Goal: Task Accomplishment & Management: Use online tool/utility

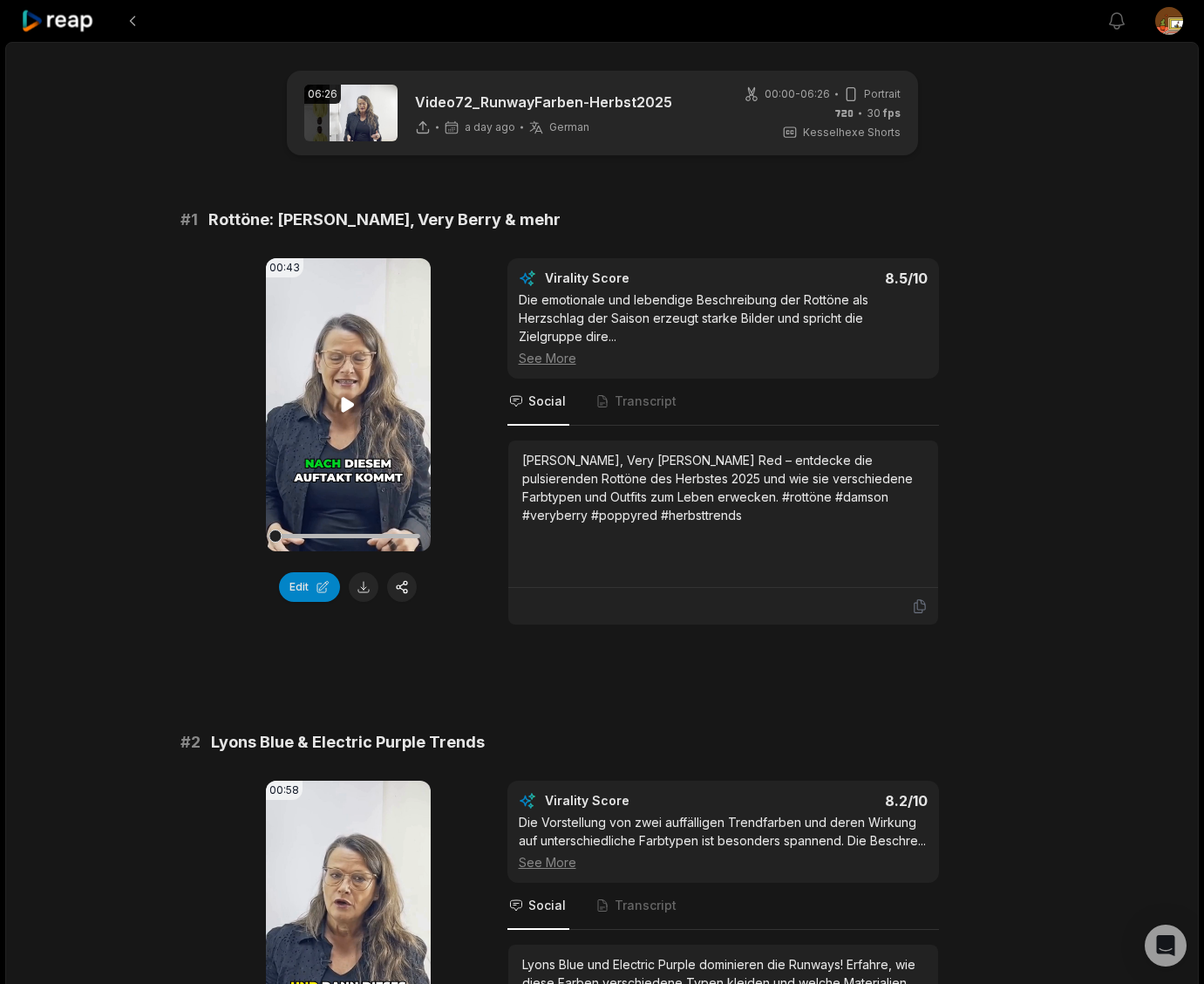
click at [348, 402] on icon at bounding box center [348, 404] width 13 height 15
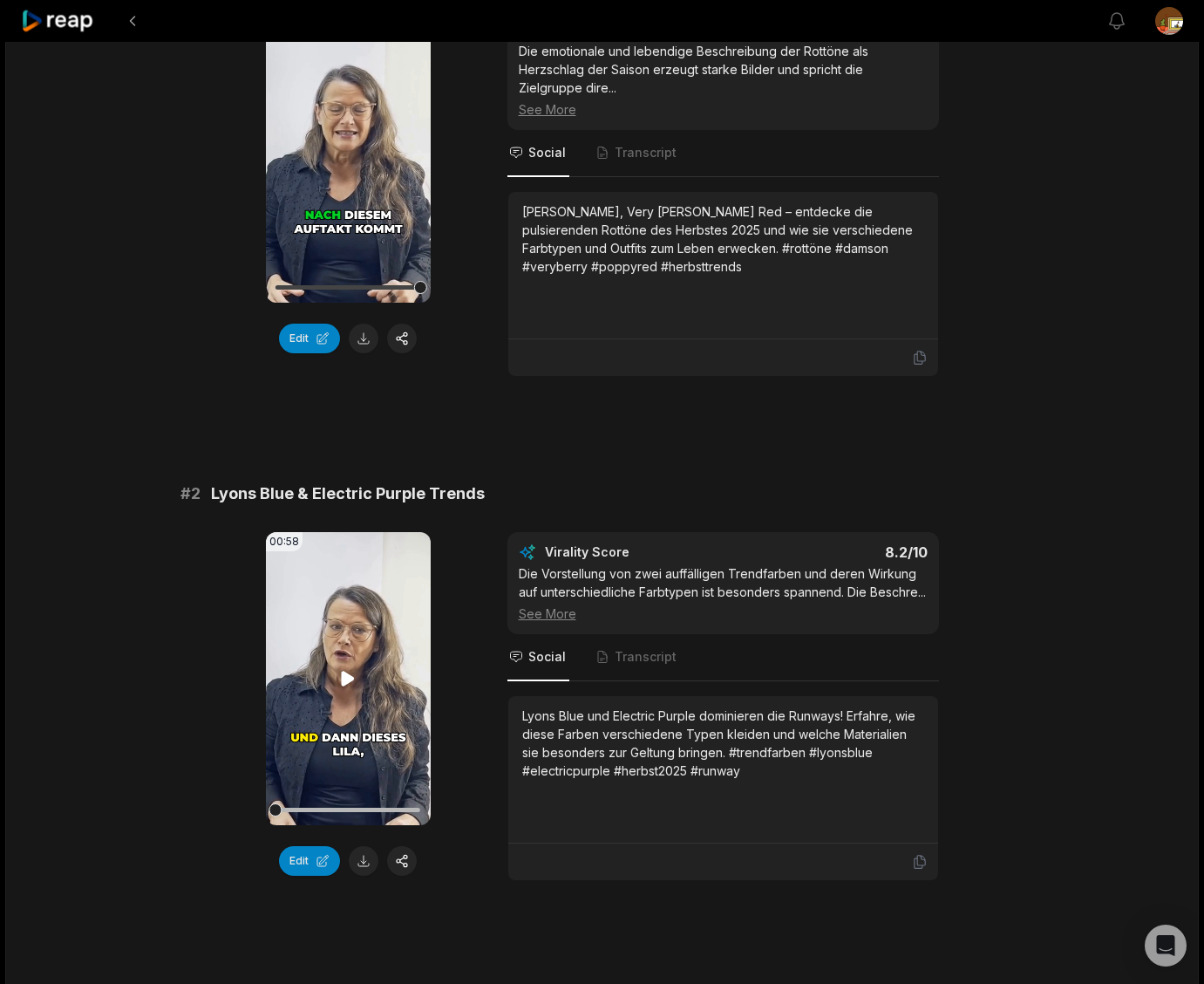
scroll to position [269, 0]
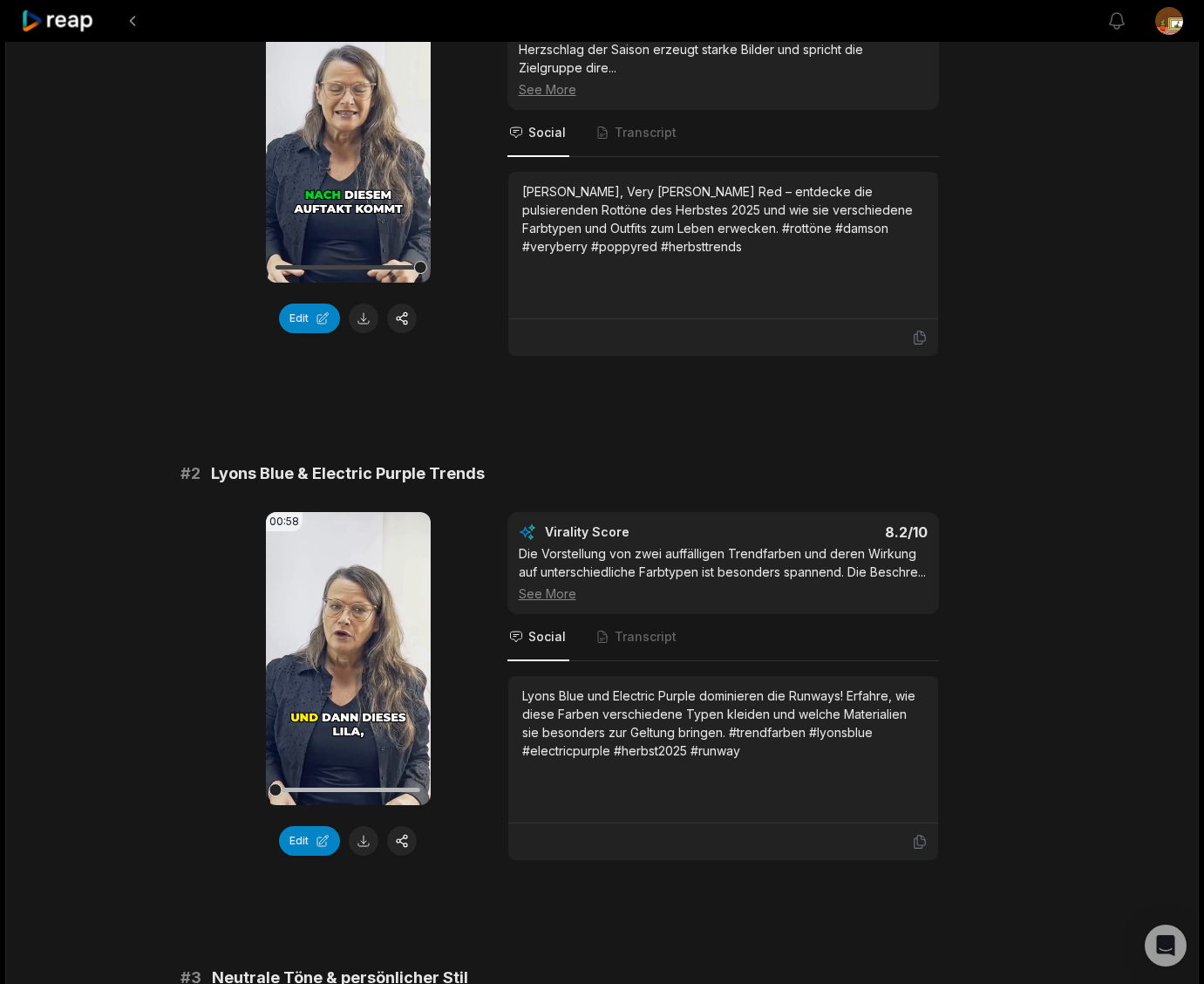
drag, startPoint x: 347, startPoint y: 661, endPoint x: 1097, endPoint y: 620, distance: 751.1
click at [349, 660] on icon at bounding box center [348, 657] width 13 height 15
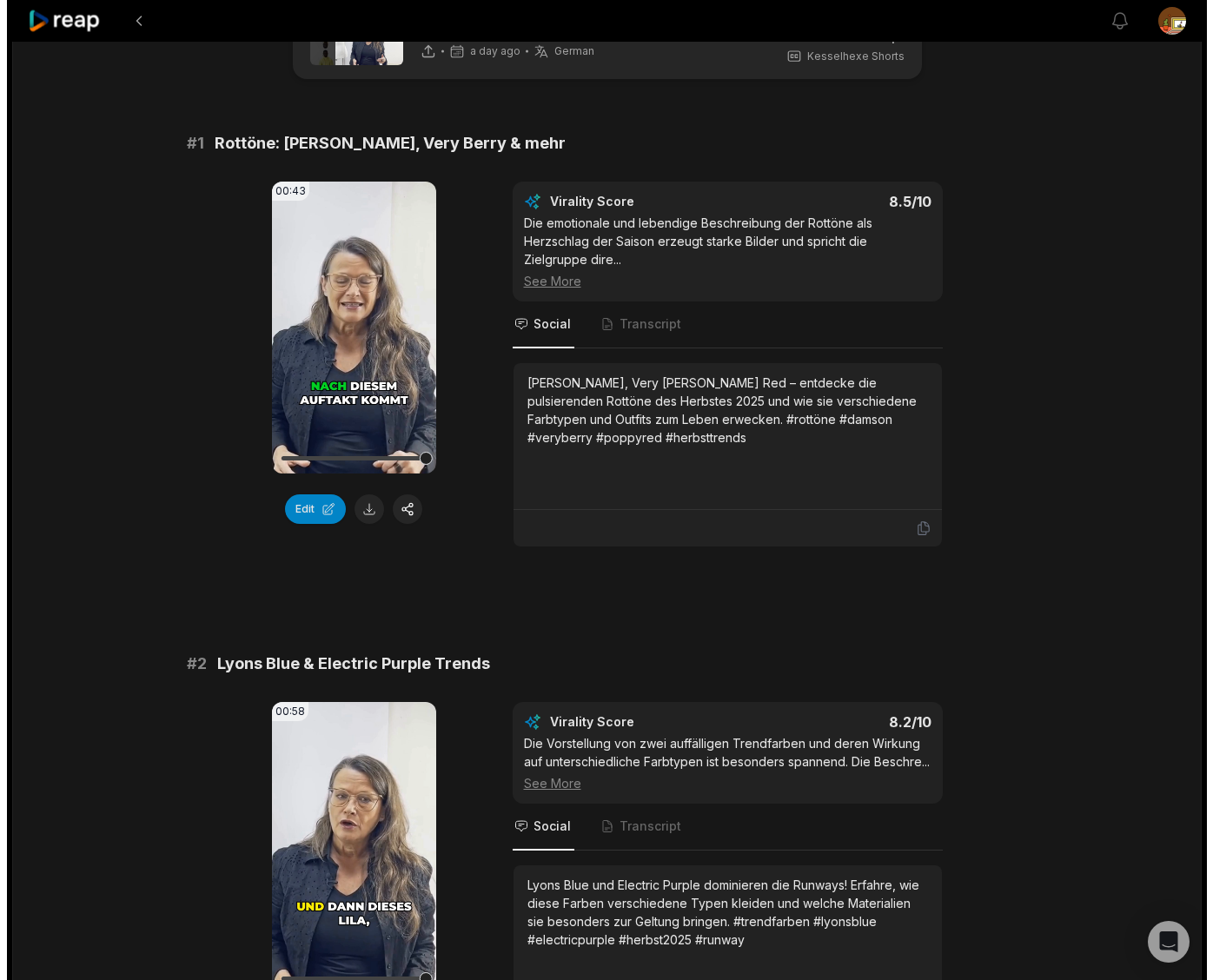
scroll to position [0, 0]
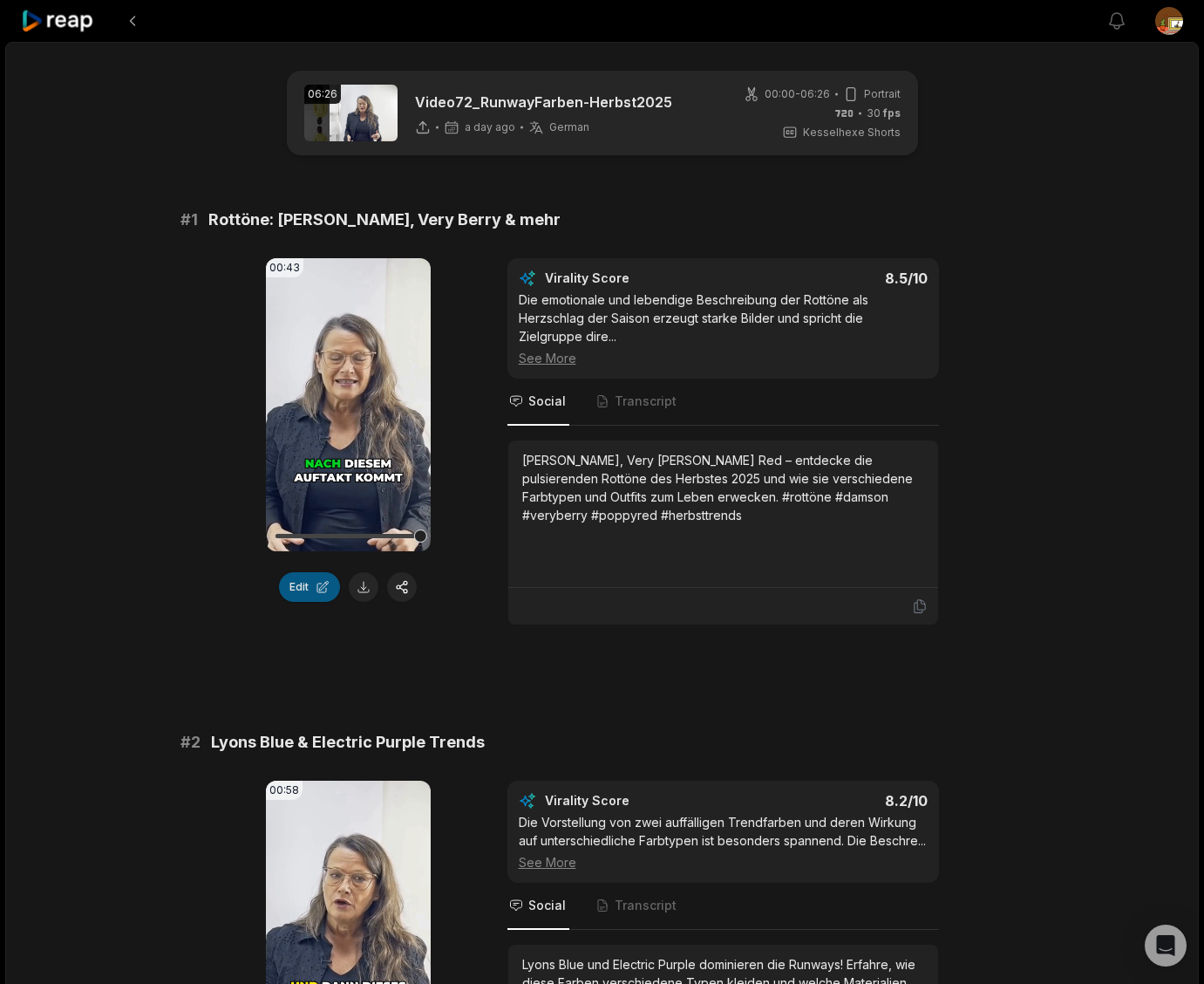
click at [308, 590] on button "Edit" at bounding box center [309, 587] width 61 height 30
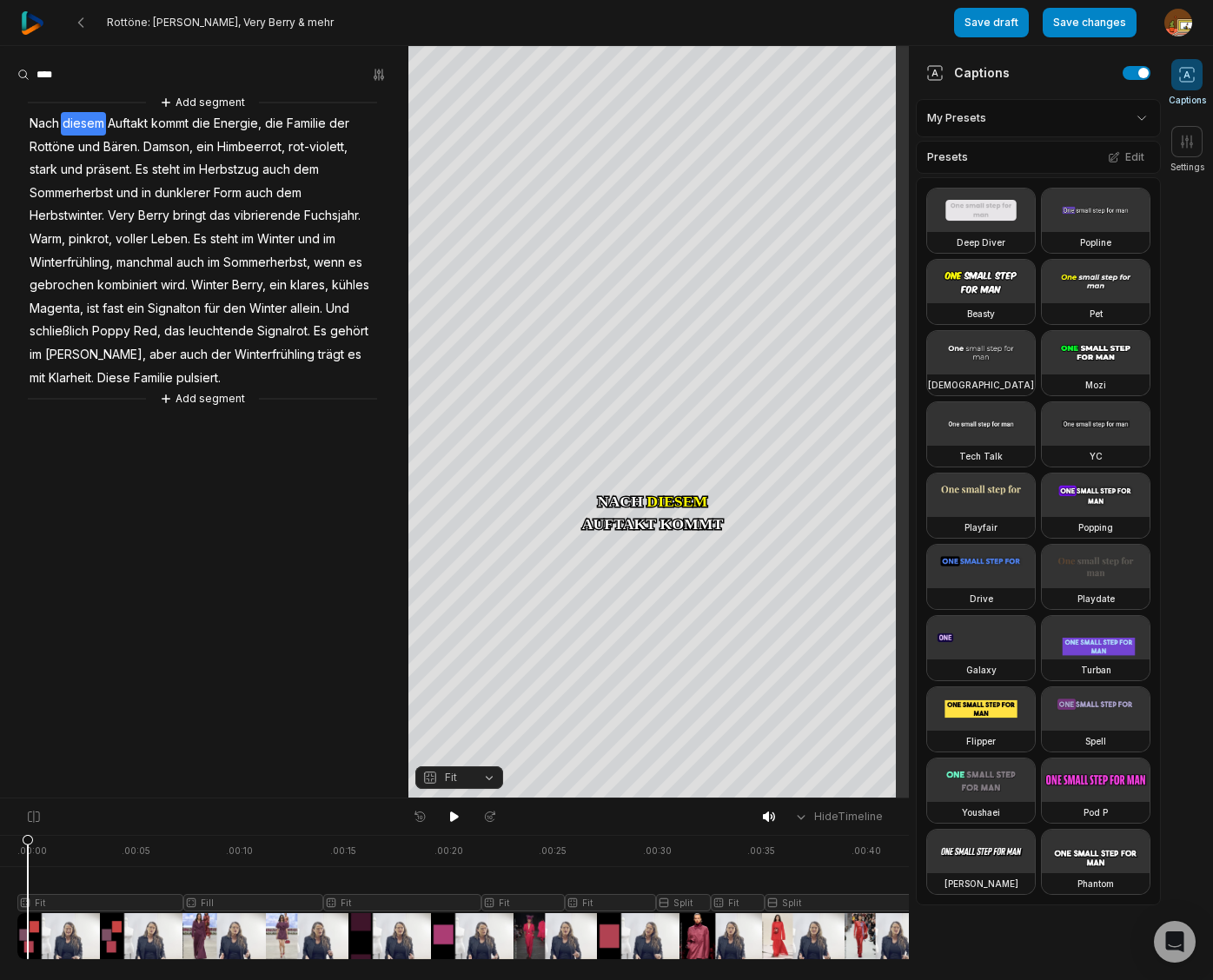
drag, startPoint x: 17, startPoint y: 844, endPoint x: 28, endPoint y: 857, distance: 17.0
click at [28, 857] on icon at bounding box center [28, 900] width 11 height 132
click at [240, 122] on span "Energie," at bounding box center [237, 123] width 52 height 24
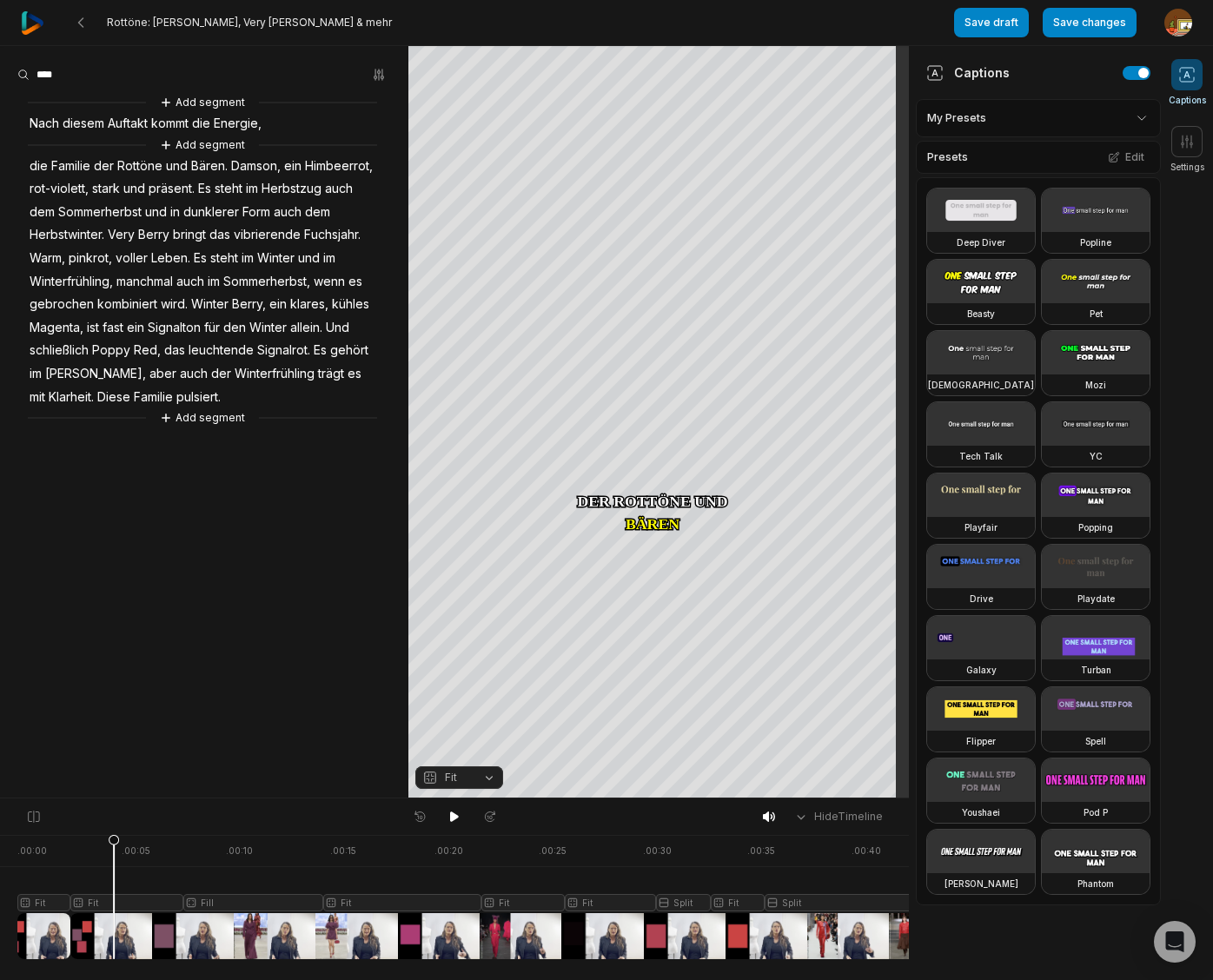
click at [114, 902] on div at bounding box center [472, 897] width 909 height 124
click at [486, 775] on button "Fit" at bounding box center [459, 777] width 88 height 23
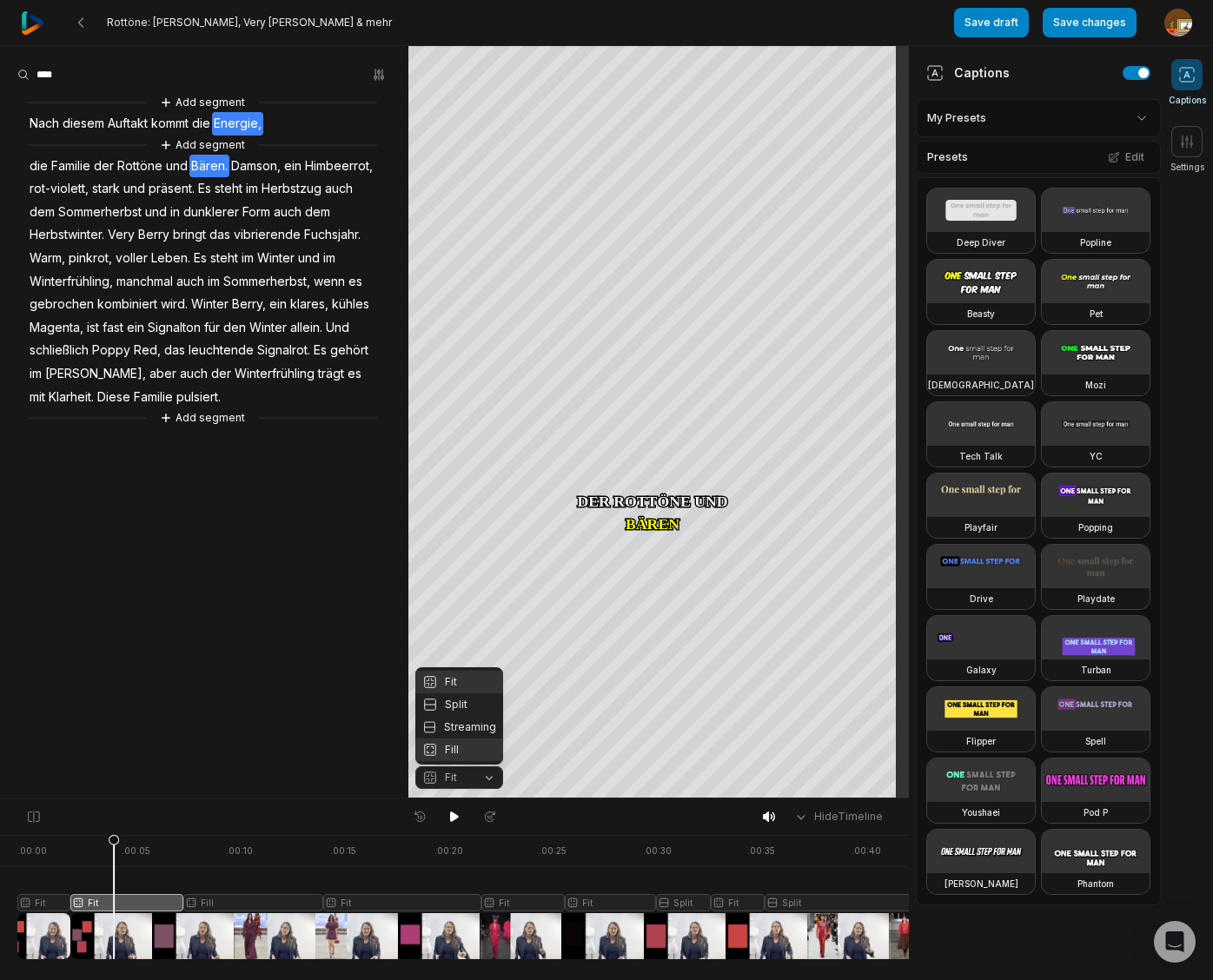
click at [450, 750] on div "Fill" at bounding box center [459, 750] width 88 height 23
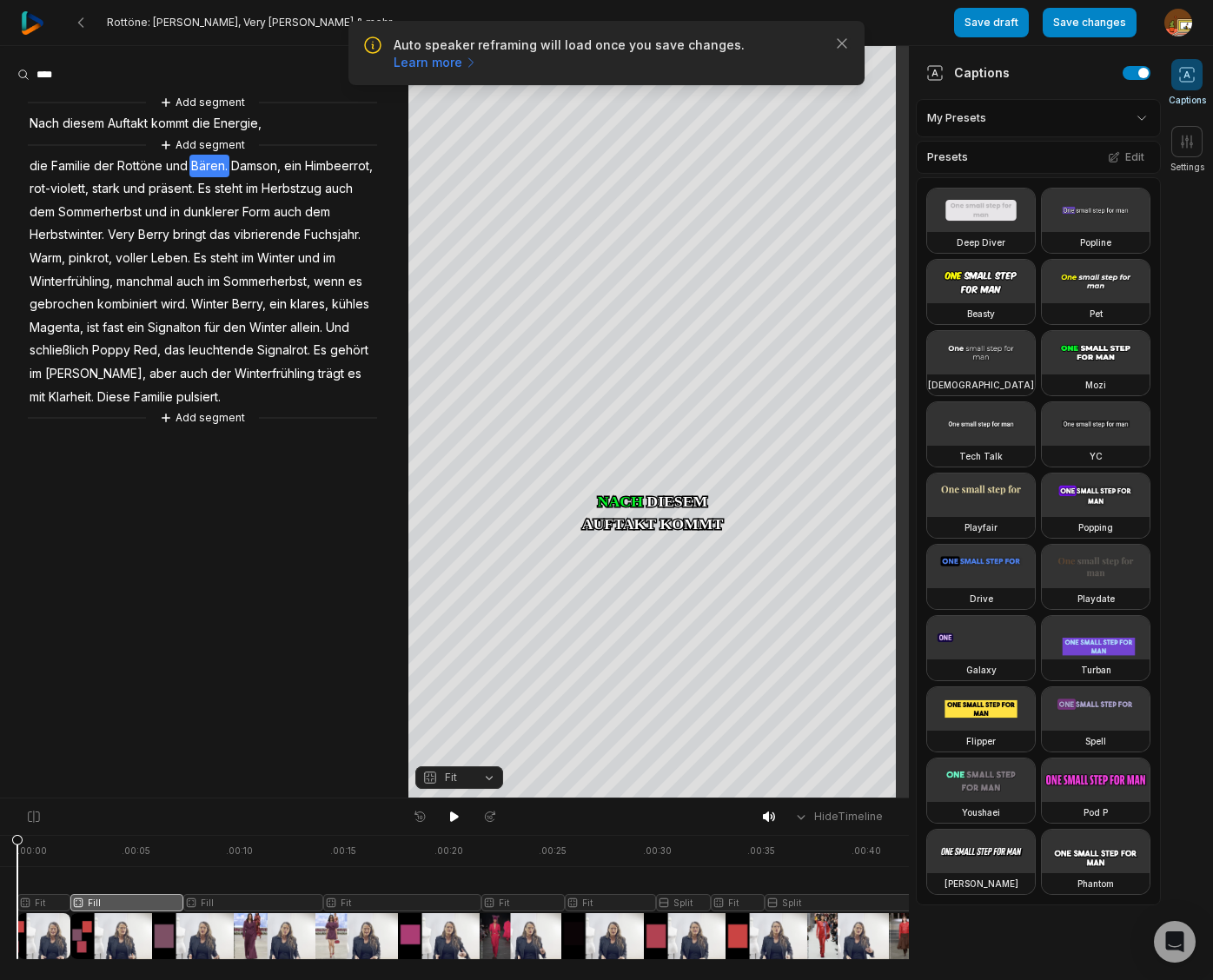
drag, startPoint x: 116, startPoint y: 842, endPoint x: 12, endPoint y: 854, distance: 104.7
click at [0, 858] on html "Auto speaker reframing will load once you save changes. Learn more Close Rottön…" at bounding box center [606, 490] width 1213 height 980
drag, startPoint x: 452, startPoint y: 815, endPoint x: 439, endPoint y: 811, distance: 13.6
click at [452, 815] on icon at bounding box center [454, 816] width 9 height 10
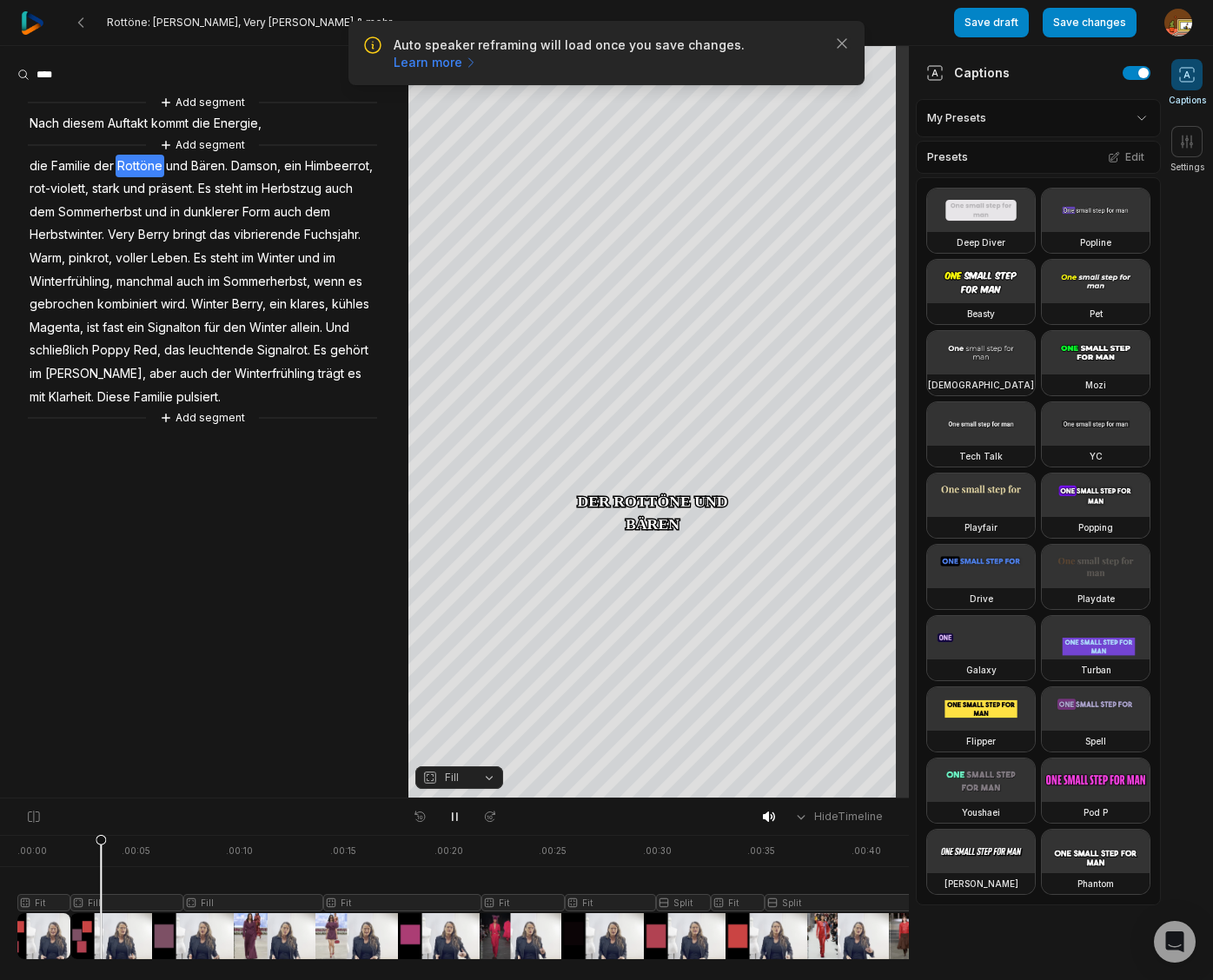
drag, startPoint x: 74, startPoint y: 841, endPoint x: 92, endPoint y: 843, distance: 18.1
click at [92, 843] on div at bounding box center [472, 897] width 909 height 124
drag, startPoint x: 454, startPoint y: 814, endPoint x: 467, endPoint y: 788, distance: 29.1
click at [458, 811] on icon at bounding box center [454, 816] width 14 height 14
click at [203, 162] on span "Bären." at bounding box center [209, 166] width 40 height 24
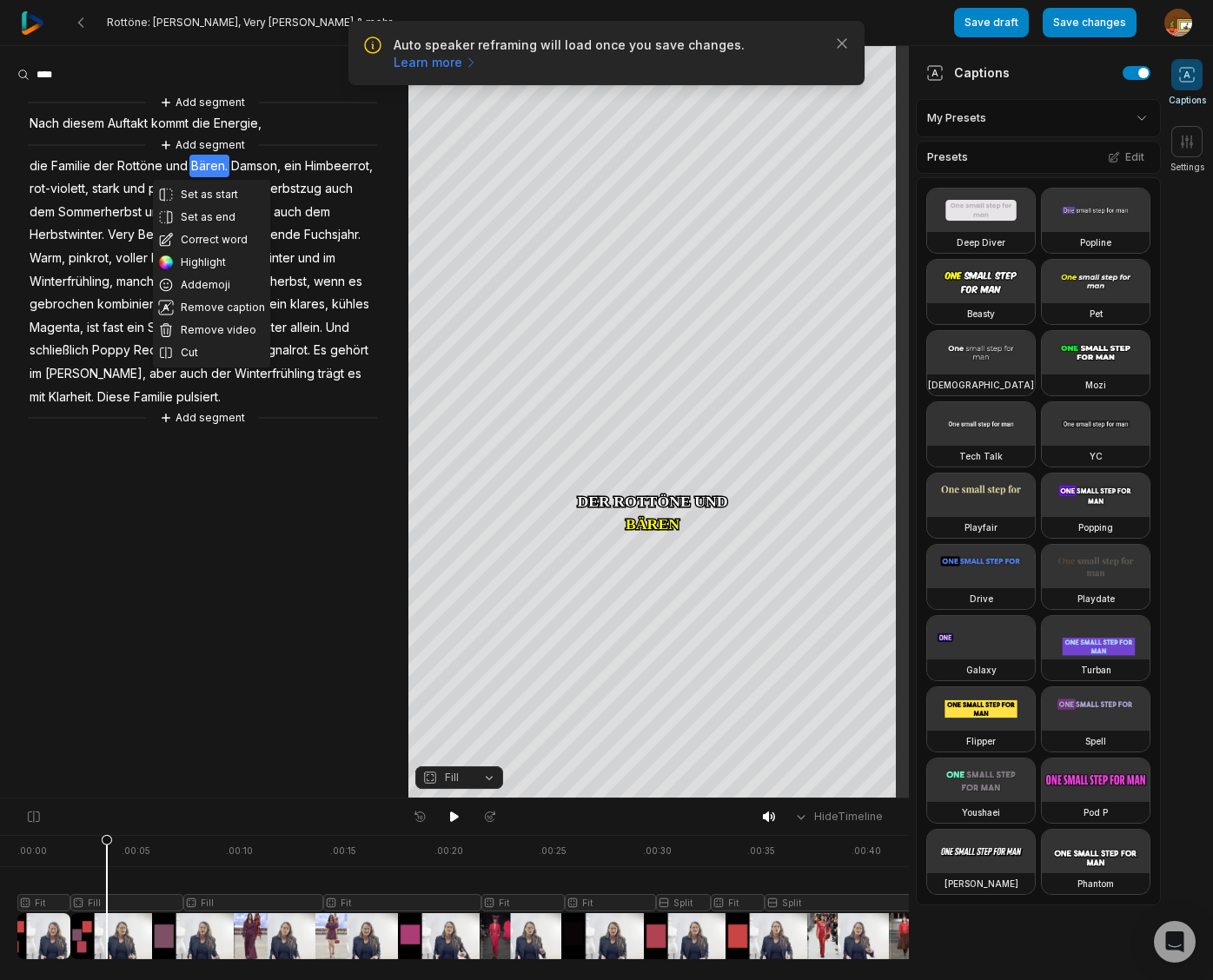
drag, startPoint x: 204, startPoint y: 233, endPoint x: 199, endPoint y: 191, distance: 42.3
click at [205, 225] on div "Set as start Set as end Correct word Highlight Add emoji Remove caption Remove …" at bounding box center [212, 273] width 117 height 187
click at [202, 160] on span "Bären." at bounding box center [209, 166] width 40 height 24
click at [203, 167] on span "Bären." at bounding box center [209, 166] width 40 height 24
click at [208, 530] on aside "Add segment Nach diesem Auftakt kommt die Energie, Add segment die Familie der …" at bounding box center [204, 422] width 408 height 752
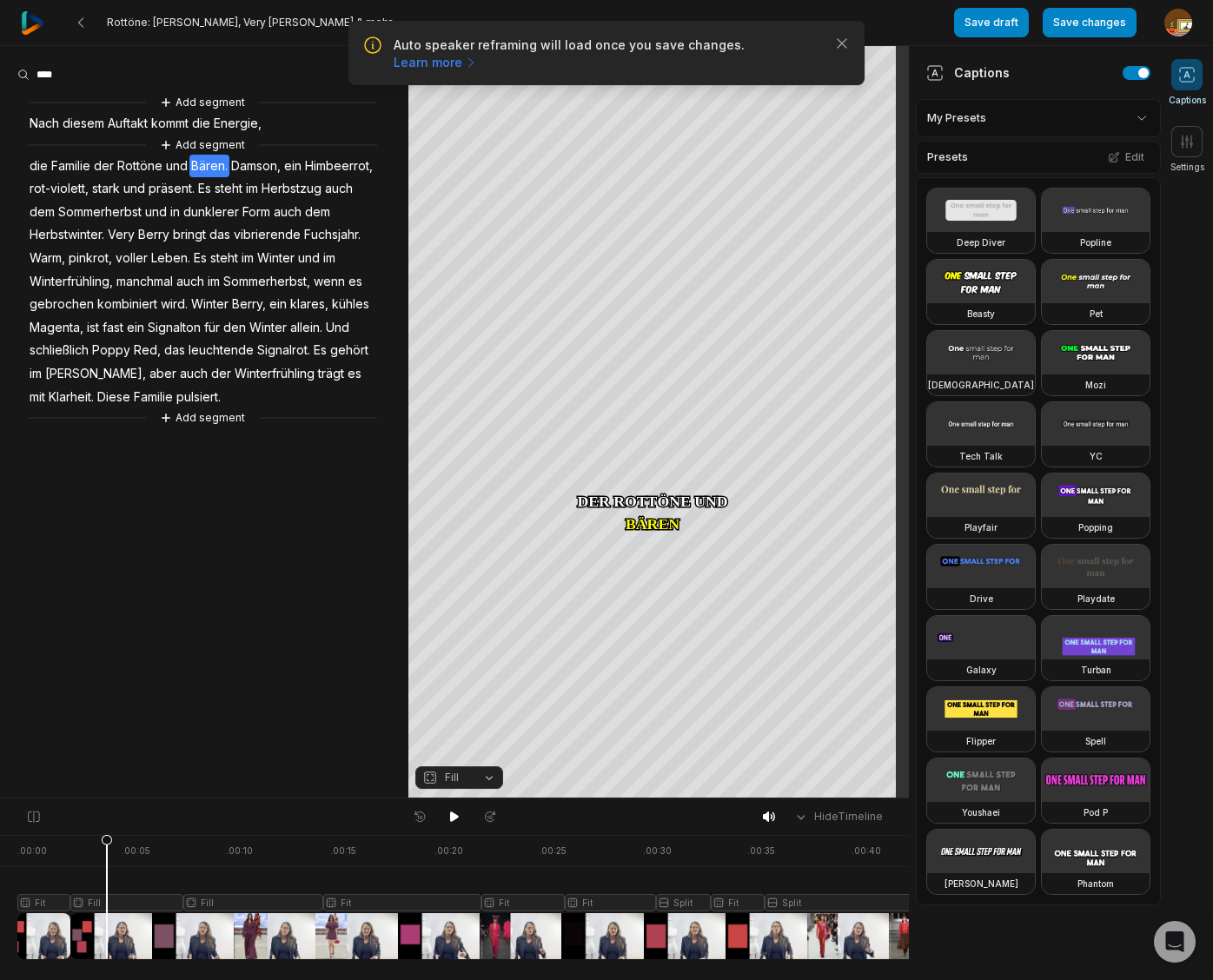
click at [211, 165] on span "Bären." at bounding box center [209, 166] width 40 height 24
click at [212, 242] on button "Correct word" at bounding box center [212, 240] width 117 height 23
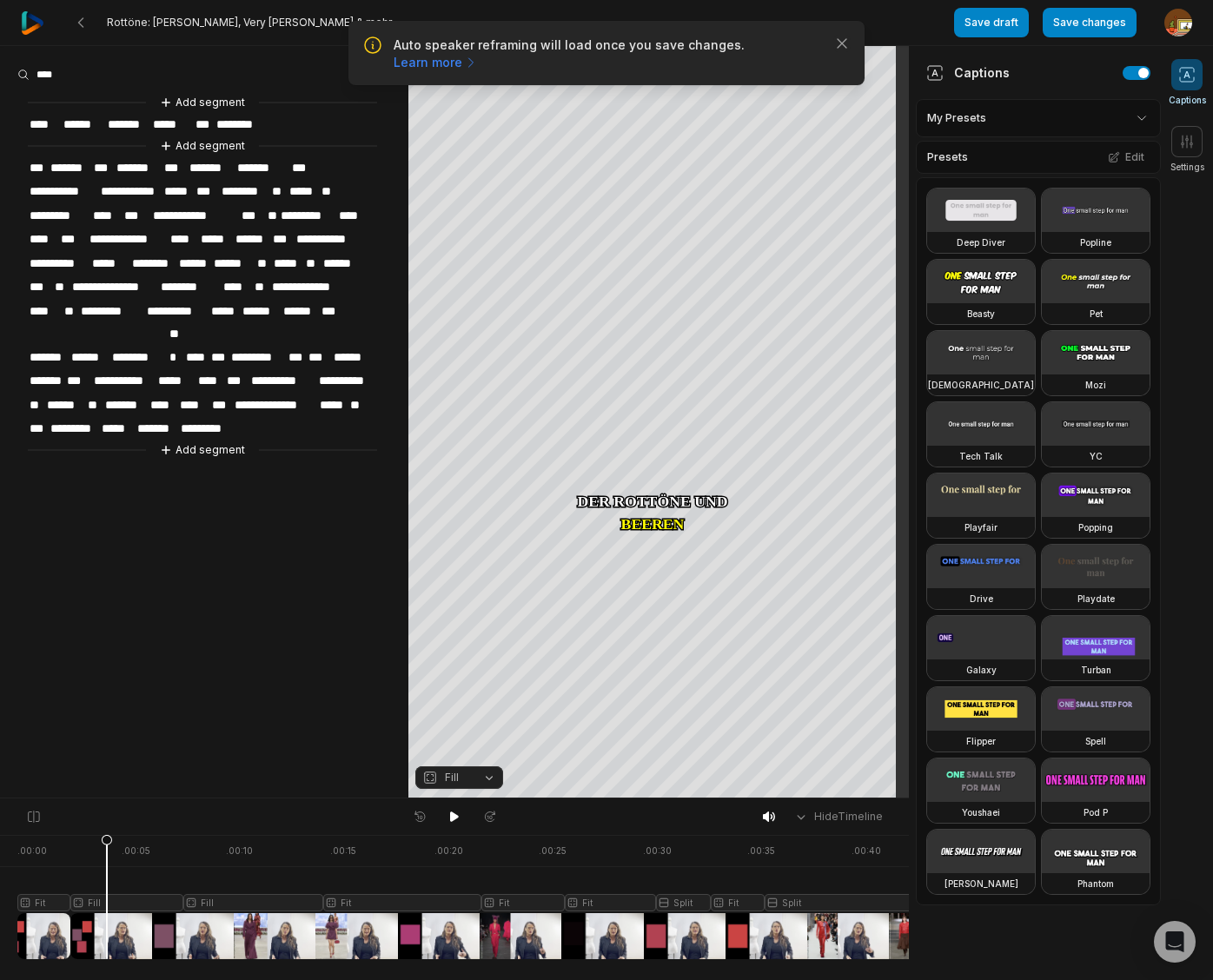
click at [111, 186] on span "**********" at bounding box center [130, 191] width 63 height 24
click at [108, 186] on span "**********" at bounding box center [130, 191] width 63 height 24
click at [131, 186] on span "**********" at bounding box center [131, 191] width 66 height 24
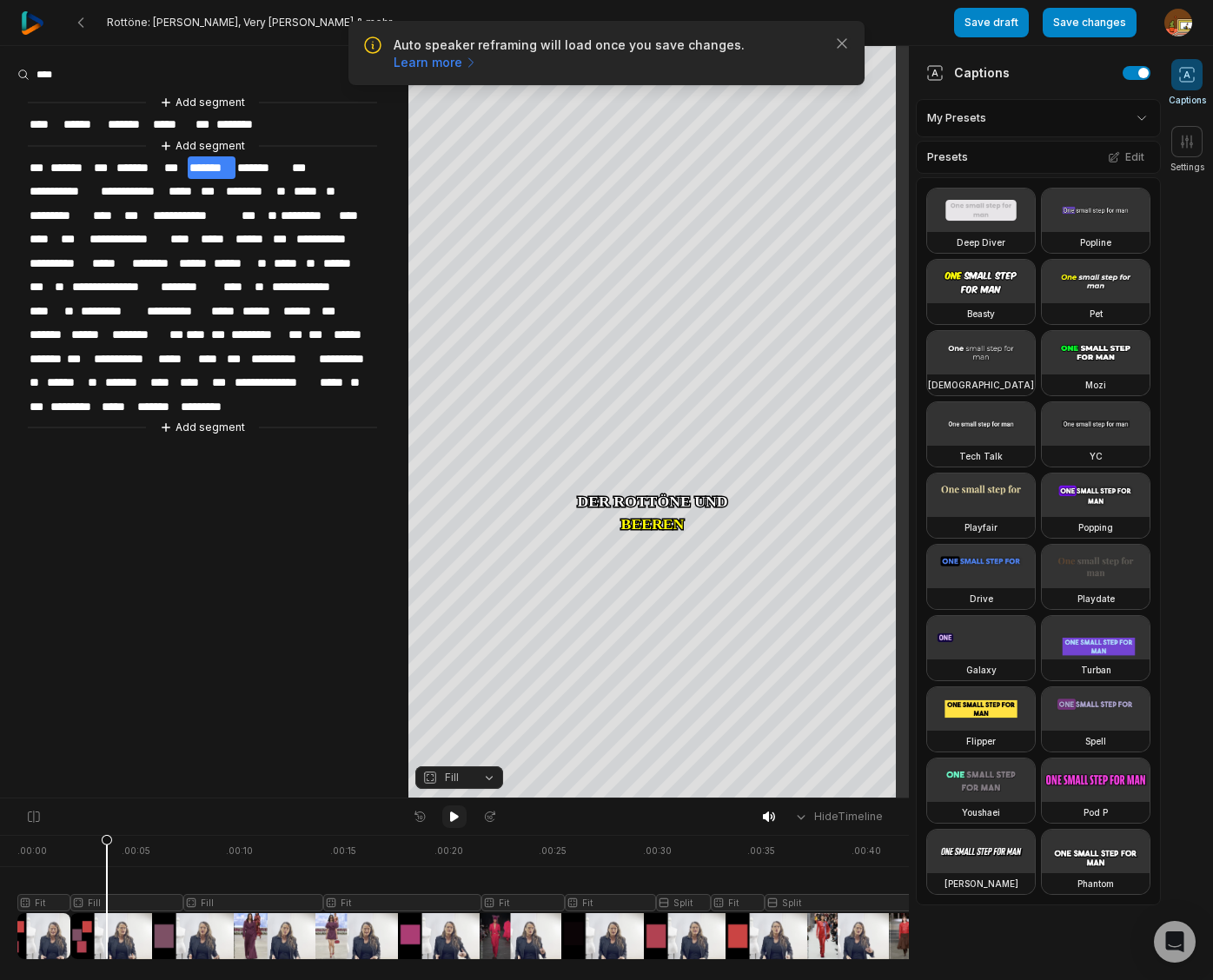
click at [457, 819] on icon at bounding box center [454, 816] width 14 height 14
click at [453, 821] on icon at bounding box center [454, 816] width 14 height 14
click at [69, 210] on span "*********" at bounding box center [60, 215] width 63 height 24
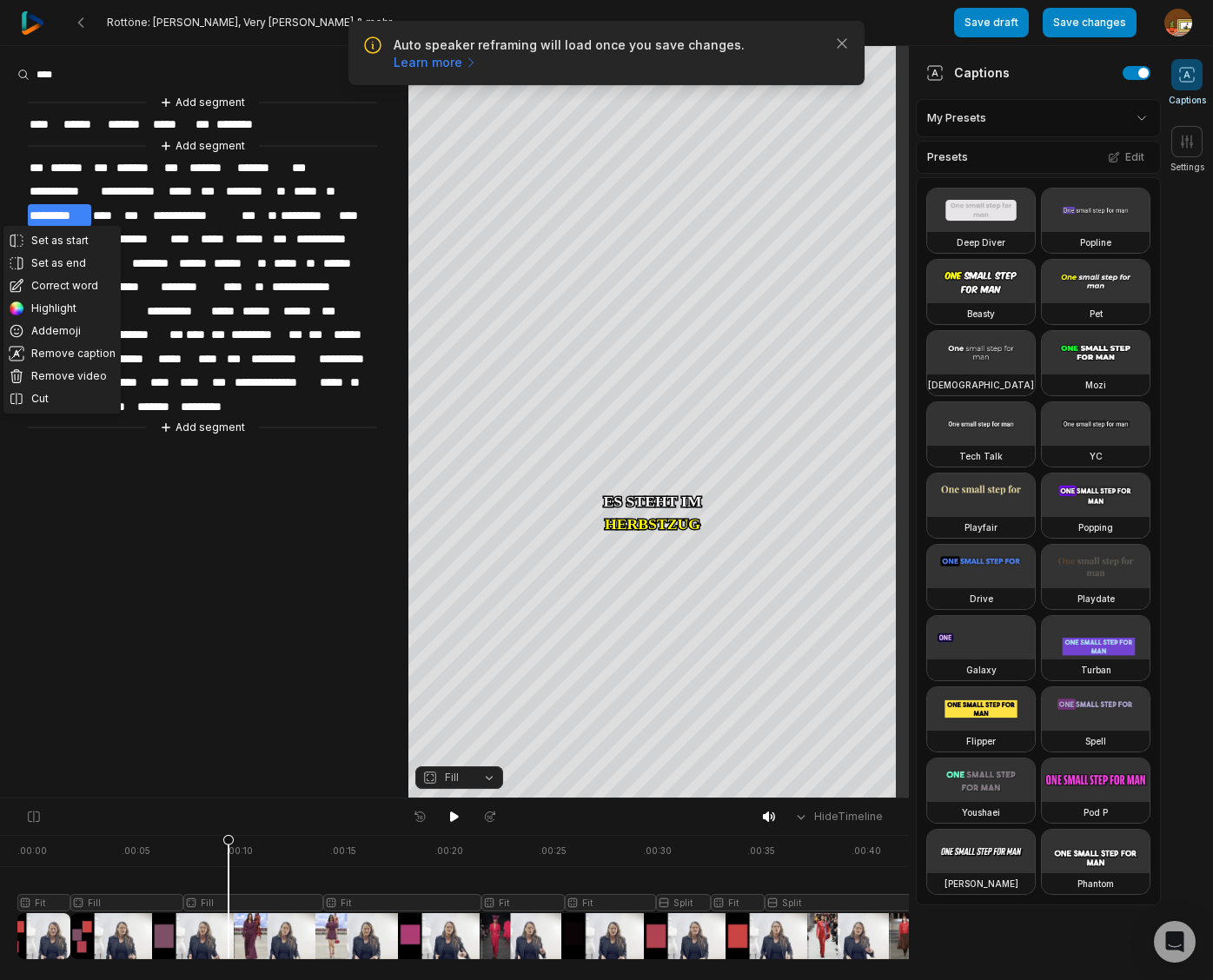
click at [59, 283] on button "Correct word" at bounding box center [62, 286] width 117 height 23
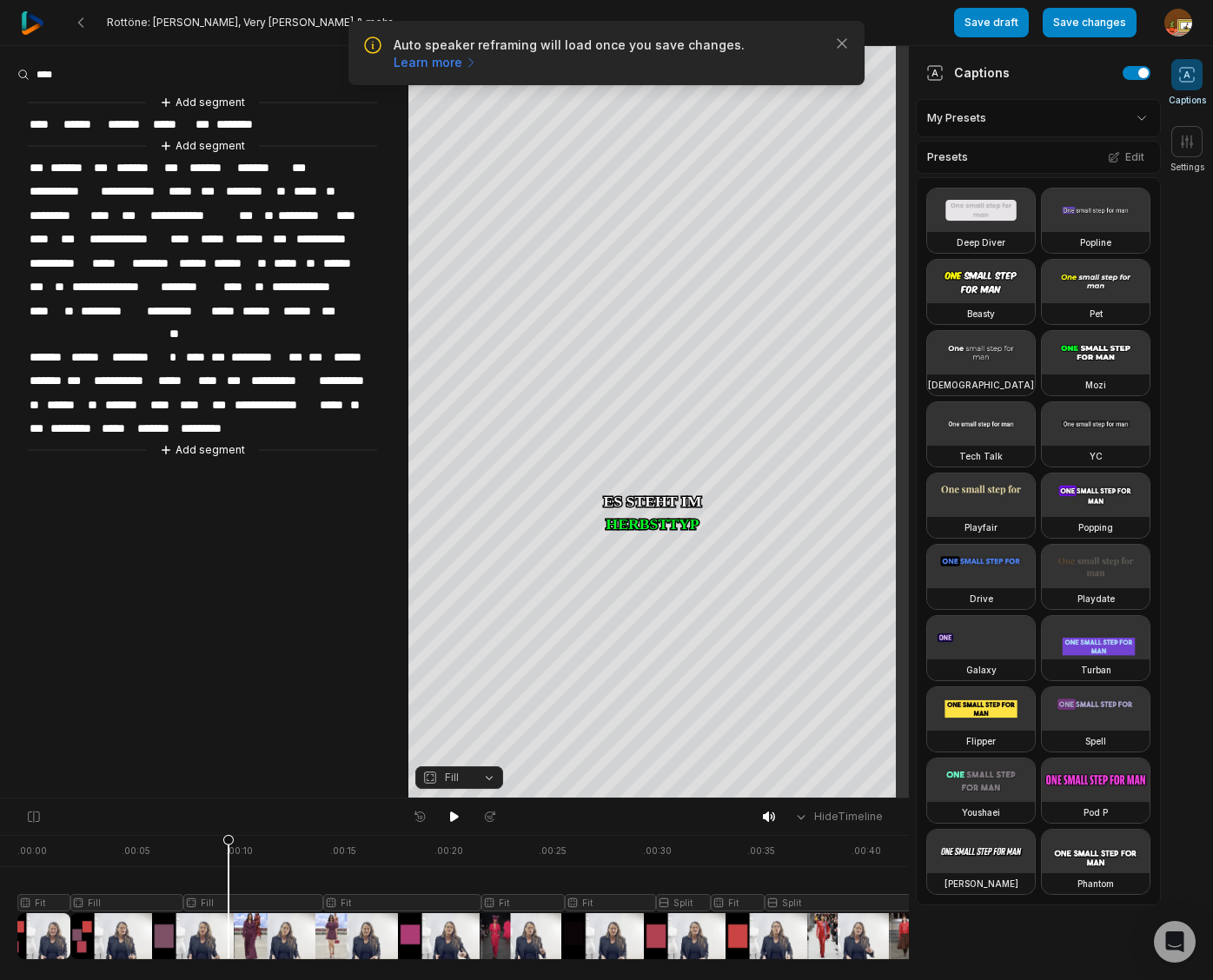
click at [192, 209] on span "**********" at bounding box center [193, 215] width 88 height 24
click at [198, 211] on span "**********" at bounding box center [193, 215] width 88 height 24
click at [199, 211] on span "**********" at bounding box center [193, 215] width 88 height 24
click at [129, 235] on span "**********" at bounding box center [128, 239] width 81 height 24
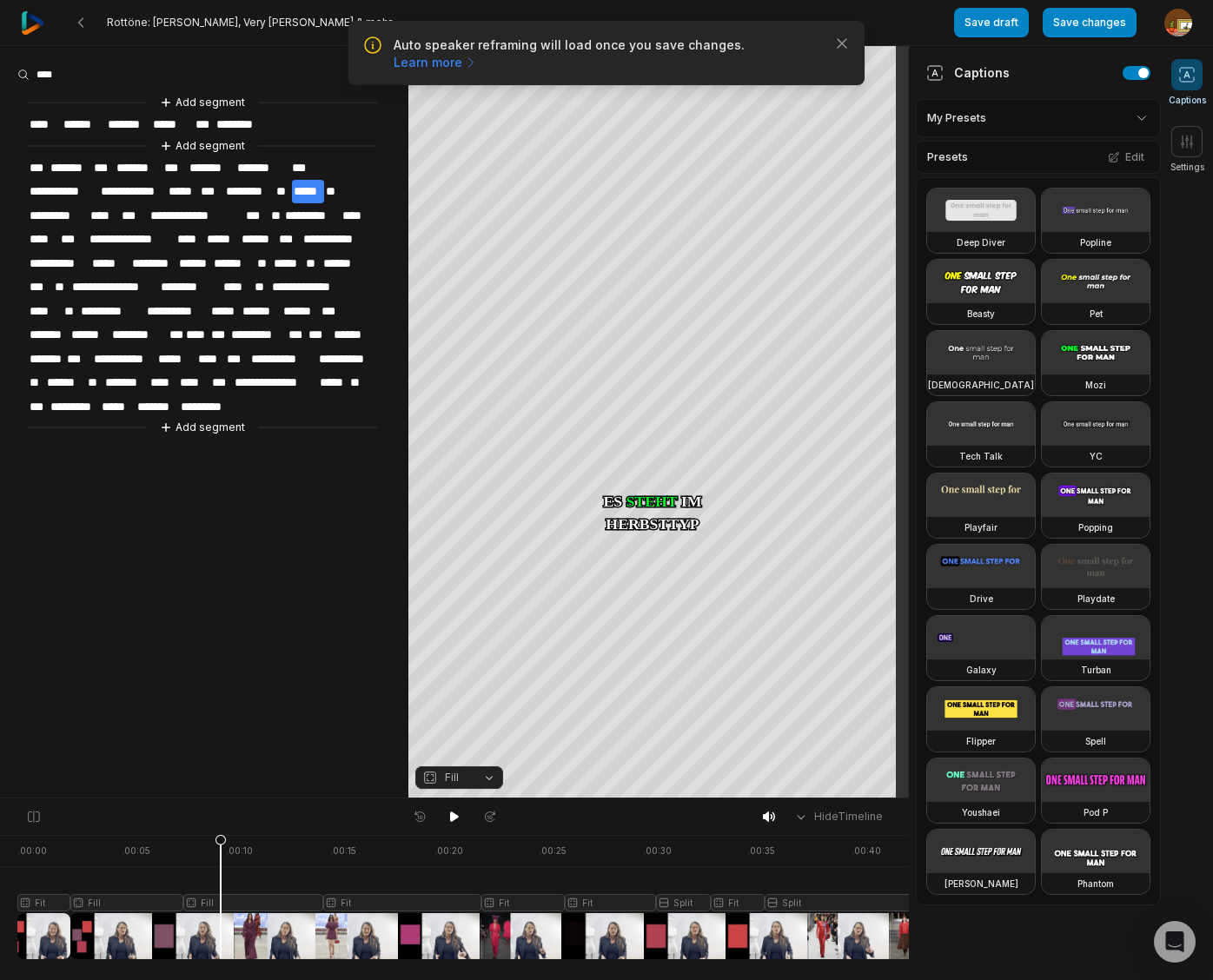
drag, startPoint x: 227, startPoint y: 841, endPoint x: 221, endPoint y: 849, distance: 10.0
click at [221, 849] on icon at bounding box center [221, 900] width 11 height 132
click at [265, 901] on div at bounding box center [472, 897] width 909 height 124
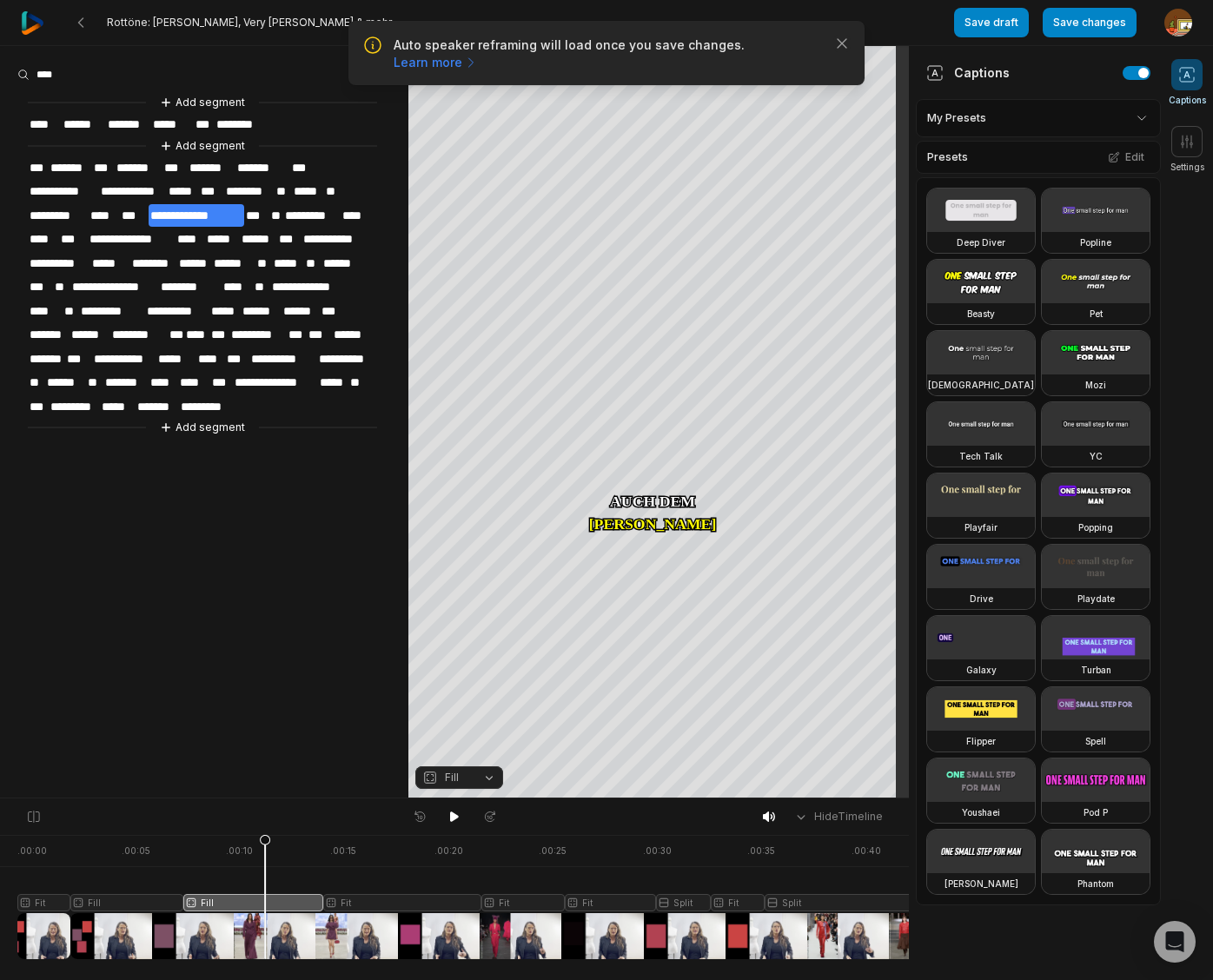
click at [489, 778] on button "Fill" at bounding box center [459, 777] width 88 height 23
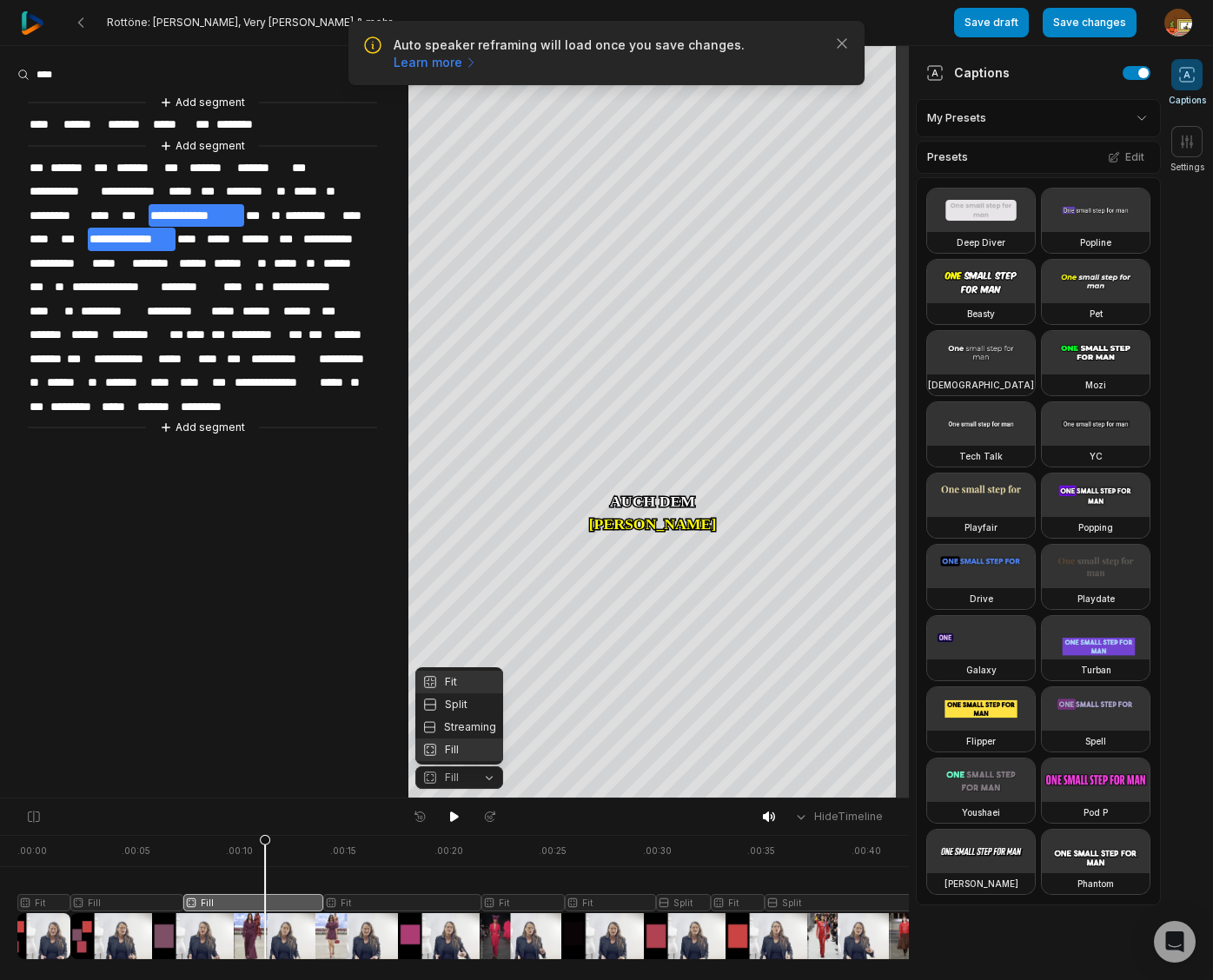
click at [450, 682] on div "Fit" at bounding box center [459, 682] width 88 height 23
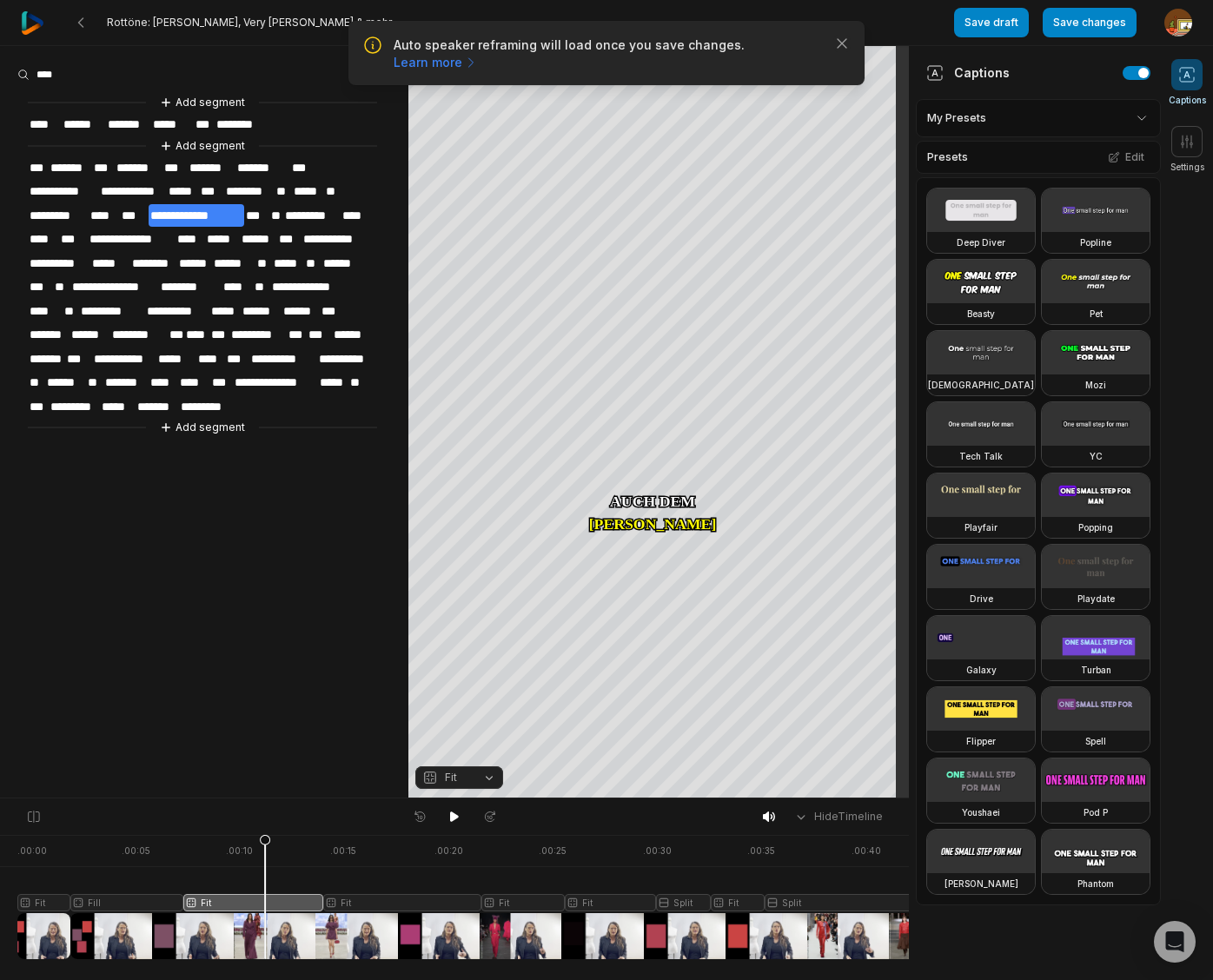
click at [263, 843] on icon at bounding box center [265, 900] width 11 height 132
drag, startPoint x: 263, startPoint y: 844, endPoint x: 254, endPoint y: 845, distance: 9.1
click at [258, 845] on icon at bounding box center [263, 900] width 11 height 132
drag, startPoint x: 227, startPoint y: 846, endPoint x: 200, endPoint y: 869, distance: 35.5
click at [200, 869] on icon at bounding box center [200, 900] width 11 height 132
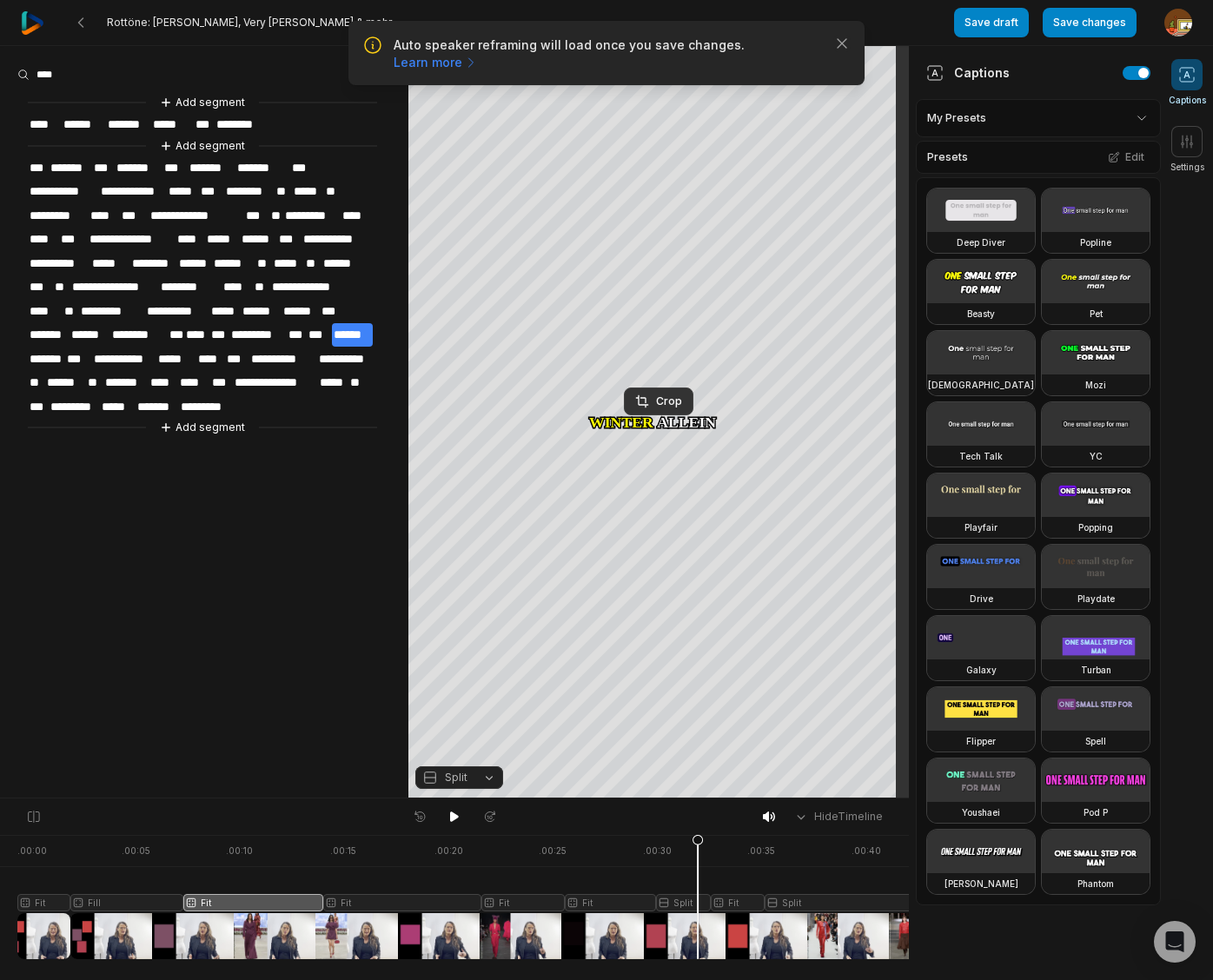
click at [270, 900] on div at bounding box center [472, 897] width 909 height 124
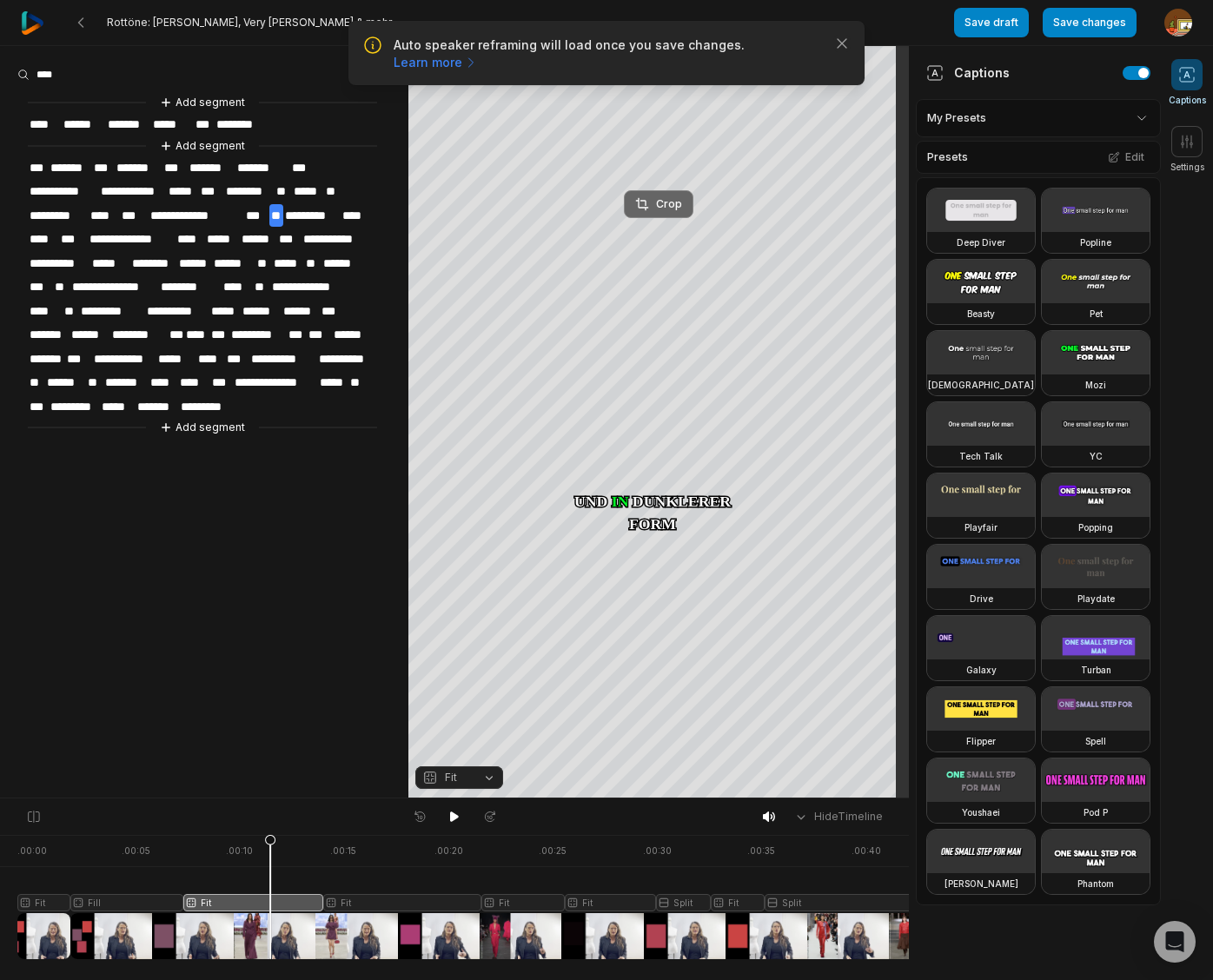
click at [673, 200] on div "Crop" at bounding box center [659, 204] width 47 height 16
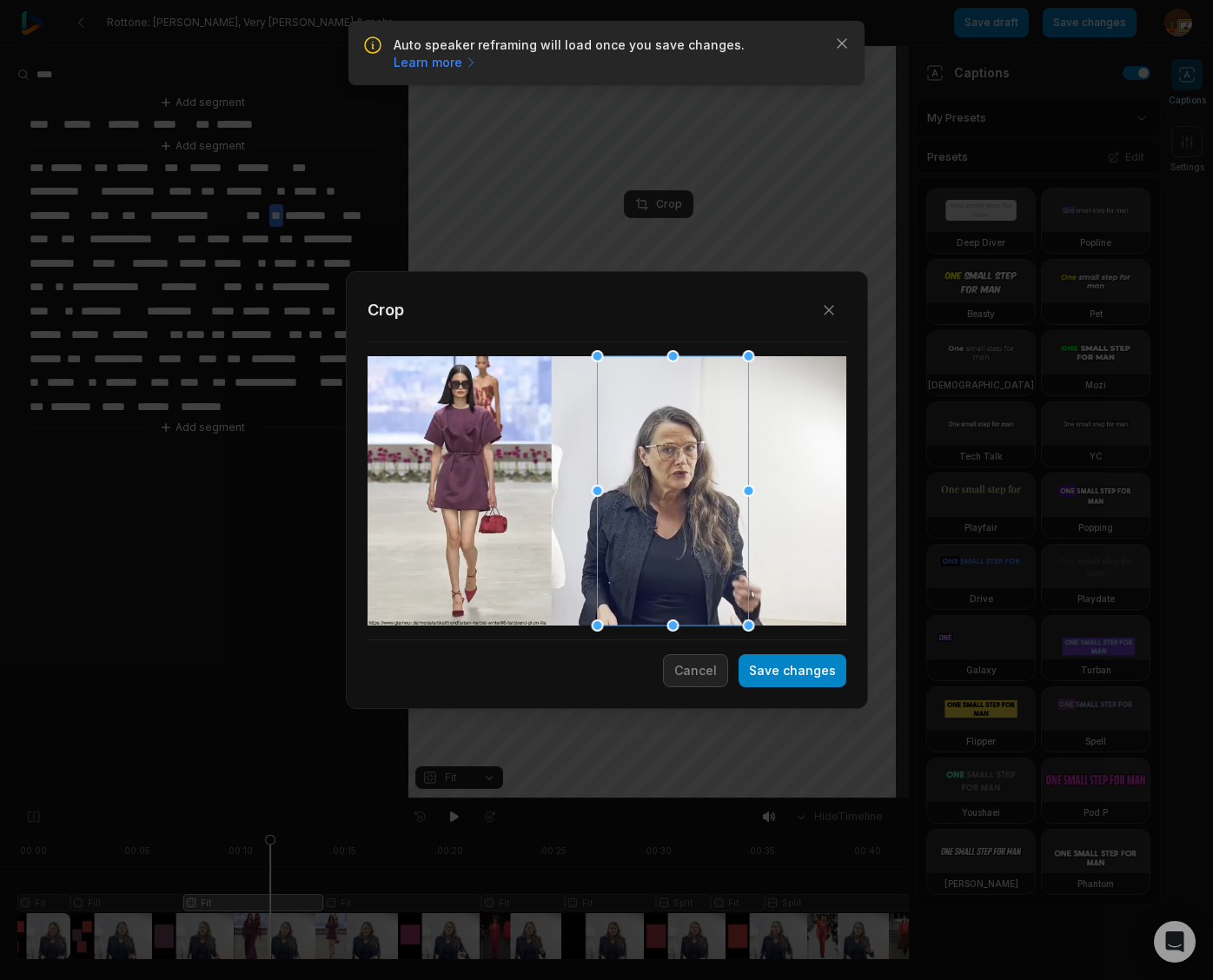
drag, startPoint x: 593, startPoint y: 528, endPoint x: 653, endPoint y: 536, distance: 60.5
click at [653, 536] on div at bounding box center [672, 491] width 151 height 270
drag, startPoint x: 599, startPoint y: 361, endPoint x: 601, endPoint y: 378, distance: 17.1
click at [601, 798] on div "Close Crop Save changes Cancel" at bounding box center [606, 798] width 1213 height 0
drag, startPoint x: 680, startPoint y: 554, endPoint x: 669, endPoint y: 556, distance: 11.2
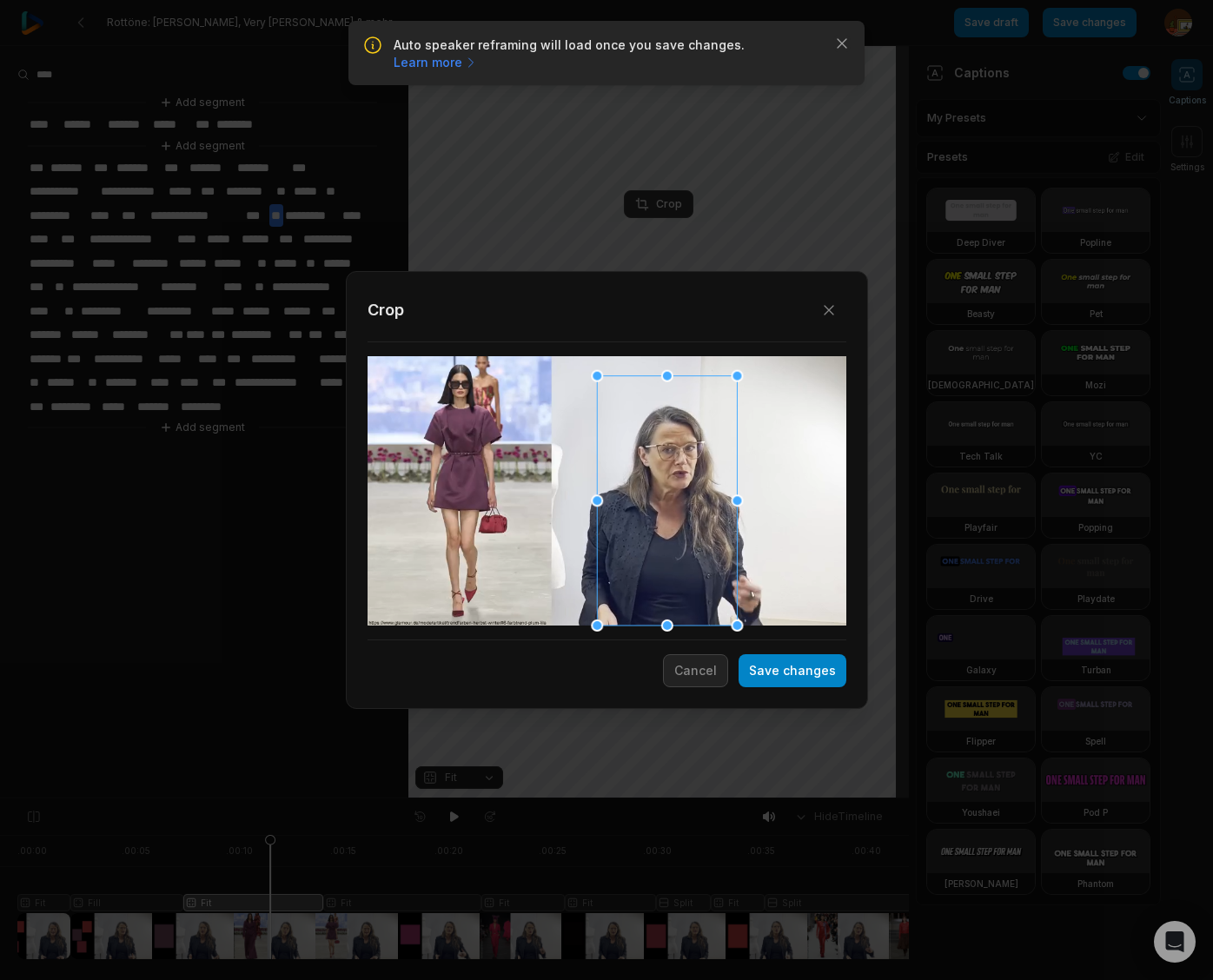
click at [669, 556] on div at bounding box center [667, 500] width 140 height 249
drag, startPoint x: 597, startPoint y: 374, endPoint x: 584, endPoint y: 346, distance: 30.9
click at [584, 798] on div "Close Crop Save changes Cancel" at bounding box center [606, 798] width 1213 height 0
drag, startPoint x: 660, startPoint y: 532, endPoint x: 677, endPoint y: 535, distance: 17.3
click at [677, 535] on div at bounding box center [678, 491] width 151 height 269
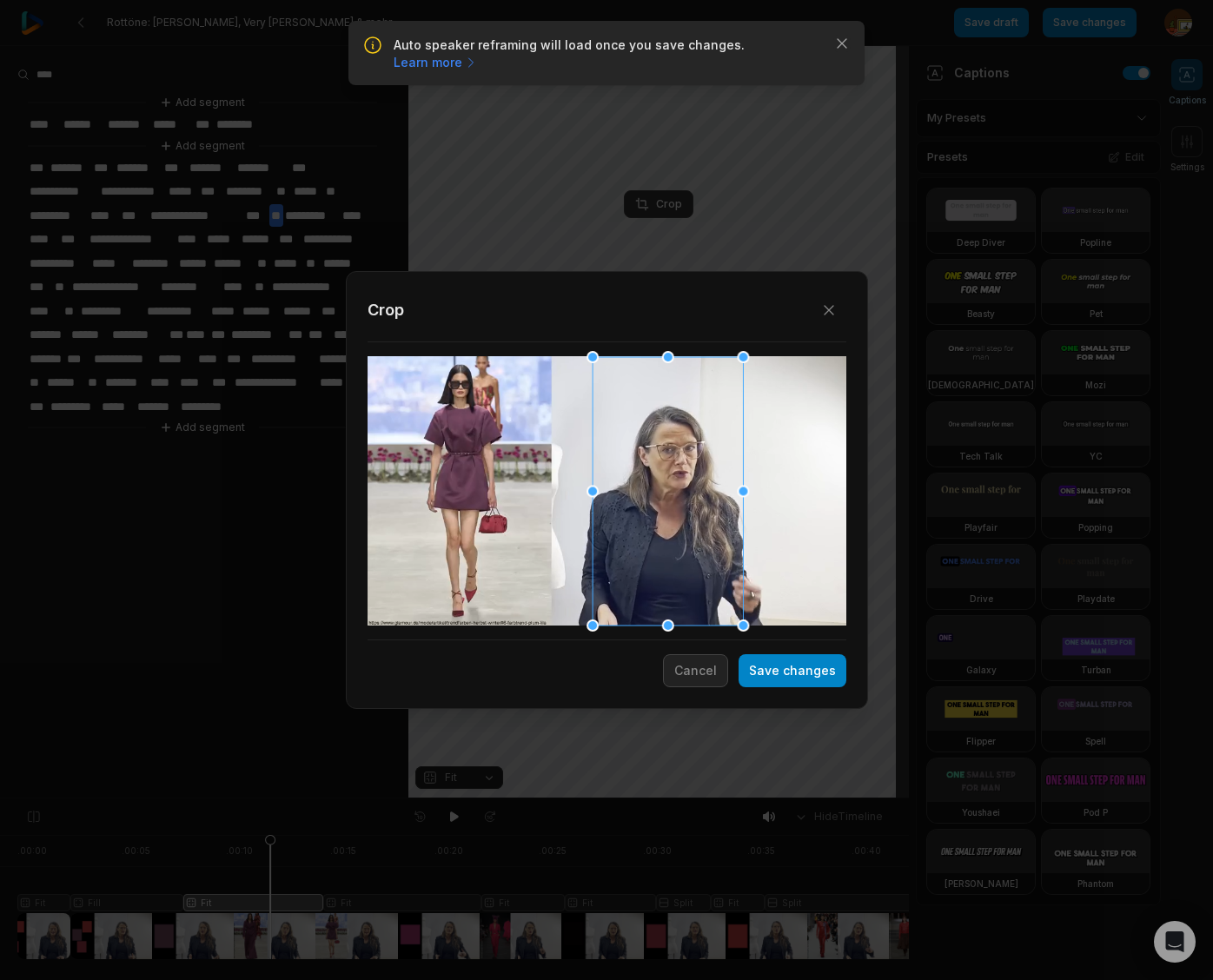
drag, startPoint x: 670, startPoint y: 570, endPoint x: 678, endPoint y: 588, distance: 19.7
click at [662, 571] on div at bounding box center [668, 491] width 151 height 269
click at [781, 671] on button "Save changes" at bounding box center [792, 670] width 108 height 33
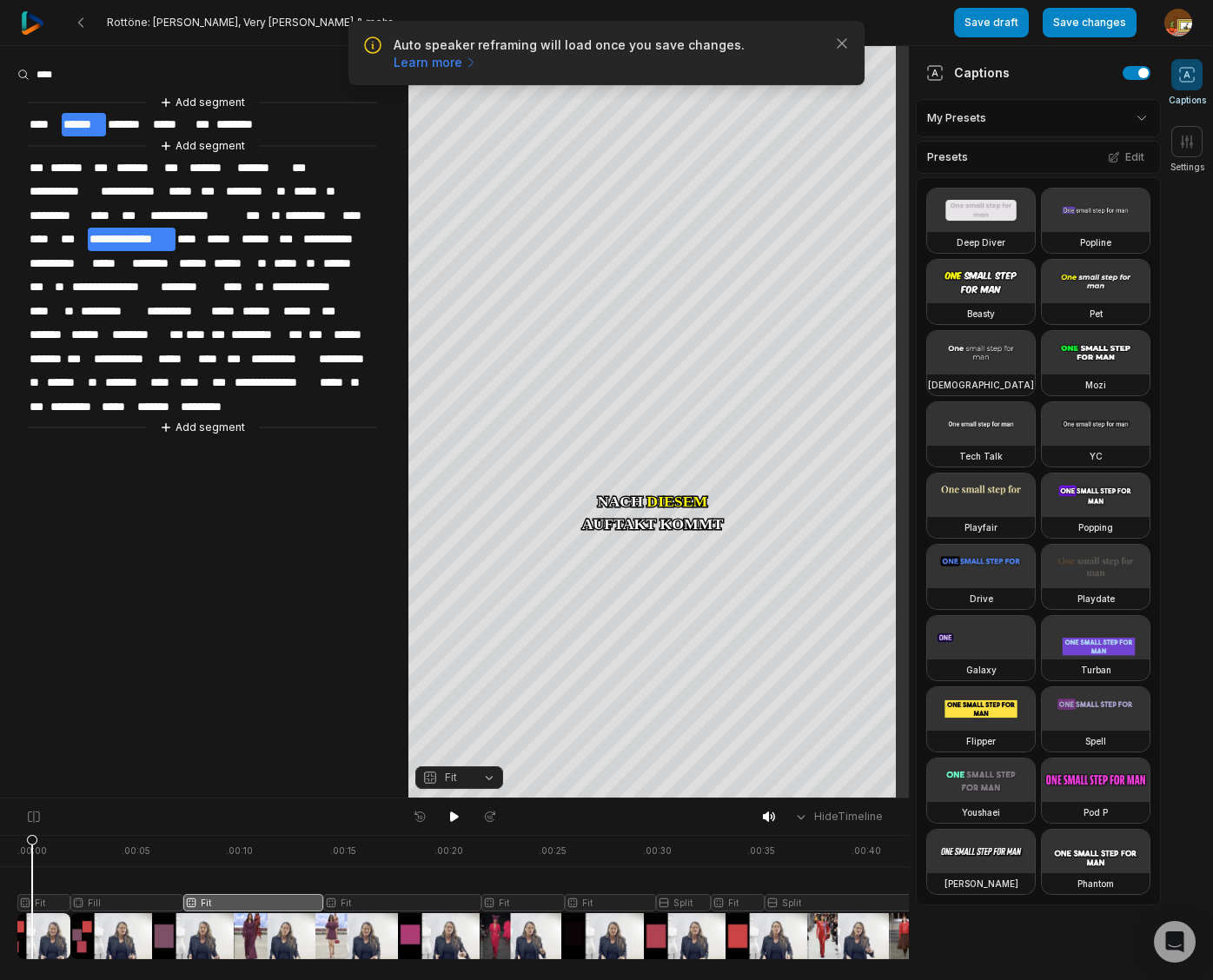
drag, startPoint x: 270, startPoint y: 839, endPoint x: 36, endPoint y: 861, distance: 235.0
click at [32, 861] on icon at bounding box center [32, 900] width 11 height 132
click at [674, 209] on div "Crop" at bounding box center [659, 204] width 47 height 16
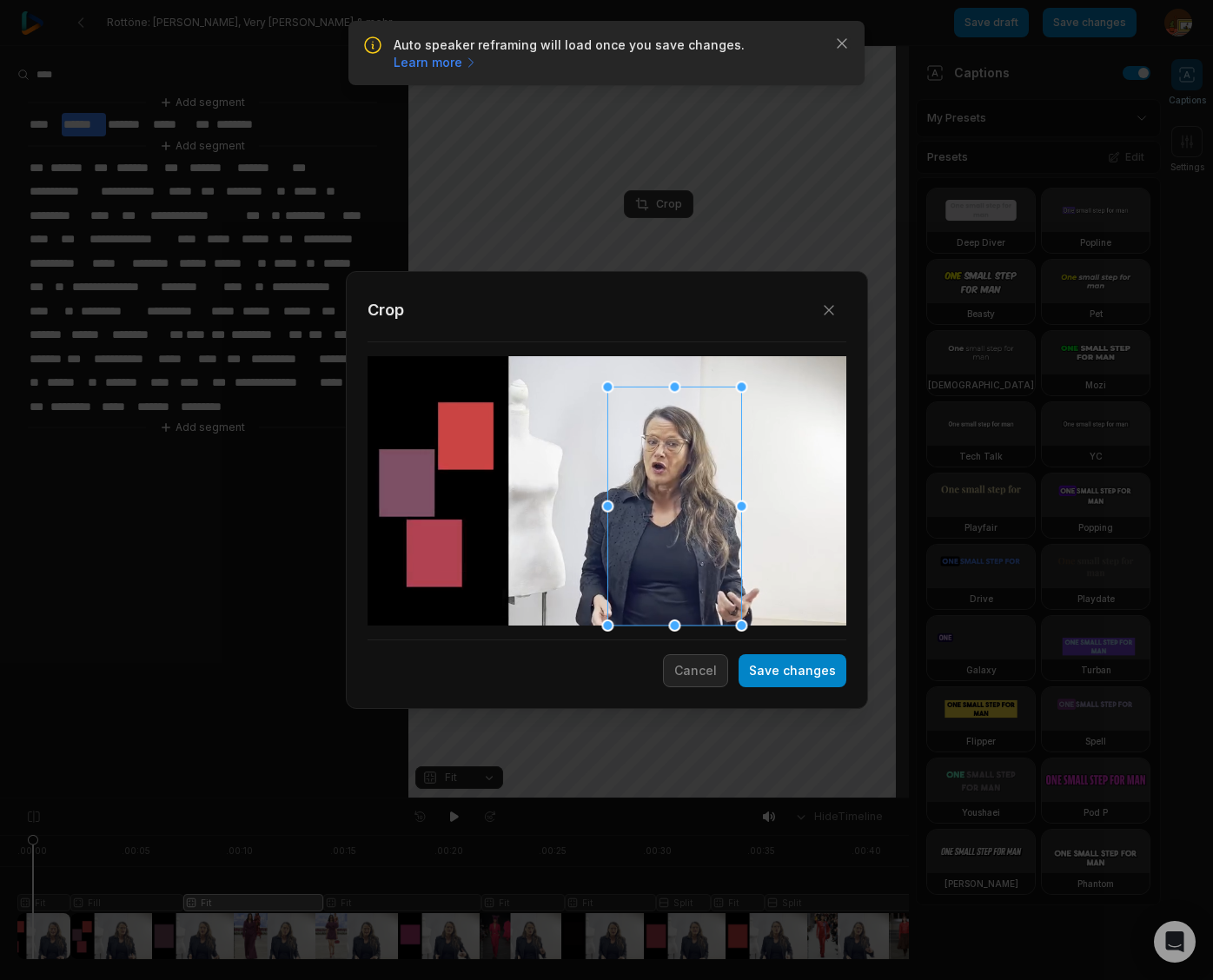
drag, startPoint x: 590, startPoint y: 355, endPoint x: 606, endPoint y: 405, distance: 52.5
click at [592, 798] on div "Close Crop Save changes Cancel" at bounding box center [606, 798] width 1213 height 0
drag, startPoint x: 674, startPoint y: 532, endPoint x: 684, endPoint y: 536, distance: 10.8
click at [684, 536] on div at bounding box center [672, 507] width 133 height 237
drag, startPoint x: 606, startPoint y: 389, endPoint x: 598, endPoint y: 384, distance: 9.4
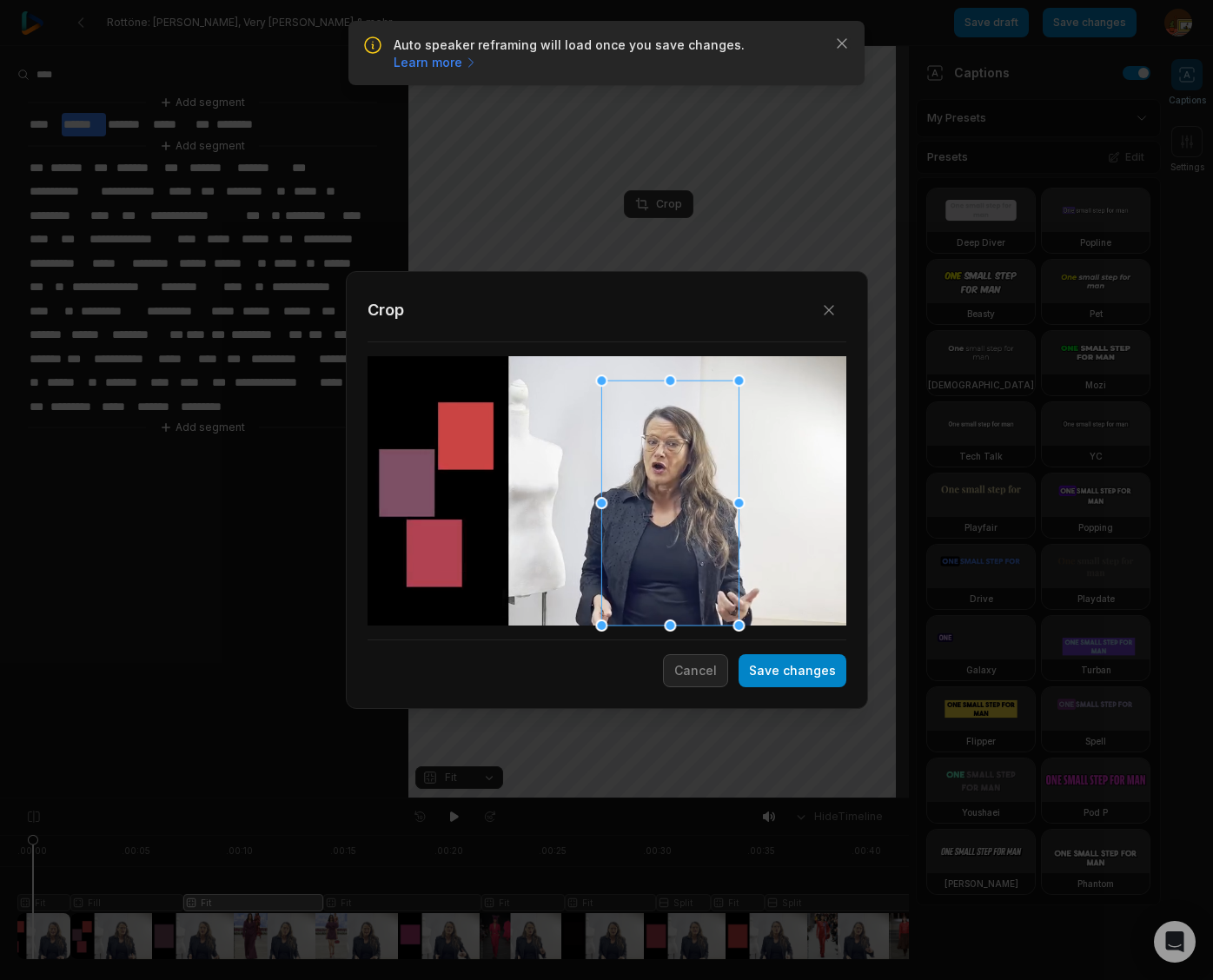
click at [598, 384] on div at bounding box center [601, 381] width 12 height 12
click at [799, 673] on button "Save changes" at bounding box center [792, 670] width 108 height 33
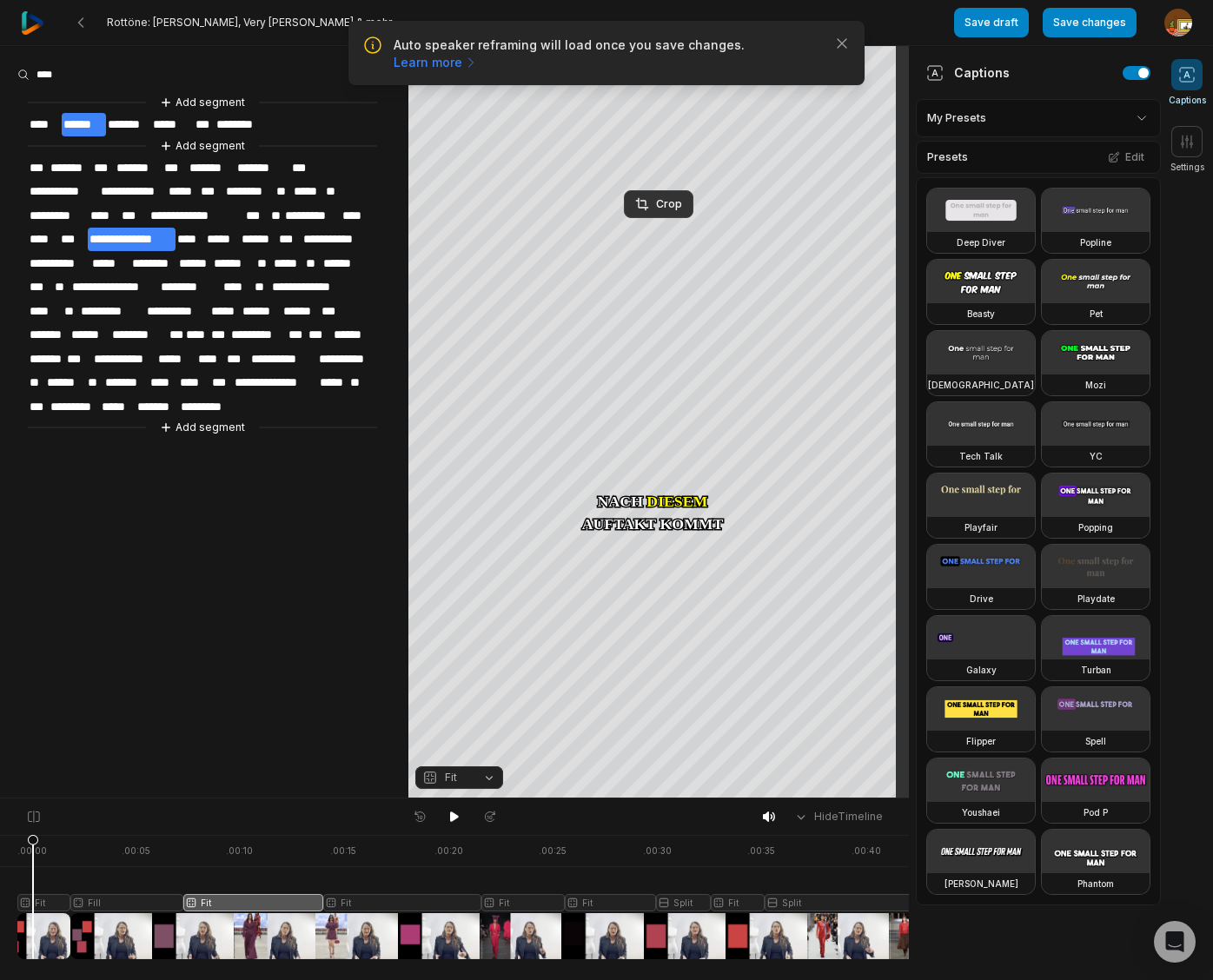
click at [2, 842] on div ". 00:00 . 00:05 . 00:10 . 00:15 . 00:20 . 00:25 . 00:30 . 00:35 . 00:40 Fit Fil…" at bounding box center [454, 907] width 908 height 145
click at [74, 838] on div at bounding box center [472, 897] width 909 height 124
drag, startPoint x: 38, startPoint y: 844, endPoint x: 299, endPoint y: 851, distance: 261.1
click at [299, 851] on icon at bounding box center [299, 896] width 12 height 125
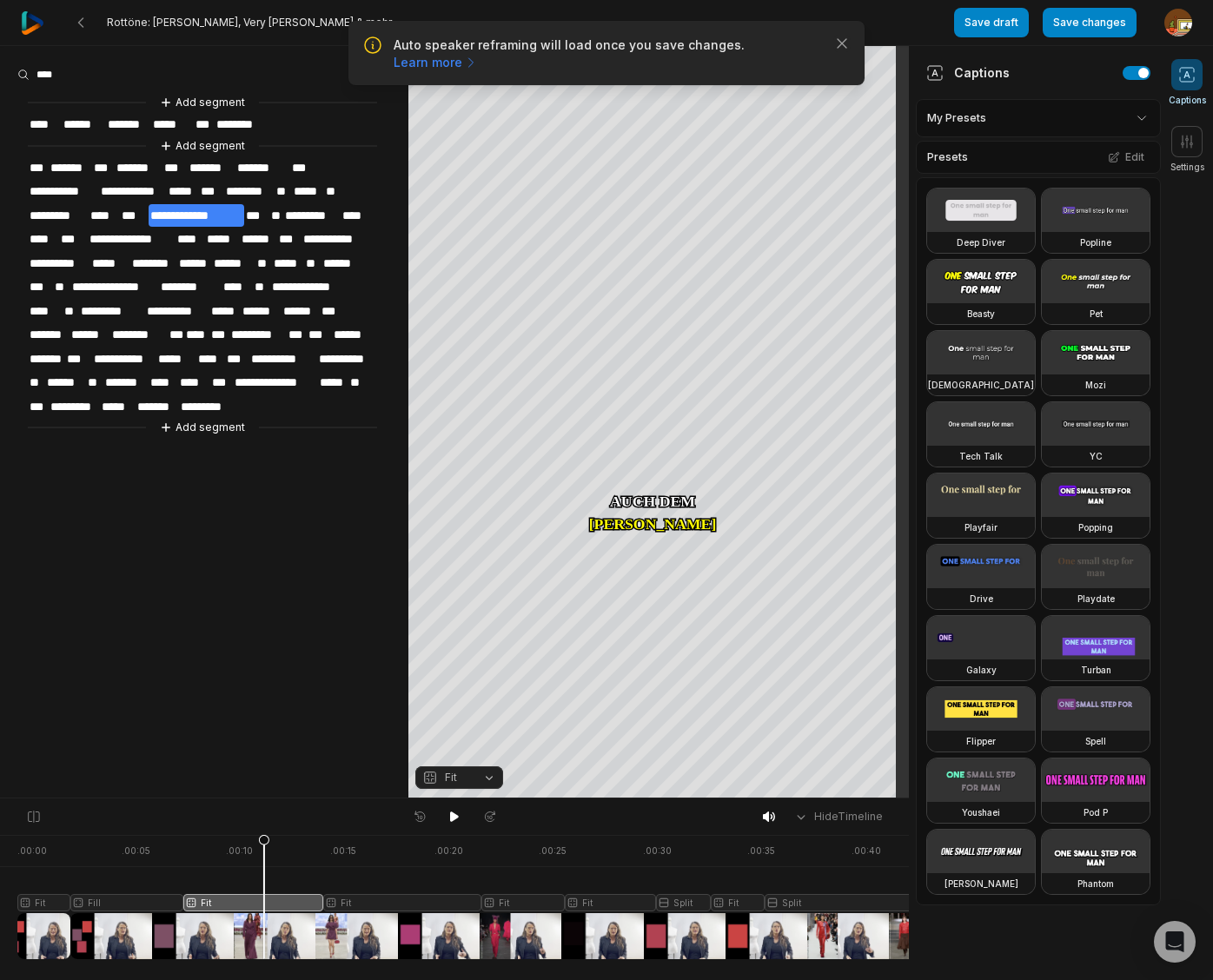
click at [264, 900] on div at bounding box center [472, 897] width 909 height 124
click at [663, 206] on div "Crop" at bounding box center [659, 204] width 47 height 16
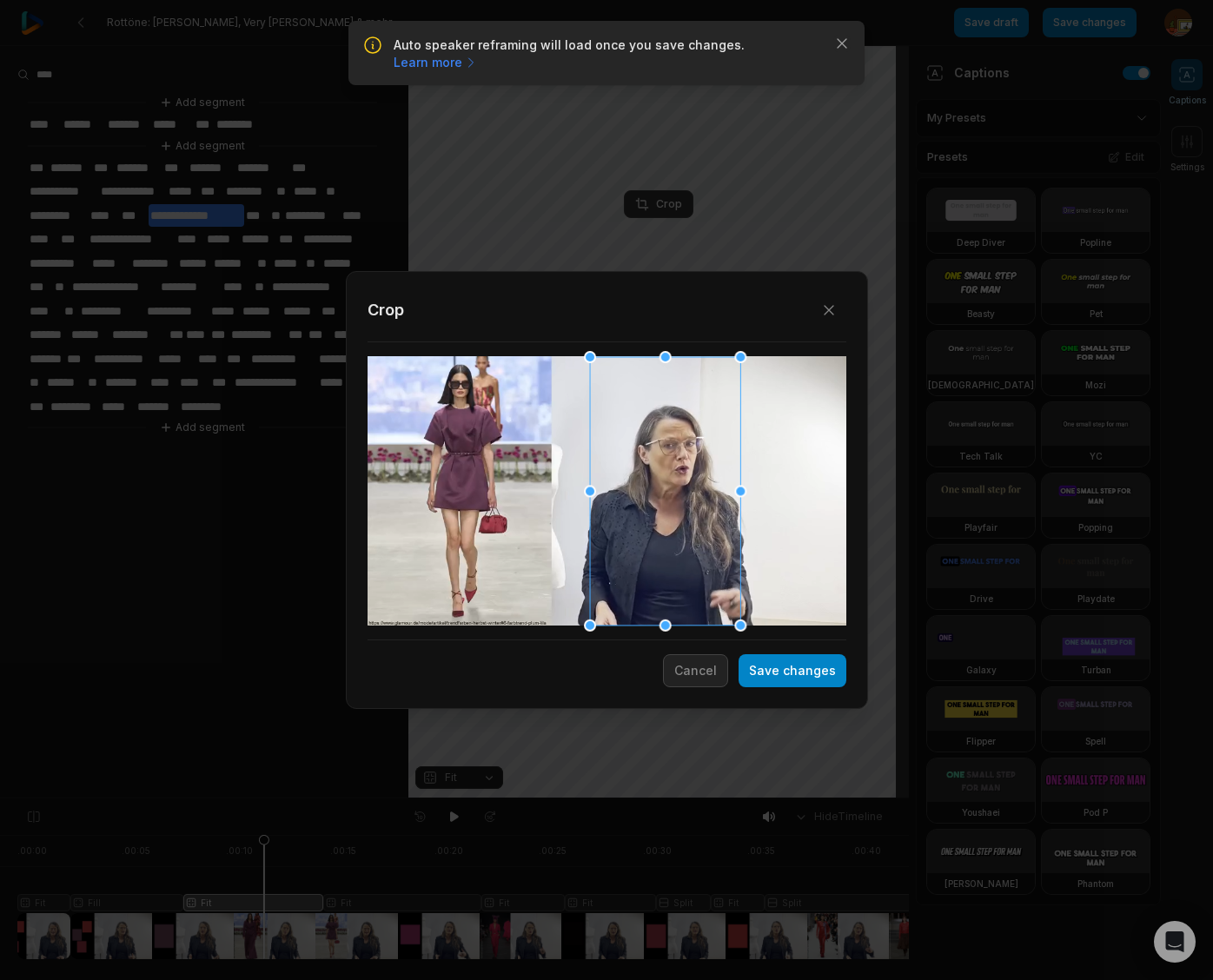
click at [684, 541] on div at bounding box center [665, 491] width 151 height 269
click at [826, 669] on button "Save changes" at bounding box center [792, 670] width 108 height 33
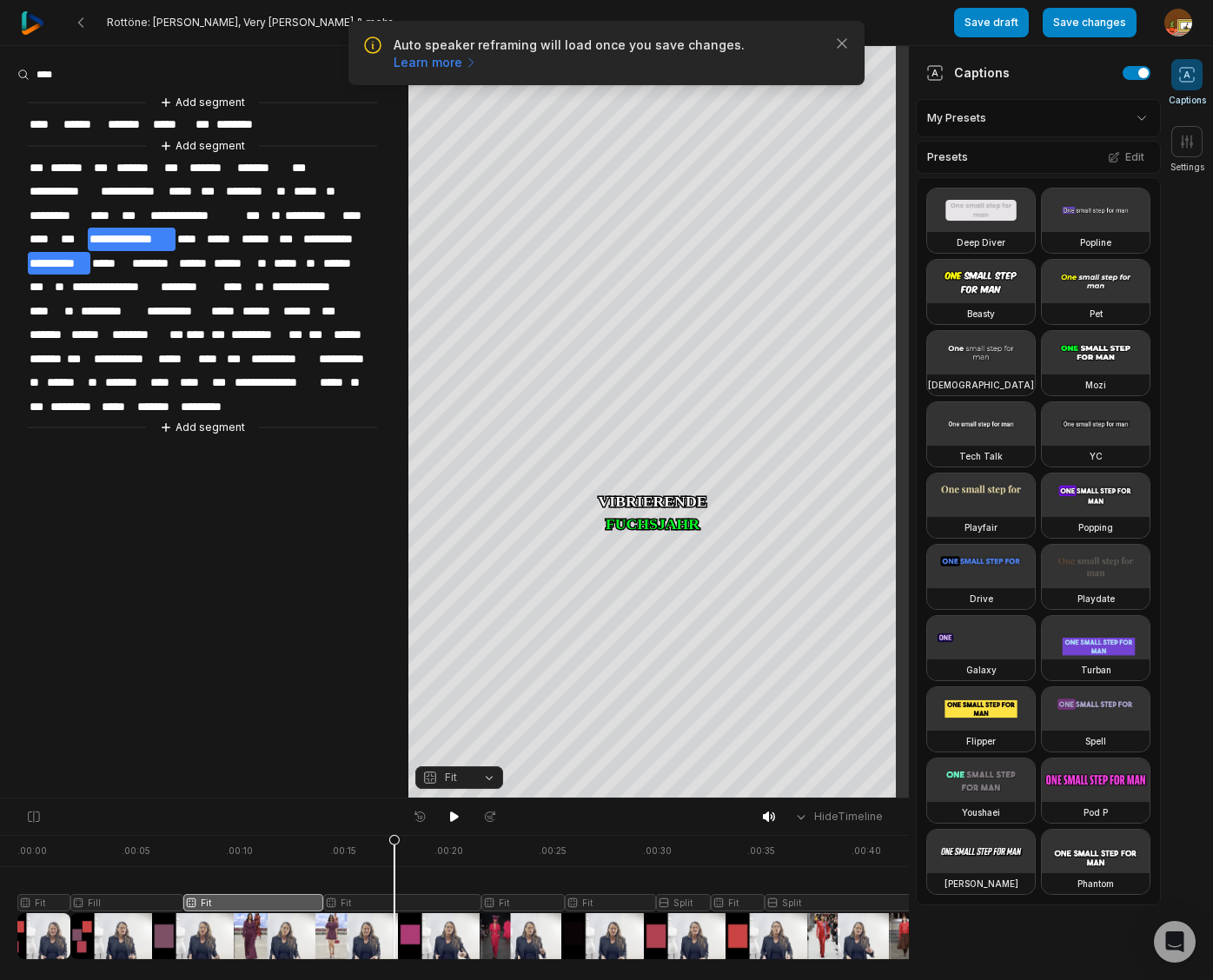
drag, startPoint x: 264, startPoint y: 836, endPoint x: 395, endPoint y: 853, distance: 132.1
click at [395, 853] on icon at bounding box center [395, 900] width 11 height 132
click at [162, 234] on span "**********" at bounding box center [131, 239] width 88 height 24
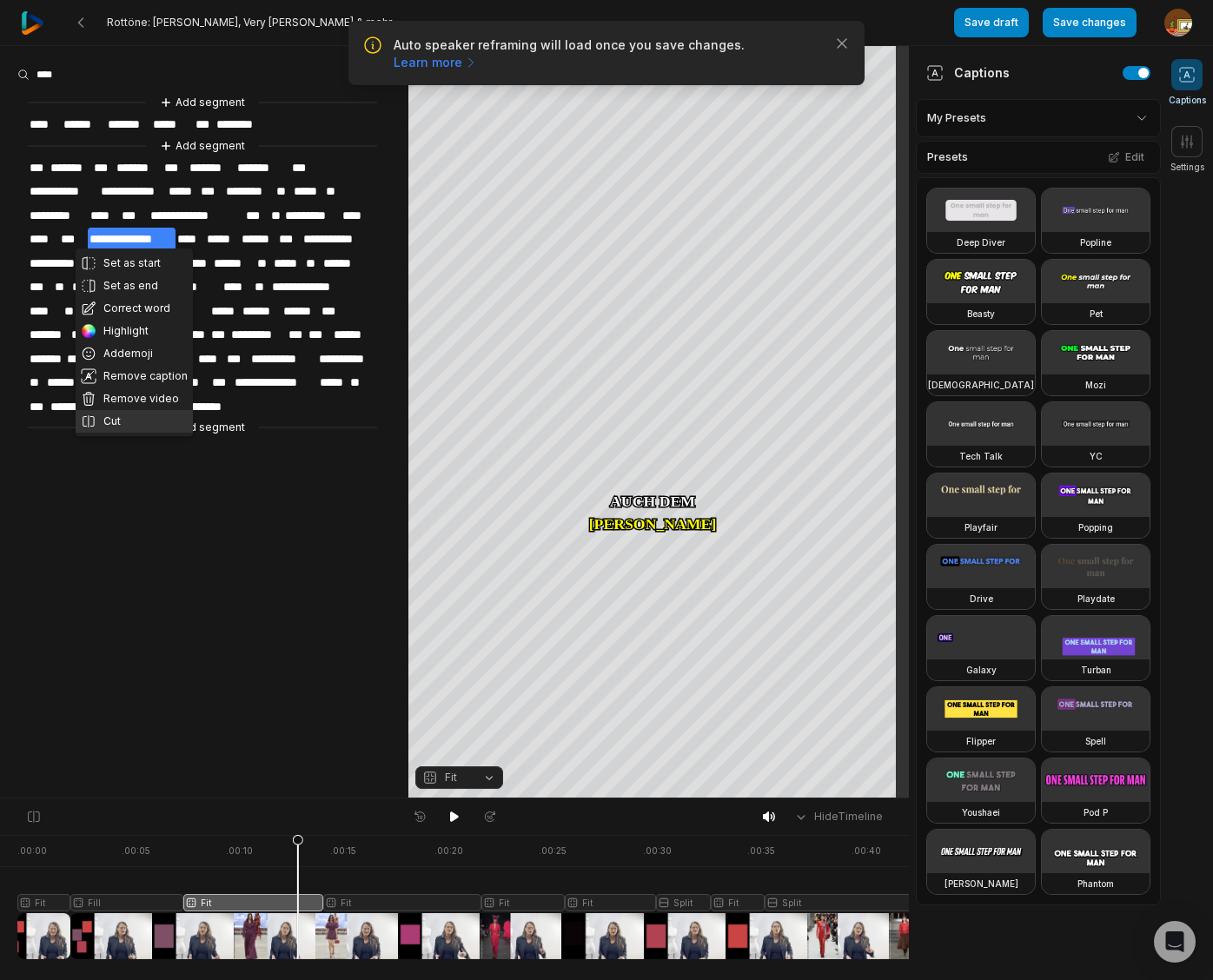
click at [130, 416] on button "Cut" at bounding box center [134, 421] width 117 height 23
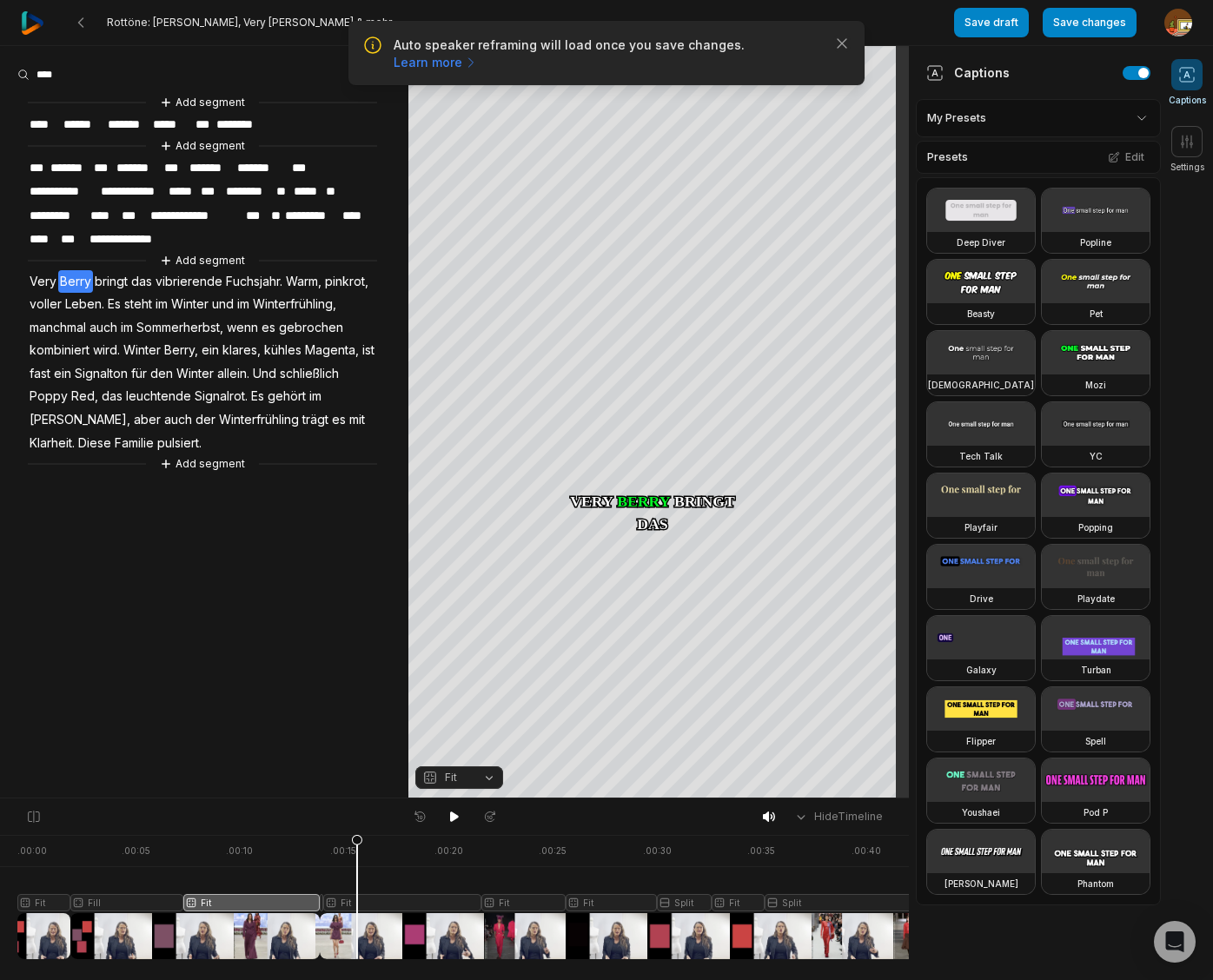
drag, startPoint x: 298, startPoint y: 843, endPoint x: 357, endPoint y: 862, distance: 62.0
click at [357, 862] on icon at bounding box center [357, 900] width 11 height 132
click at [395, 903] on div at bounding box center [472, 897] width 909 height 124
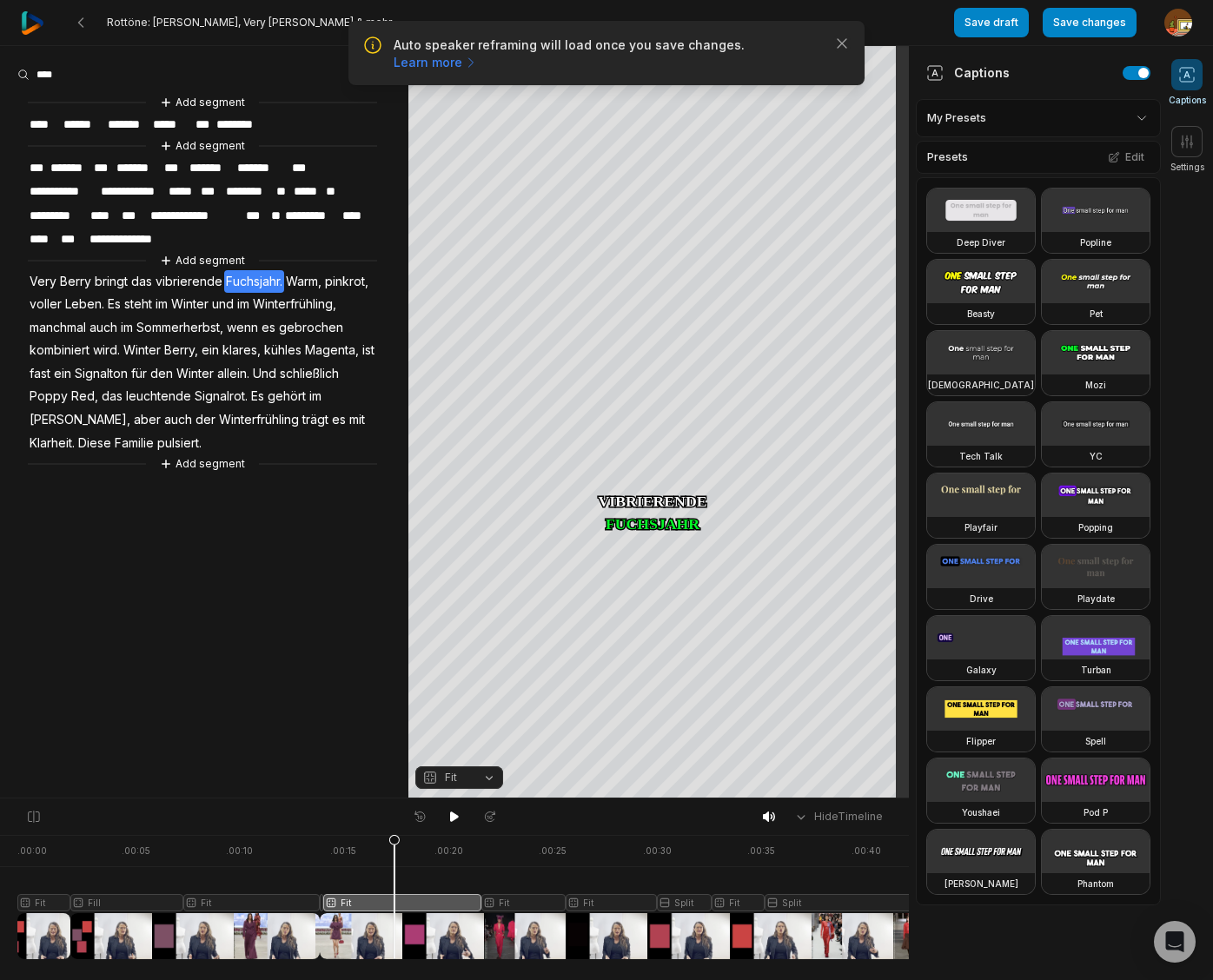
click at [488, 778] on button "Fit" at bounding box center [459, 777] width 88 height 23
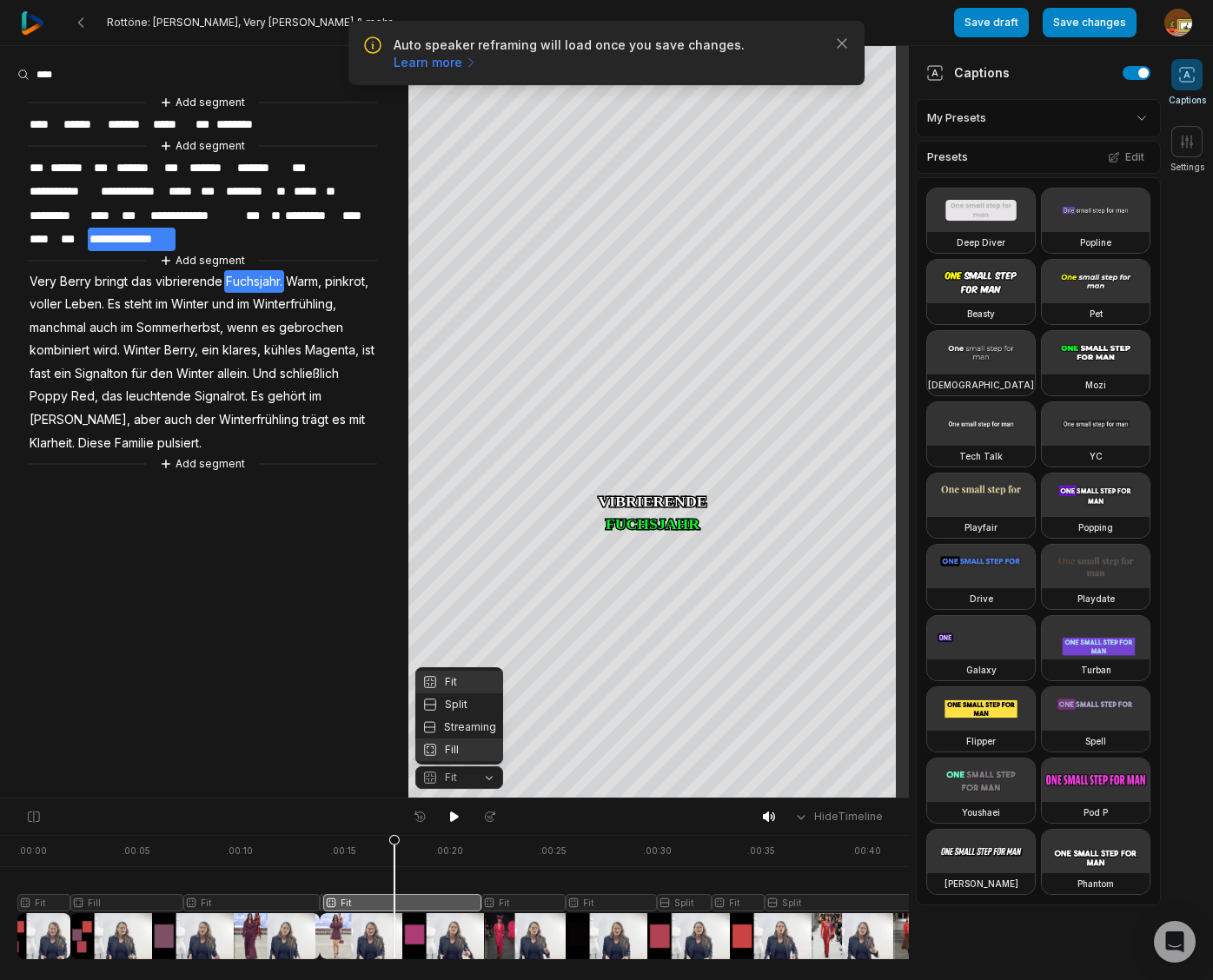
click at [451, 752] on div "Fill" at bounding box center [459, 750] width 88 height 23
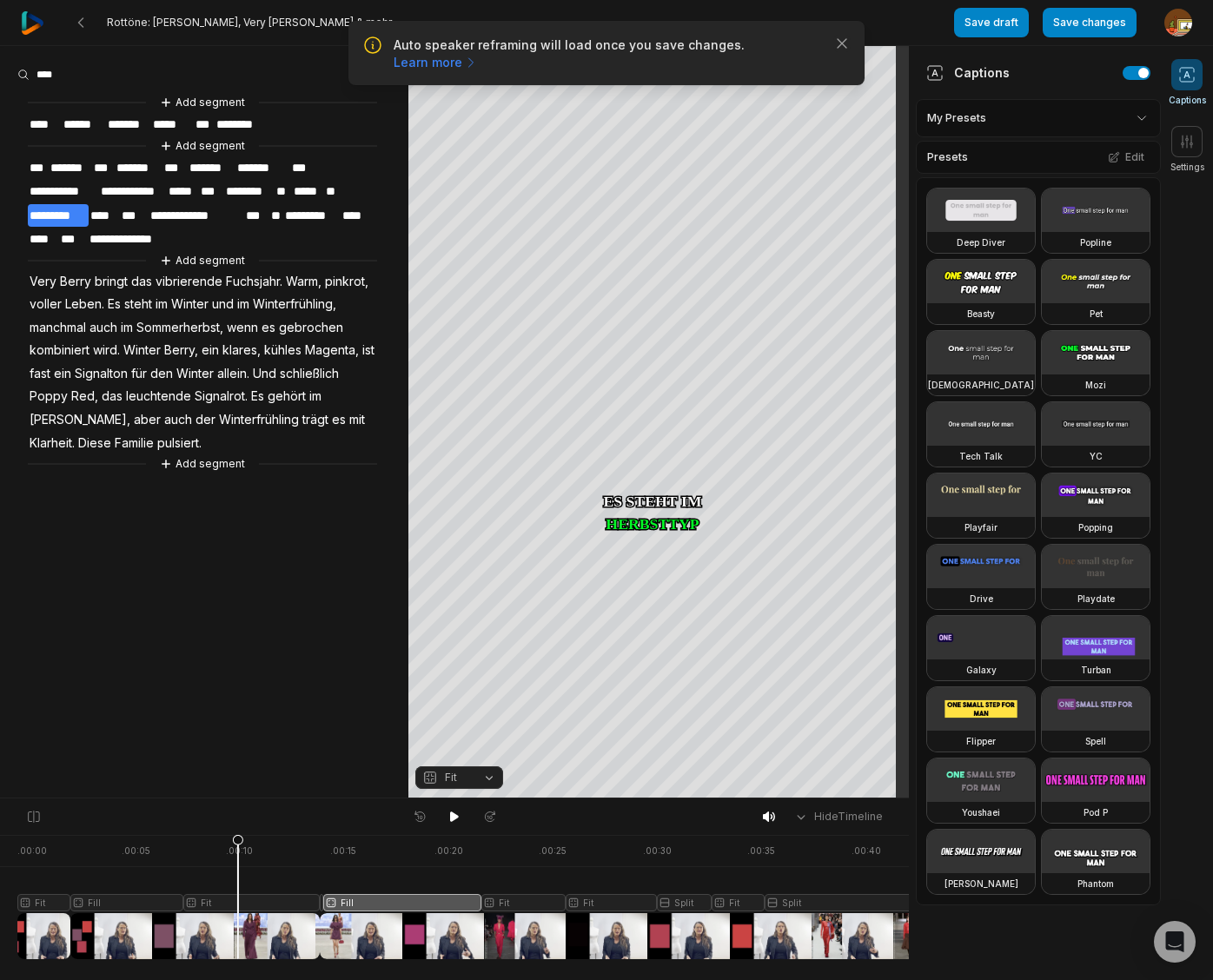
drag, startPoint x: 395, startPoint y: 842, endPoint x: 238, endPoint y: 850, distance: 157.2
click at [238, 850] on icon at bounding box center [238, 900] width 11 height 132
click at [317, 191] on span "*****" at bounding box center [307, 191] width 32 height 24
click at [331, 188] on span "**" at bounding box center [333, 191] width 18 height 24
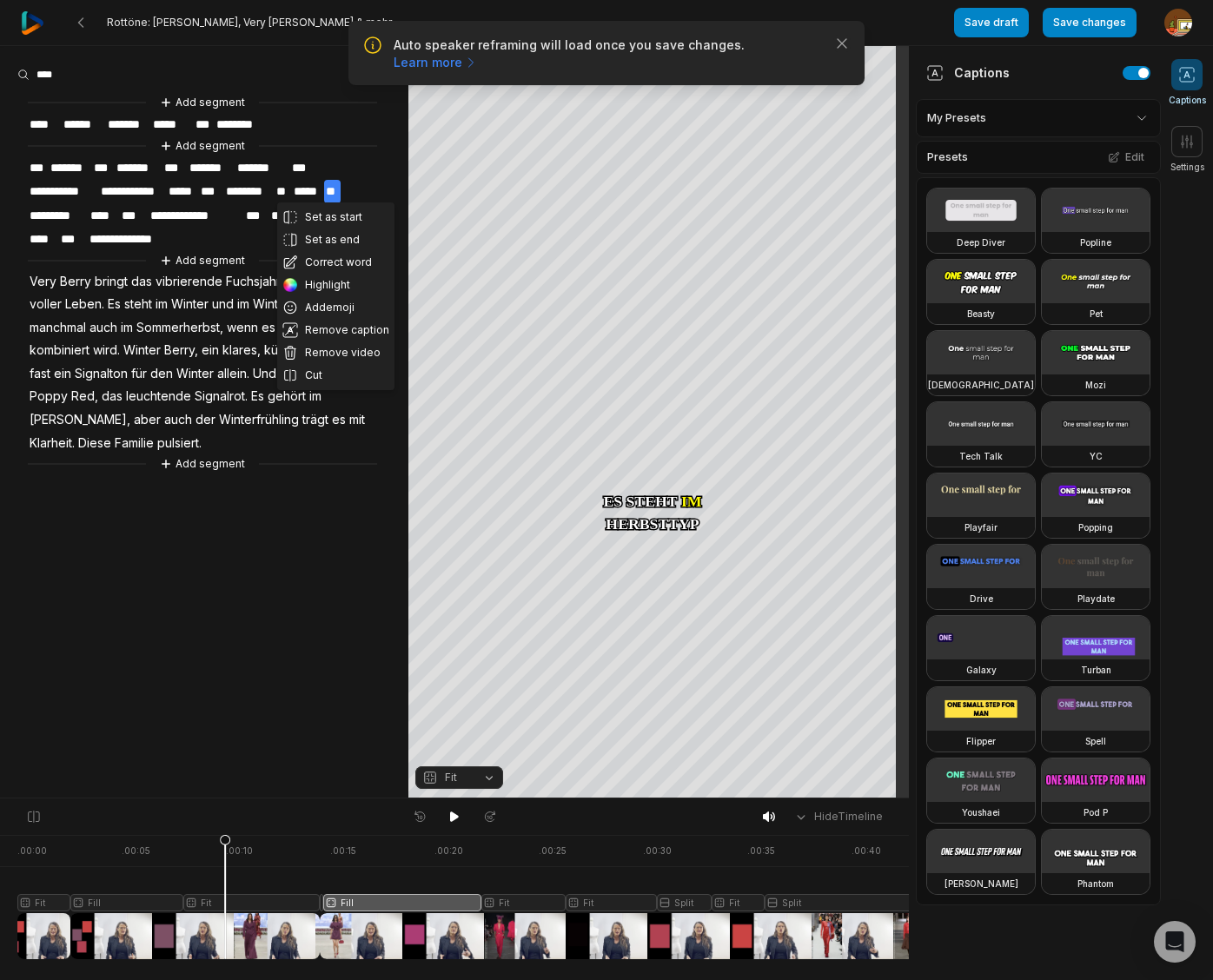
drag, startPoint x: 314, startPoint y: 259, endPoint x: 345, endPoint y: 193, distance: 72.9
click at [316, 258] on button "Correct word" at bounding box center [336, 262] width 117 height 23
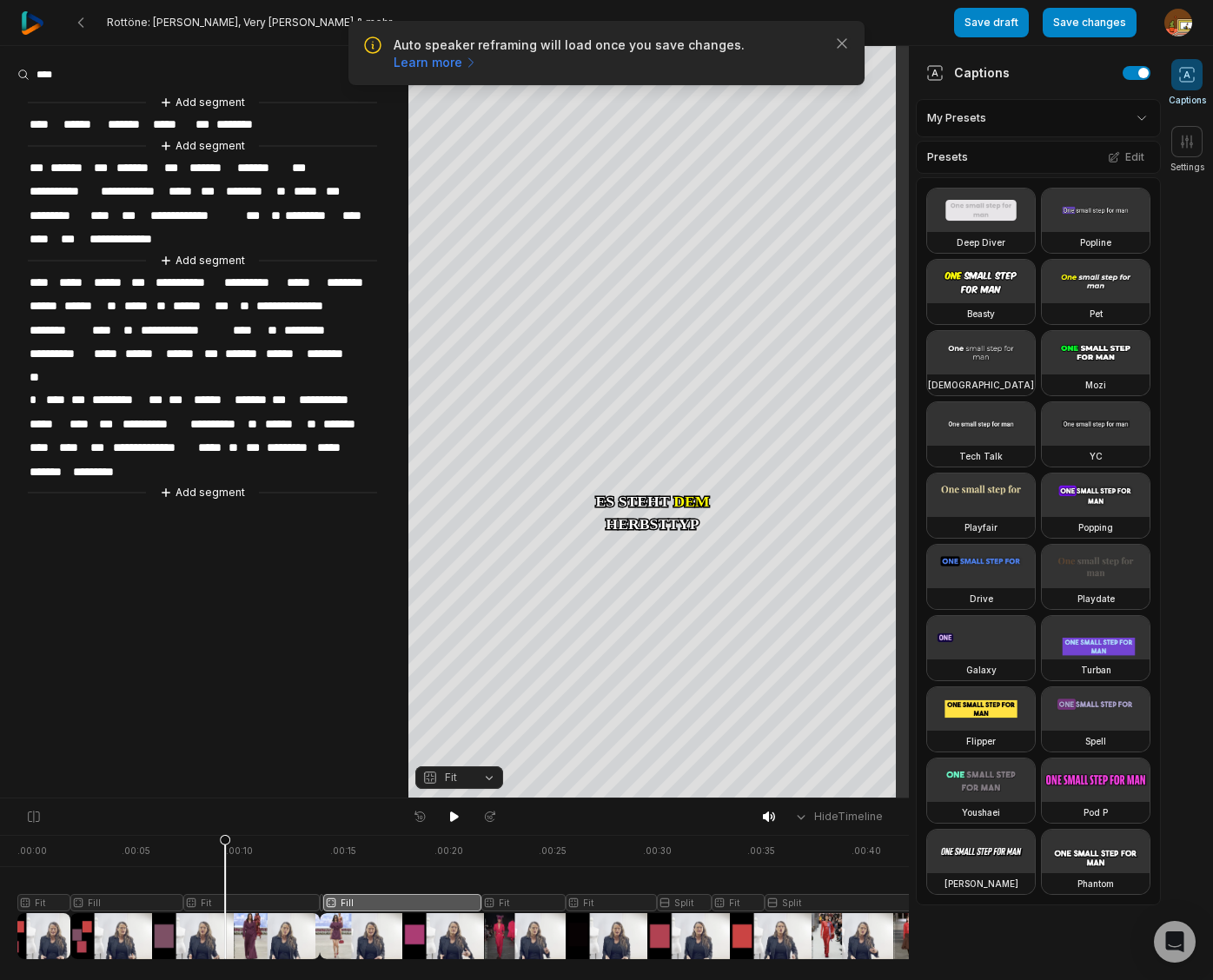
click at [69, 210] on span "*********" at bounding box center [58, 215] width 60 height 24
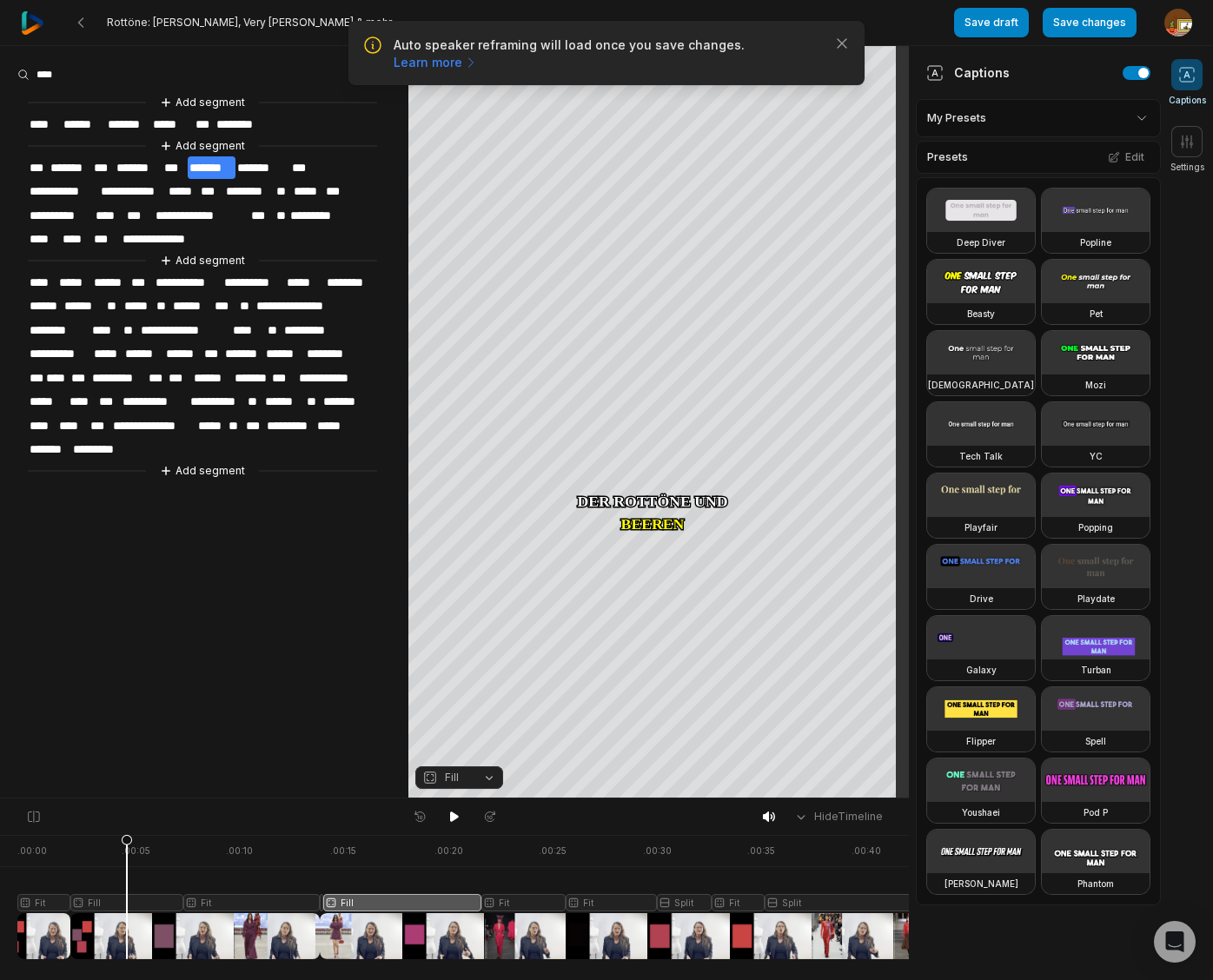
drag, startPoint x: 223, startPoint y: 839, endPoint x: 307, endPoint y: 822, distance: 85.7
click at [129, 852] on icon at bounding box center [127, 900] width 11 height 132
click at [449, 816] on icon at bounding box center [454, 816] width 14 height 14
click at [454, 817] on icon at bounding box center [454, 816] width 14 height 14
drag, startPoint x: 365, startPoint y: 847, endPoint x: 323, endPoint y: 852, distance: 42.3
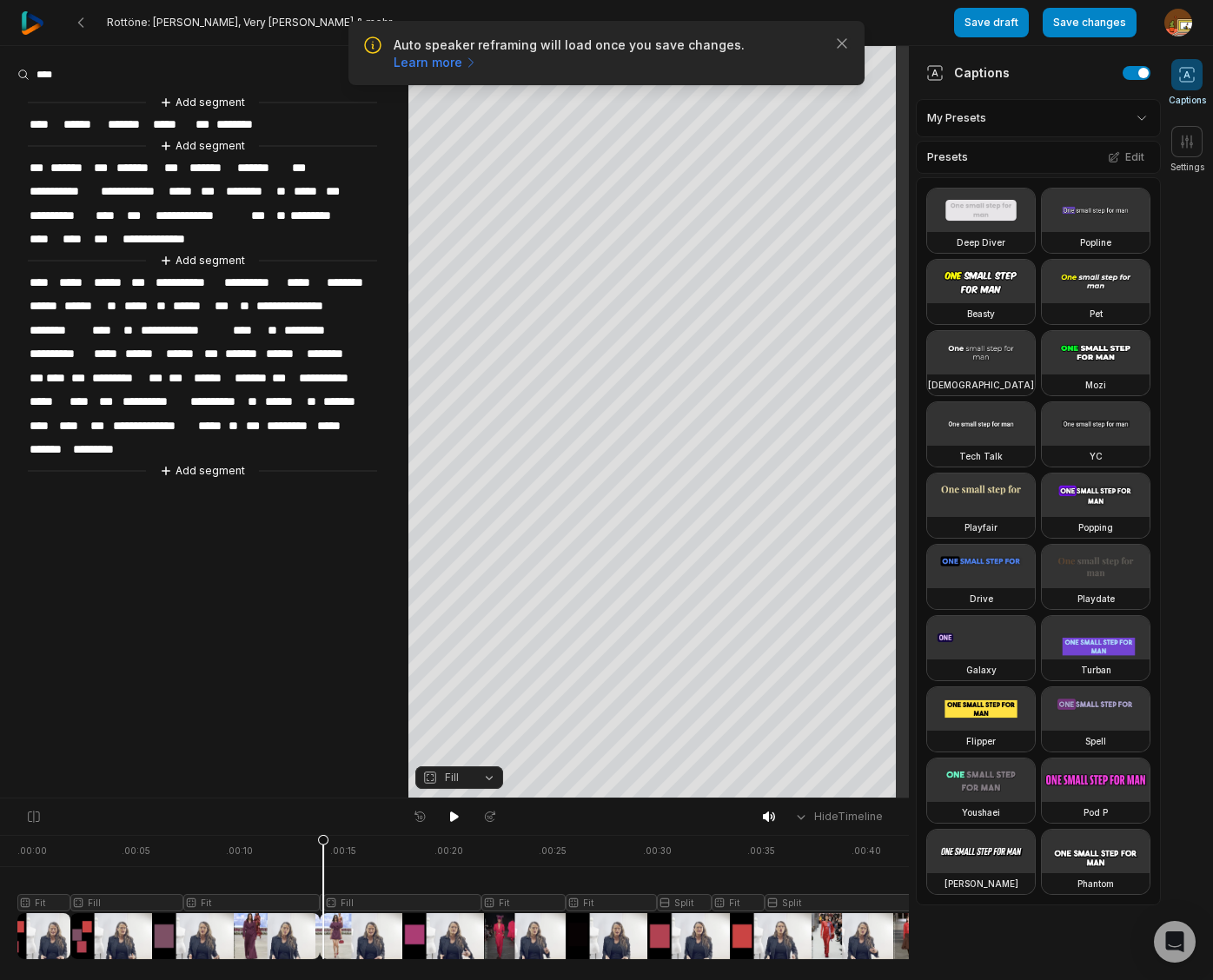
click at [323, 852] on icon at bounding box center [323, 896] width 12 height 125
click at [322, 906] on icon at bounding box center [322, 896] width 12 height 125
drag, startPoint x: 315, startPoint y: 846, endPoint x: 304, endPoint y: 847, distance: 11.0
click at [304, 847] on icon at bounding box center [304, 896] width 12 height 125
click at [322, 905] on div at bounding box center [472, 897] width 909 height 124
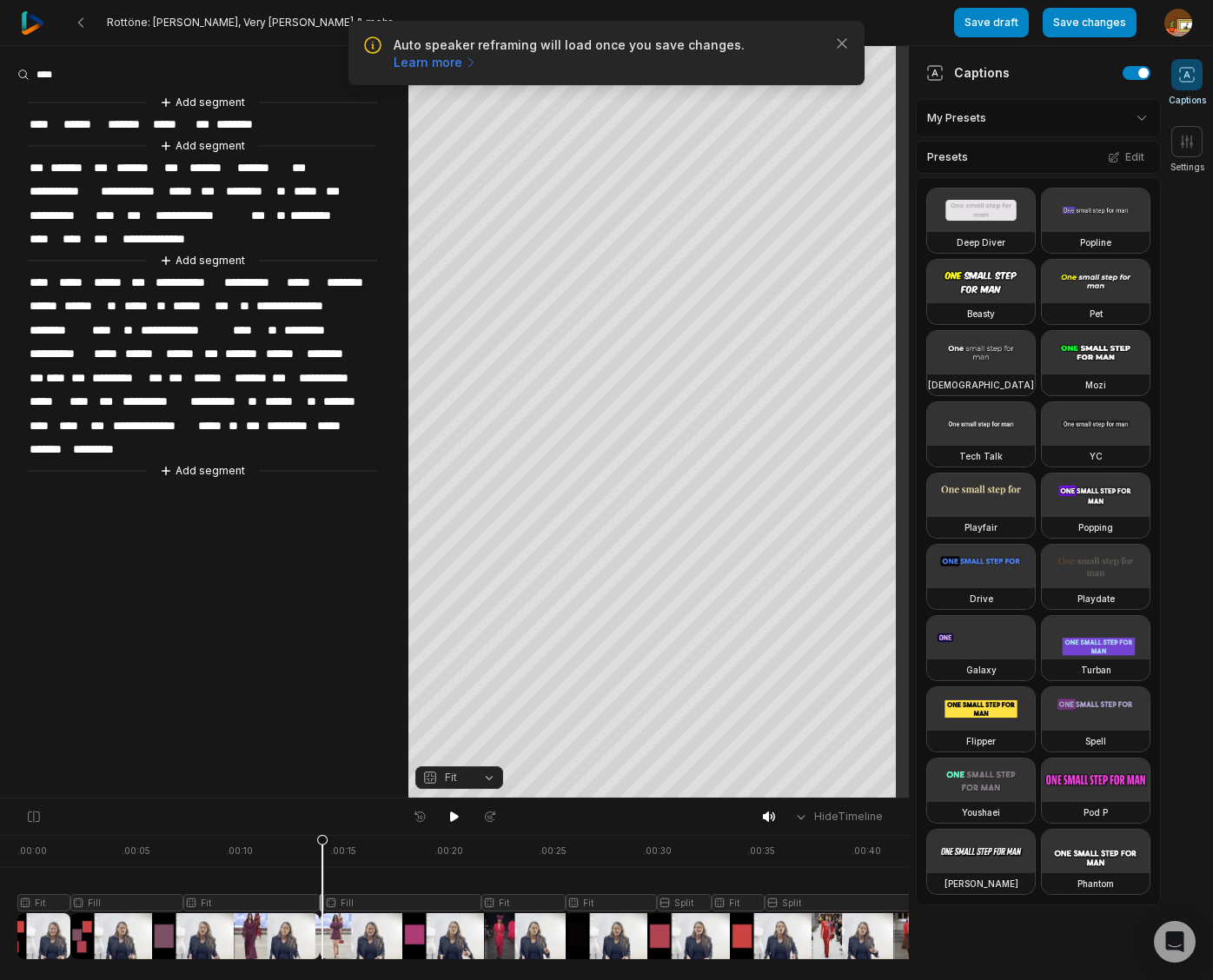
click at [273, 899] on div at bounding box center [472, 897] width 909 height 124
drag, startPoint x: 276, startPoint y: 841, endPoint x: 304, endPoint y: 842, distance: 28.0
click at [304, 842] on icon at bounding box center [304, 900] width 11 height 132
click at [452, 816] on icon at bounding box center [454, 816] width 9 height 10
click at [454, 816] on icon at bounding box center [454, 816] width 14 height 14
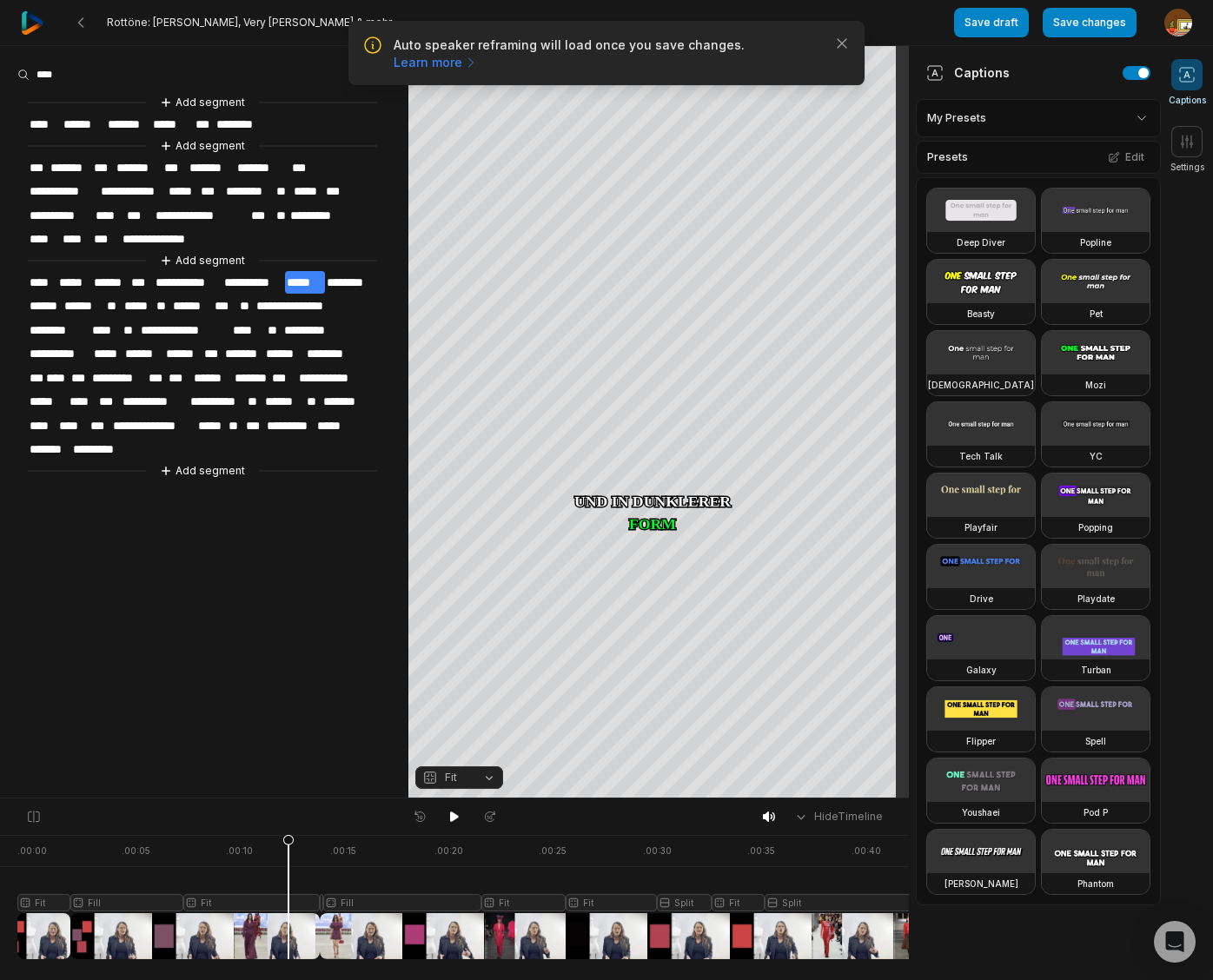
drag, startPoint x: 408, startPoint y: 838, endPoint x: 293, endPoint y: 849, distance: 115.5
click at [287, 850] on div at bounding box center [472, 897] width 909 height 124
drag, startPoint x: 452, startPoint y: 816, endPoint x: 245, endPoint y: 736, distance: 221.9
click at [452, 816] on icon at bounding box center [454, 816] width 9 height 10
click at [457, 817] on icon at bounding box center [454, 816] width 14 height 14
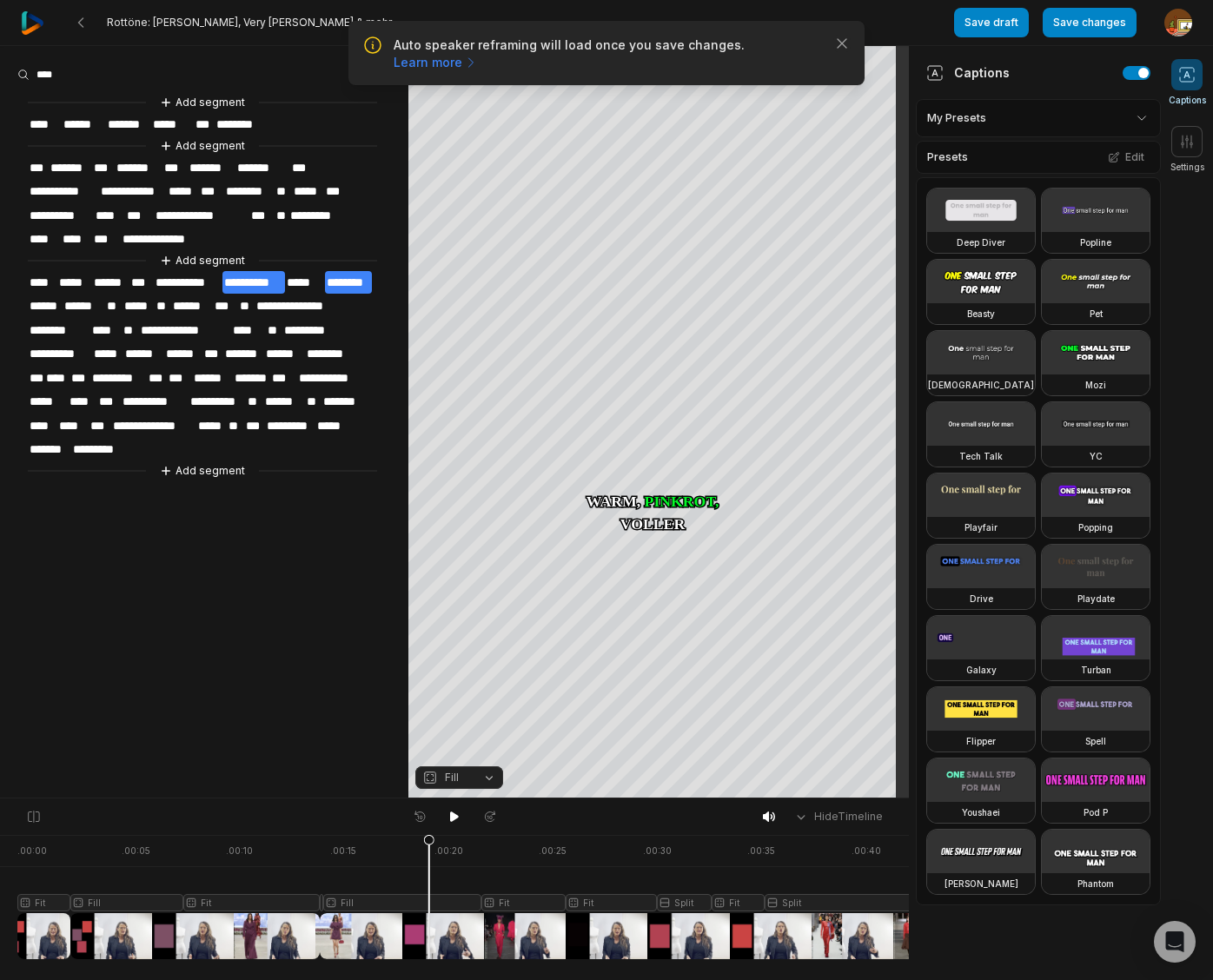
click at [255, 276] on span "**********" at bounding box center [253, 283] width 62 height 24
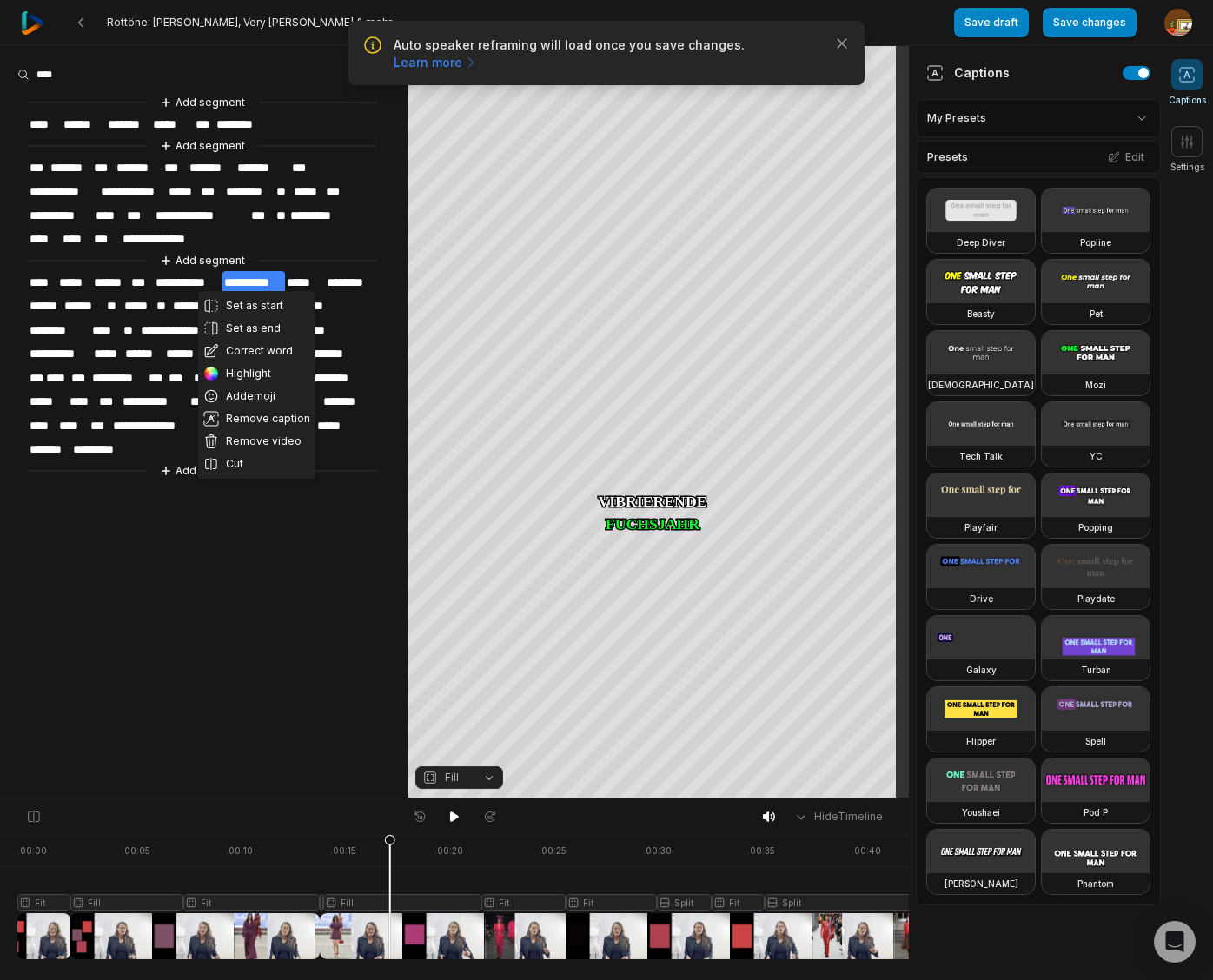
click at [251, 348] on button "Correct word" at bounding box center [256, 351] width 117 height 23
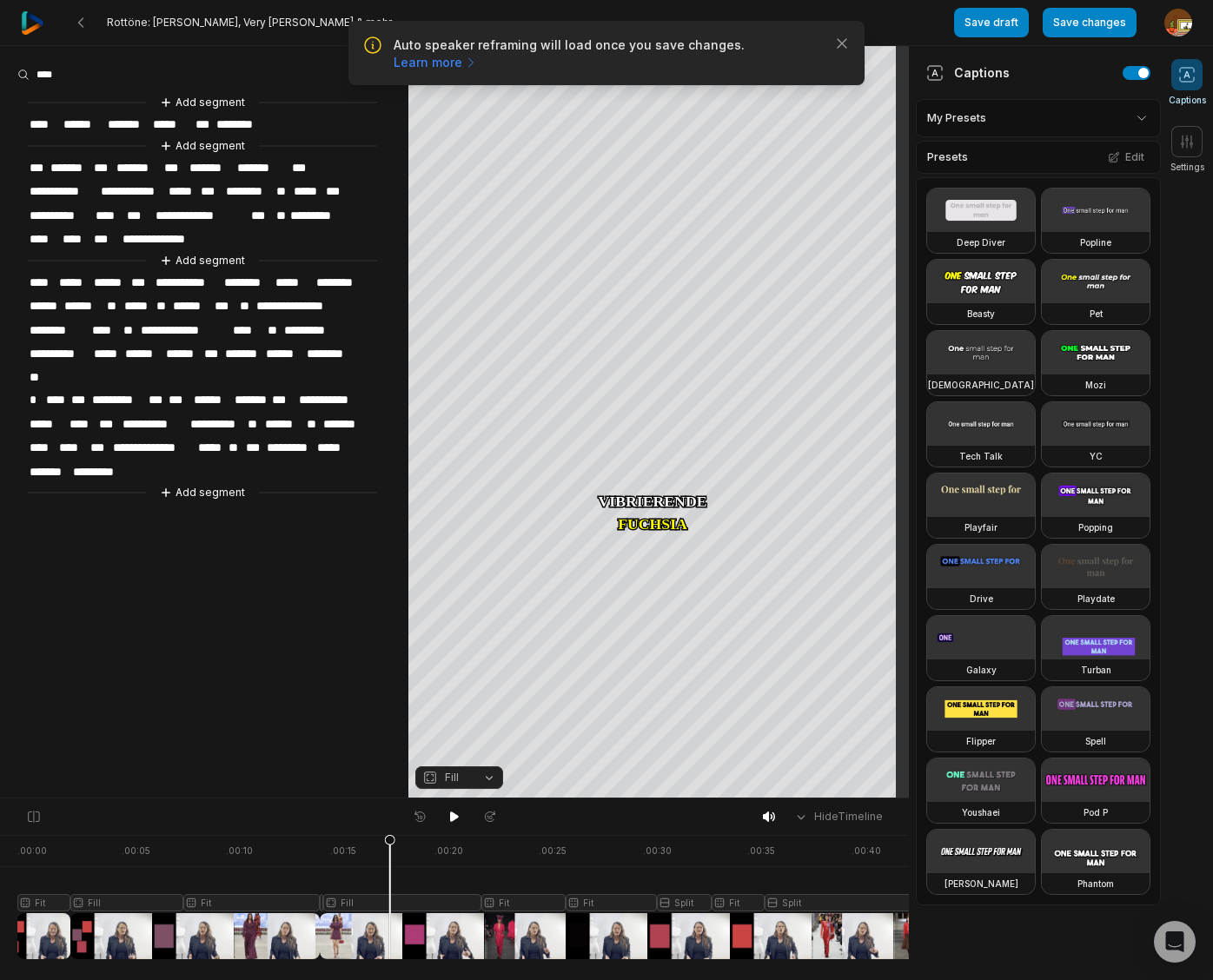
click at [319, 277] on span "********" at bounding box center [338, 283] width 47 height 24
click at [342, 276] on span "********" at bounding box center [338, 283] width 47 height 24
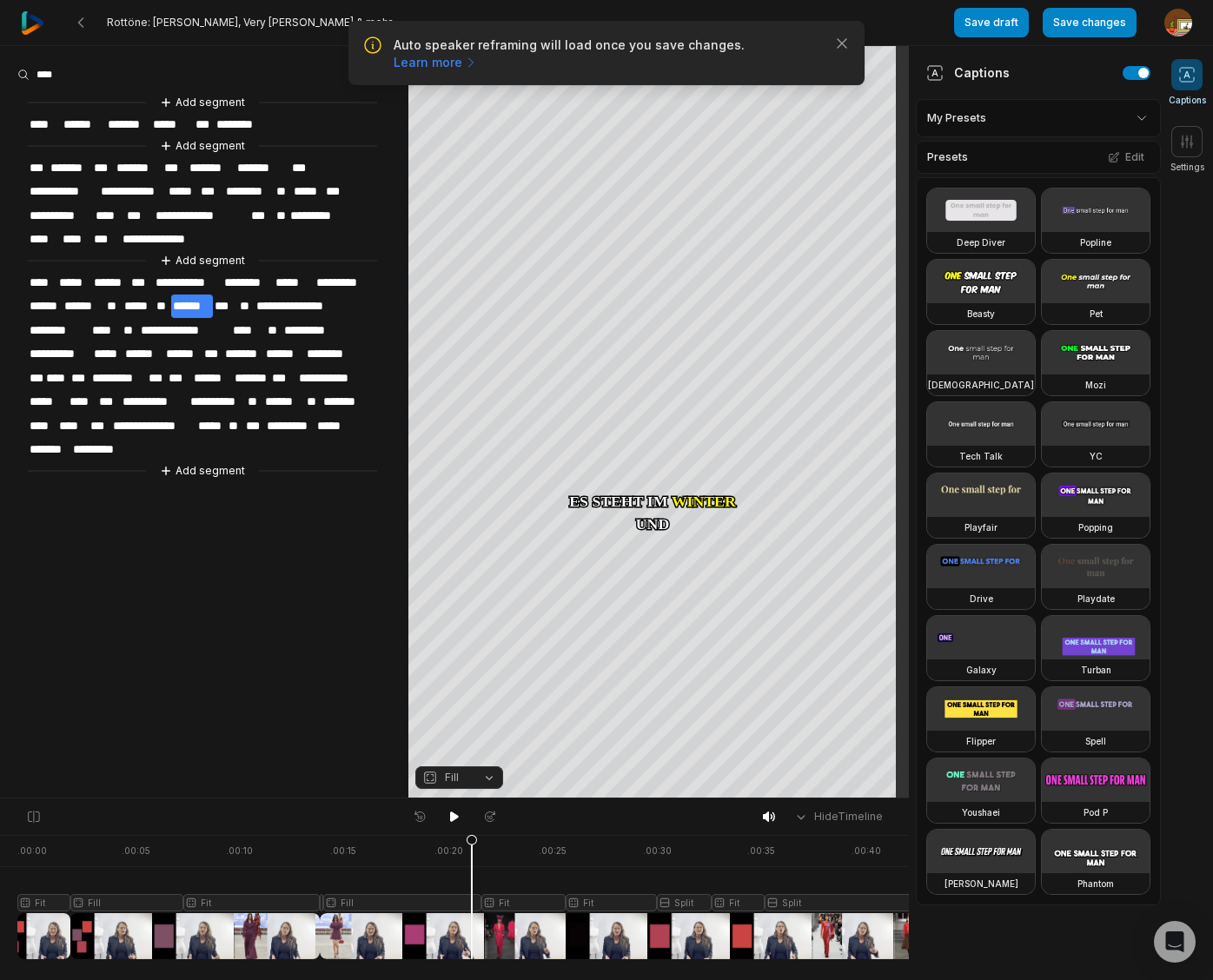
drag, startPoint x: 394, startPoint y: 845, endPoint x: 472, endPoint y: 858, distance: 79.1
click at [472, 858] on icon at bounding box center [472, 900] width 11 height 132
click at [161, 297] on span "**" at bounding box center [164, 305] width 18 height 24
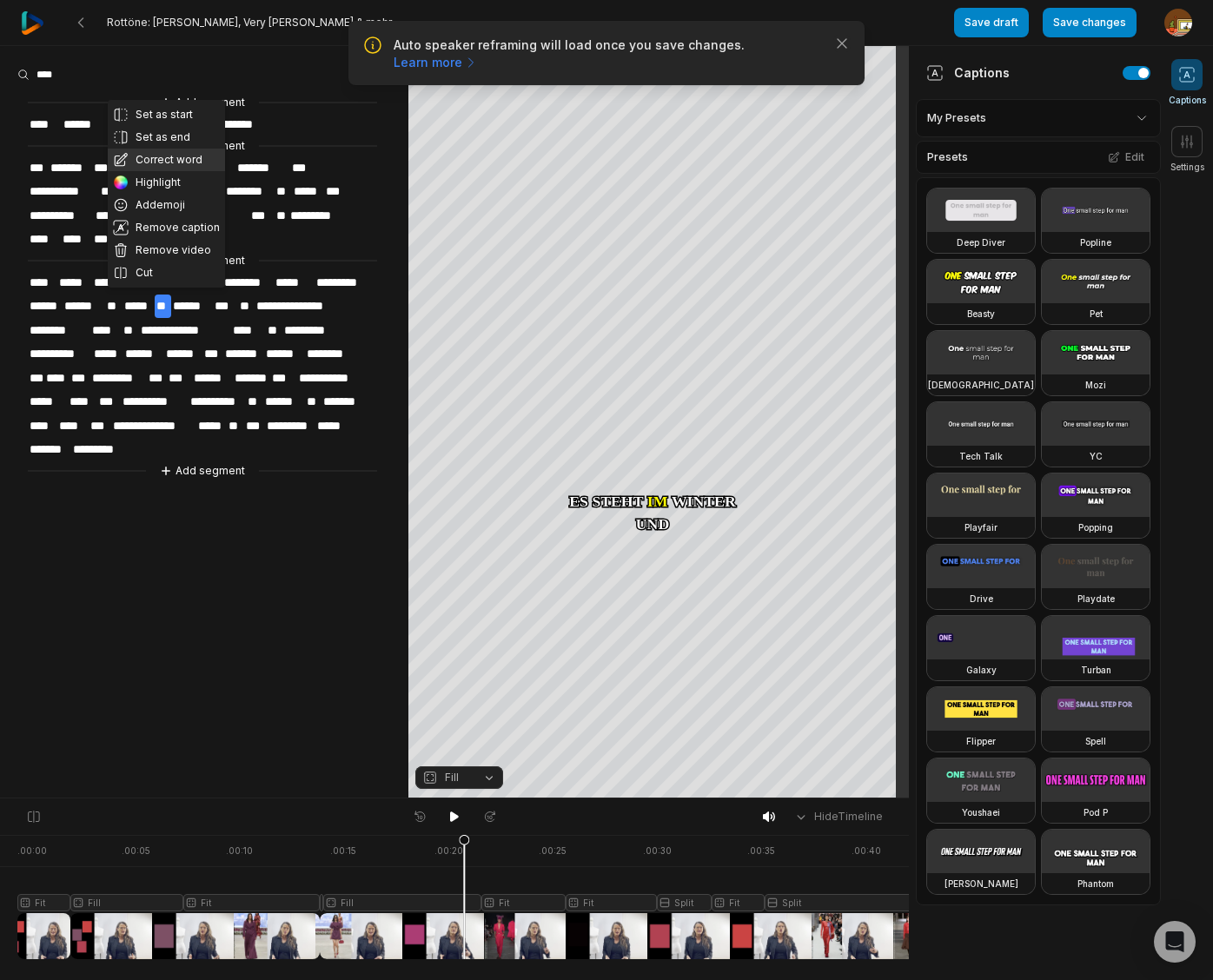
click at [158, 158] on button "Correct word" at bounding box center [166, 160] width 117 height 23
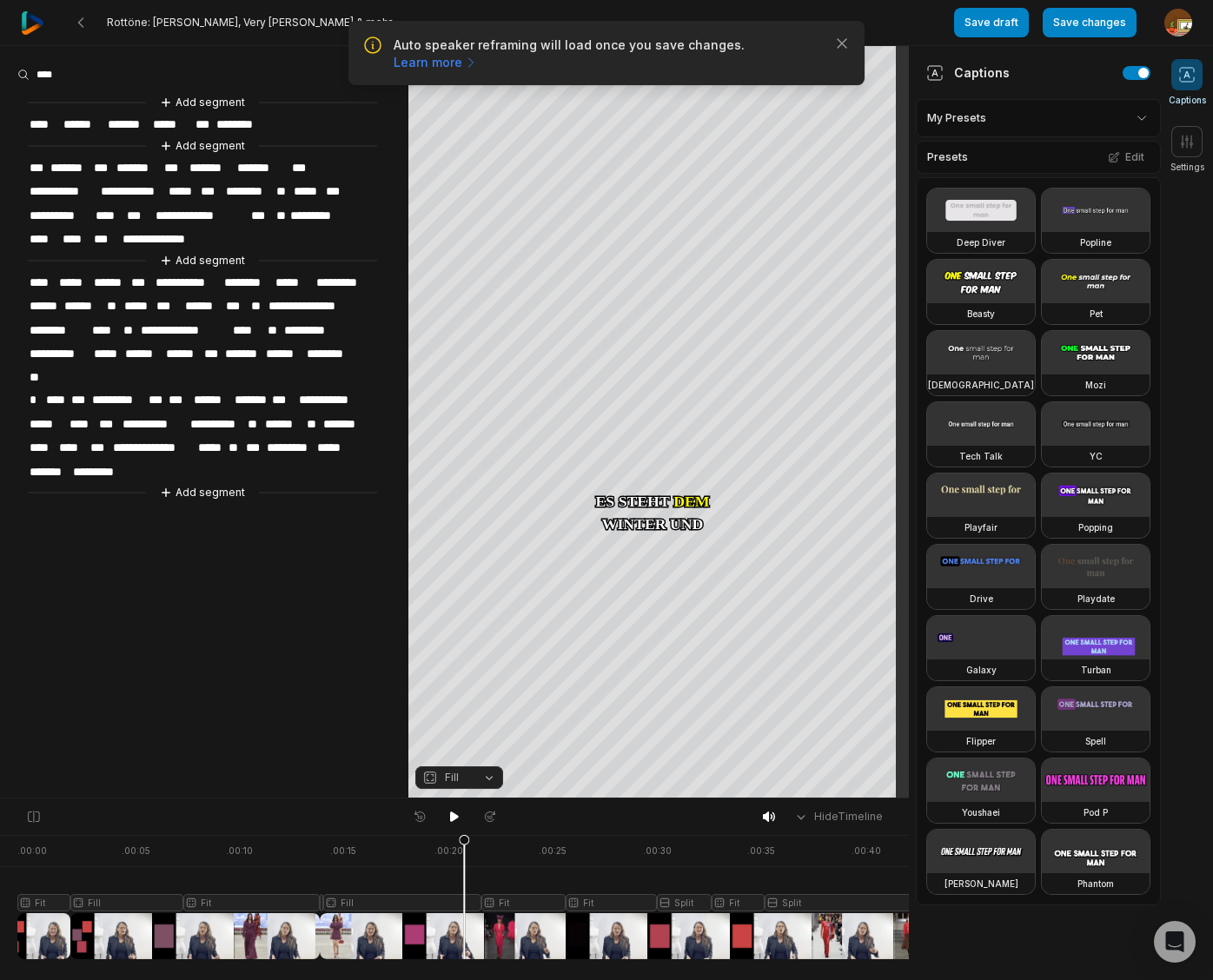
click at [304, 299] on span "**********" at bounding box center [311, 305] width 88 height 24
click at [306, 299] on span "**********" at bounding box center [311, 305] width 88 height 24
click at [256, 300] on span "**" at bounding box center [258, 305] width 18 height 24
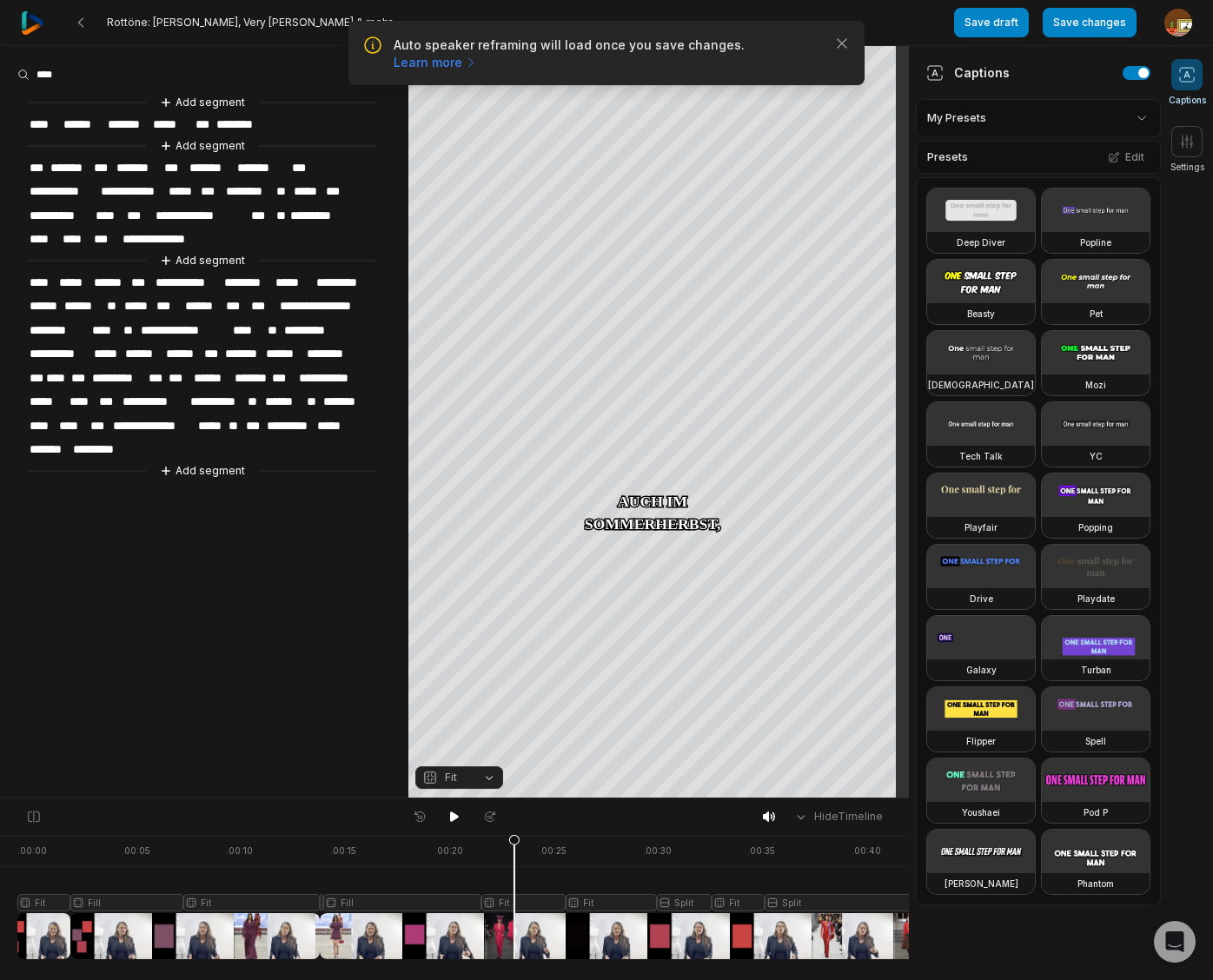
drag, startPoint x: 466, startPoint y: 843, endPoint x: 515, endPoint y: 851, distance: 49.6
click at [515, 851] on icon at bounding box center [515, 900] width 11 height 132
click at [130, 319] on span "**" at bounding box center [130, 330] width 18 height 24
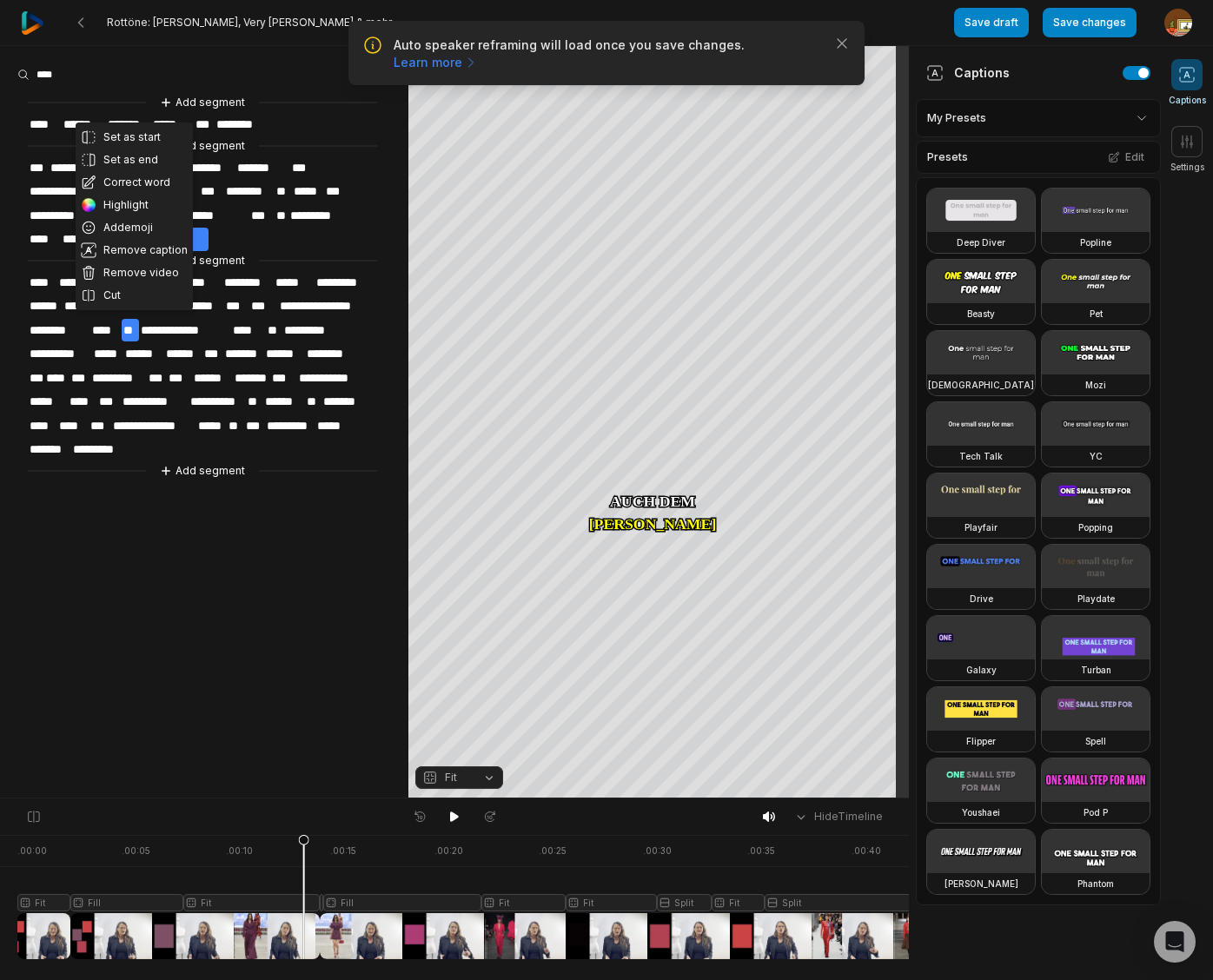
click at [142, 177] on button "Correct word" at bounding box center [134, 183] width 117 height 23
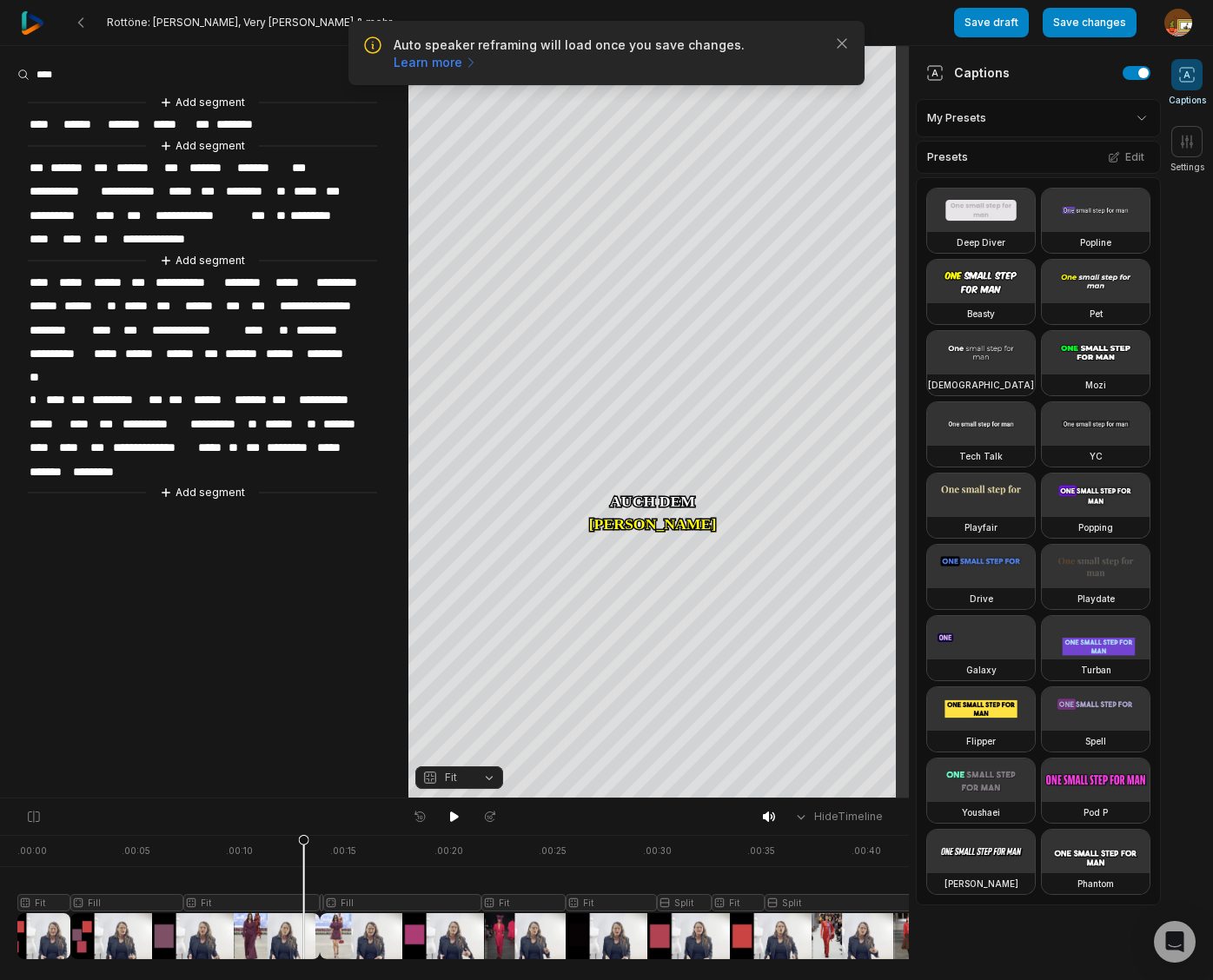
click at [200, 324] on span "**********" at bounding box center [196, 330] width 92 height 24
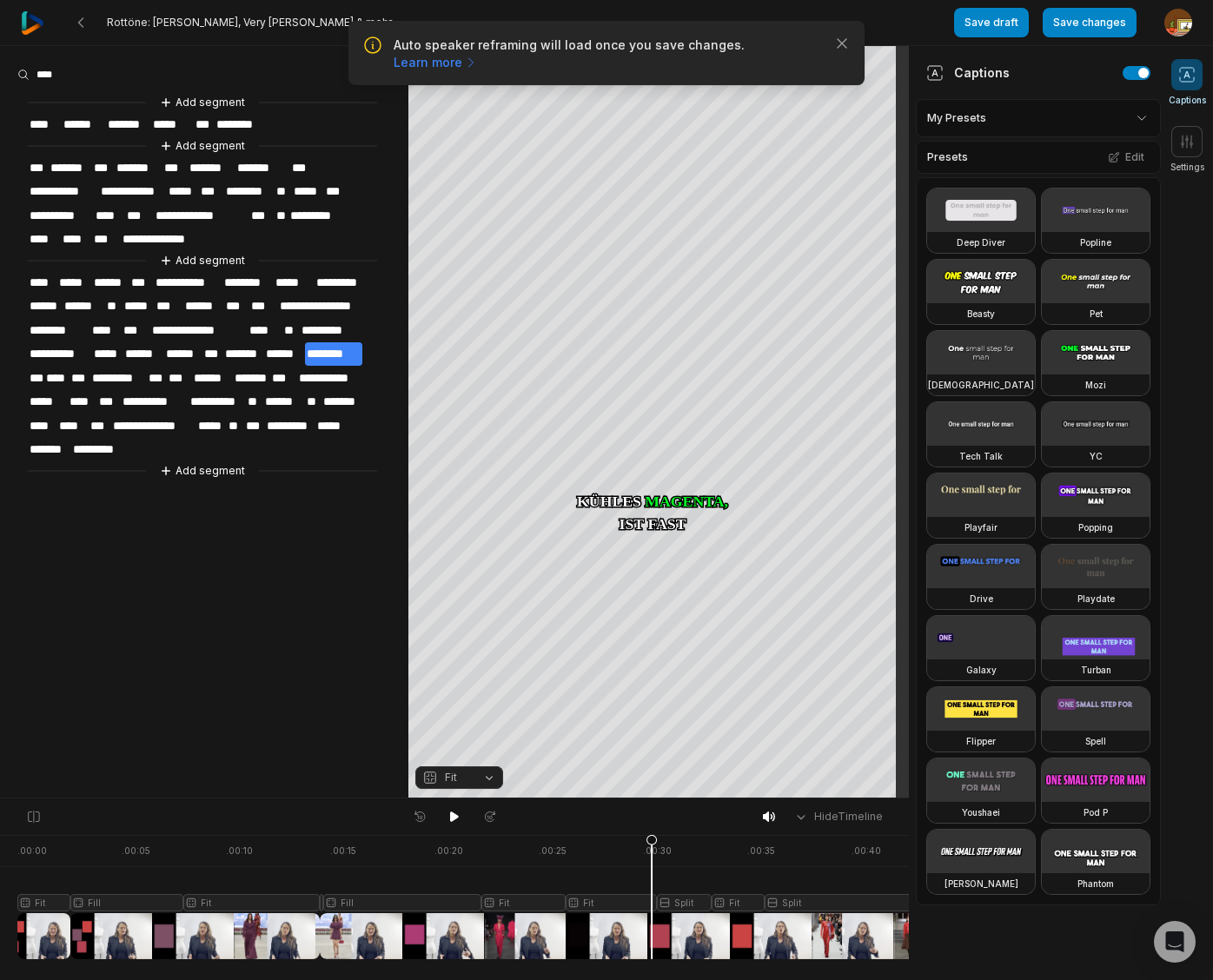
drag, startPoint x: 304, startPoint y: 843, endPoint x: 651, endPoint y: 859, distance: 347.4
click at [651, 859] on icon at bounding box center [651, 900] width 11 height 132
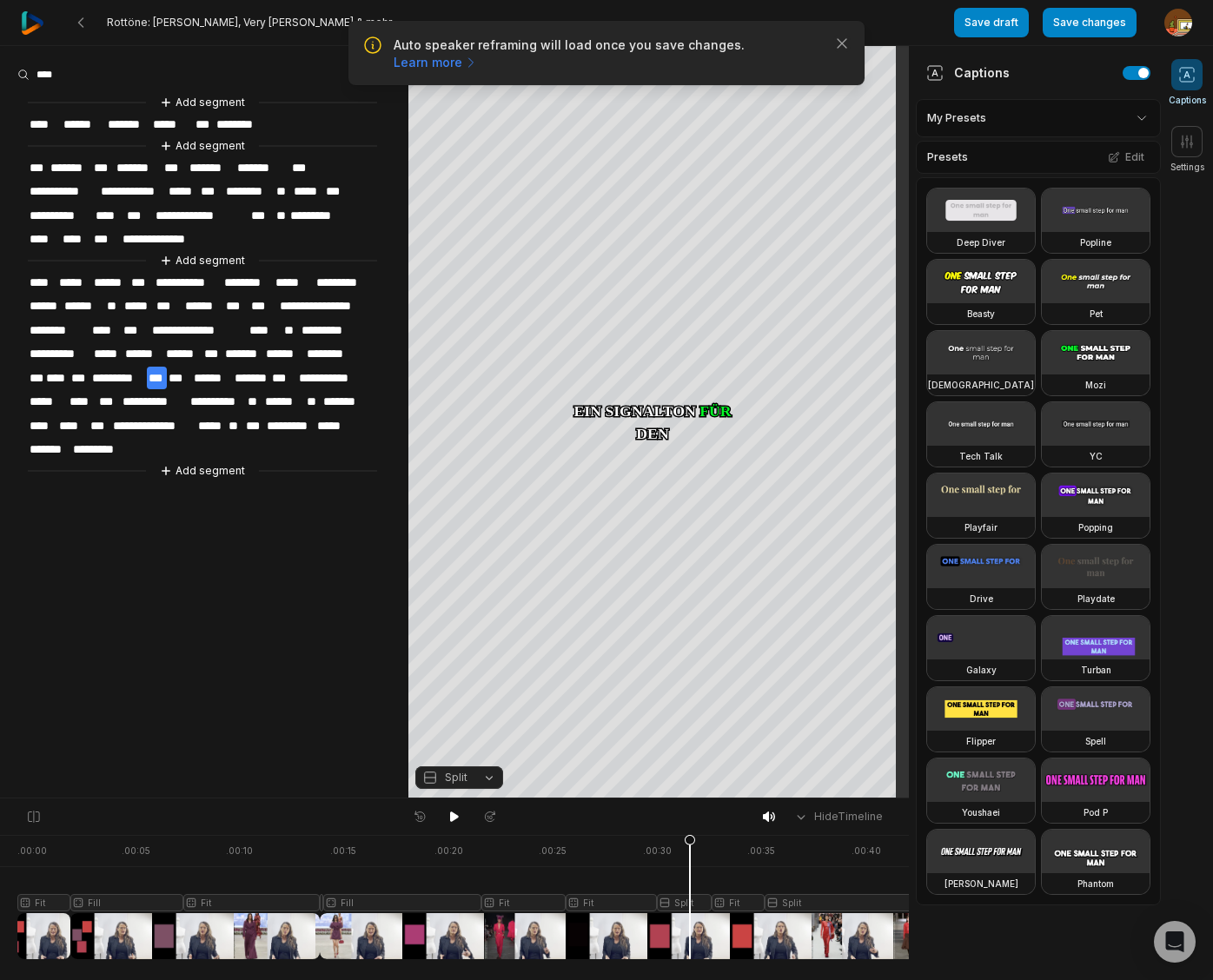
click at [690, 898] on div at bounding box center [472, 897] width 909 height 124
click at [494, 779] on button "Split" at bounding box center [459, 777] width 88 height 23
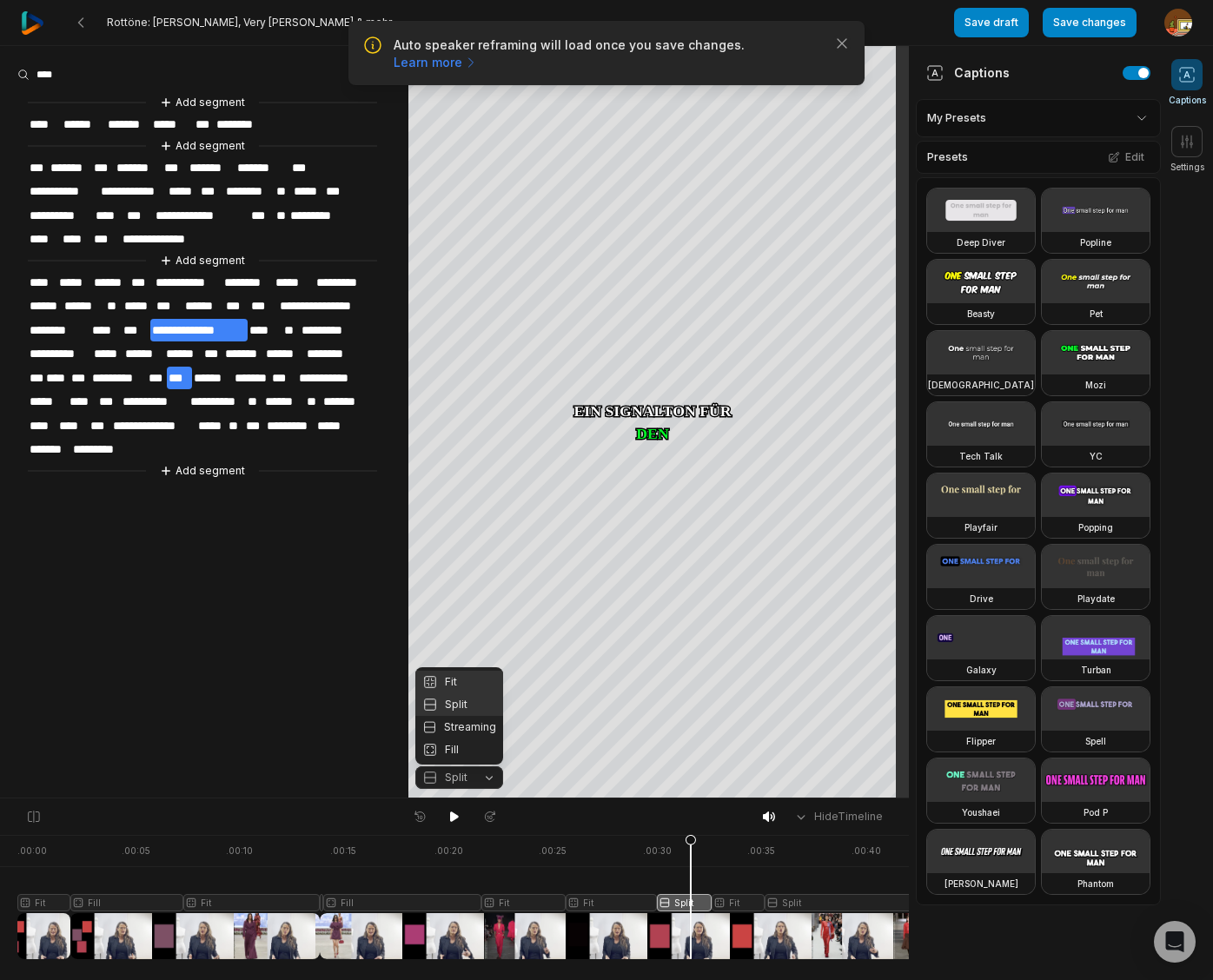
click at [445, 679] on div "Fit" at bounding box center [459, 682] width 88 height 23
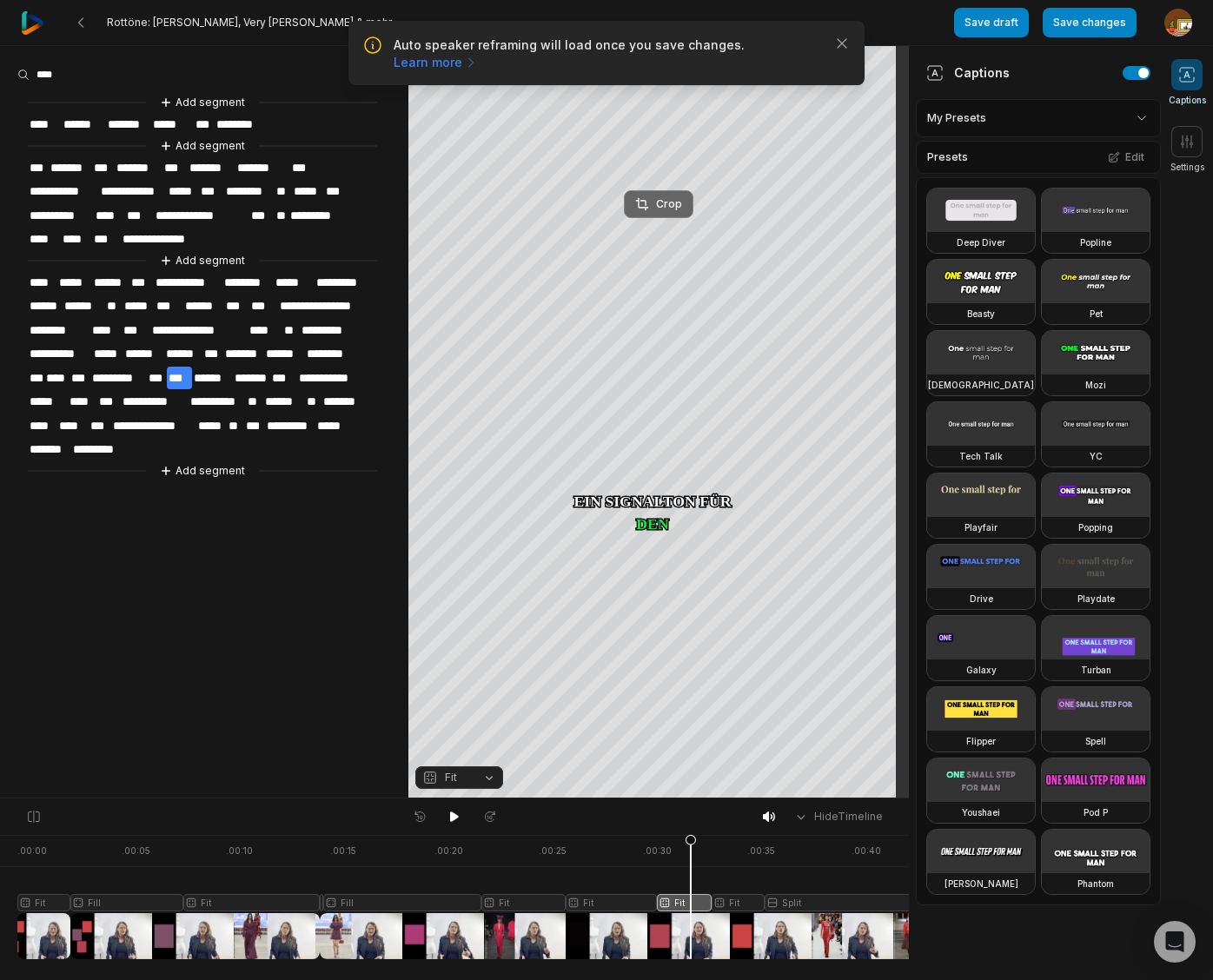
click at [675, 203] on div "Crop" at bounding box center [659, 204] width 47 height 16
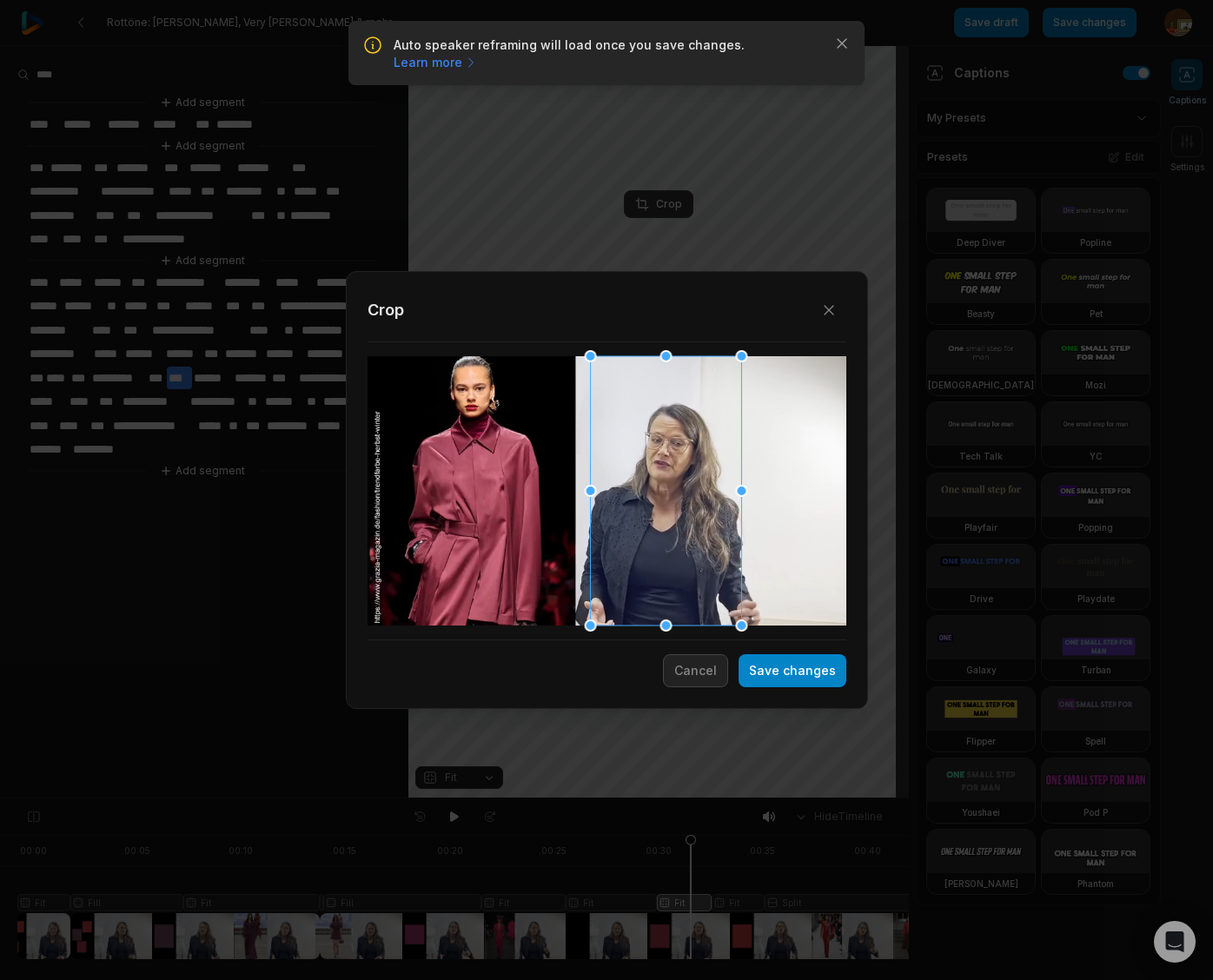
drag, startPoint x: 578, startPoint y: 473, endPoint x: 638, endPoint y: 473, distance: 60.0
click at [638, 473] on div at bounding box center [665, 491] width 151 height 270
click at [816, 674] on button "Save changes" at bounding box center [792, 670] width 108 height 33
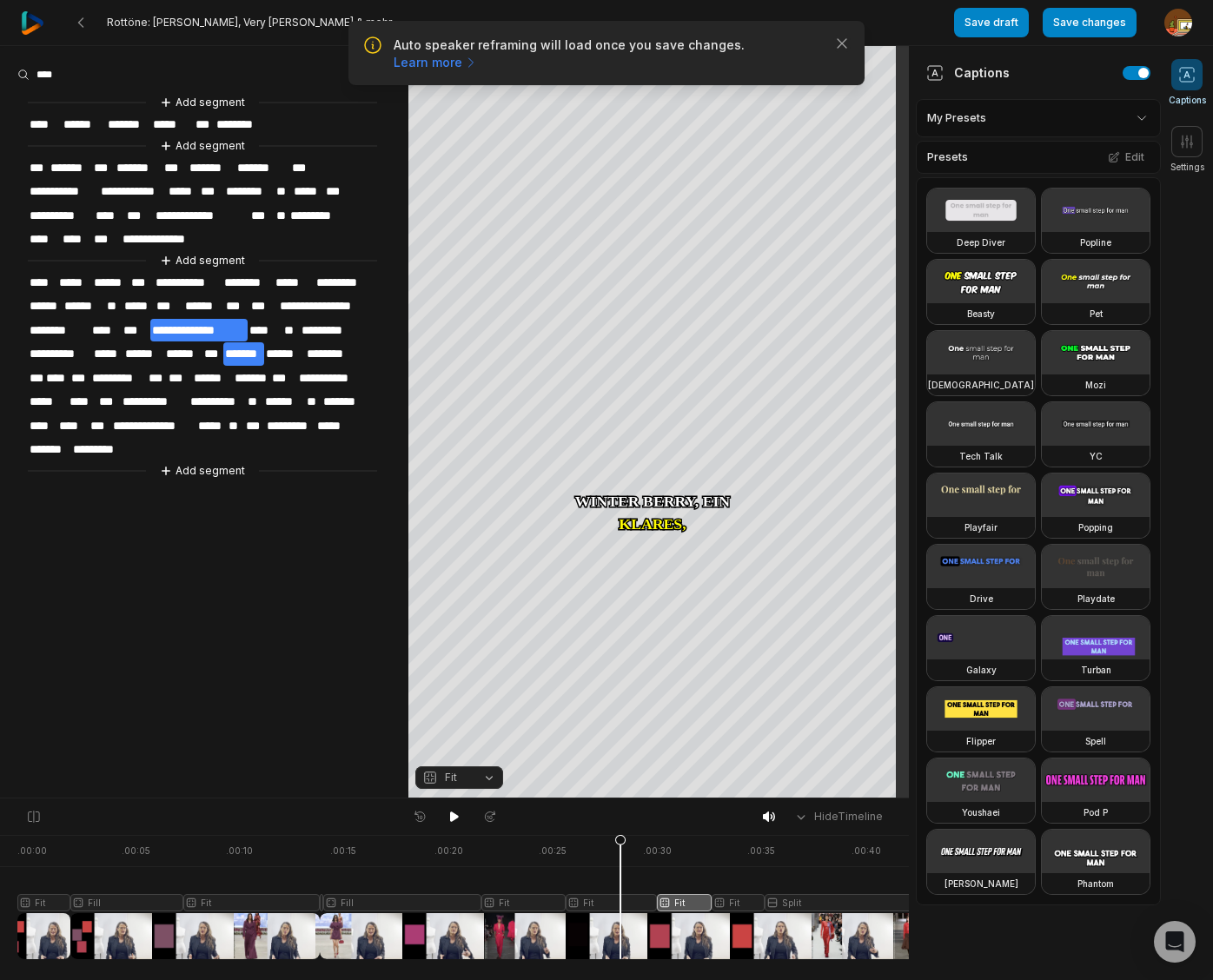
drag, startPoint x: 690, startPoint y: 841, endPoint x: 619, endPoint y: 902, distance: 93.6
click at [621, 847] on icon at bounding box center [621, 900] width 11 height 132
click at [604, 900] on div at bounding box center [472, 897] width 909 height 124
click at [494, 780] on button "Fit" at bounding box center [459, 777] width 88 height 23
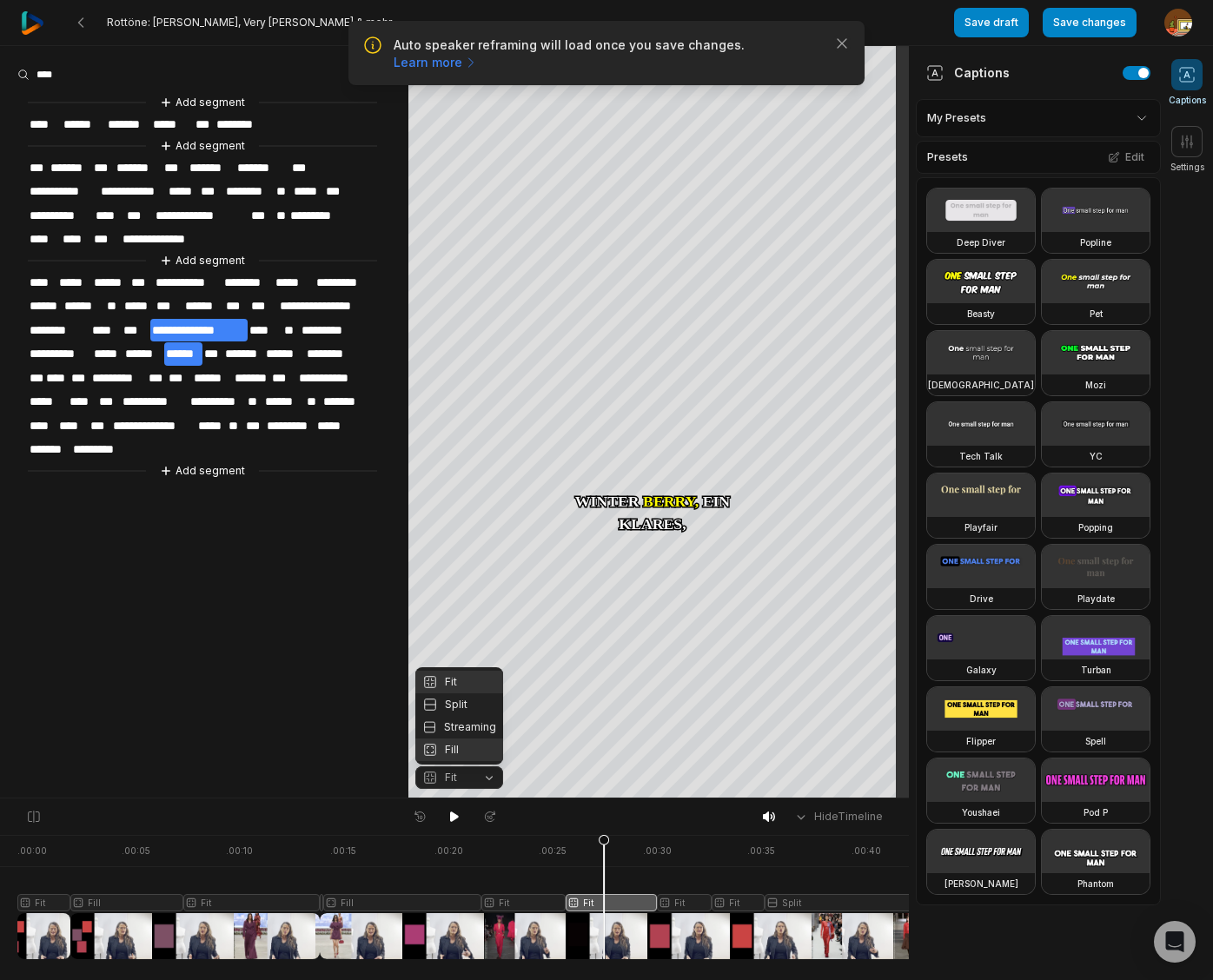
click at [459, 746] on div "Fill" at bounding box center [459, 750] width 88 height 23
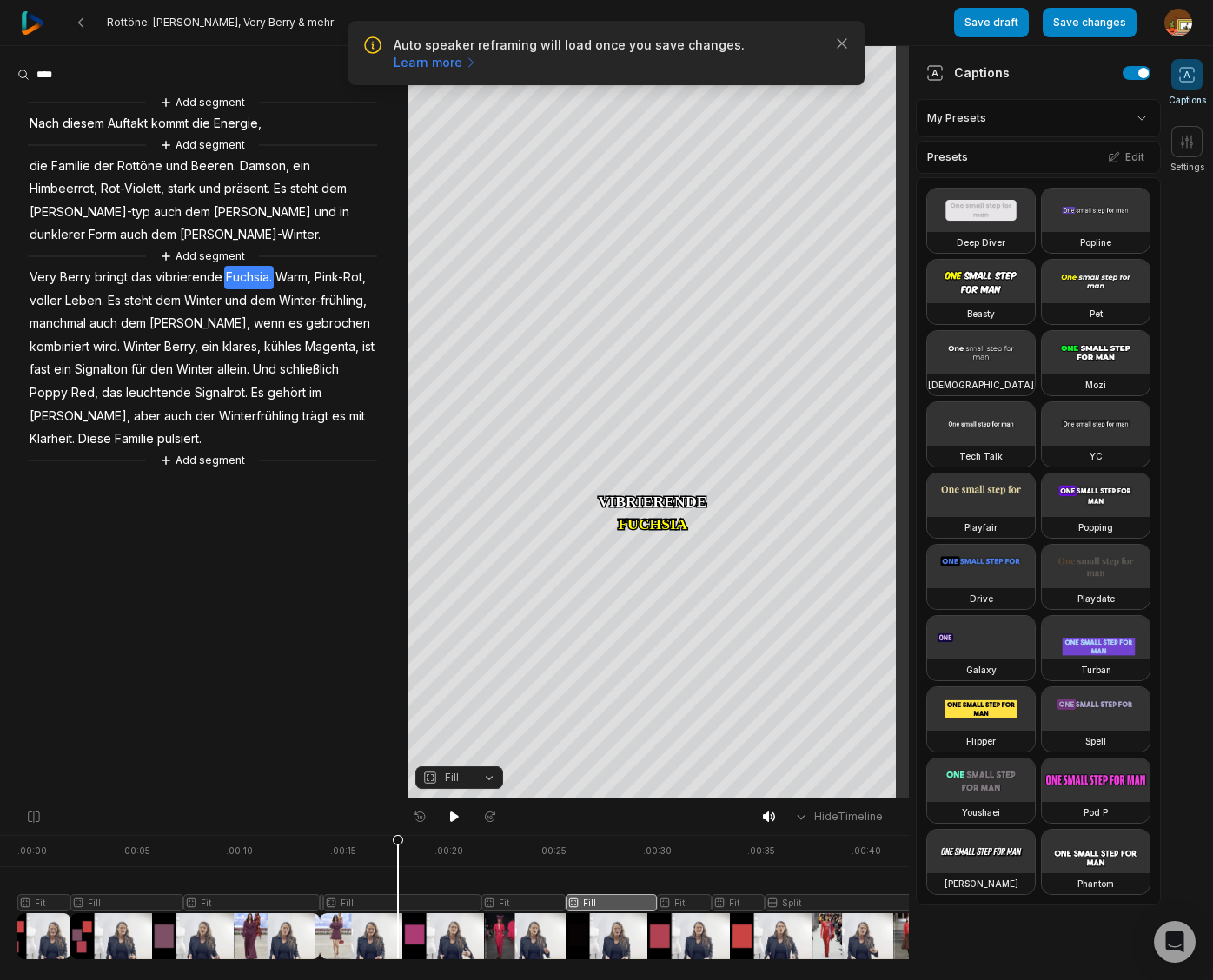
click at [398, 853] on icon at bounding box center [398, 900] width 11 height 132
click at [231, 454] on button "Cut" at bounding box center [250, 464] width 117 height 23
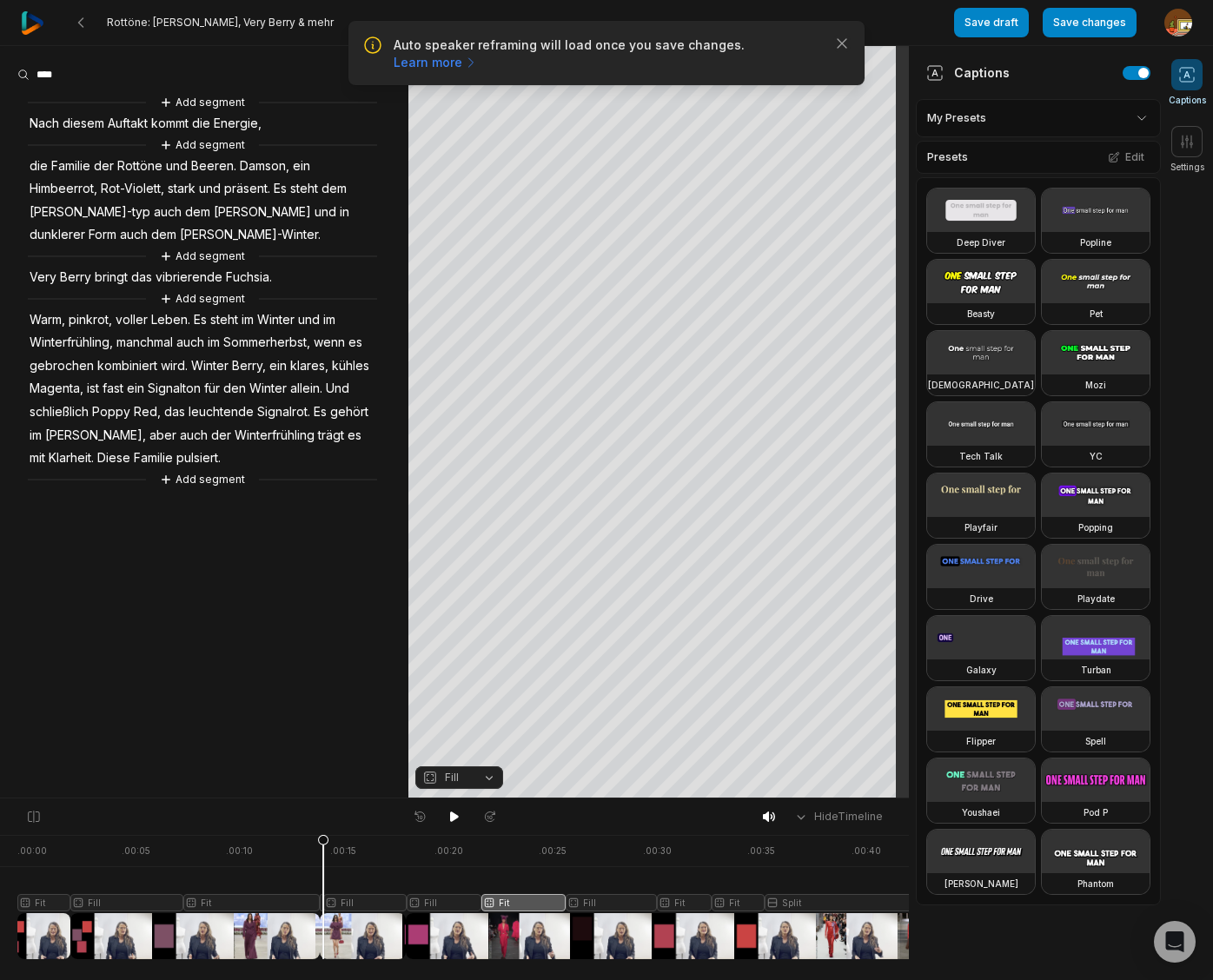
drag, startPoint x: 390, startPoint y: 844, endPoint x: 323, endPoint y: 847, distance: 67.1
click at [323, 847] on icon at bounding box center [323, 900] width 11 height 132
drag, startPoint x: 318, startPoint y: 844, endPoint x: 312, endPoint y: 869, distance: 25.7
click at [299, 843] on icon at bounding box center [298, 900] width 11 height 132
click at [323, 900] on div at bounding box center [472, 897] width 909 height 124
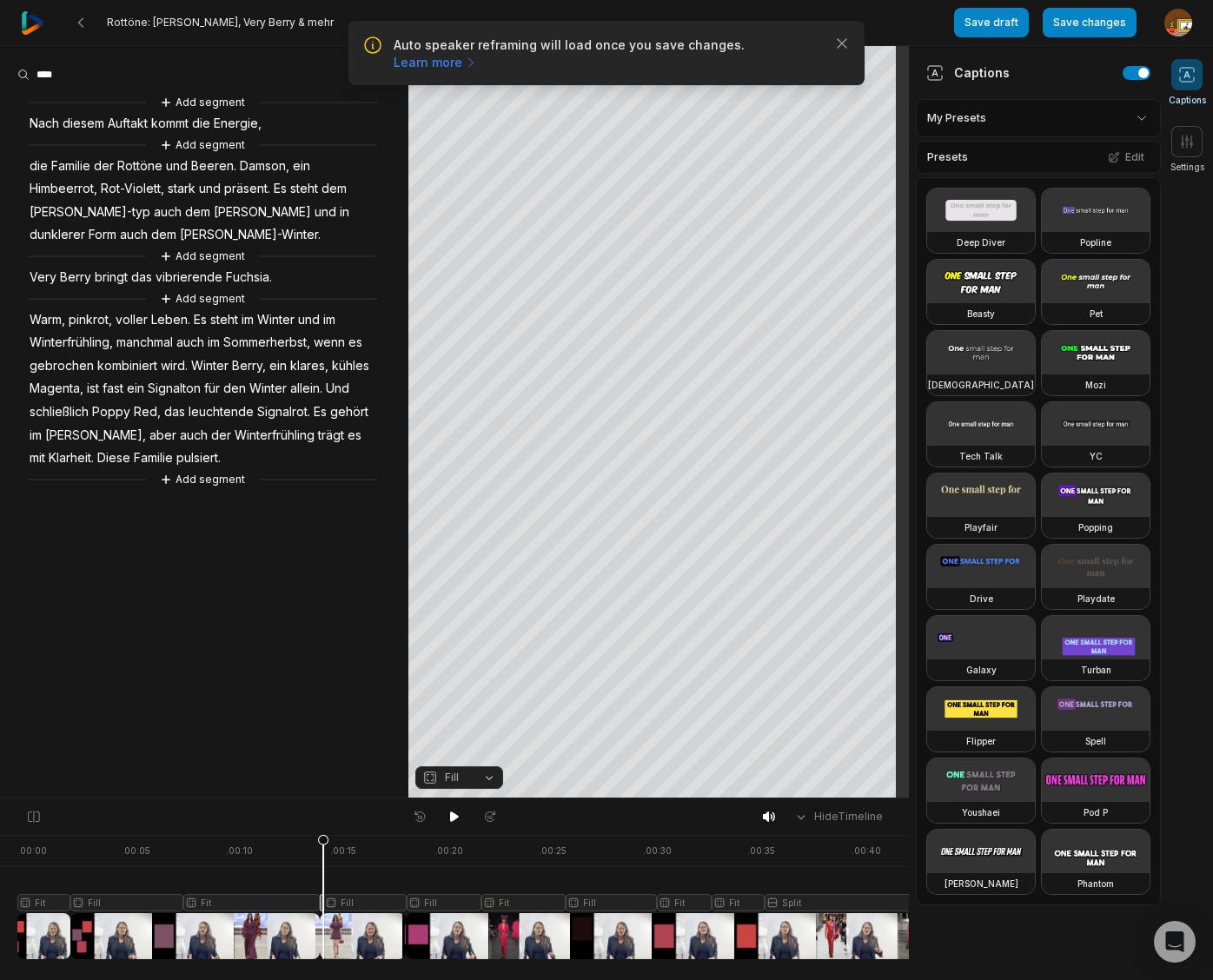
click at [484, 777] on button "Fill" at bounding box center [459, 777] width 88 height 23
click at [459, 682] on div "Fit" at bounding box center [459, 682] width 88 height 23
click at [674, 204] on div "Crop" at bounding box center [659, 204] width 47 height 16
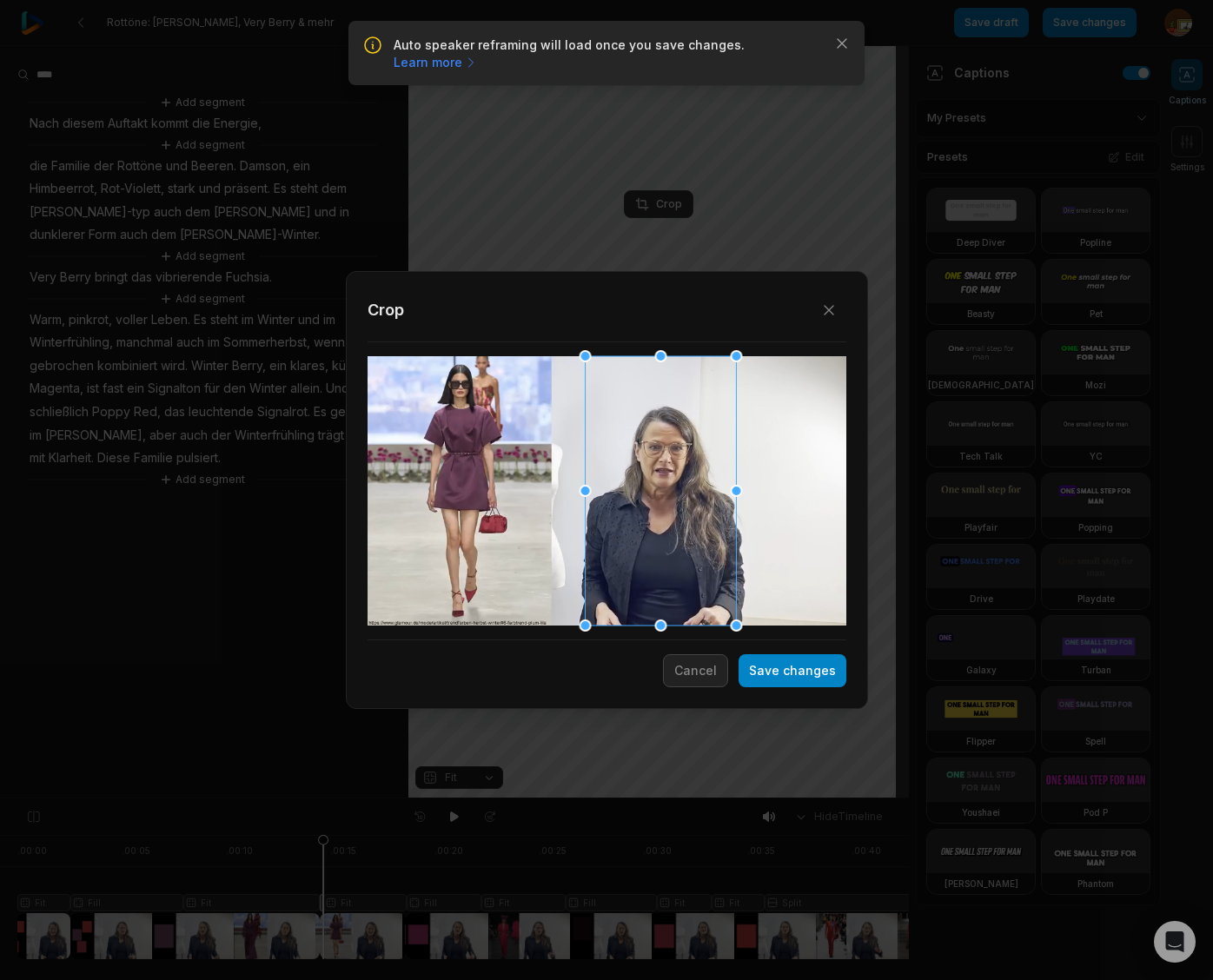
drag, startPoint x: 585, startPoint y: 516, endPoint x: 639, endPoint y: 518, distance: 54.0
click at [639, 518] on div at bounding box center [660, 491] width 151 height 270
click at [782, 675] on button "Save changes" at bounding box center [792, 670] width 108 height 33
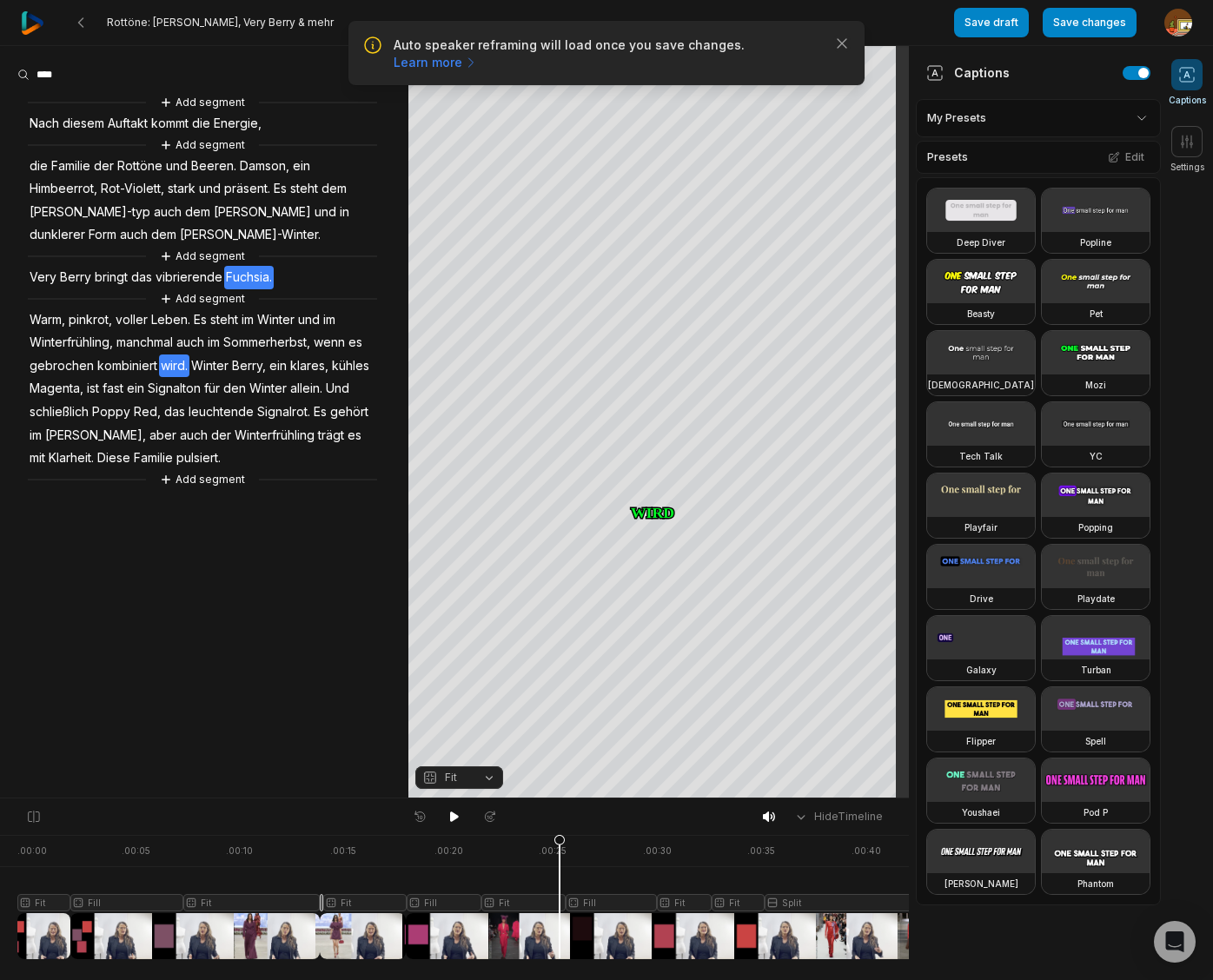
drag, startPoint x: 325, startPoint y: 841, endPoint x: 559, endPoint y: 844, distance: 234.0
click at [559, 844] on icon at bounding box center [559, 900] width 11 height 132
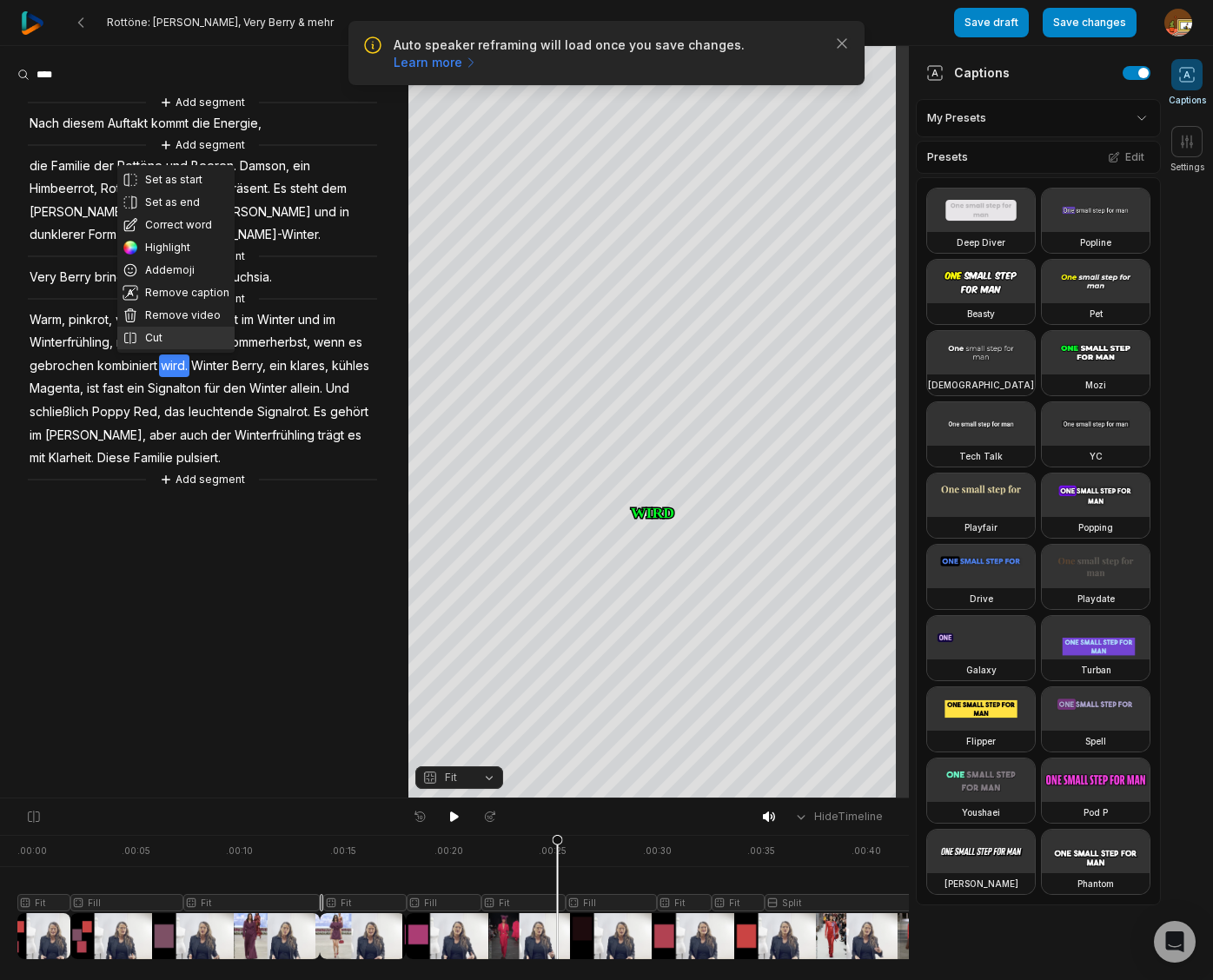
click at [154, 338] on button "Cut" at bounding box center [176, 338] width 117 height 23
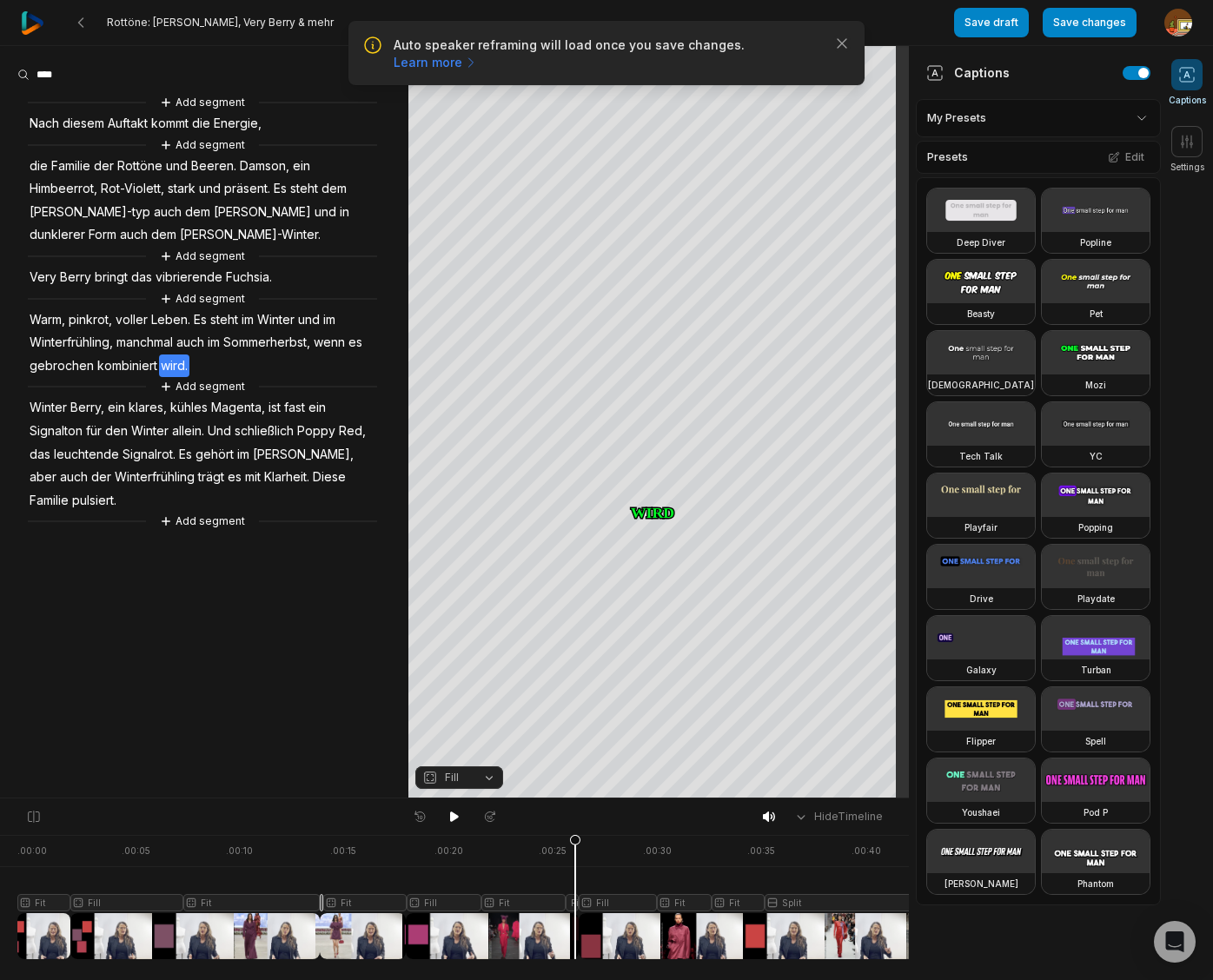
click at [575, 903] on div at bounding box center [472, 897] width 909 height 124
drag, startPoint x: 572, startPoint y: 837, endPoint x: 622, endPoint y: 861, distance: 55.5
click at [622, 861] on icon at bounding box center [622, 900] width 11 height 132
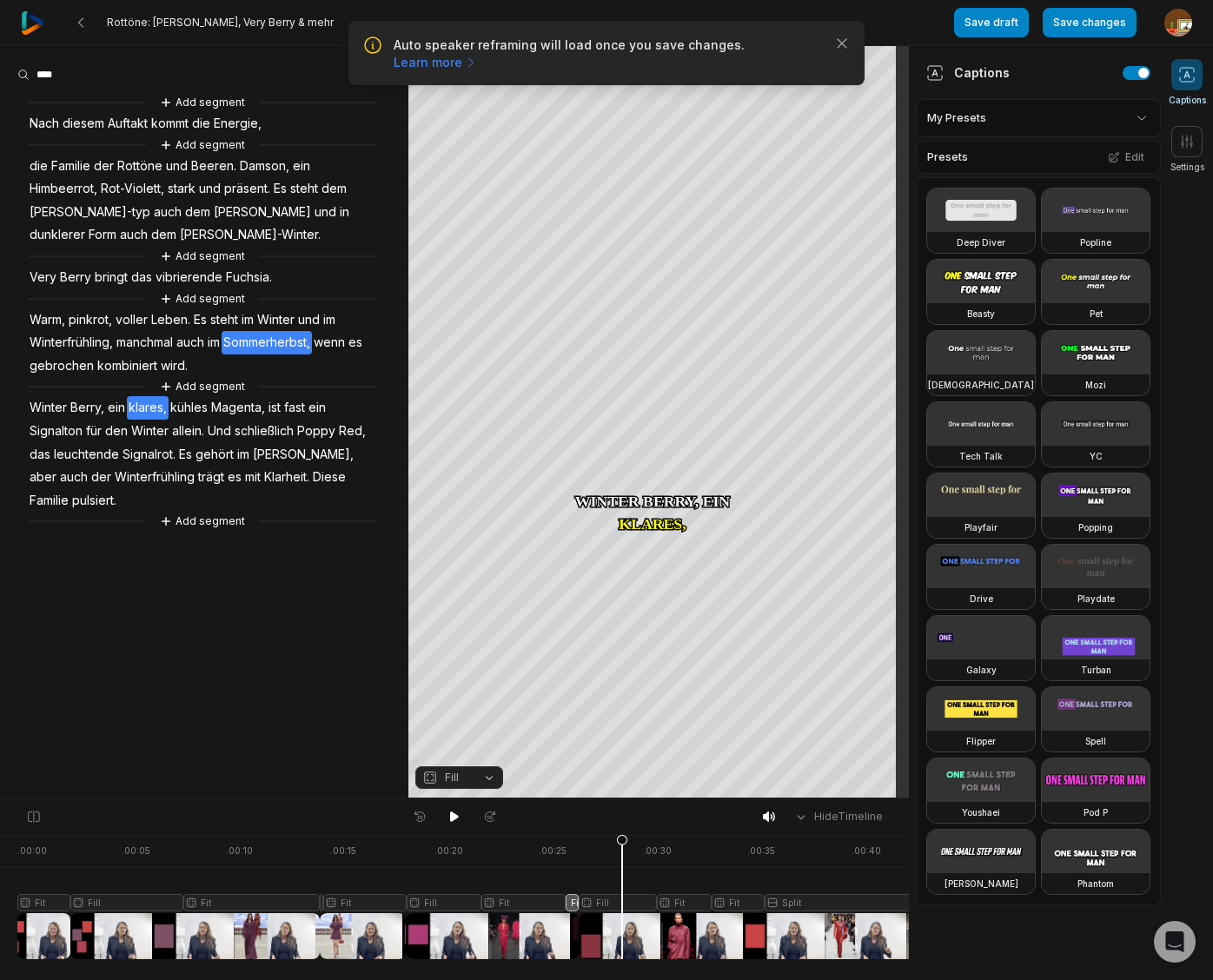
click at [279, 341] on span "Sommerherbst," at bounding box center [266, 342] width 90 height 24
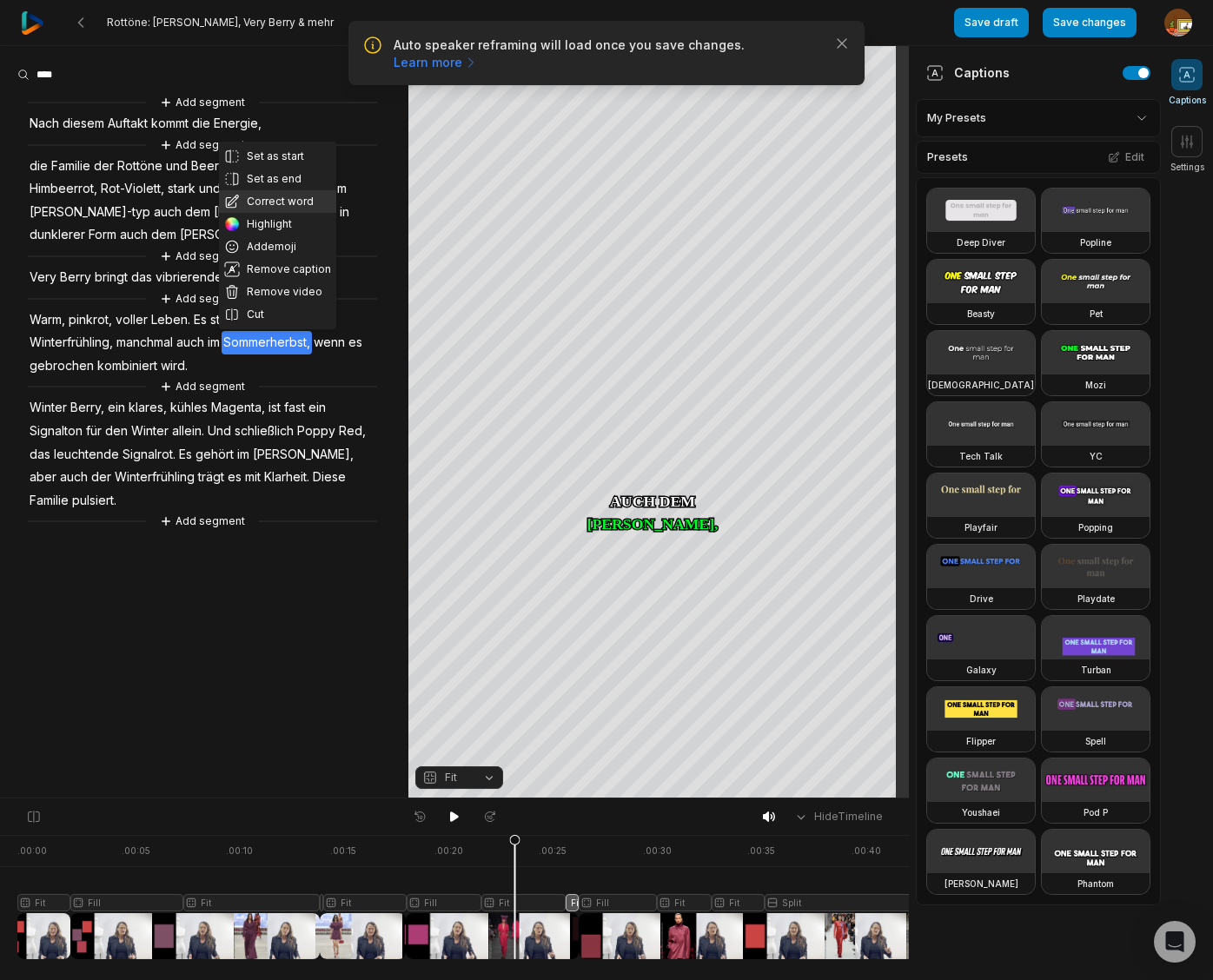
click at [282, 197] on button "Correct word" at bounding box center [277, 201] width 117 height 23
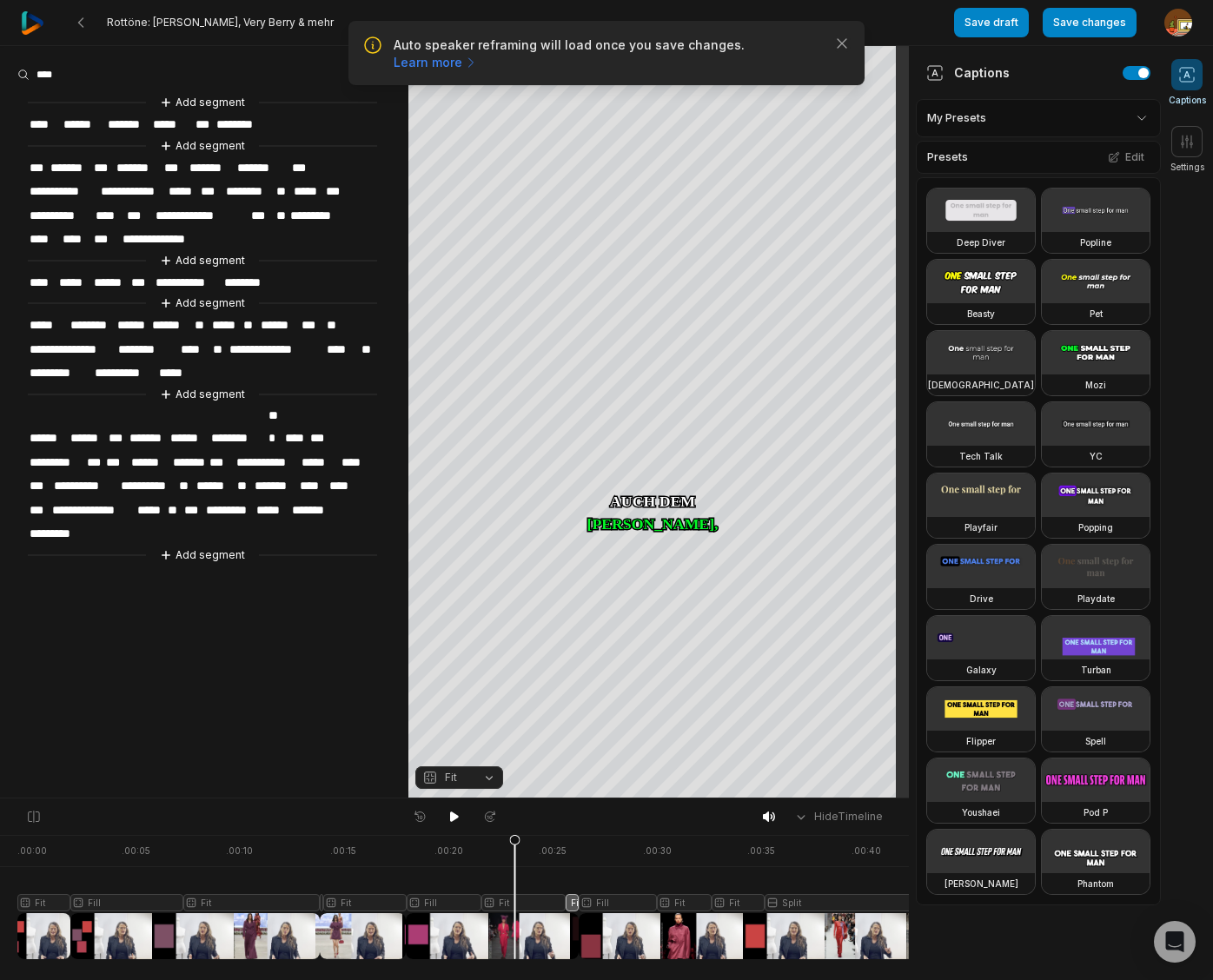
click at [220, 341] on span "**" at bounding box center [220, 349] width 18 height 24
click at [249, 319] on span "**" at bounding box center [250, 325] width 18 height 24
click at [68, 341] on span "**********" at bounding box center [72, 349] width 88 height 24
click at [242, 474] on span "**" at bounding box center [244, 486] width 18 height 24
click at [92, 499] on span "**********" at bounding box center [93, 510] width 85 height 24
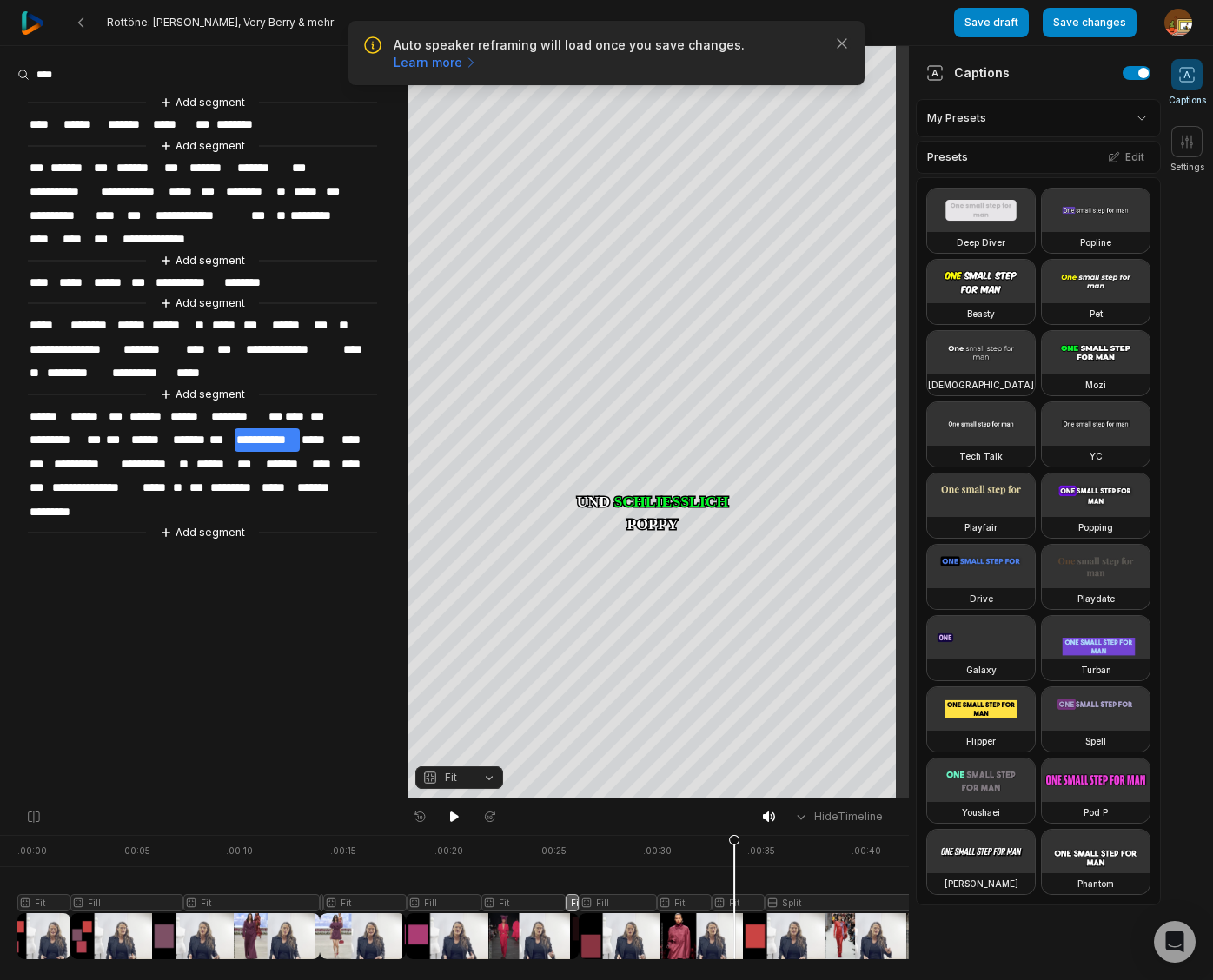
drag, startPoint x: 515, startPoint y: 836, endPoint x: 734, endPoint y: 834, distance: 219.0
click at [734, 834] on div "Hide Timeline . 00:00 . 00:05 . 00:10 . 00:15 . 00:20 . 00:25 . 00:30 . 00:35 .…" at bounding box center [454, 888] width 908 height 182
click at [745, 902] on div at bounding box center [472, 897] width 909 height 124
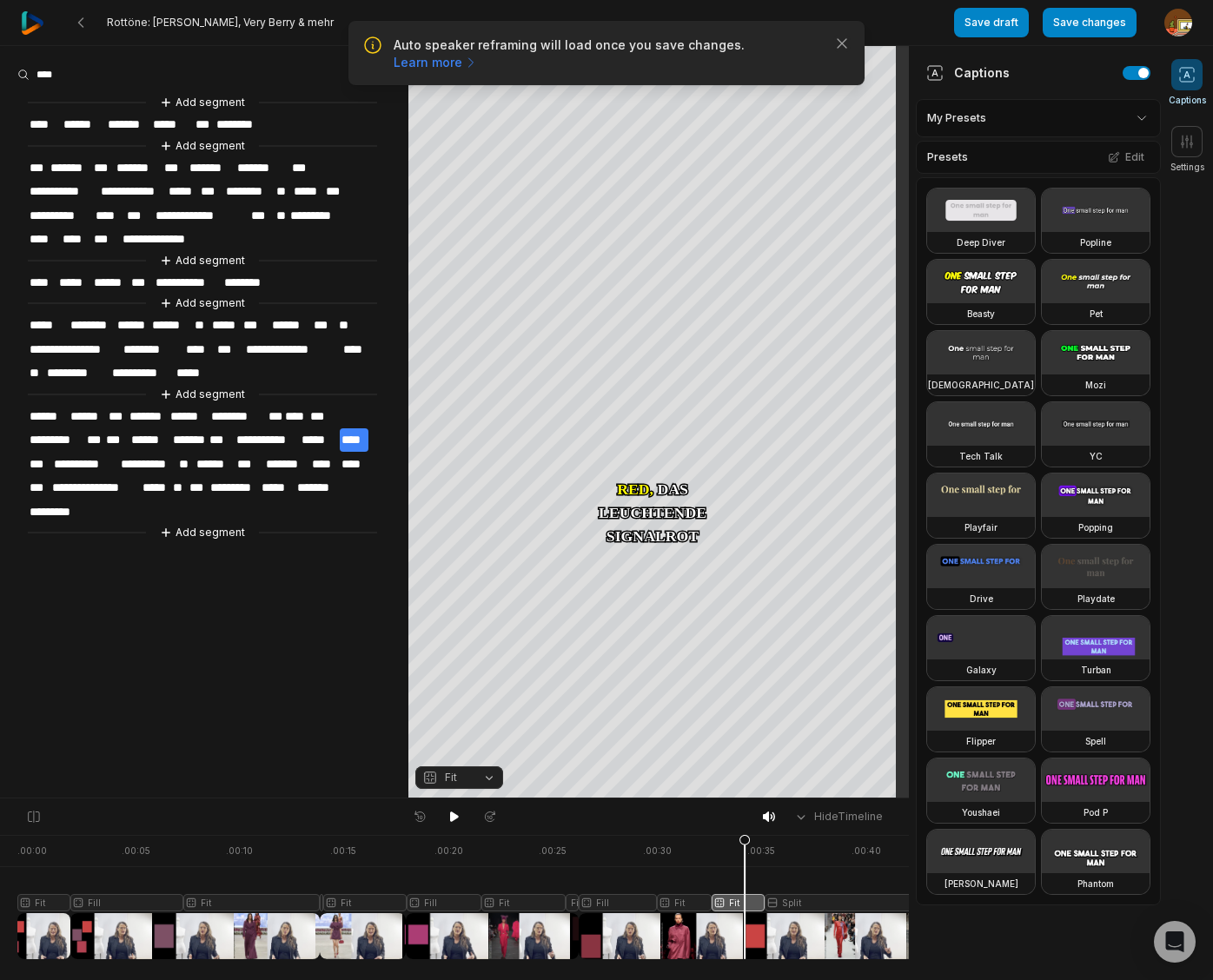
click at [490, 780] on button "Fit" at bounding box center [459, 777] width 88 height 23
click at [454, 750] on div "Fill" at bounding box center [459, 750] width 88 height 23
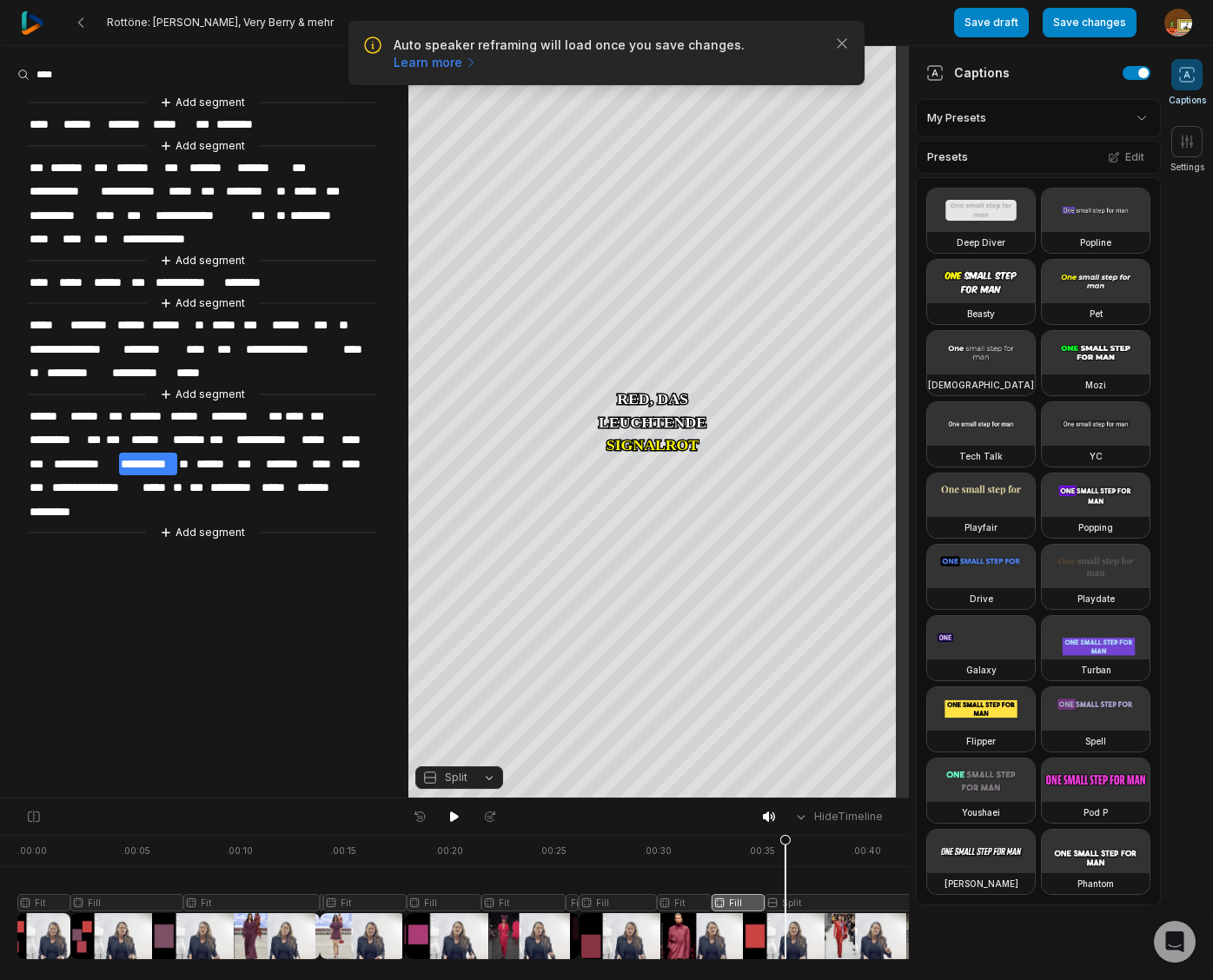
drag, startPoint x: 746, startPoint y: 842, endPoint x: 830, endPoint y: 896, distance: 99.9
click at [786, 841] on icon at bounding box center [785, 900] width 11 height 132
click at [826, 900] on div at bounding box center [472, 897] width 909 height 124
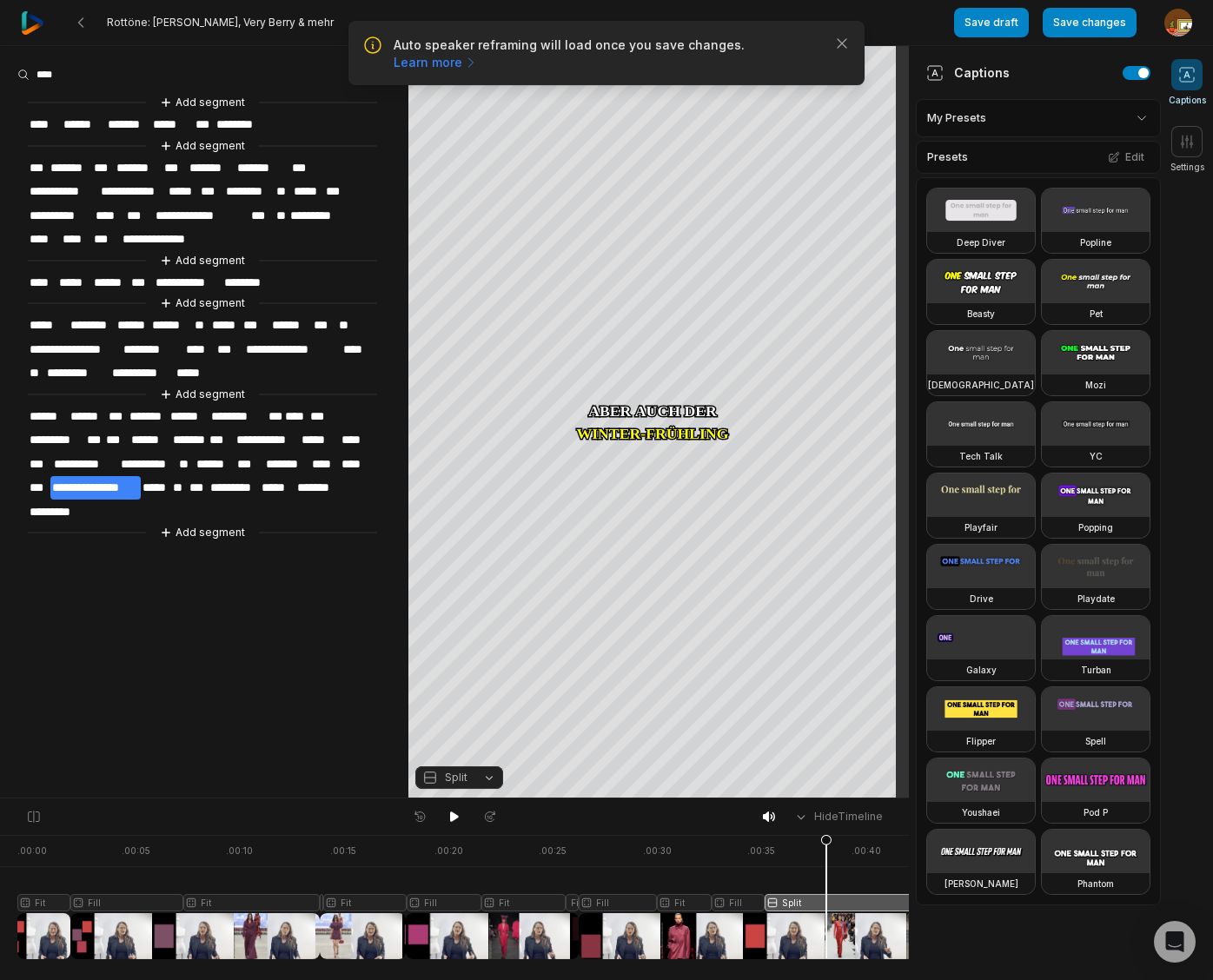
click at [487, 778] on button "Split" at bounding box center [459, 777] width 88 height 23
click at [453, 680] on div "Fit" at bounding box center [459, 682] width 88 height 23
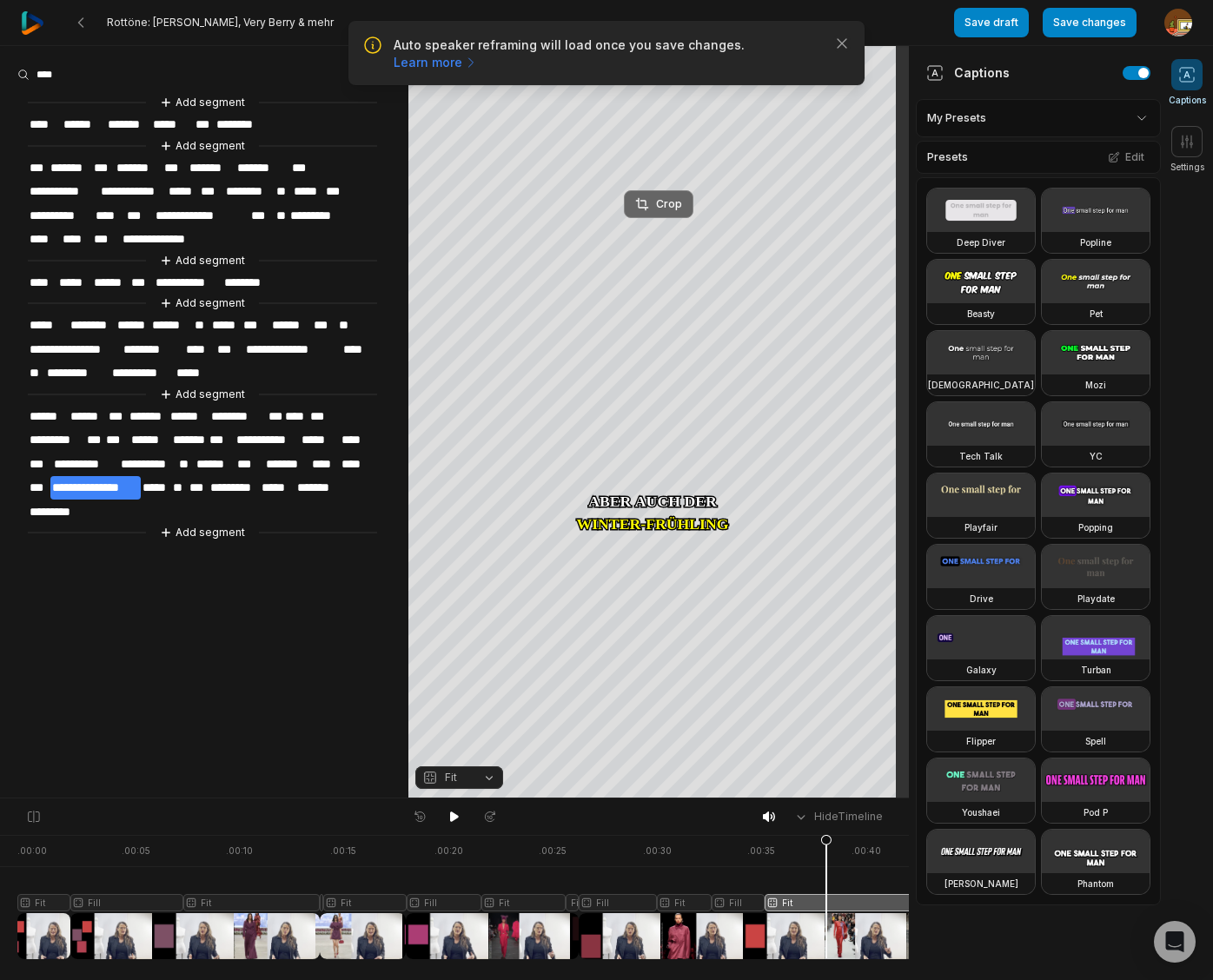
click at [657, 202] on div "Crop" at bounding box center [659, 204] width 47 height 16
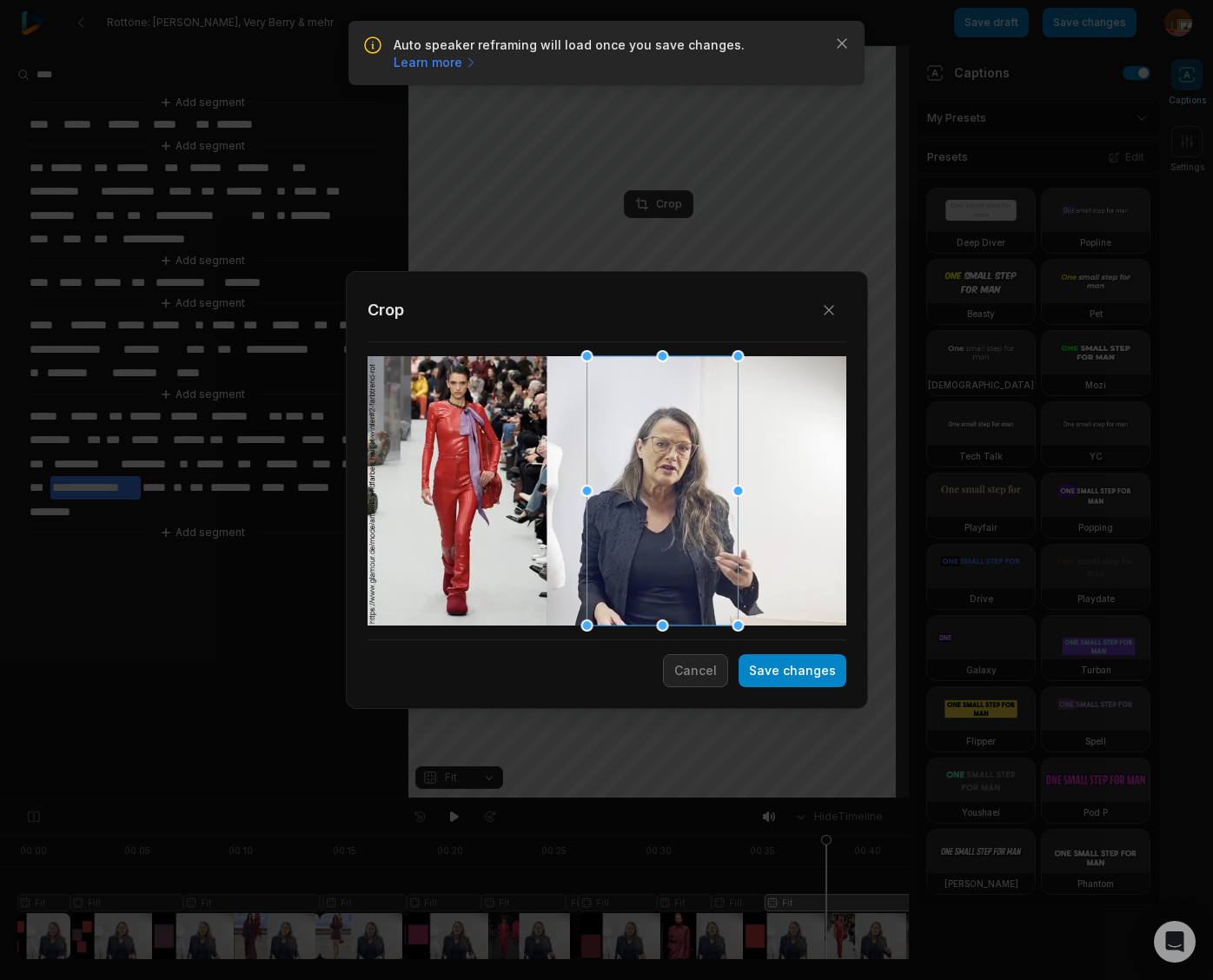
drag, startPoint x: 647, startPoint y: 437, endPoint x: 703, endPoint y: 439, distance: 56.0
click at [703, 439] on div at bounding box center [662, 491] width 151 height 270
click at [815, 678] on button "Save changes" at bounding box center [792, 670] width 108 height 33
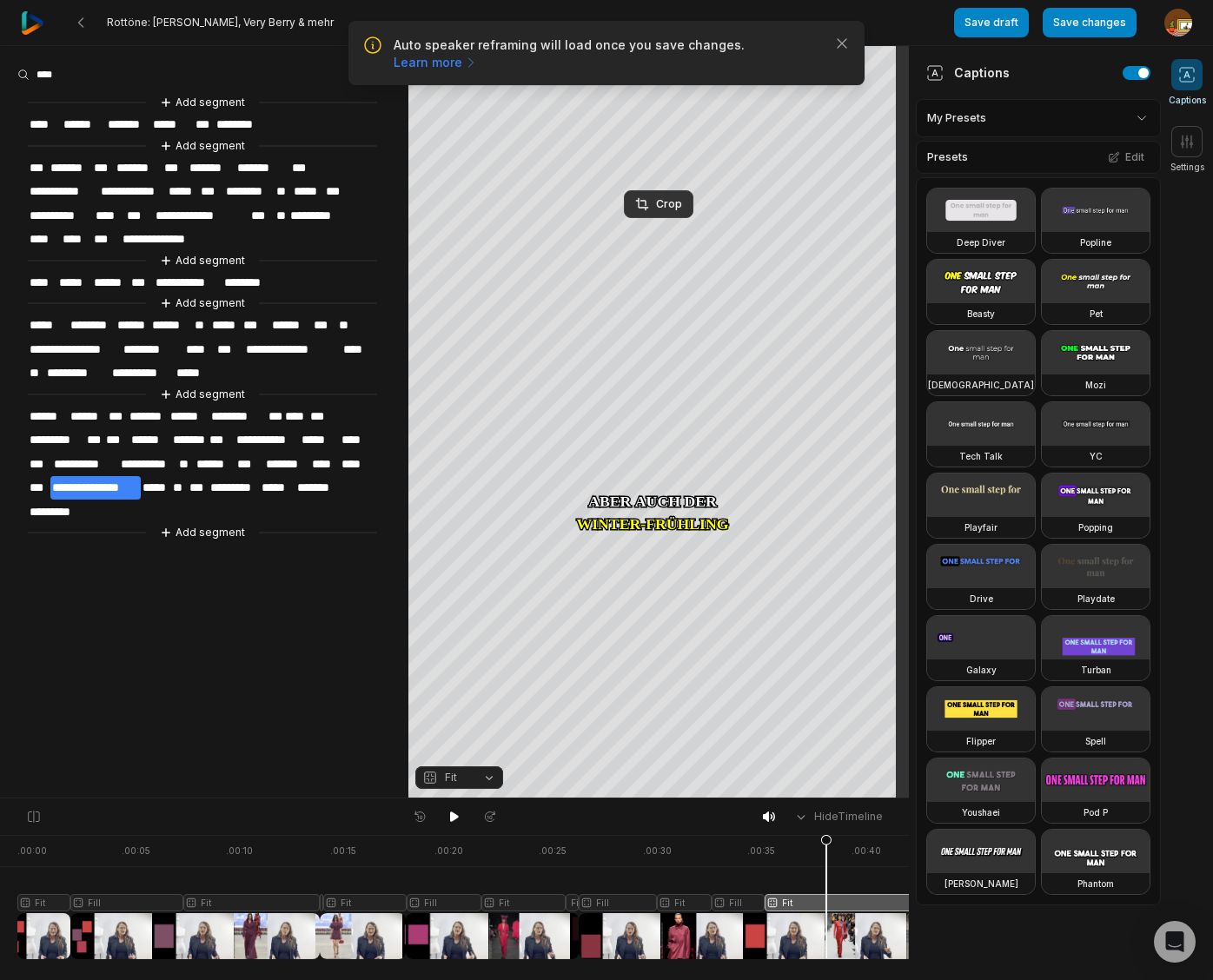
click at [826, 840] on icon at bounding box center [826, 900] width 11 height 132
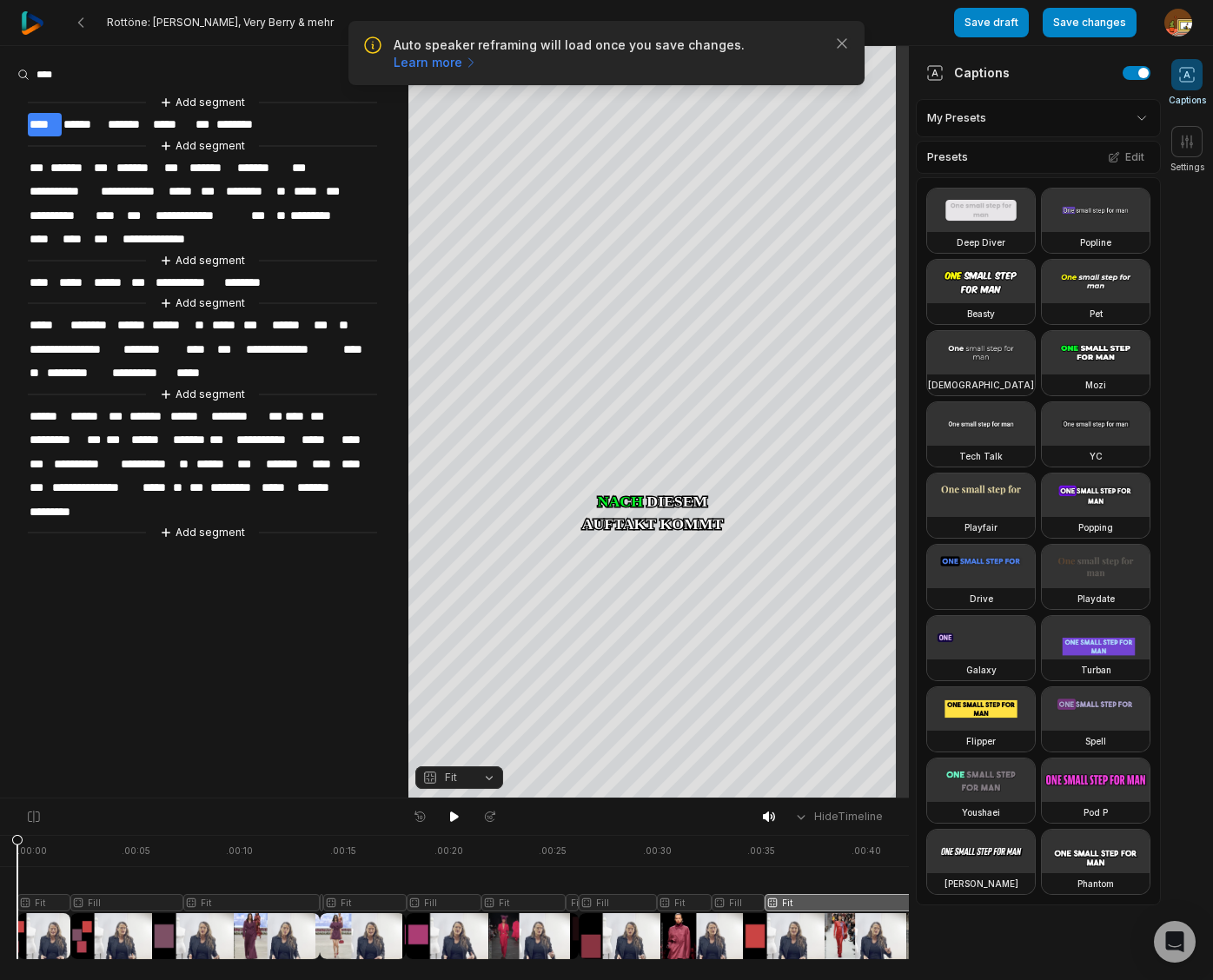
drag, startPoint x: 812, startPoint y: 837, endPoint x: -181, endPoint y: 893, distance: 994.6
click at [0, 893] on html "Auto speaker reframing will load once you save changes. Learn more Close Rottön…" at bounding box center [606, 490] width 1213 height 980
click at [453, 816] on icon at bounding box center [454, 816] width 9 height 10
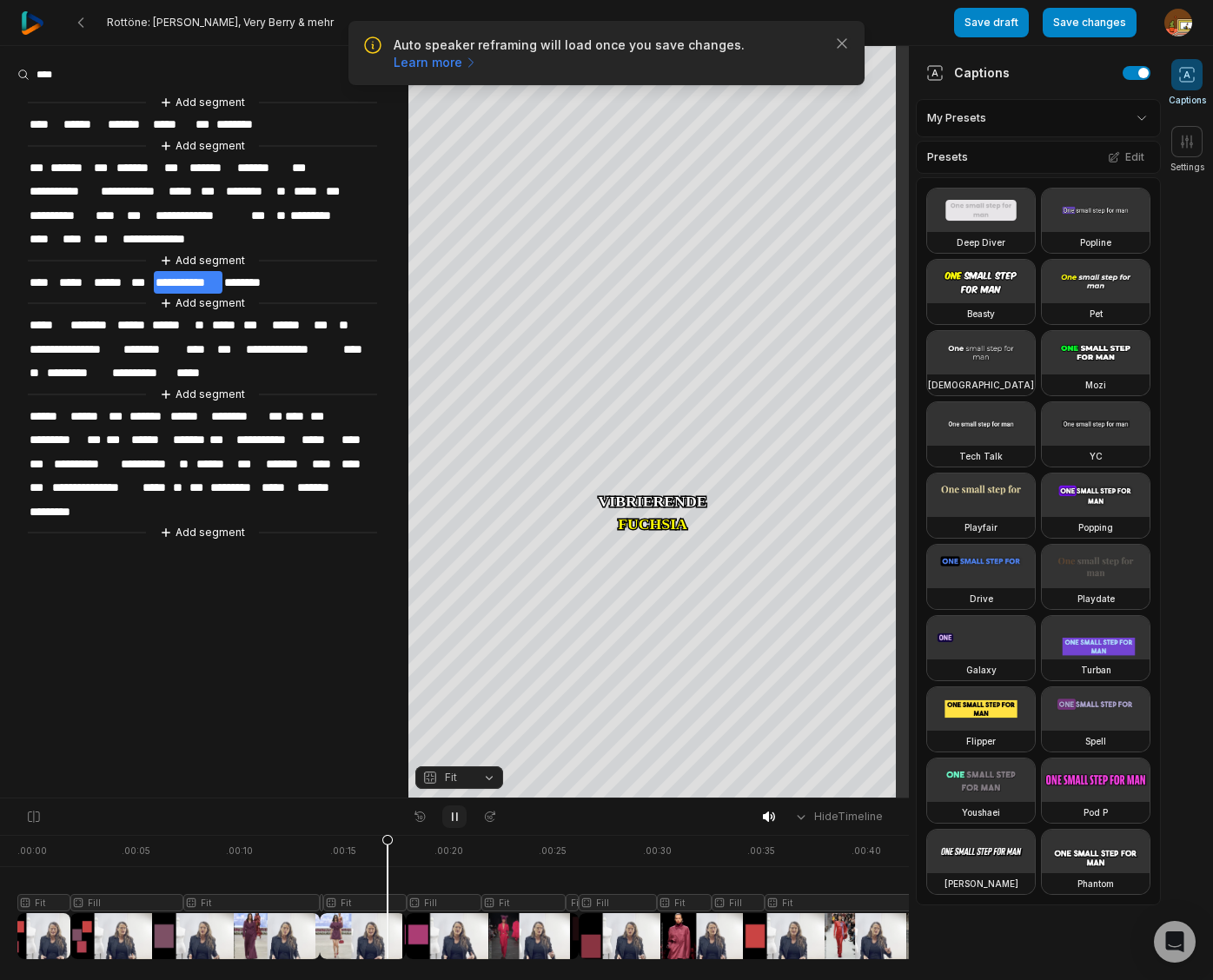
click at [452, 814] on icon at bounding box center [454, 816] width 4 height 8
drag, startPoint x: 354, startPoint y: 844, endPoint x: 235, endPoint y: 836, distance: 119.3
click at [204, 841] on icon at bounding box center [202, 900] width 11 height 132
drag, startPoint x: 458, startPoint y: 814, endPoint x: 694, endPoint y: 816, distance: 236.0
click at [459, 814] on icon at bounding box center [454, 816] width 14 height 14
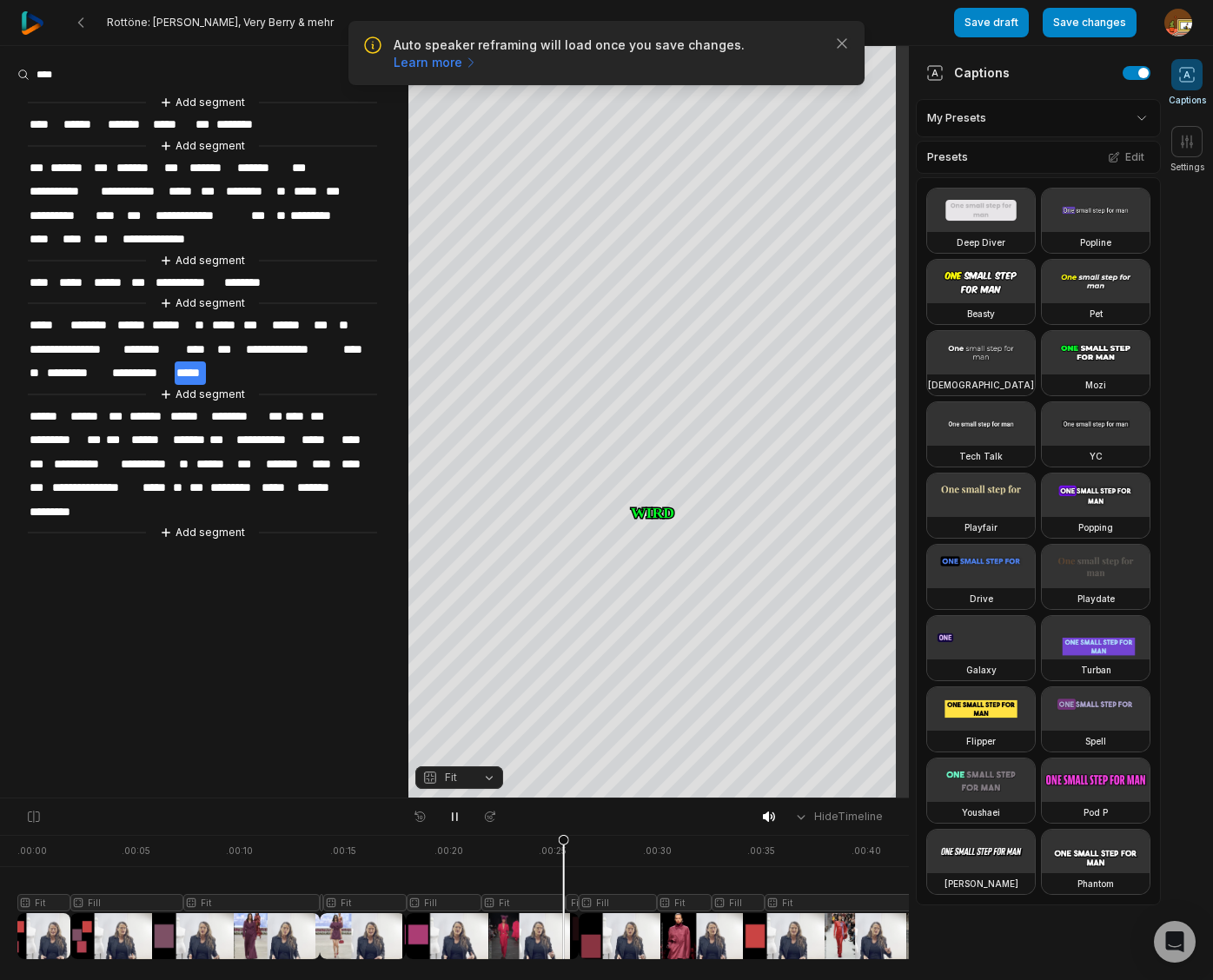
drag, startPoint x: 453, startPoint y: 816, endPoint x: 462, endPoint y: 774, distance: 43.0
click at [454, 815] on icon at bounding box center [454, 816] width 14 height 14
click at [347, 315] on span "**" at bounding box center [346, 325] width 18 height 24
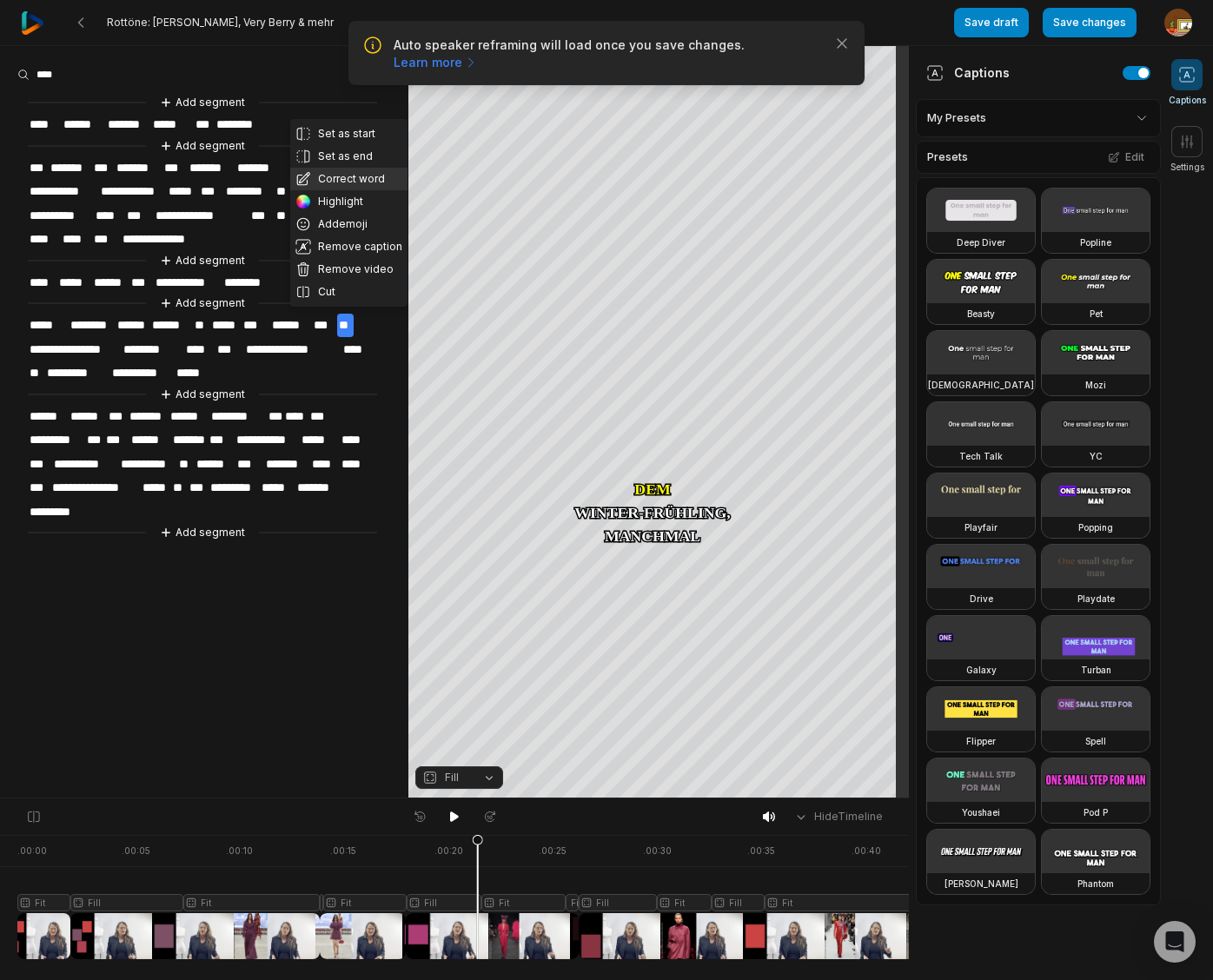
click at [343, 178] on button "Correct word" at bounding box center [349, 179] width 117 height 23
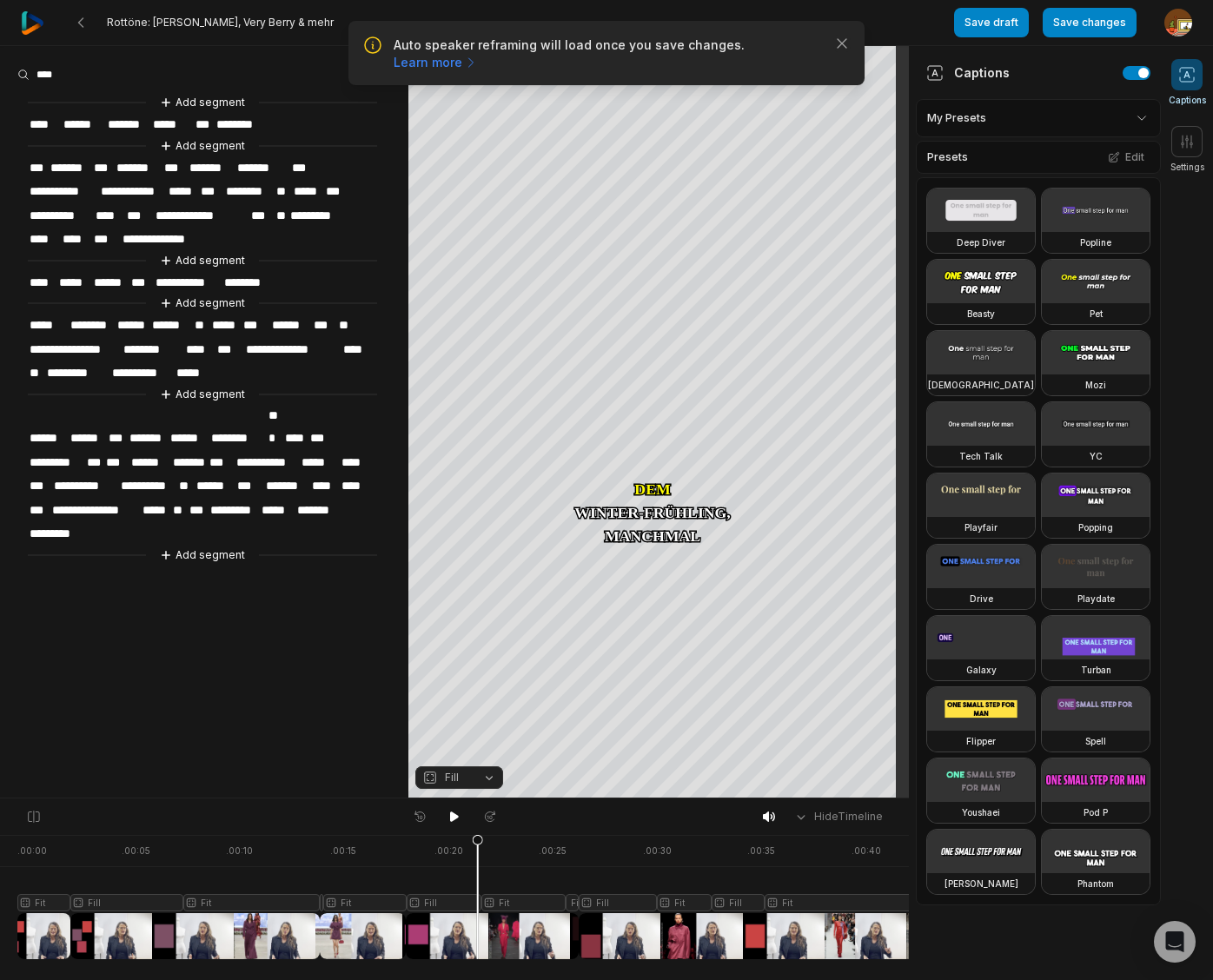
click at [342, 319] on span "**" at bounding box center [346, 325] width 18 height 24
drag, startPoint x: 449, startPoint y: 816, endPoint x: 437, endPoint y: 807, distance: 15.0
click at [449, 816] on icon at bounding box center [454, 816] width 14 height 14
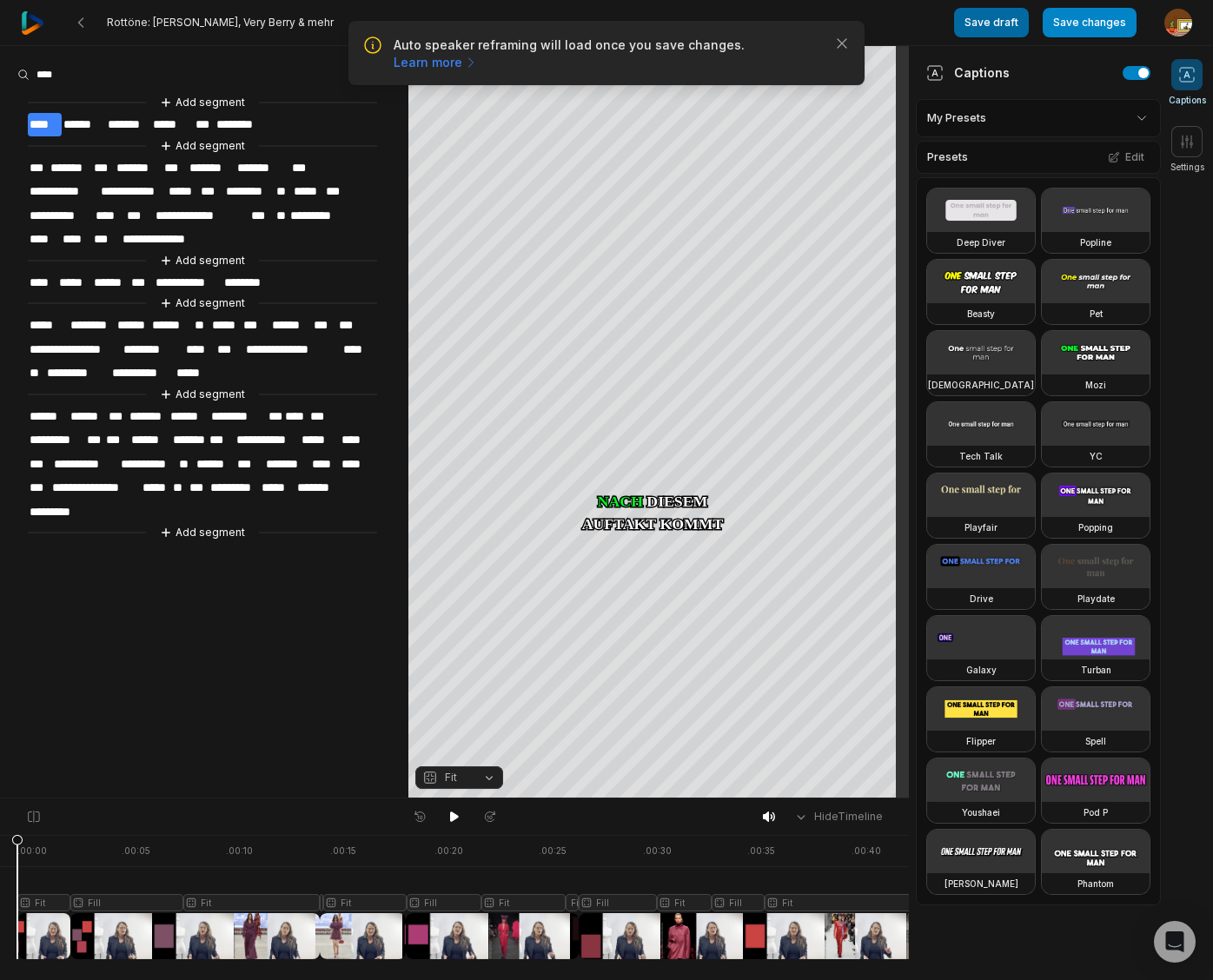
drag, startPoint x: 1083, startPoint y: 24, endPoint x: 987, endPoint y: 24, distance: 96.0
click at [1083, 24] on button "Save changes" at bounding box center [1089, 23] width 94 height 30
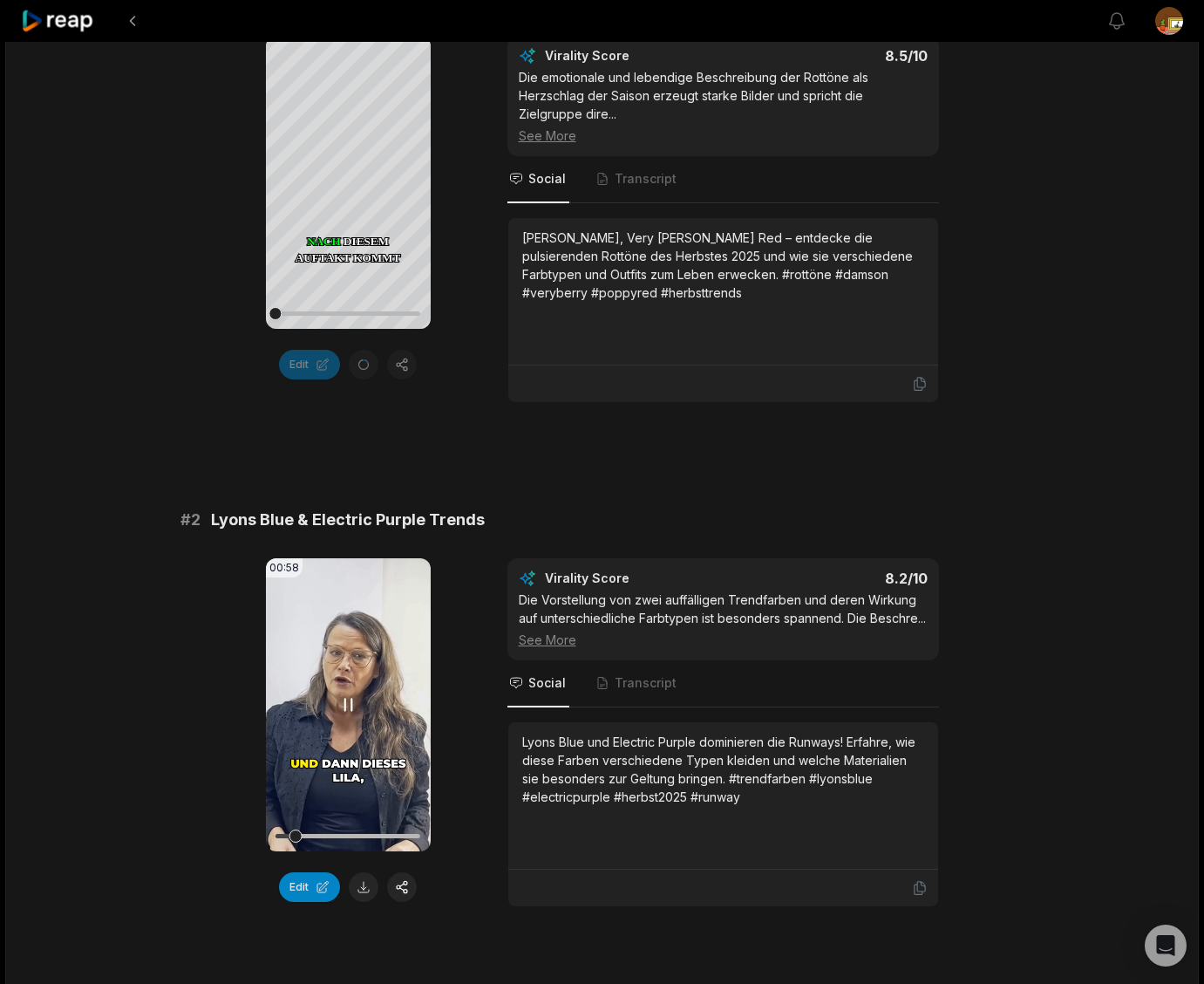
scroll to position [218, 0]
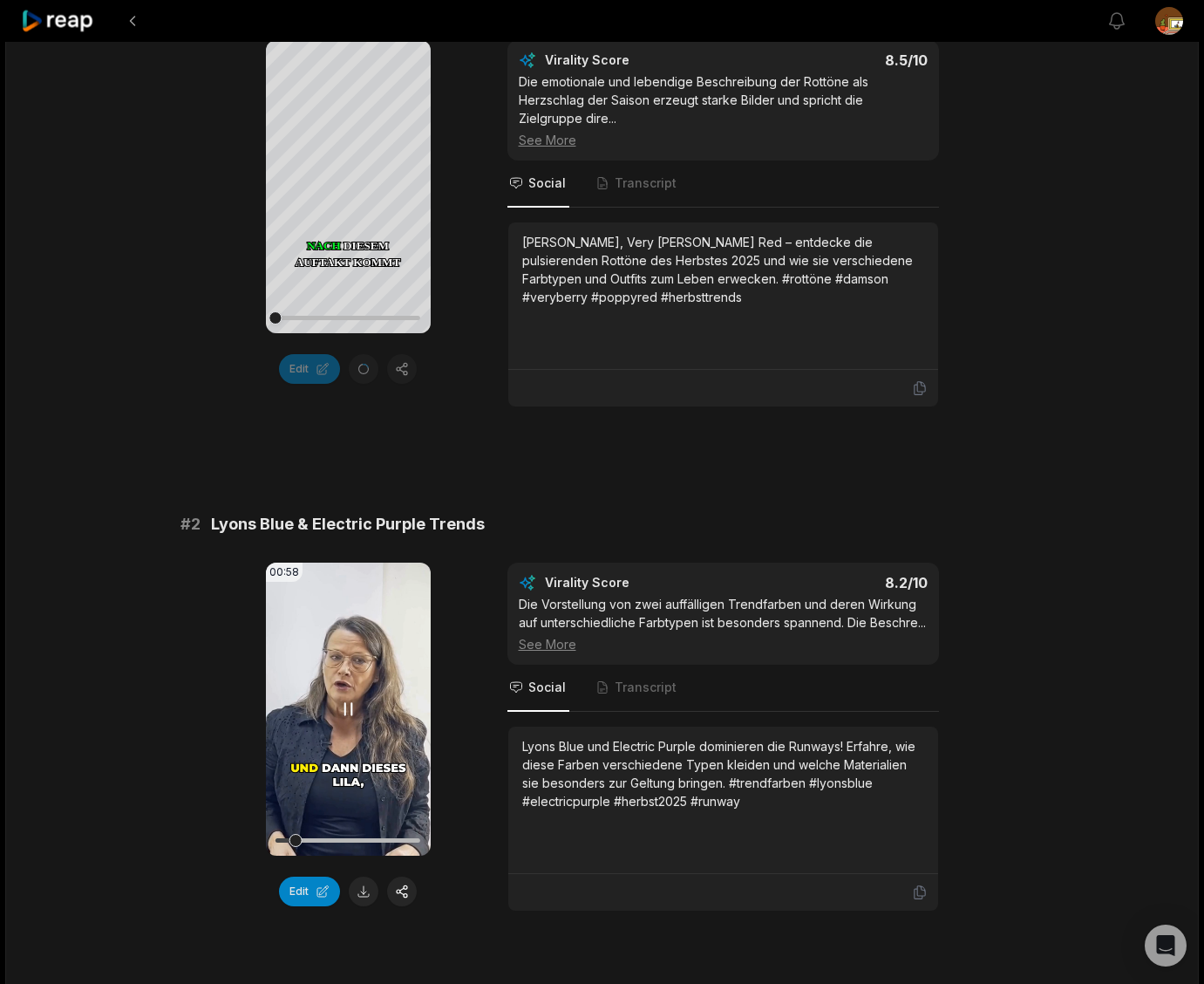
click at [350, 705] on icon at bounding box center [348, 709] width 21 height 21
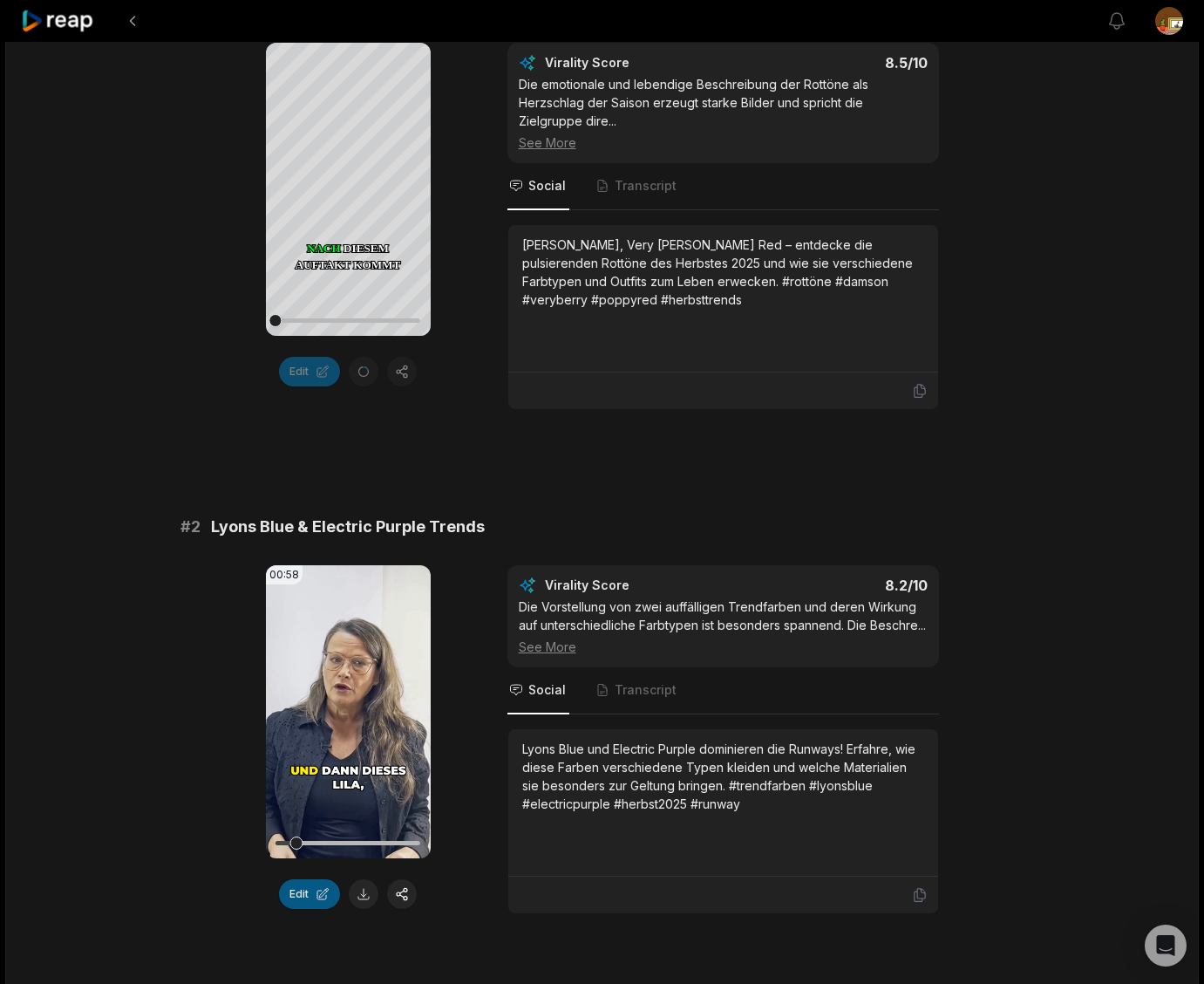
click at [309, 894] on button "Edit" at bounding box center [309, 894] width 61 height 30
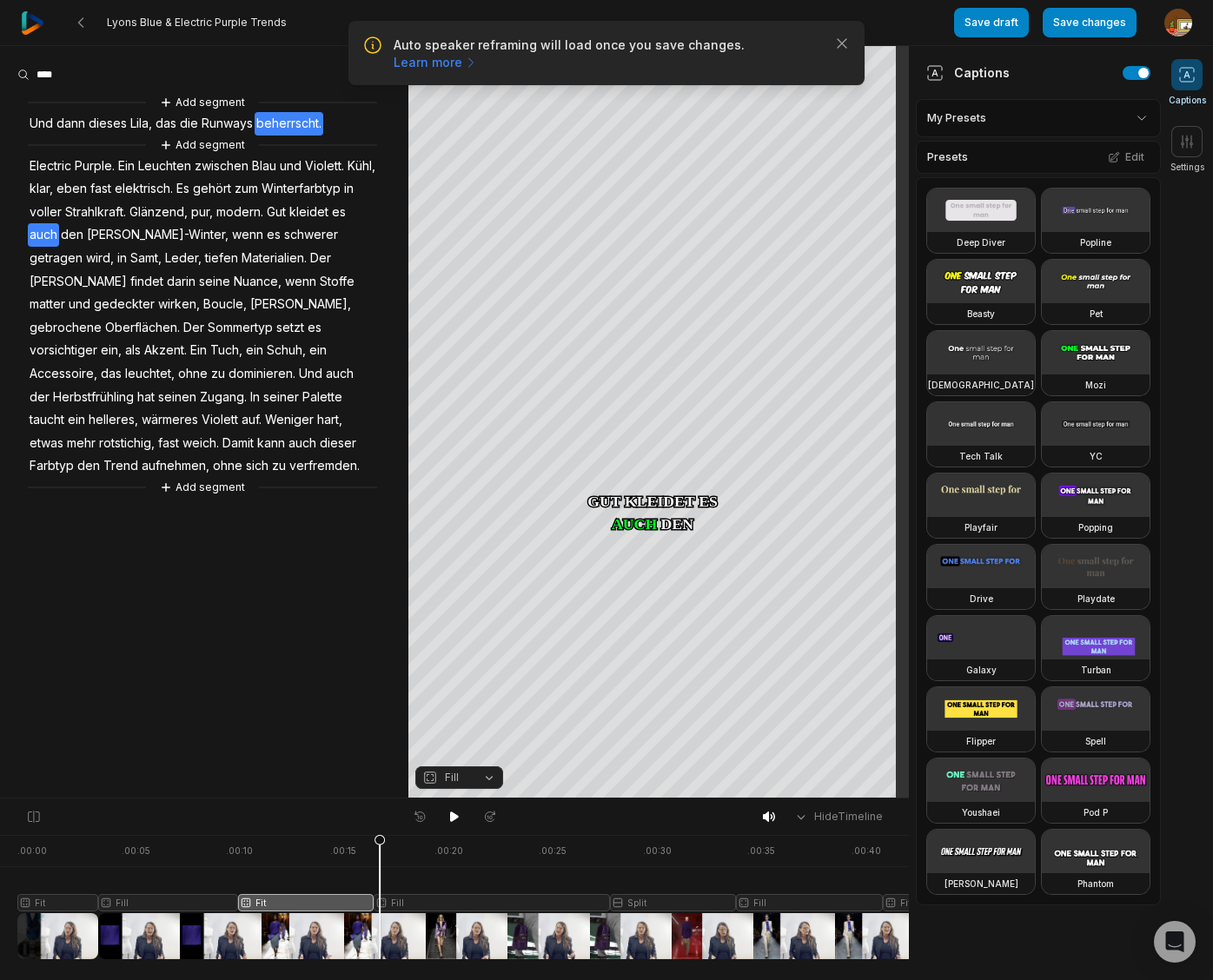
drag, startPoint x: 307, startPoint y: 842, endPoint x: 380, endPoint y: 841, distance: 73.0
click at [380, 841] on icon at bounding box center [380, 900] width 11 height 132
click at [438, 895] on div at bounding box center [627, 897] width 1219 height 124
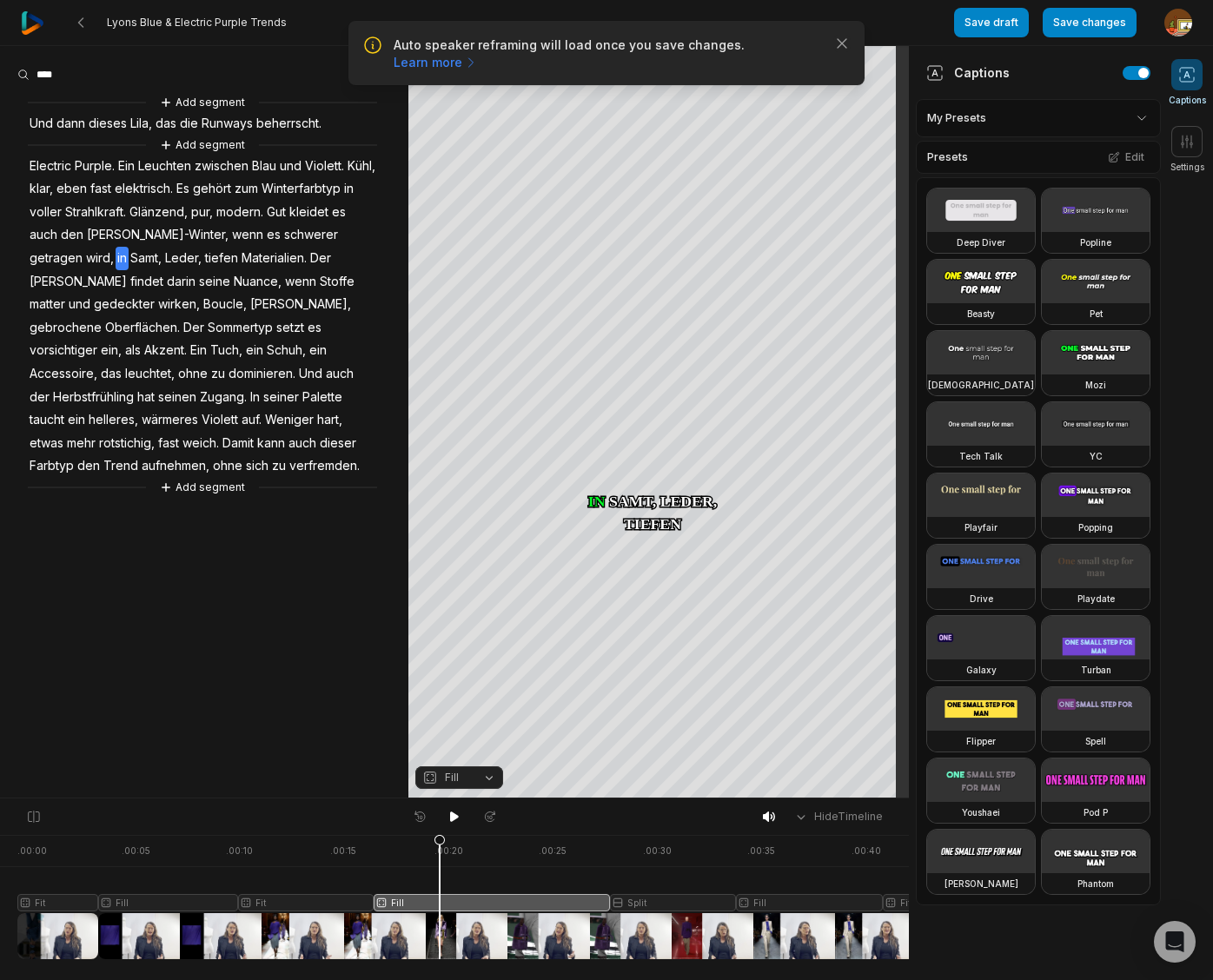
click at [487, 782] on button "Fill" at bounding box center [459, 777] width 88 height 23
click at [457, 684] on div "Fit" at bounding box center [459, 682] width 88 height 23
click at [670, 206] on div "Crop" at bounding box center [659, 204] width 47 height 16
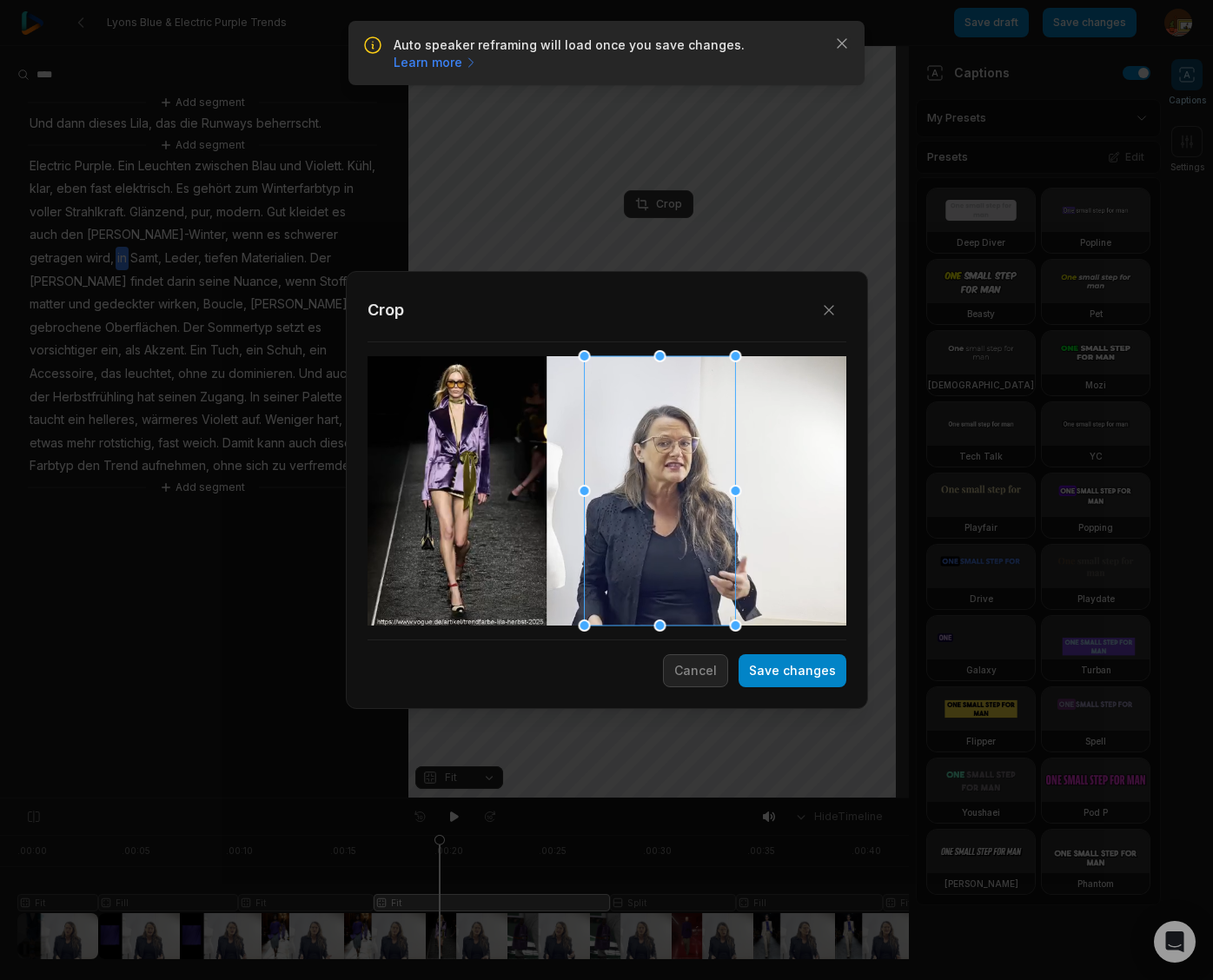
drag, startPoint x: 628, startPoint y: 550, endPoint x: 680, endPoint y: 556, distance: 52.3
click at [680, 556] on div at bounding box center [659, 491] width 151 height 270
click at [797, 673] on button "Save changes" at bounding box center [792, 670] width 108 height 33
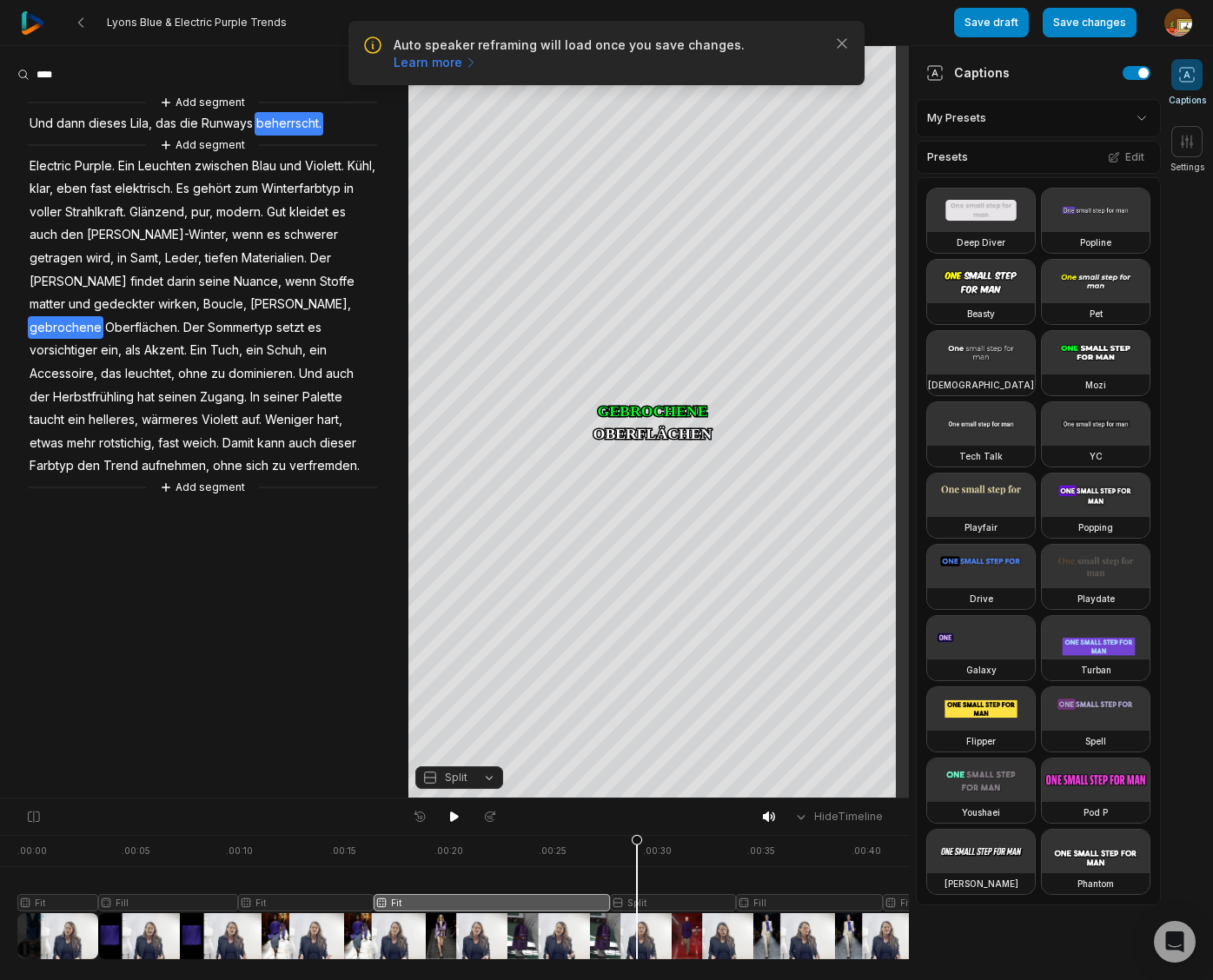
drag, startPoint x: 439, startPoint y: 839, endPoint x: 637, endPoint y: 853, distance: 198.5
click at [637, 853] on icon at bounding box center [637, 900] width 11 height 132
click at [661, 897] on div at bounding box center [627, 897] width 1219 height 124
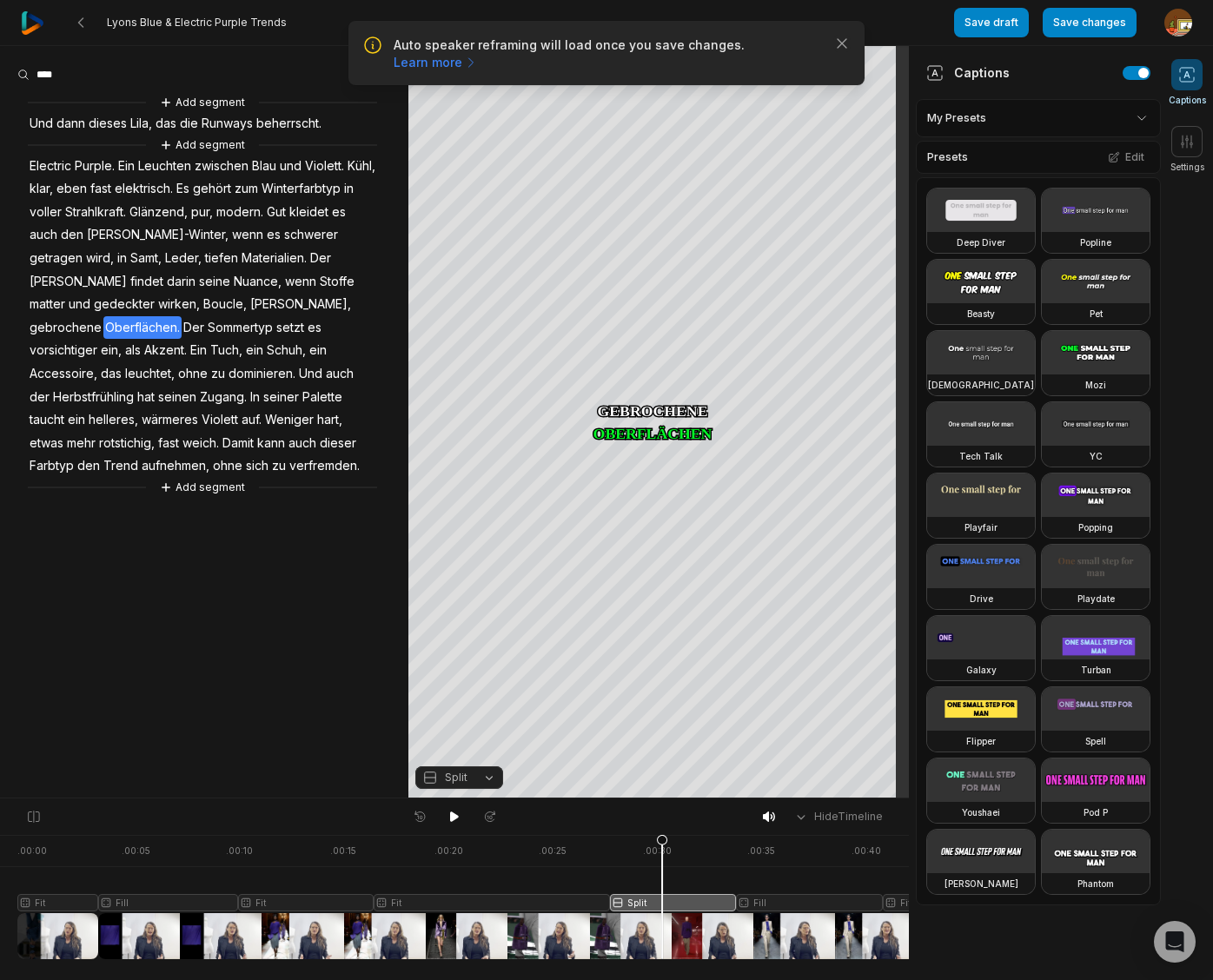
click at [488, 777] on button "Split" at bounding box center [459, 777] width 88 height 23
click at [454, 680] on div "Fit" at bounding box center [459, 682] width 88 height 23
click at [656, 200] on div "Crop" at bounding box center [659, 204] width 47 height 16
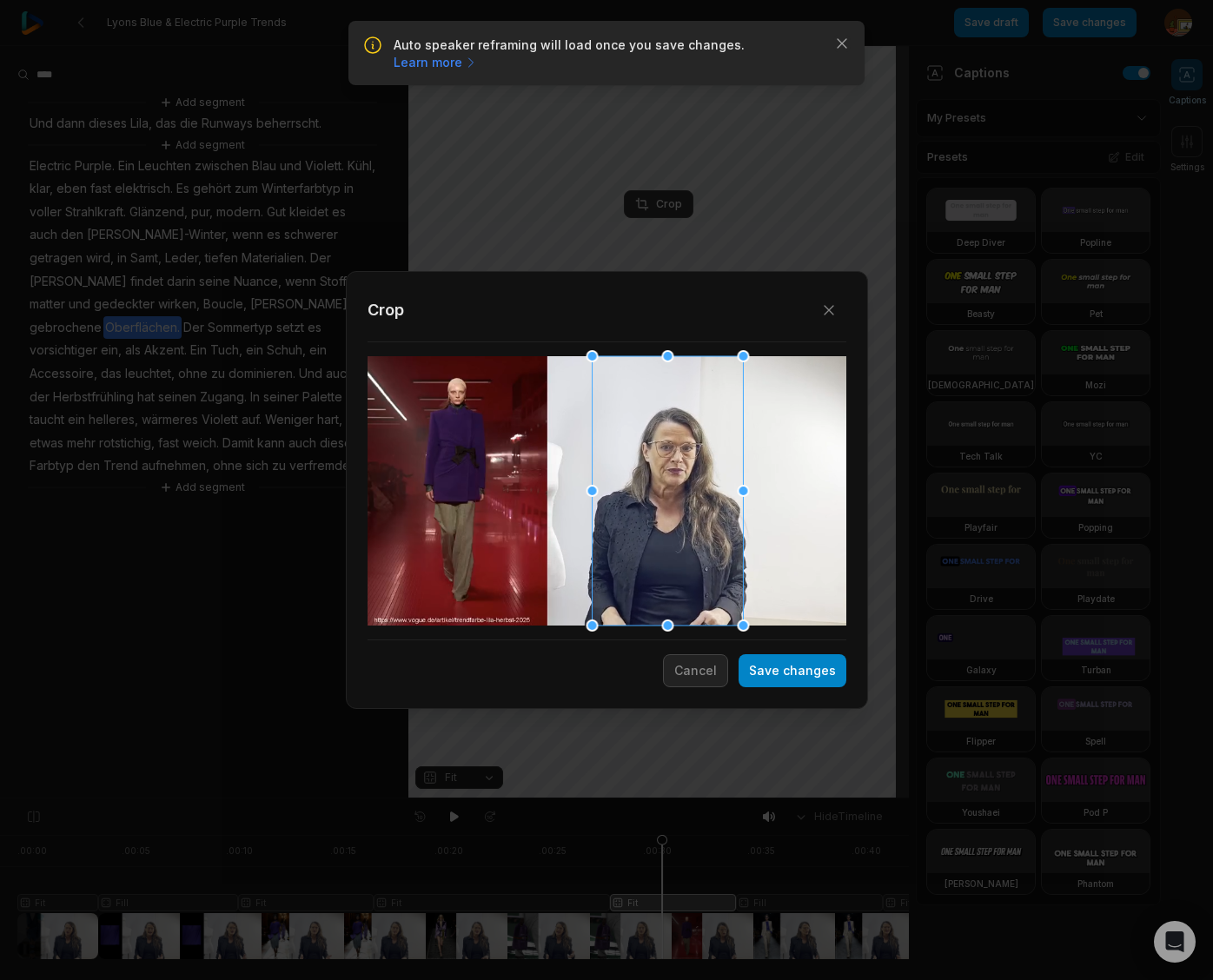
drag, startPoint x: 622, startPoint y: 478, endPoint x: 683, endPoint y: 483, distance: 61.2
click at [683, 483] on div at bounding box center [667, 491] width 151 height 270
drag, startPoint x: 778, startPoint y: 674, endPoint x: 754, endPoint y: 691, distance: 29.4
click at [778, 674] on button "Save changes" at bounding box center [792, 670] width 108 height 33
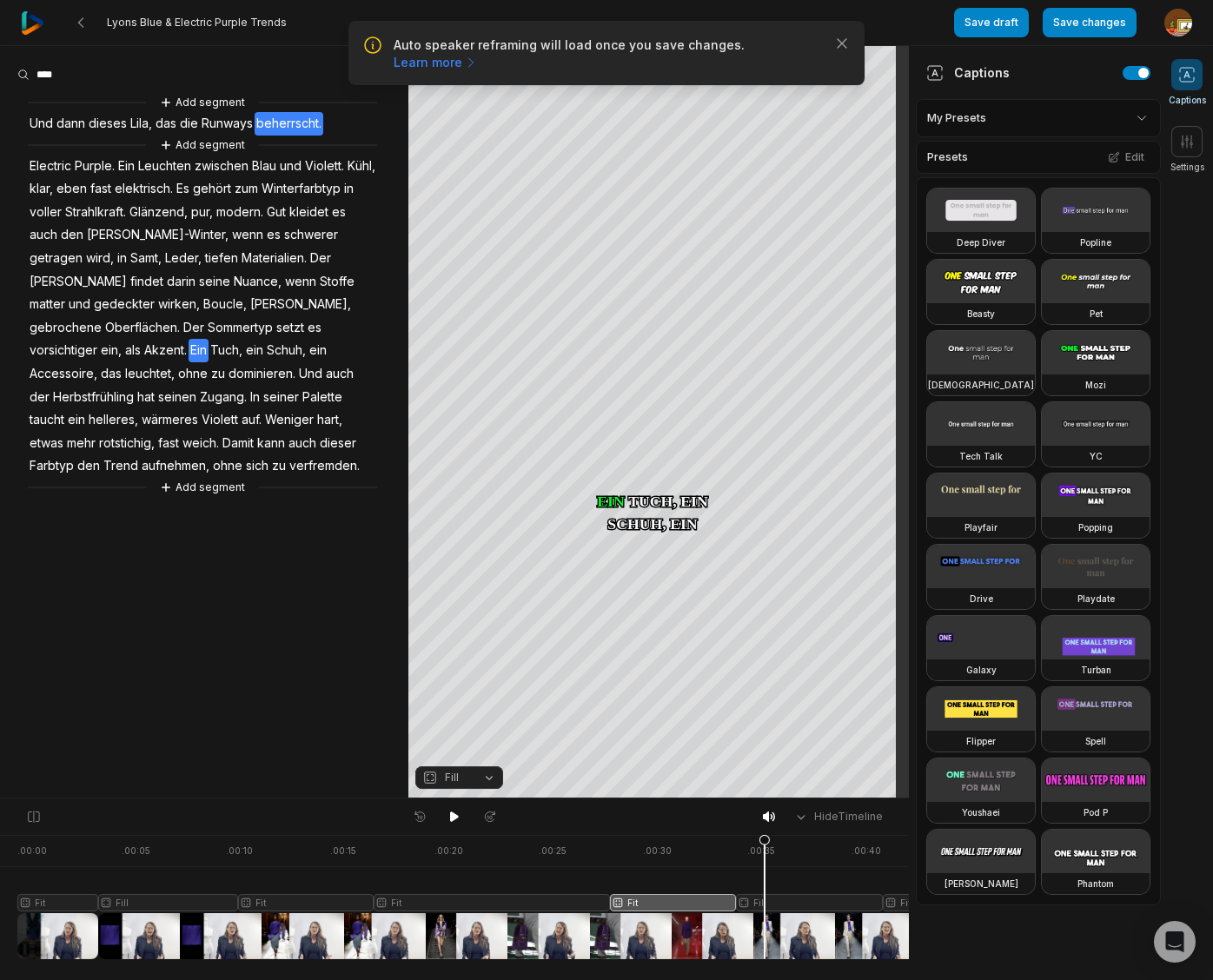
drag, startPoint x: 663, startPoint y: 843, endPoint x: 764, endPoint y: 857, distance: 102.0
click at [764, 857] on icon at bounding box center [764, 900] width 11 height 132
click at [799, 901] on div at bounding box center [627, 897] width 1219 height 124
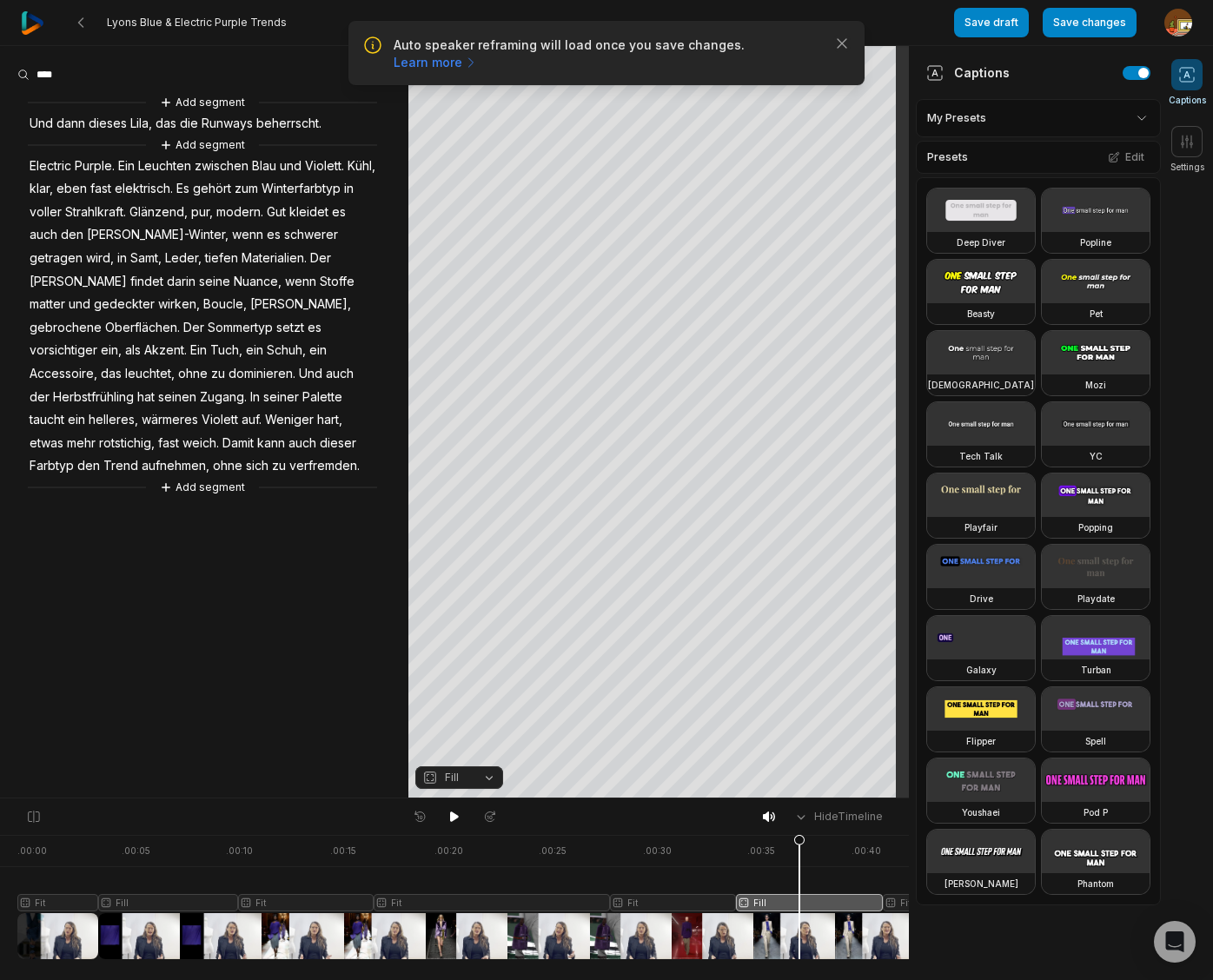
click at [494, 779] on button "Fill" at bounding box center [459, 777] width 88 height 23
click at [459, 685] on div "Fit" at bounding box center [459, 682] width 88 height 23
click at [667, 209] on div "Crop" at bounding box center [659, 204] width 47 height 16
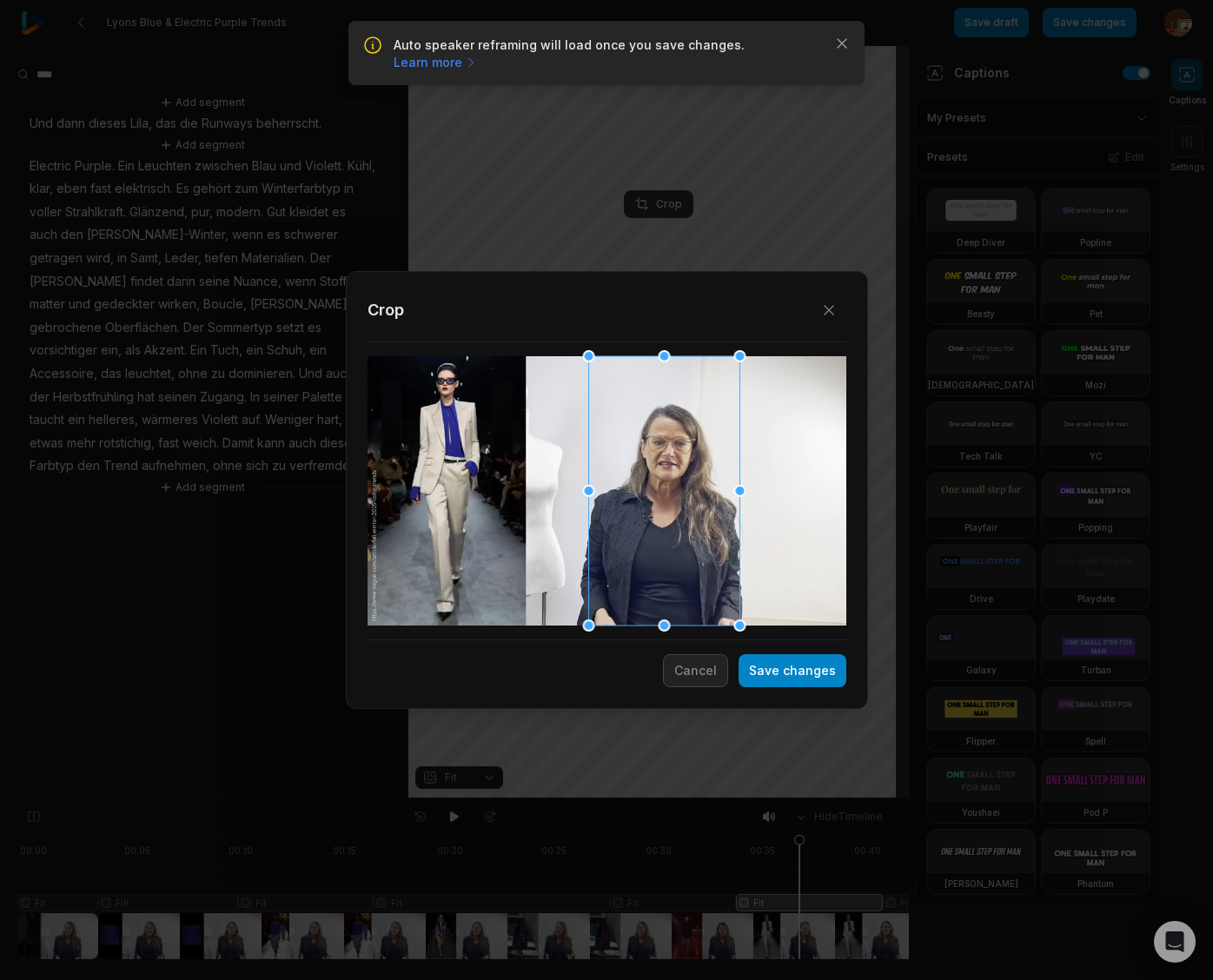
drag, startPoint x: 628, startPoint y: 534, endPoint x: 679, endPoint y: 542, distance: 51.6
click at [679, 542] on div at bounding box center [663, 491] width 151 height 270
drag, startPoint x: 816, startPoint y: 670, endPoint x: 911, endPoint y: 886, distance: 236.0
click at [816, 670] on button "Save changes" at bounding box center [792, 670] width 108 height 33
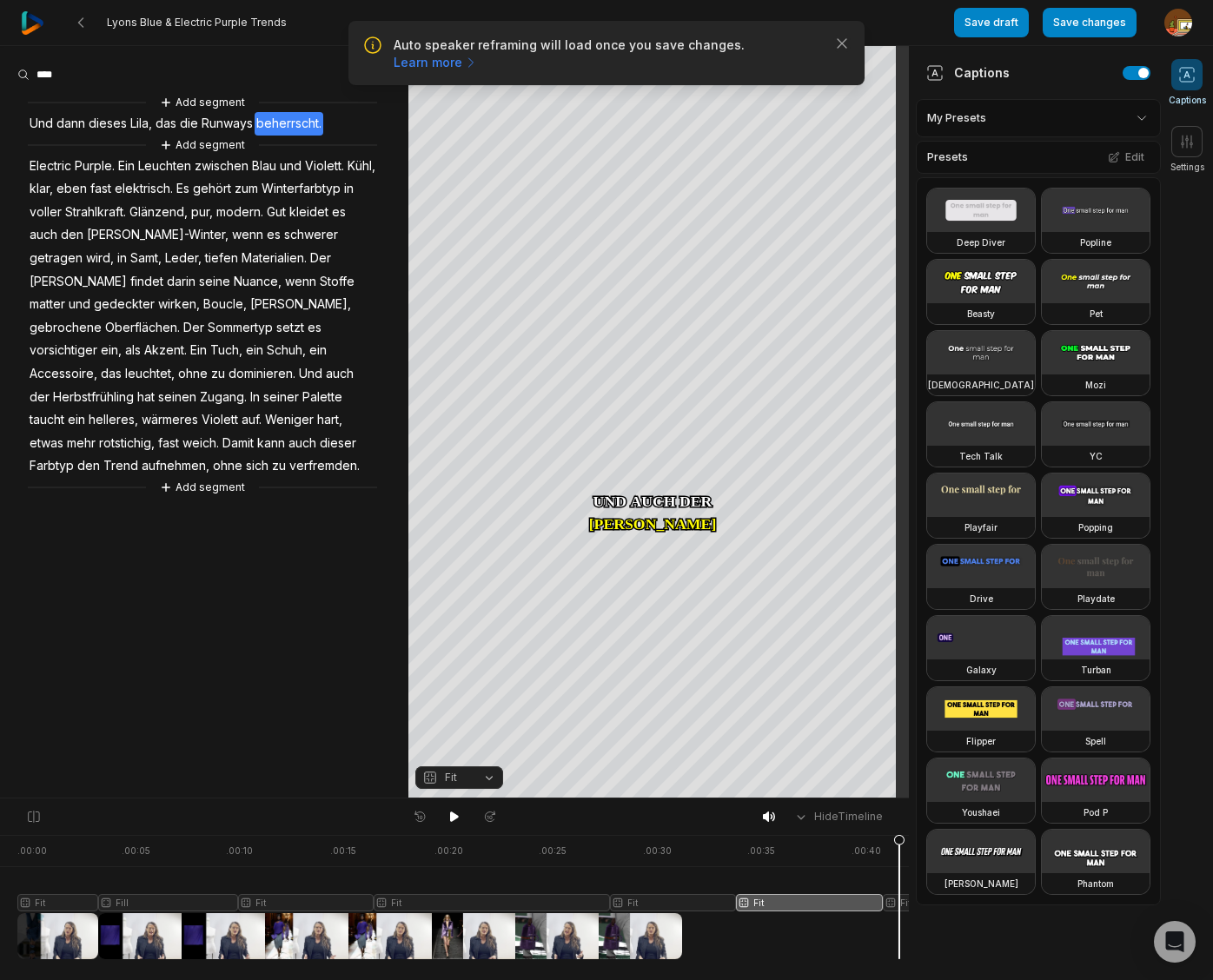
click at [899, 901] on div at bounding box center [627, 897] width 1219 height 124
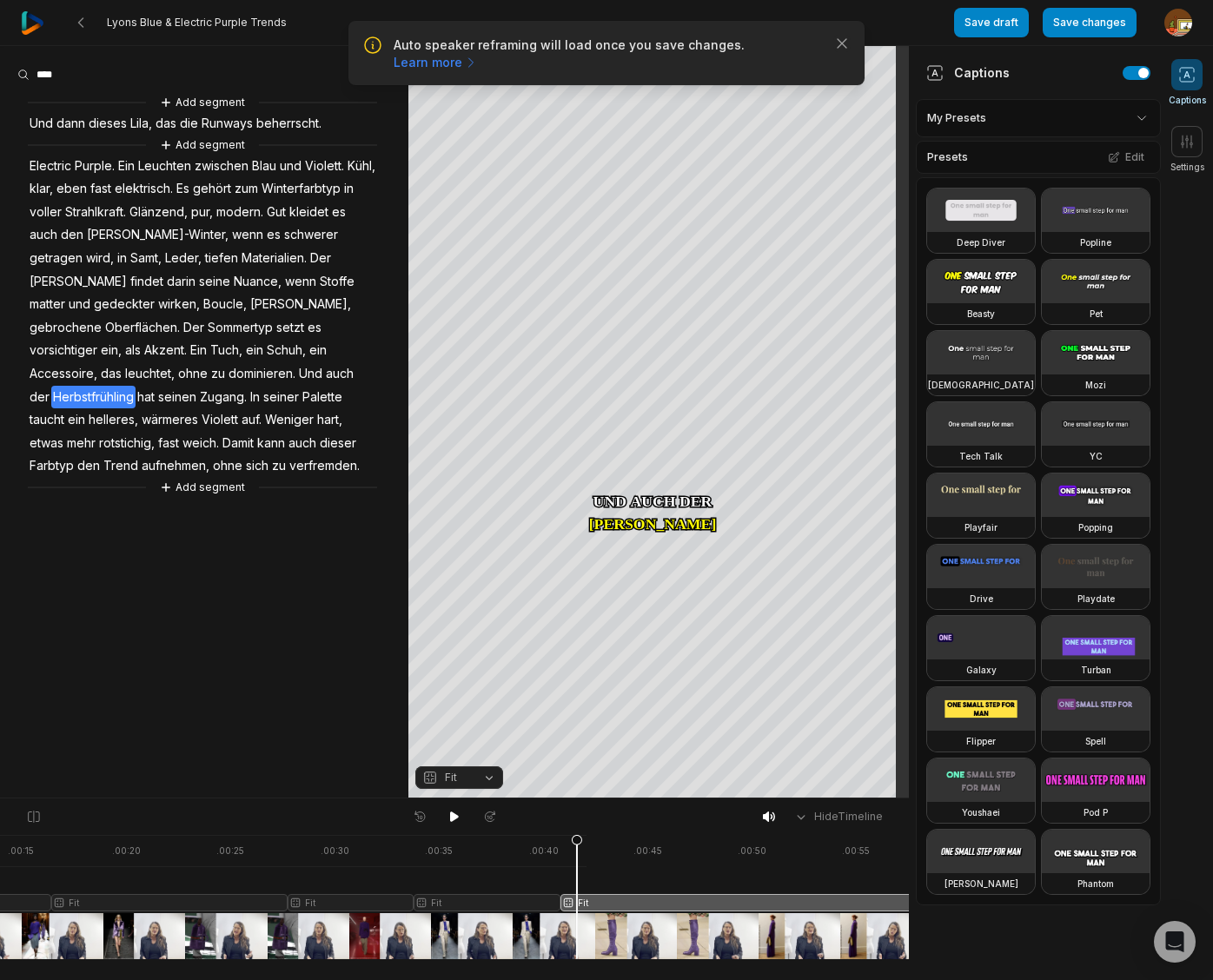
scroll to position [0, 327]
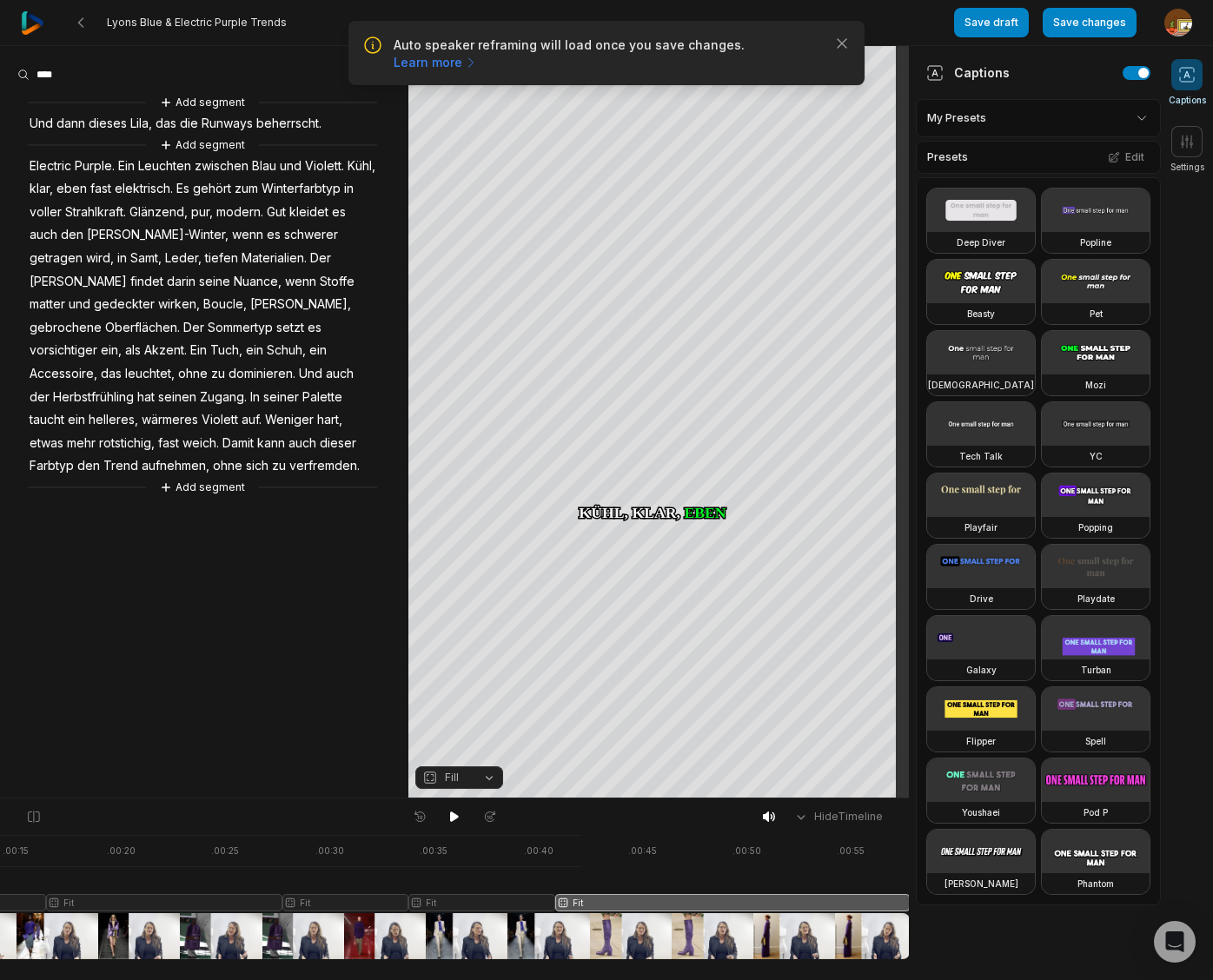
drag, startPoint x: 571, startPoint y: 840, endPoint x: -119, endPoint y: 854, distance: 690.1
click at [0, 854] on html "Auto speaker reframing will load once you save changes. Learn more Close Lyons …" at bounding box center [606, 490] width 1213 height 980
drag, startPoint x: 452, startPoint y: 816, endPoint x: 424, endPoint y: 807, distance: 29.4
click at [452, 816] on icon at bounding box center [454, 816] width 9 height 10
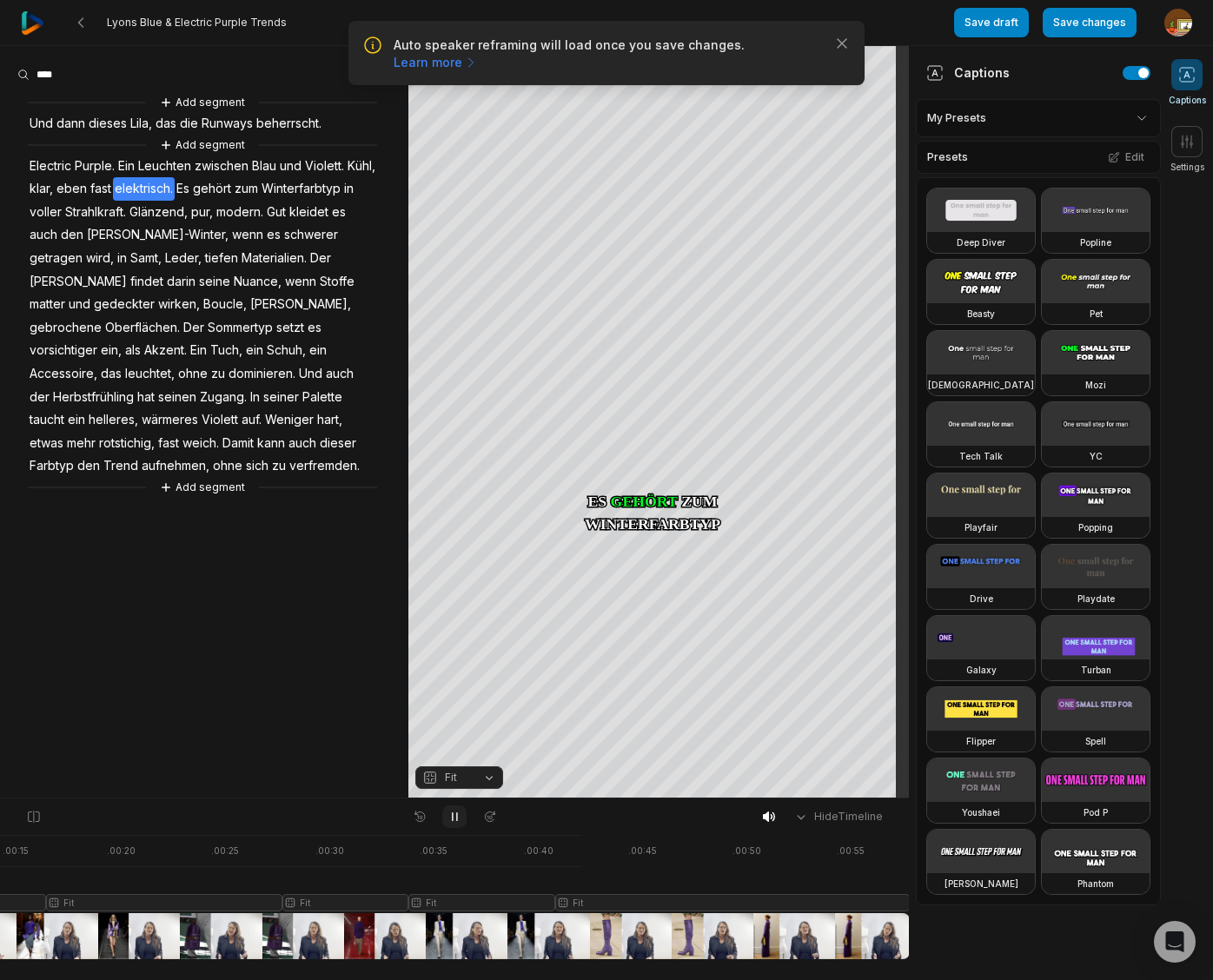
click at [454, 816] on icon at bounding box center [454, 816] width 14 height 14
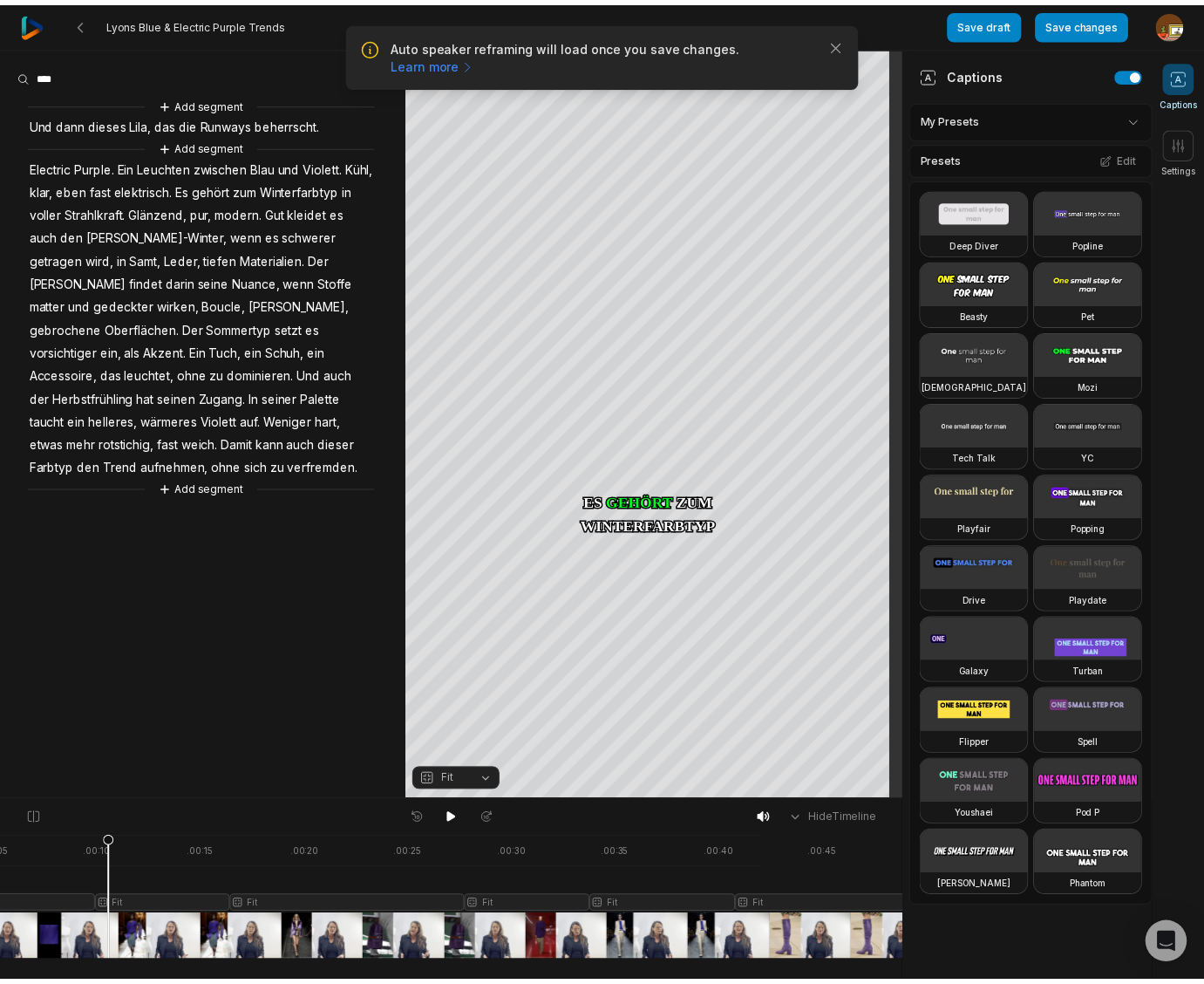
scroll to position [0, 0]
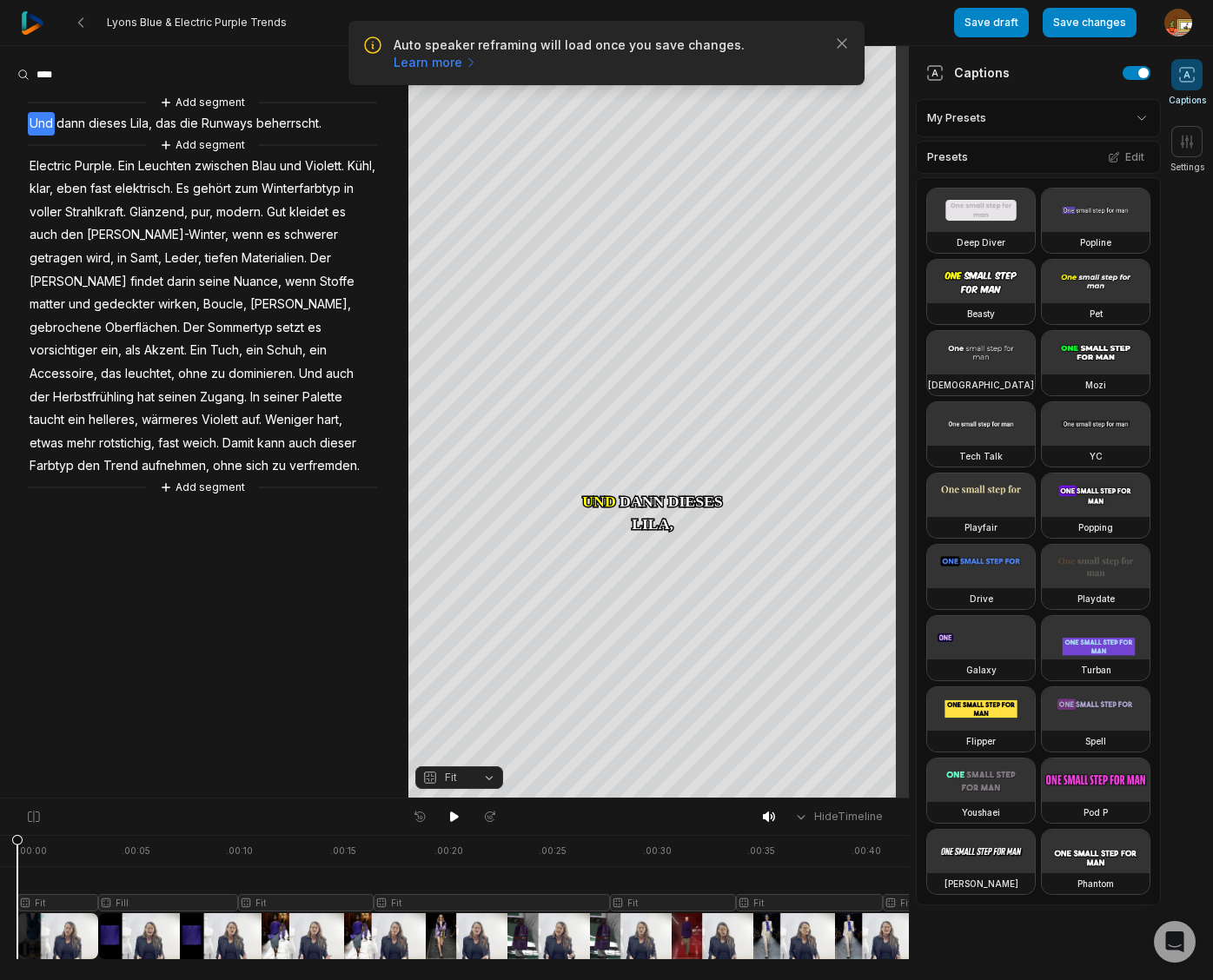
drag, startPoint x: 103, startPoint y: 841, endPoint x: -78, endPoint y: 851, distance: 181.3
click at [0, 851] on html "Auto speaker reframing will load once you save changes. Learn more Close Lyons …" at bounding box center [606, 490] width 1213 height 980
drag, startPoint x: 454, startPoint y: 816, endPoint x: 293, endPoint y: 720, distance: 187.4
click at [454, 816] on icon at bounding box center [454, 816] width 9 height 10
click at [1117, 27] on button "Save changes" at bounding box center [1089, 23] width 94 height 30
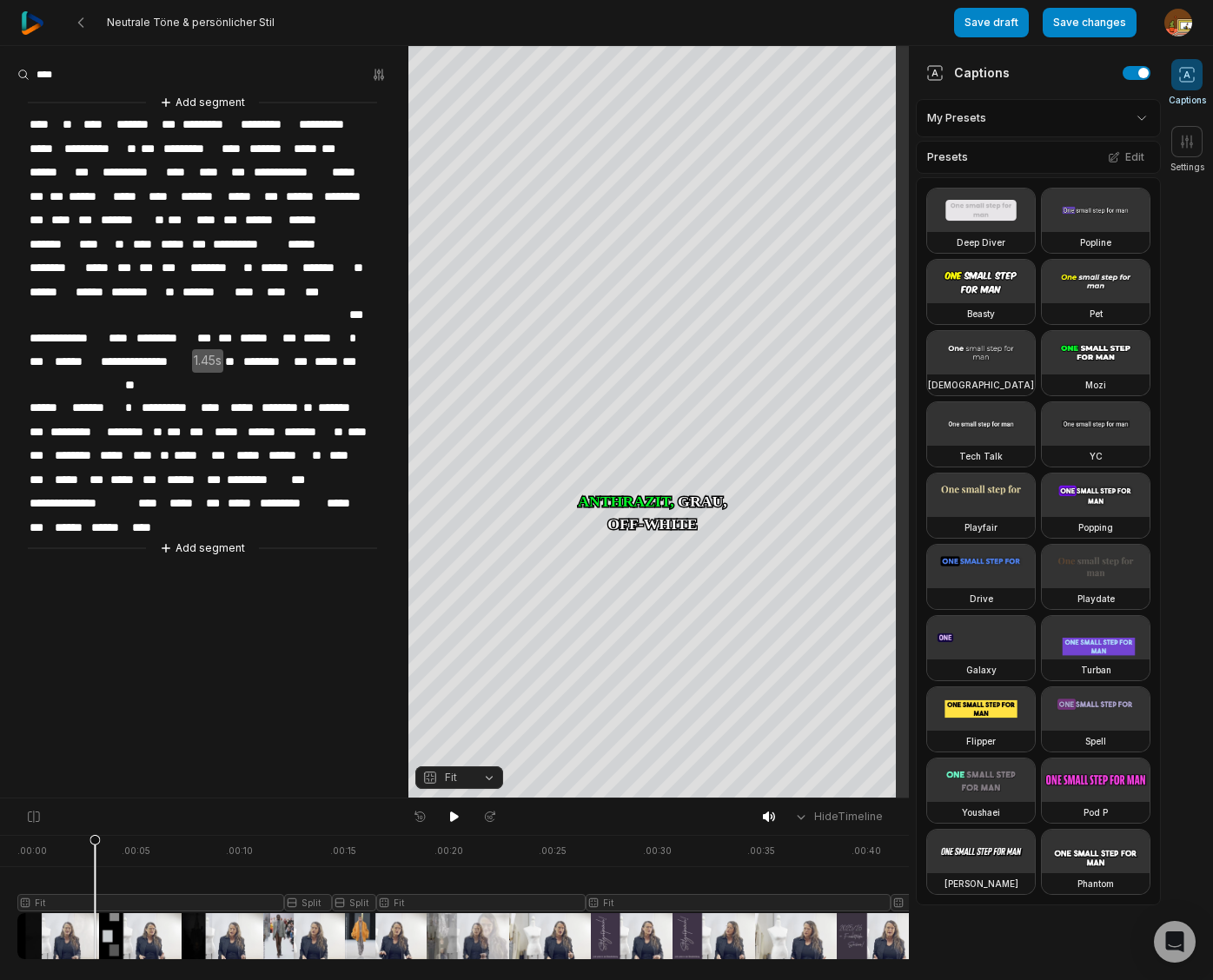
click at [269, 121] on span "*********" at bounding box center [268, 124] width 58 height 24
click at [276, 124] on span "*********" at bounding box center [268, 124] width 58 height 24
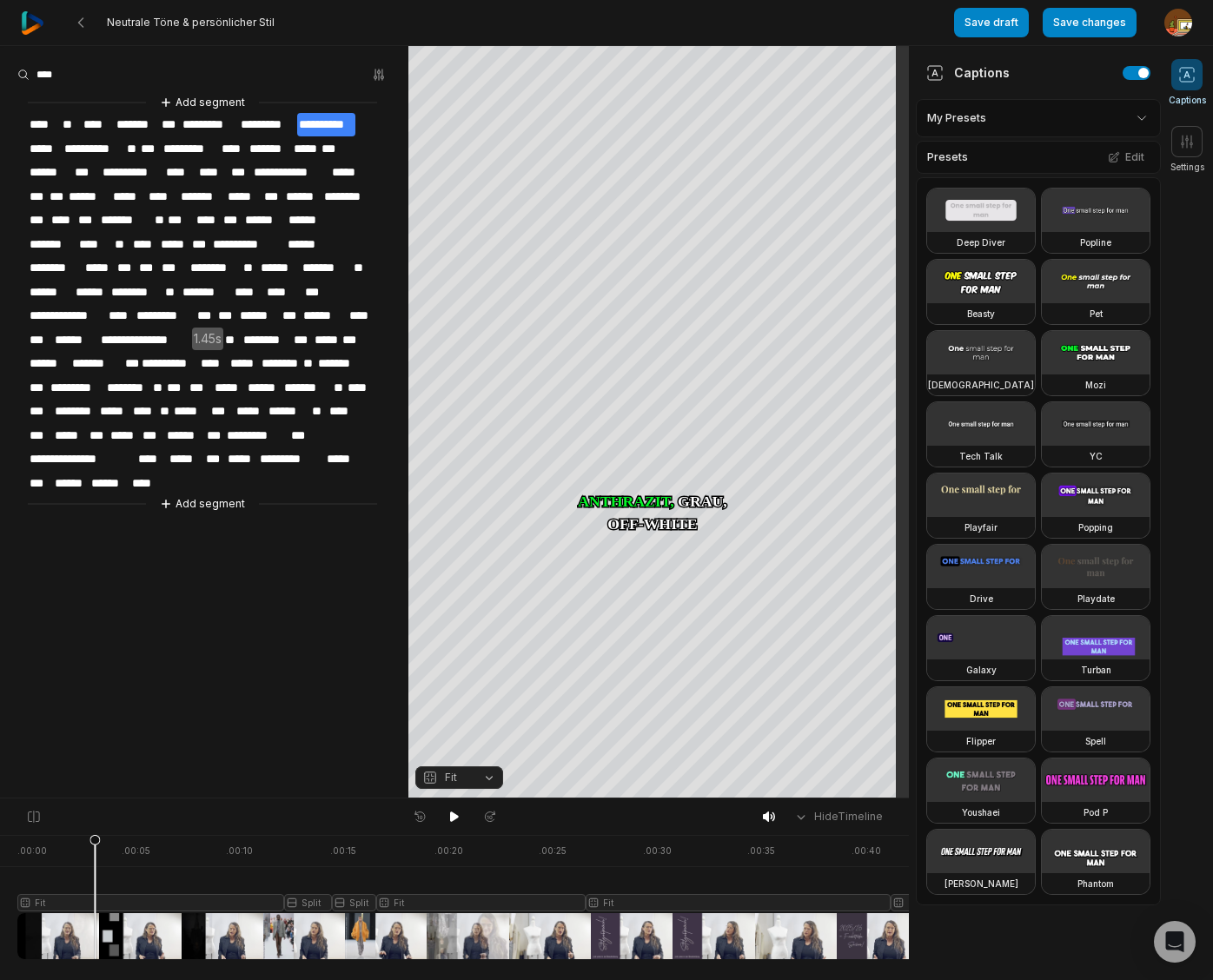
click at [179, 739] on aside "**********" at bounding box center [204, 422] width 408 height 752
click at [276, 127] on span "*********" at bounding box center [268, 124] width 58 height 24
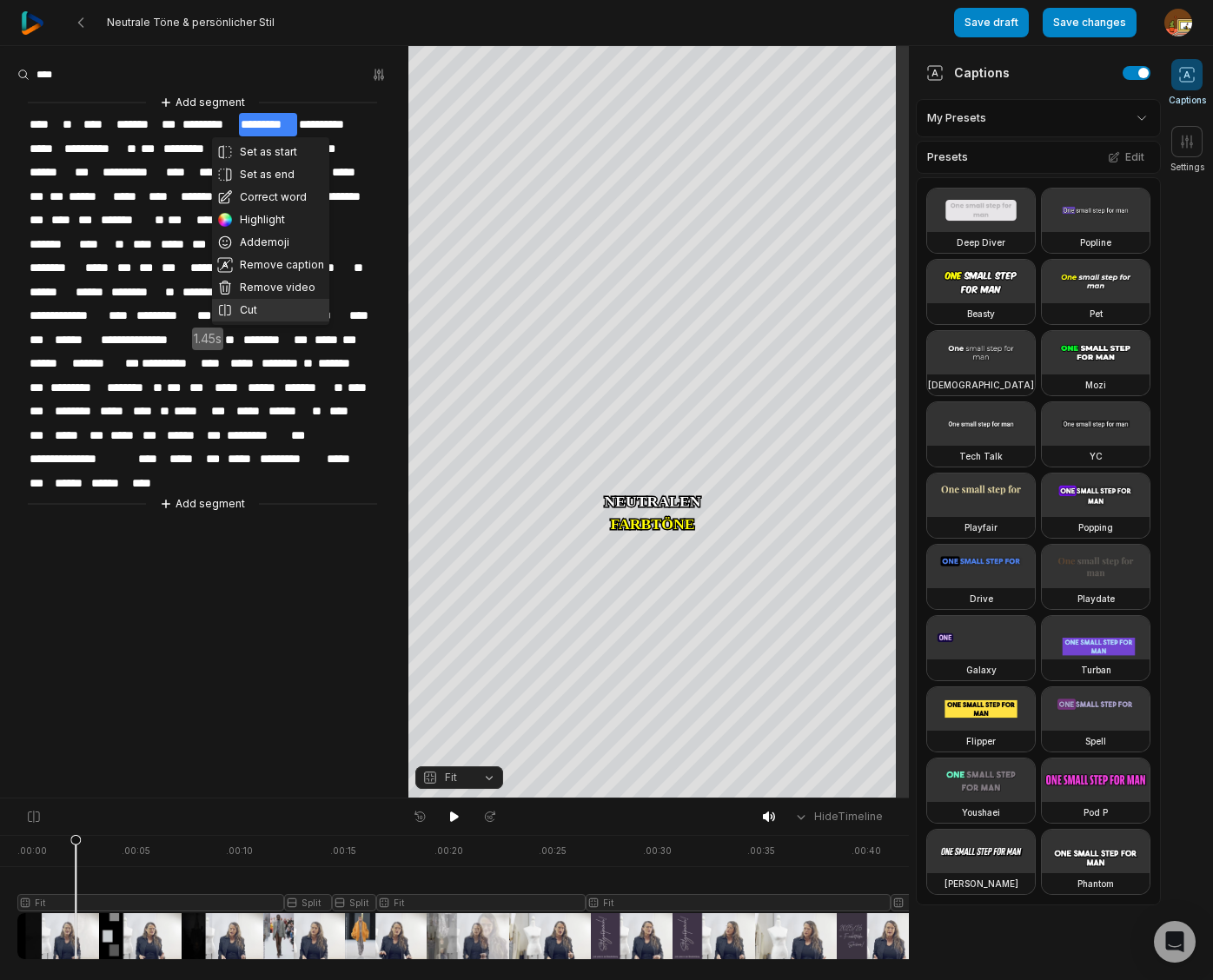
click at [256, 310] on button "Cut" at bounding box center [270, 310] width 117 height 23
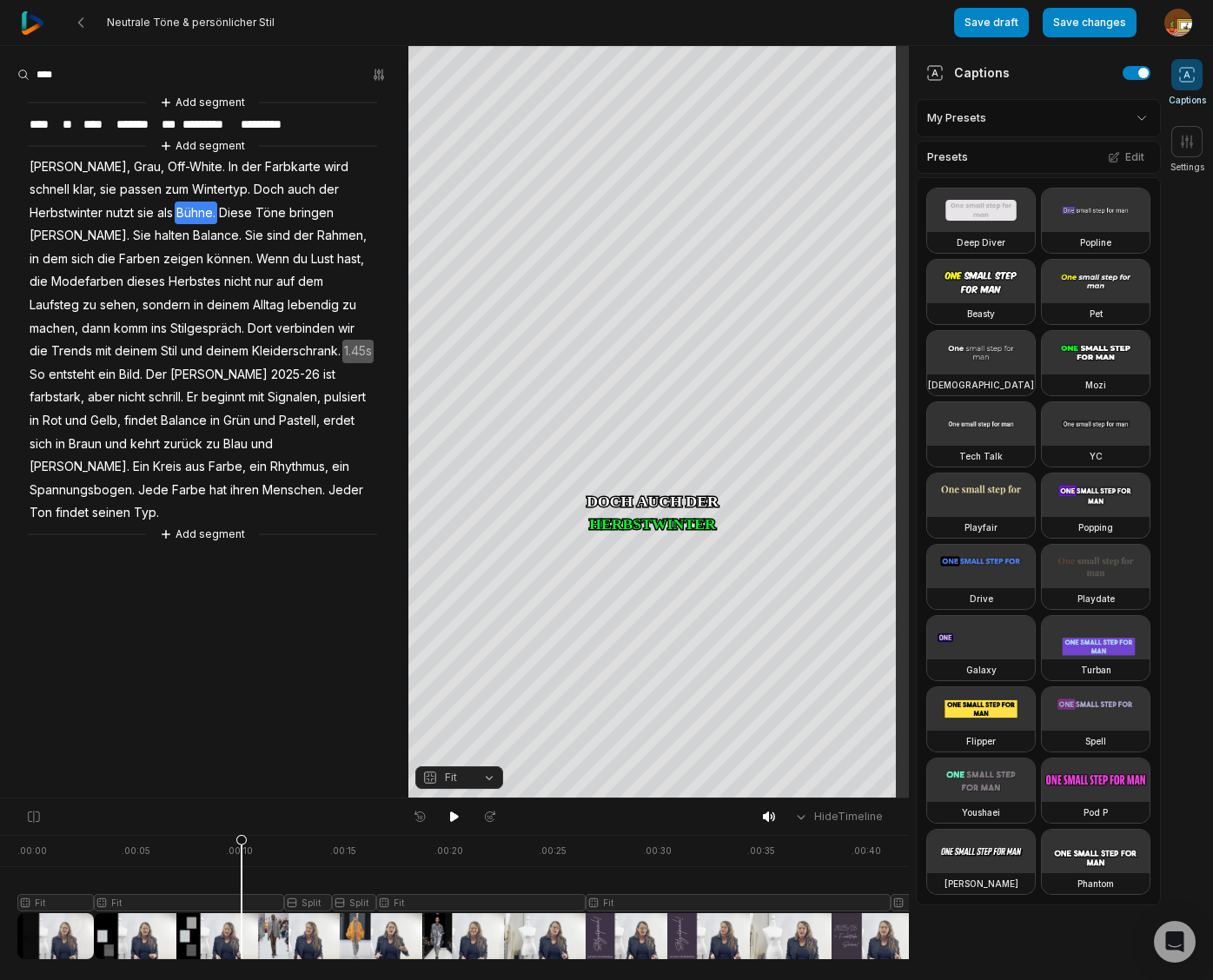
drag, startPoint x: 77, startPoint y: 848, endPoint x: 209, endPoint y: 886, distance: 137.4
click at [242, 865] on icon at bounding box center [242, 896] width 12 height 125
click at [179, 902] on div at bounding box center [628, 897] width 1221 height 124
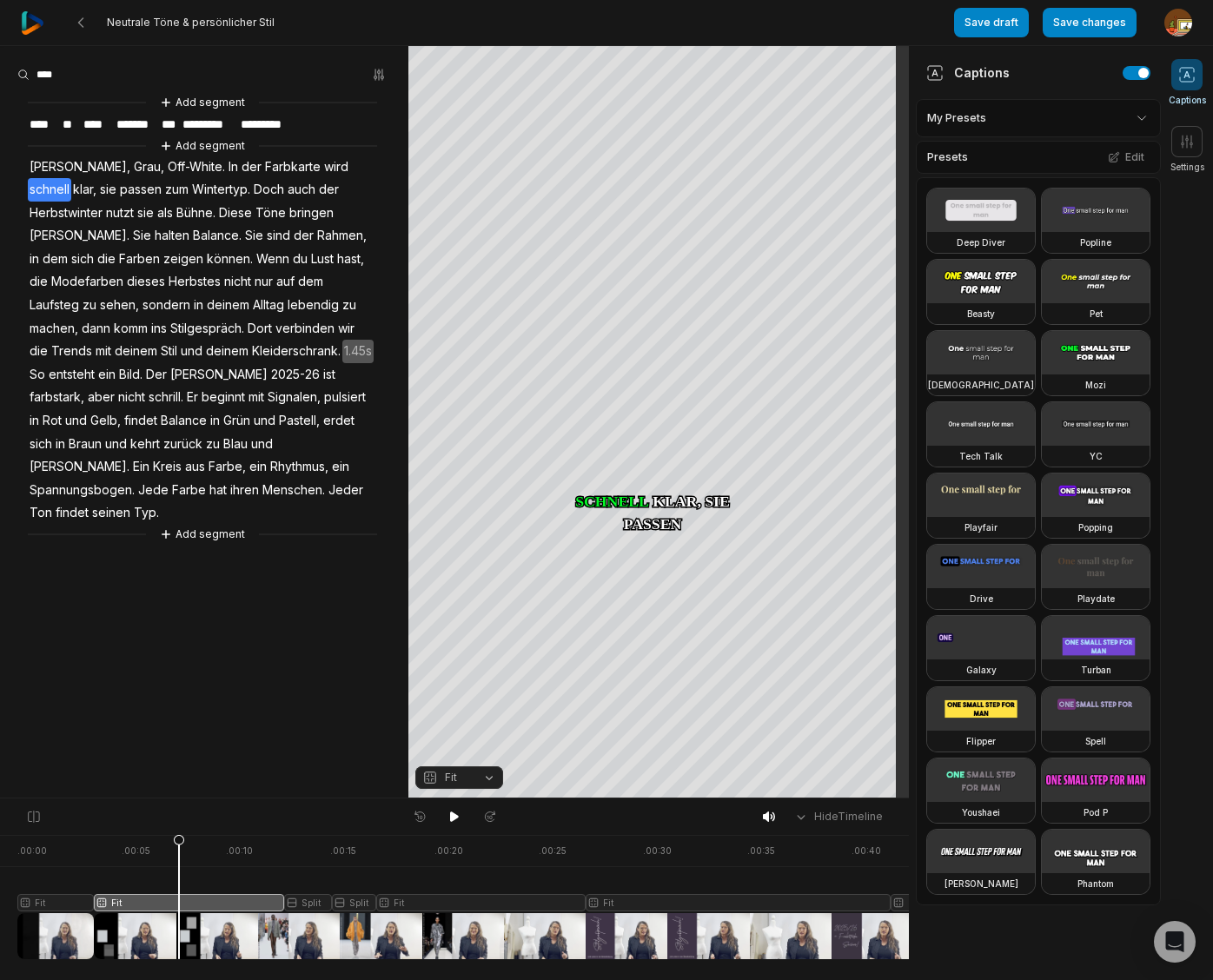
click at [491, 777] on button "Fit" at bounding box center [459, 777] width 88 height 23
click at [452, 750] on div "Fill" at bounding box center [459, 750] width 88 height 23
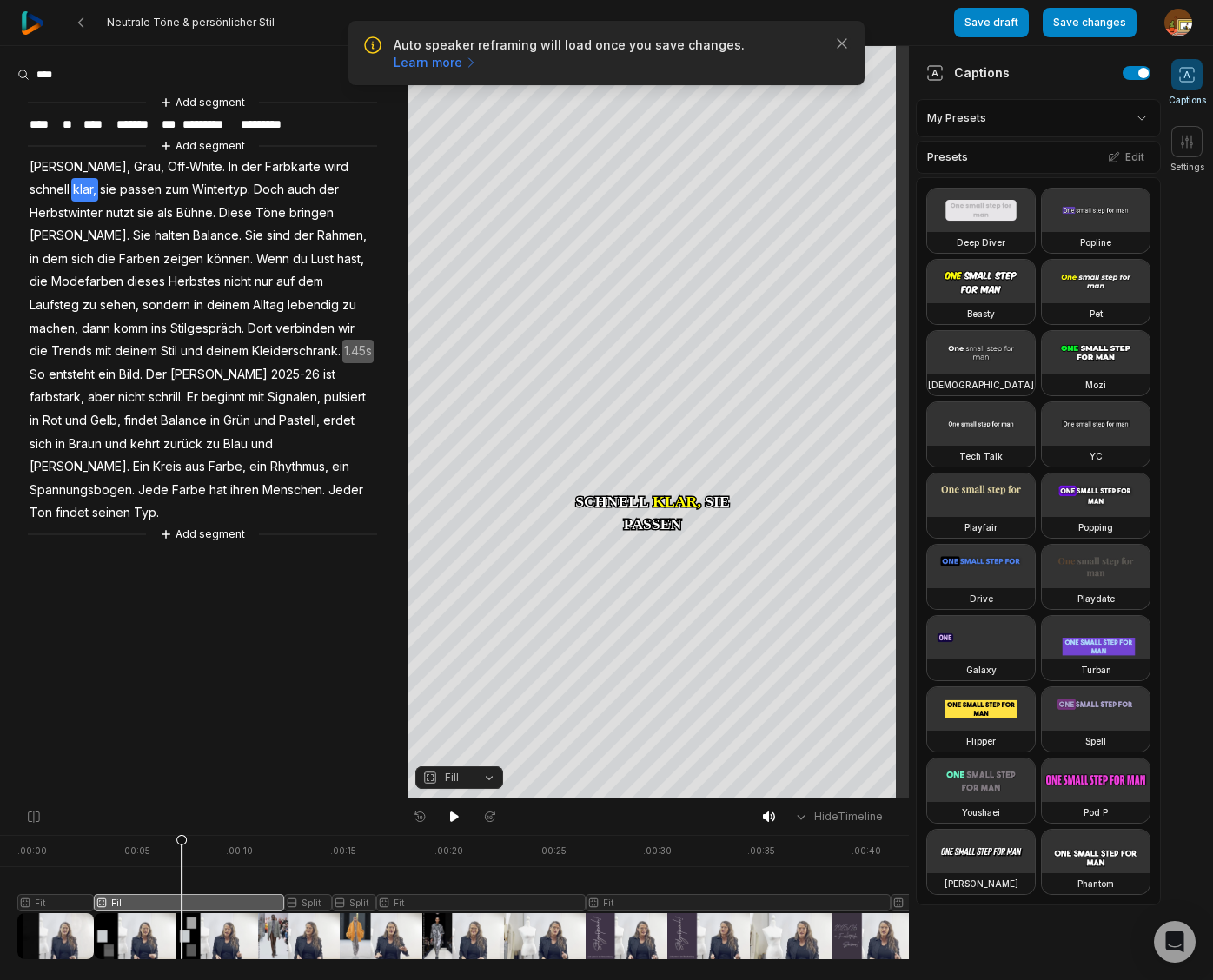
drag, startPoint x: 179, startPoint y: 841, endPoint x: 181, endPoint y: 871, distance: 30.1
click at [181, 871] on icon at bounding box center [181, 900] width 11 height 132
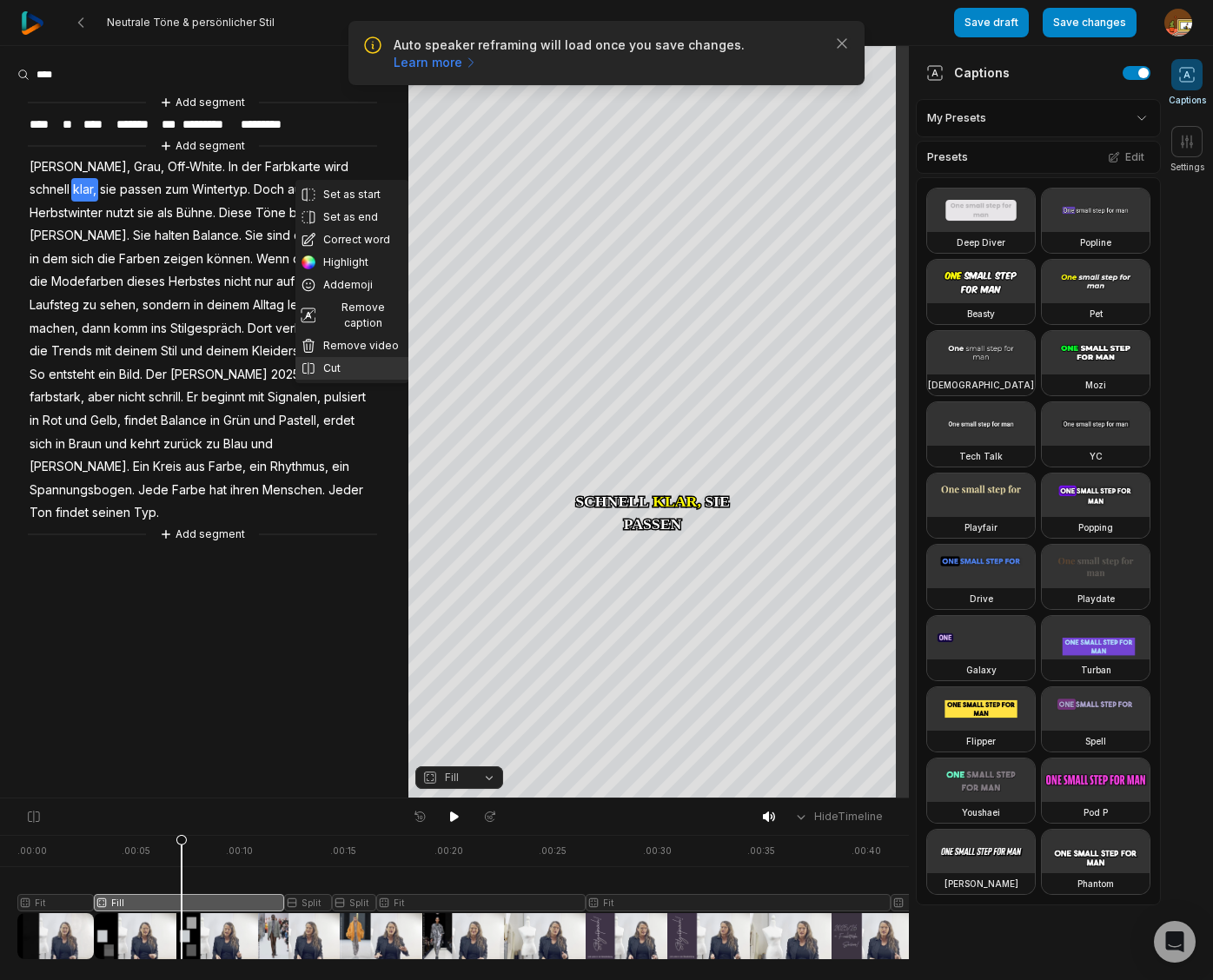
click at [340, 357] on button "Cut" at bounding box center [351, 368] width 113 height 23
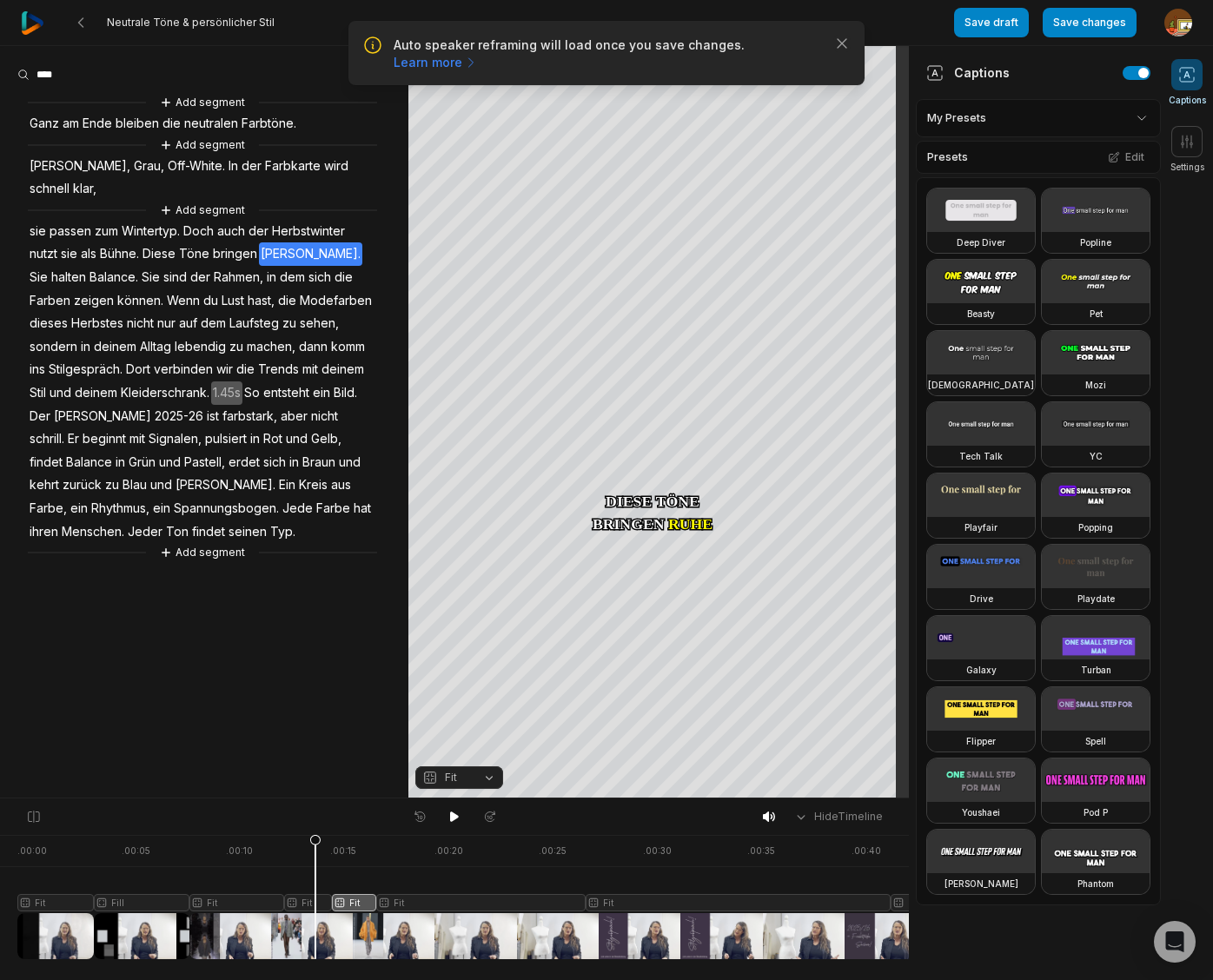
drag, startPoint x: 340, startPoint y: 843, endPoint x: 315, endPoint y: 848, distance: 25.5
click at [315, 848] on icon at bounding box center [315, 900] width 11 height 132
click at [301, 904] on div at bounding box center [628, 897] width 1221 height 124
click at [670, 206] on div "Crop" at bounding box center [659, 204] width 47 height 16
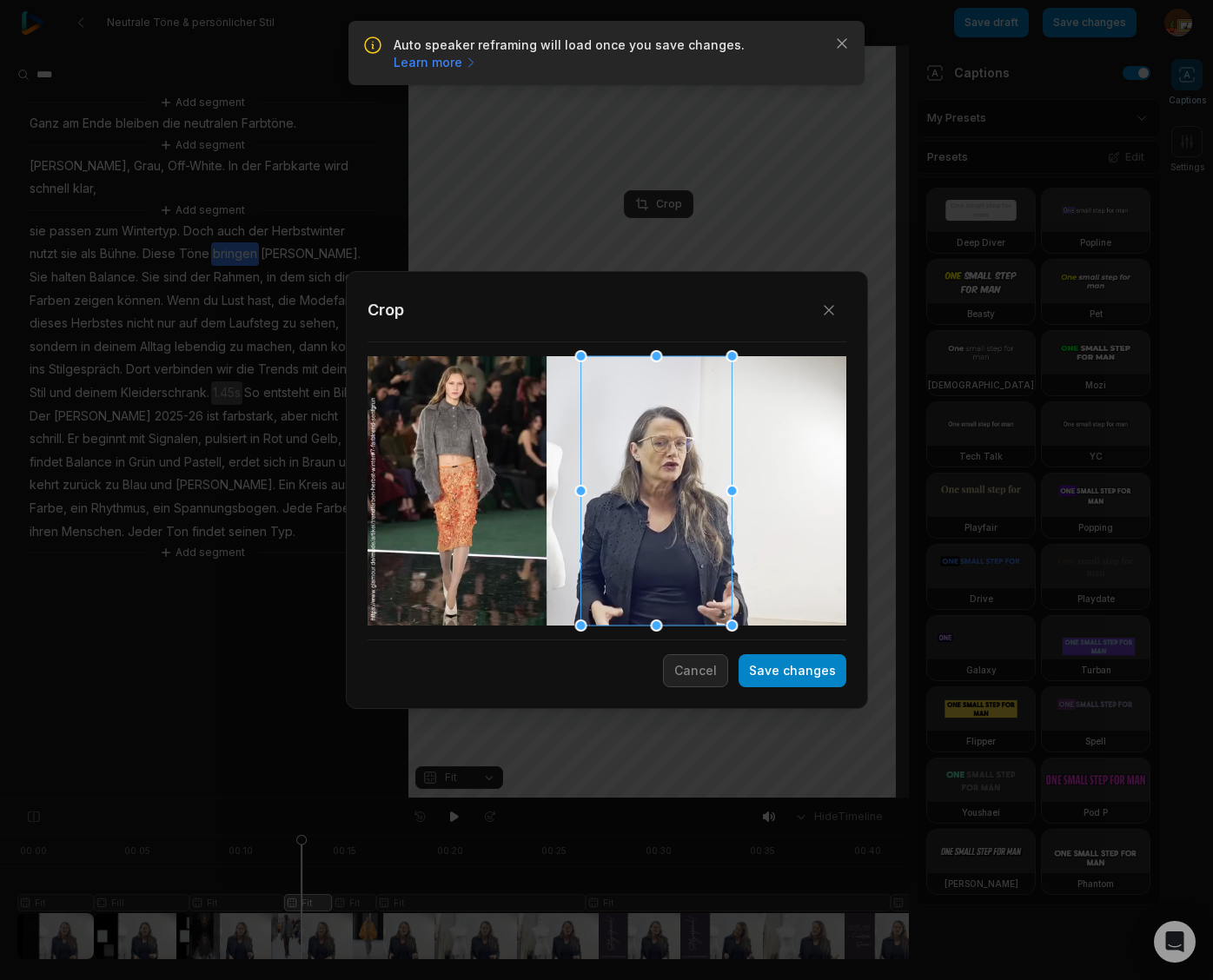
drag, startPoint x: 593, startPoint y: 539, endPoint x: 630, endPoint y: 543, distance: 37.2
click at [630, 543] on div at bounding box center [656, 491] width 151 height 270
drag, startPoint x: 790, startPoint y: 668, endPoint x: 640, endPoint y: 740, distance: 166.4
click at [790, 668] on button "Save changes" at bounding box center [792, 670] width 108 height 33
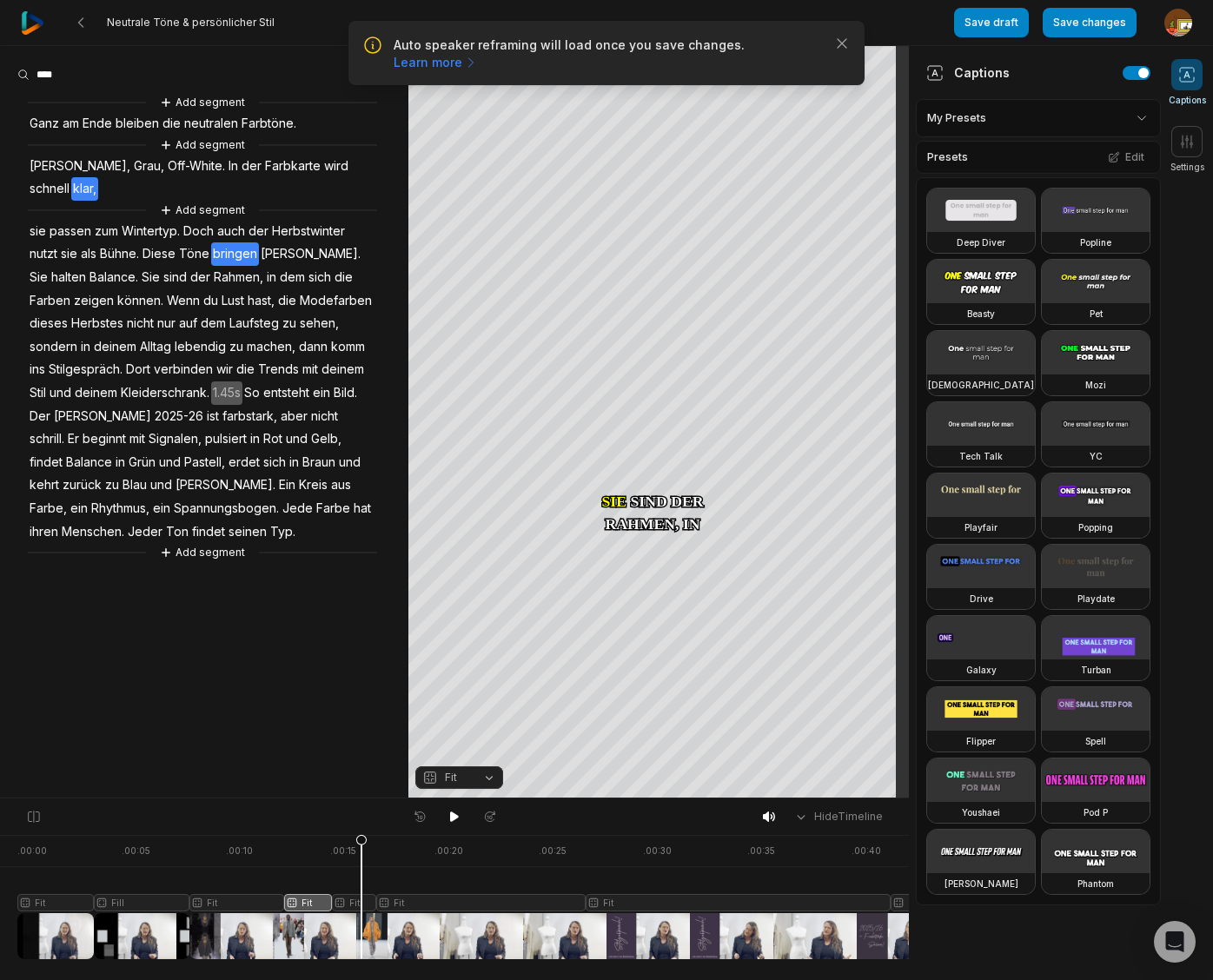
click at [361, 903] on div at bounding box center [628, 897] width 1221 height 124
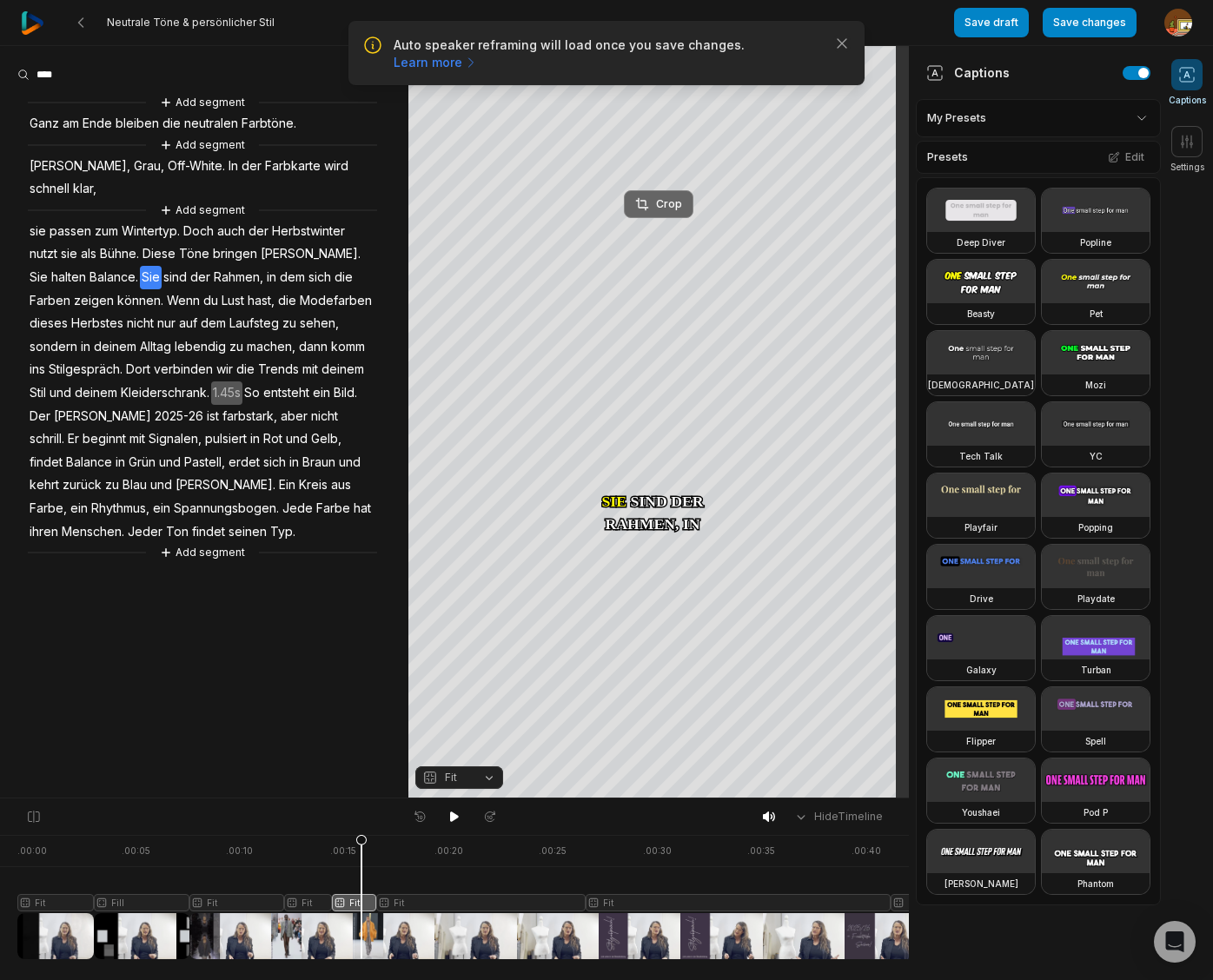
click at [665, 203] on div "Crop" at bounding box center [659, 204] width 47 height 16
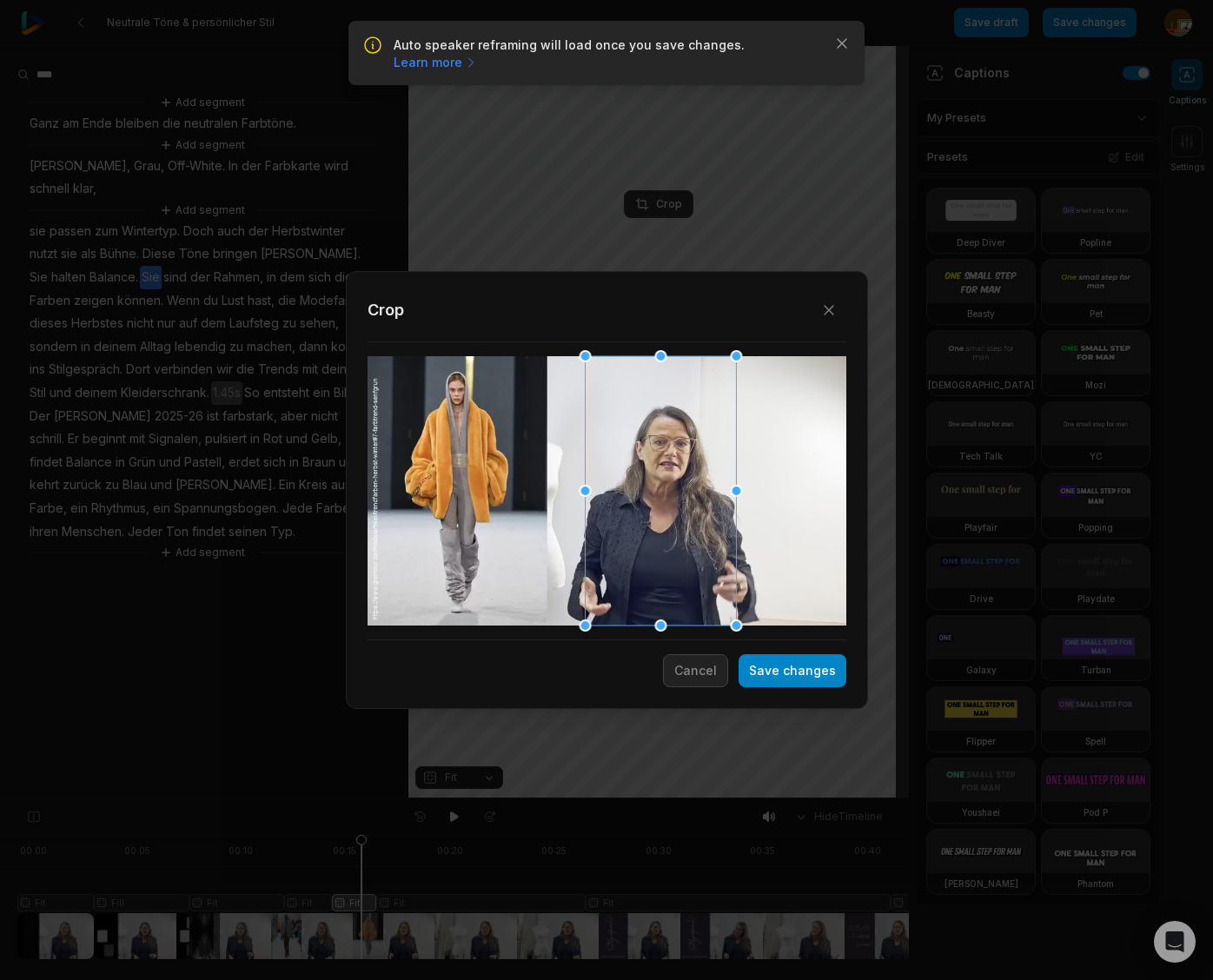
drag, startPoint x: 606, startPoint y: 518, endPoint x: 659, endPoint y: 522, distance: 53.2
click at [659, 522] on div at bounding box center [660, 491] width 151 height 270
click at [816, 676] on button "Save changes" at bounding box center [792, 670] width 108 height 33
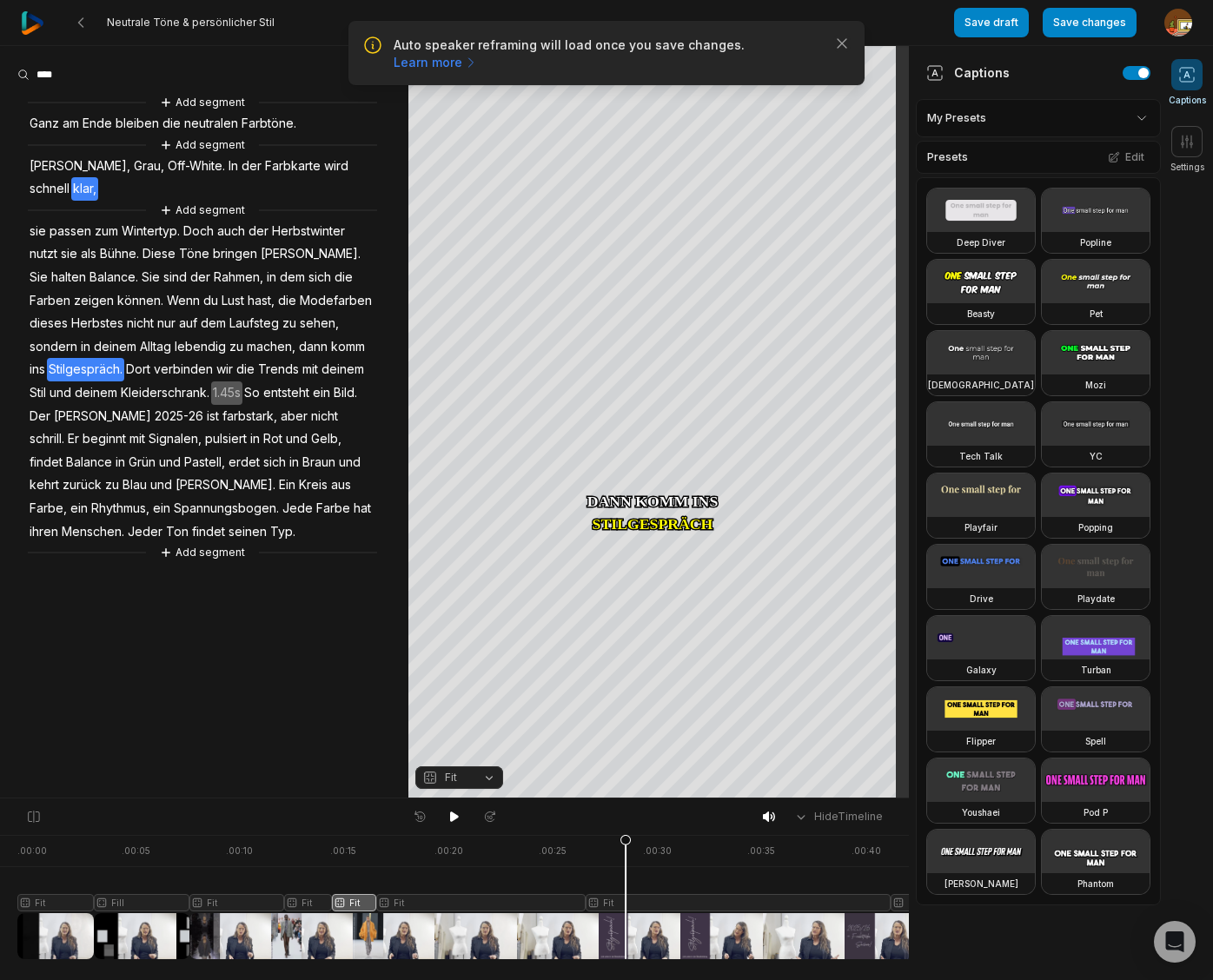
drag, startPoint x: 361, startPoint y: 841, endPoint x: 626, endPoint y: 856, distance: 265.4
click at [626, 856] on icon at bounding box center [626, 900] width 11 height 132
click at [165, 290] on span "Wenn" at bounding box center [184, 301] width 37 height 24
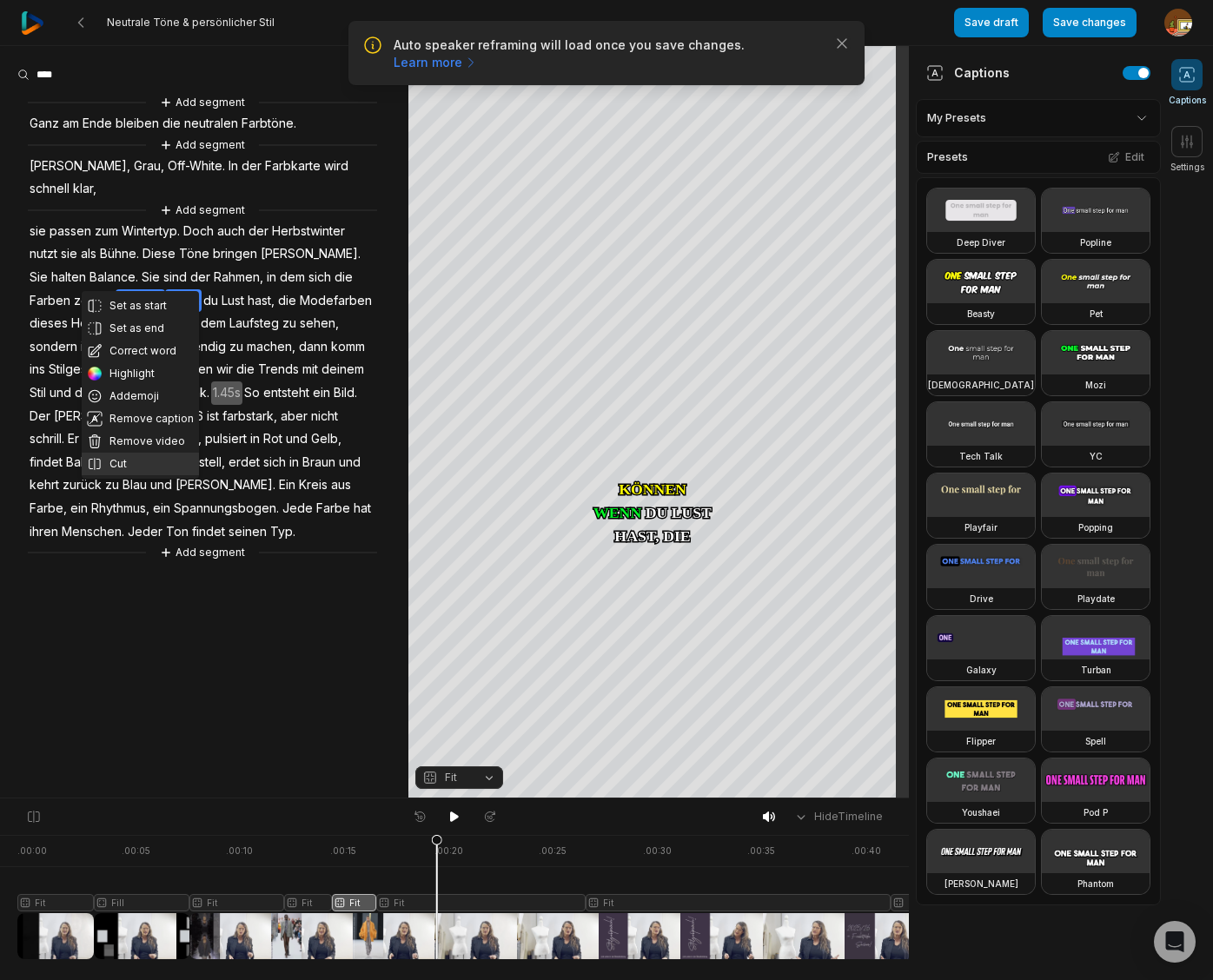
click at [120, 464] on button "Cut" at bounding box center [140, 464] width 117 height 23
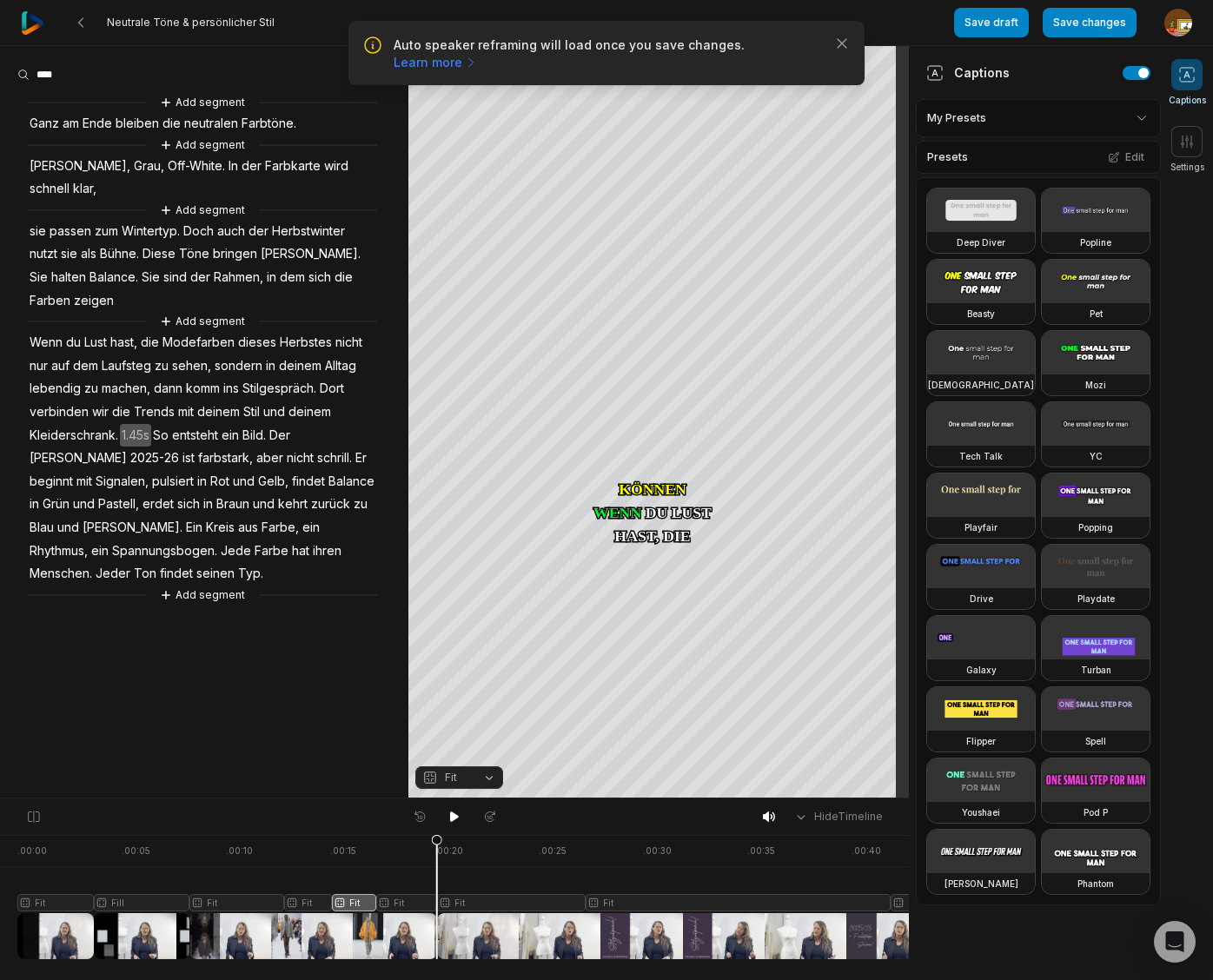
click at [95, 424] on span "Kleiderschrank." at bounding box center [74, 435] width 92 height 24
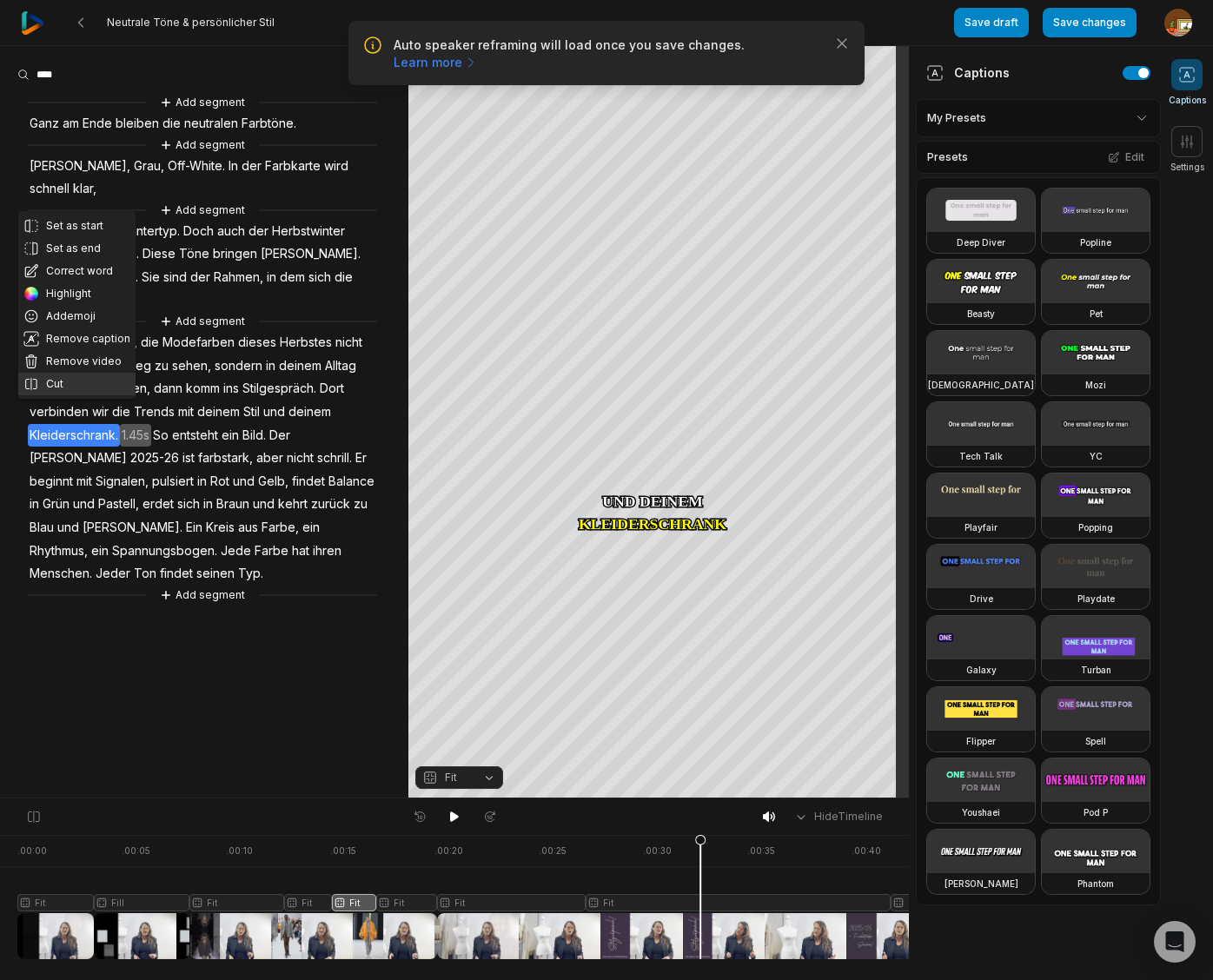
click at [70, 382] on button "Cut" at bounding box center [77, 384] width 117 height 23
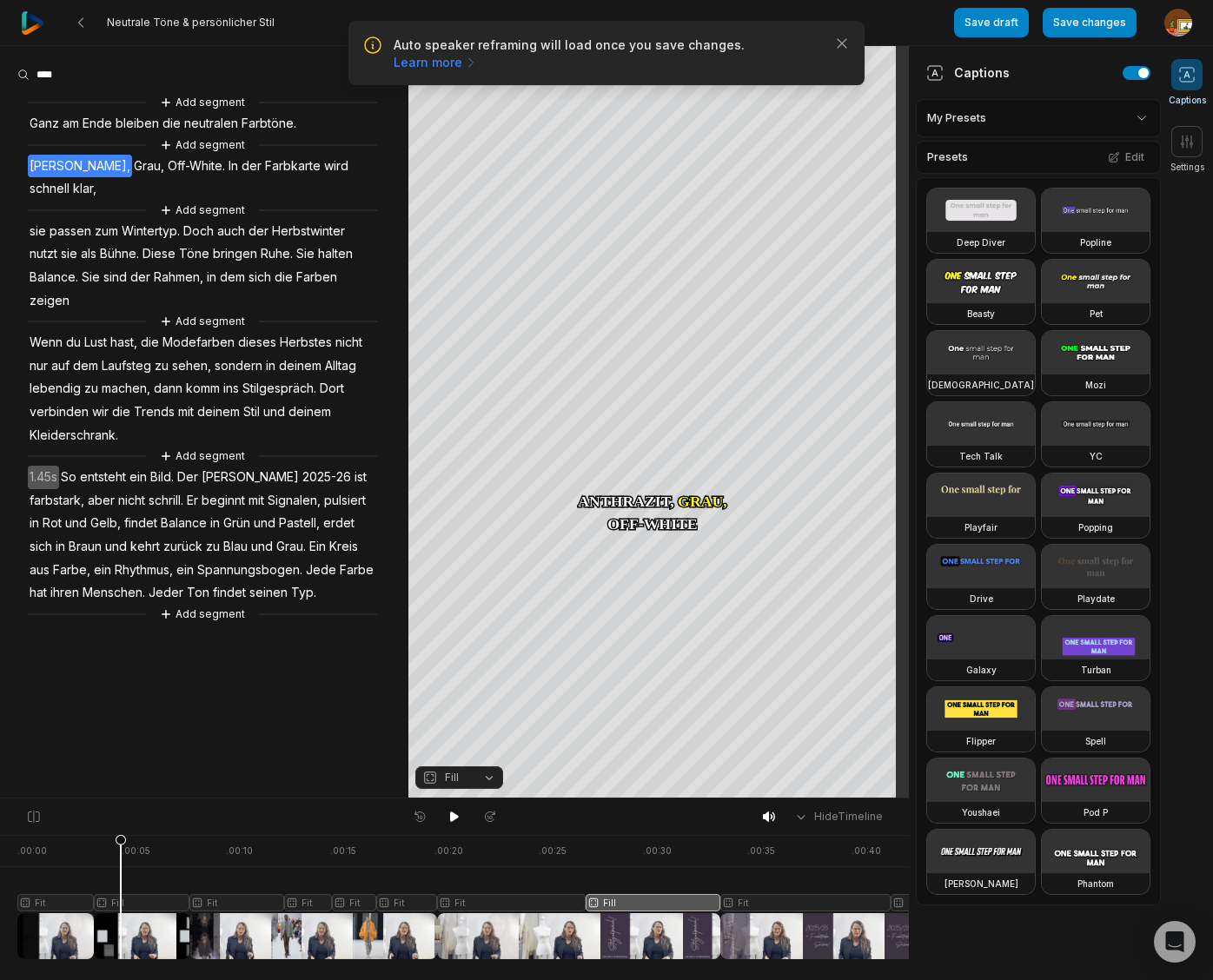
click at [121, 841] on icon at bounding box center [121, 900] width 11 height 132
drag, startPoint x: 116, startPoint y: 840, endPoint x: 121, endPoint y: 825, distance: 15.8
click at [0, 845] on html "Auto speaker reframing will load once you save changes. Learn more Close Neutra…" at bounding box center [606, 490] width 1213 height 980
drag, startPoint x: 452, startPoint y: 816, endPoint x: 628, endPoint y: 809, distance: 176.1
click at [453, 816] on icon at bounding box center [454, 816] width 9 height 10
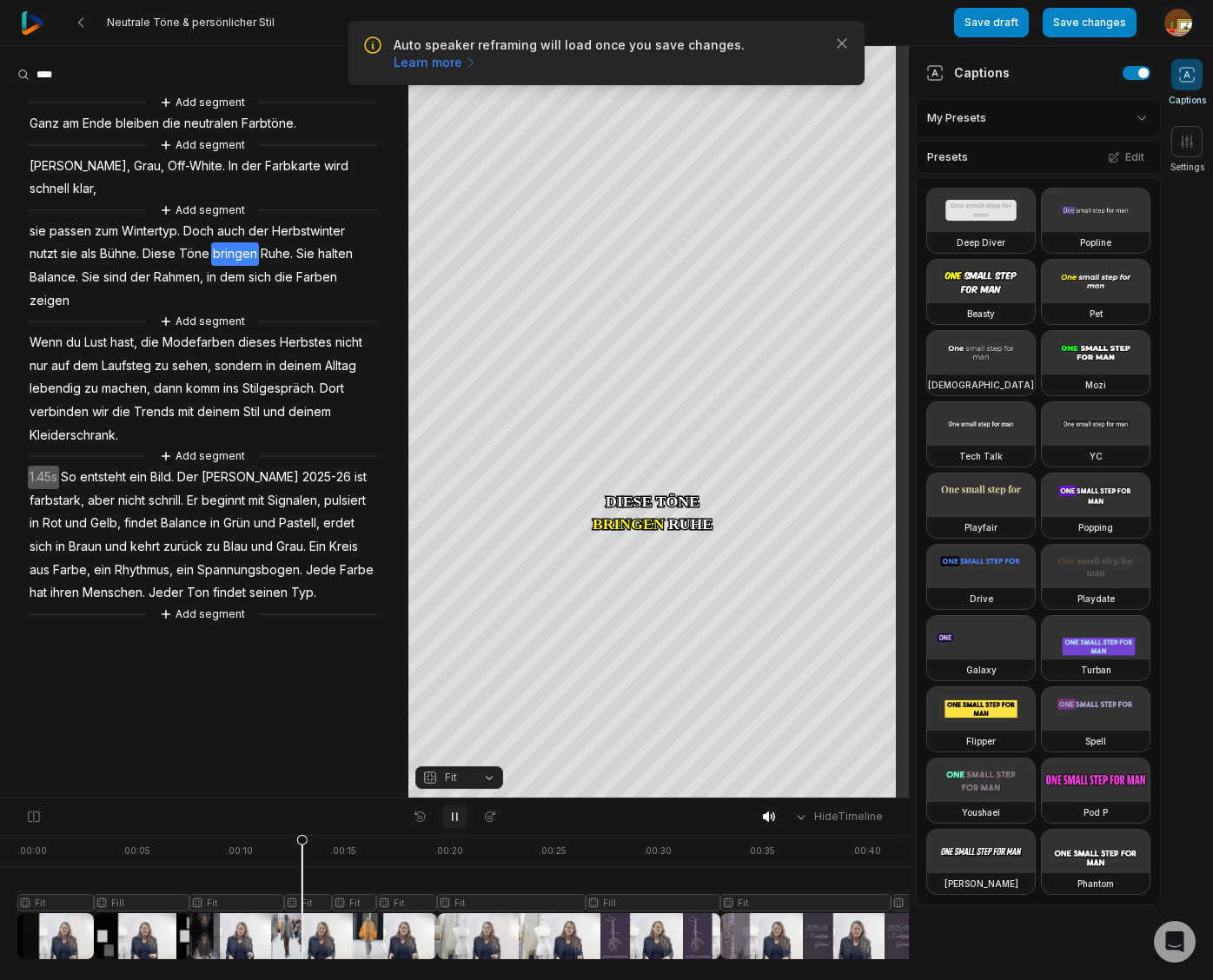
click at [453, 816] on icon at bounding box center [454, 816] width 14 height 14
click at [309, 220] on span "Herbstwinter" at bounding box center [308, 231] width 76 height 24
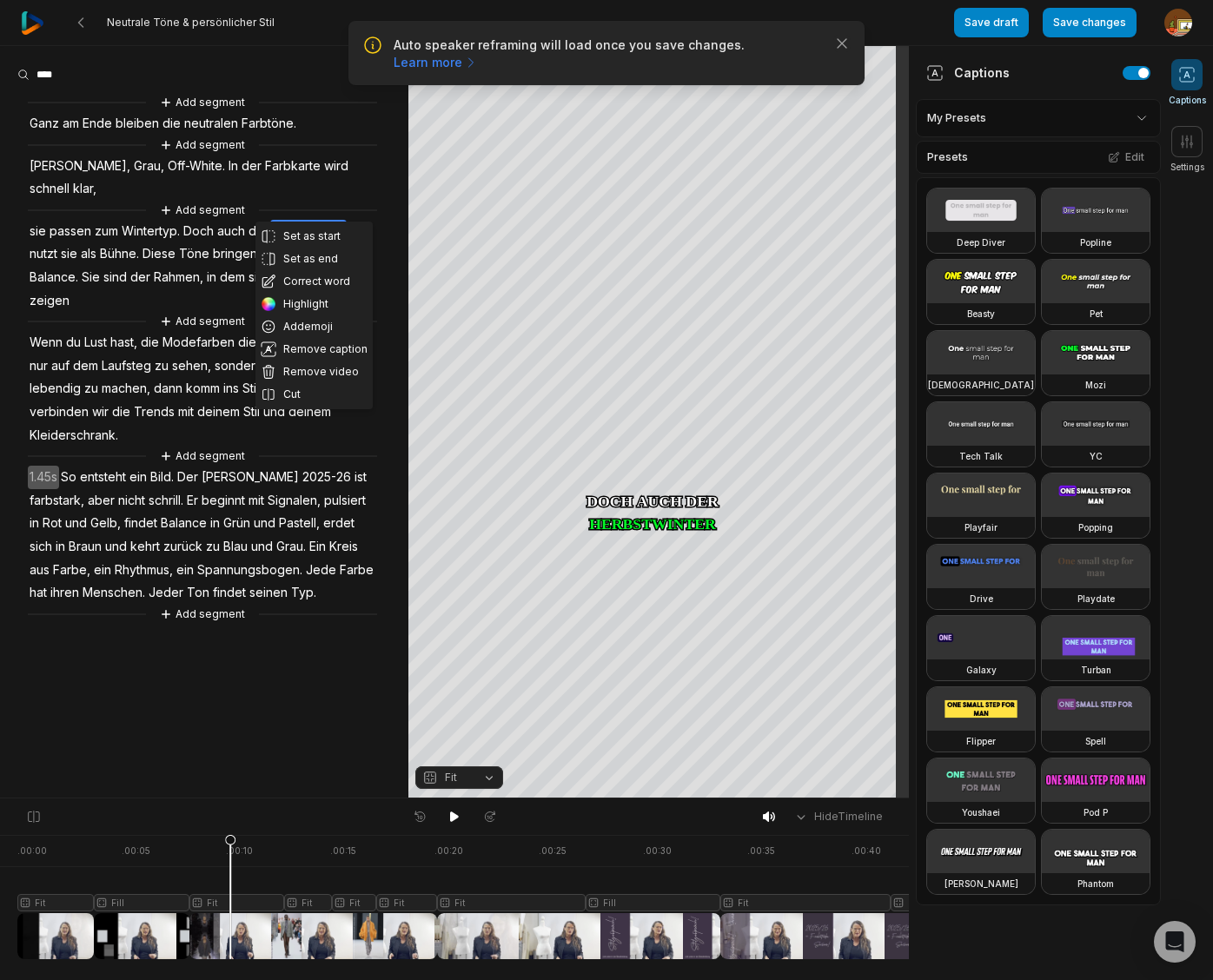
drag, startPoint x: 314, startPoint y: 281, endPoint x: 324, endPoint y: 264, distance: 19.7
click at [315, 279] on button "Correct word" at bounding box center [314, 282] width 117 height 23
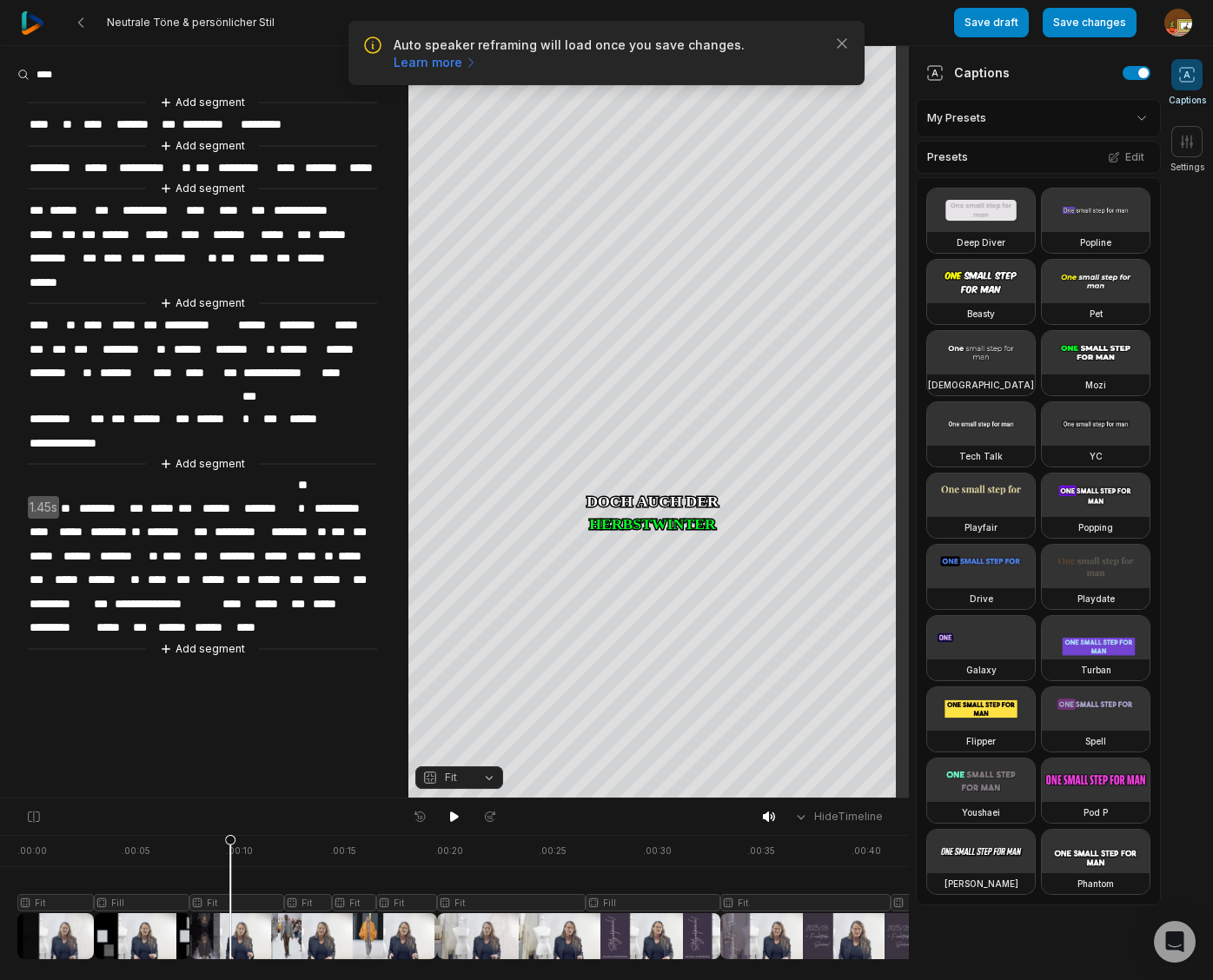
click at [314, 208] on span "**********" at bounding box center [311, 210] width 78 height 24
drag, startPoint x: 456, startPoint y: 817, endPoint x: 439, endPoint y: 809, distance: 18.8
click at [456, 817] on icon at bounding box center [454, 816] width 9 height 10
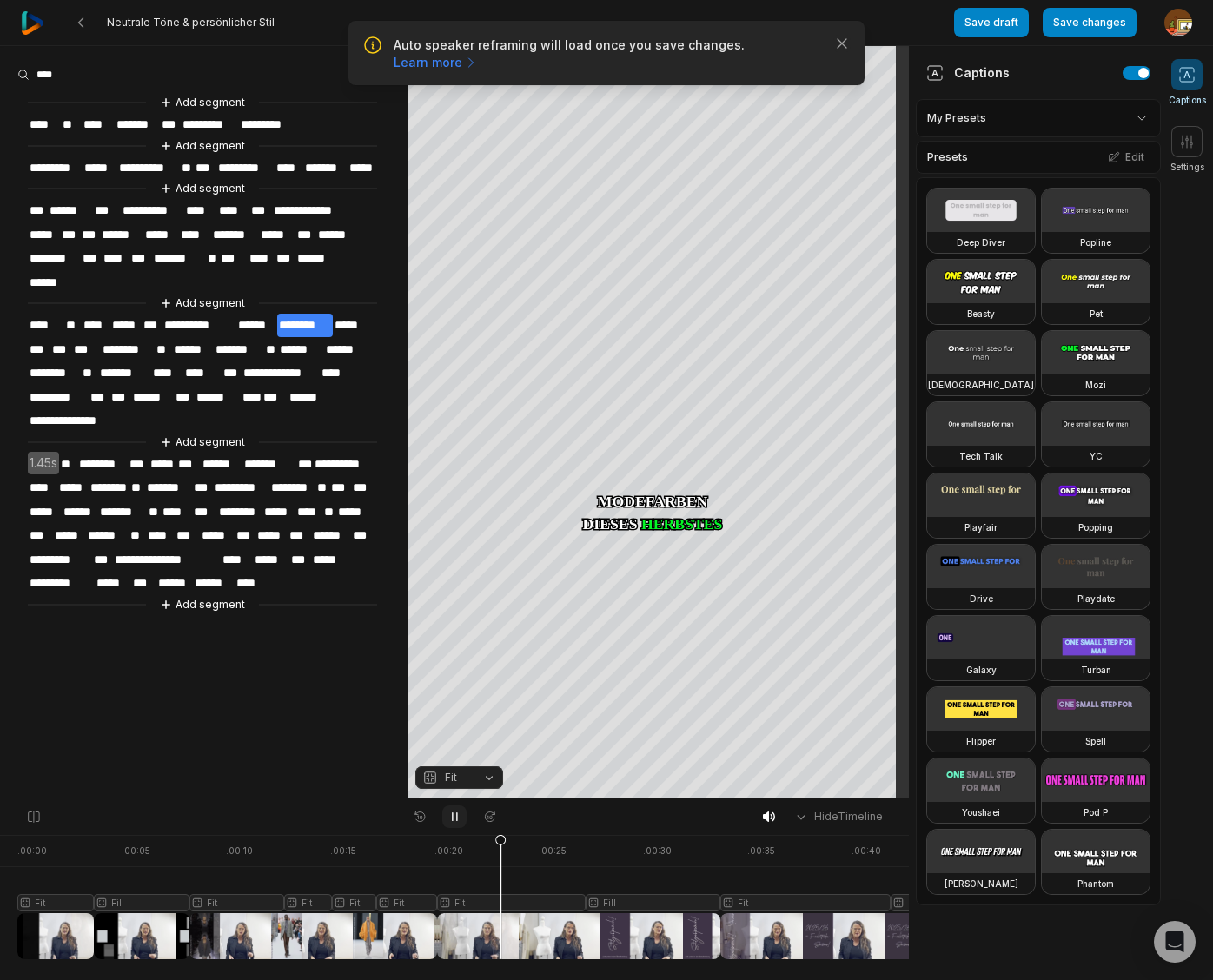
click at [452, 812] on icon at bounding box center [454, 816] width 14 height 14
click at [54, 277] on span "******" at bounding box center [49, 283] width 42 height 24
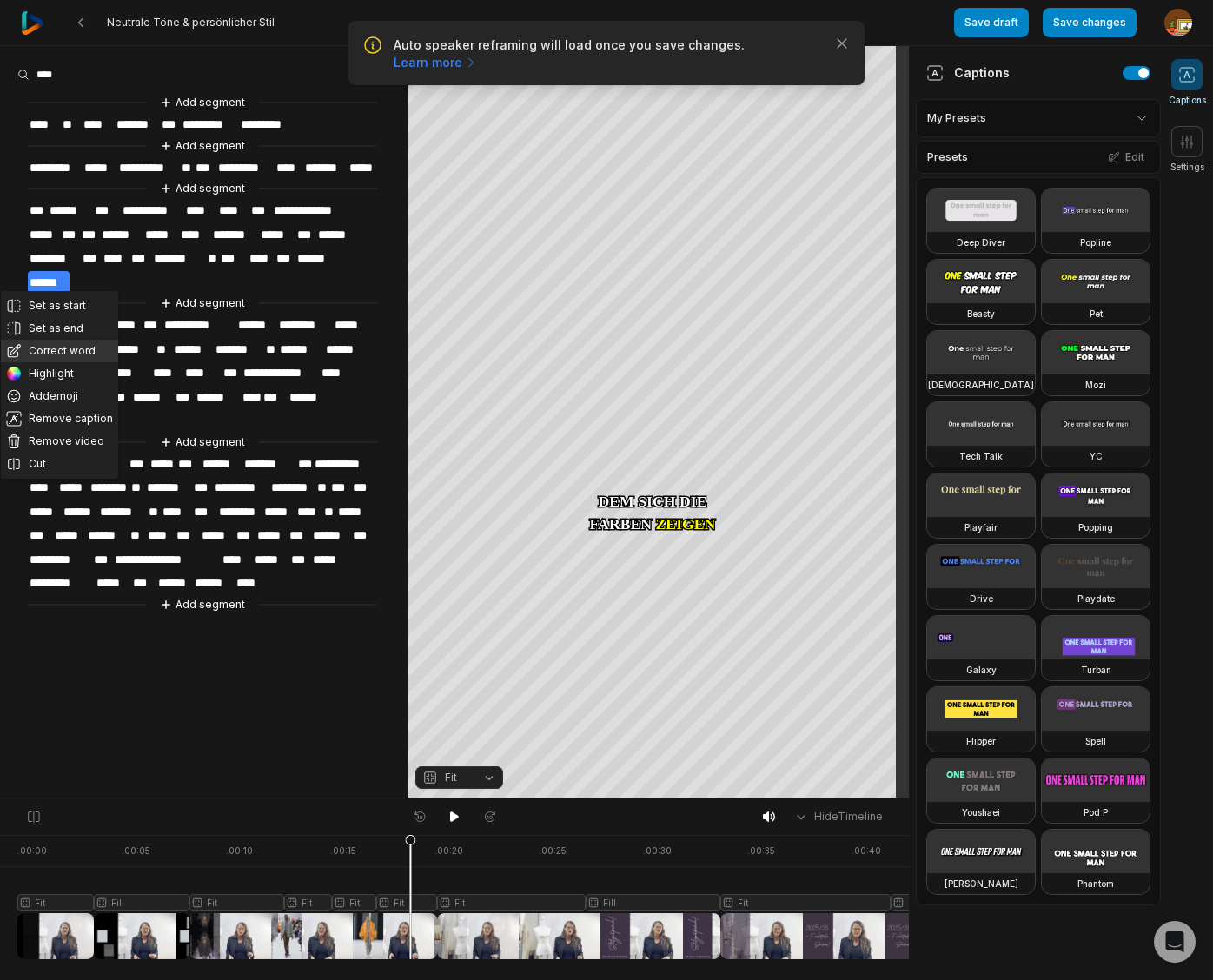
click at [53, 348] on button "Correct word" at bounding box center [60, 351] width 117 height 23
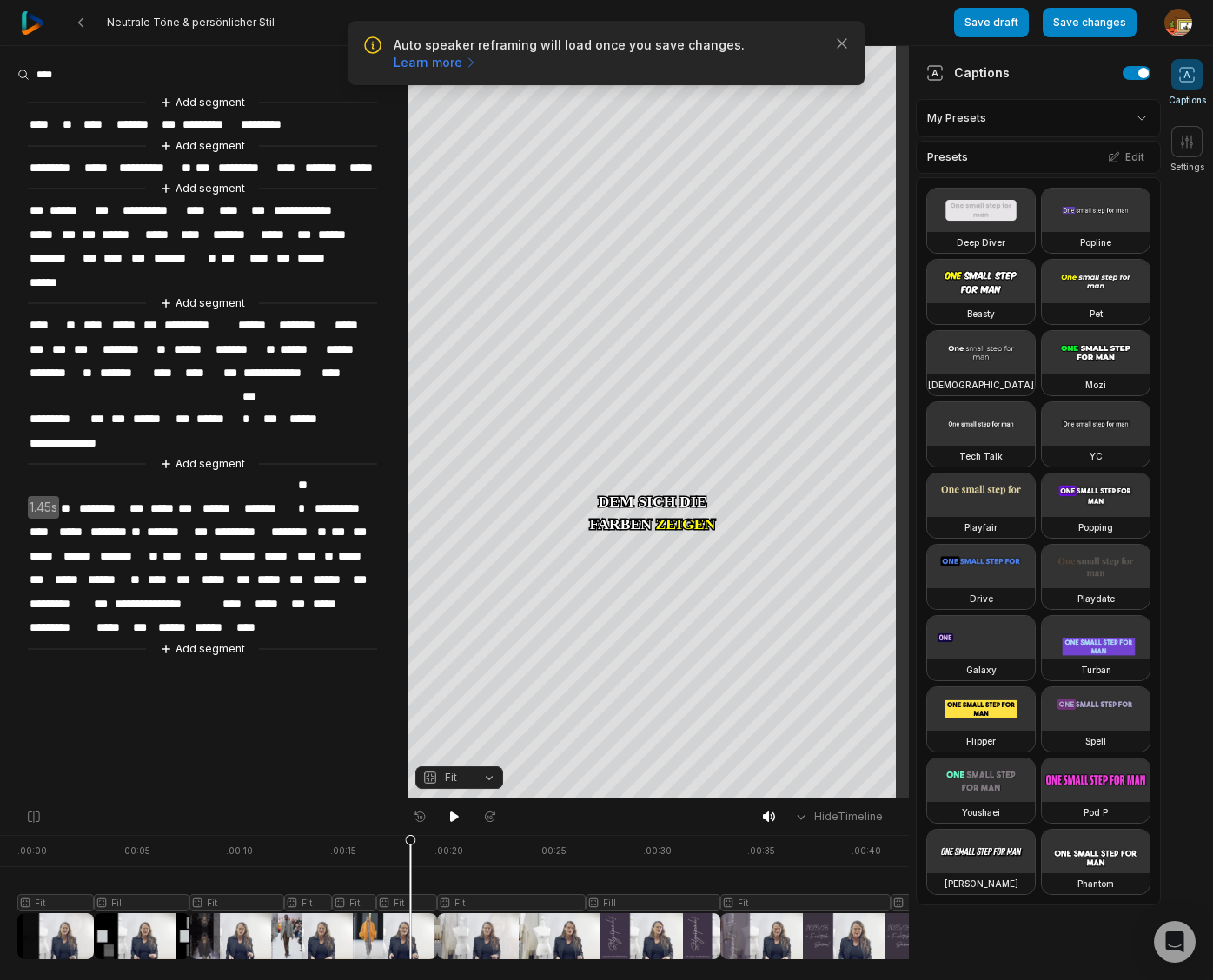
click at [64, 278] on span "******" at bounding box center [49, 283] width 42 height 24
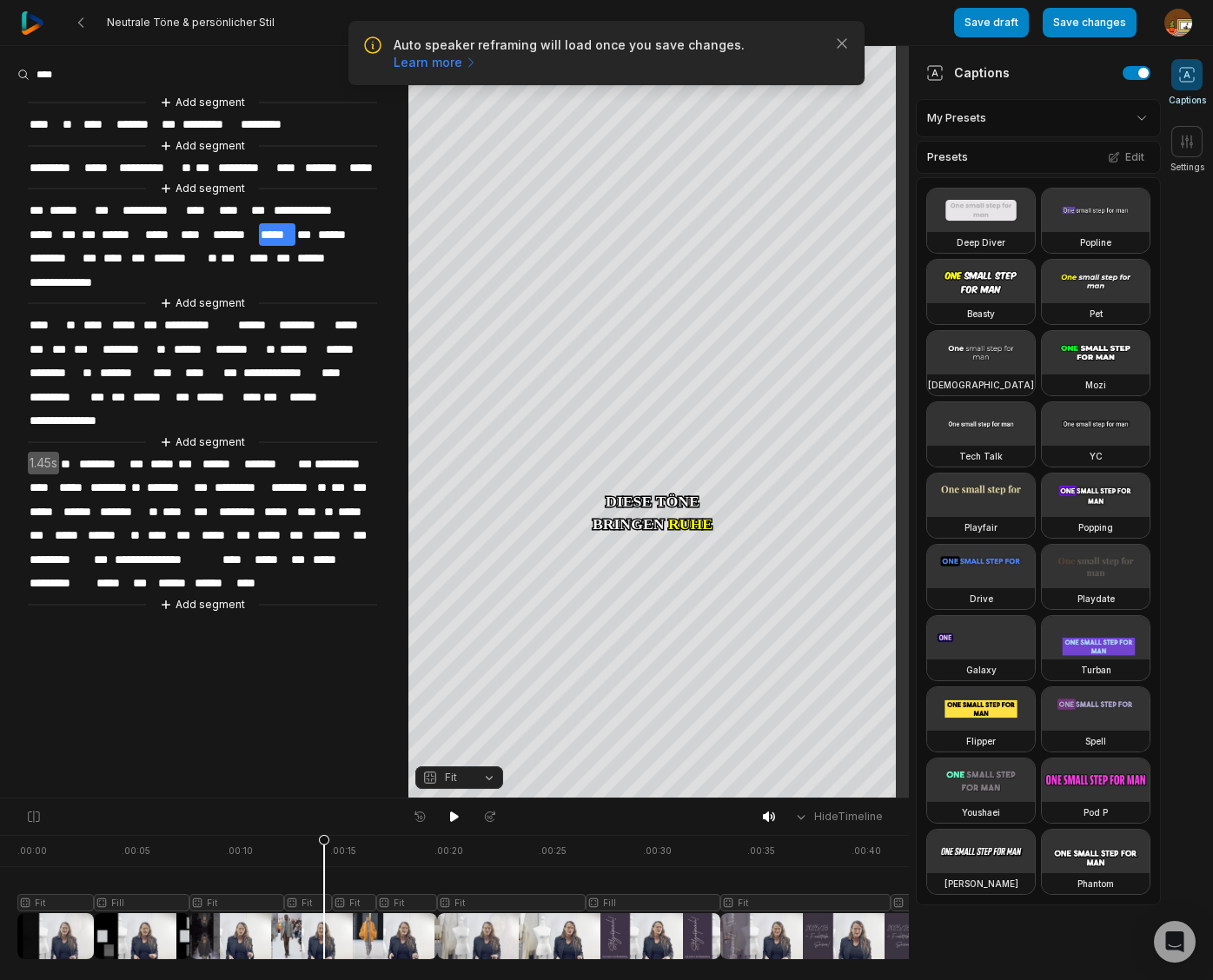
drag, startPoint x: 410, startPoint y: 838, endPoint x: 337, endPoint y: 836, distance: 73.0
click at [325, 840] on icon at bounding box center [324, 900] width 11 height 132
click at [456, 816] on icon at bounding box center [454, 816] width 9 height 10
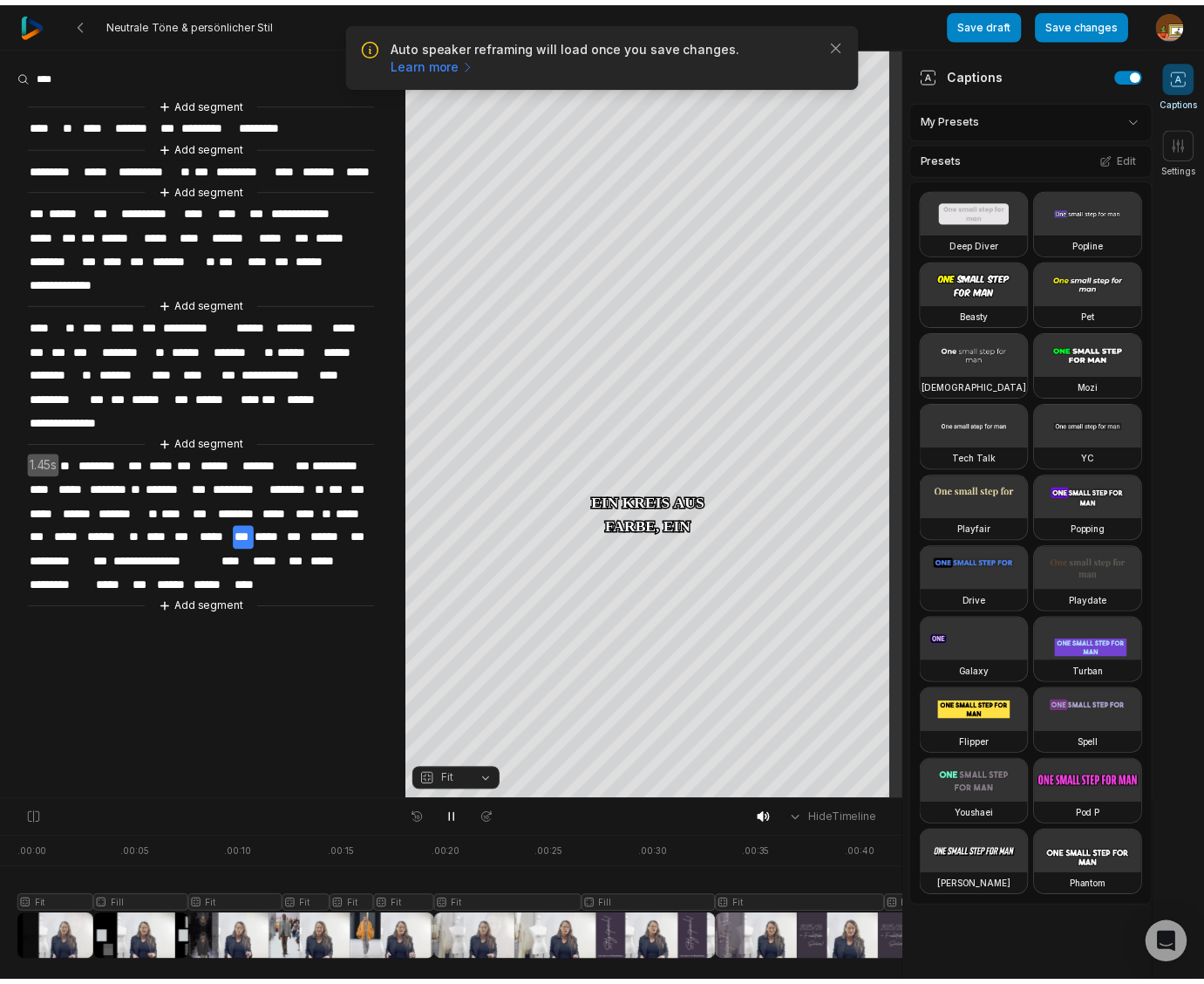
scroll to position [0, 331]
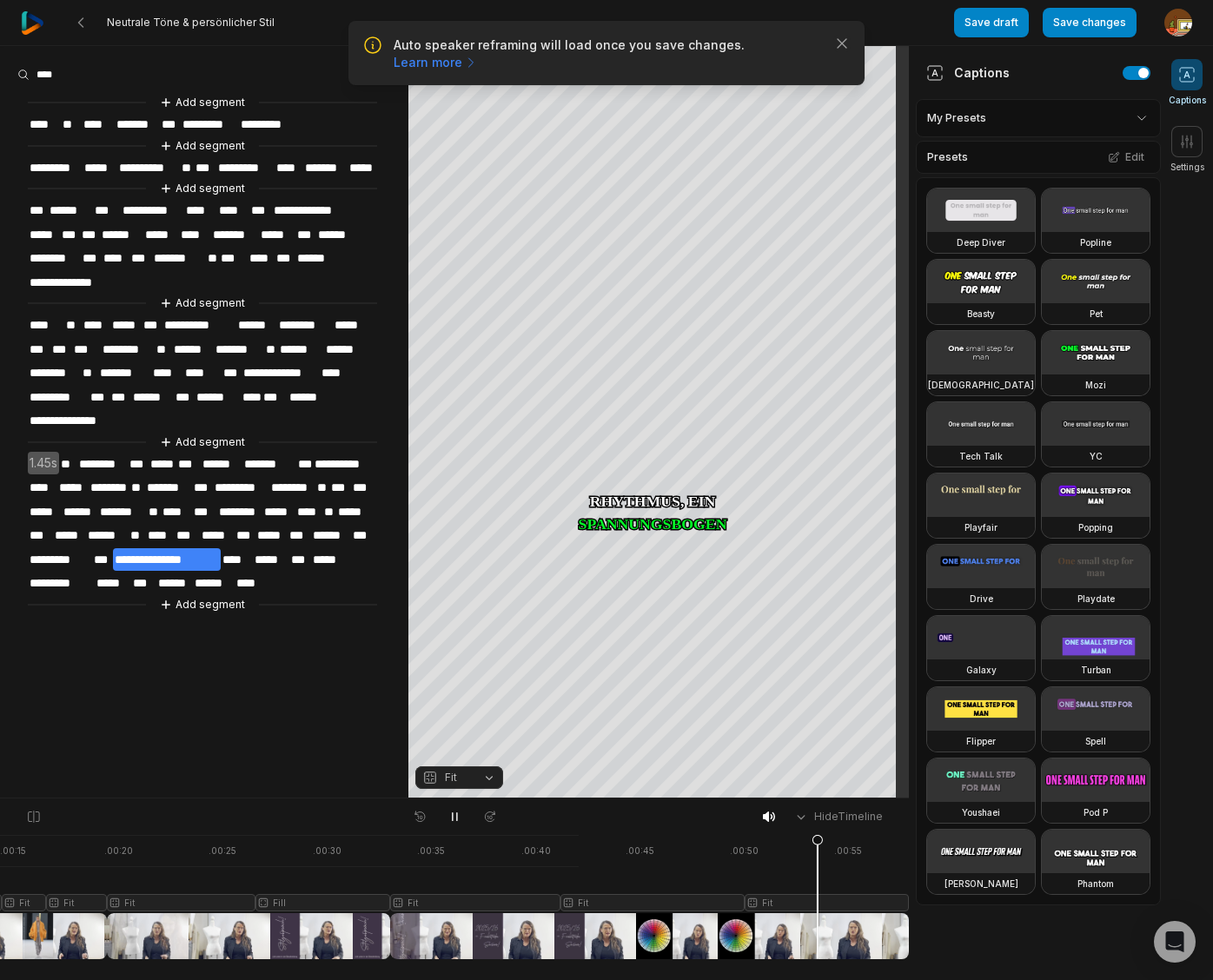
drag, startPoint x: 456, startPoint y: 816, endPoint x: 566, endPoint y: 856, distance: 117.0
click at [460, 816] on icon at bounding box center [454, 816] width 14 height 14
click at [627, 900] on div at bounding box center [298, 897] width 1221 height 124
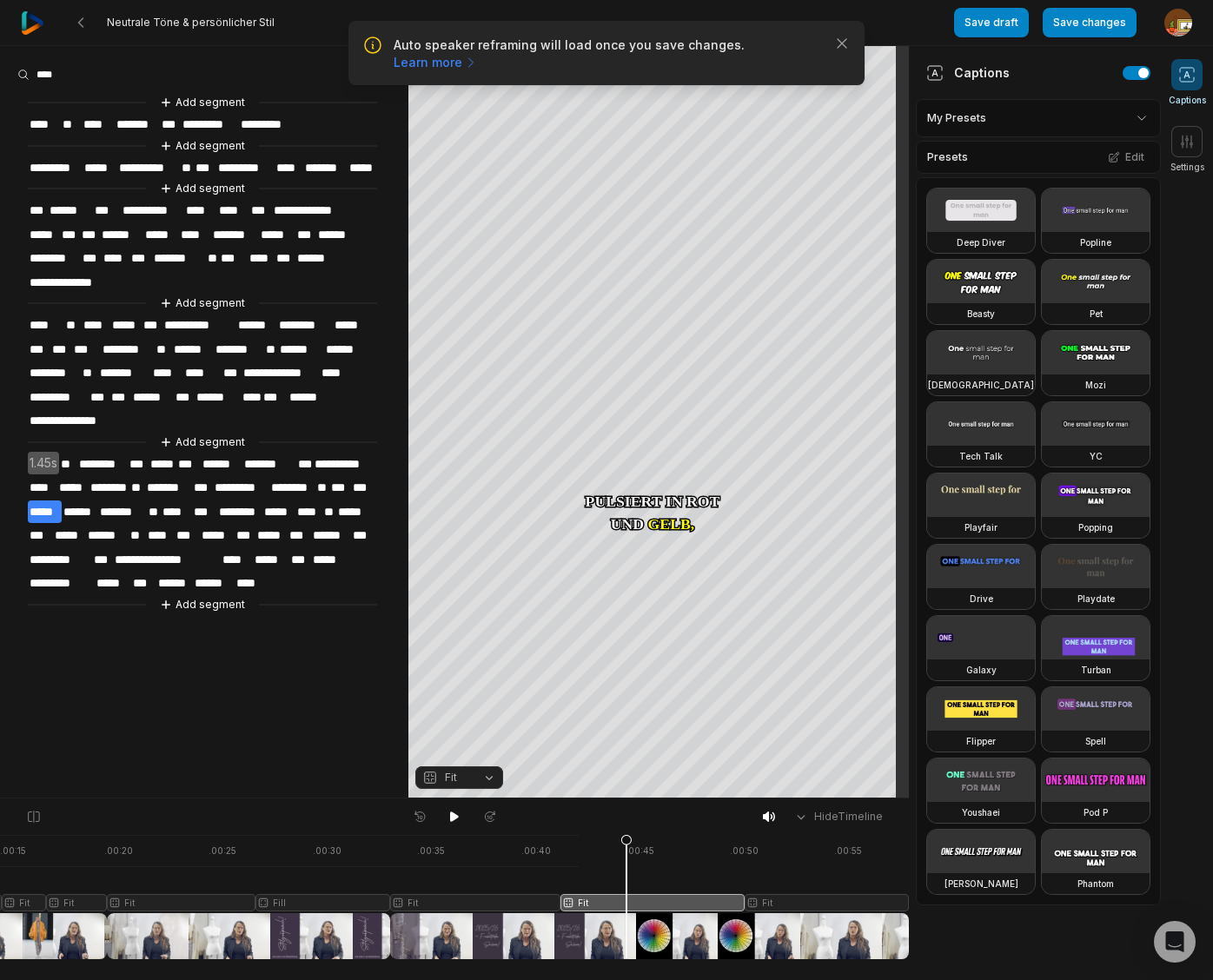
click at [488, 778] on button "Fit" at bounding box center [459, 777] width 88 height 23
click at [454, 747] on div "Fill" at bounding box center [459, 750] width 88 height 23
click at [798, 897] on div at bounding box center [298, 897] width 1221 height 124
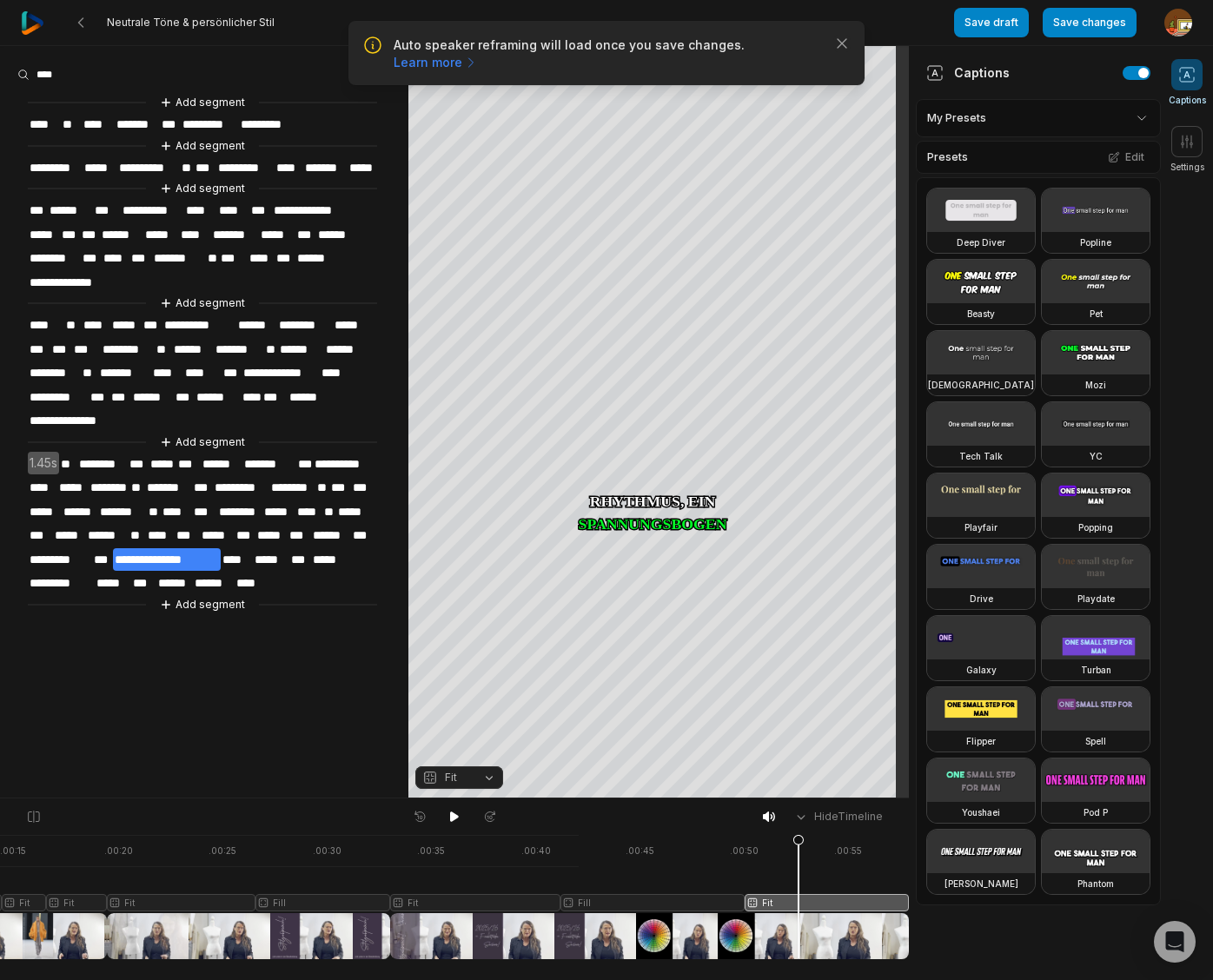
drag, startPoint x: 489, startPoint y: 779, endPoint x: 475, endPoint y: 778, distance: 14.0
click at [489, 779] on button "Fit" at bounding box center [459, 777] width 88 height 23
click at [450, 747] on div "Fill" at bounding box center [459, 750] width 88 height 23
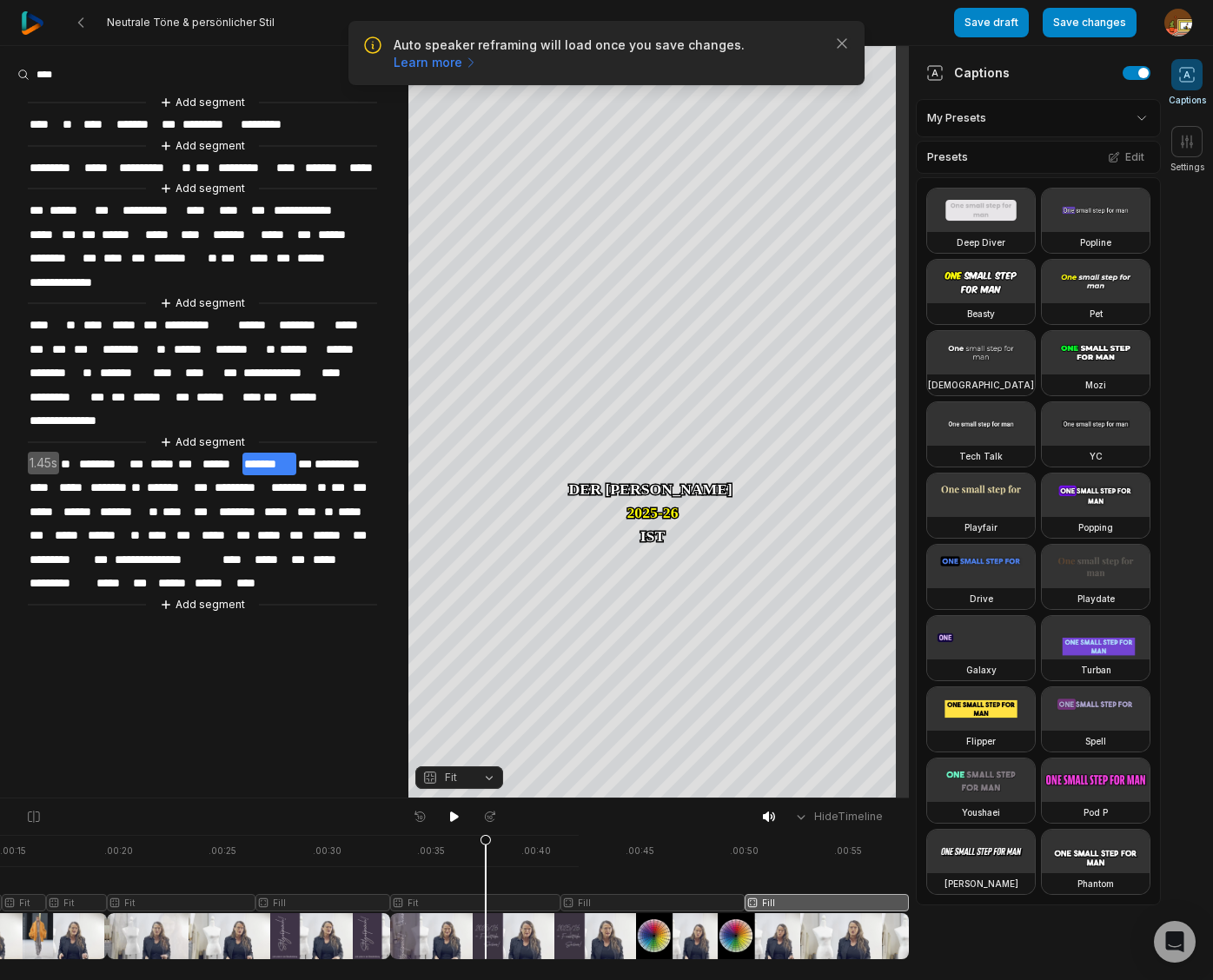
drag, startPoint x: 798, startPoint y: 839, endPoint x: 486, endPoint y: 855, distance: 312.4
click at [486, 854] on icon at bounding box center [486, 900] width 11 height 132
click at [452, 812] on icon at bounding box center [454, 816] width 9 height 10
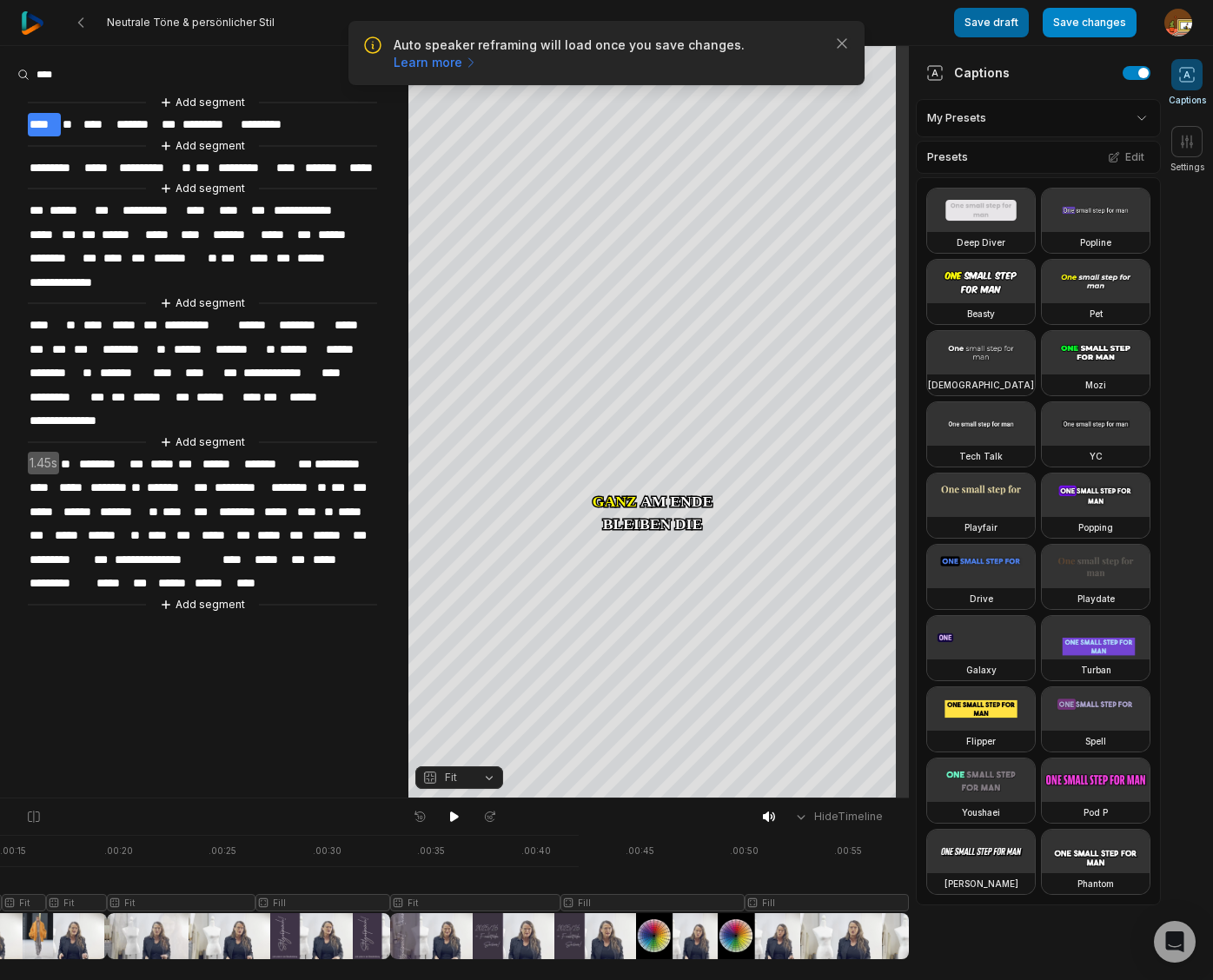
drag, startPoint x: 1094, startPoint y: 24, endPoint x: 979, endPoint y: 24, distance: 115.0
click at [1094, 24] on button "Save changes" at bounding box center [1089, 23] width 94 height 30
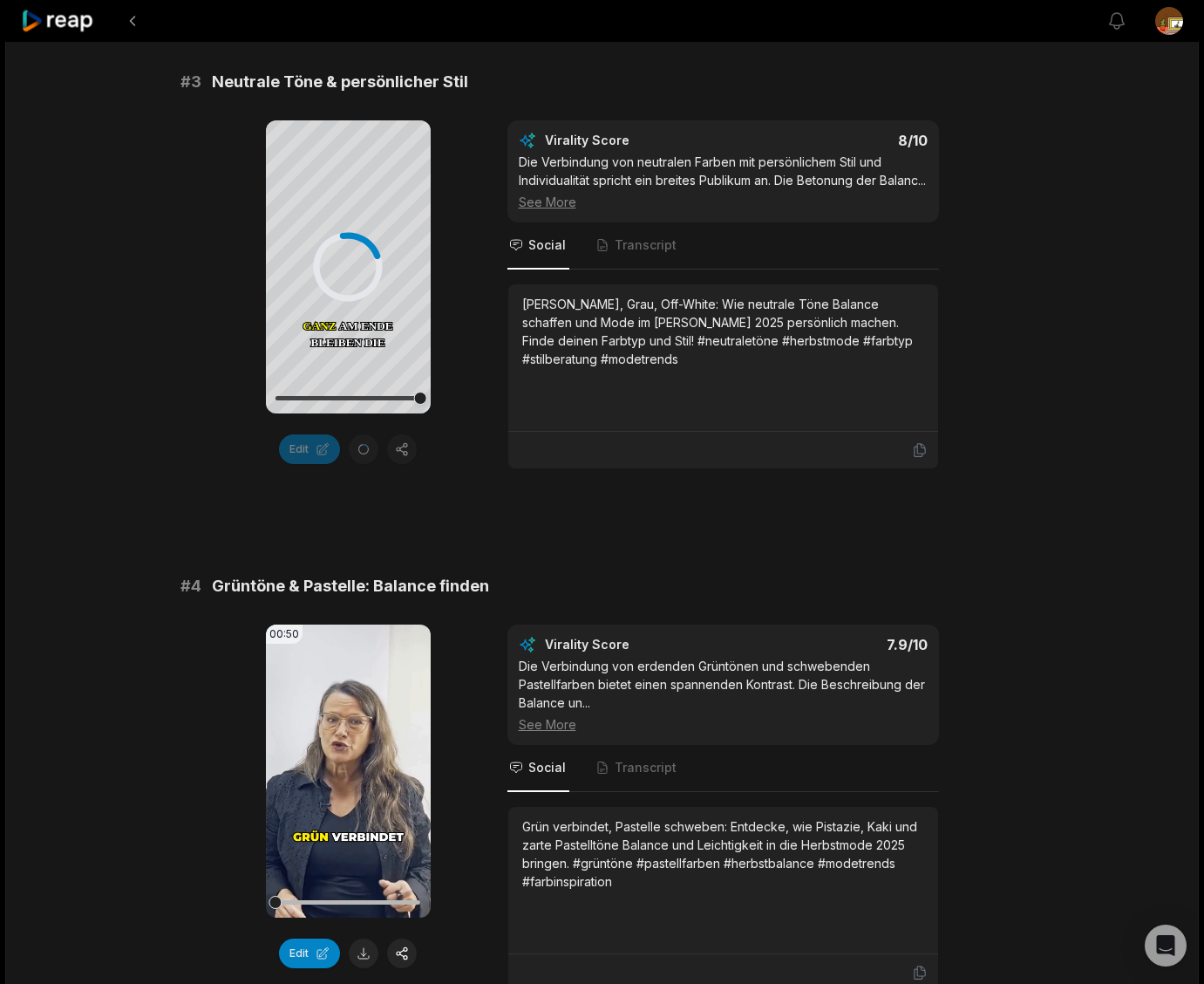
scroll to position [1336, 0]
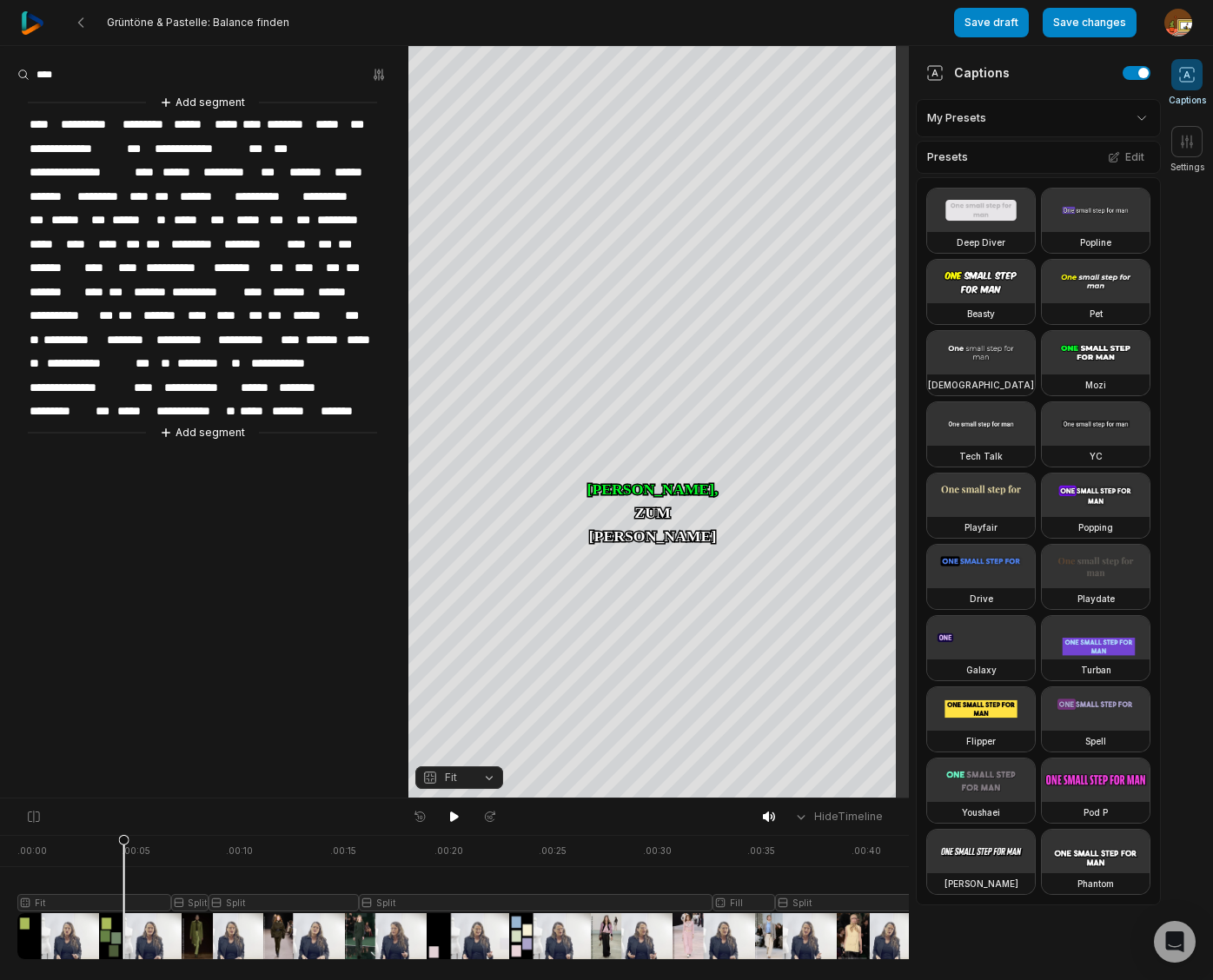
click at [151, 191] on span "****" at bounding box center [140, 196] width 25 height 24
click at [34, 332] on span "**" at bounding box center [35, 340] width 14 height 24
click at [123, 334] on span "********" at bounding box center [145, 340] width 50 height 24
click at [117, 356] on span "**********" at bounding box center [120, 363] width 88 height 24
click at [207, 356] on span "**" at bounding box center [205, 363] width 18 height 24
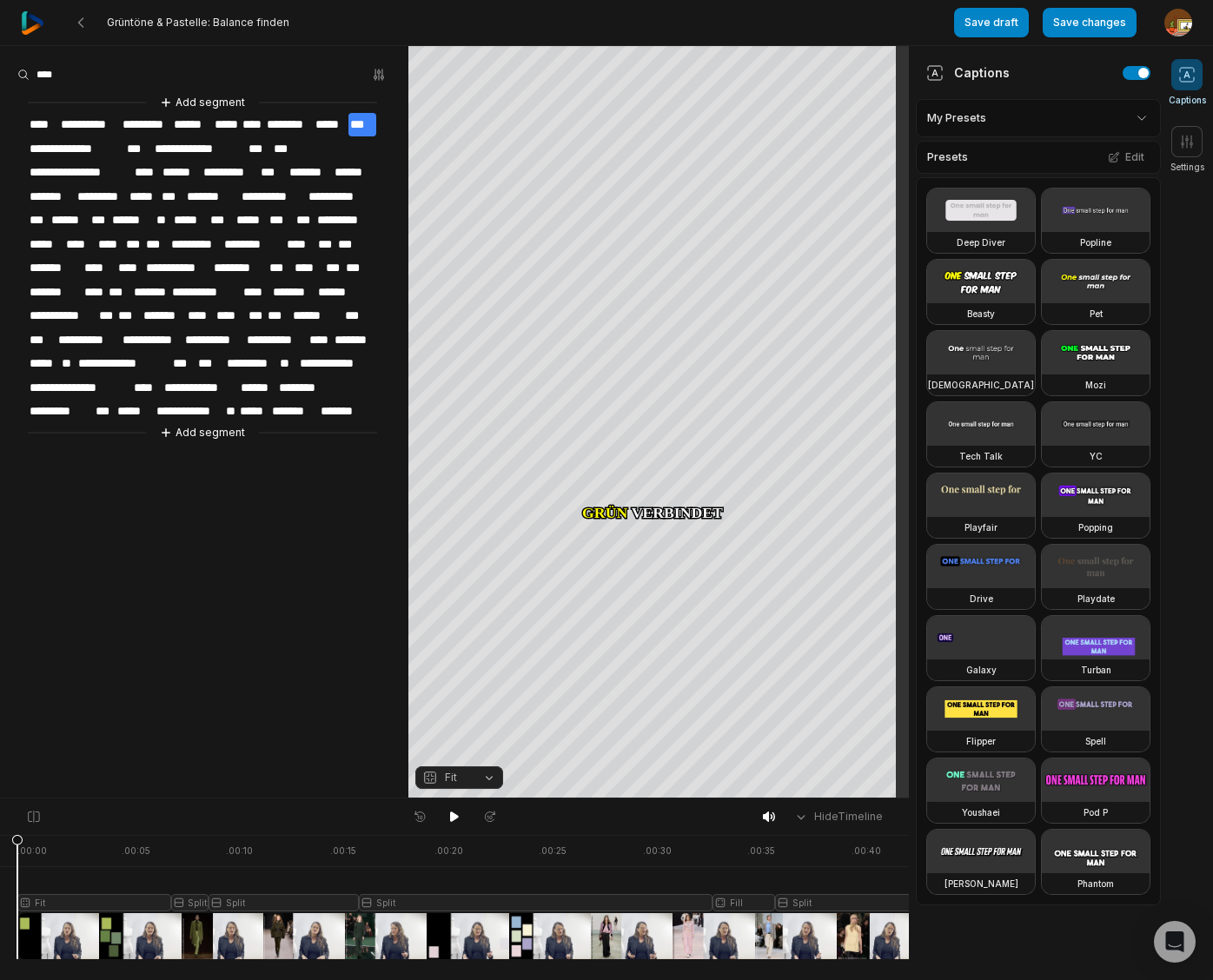
drag, startPoint x: 121, startPoint y: 845, endPoint x: 10, endPoint y: 859, distance: 111.9
click at [10, 859] on div ". 00:00 . 00:05 . 00:10 . 00:15 . 00:20 . 00:25 . 00:30 . 00:35 . 00:40 . 00:45…" at bounding box center [454, 907] width 908 height 145
click at [456, 817] on icon at bounding box center [454, 816] width 9 height 10
click at [453, 817] on icon at bounding box center [454, 816] width 14 height 14
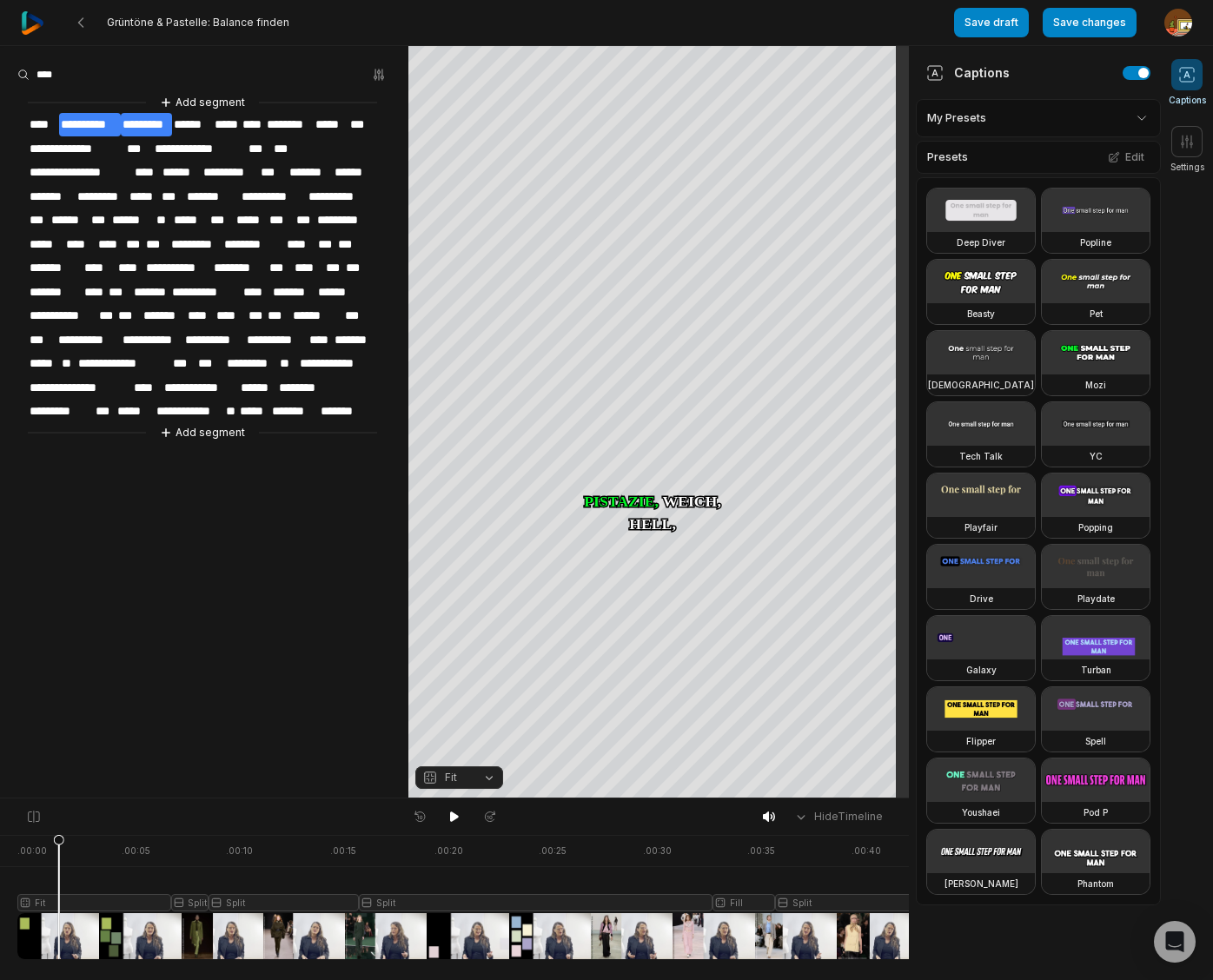
click at [102, 128] on span "**********" at bounding box center [89, 124] width 61 height 24
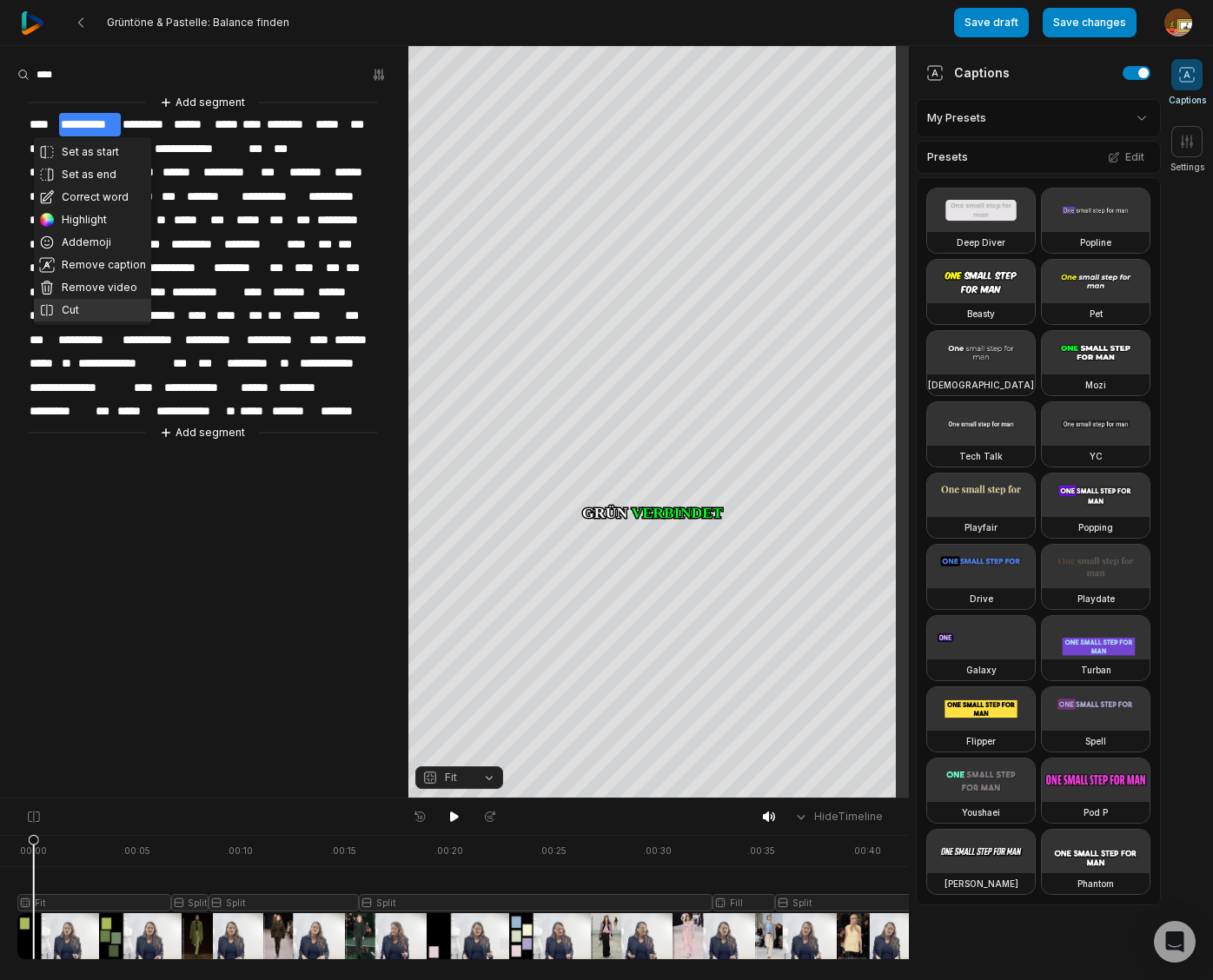
click at [80, 310] on button "Cut" at bounding box center [93, 310] width 117 height 23
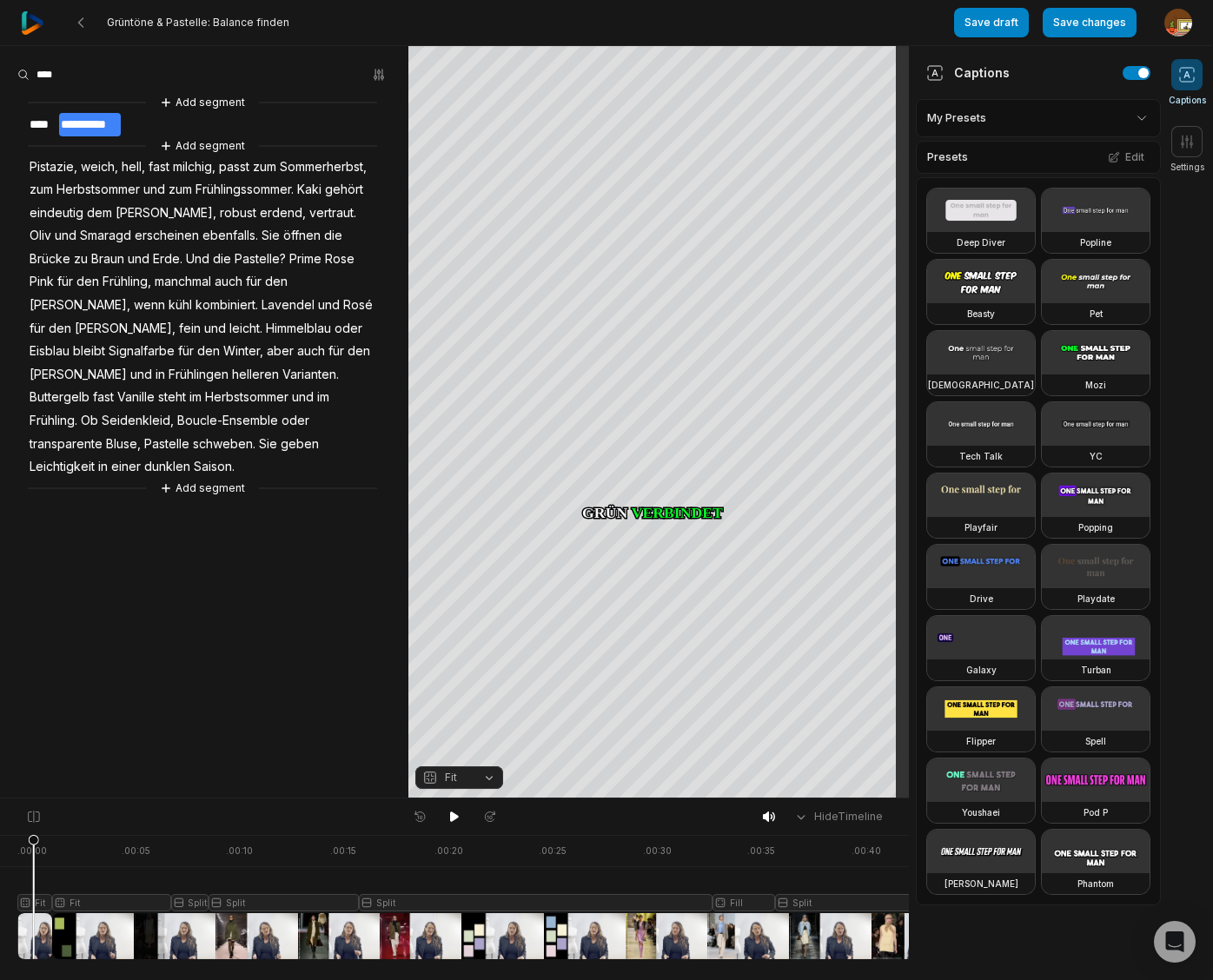
click at [113, 903] on div at bounding box center [544, 897] width 1054 height 124
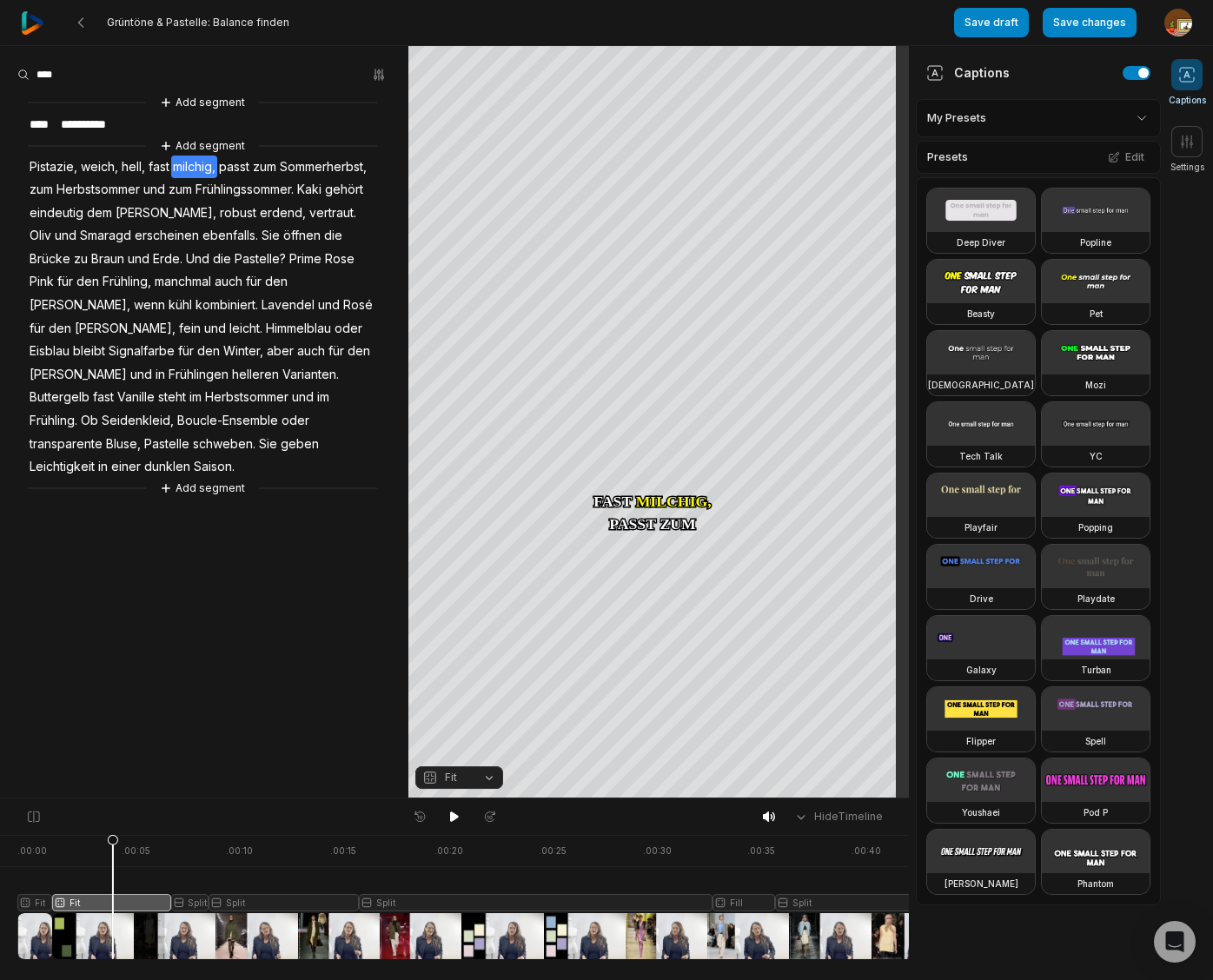
scroll to position [0, 1]
click at [487, 779] on button "Fit" at bounding box center [459, 777] width 88 height 23
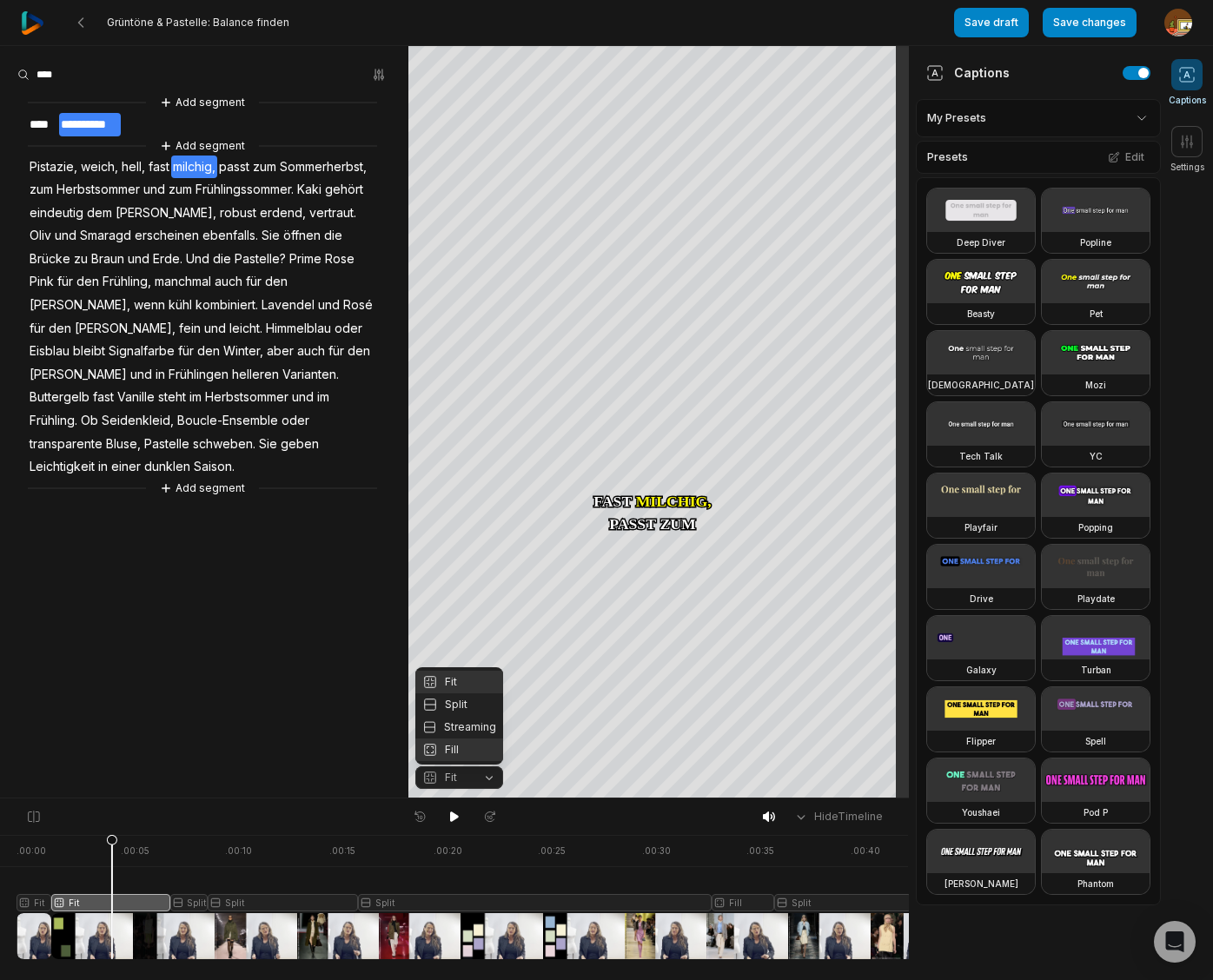
click at [454, 747] on div "Fill" at bounding box center [459, 750] width 88 height 23
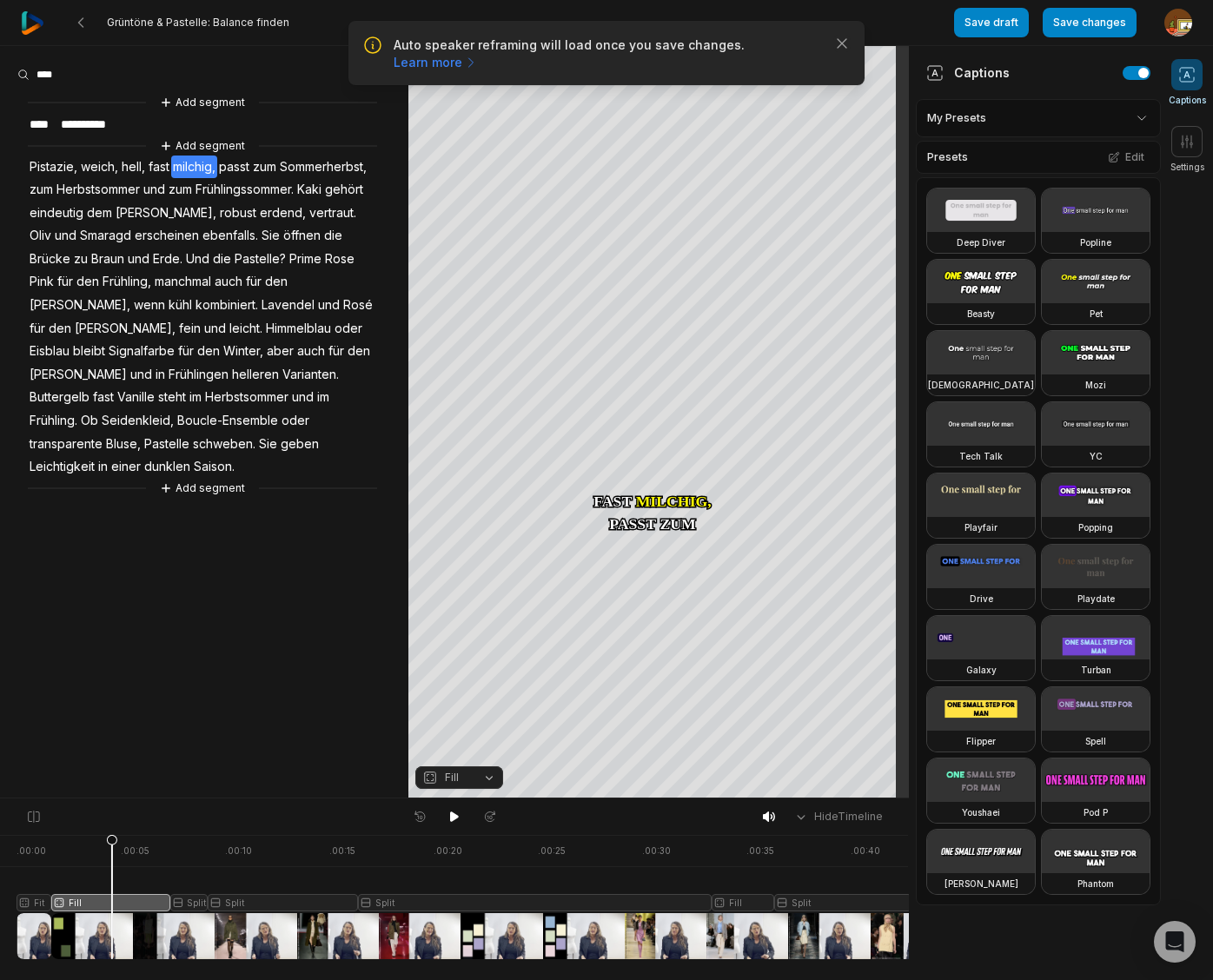
drag, startPoint x: 454, startPoint y: 816, endPoint x: 408, endPoint y: 802, distance: 48.1
click at [452, 816] on icon at bounding box center [454, 816] width 9 height 10
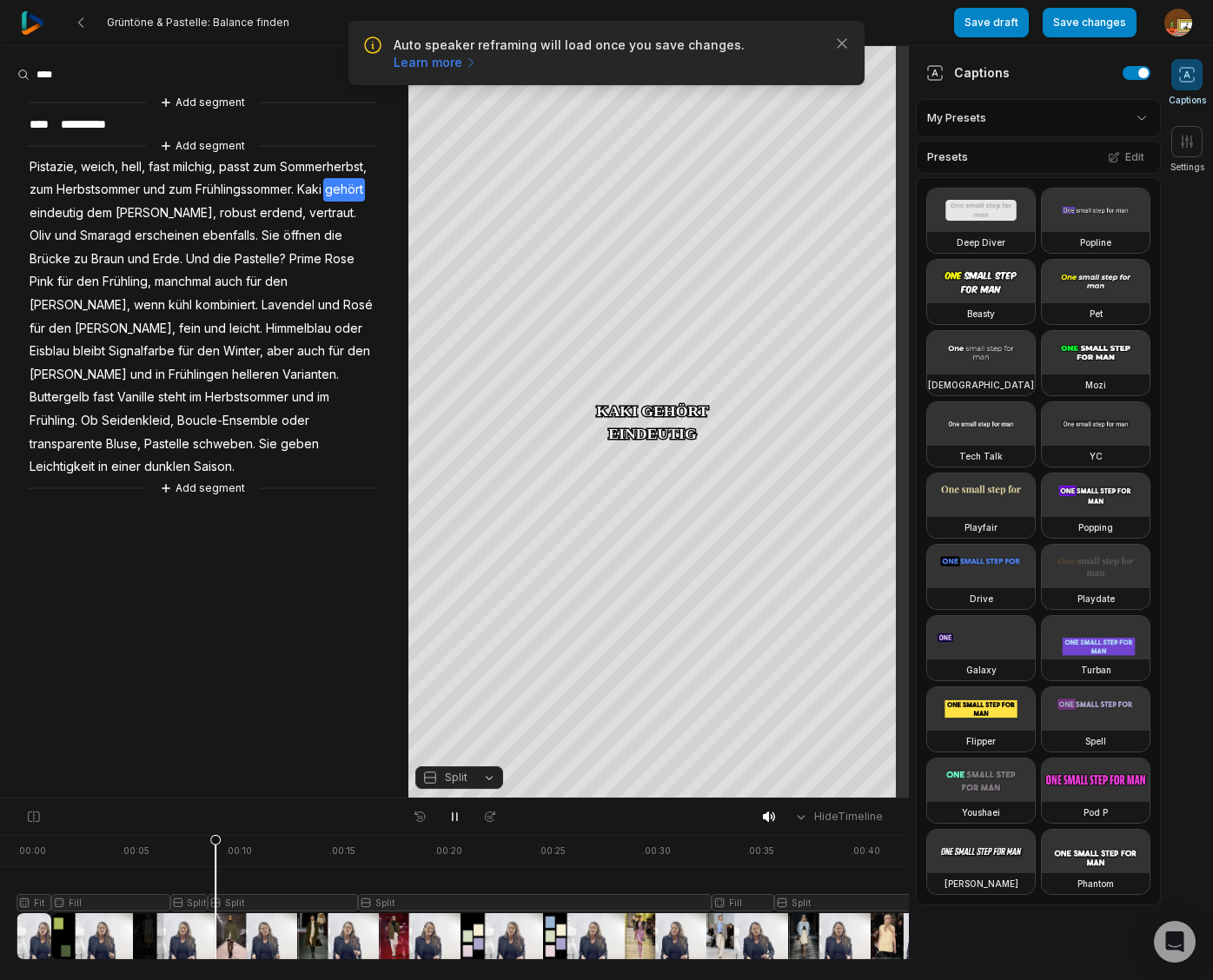
drag, startPoint x: 454, startPoint y: 824, endPoint x: 247, endPoint y: 851, distance: 208.8
click at [451, 823] on button at bounding box center [454, 816] width 25 height 23
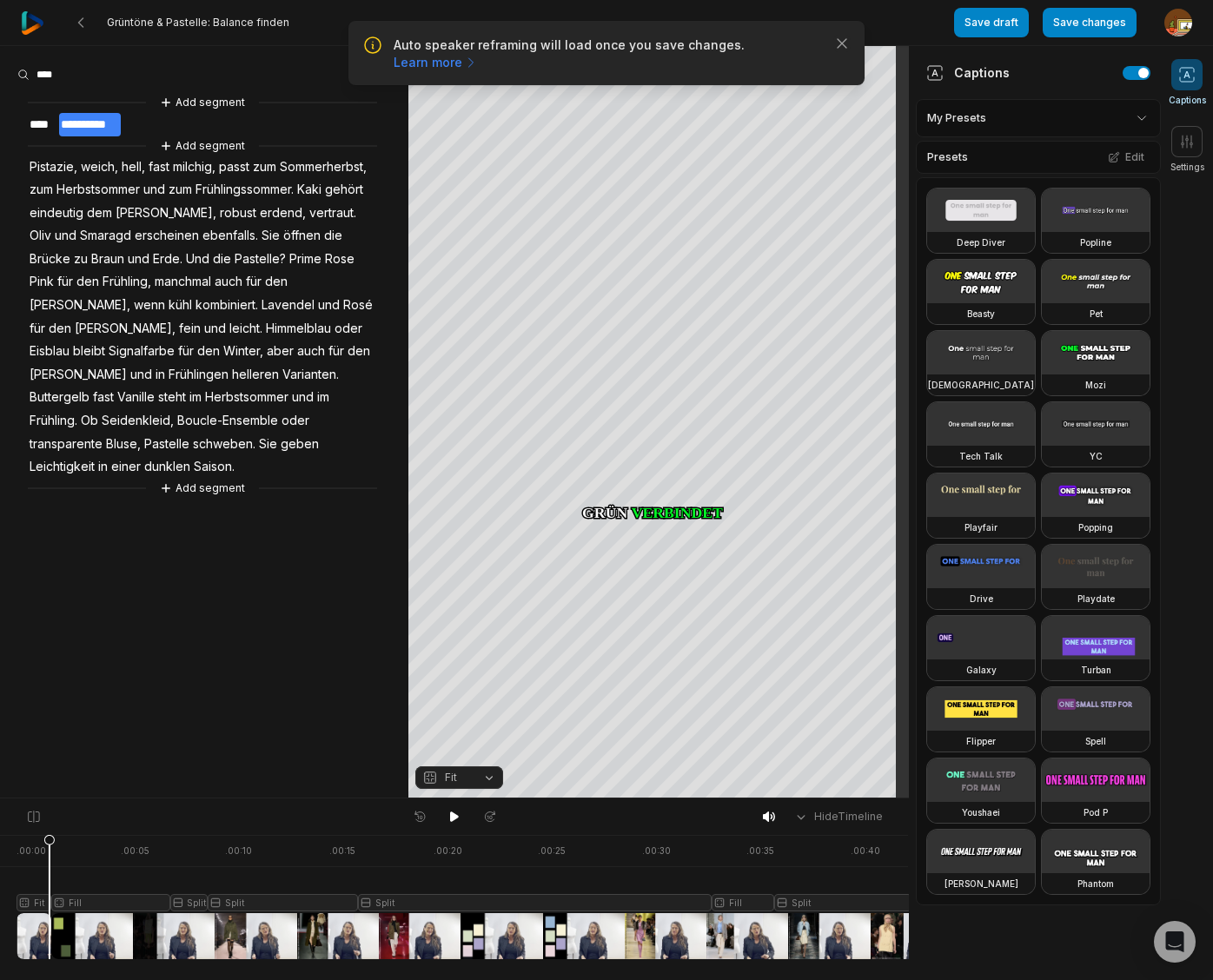
drag, startPoint x: 186, startPoint y: 842, endPoint x: 50, endPoint y: 857, distance: 136.8
click at [50, 857] on icon at bounding box center [50, 900] width 11 height 132
click at [455, 817] on icon at bounding box center [454, 816] width 9 height 10
click at [455, 817] on icon at bounding box center [454, 816] width 14 height 14
click at [204, 167] on span "milchig," at bounding box center [194, 167] width 46 height 24
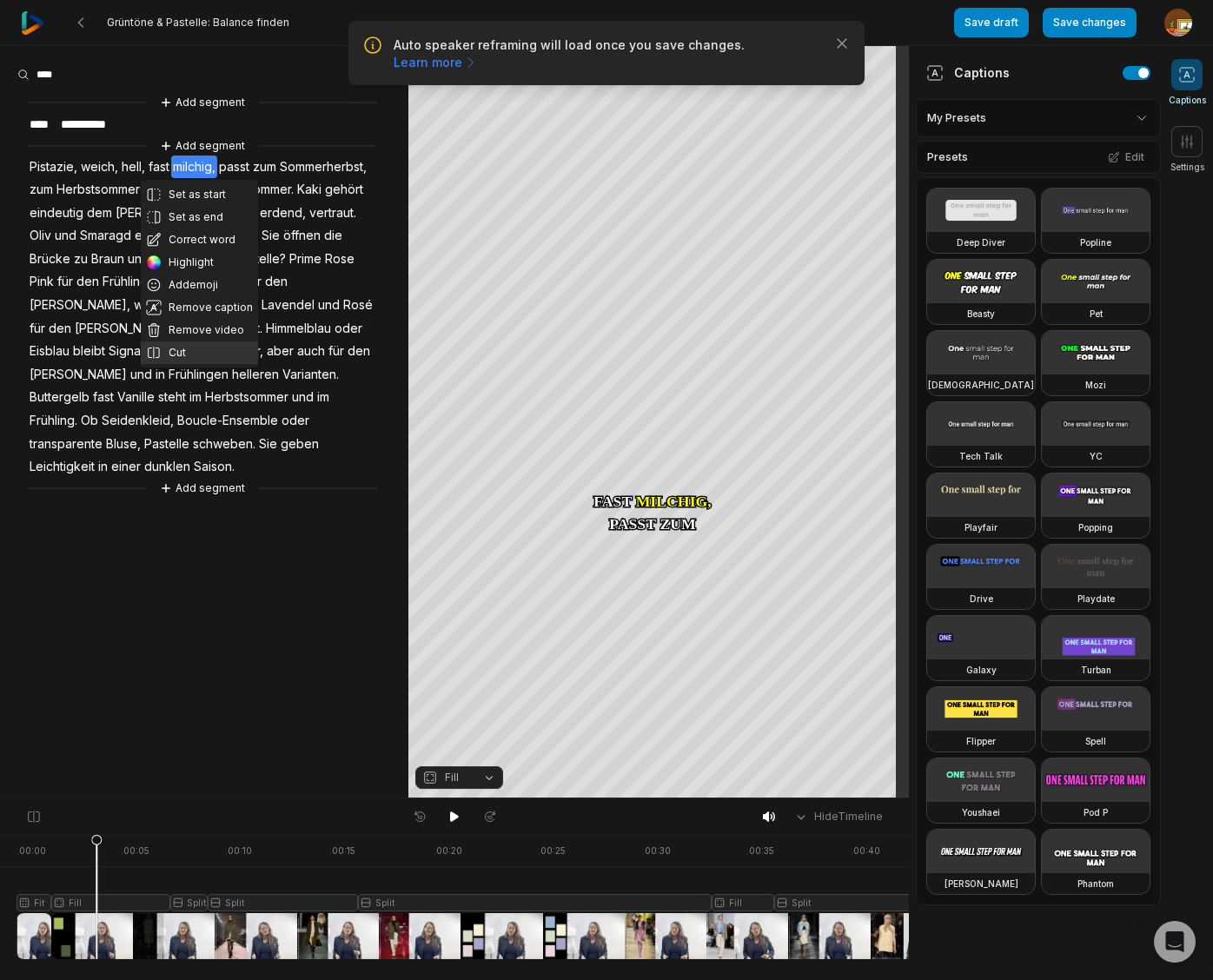
click at [176, 345] on button "Cut" at bounding box center [200, 353] width 117 height 23
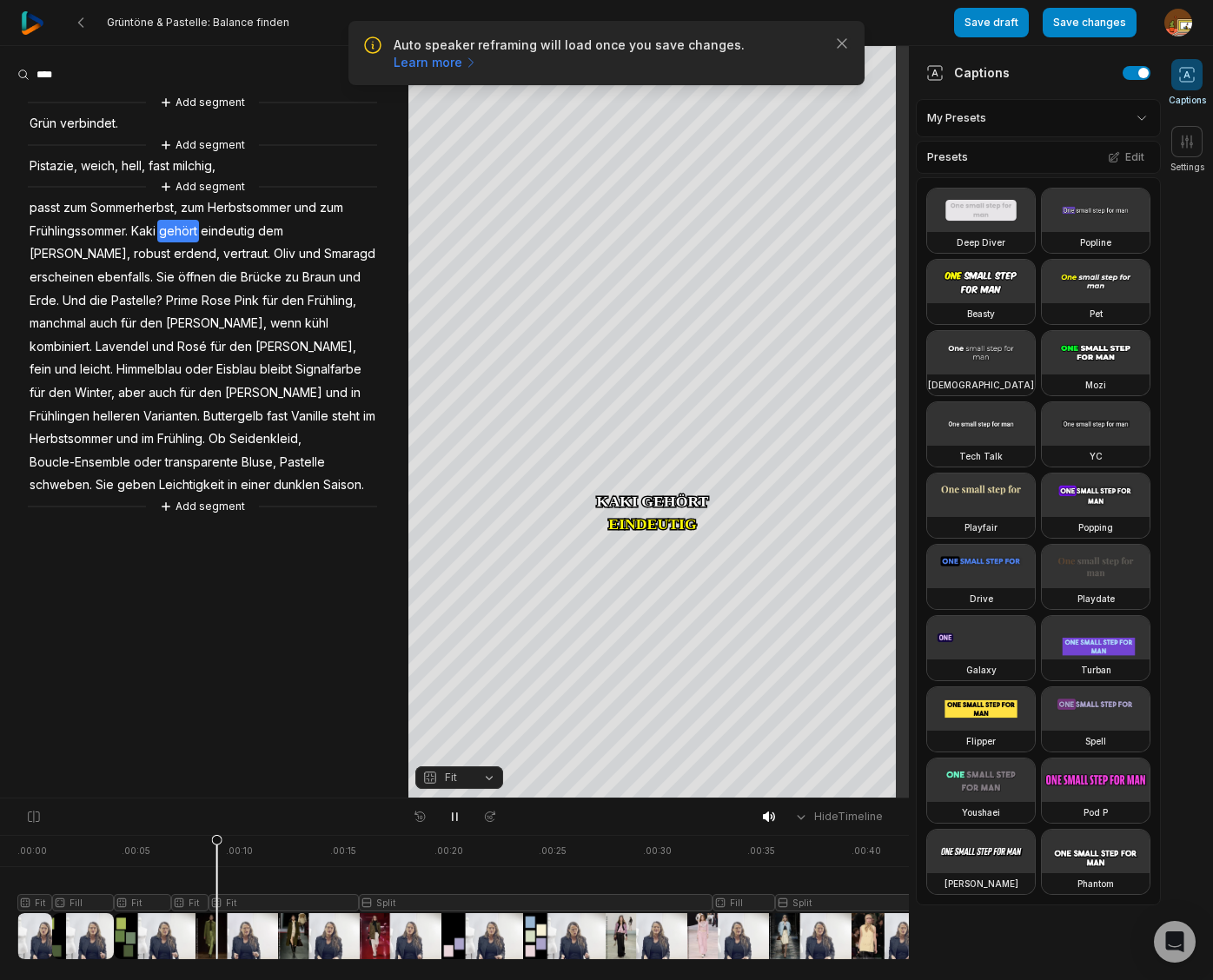
scroll to position [0, 1]
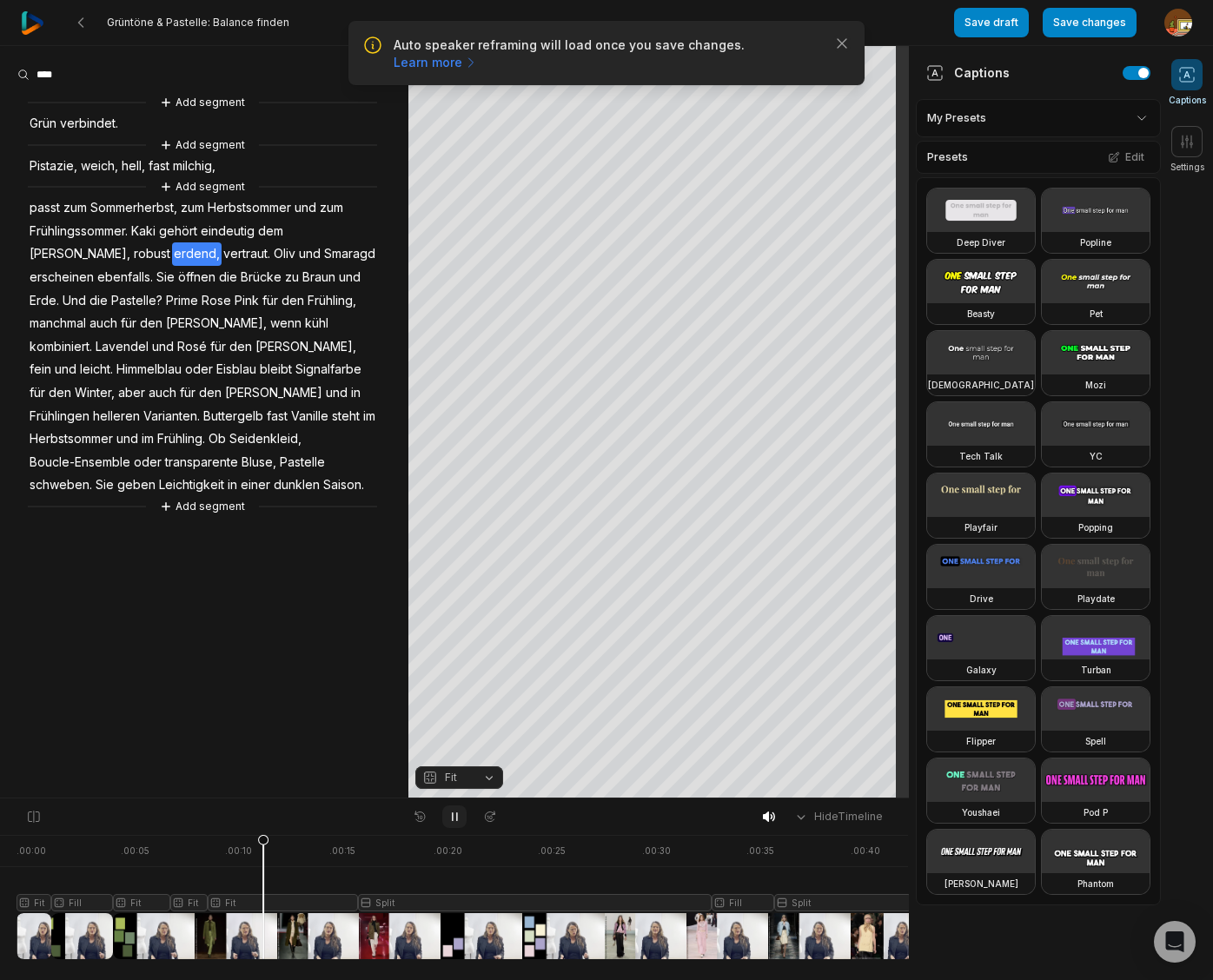
click at [456, 818] on icon at bounding box center [454, 816] width 4 height 8
click at [147, 232] on span "Kaki" at bounding box center [144, 231] width 28 height 24
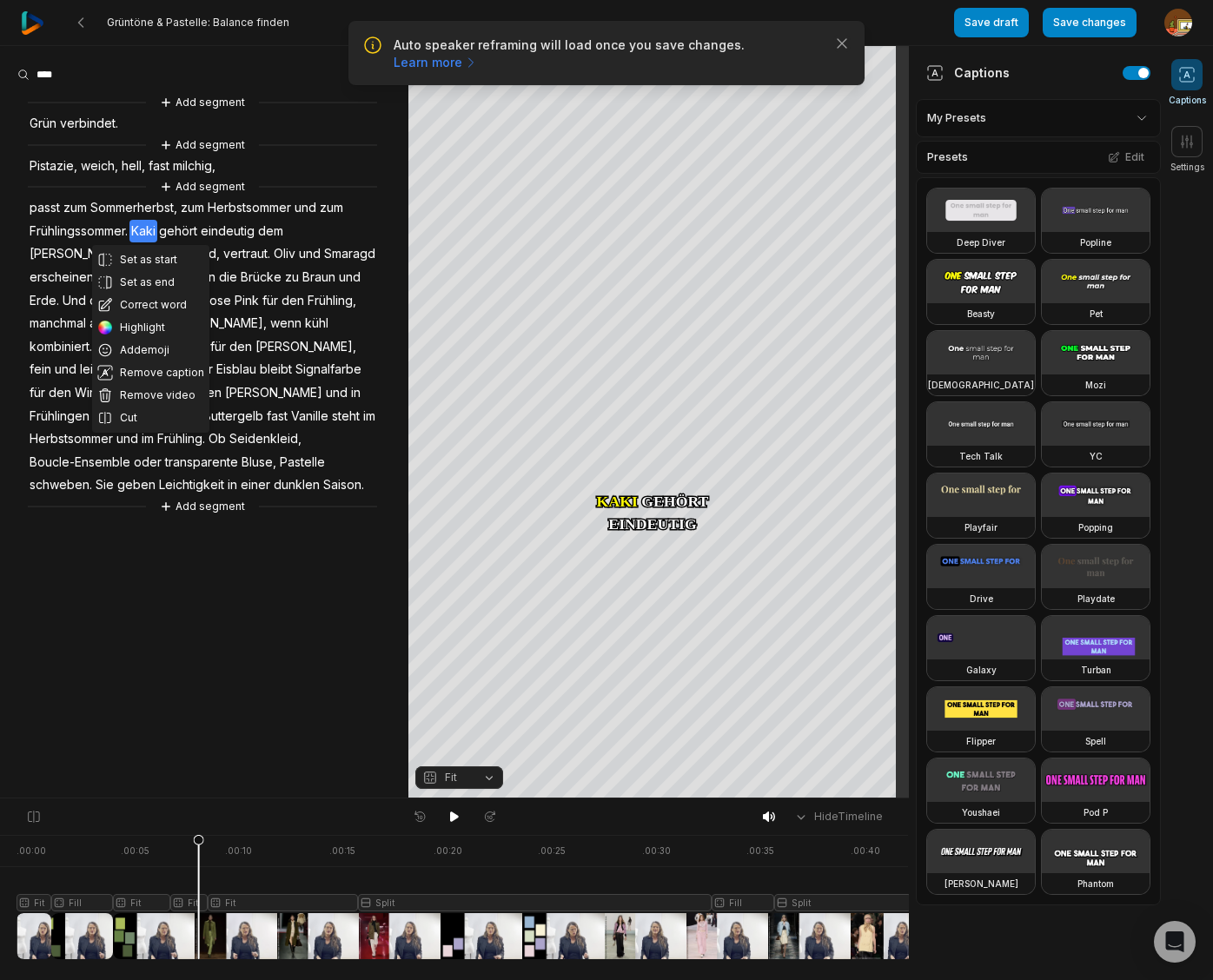
drag, startPoint x: 146, startPoint y: 306, endPoint x: 140, endPoint y: 264, distance: 42.4
click at [148, 300] on button "Correct word" at bounding box center [151, 304] width 117 height 23
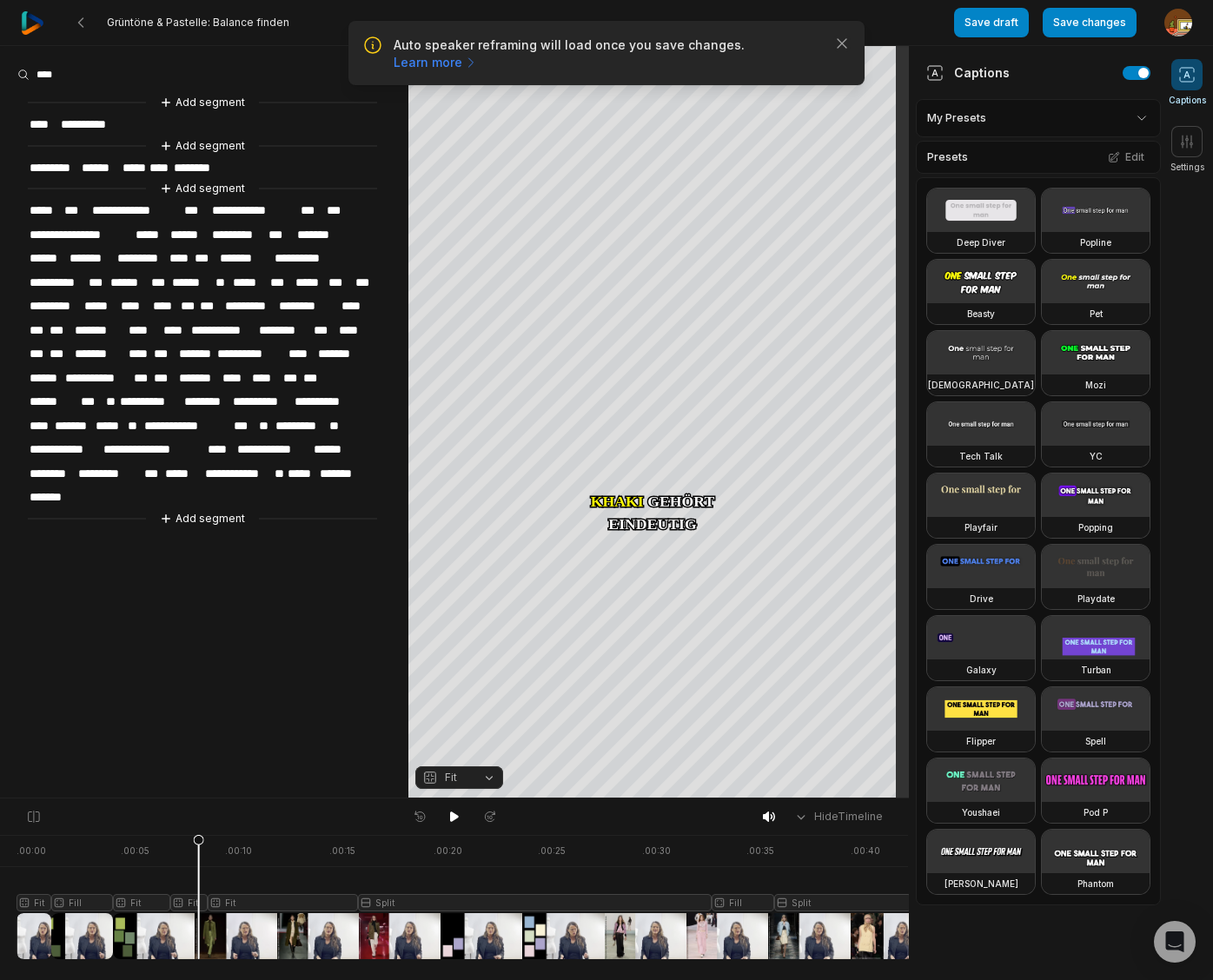
click at [189, 253] on span "****" at bounding box center [180, 258] width 25 height 24
click at [454, 816] on icon at bounding box center [454, 816] width 9 height 10
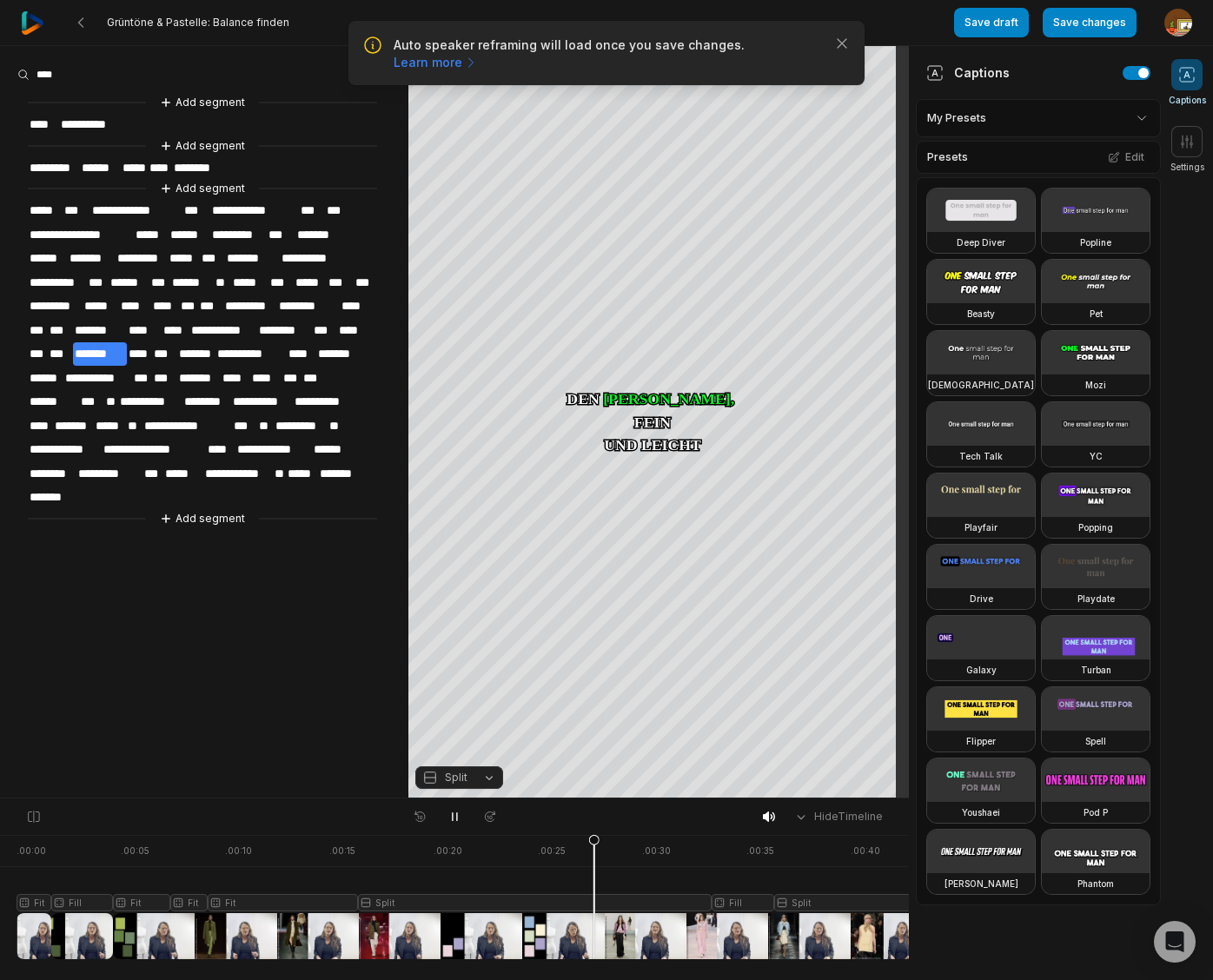
drag, startPoint x: 454, startPoint y: 816, endPoint x: 580, endPoint y: 832, distance: 127.0
click at [458, 816] on icon at bounding box center [454, 816] width 14 height 14
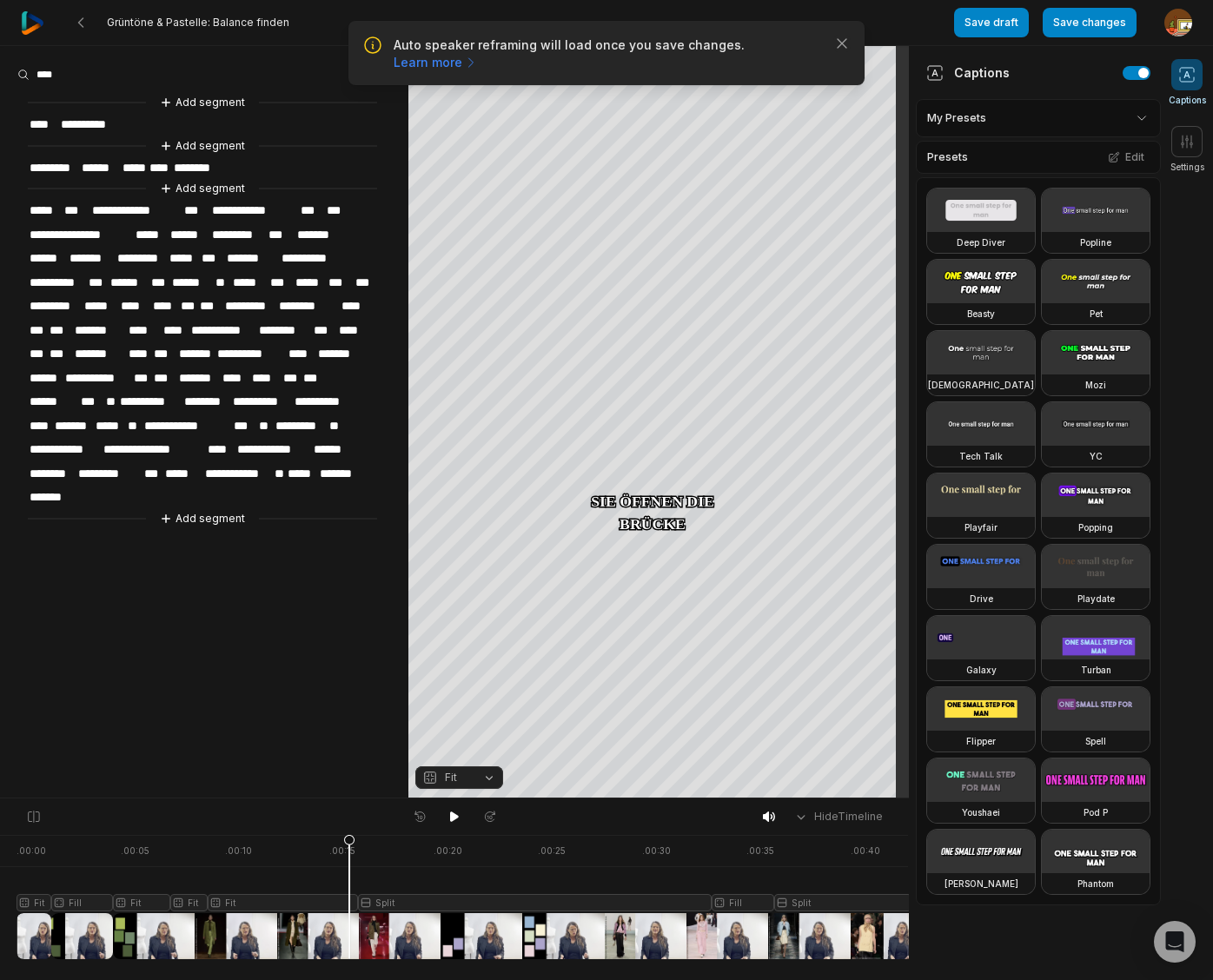
drag, startPoint x: 598, startPoint y: 842, endPoint x: 349, endPoint y: 860, distance: 249.6
click at [349, 860] on icon at bounding box center [349, 900] width 11 height 132
click at [427, 892] on div at bounding box center [543, 897] width 1054 height 124
click at [453, 901] on div at bounding box center [543, 897] width 1054 height 124
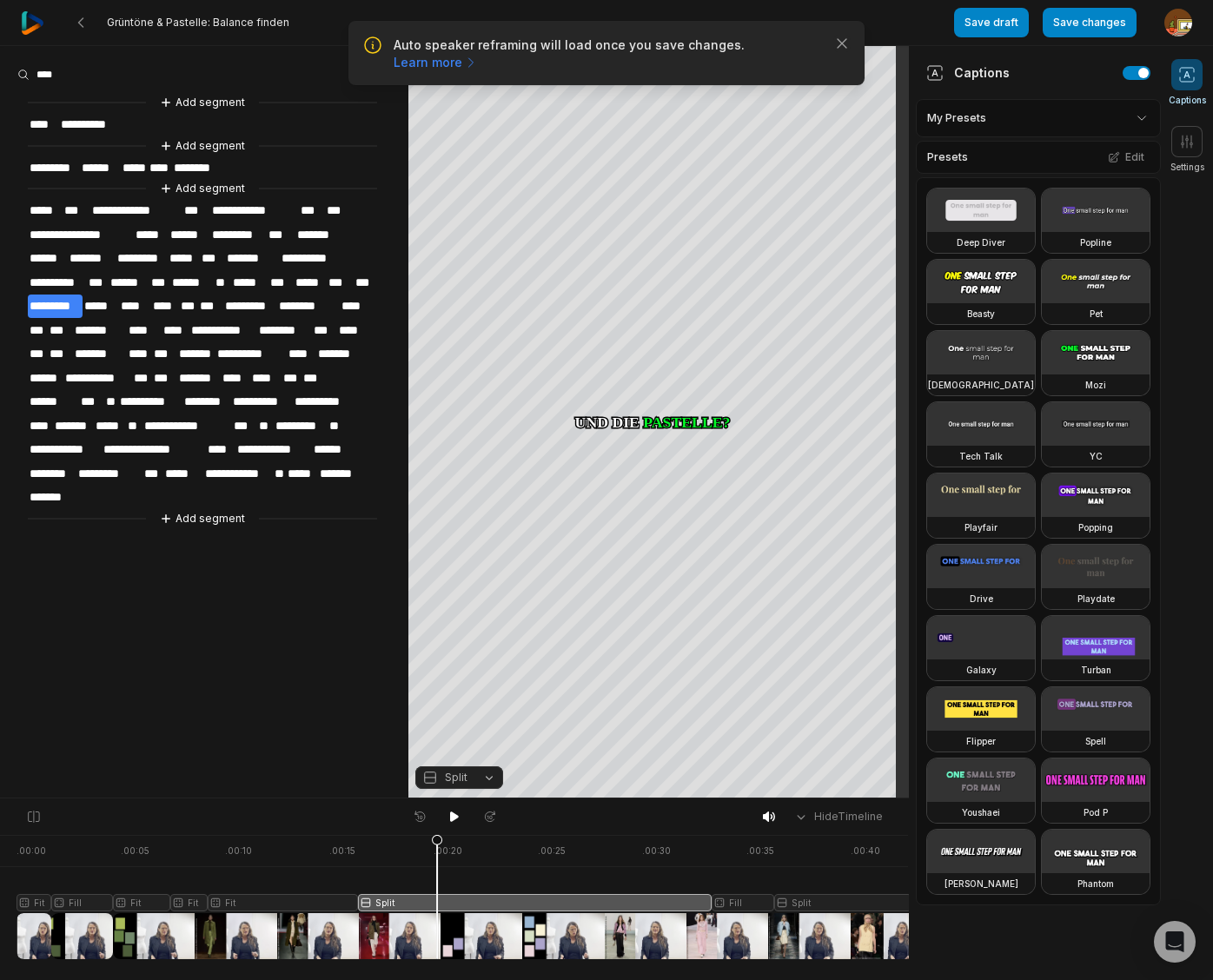
drag, startPoint x: 451, startPoint y: 840, endPoint x: 437, endPoint y: 842, distance: 14.1
click at [437, 842] on icon at bounding box center [437, 900] width 11 height 132
drag, startPoint x: 437, startPoint y: 842, endPoint x: 415, endPoint y: 843, distance: 22.0
click at [415, 843] on icon at bounding box center [415, 900] width 11 height 132
click at [312, 275] on span "*****" at bounding box center [310, 283] width 33 height 24
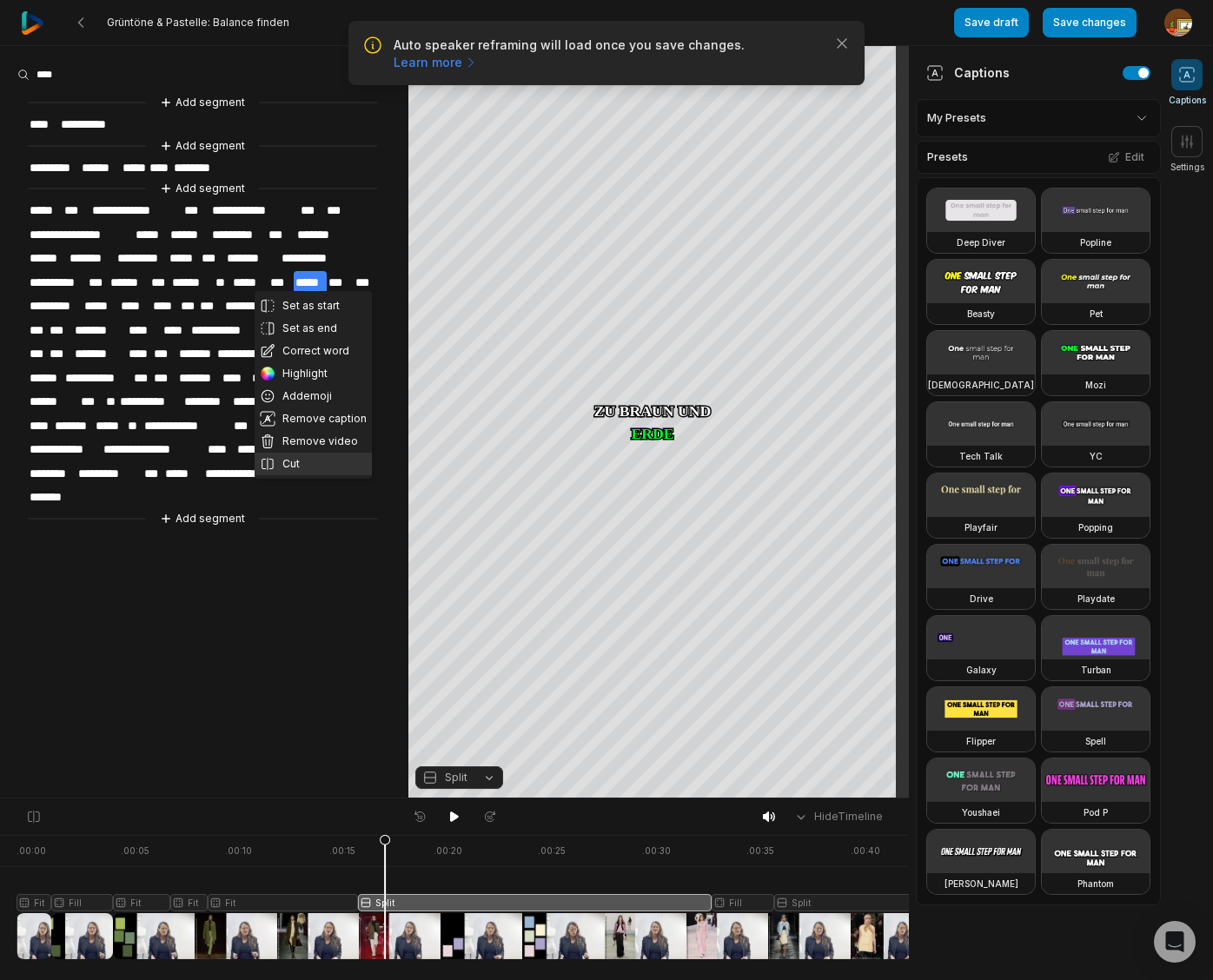
click at [290, 464] on button "Cut" at bounding box center [313, 464] width 117 height 23
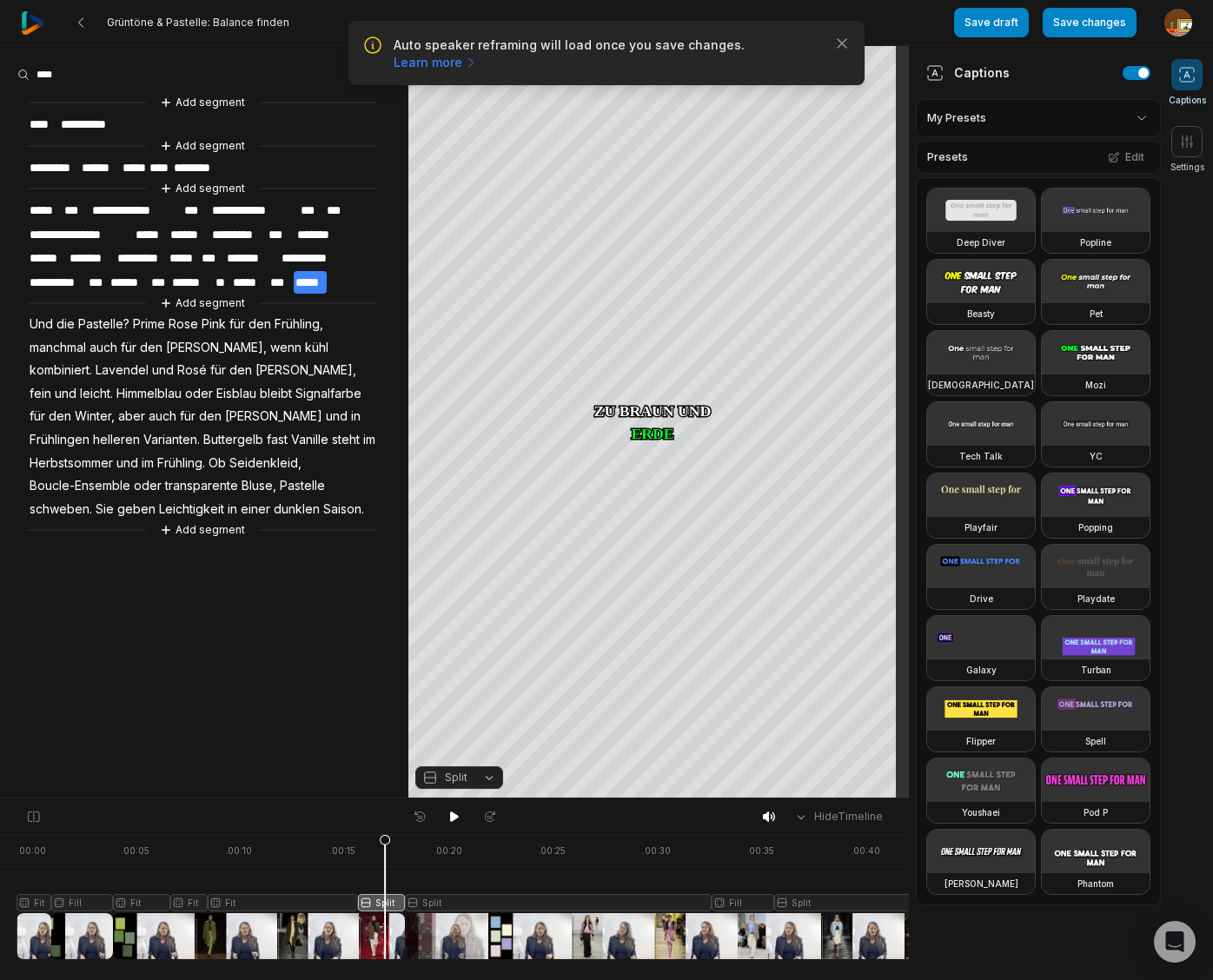
click at [487, 783] on button "Split" at bounding box center [459, 777] width 88 height 23
click at [456, 681] on div "Fit" at bounding box center [459, 682] width 88 height 23
click at [664, 202] on div "Crop" at bounding box center [659, 204] width 47 height 16
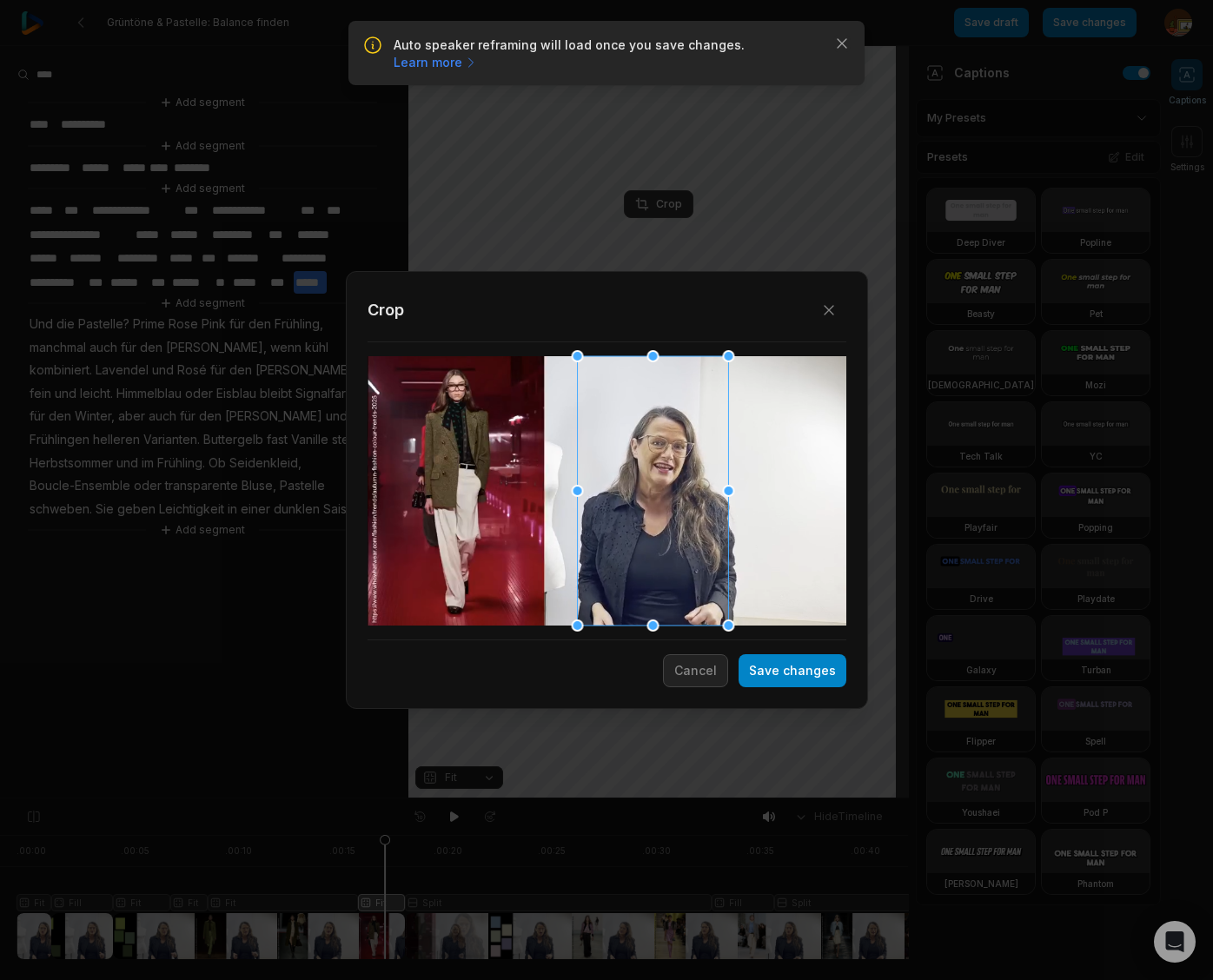
drag, startPoint x: 606, startPoint y: 496, endPoint x: 651, endPoint y: 495, distance: 45.0
click at [651, 495] on div at bounding box center [652, 491] width 151 height 270
click at [654, 506] on div at bounding box center [654, 491] width 151 height 270
drag, startPoint x: 796, startPoint y: 662, endPoint x: 564, endPoint y: 786, distance: 263.1
click at [796, 662] on button "Save changes" at bounding box center [792, 670] width 108 height 33
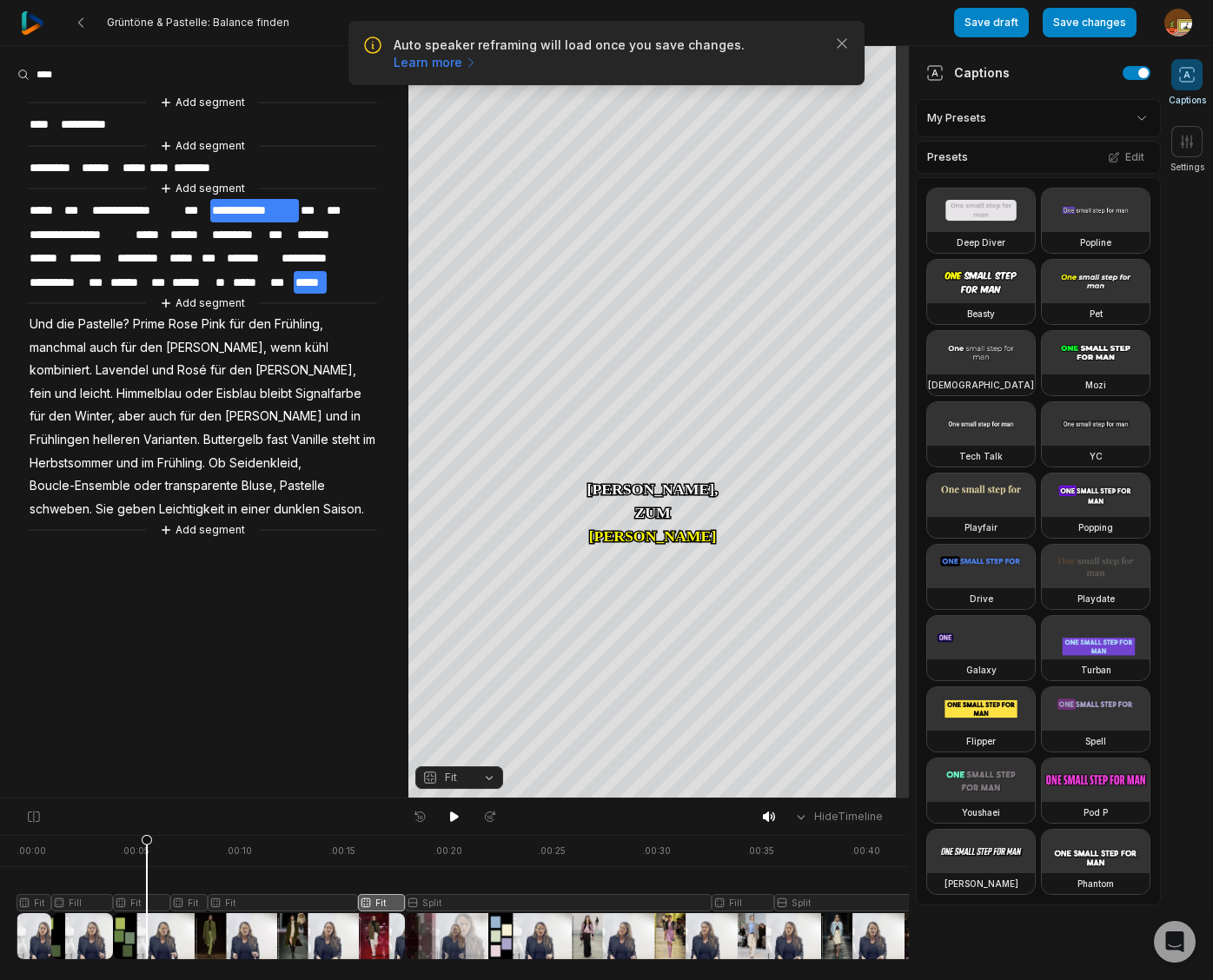
drag, startPoint x: 382, startPoint y: 839, endPoint x: 345, endPoint y: 803, distance: 51.6
click at [147, 863] on icon at bounding box center [147, 900] width 11 height 132
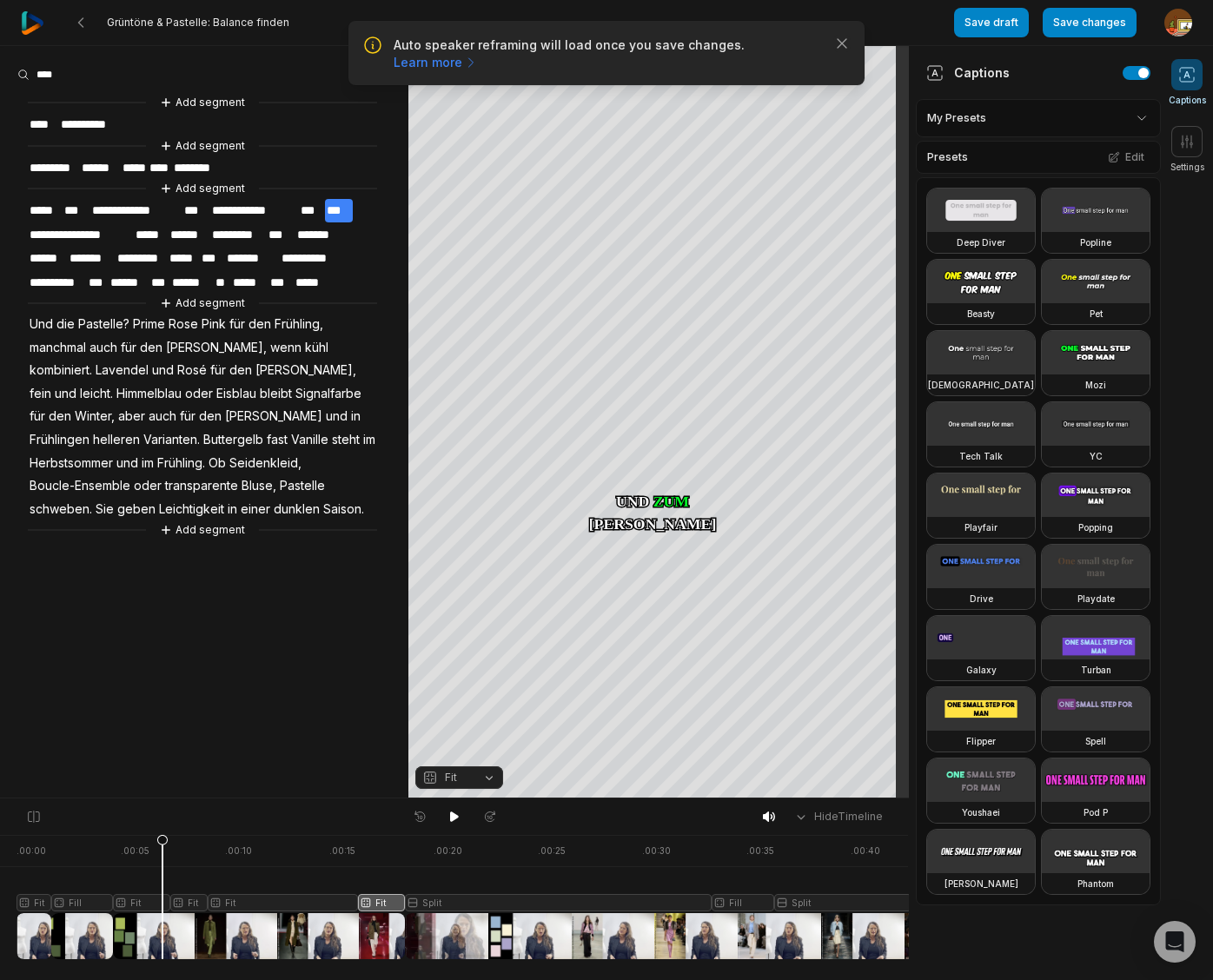
click at [489, 775] on button "Fit" at bounding box center [459, 777] width 88 height 23
click at [453, 819] on body "Auto speaker reframing will load once you save changes. Learn more Close Grüntö…" at bounding box center [606, 490] width 1213 height 980
click at [453, 818] on icon at bounding box center [454, 816] width 9 height 10
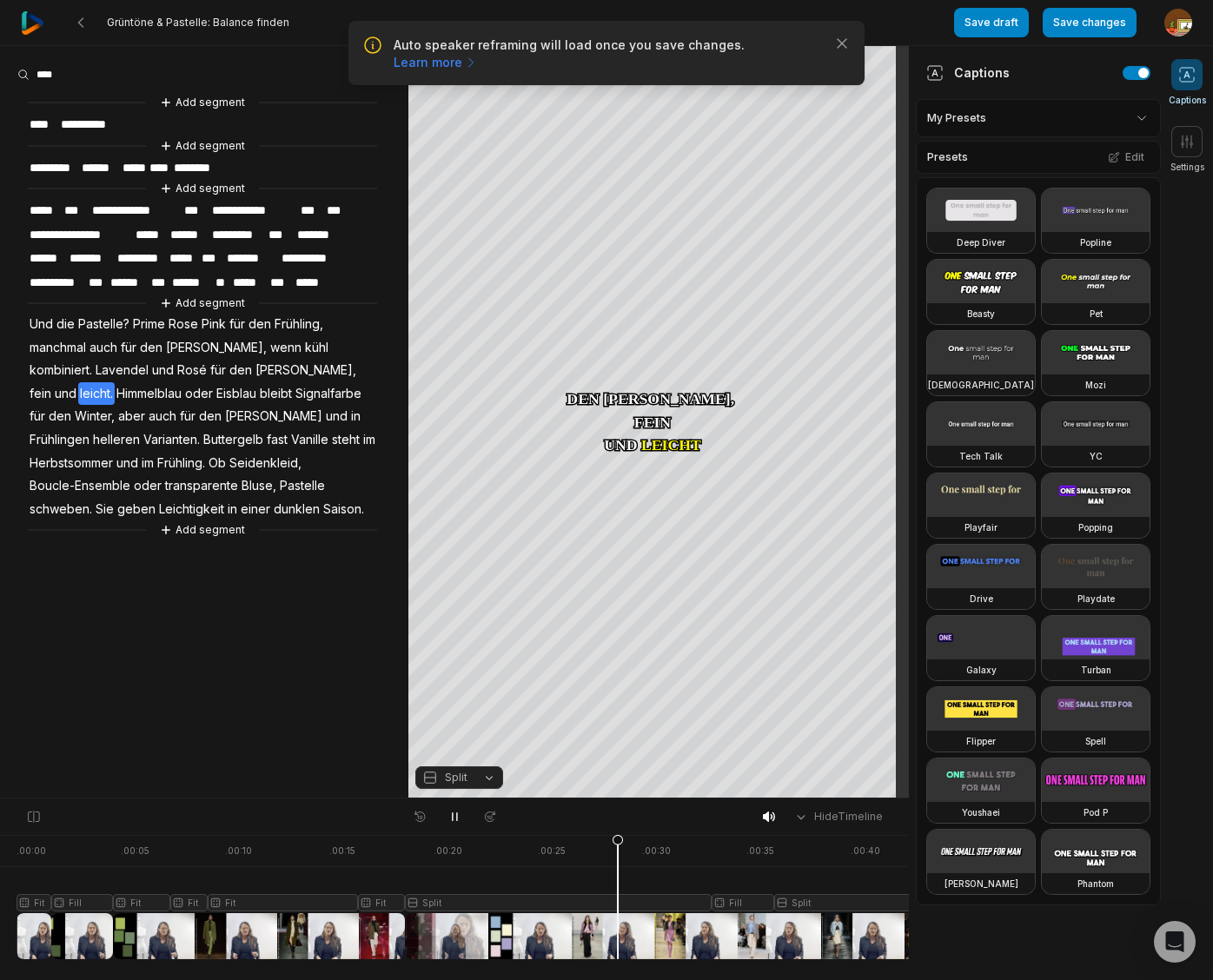
drag, startPoint x: 450, startPoint y: 816, endPoint x: 468, endPoint y: 816, distance: 18.0
click at [451, 815] on icon at bounding box center [454, 816] width 14 height 14
drag, startPoint x: 622, startPoint y: 844, endPoint x: 454, endPoint y: 880, distance: 171.8
click at [406, 854] on icon at bounding box center [407, 896] width 12 height 125
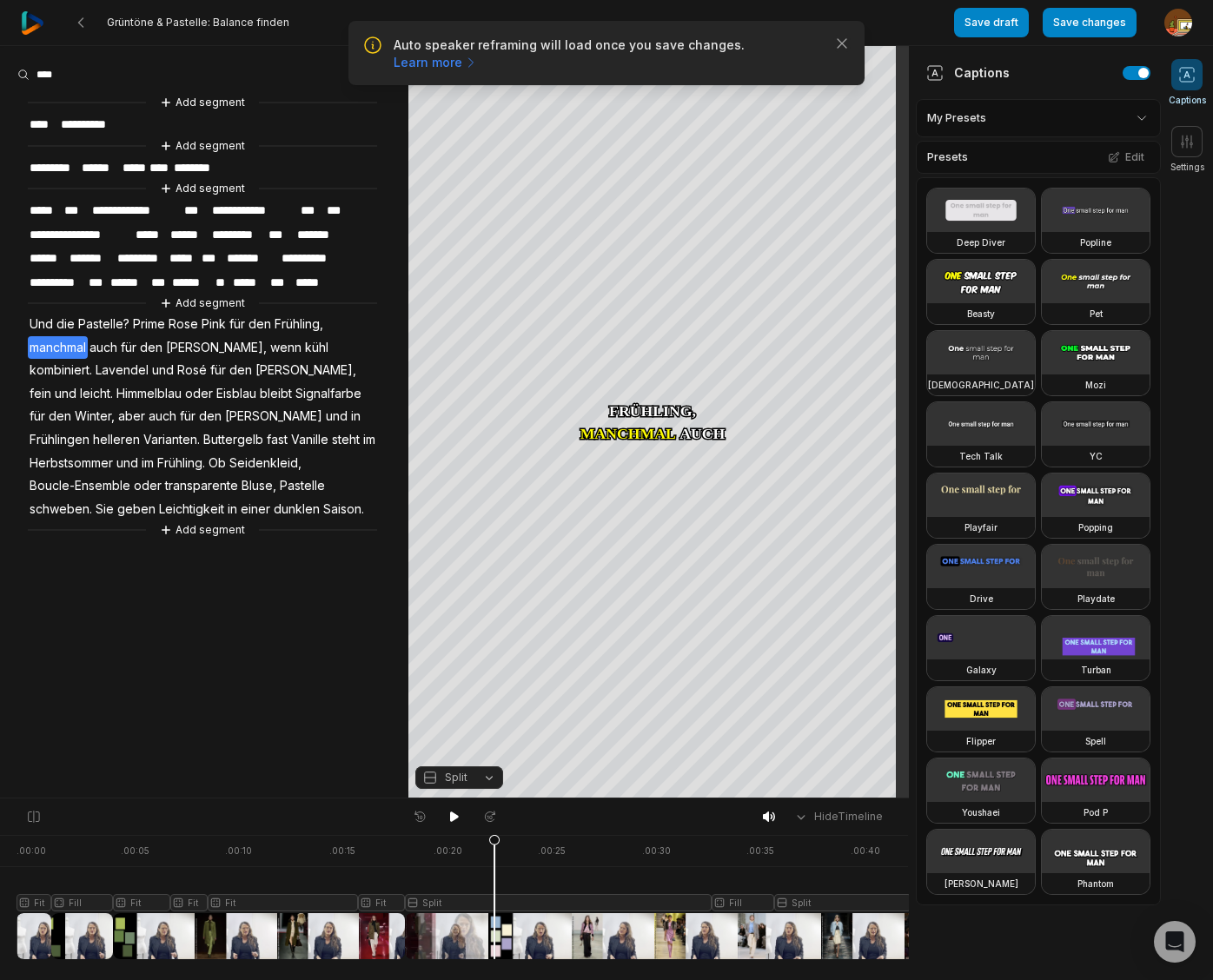
click at [494, 900] on div at bounding box center [543, 897] width 1054 height 124
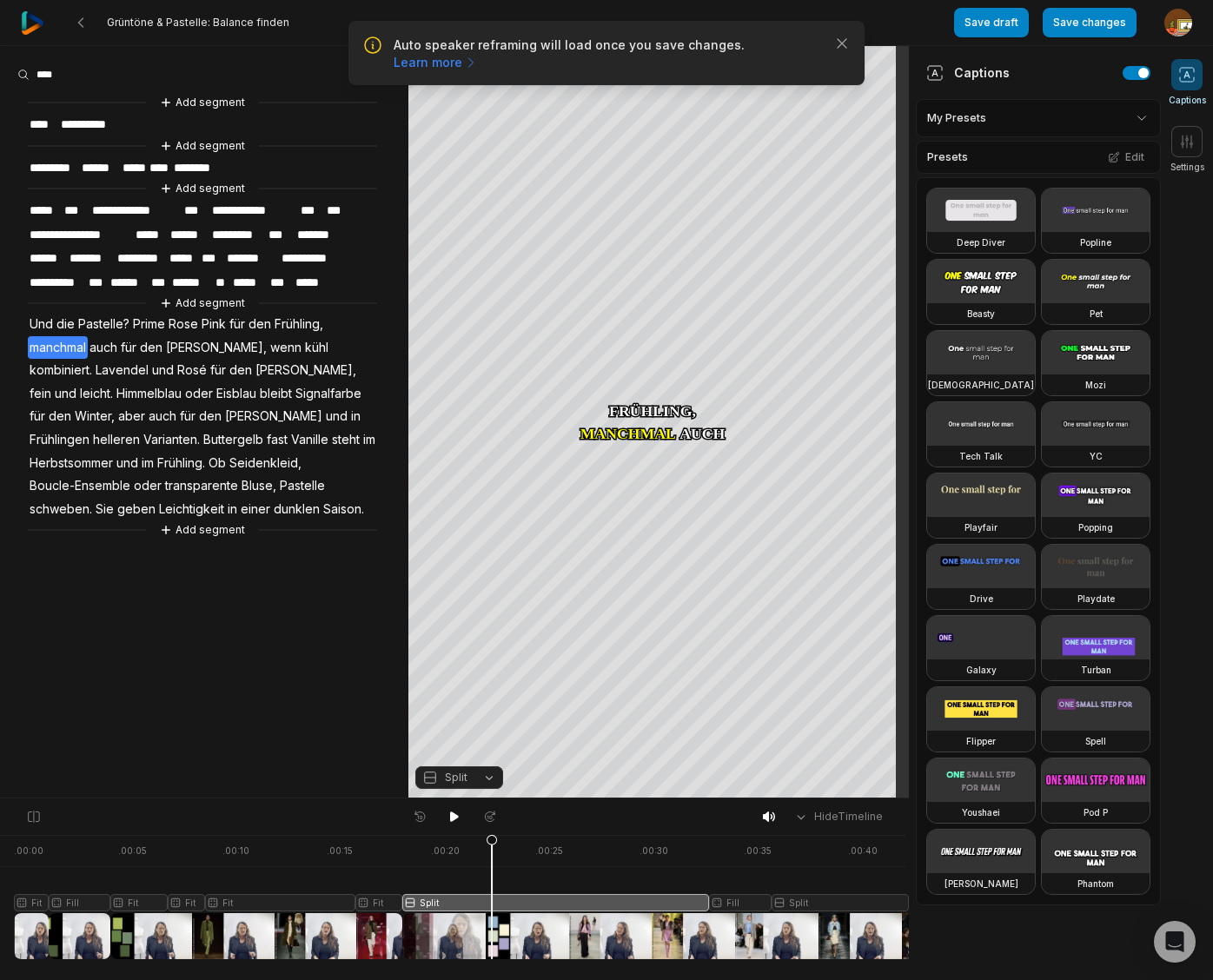
click at [487, 779] on button "Split" at bounding box center [459, 777] width 88 height 23
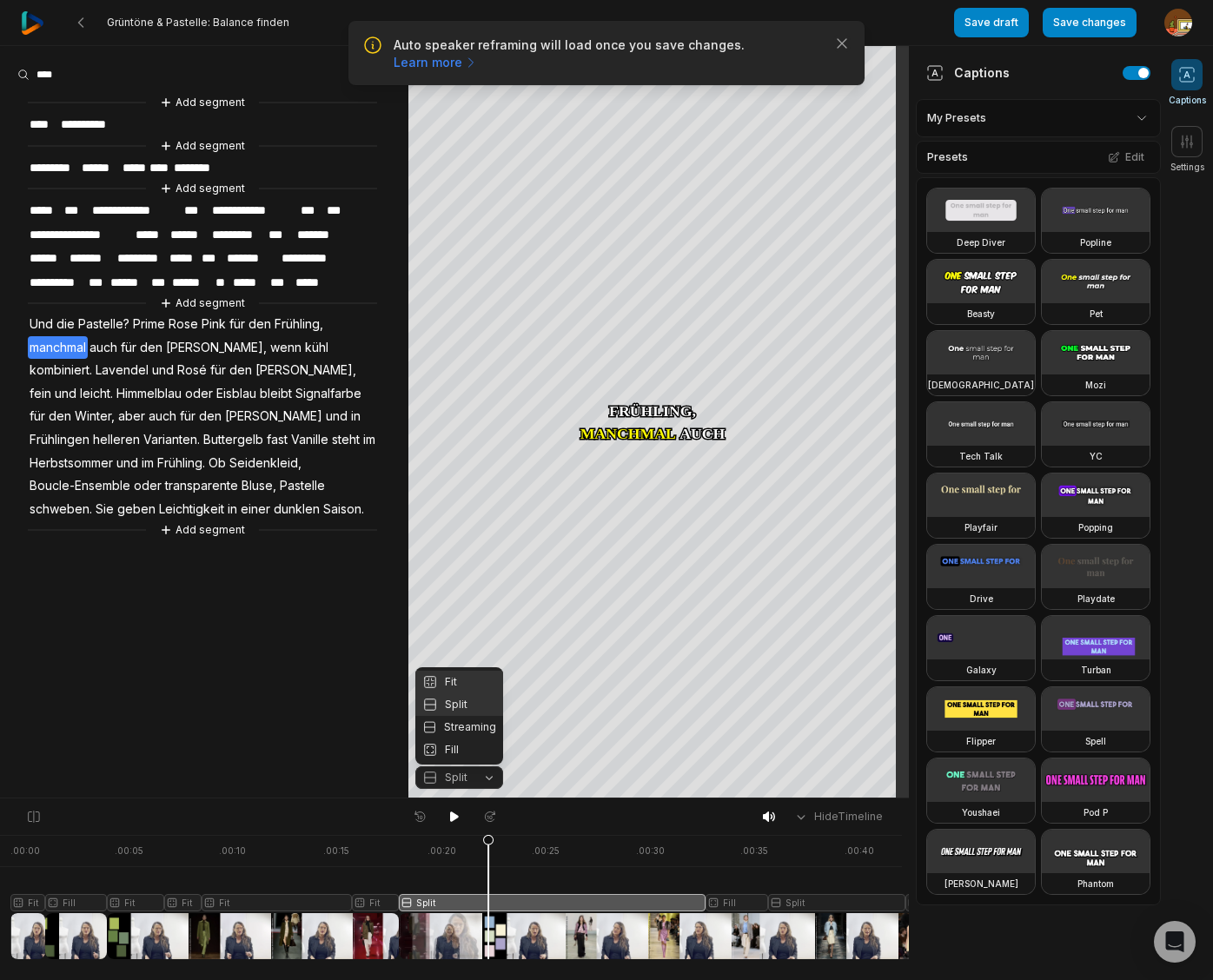
click at [459, 681] on div "Fit" at bounding box center [459, 682] width 88 height 23
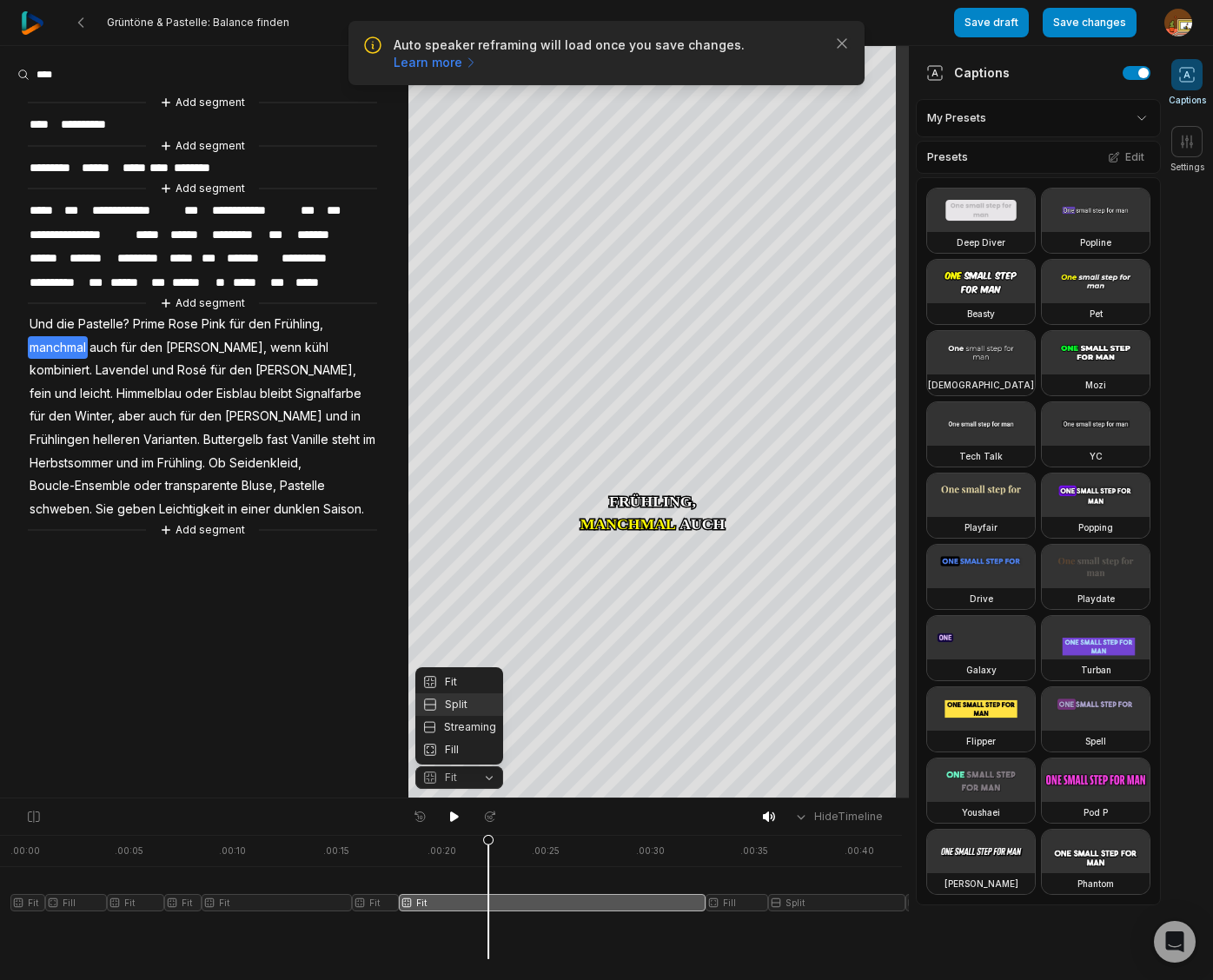
scroll to position [0, 12]
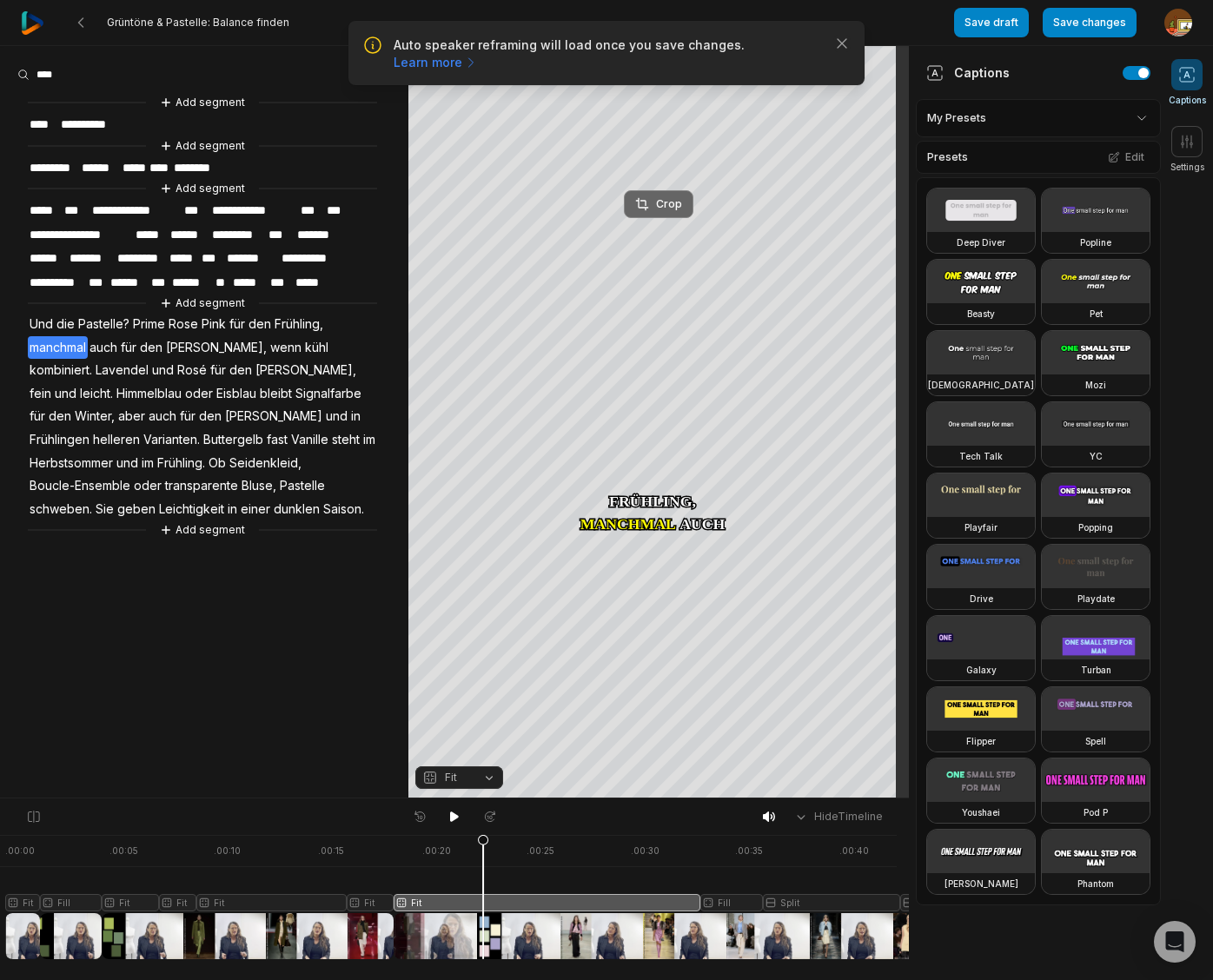
click at [663, 205] on div "Crop" at bounding box center [659, 204] width 47 height 16
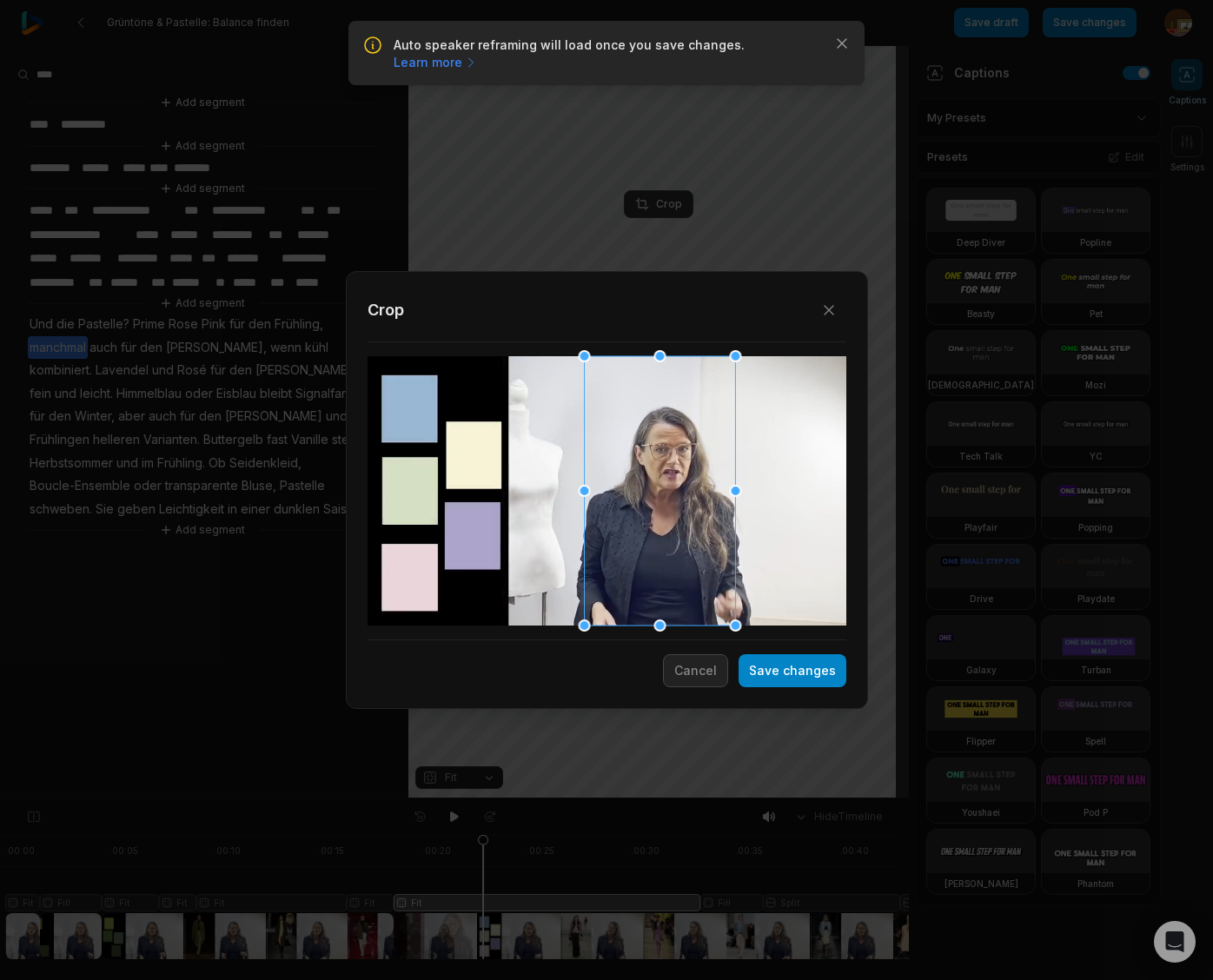
drag, startPoint x: 597, startPoint y: 508, endPoint x: 649, endPoint y: 511, distance: 52.1
click at [649, 511] on div at bounding box center [659, 491] width 151 height 270
click at [810, 676] on button "Save changes" at bounding box center [792, 670] width 108 height 33
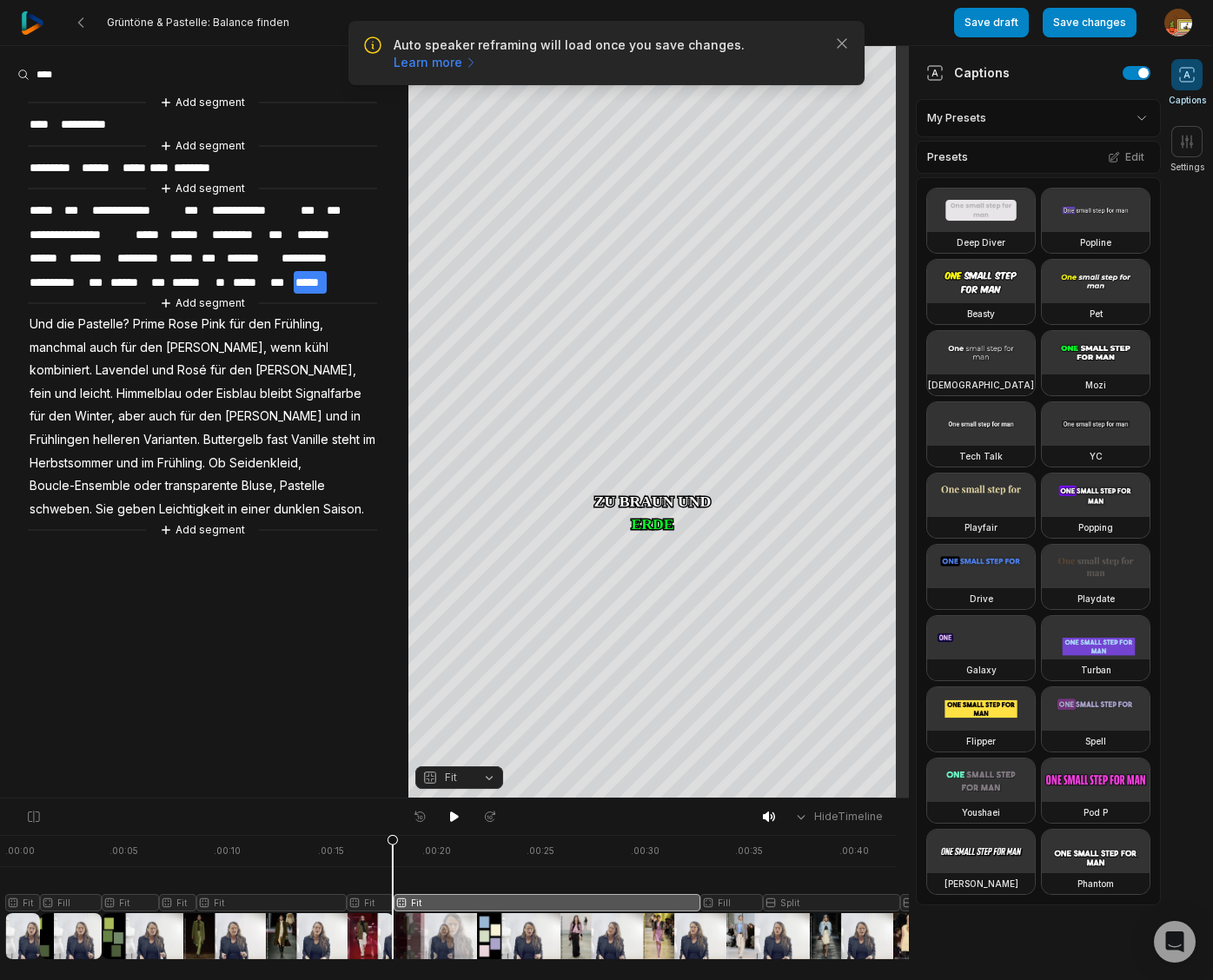
drag, startPoint x: 482, startPoint y: 842, endPoint x: 393, endPoint y: 853, distance: 89.7
click at [393, 853] on icon at bounding box center [393, 900] width 11 height 132
click at [454, 815] on icon at bounding box center [454, 816] width 9 height 10
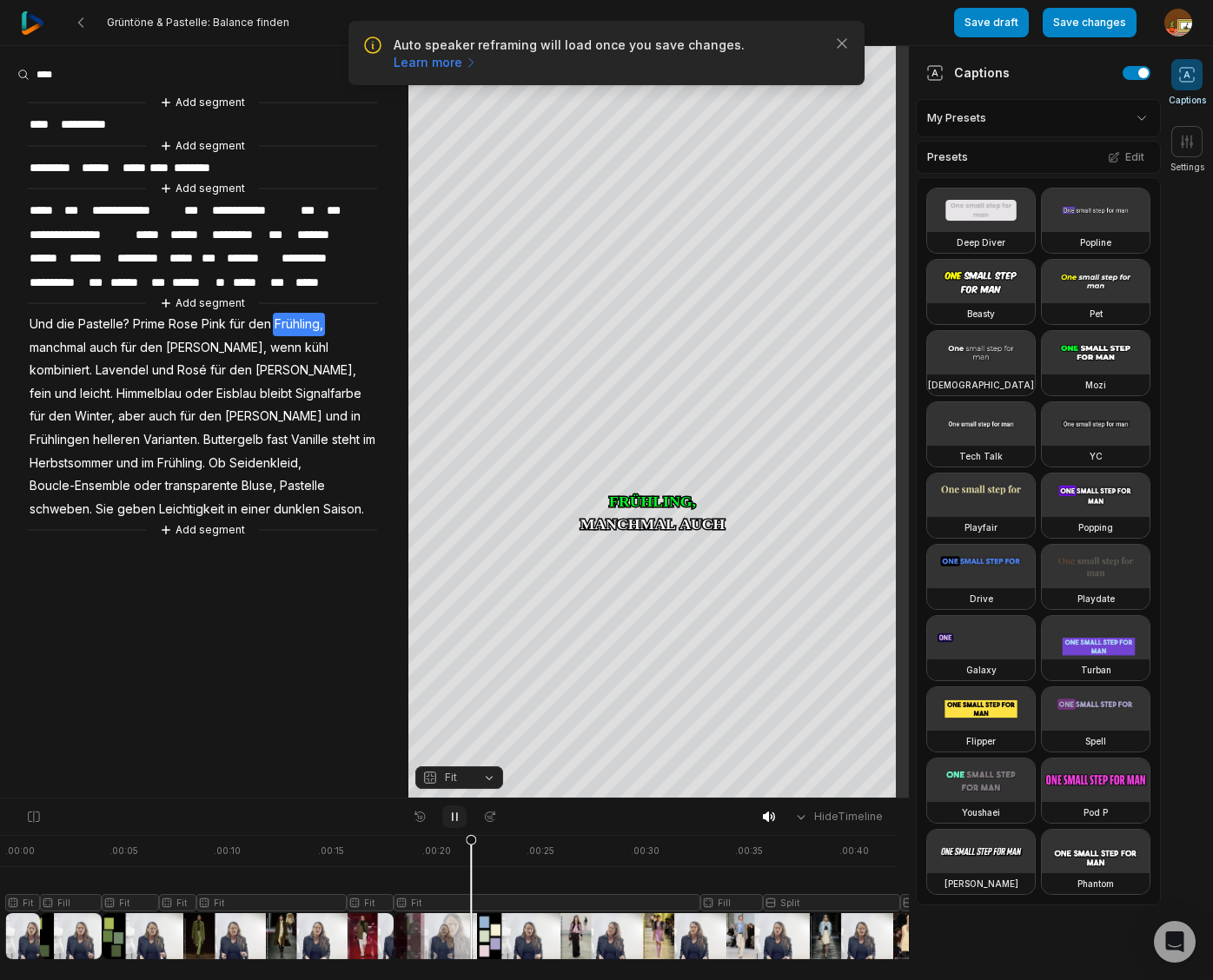
click at [456, 816] on icon at bounding box center [454, 816] width 14 height 14
drag, startPoint x: 476, startPoint y: 839, endPoint x: 442, endPoint y: 845, distance: 34.5
click at [442, 845] on icon at bounding box center [442, 900] width 11 height 132
click at [452, 816] on icon at bounding box center [454, 816] width 9 height 10
click at [452, 817] on icon at bounding box center [454, 816] width 4 height 8
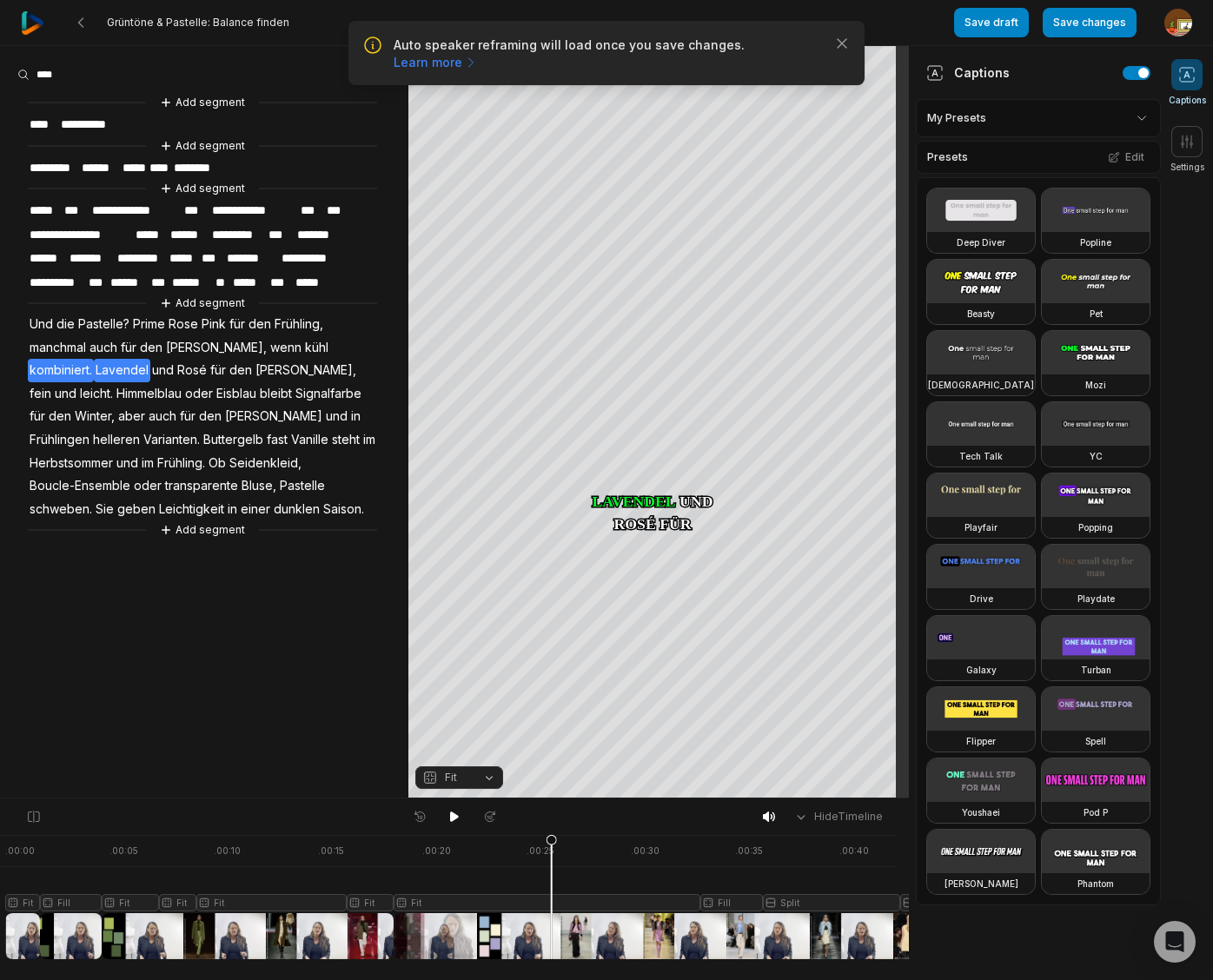
click at [94, 359] on span "kombiniert." at bounding box center [60, 370] width 66 height 24
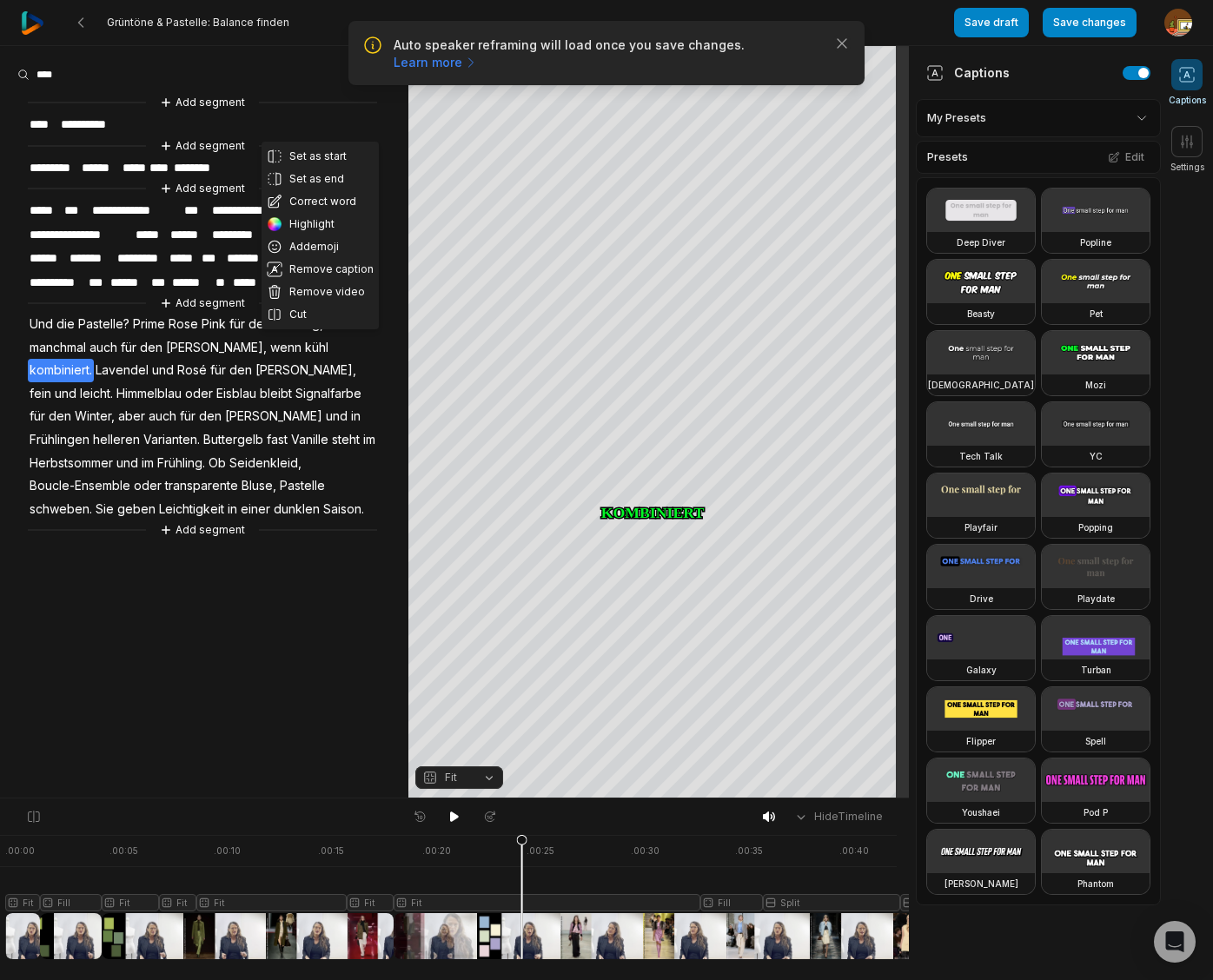
click at [312, 309] on button "Cut" at bounding box center [320, 314] width 117 height 23
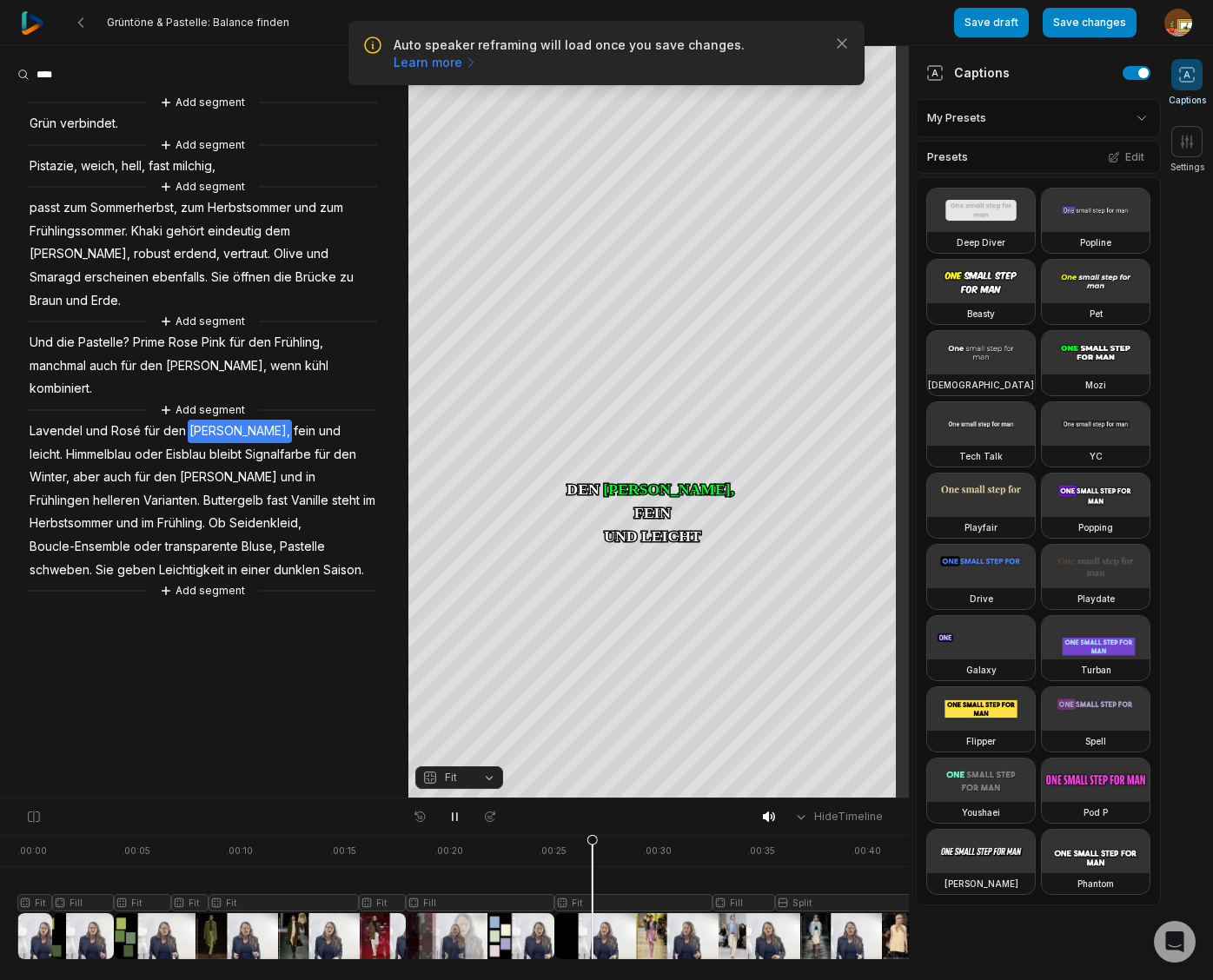
scroll to position [0, 12]
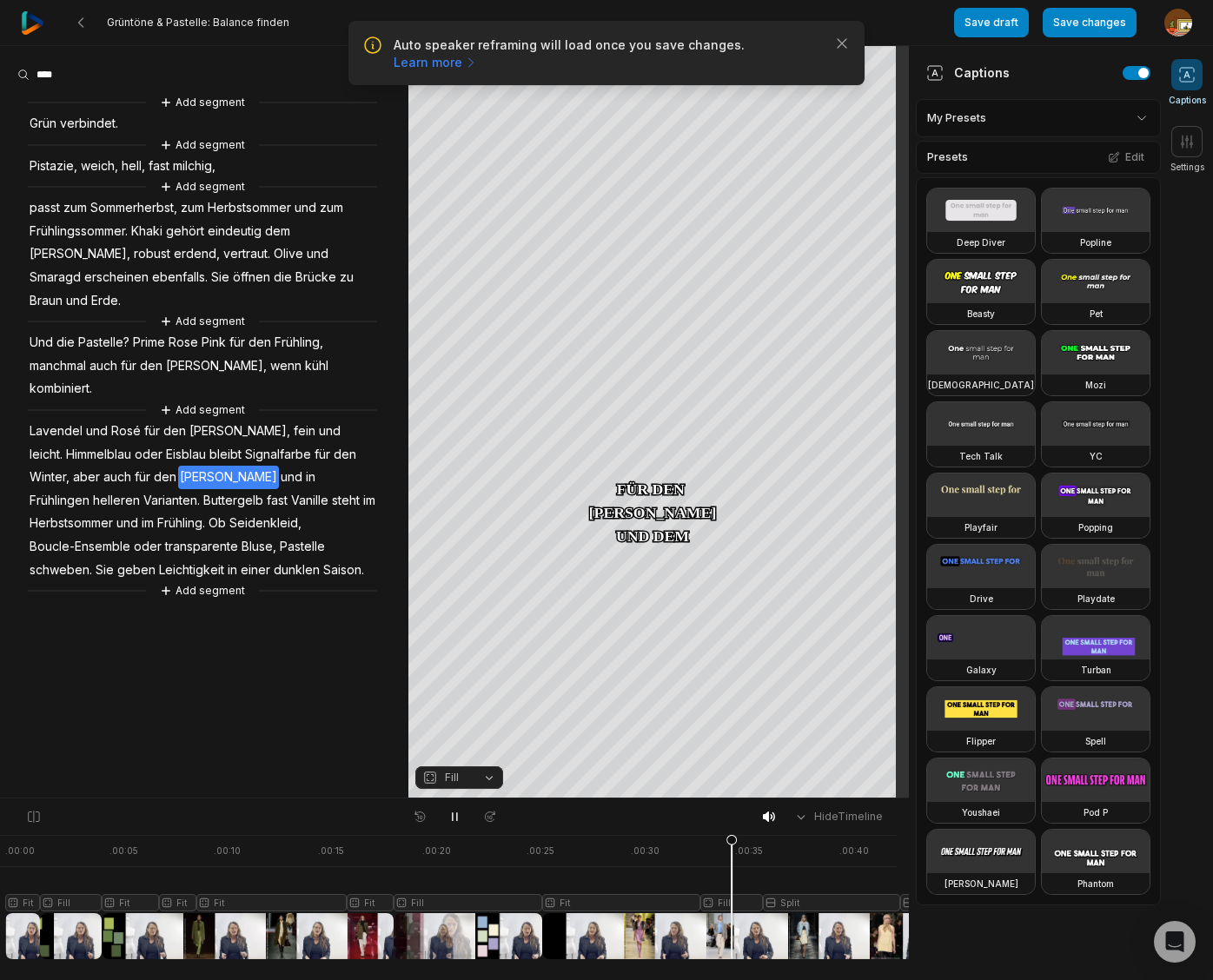
click at [452, 814] on icon at bounding box center [454, 816] width 4 height 8
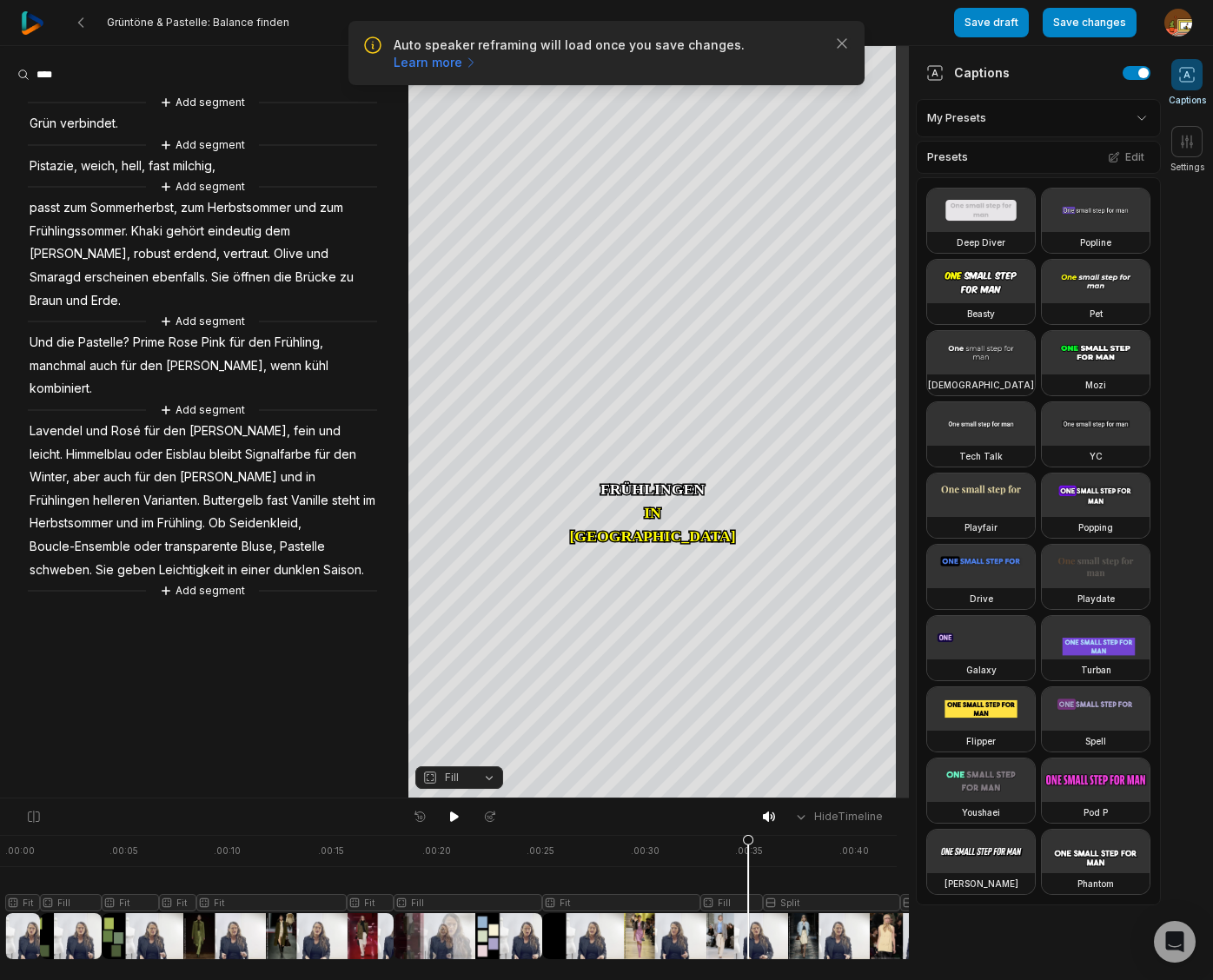
click at [748, 902] on div at bounding box center [532, 897] width 1054 height 124
click at [489, 776] on button "Fill" at bounding box center [459, 777] width 88 height 23
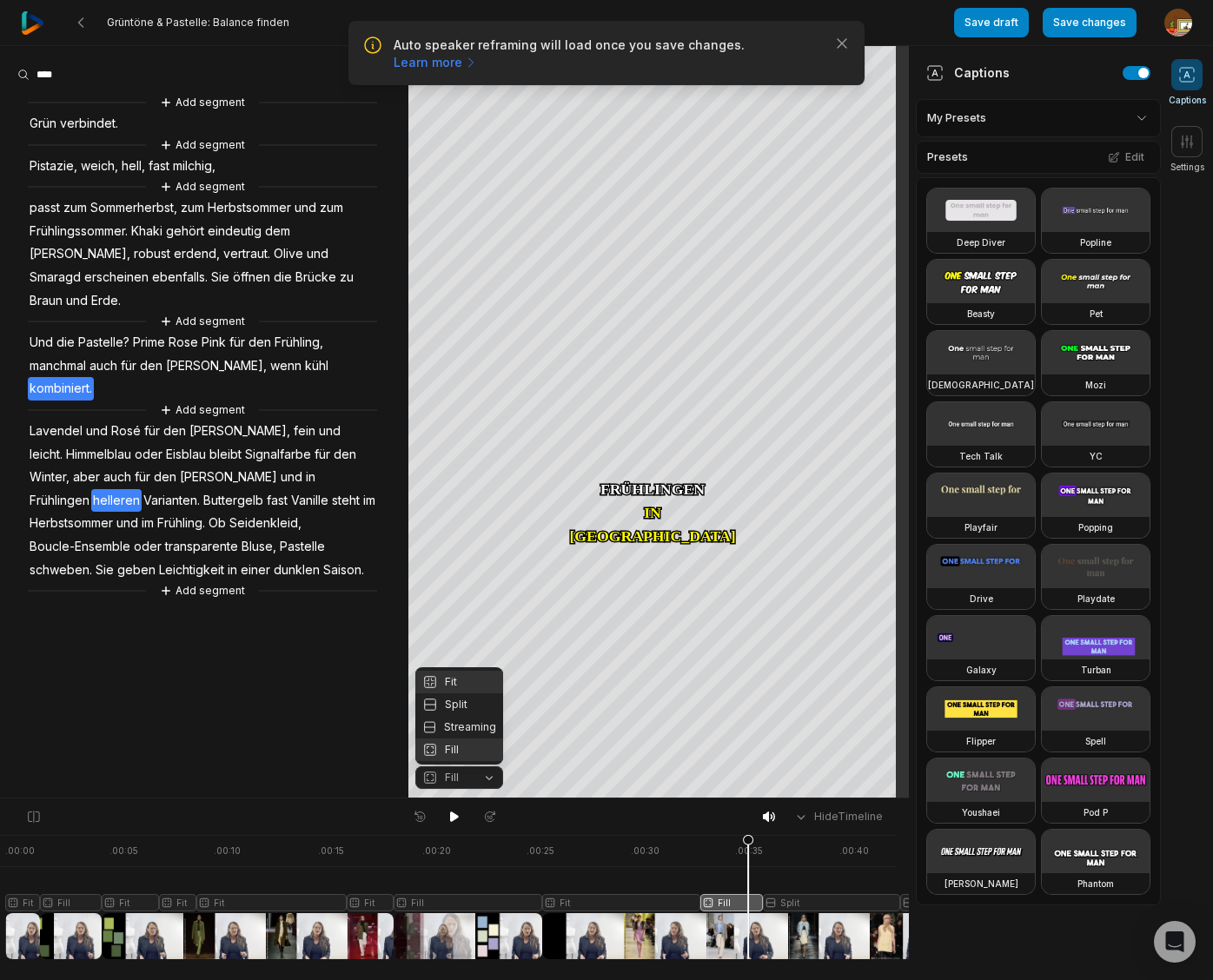
click at [452, 678] on div "Fit" at bounding box center [459, 682] width 88 height 23
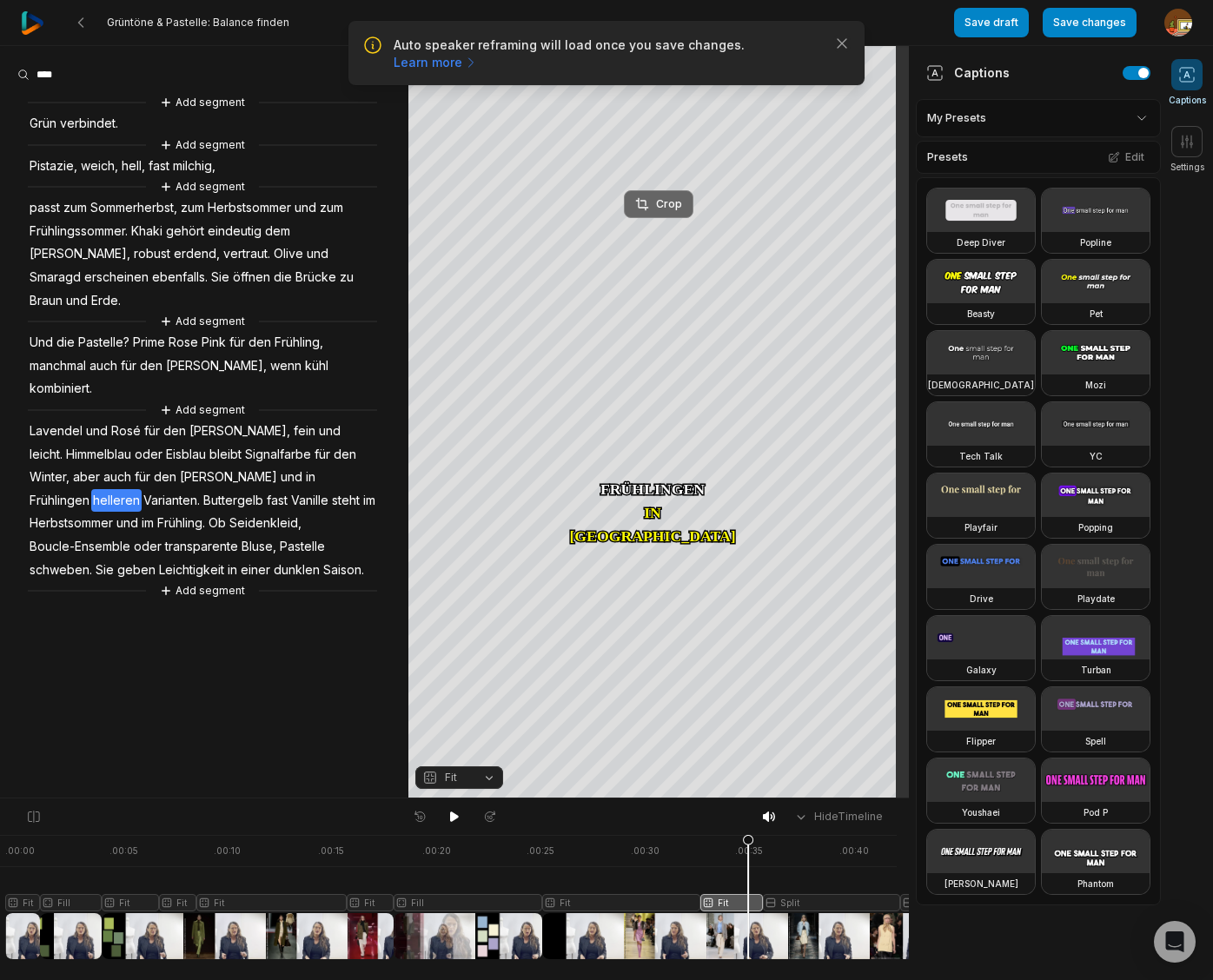
click at [663, 206] on div "Crop" at bounding box center [659, 204] width 47 height 16
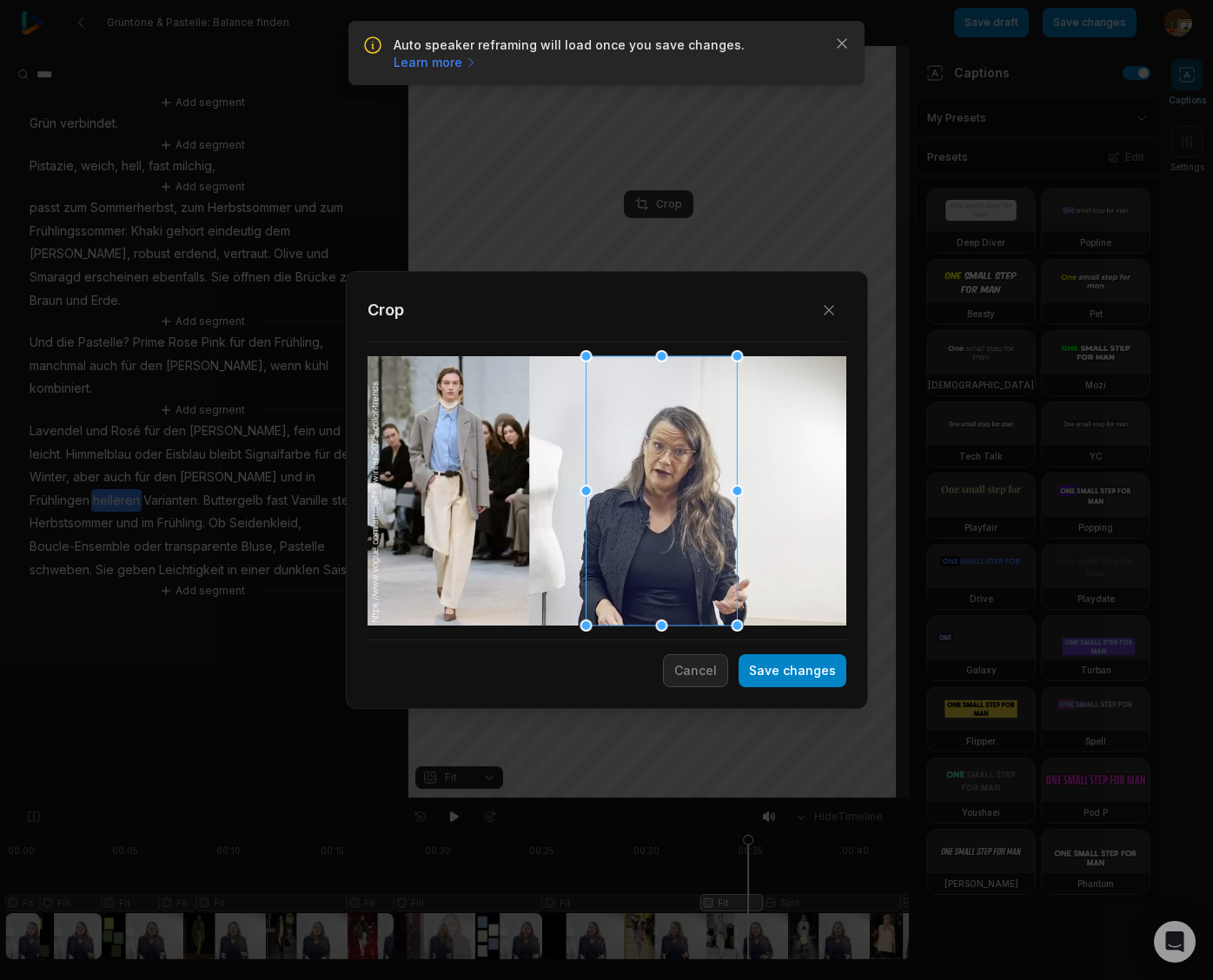
drag, startPoint x: 617, startPoint y: 463, endPoint x: 669, endPoint y: 465, distance: 52.0
click at [671, 466] on div at bounding box center [661, 491] width 151 height 270
click at [792, 667] on button "Save changes" at bounding box center [792, 670] width 108 height 33
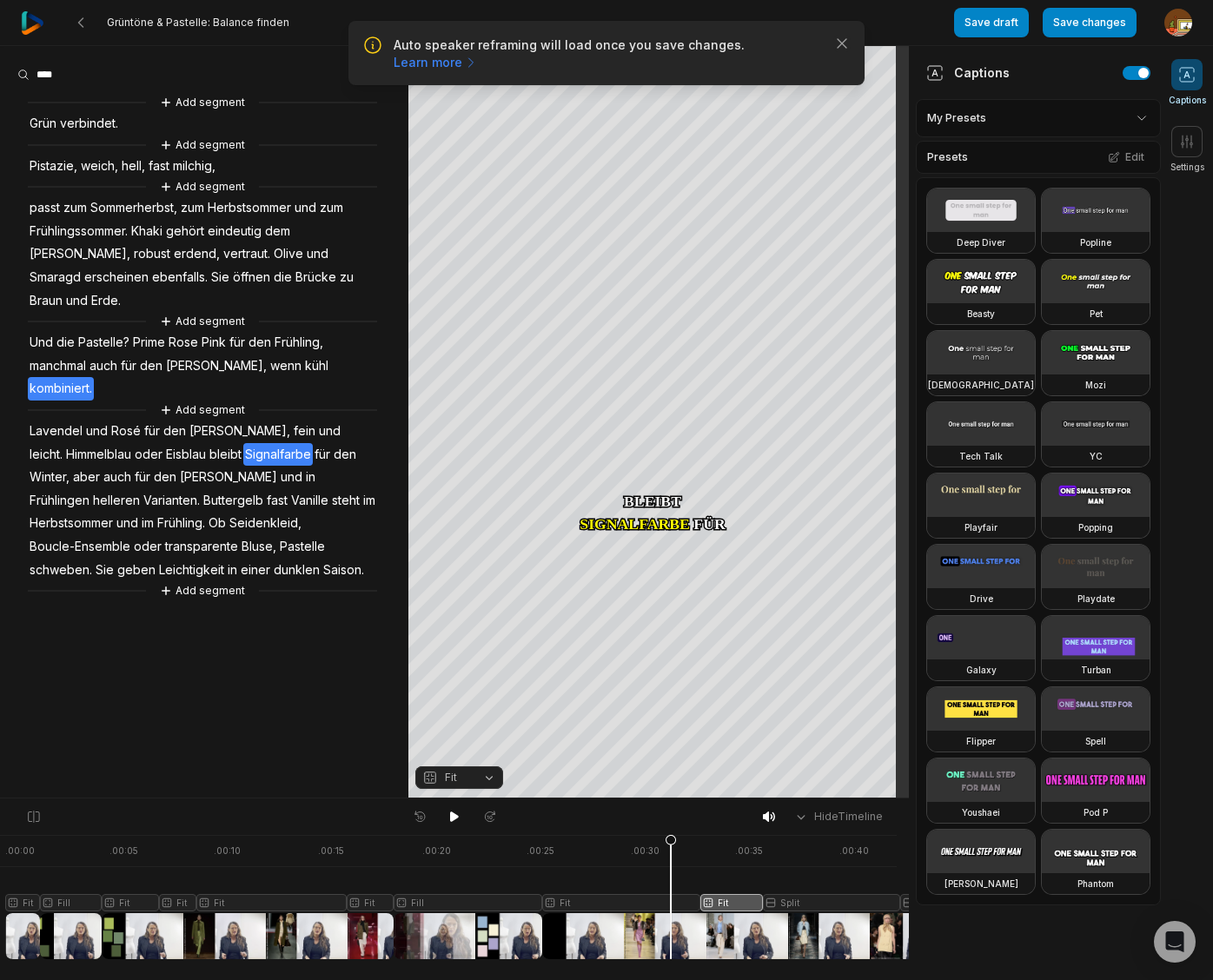
drag, startPoint x: 747, startPoint y: 839, endPoint x: 670, endPoint y: 846, distance: 77.3
click at [670, 846] on icon at bounding box center [670, 900] width 11 height 132
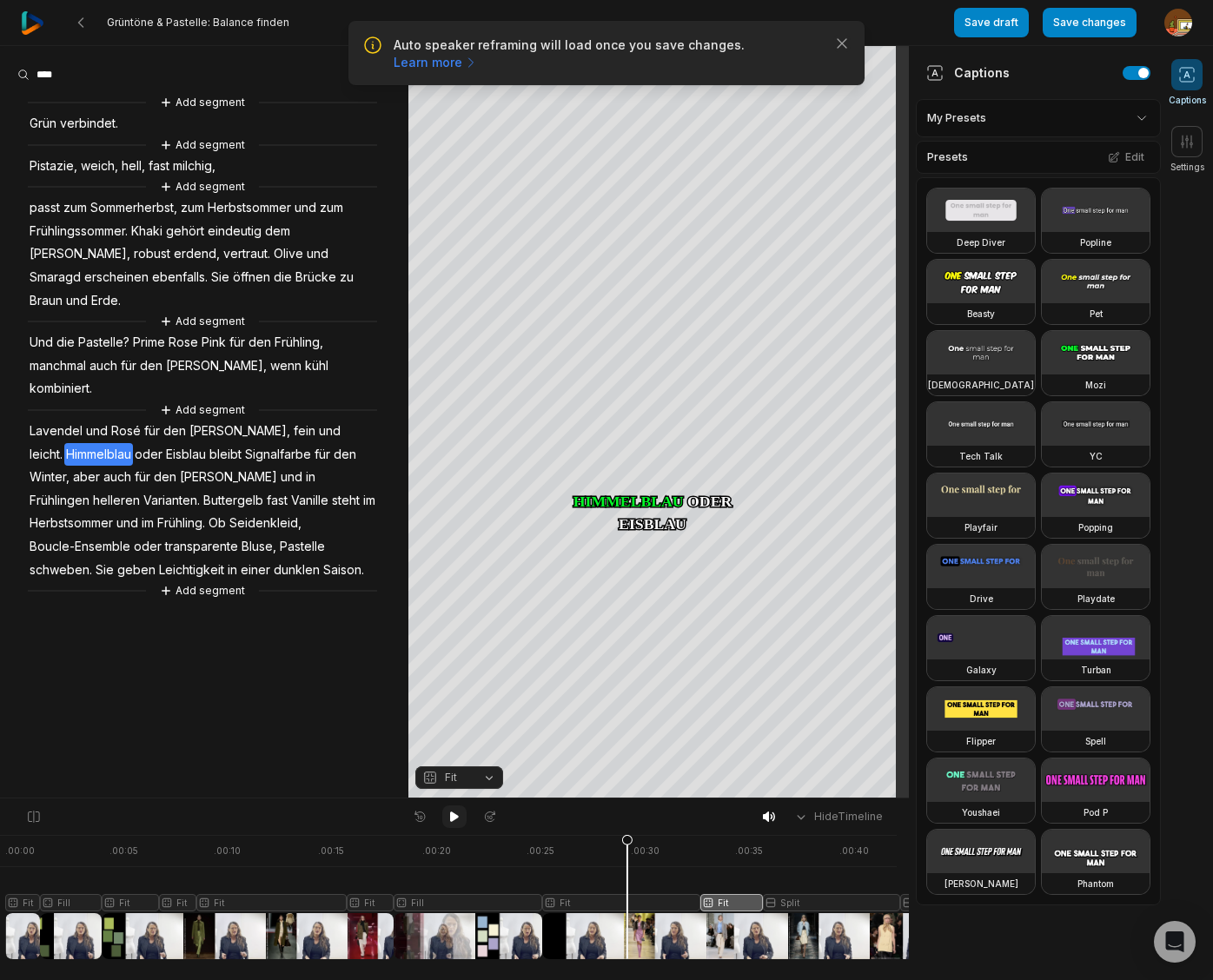
click at [458, 816] on icon at bounding box center [454, 816] width 9 height 10
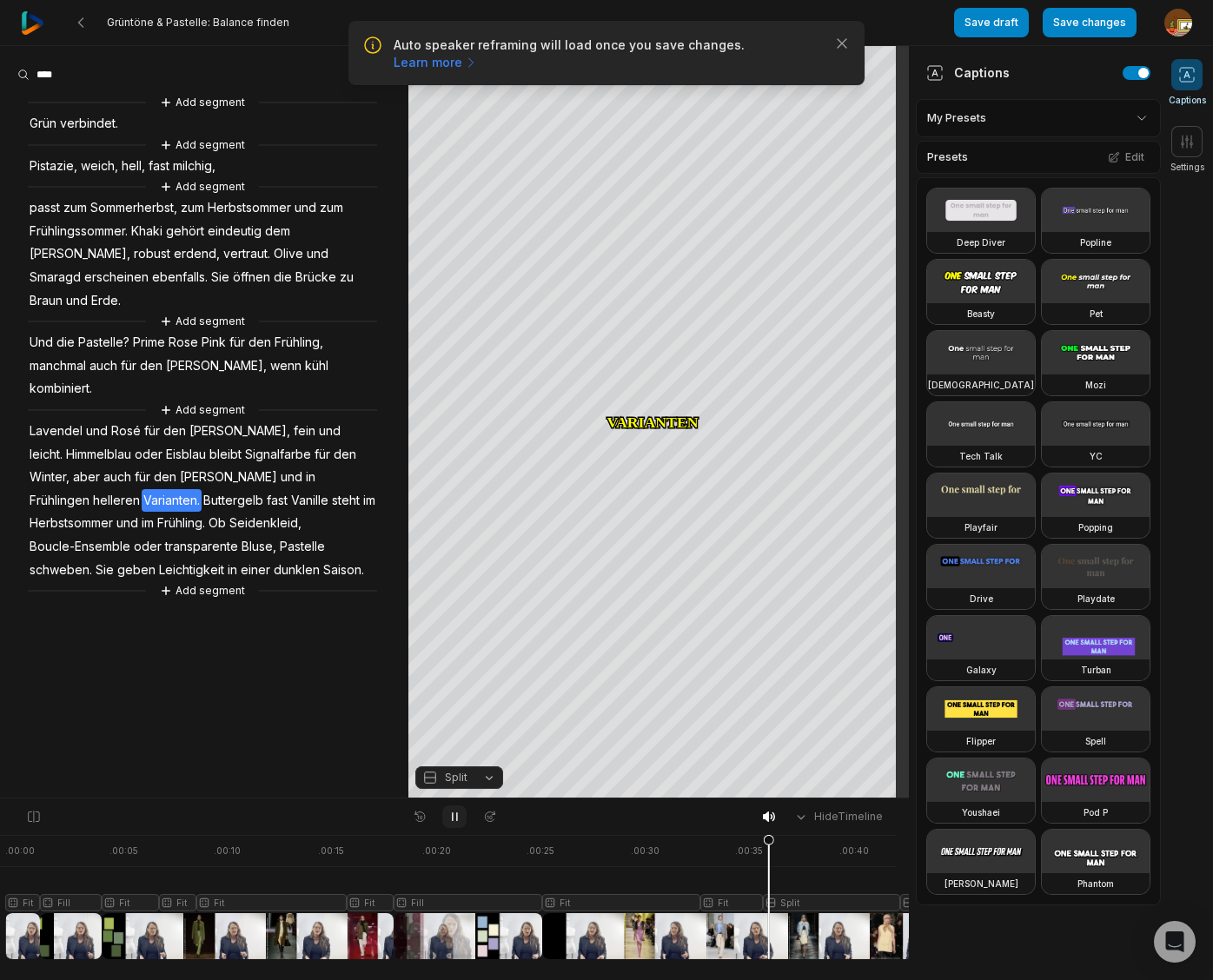
click at [459, 808] on button at bounding box center [454, 816] width 25 height 23
click at [304, 466] on span "in" at bounding box center [310, 477] width 13 height 24
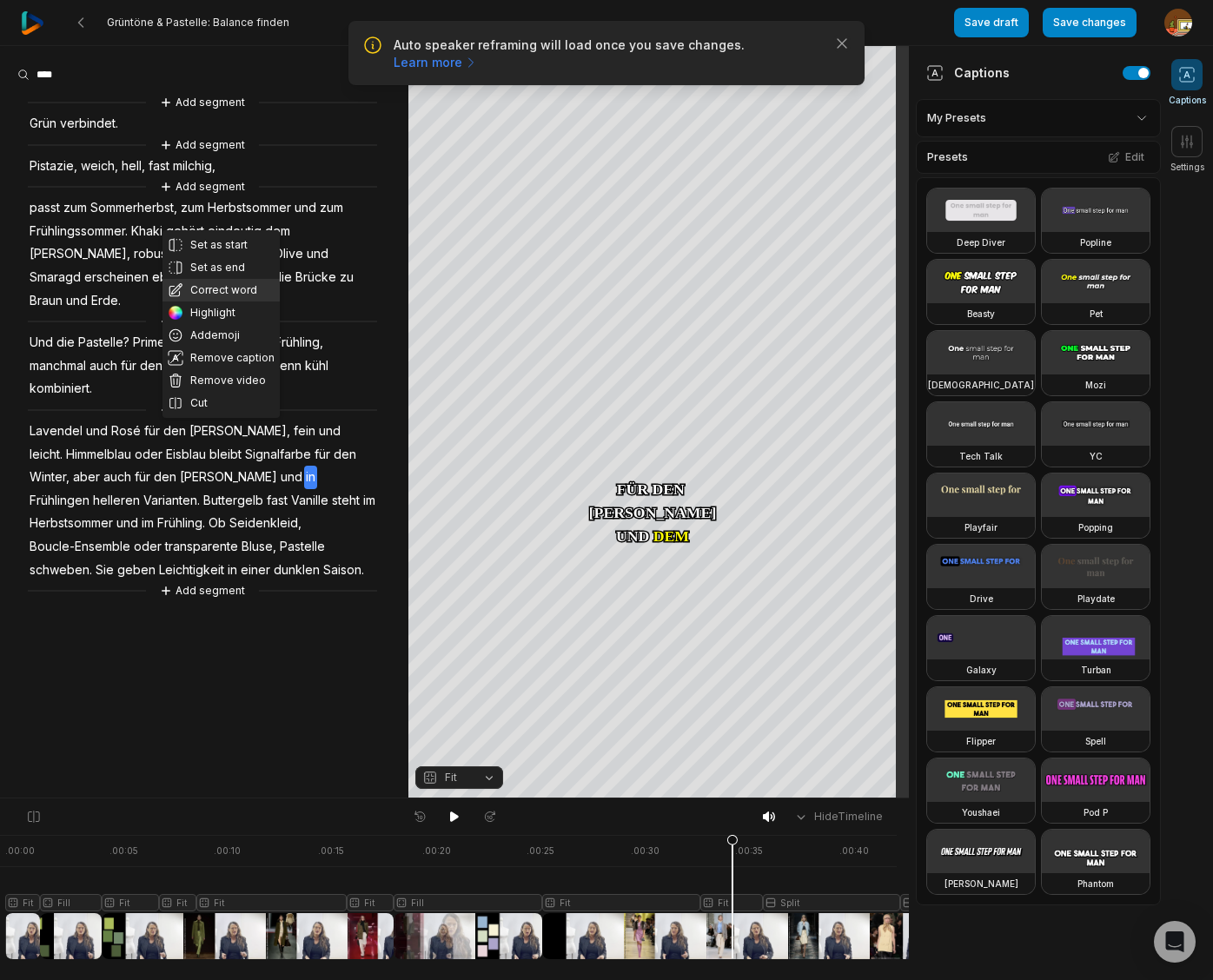
click at [228, 284] on button "Correct word" at bounding box center [221, 290] width 117 height 23
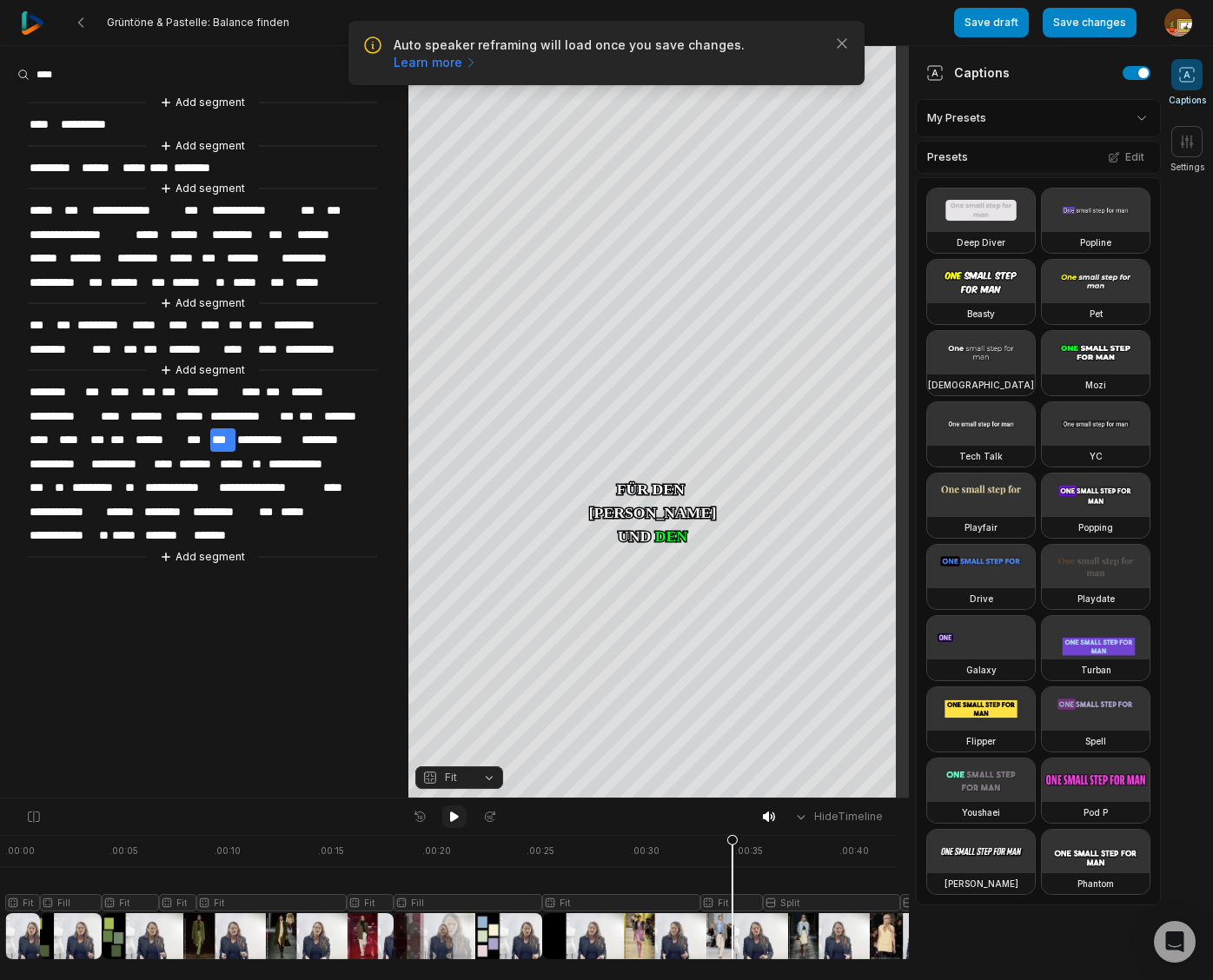
click at [448, 819] on icon at bounding box center [454, 816] width 14 height 14
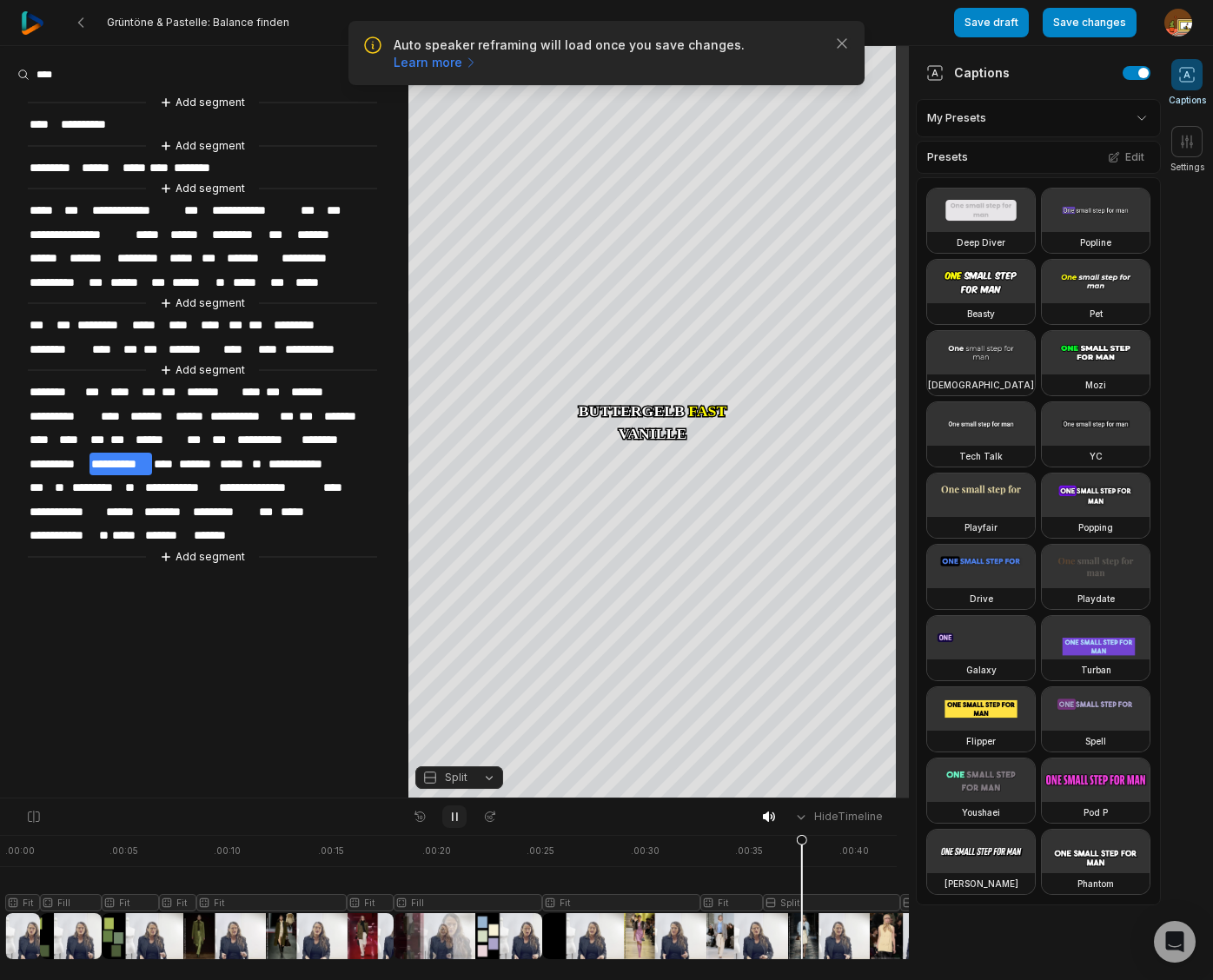
click at [448, 819] on icon at bounding box center [454, 816] width 14 height 14
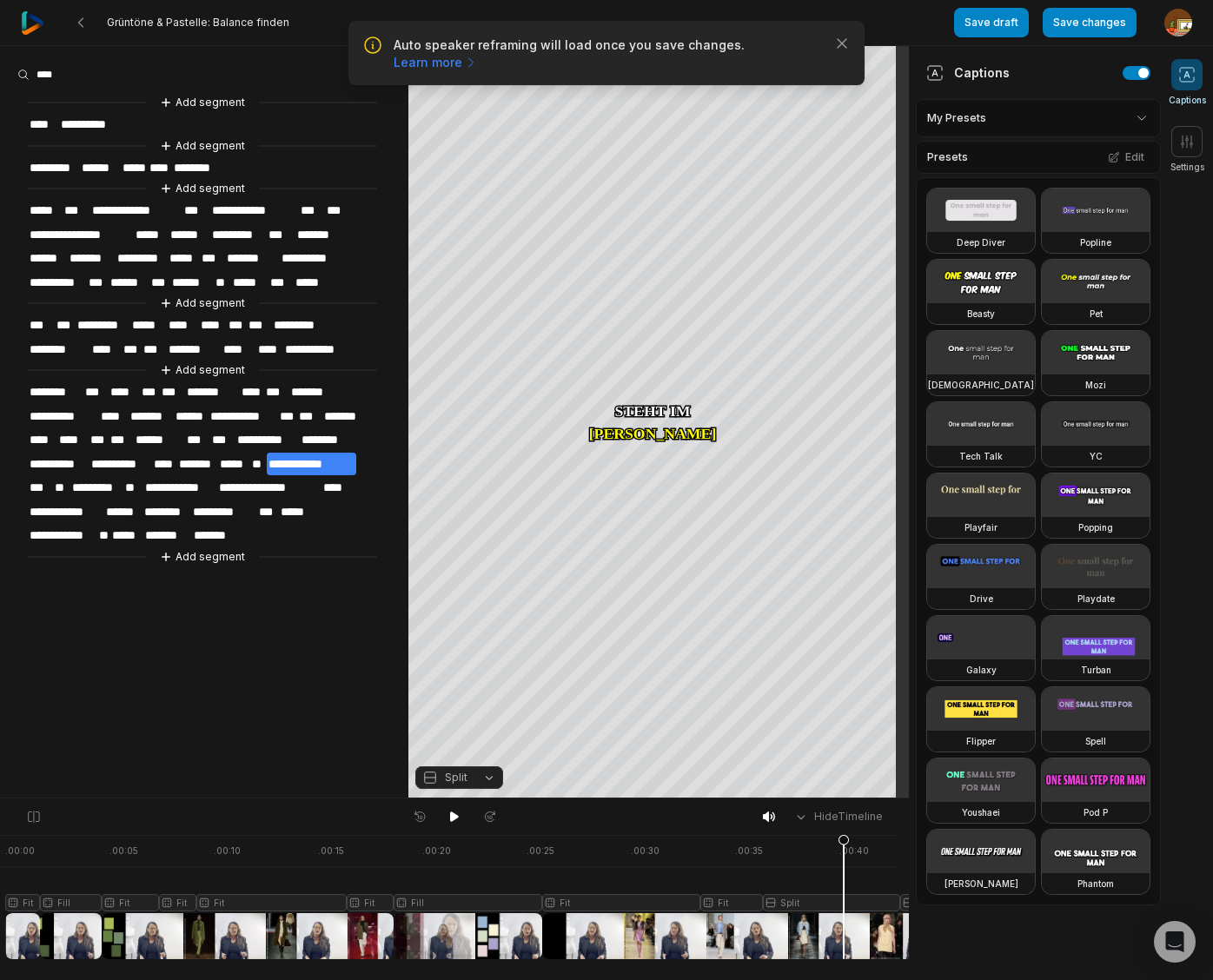
click at [844, 902] on div at bounding box center [532, 897] width 1054 height 124
click at [490, 780] on button "Split" at bounding box center [459, 777] width 88 height 23
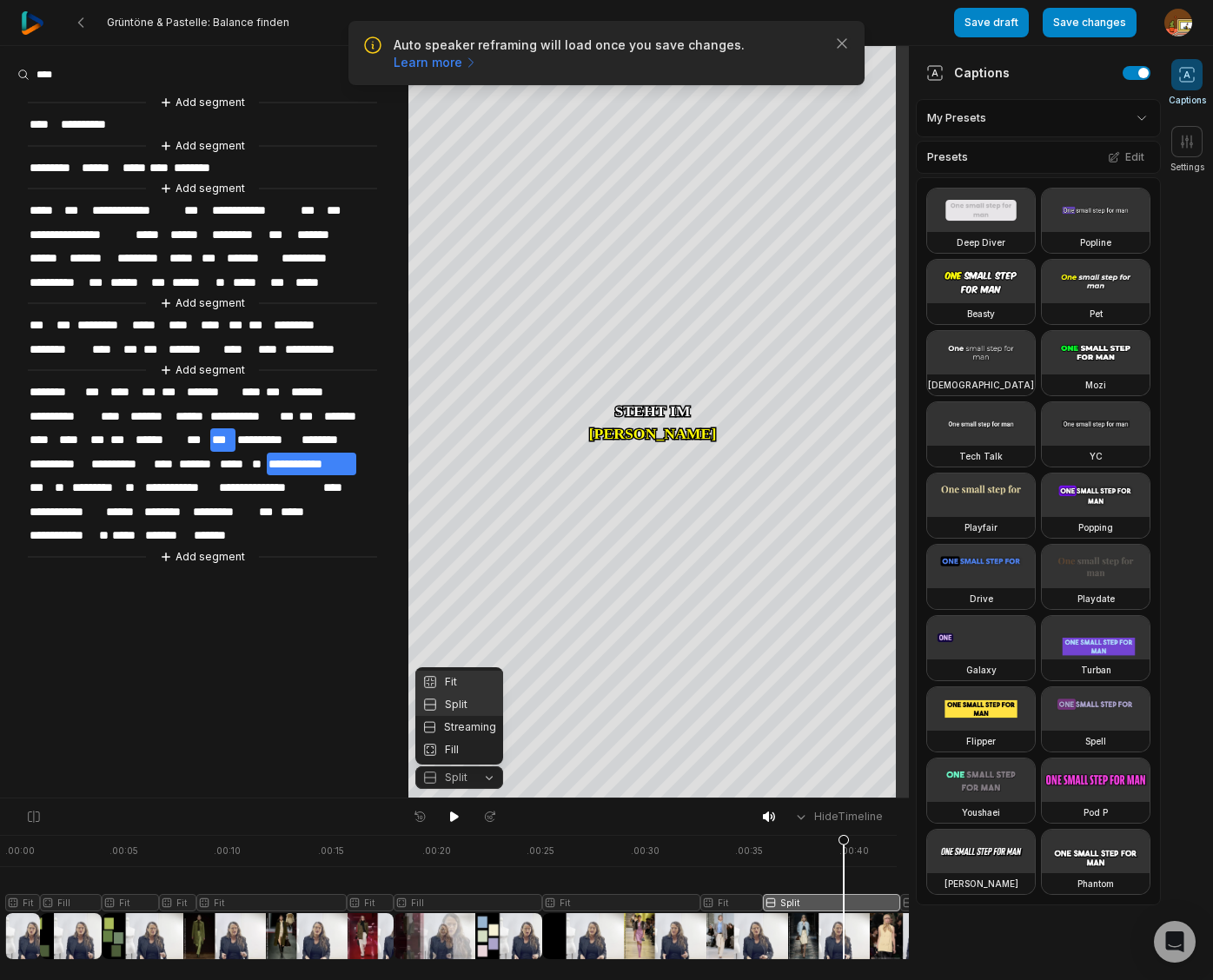
drag, startPoint x: 453, startPoint y: 681, endPoint x: 473, endPoint y: 676, distance: 20.6
click at [453, 681] on div "Fit" at bounding box center [459, 682] width 88 height 23
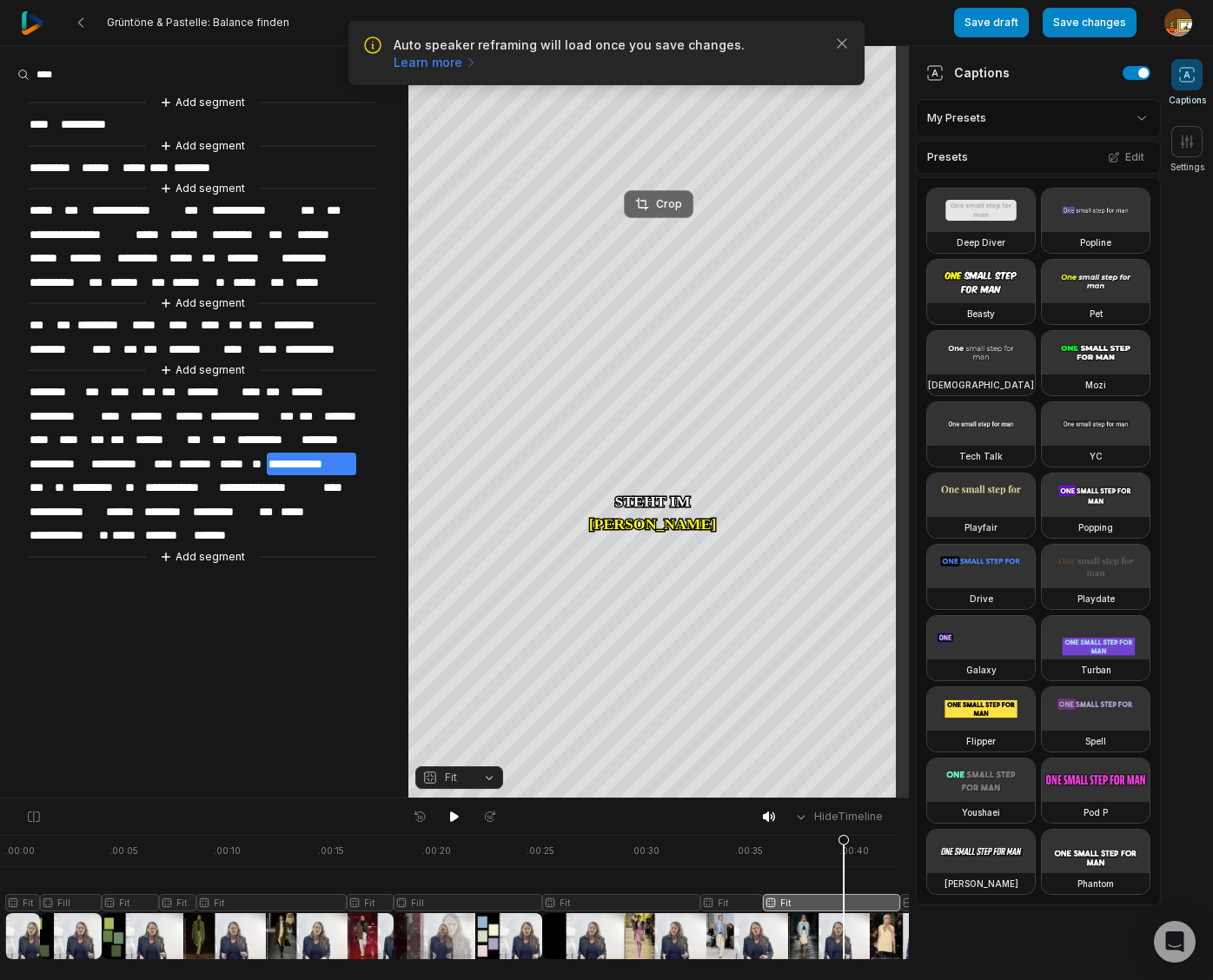
click at [677, 202] on div "Crop" at bounding box center [659, 204] width 47 height 16
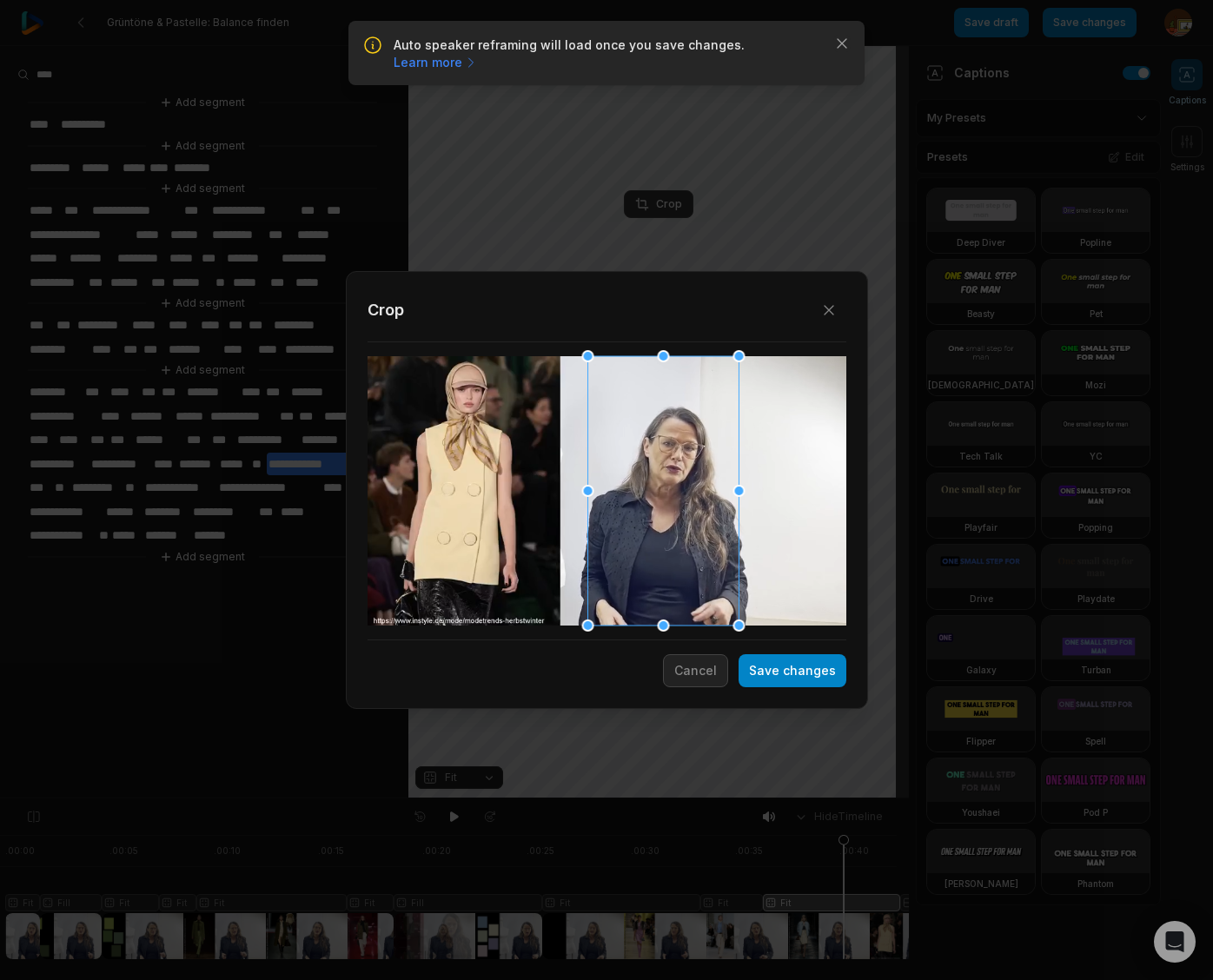
drag, startPoint x: 623, startPoint y: 529, endPoint x: 679, endPoint y: 533, distance: 56.1
click at [679, 533] on div at bounding box center [663, 491] width 151 height 270
click at [811, 677] on button "Save changes" at bounding box center [792, 670] width 108 height 33
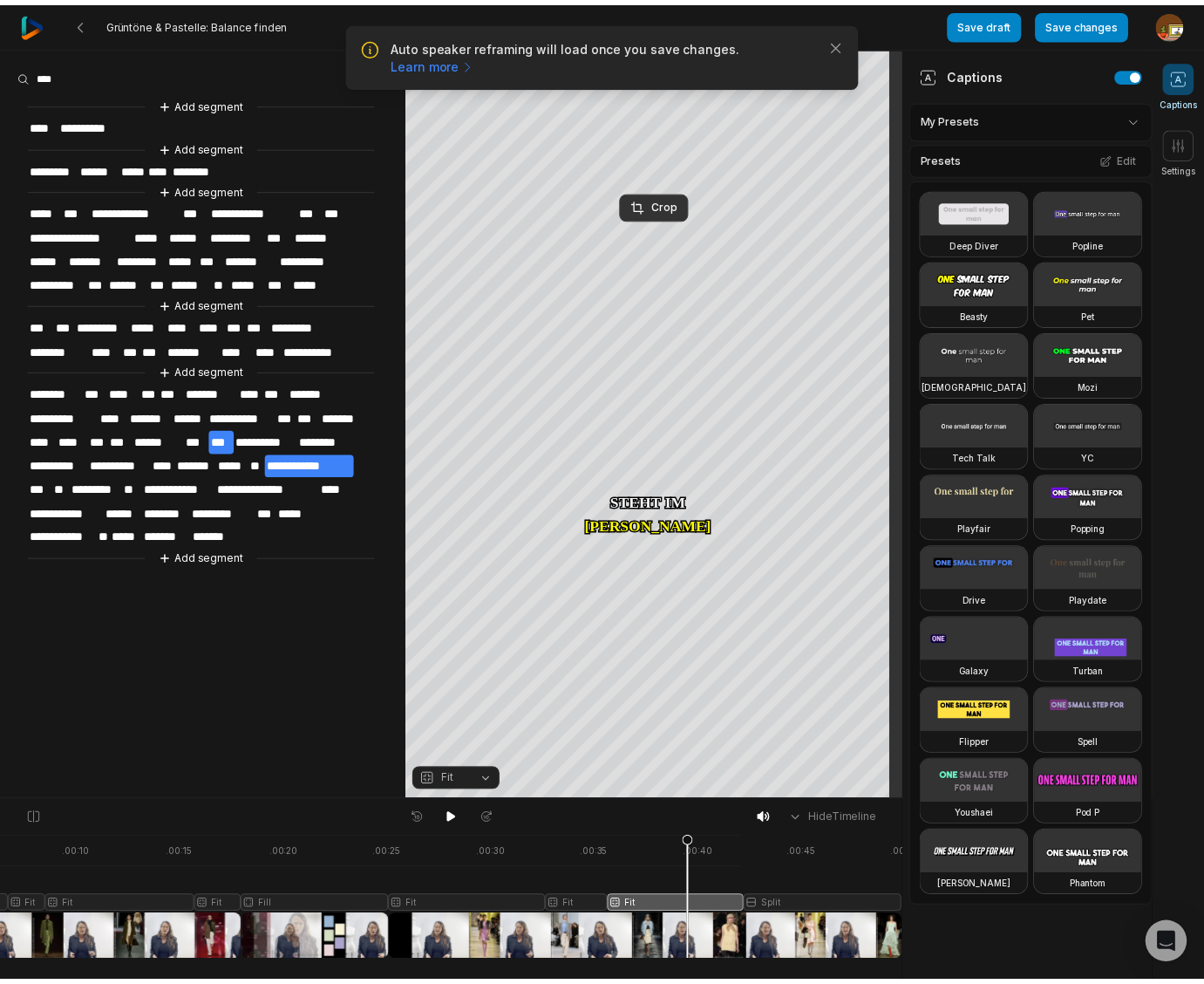
scroll to position [0, 168]
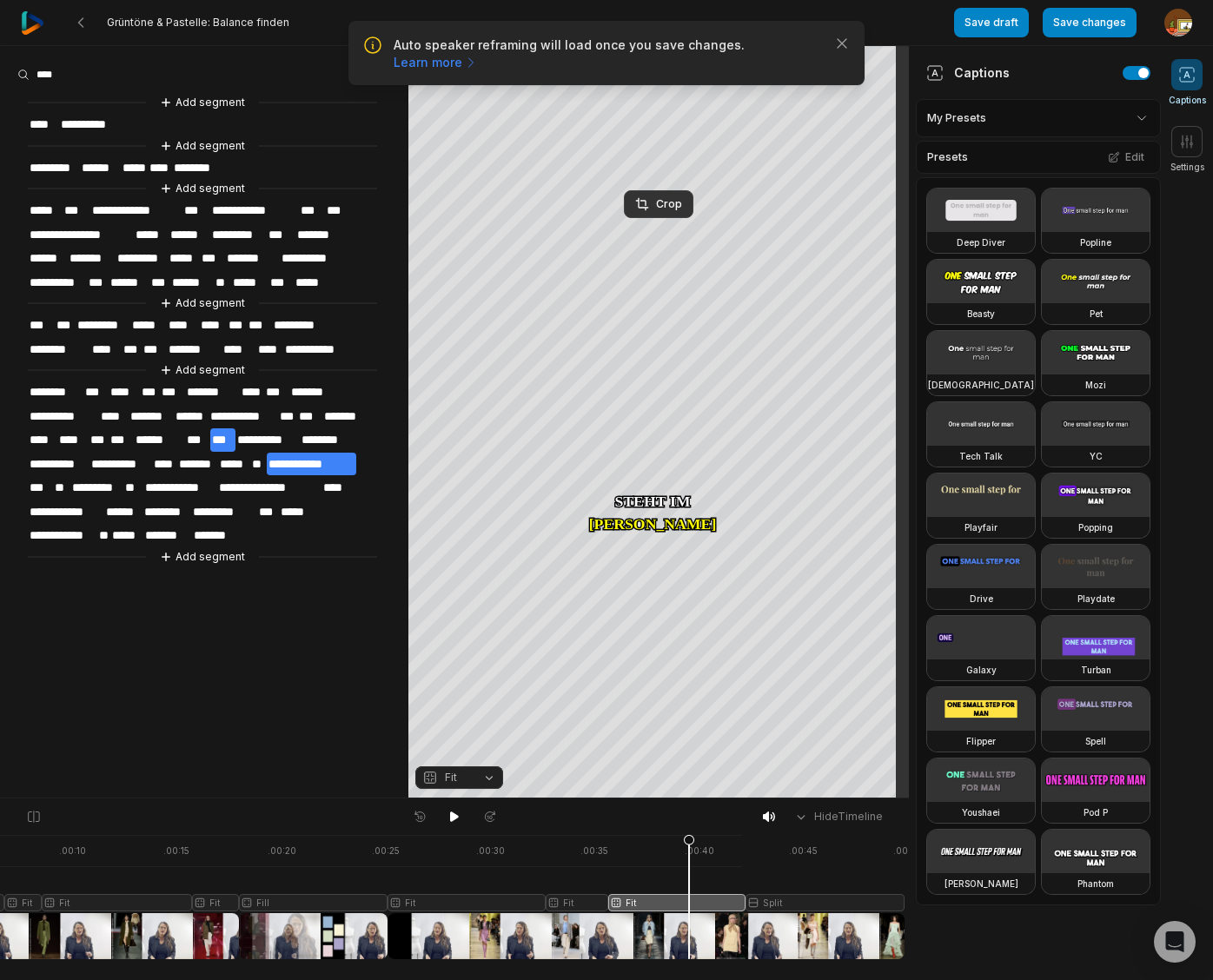
click at [830, 901] on div at bounding box center [377, 897] width 1054 height 124
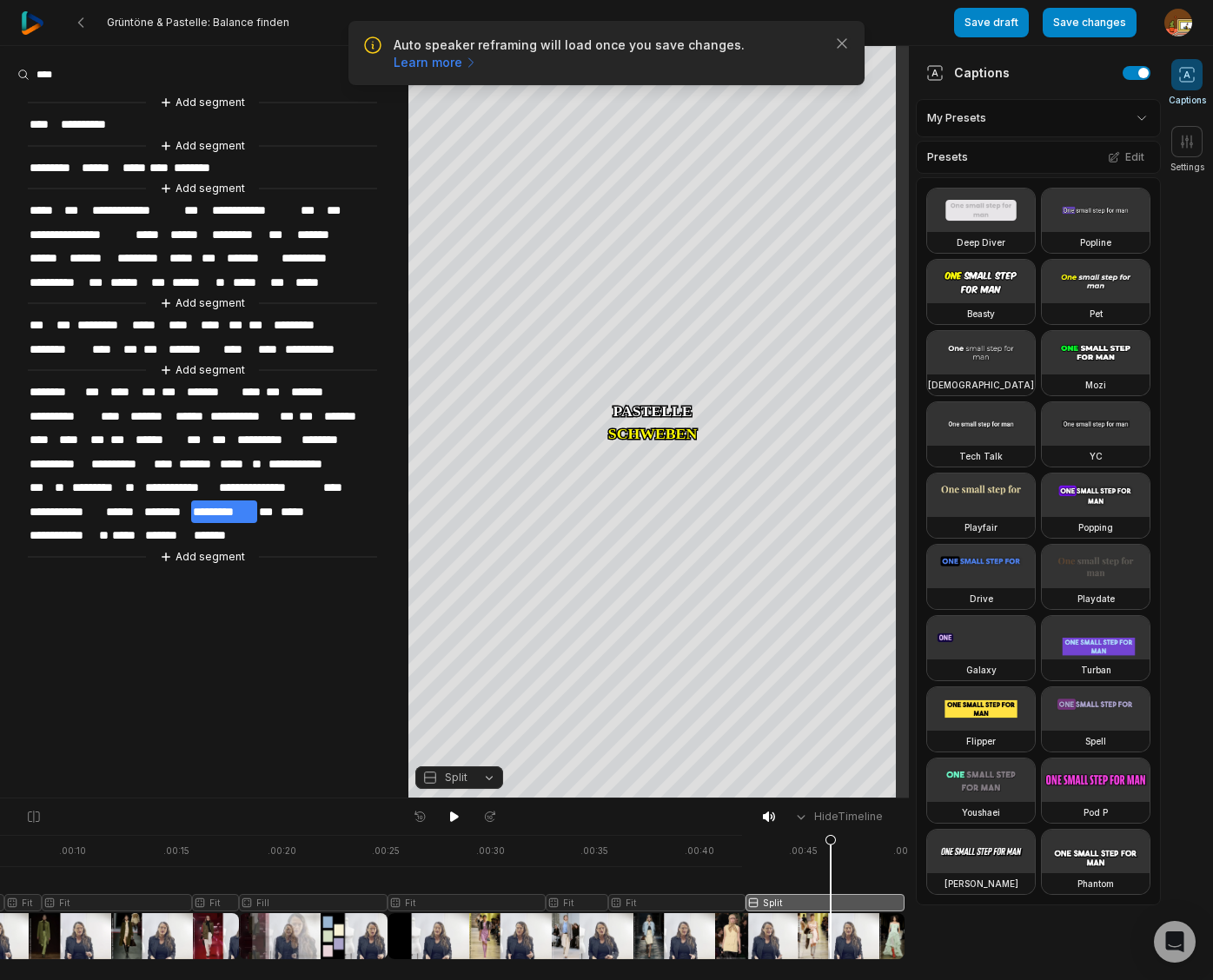
drag, startPoint x: 488, startPoint y: 774, endPoint x: 451, endPoint y: 584, distance: 193.6
click at [488, 774] on button "Split" at bounding box center [459, 777] width 88 height 23
click at [465, 682] on div "Fit" at bounding box center [459, 682] width 88 height 23
click at [667, 206] on div "Crop" at bounding box center [659, 204] width 47 height 16
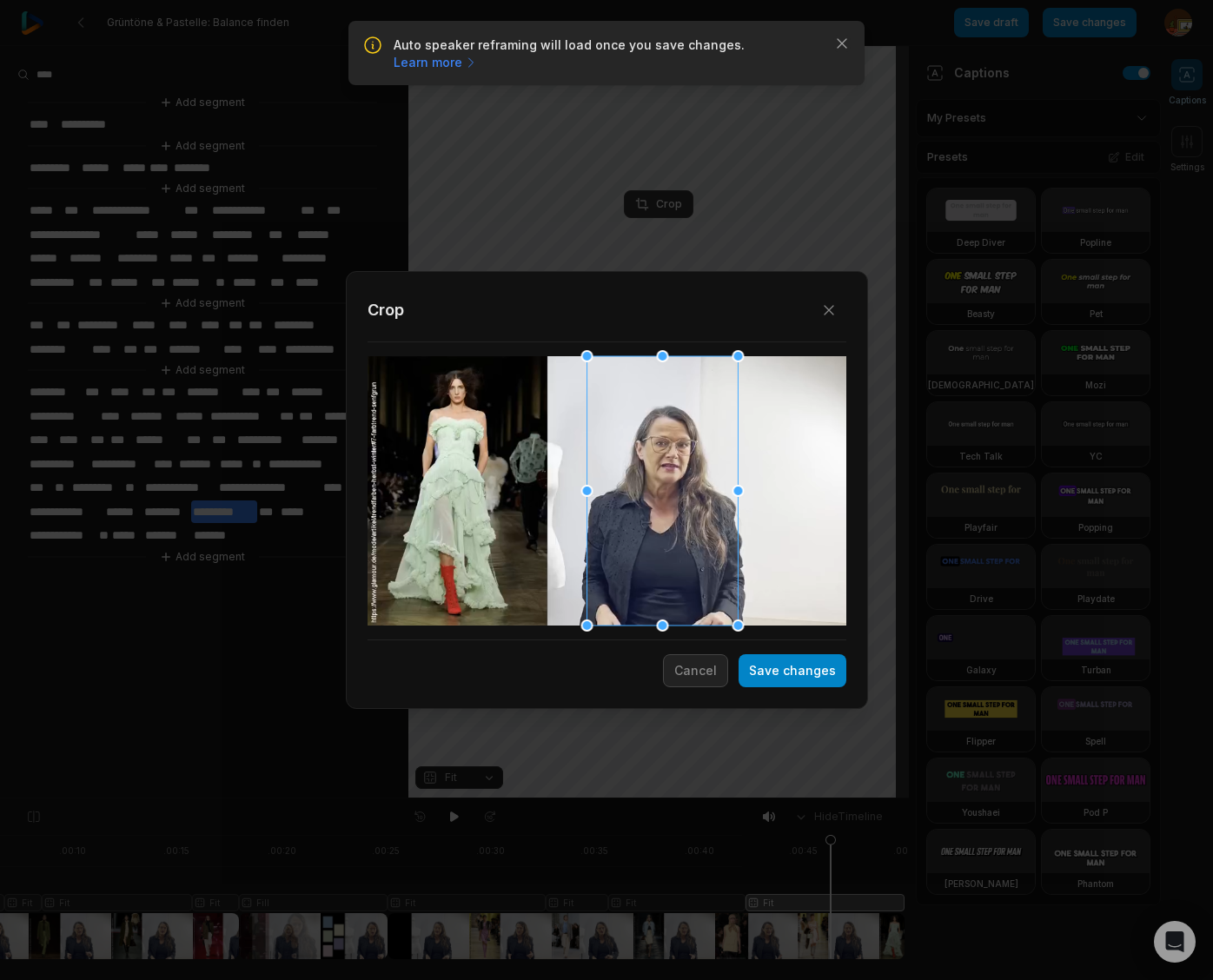
drag, startPoint x: 631, startPoint y: 507, endPoint x: 686, endPoint y: 511, distance: 55.1
click at [686, 511] on div at bounding box center [662, 491] width 151 height 270
click at [789, 668] on button "Save changes" at bounding box center [792, 670] width 108 height 33
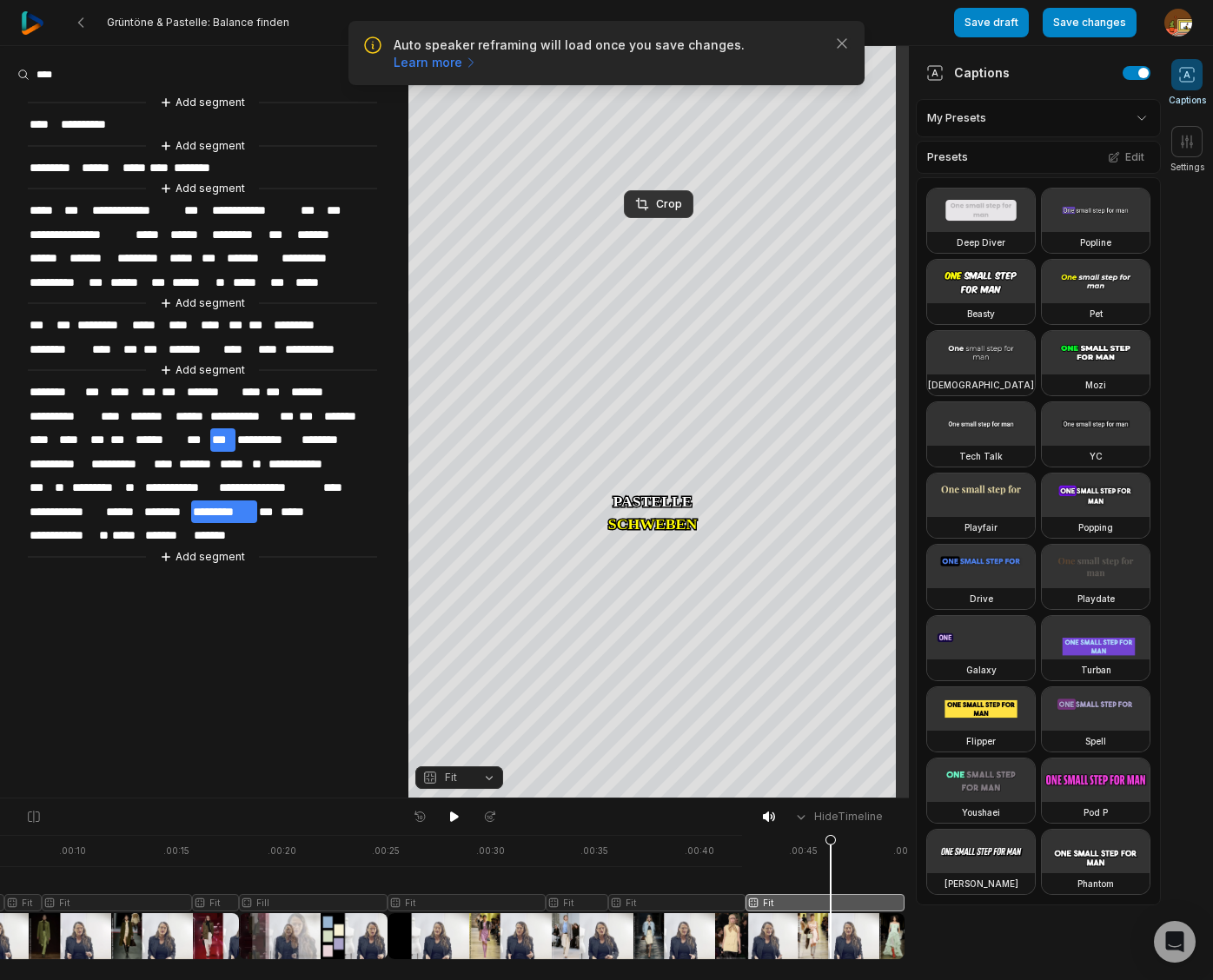
click at [827, 843] on icon at bounding box center [831, 900] width 11 height 132
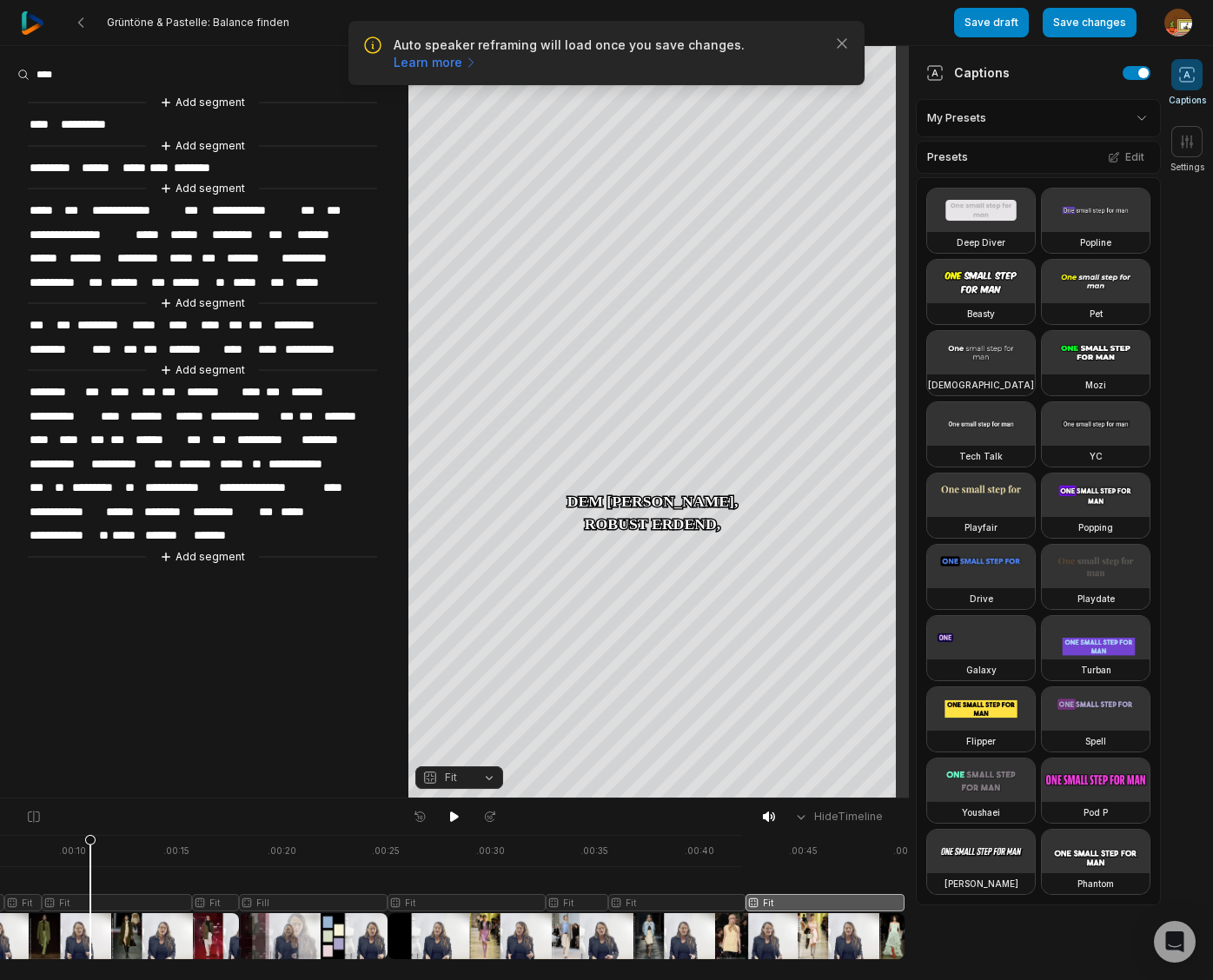
drag, startPoint x: 827, startPoint y: 843, endPoint x: 90, endPoint y: 889, distance: 738.4
click at [90, 889] on icon at bounding box center [90, 900] width 11 height 132
drag, startPoint x: 444, startPoint y: 817, endPoint x: 427, endPoint y: 780, distance: 40.7
click at [444, 817] on button at bounding box center [454, 816] width 25 height 23
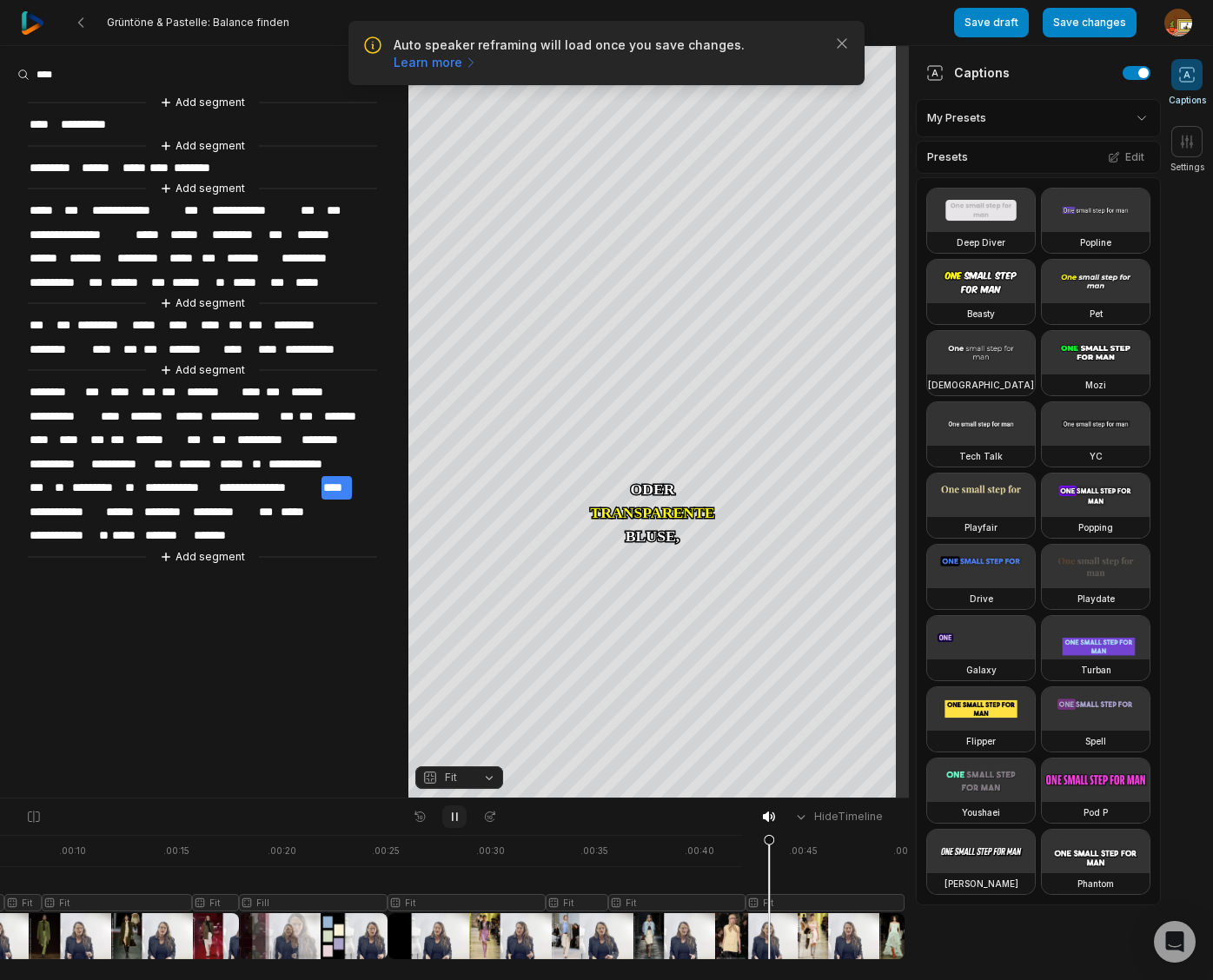
click at [458, 818] on icon at bounding box center [454, 816] width 14 height 14
click at [307, 456] on span "**********" at bounding box center [311, 464] width 88 height 24
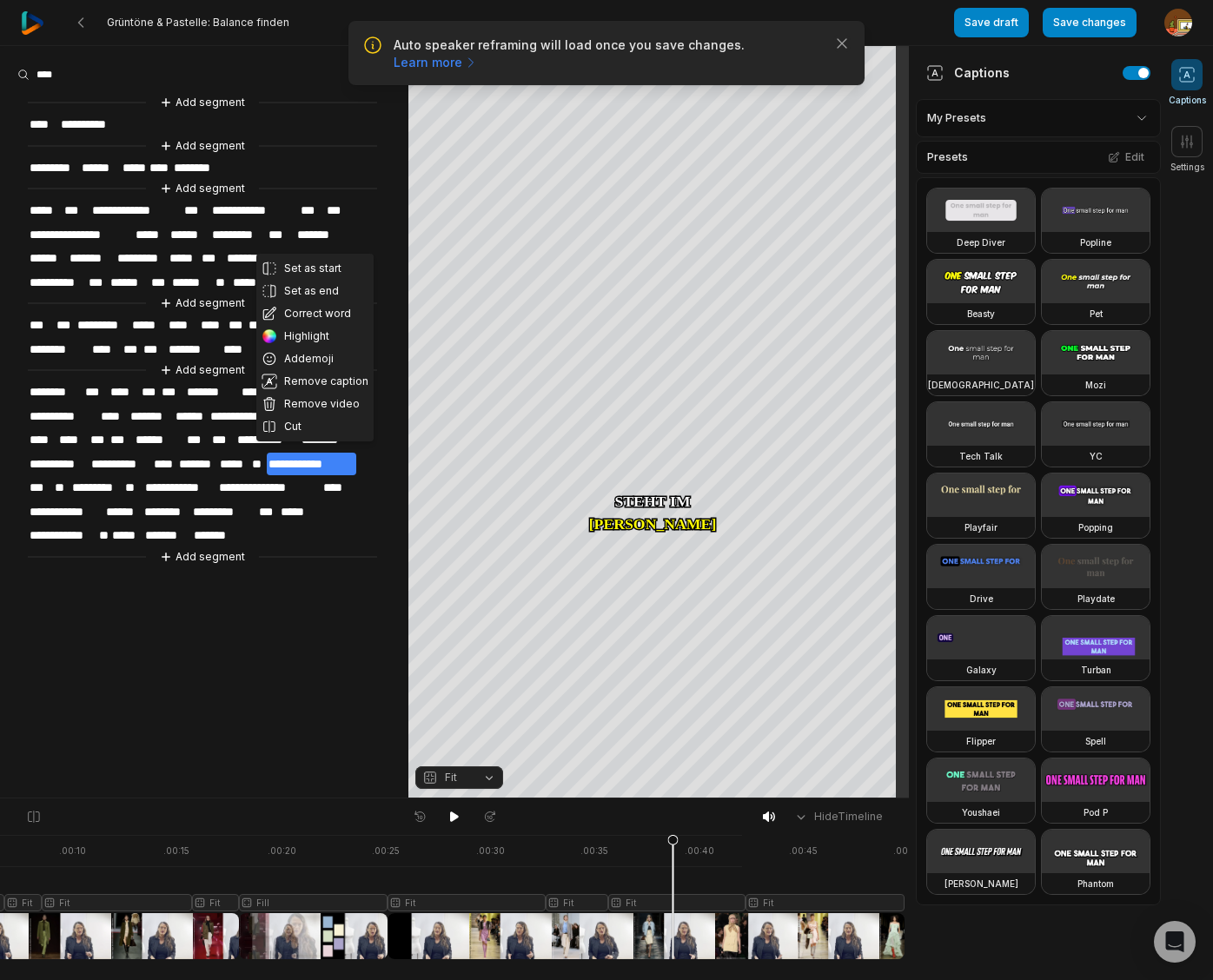
drag, startPoint x: 307, startPoint y: 310, endPoint x: 323, endPoint y: 378, distance: 69.9
click at [308, 310] on button "Correct word" at bounding box center [315, 313] width 117 height 23
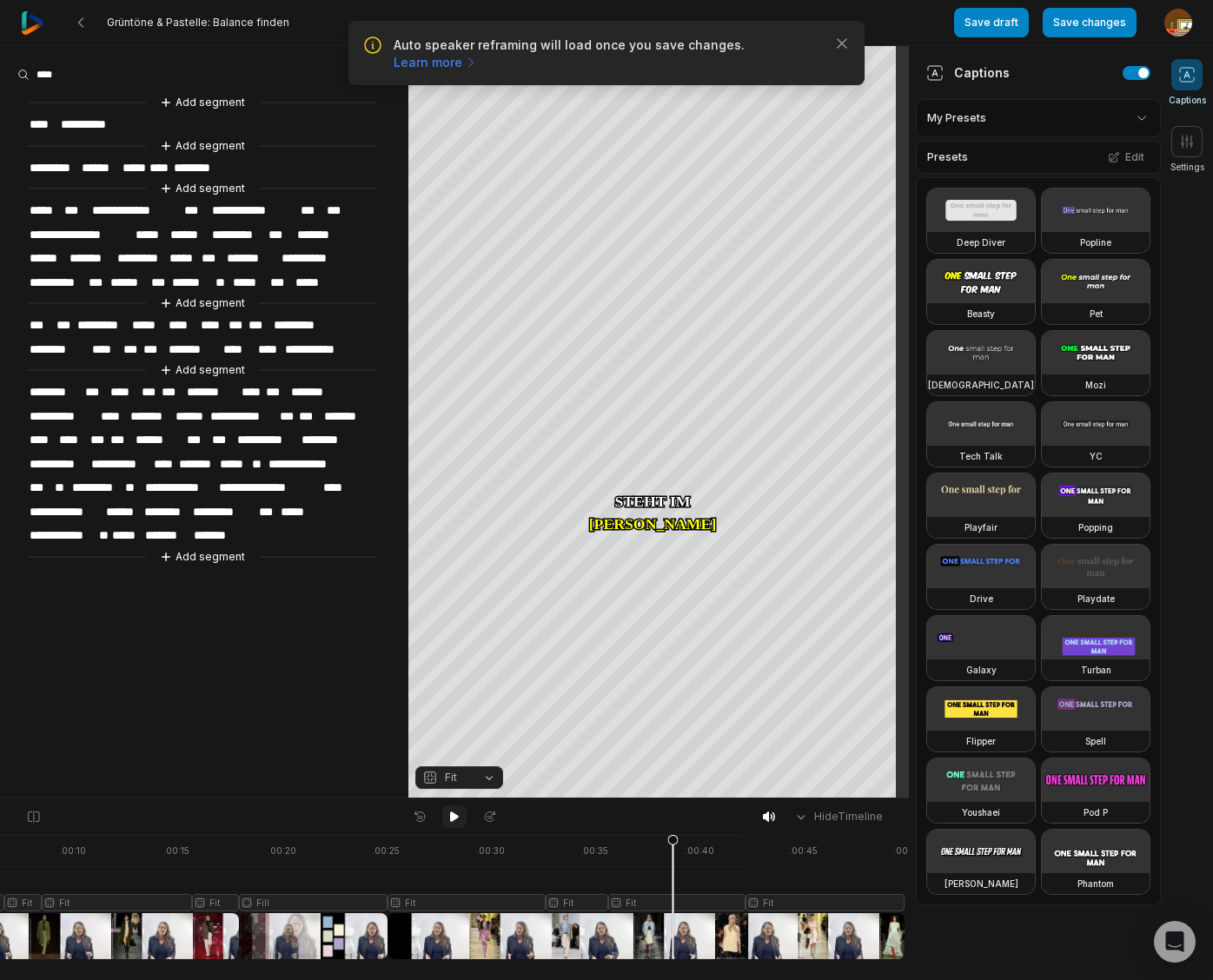
click at [454, 818] on icon at bounding box center [454, 816] width 9 height 10
click at [459, 814] on icon at bounding box center [454, 816] width 14 height 14
drag, startPoint x: 1110, startPoint y: 24, endPoint x: 993, endPoint y: 32, distance: 117.3
click at [1110, 24] on button "Save changes" at bounding box center [1089, 23] width 94 height 30
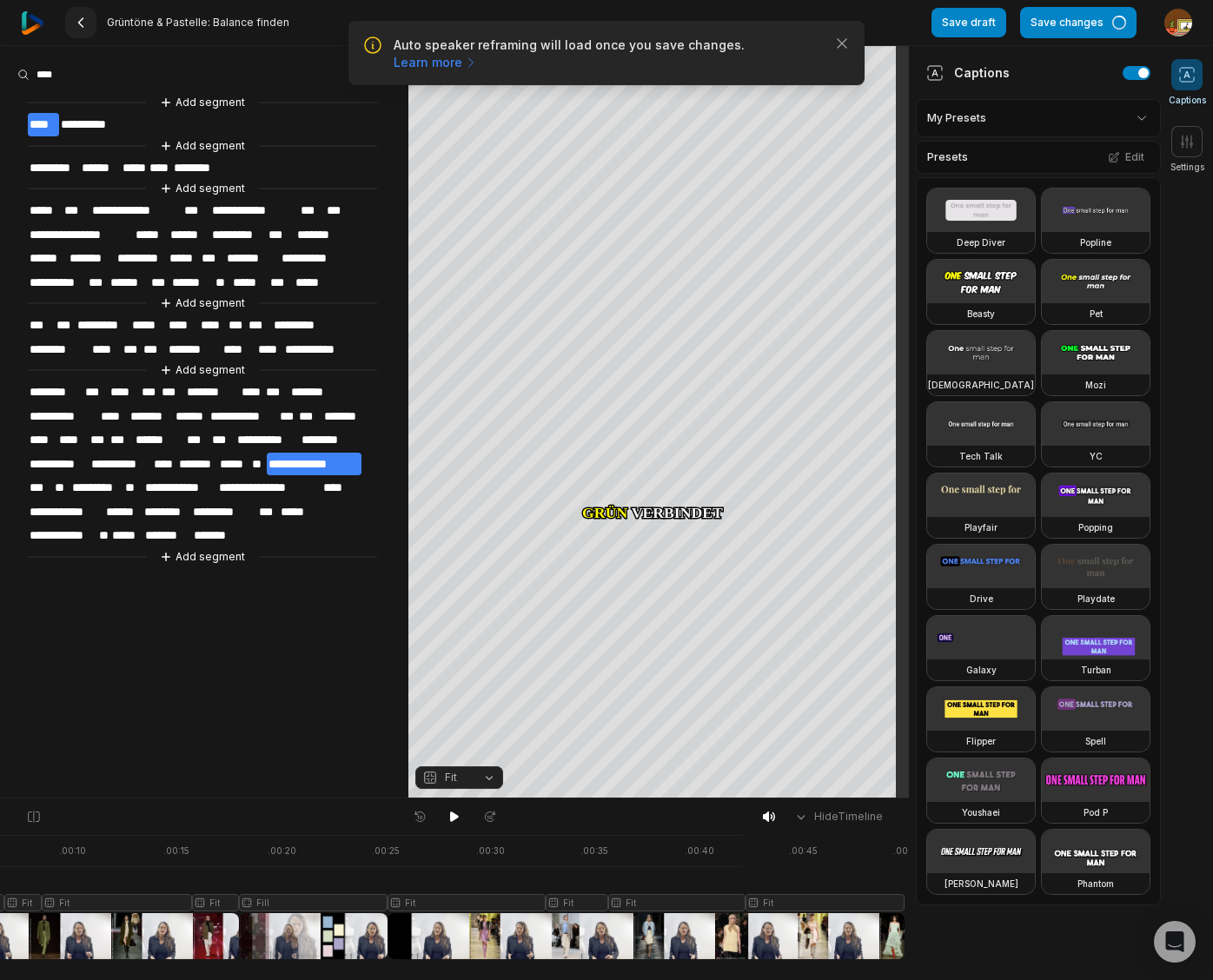
click at [83, 31] on button at bounding box center [81, 23] width 32 height 32
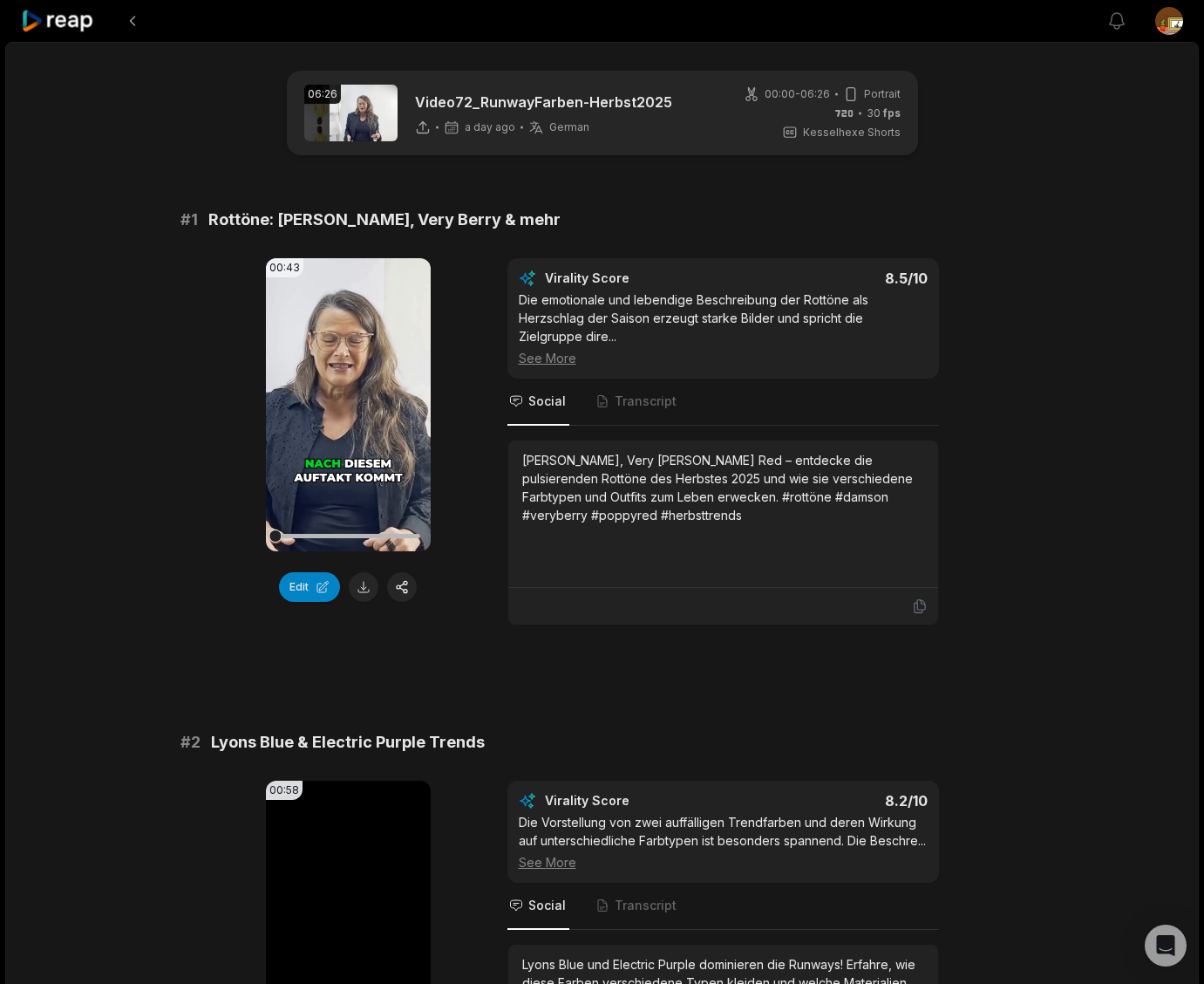
scroll to position [156, 0]
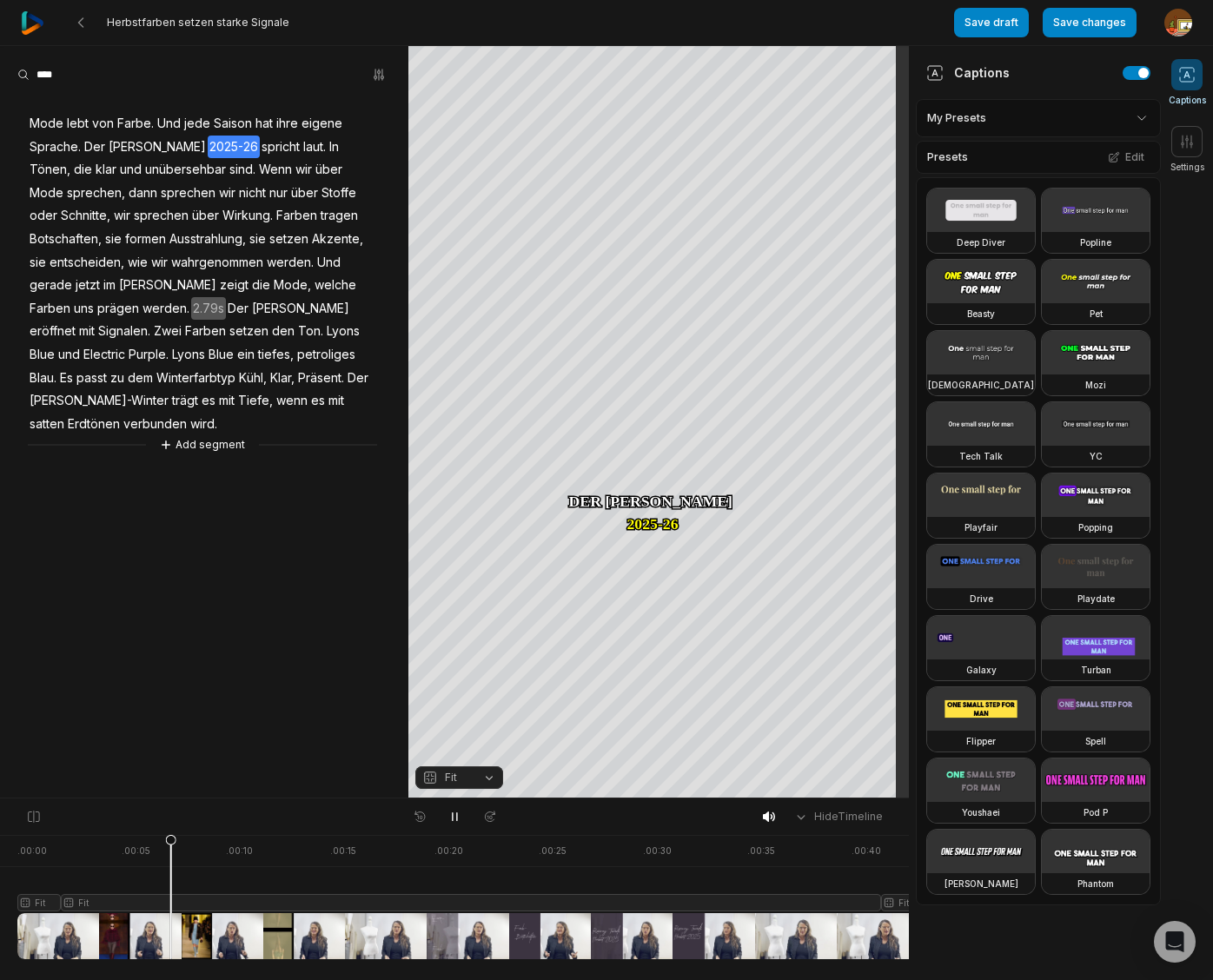
drag, startPoint x: 452, startPoint y: 813, endPoint x: 255, endPoint y: 858, distance: 202.1
click at [452, 813] on icon at bounding box center [454, 816] width 4 height 8
drag, startPoint x: 171, startPoint y: 840, endPoint x: 64, endPoint y: 850, distance: 107.5
click at [64, 850] on icon at bounding box center [64, 900] width 11 height 132
click at [676, 209] on div "Crop" at bounding box center [659, 204] width 47 height 16
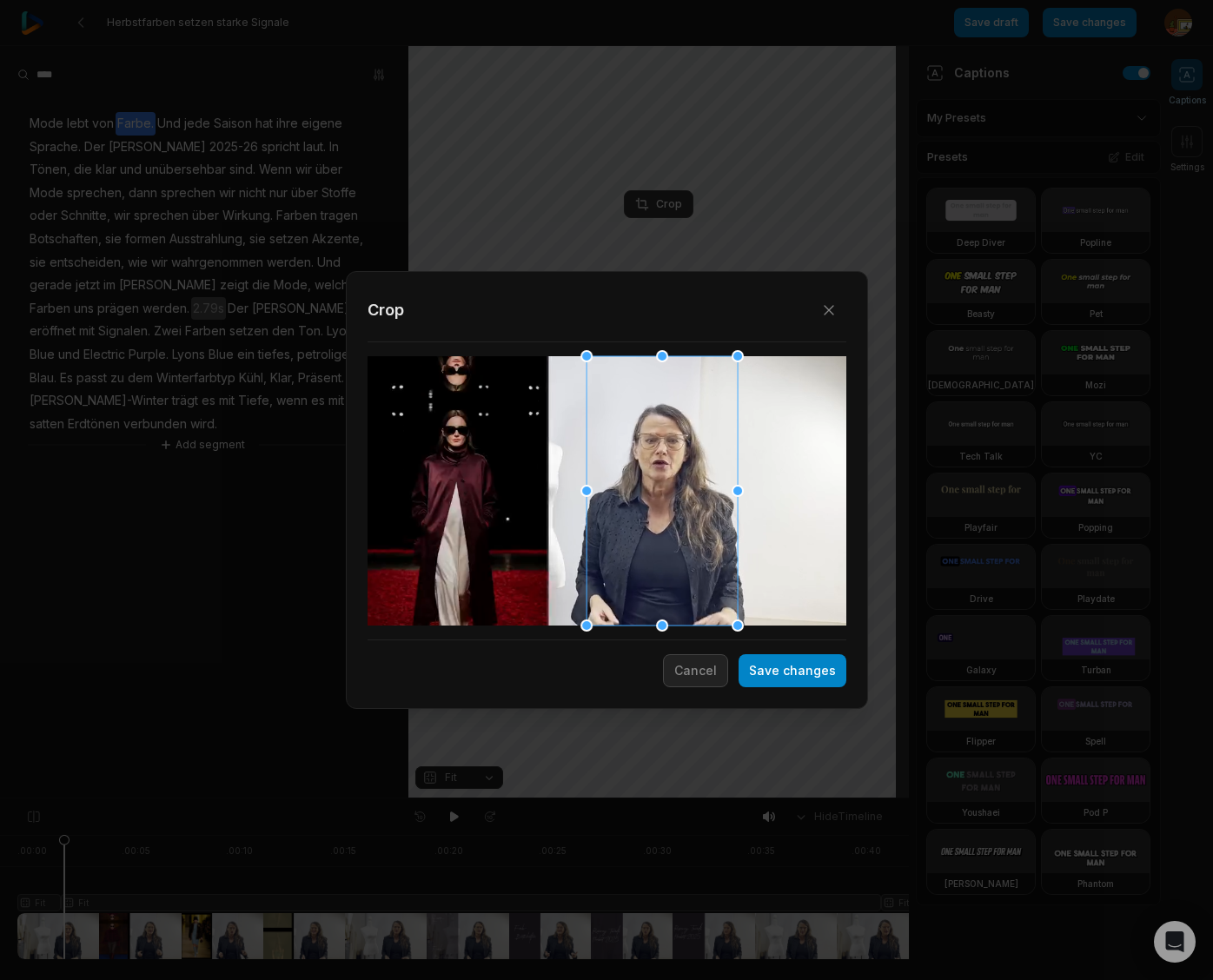
click at [700, 548] on div at bounding box center [662, 491] width 151 height 270
click at [695, 548] on div at bounding box center [659, 491] width 151 height 270
click at [790, 666] on button "Save changes" at bounding box center [792, 670] width 108 height 33
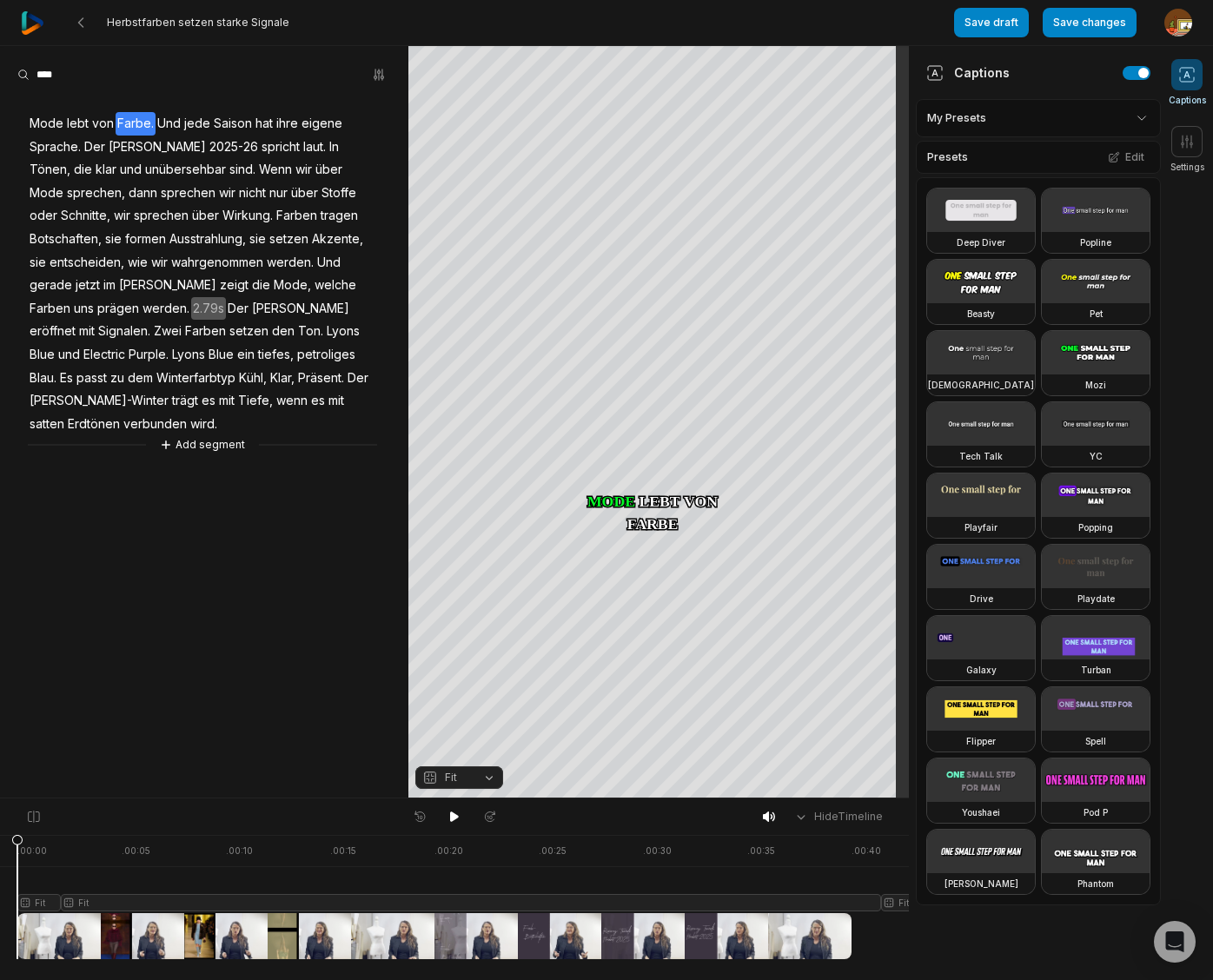
drag, startPoint x: 62, startPoint y: 840, endPoint x: -49, endPoint y: 842, distance: 111.0
click at [0, 842] on html "Herbstfarben setzen starke Signale Save draft Save changes Open user menu Capti…" at bounding box center [606, 490] width 1213 height 980
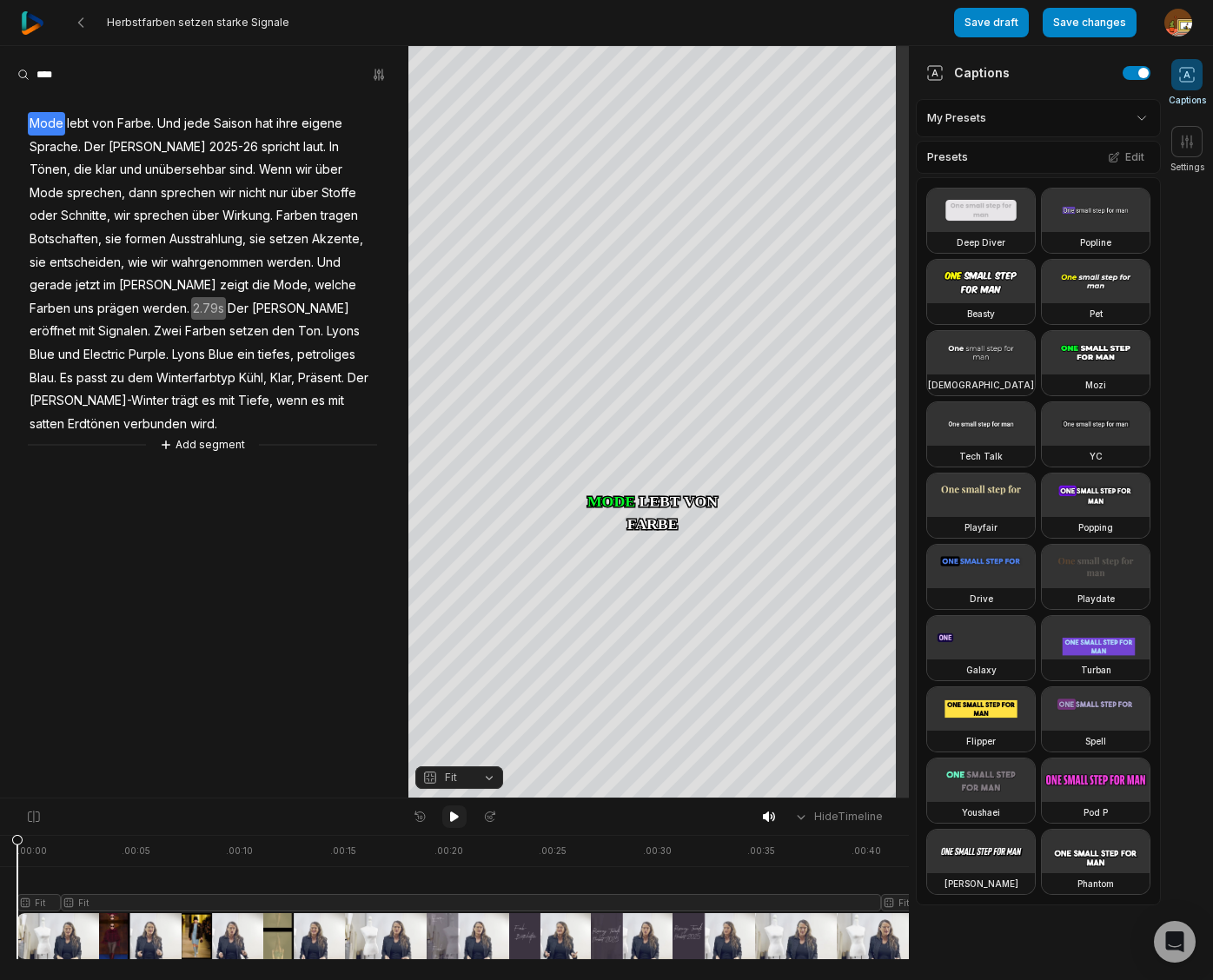
click at [454, 815] on icon at bounding box center [454, 816] width 9 height 10
drag, startPoint x: 451, startPoint y: 816, endPoint x: 469, endPoint y: 802, distance: 22.8
click at [451, 816] on icon at bounding box center [454, 816] width 14 height 14
click at [207, 147] on span "2025-26" at bounding box center [234, 147] width 53 height 24
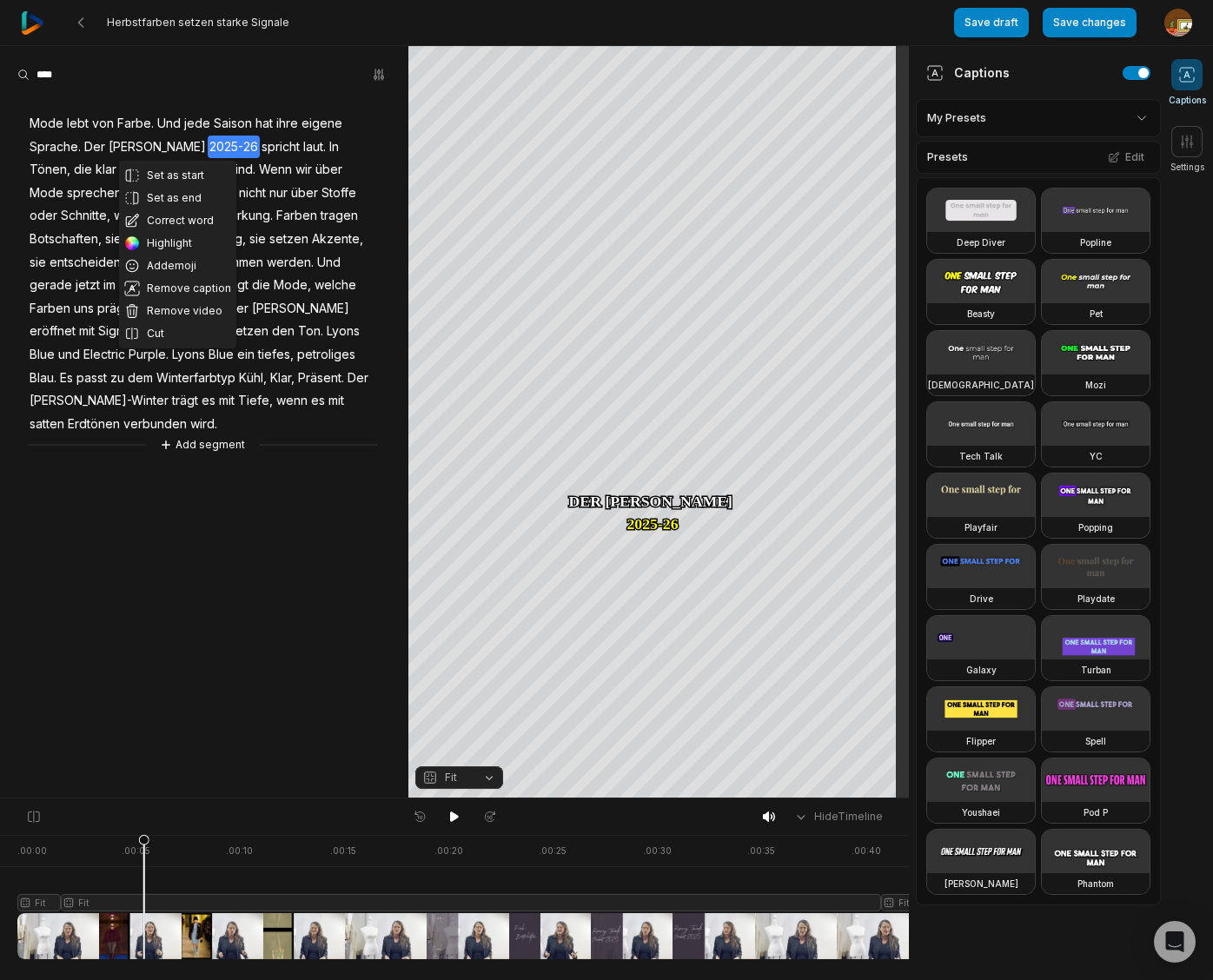
drag, startPoint x: 174, startPoint y: 218, endPoint x: 182, endPoint y: 195, distance: 24.4
click at [177, 215] on button "Correct word" at bounding box center [178, 220] width 117 height 23
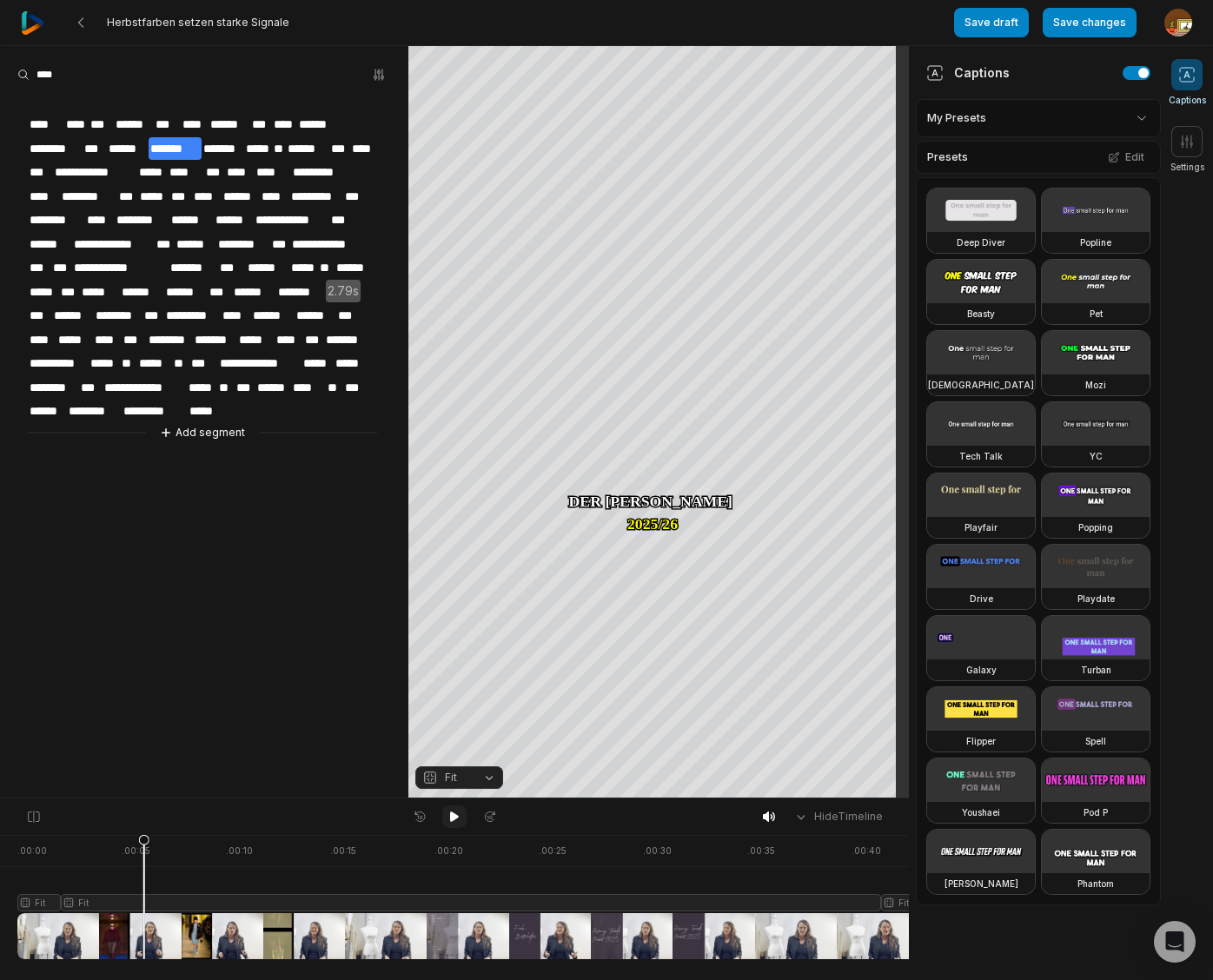
click at [452, 816] on icon at bounding box center [454, 816] width 9 height 10
click at [450, 816] on icon at bounding box center [454, 816] width 14 height 14
click at [301, 355] on span "**********" at bounding box center [259, 363] width 83 height 24
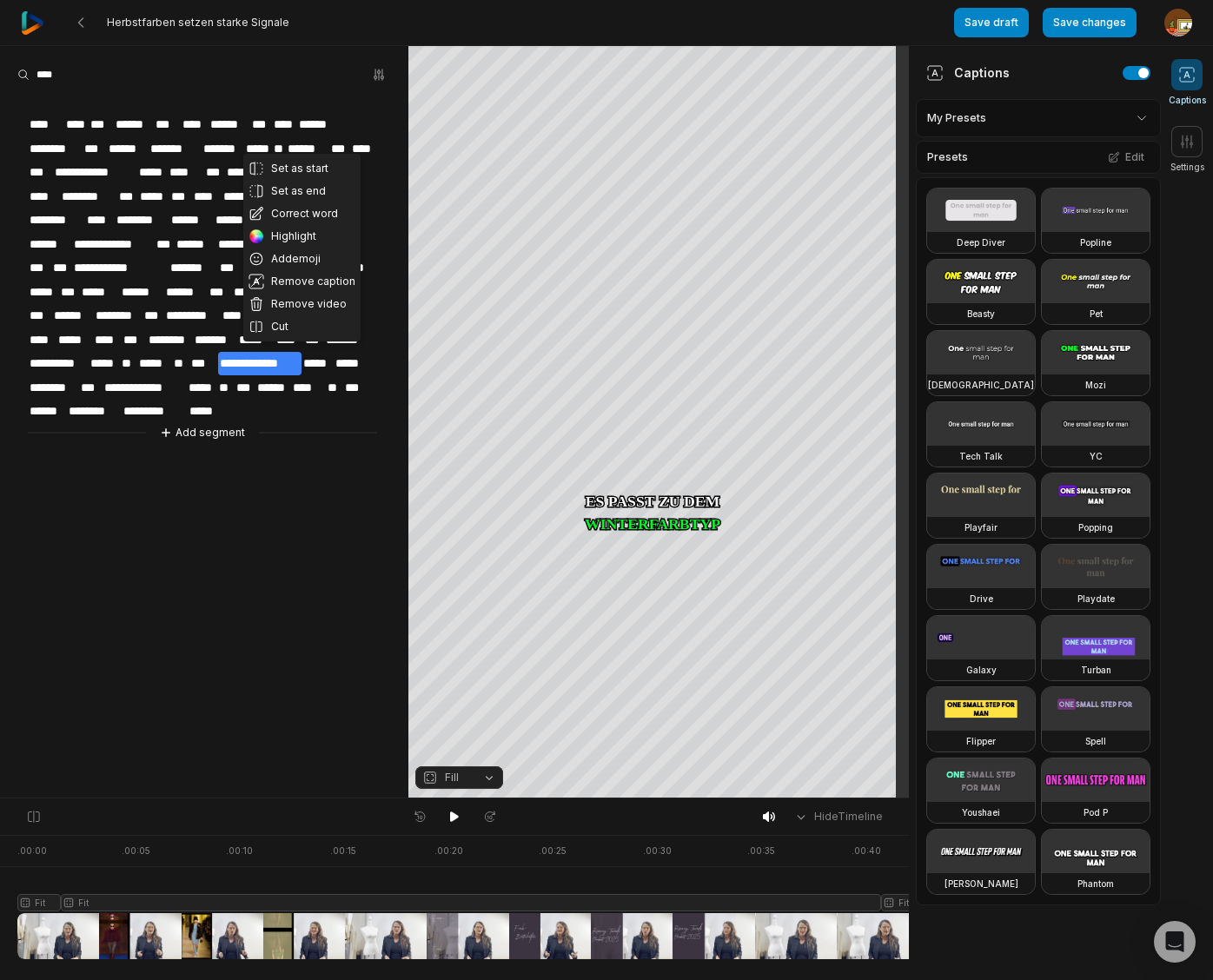
drag, startPoint x: 301, startPoint y: 211, endPoint x: 305, endPoint y: 227, distance: 16.5
click at [301, 211] on button "Correct word" at bounding box center [302, 214] width 117 height 23
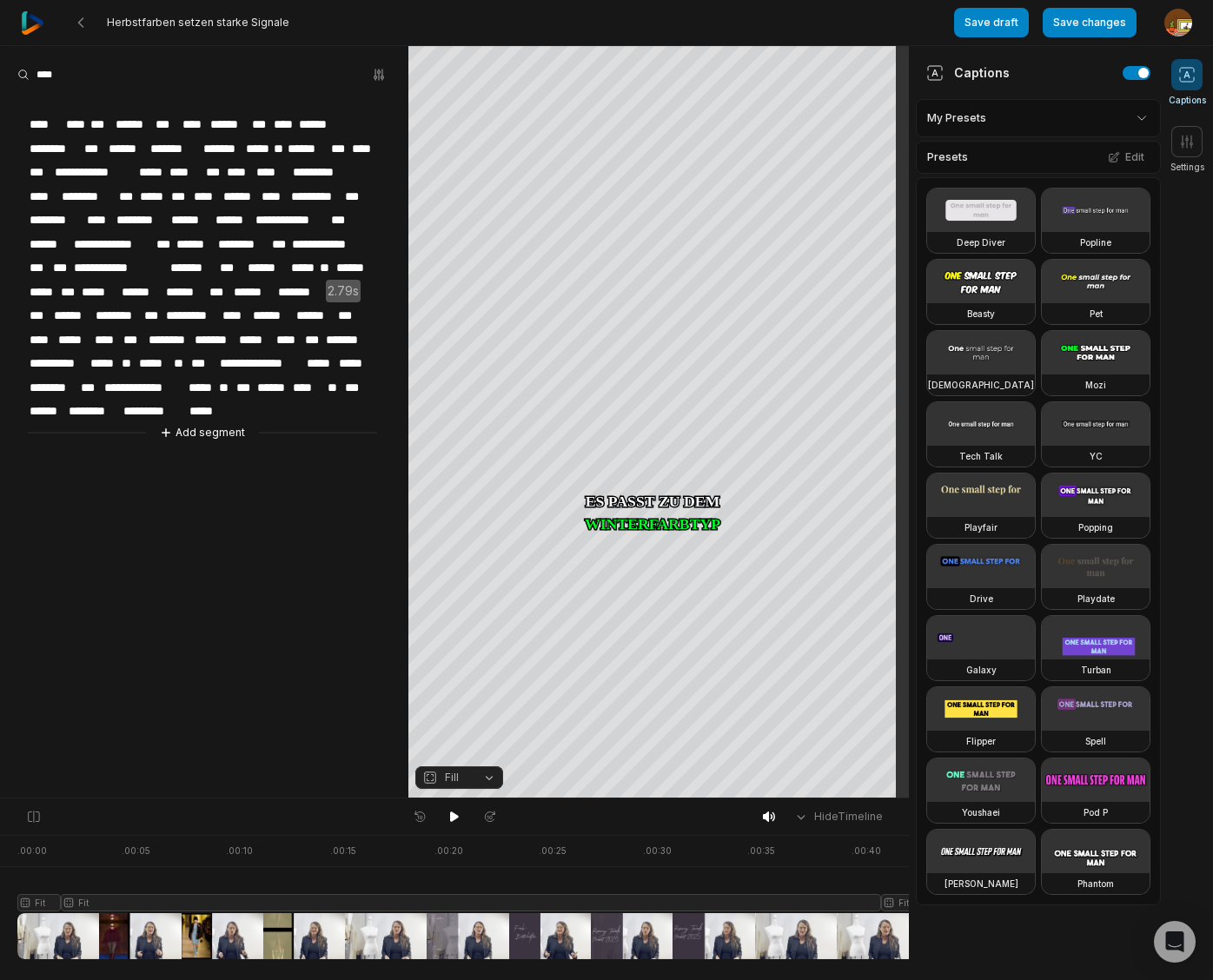
click at [218, 355] on span "***" at bounding box center [203, 363] width 29 height 24
click at [189, 356] on span "**" at bounding box center [181, 363] width 18 height 24
click at [203, 355] on span "*" at bounding box center [196, 363] width 14 height 24
click at [218, 355] on span "***" at bounding box center [203, 363] width 29 height 24
click at [189, 354] on span "**" at bounding box center [181, 363] width 18 height 24
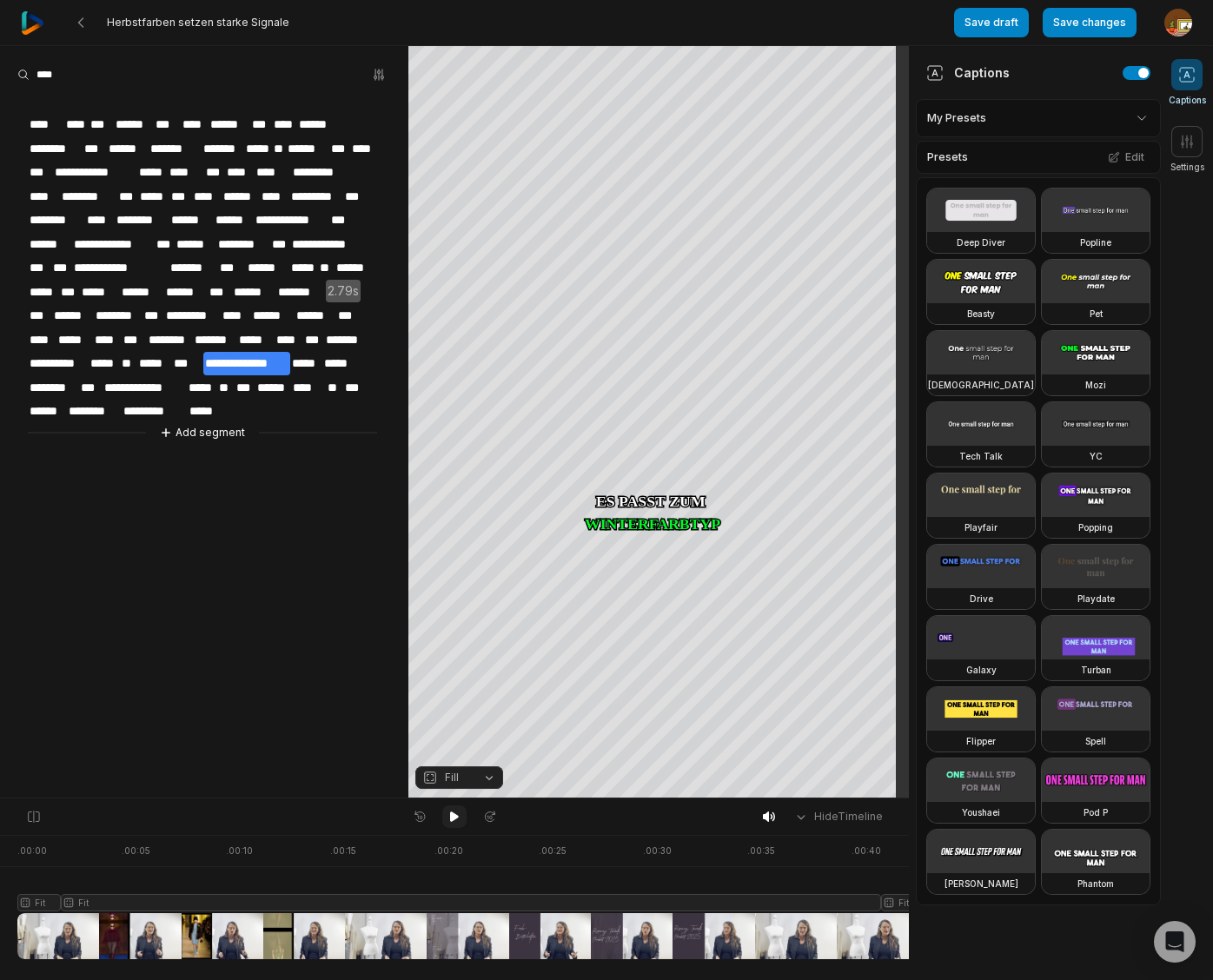
click at [450, 816] on icon at bounding box center [454, 816] width 9 height 10
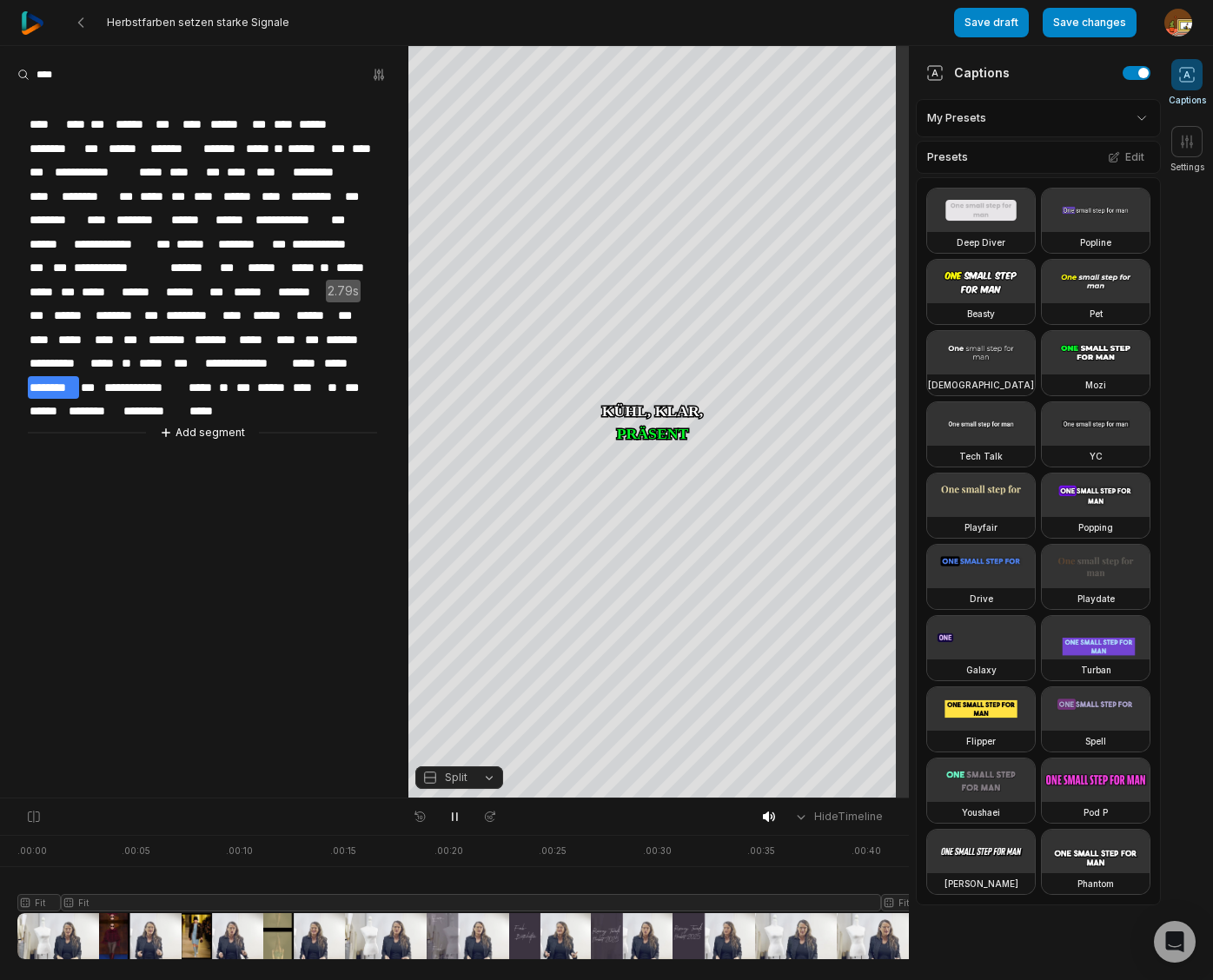
click at [137, 353] on span "**" at bounding box center [129, 363] width 18 height 24
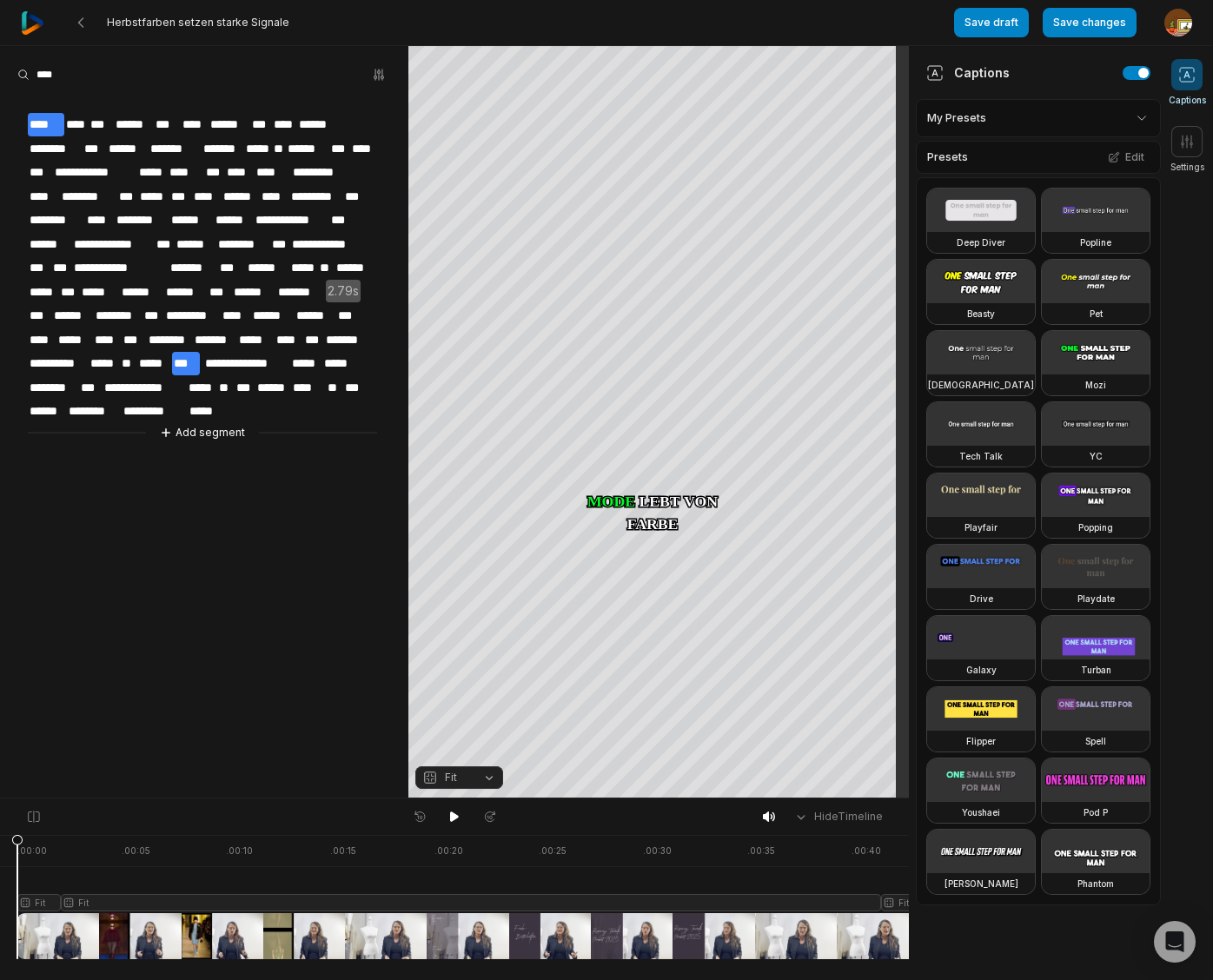
click at [200, 355] on span "***" at bounding box center [186, 363] width 28 height 24
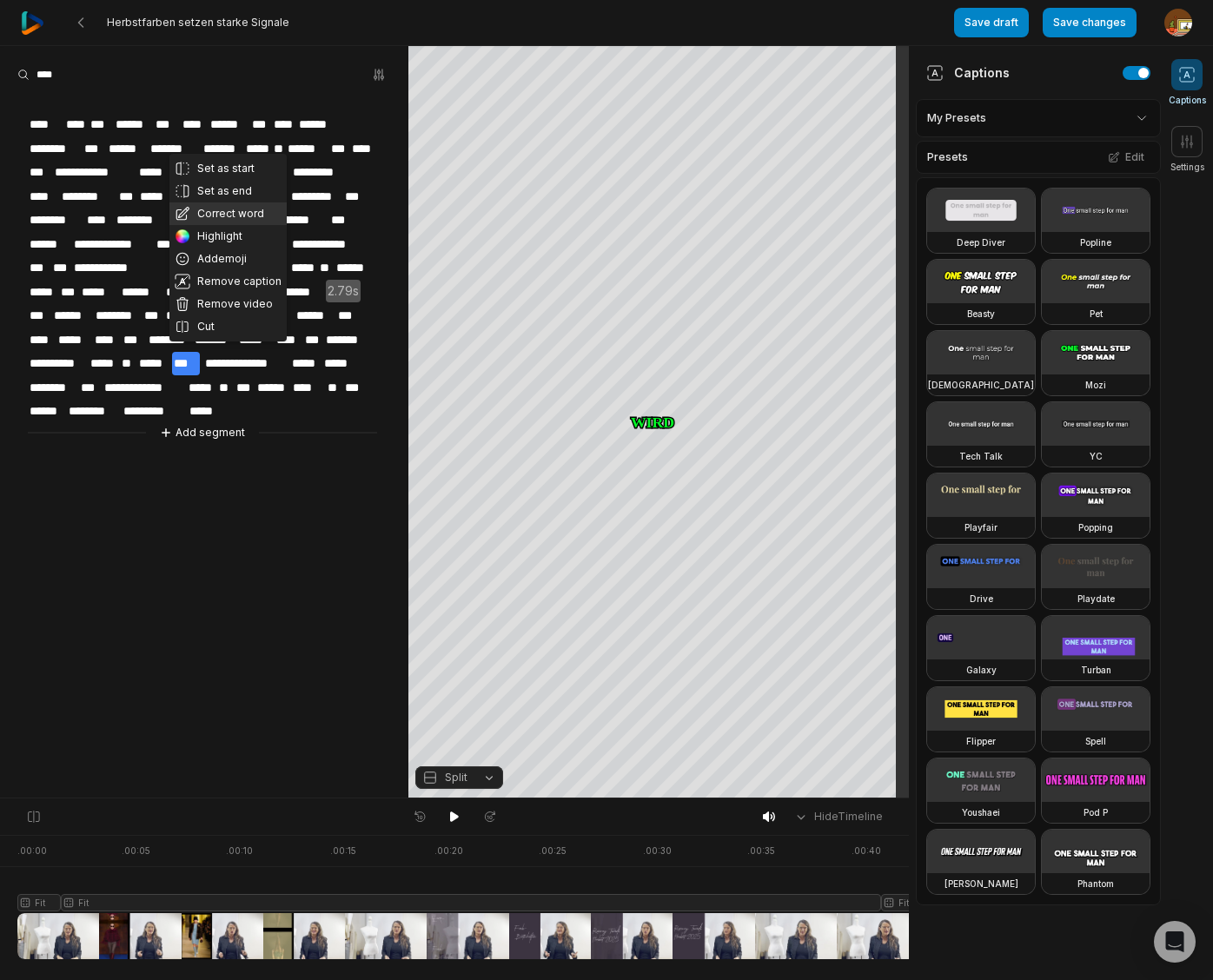
click at [228, 212] on button "Correct word" at bounding box center [228, 214] width 117 height 23
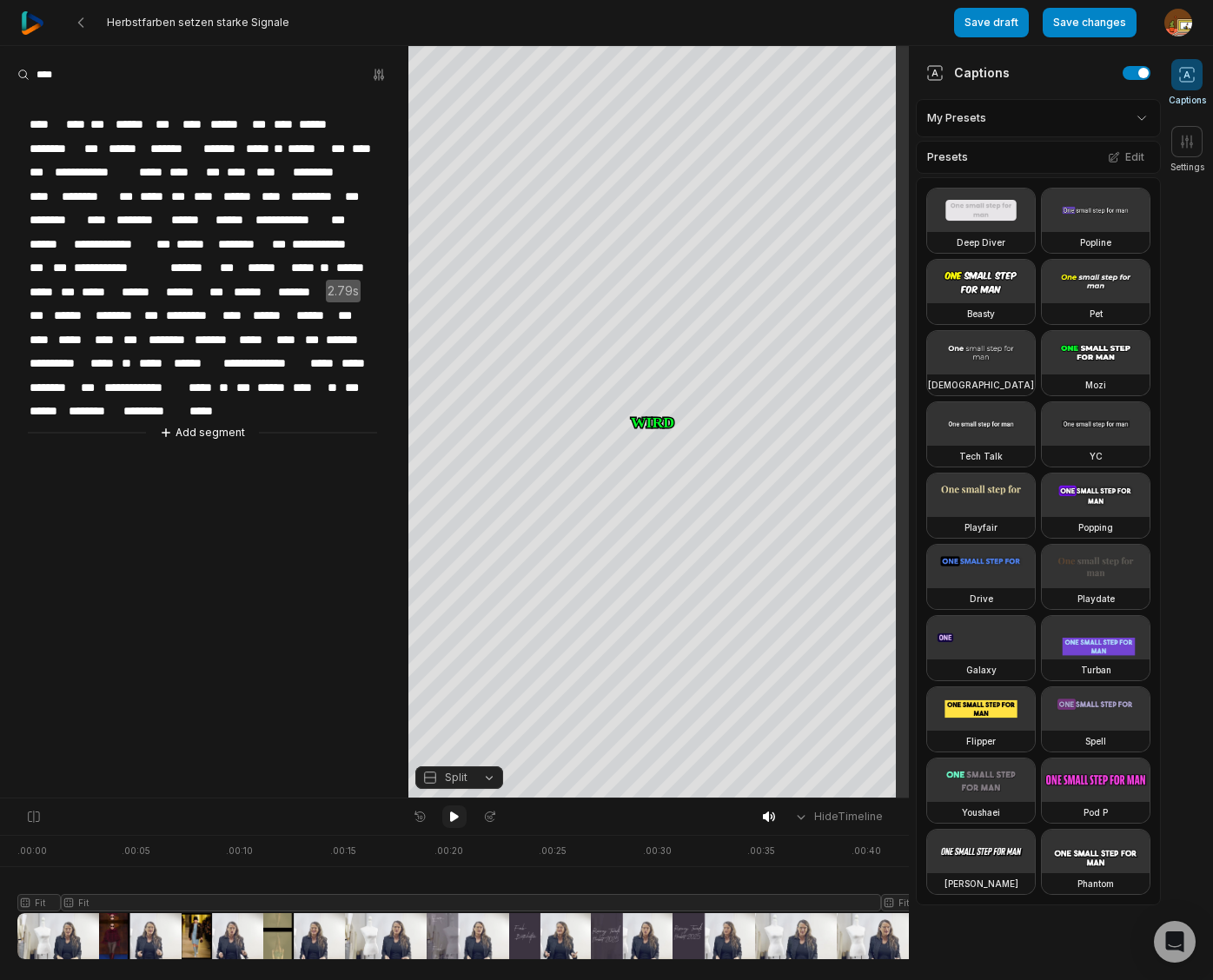
click at [454, 818] on icon at bounding box center [454, 816] width 9 height 10
drag, startPoint x: 18, startPoint y: 840, endPoint x: 467, endPoint y: 871, distance: 450.1
click at [467, 871] on icon at bounding box center [467, 900] width 11 height 132
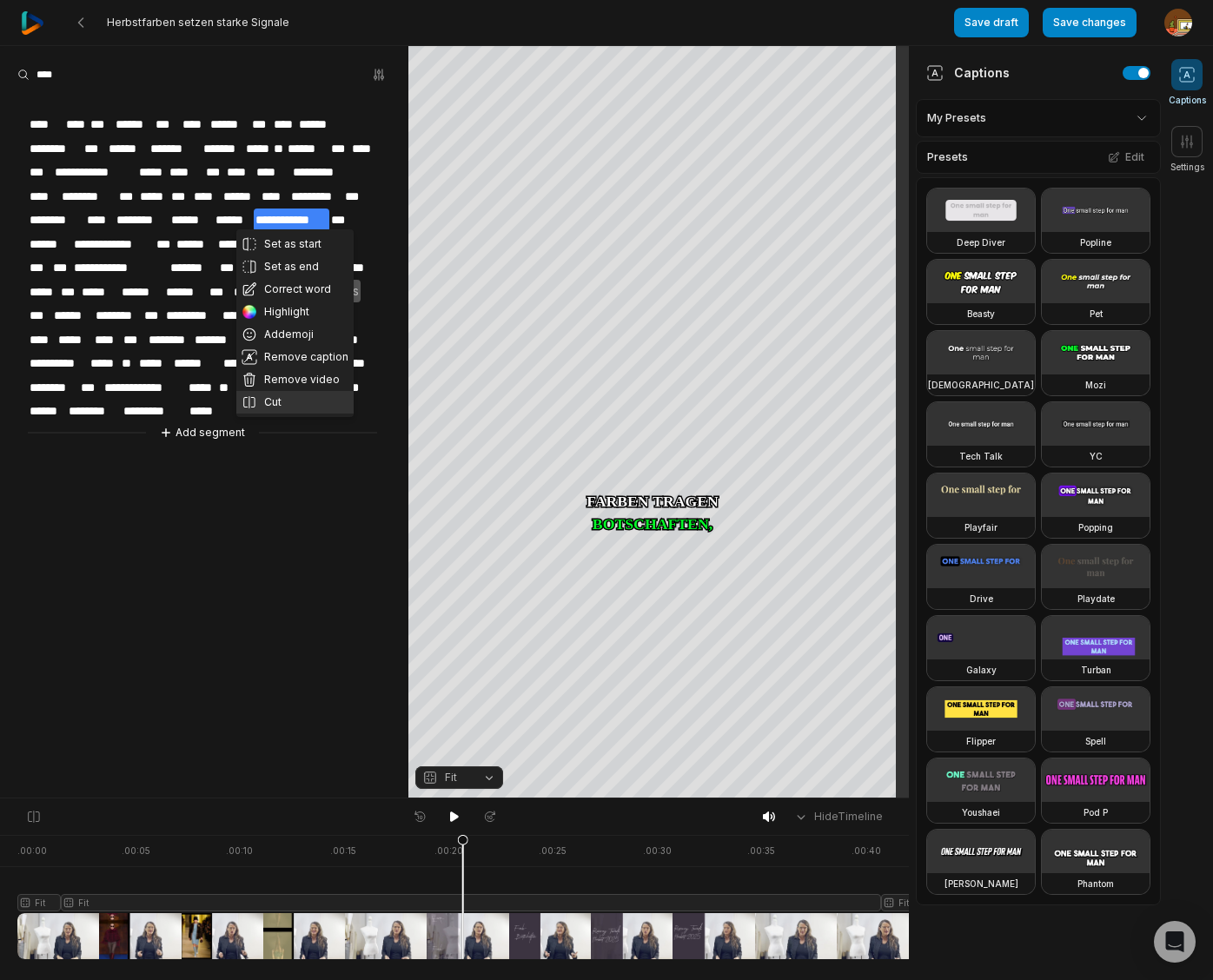
click at [284, 405] on button "Cut" at bounding box center [295, 402] width 117 height 23
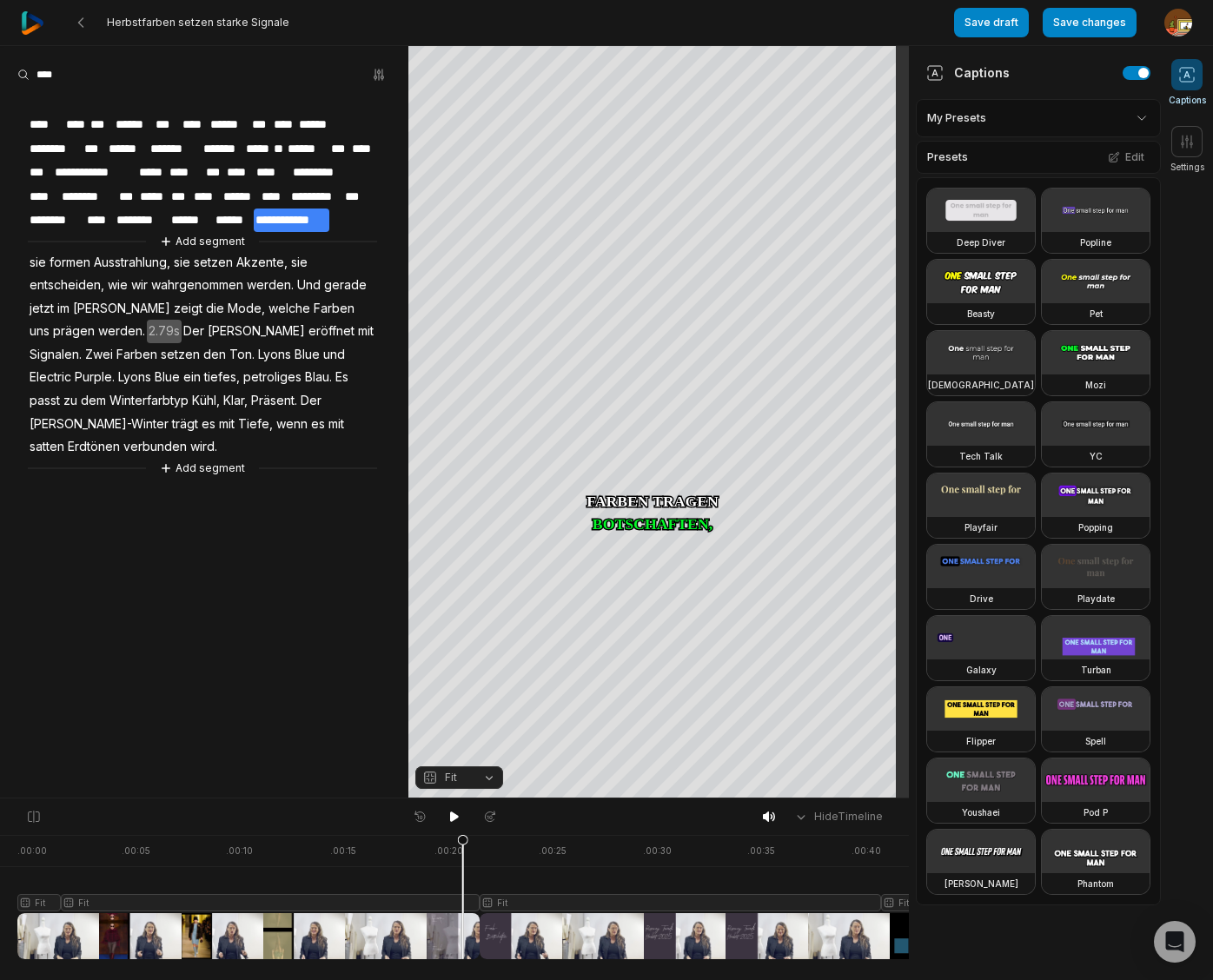
click at [522, 900] on div at bounding box center [601, 897] width 1167 height 124
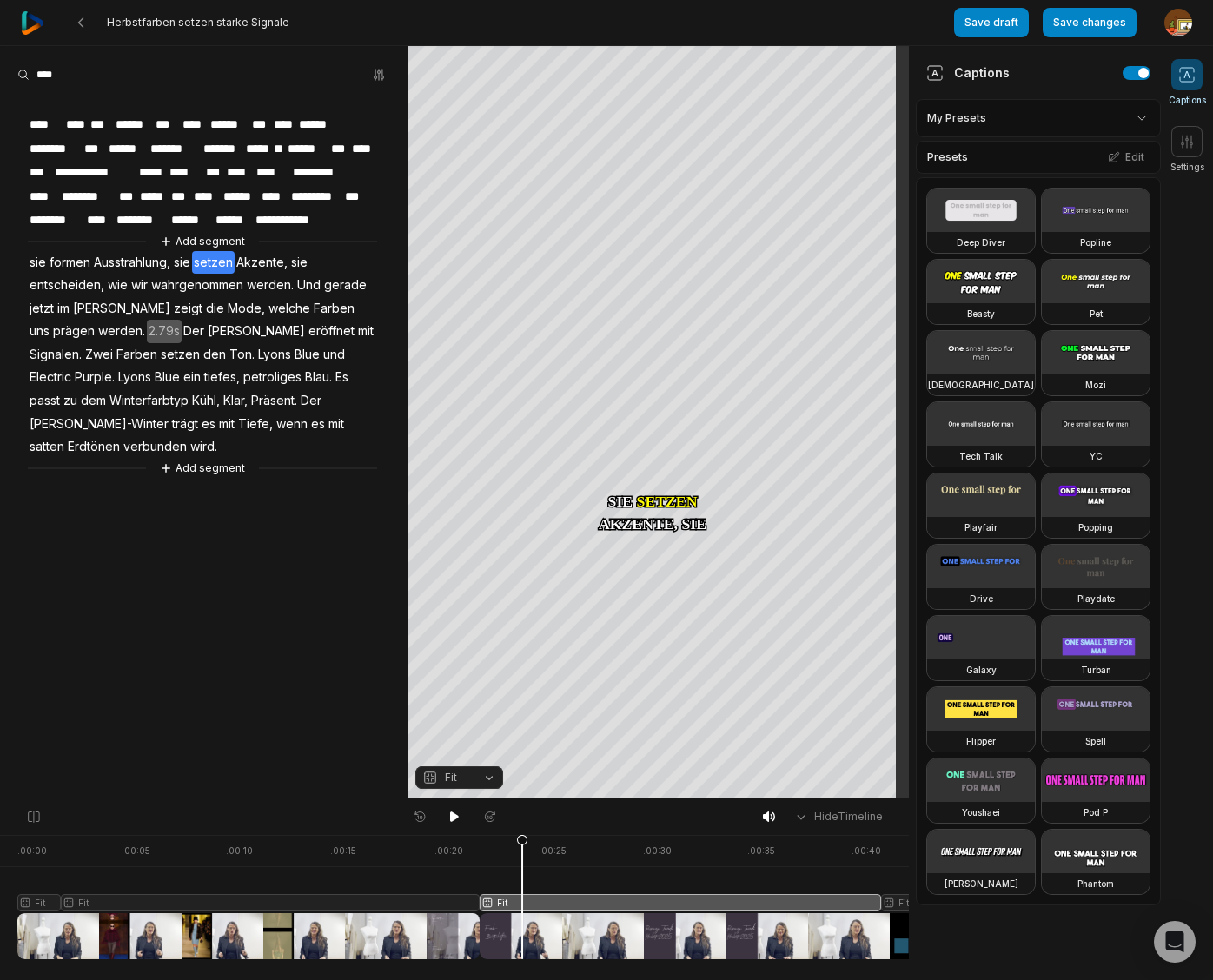
click at [489, 778] on button "Fit" at bounding box center [459, 777] width 88 height 23
click at [448, 747] on div "Fill" at bounding box center [459, 750] width 88 height 23
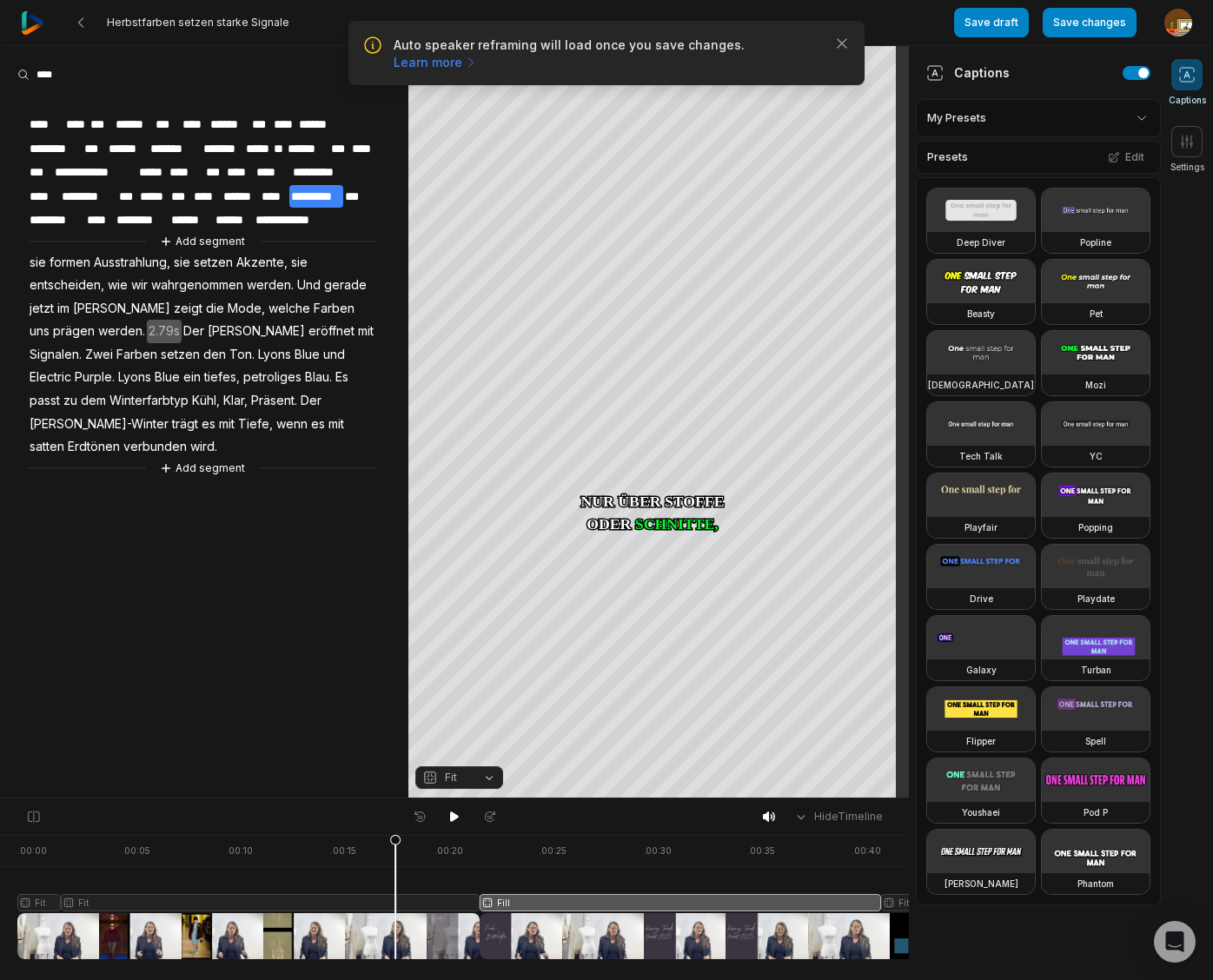
drag, startPoint x: 522, startPoint y: 843, endPoint x: 447, endPoint y: 797, distance: 88.0
click at [397, 863] on icon at bounding box center [396, 900] width 11 height 132
click at [454, 820] on icon at bounding box center [454, 816] width 14 height 14
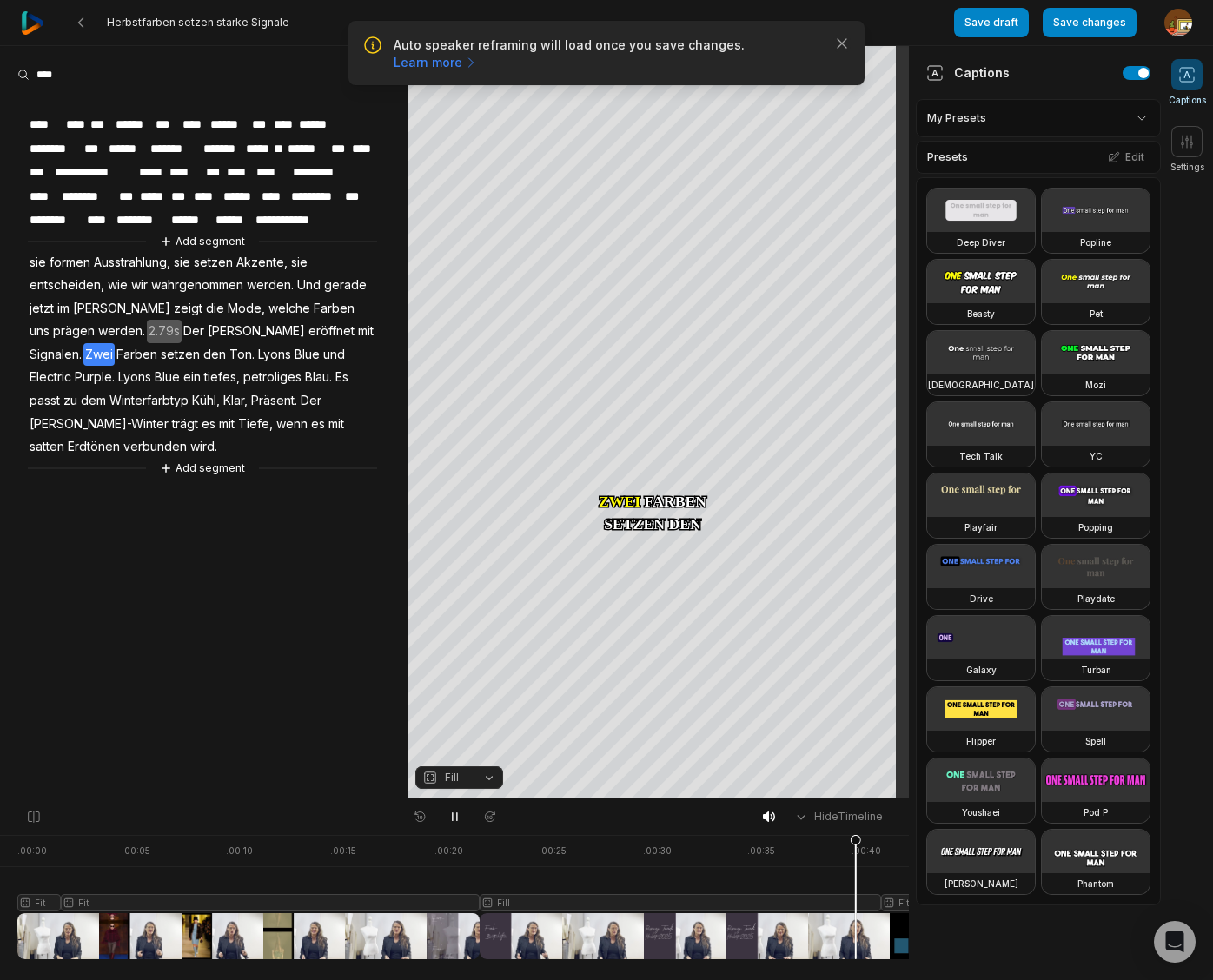
drag, startPoint x: 452, startPoint y: 816, endPoint x: 441, endPoint y: 779, distance: 38.6
click at [452, 816] on icon at bounding box center [454, 816] width 4 height 8
click at [96, 325] on span "werden." at bounding box center [122, 331] width 51 height 24
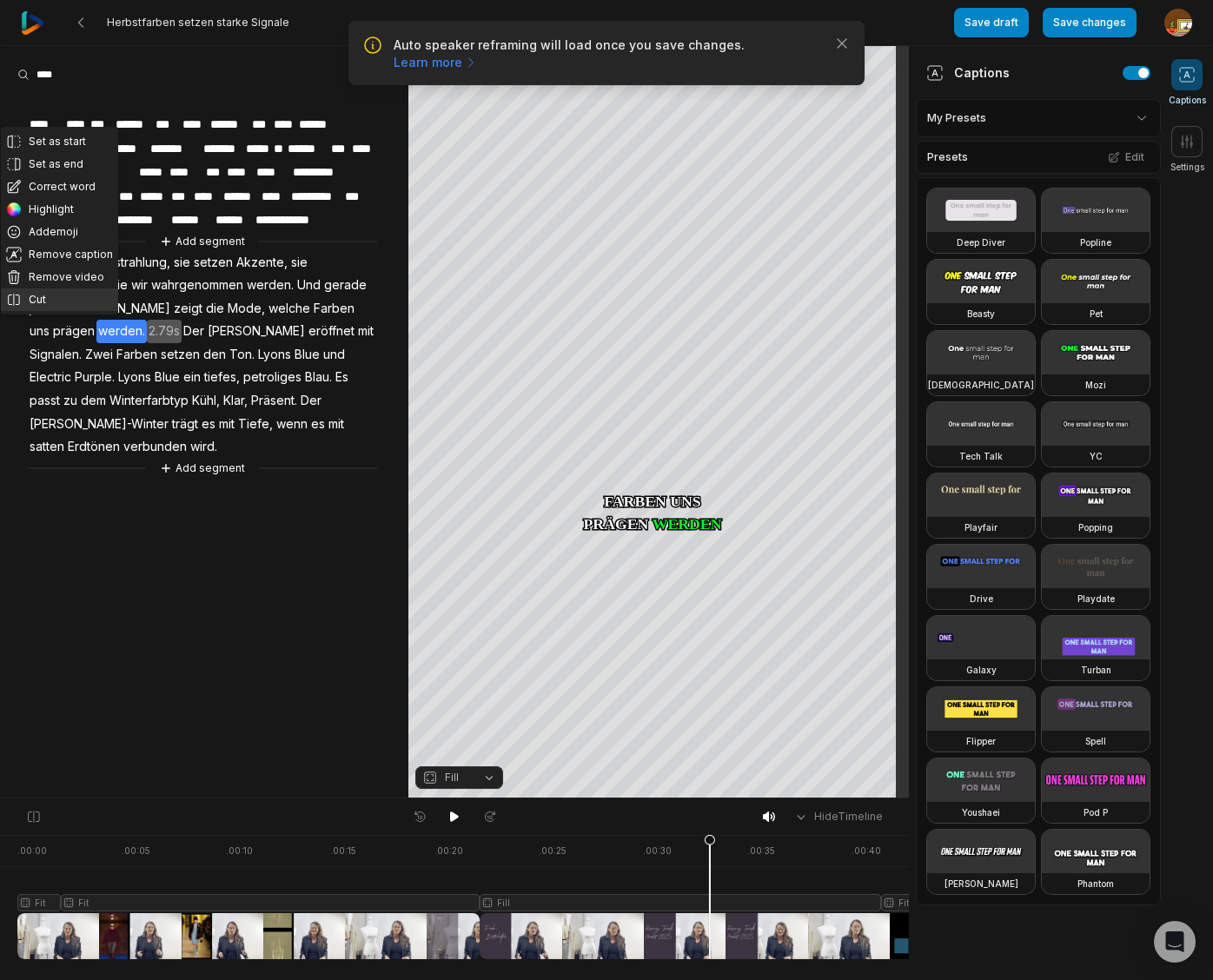
click at [53, 294] on button "Cut" at bounding box center [60, 300] width 117 height 23
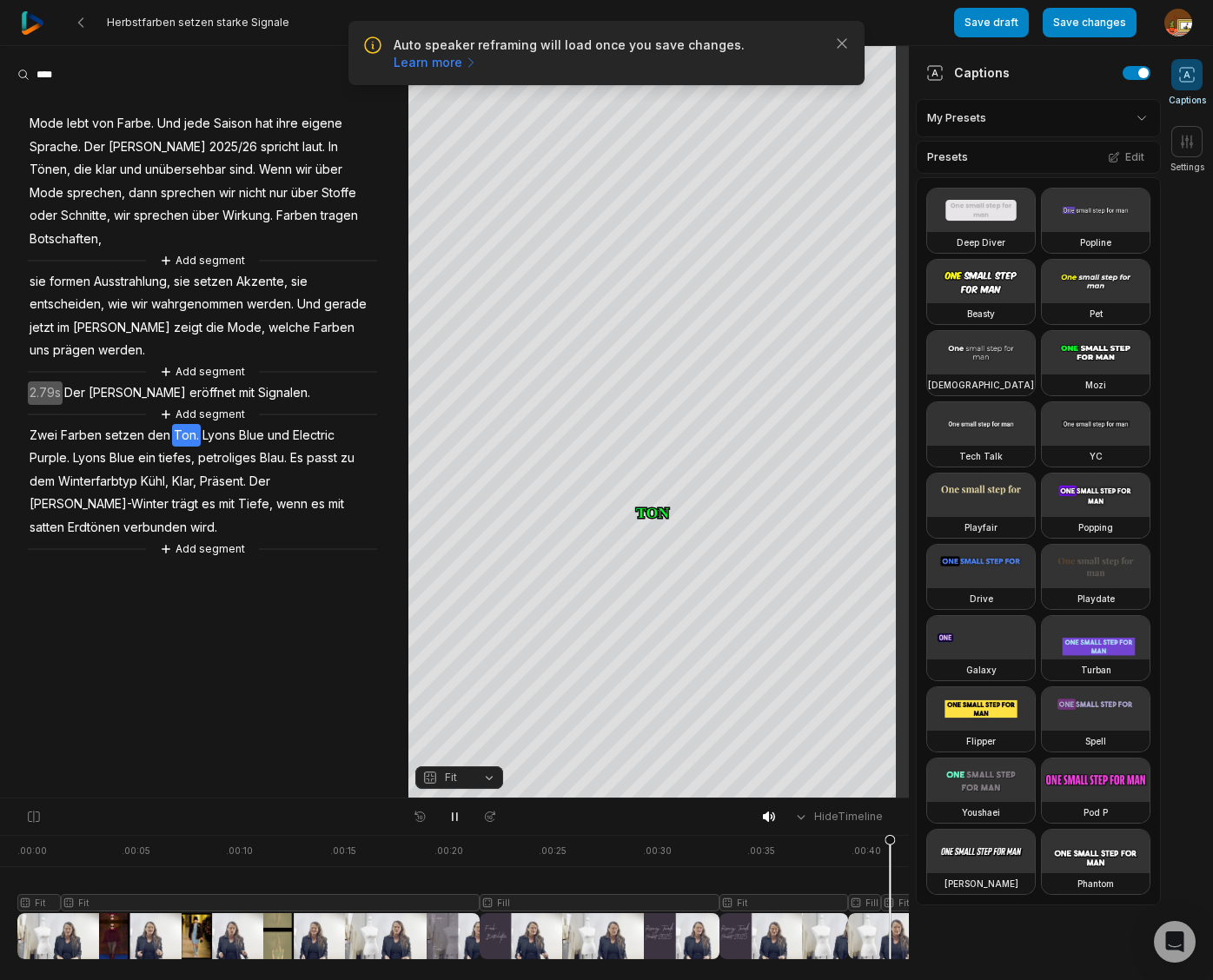
scroll to position [0, 268]
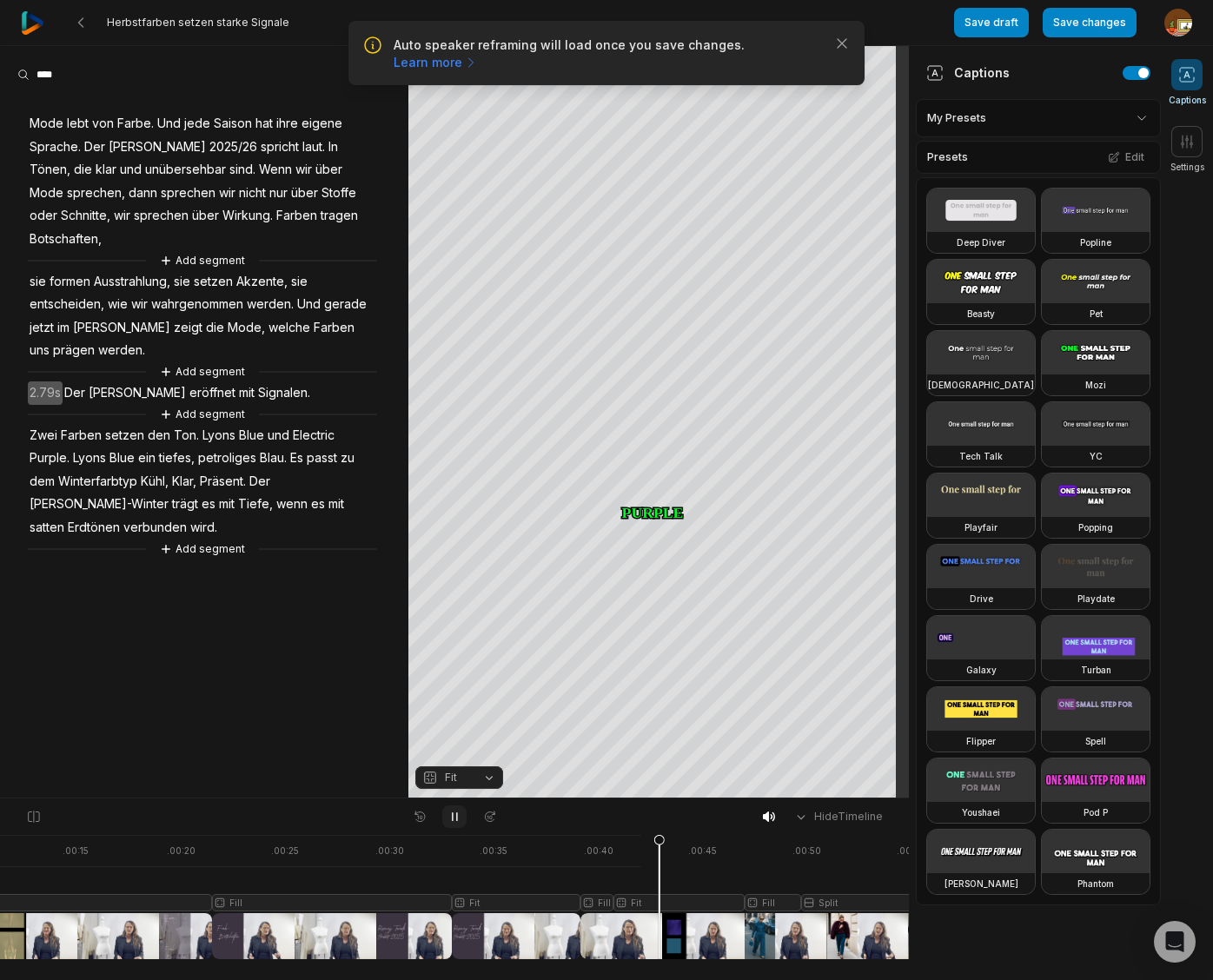
click at [456, 817] on icon at bounding box center [454, 816] width 14 height 14
click at [651, 905] on div at bounding box center [333, 897] width 1167 height 124
click at [492, 780] on button "Fit" at bounding box center [459, 777] width 88 height 23
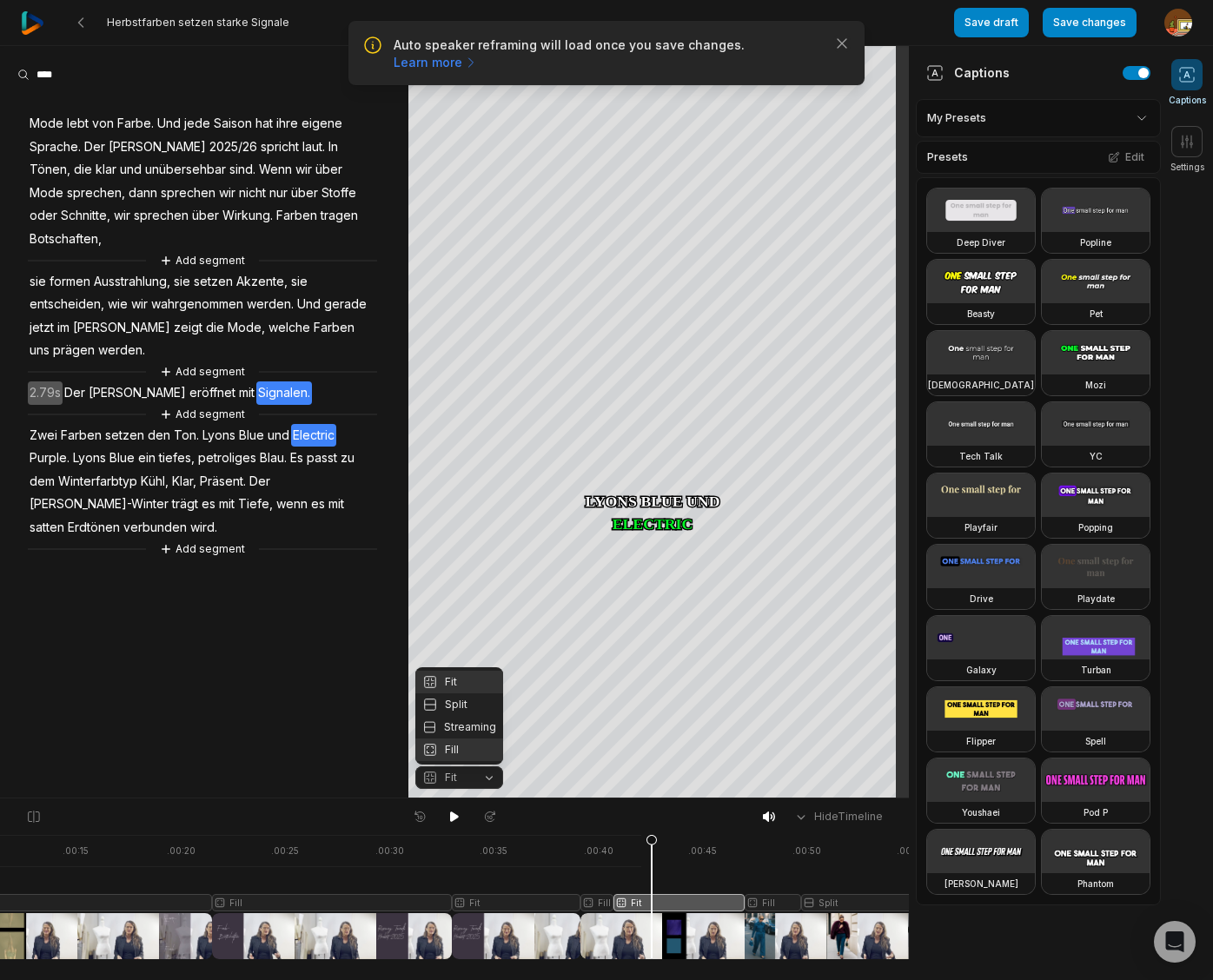
click at [451, 752] on div "Fill" at bounding box center [459, 750] width 88 height 23
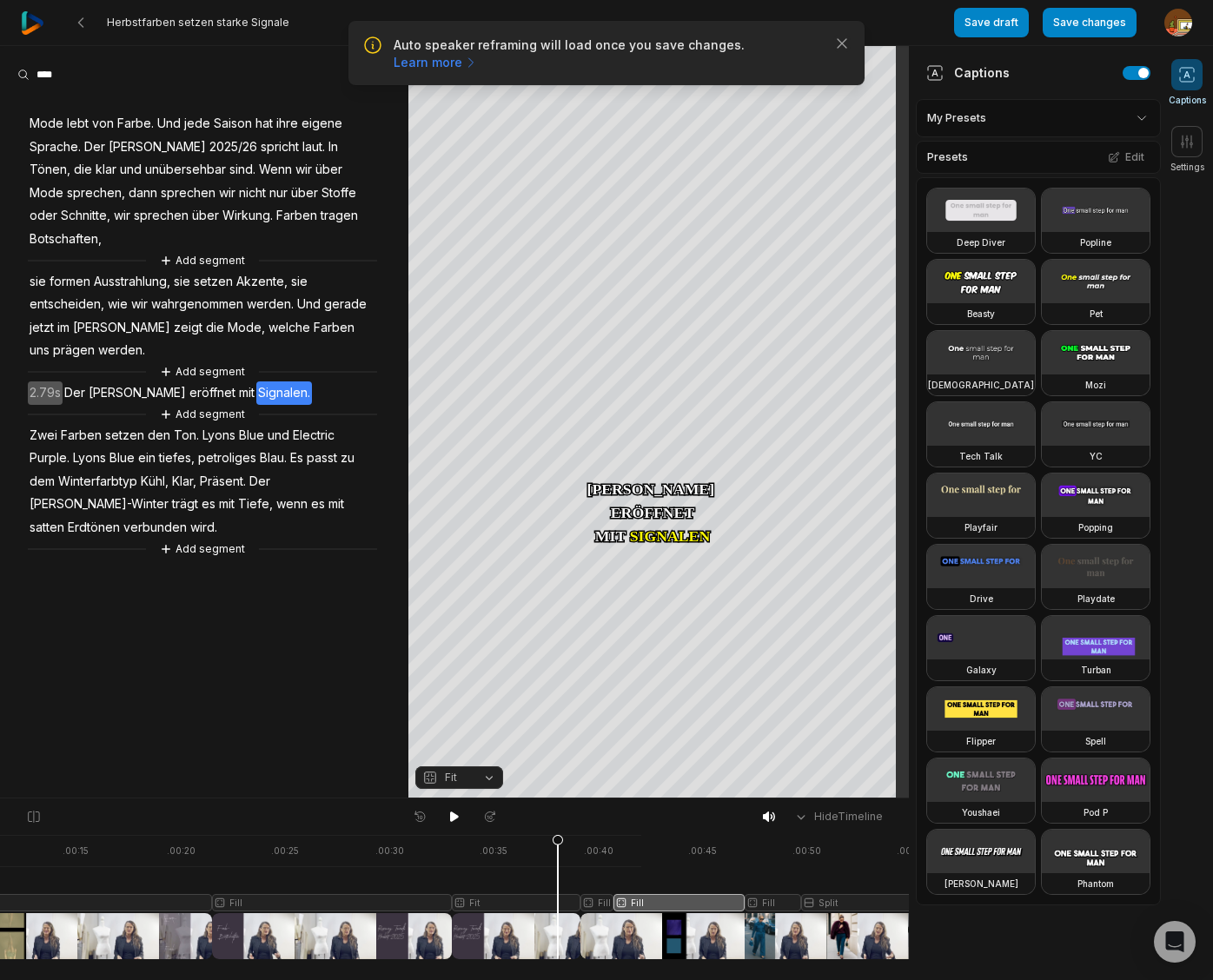
drag, startPoint x: 648, startPoint y: 840, endPoint x: 557, endPoint y: 853, distance: 91.9
click at [557, 853] on icon at bounding box center [557, 900] width 11 height 132
drag, startPoint x: 453, startPoint y: 816, endPoint x: 279, endPoint y: 700, distance: 209.1
click at [452, 815] on icon at bounding box center [454, 816] width 9 height 10
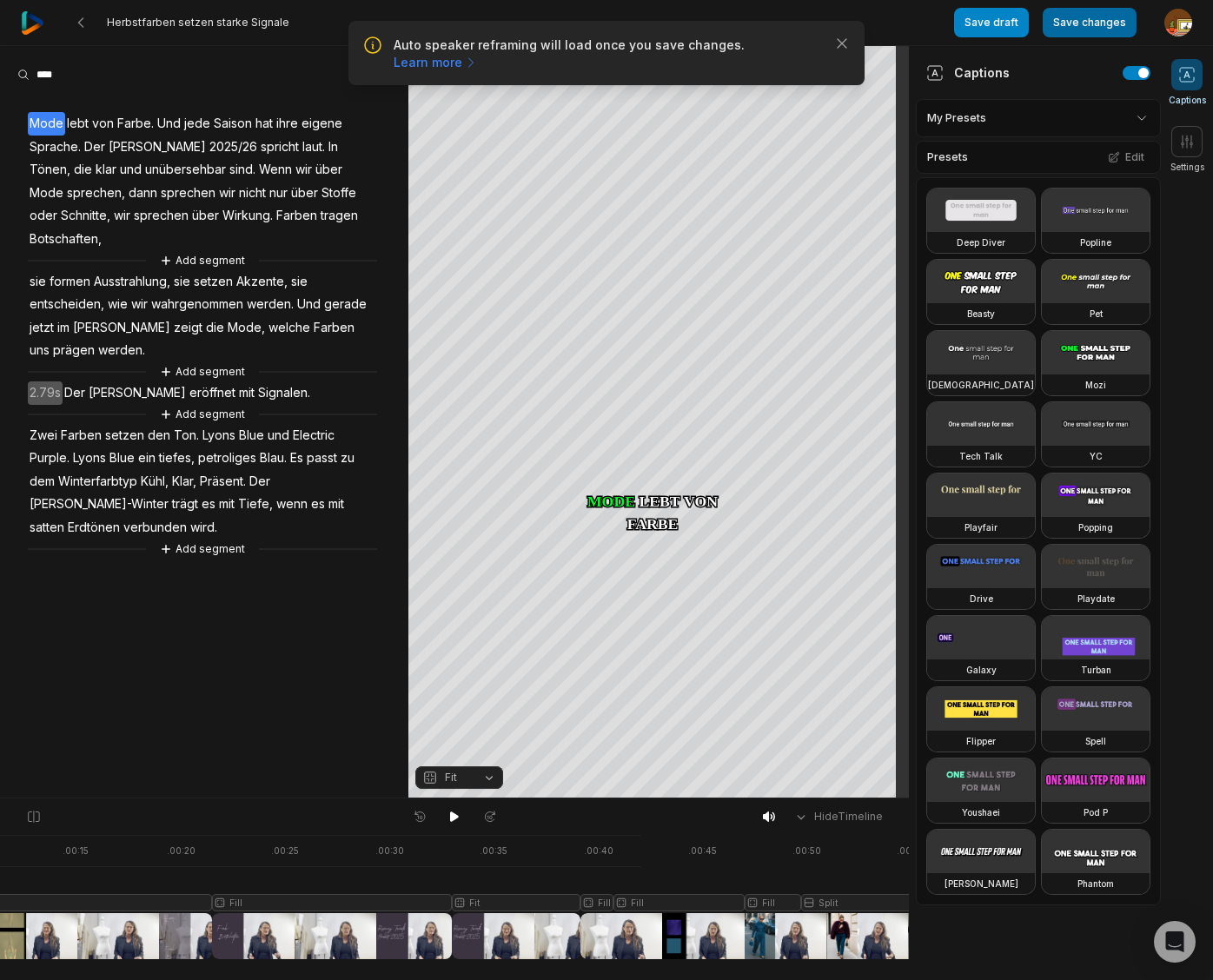
click at [1091, 29] on button "Save changes" at bounding box center [1089, 23] width 94 height 30
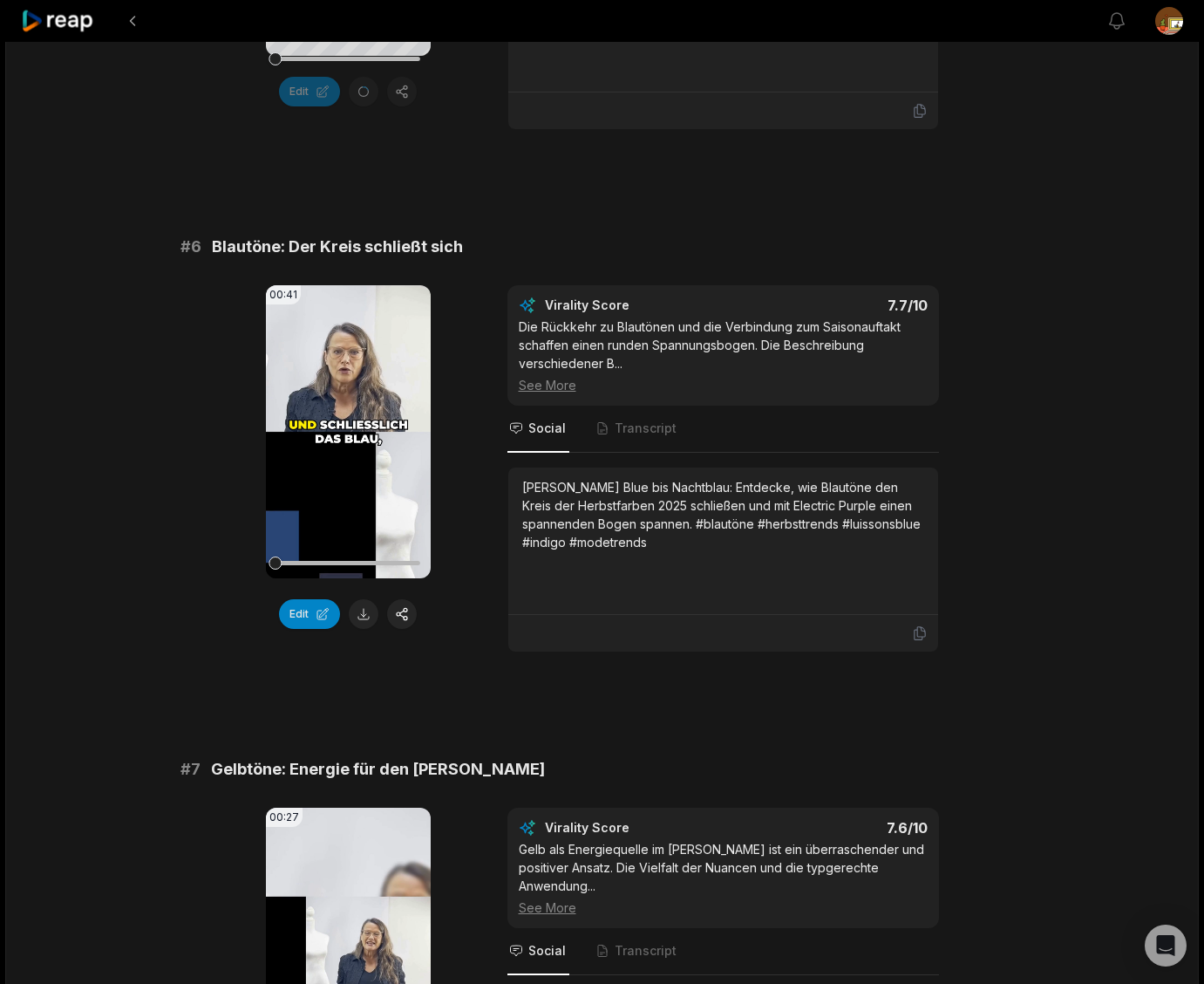
scroll to position [2563, 0]
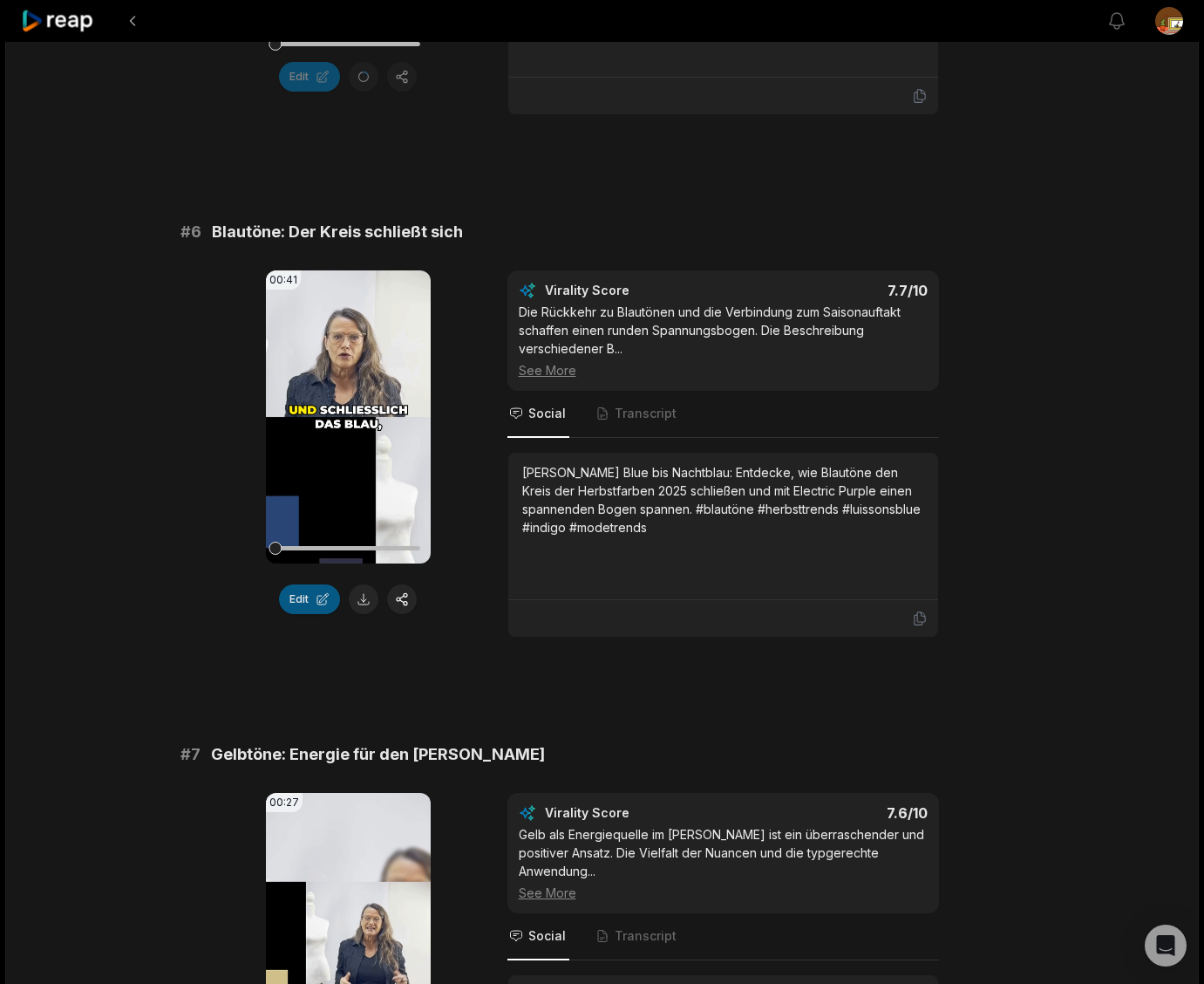
click at [310, 614] on button "Edit" at bounding box center [309, 599] width 61 height 30
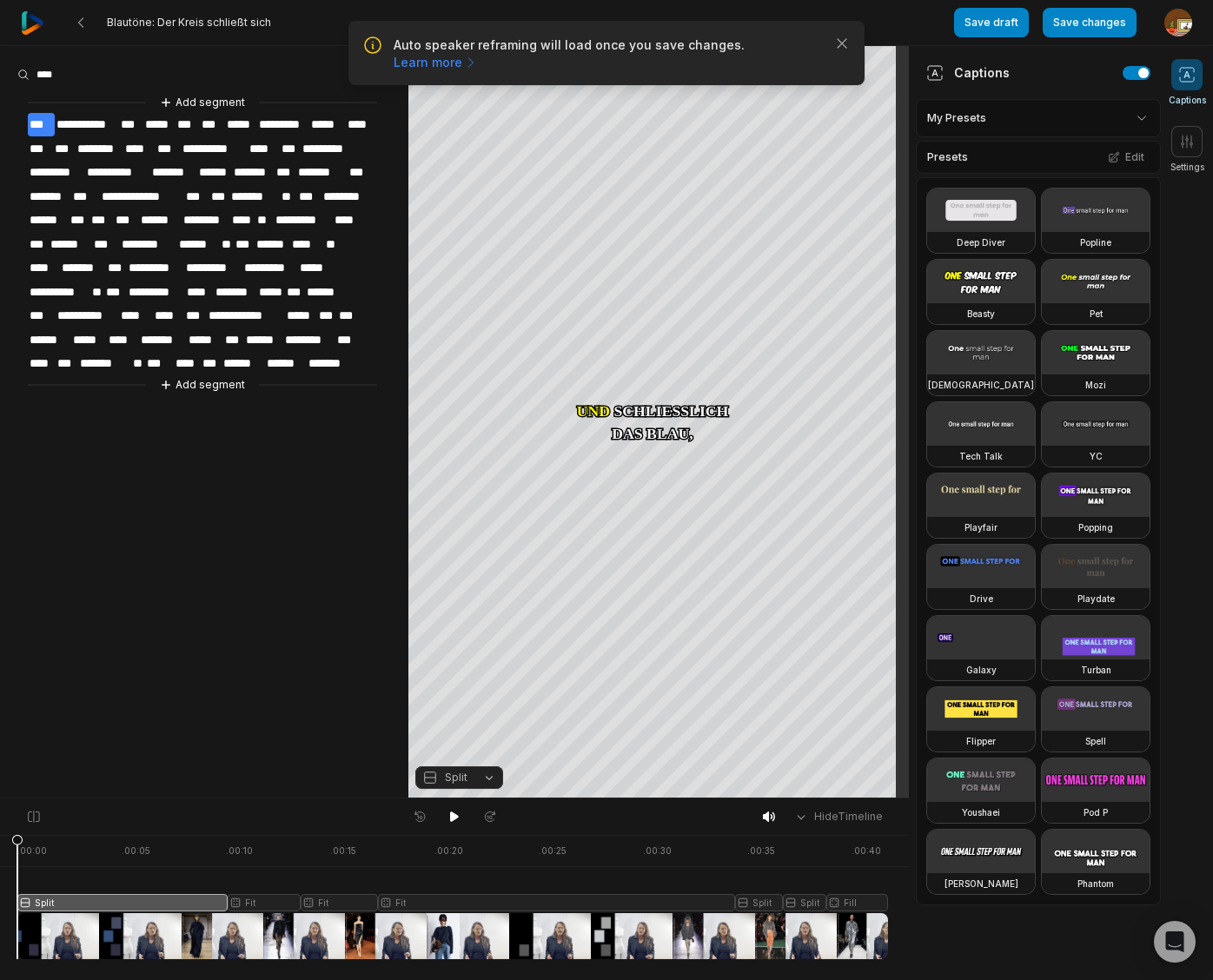
drag, startPoint x: 88, startPoint y: 844, endPoint x: 44, endPoint y: 890, distance: 63.7
click at [12, 851] on icon at bounding box center [18, 900] width 11 height 132
click at [42, 900] on div at bounding box center [452, 897] width 871 height 124
drag, startPoint x: 483, startPoint y: 778, endPoint x: 492, endPoint y: 665, distance: 113.4
click at [485, 777] on button "Split" at bounding box center [459, 777] width 88 height 23
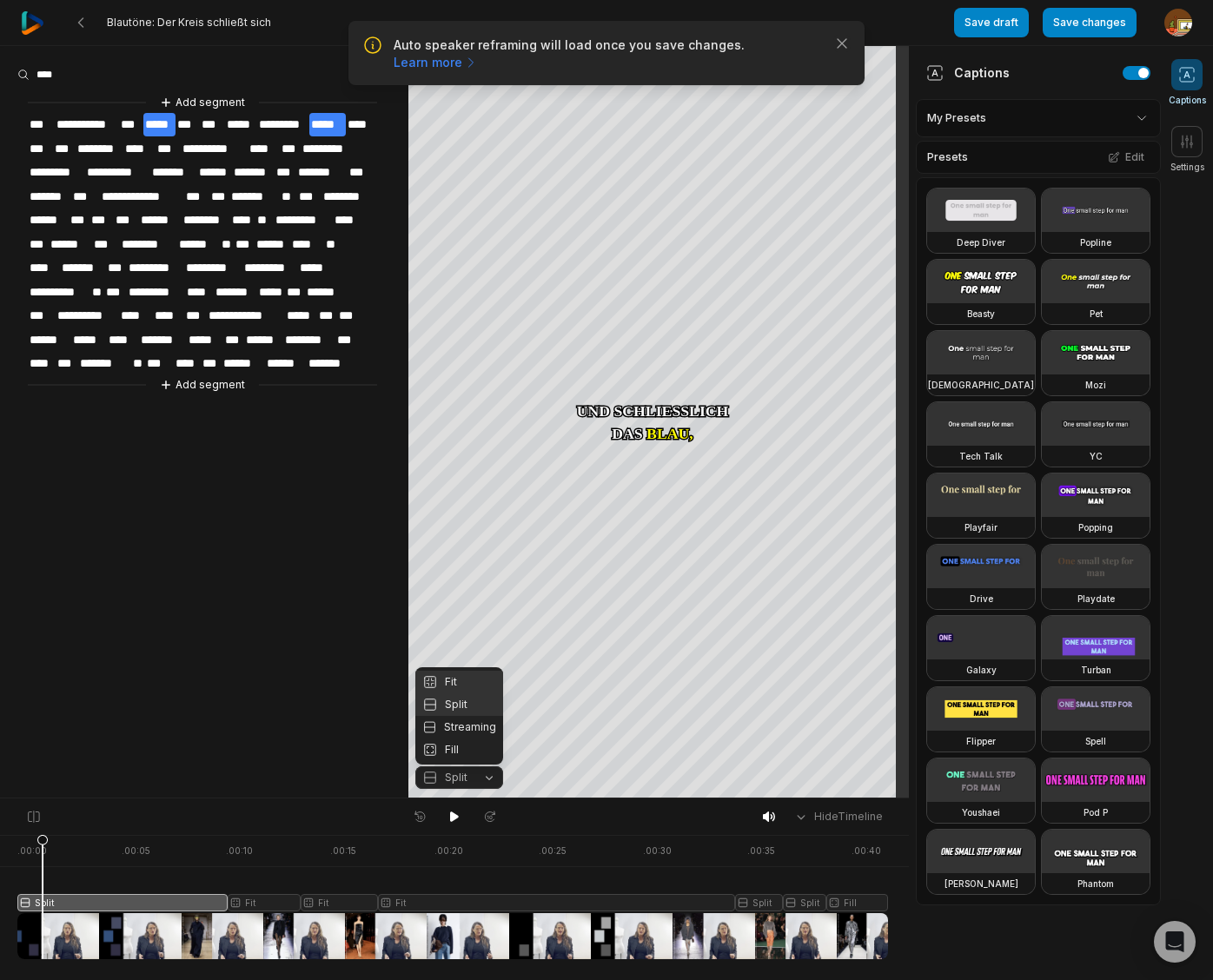
drag, startPoint x: 469, startPoint y: 681, endPoint x: 439, endPoint y: 693, distance: 32.3
click at [469, 681] on div "Fit" at bounding box center [459, 682] width 88 height 23
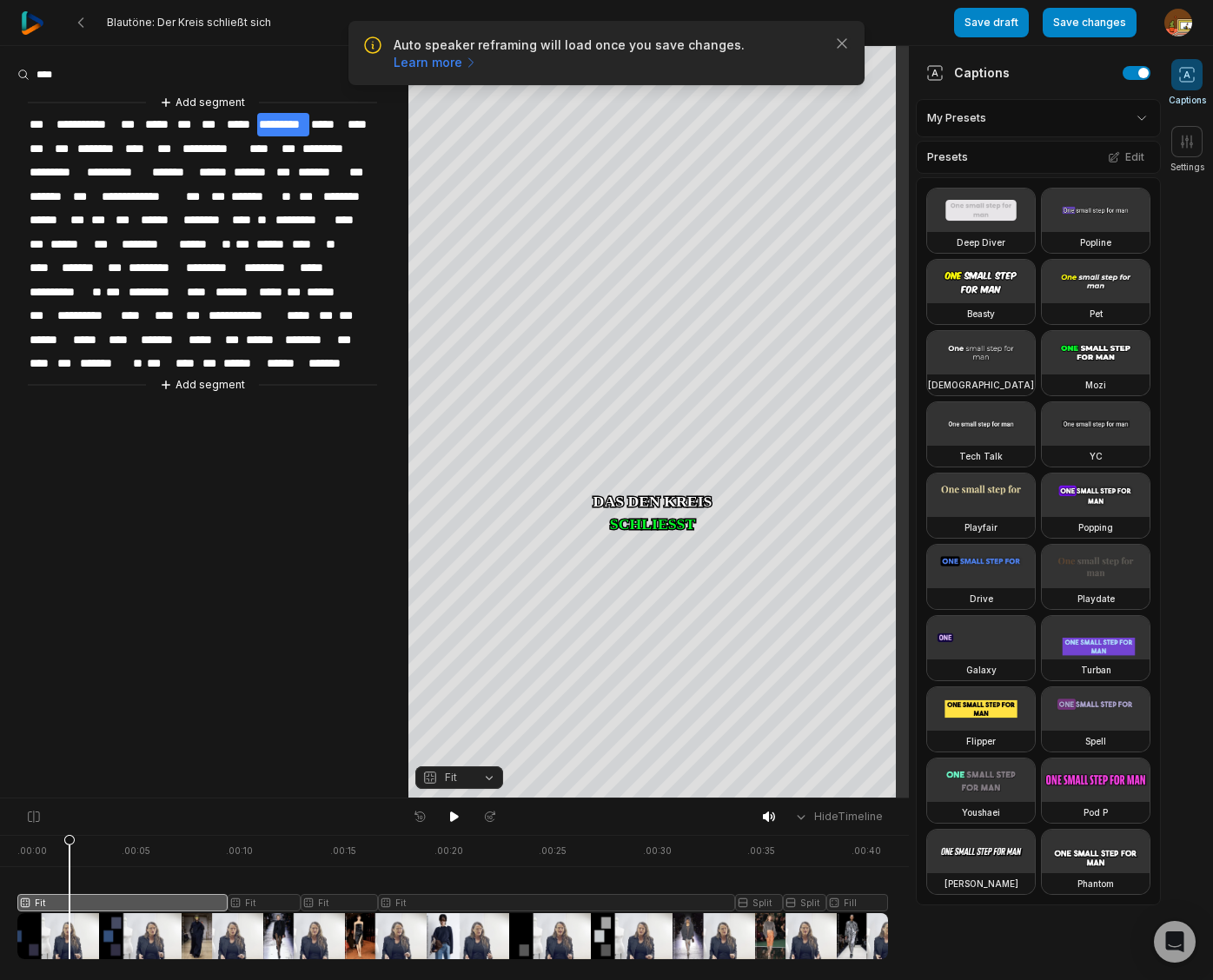
click at [69, 900] on div at bounding box center [452, 897] width 871 height 124
drag, startPoint x: 66, startPoint y: 842, endPoint x: 17, endPoint y: 874, distance: 58.5
click at [0, 852] on html "Auto speaker reframing will load once you save changes. Learn more Close Blautö…" at bounding box center [606, 490] width 1213 height 980
click at [89, 901] on div at bounding box center [452, 897] width 871 height 124
click at [674, 200] on div "Crop" at bounding box center [659, 204] width 47 height 16
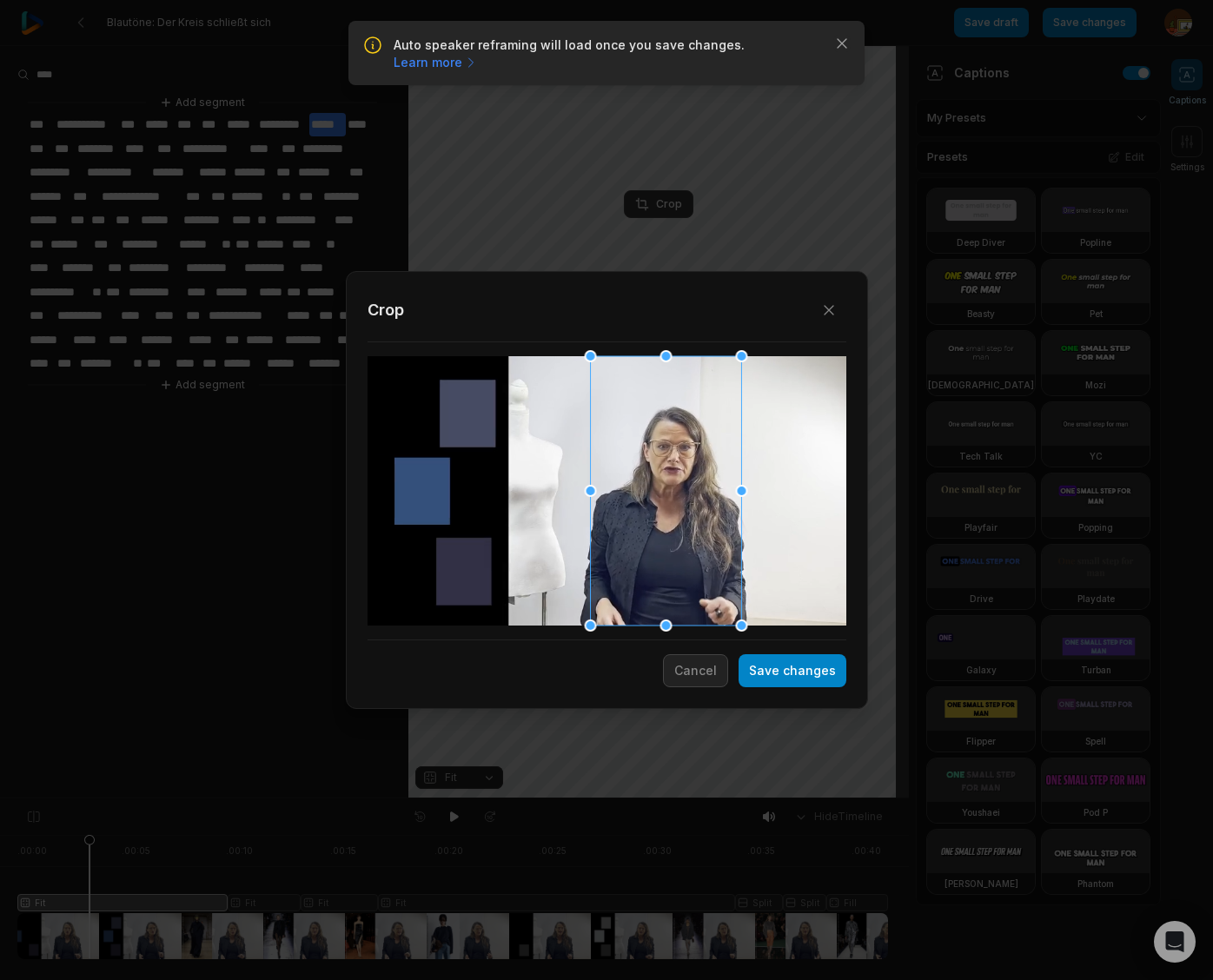
drag, startPoint x: 605, startPoint y: 517, endPoint x: 663, endPoint y: 524, distance: 58.4
click at [663, 524] on div at bounding box center [665, 491] width 151 height 270
drag, startPoint x: 785, startPoint y: 677, endPoint x: 754, endPoint y: 698, distance: 37.4
click at [785, 677] on button "Save changes" at bounding box center [792, 670] width 108 height 33
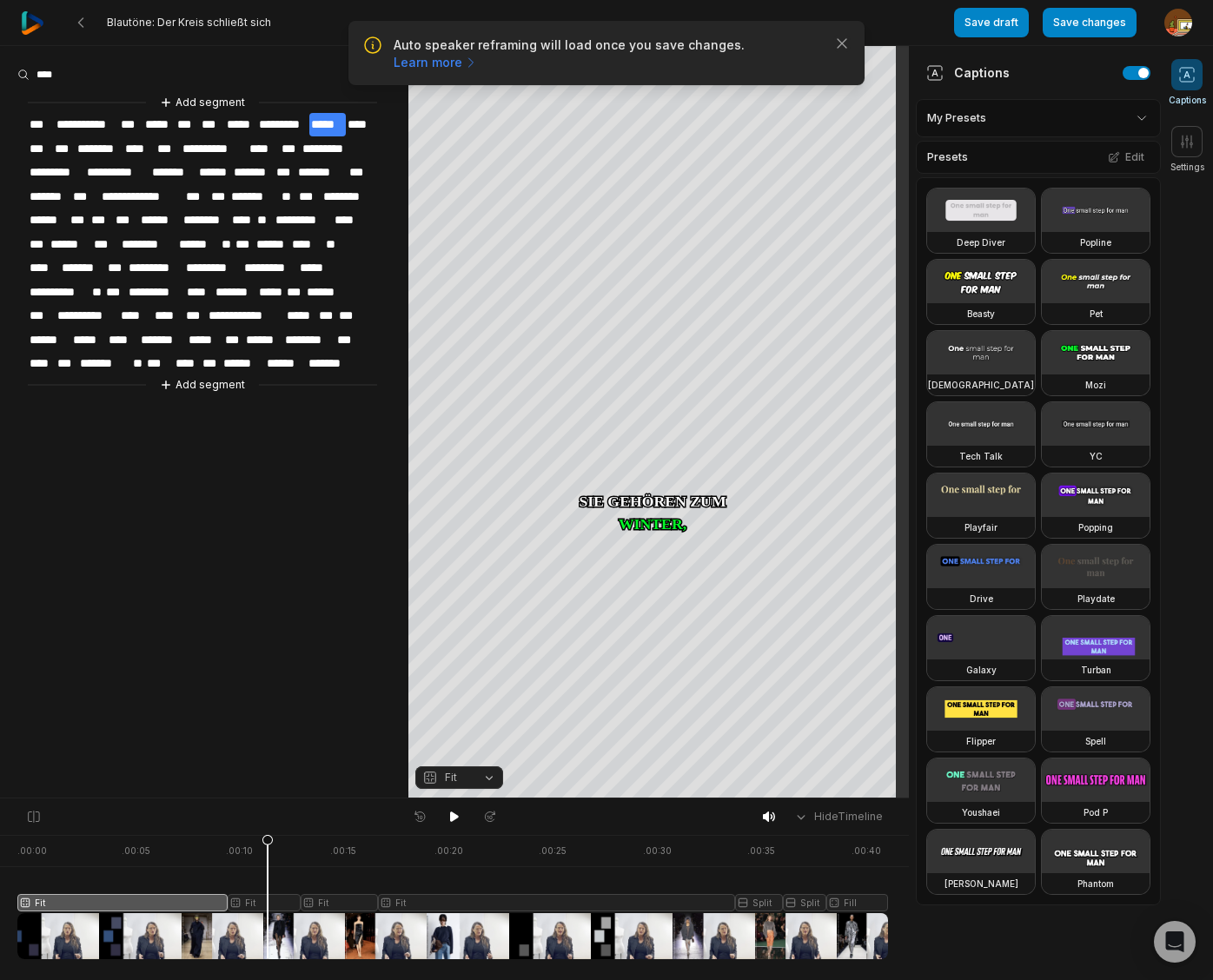
click at [268, 898] on div at bounding box center [452, 897] width 871 height 124
click at [670, 203] on div "Crop" at bounding box center [659, 204] width 47 height 16
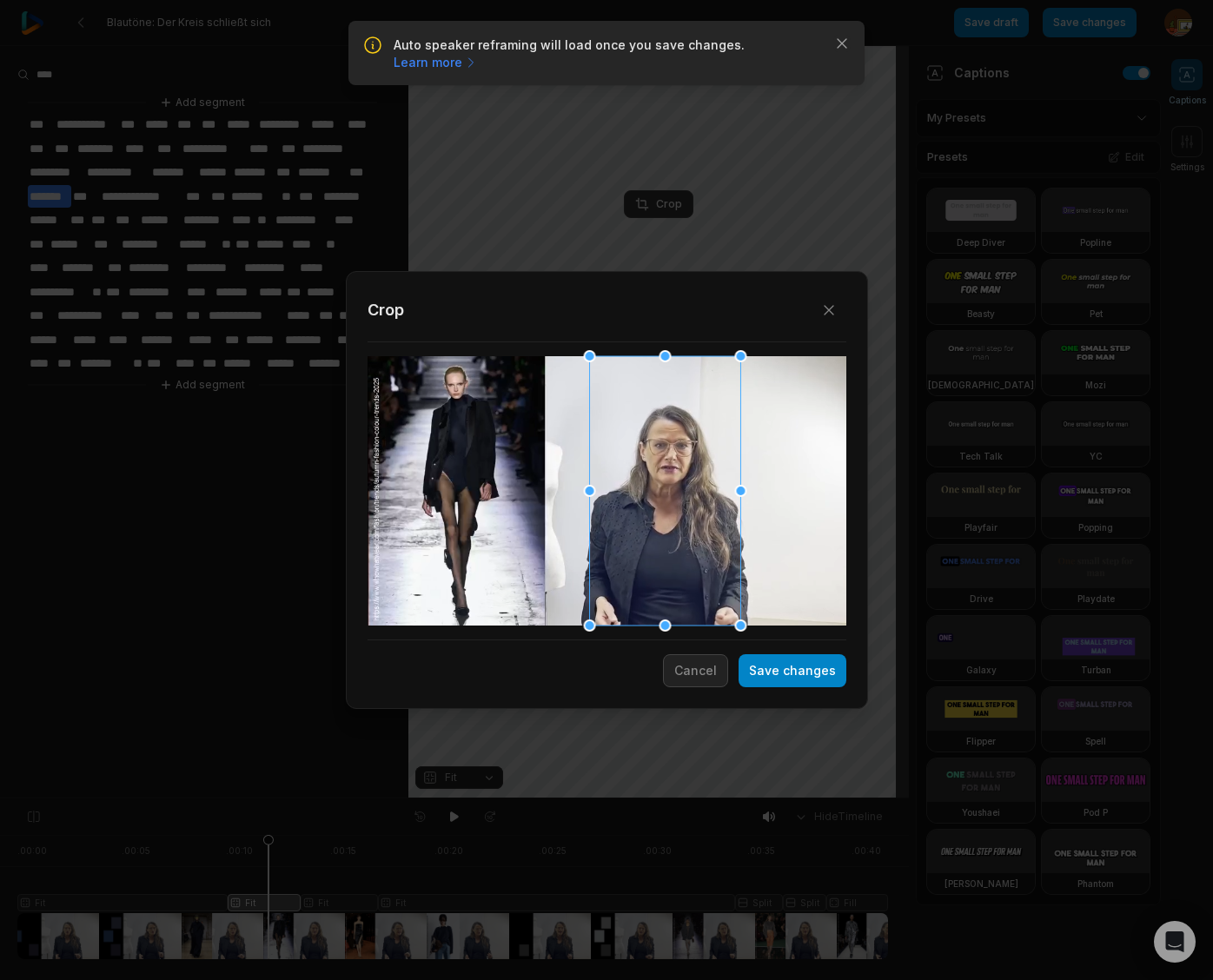
drag, startPoint x: 635, startPoint y: 527, endPoint x: 692, endPoint y: 529, distance: 57.0
click at [692, 529] on div at bounding box center [664, 491] width 151 height 270
click at [789, 672] on button "Save changes" at bounding box center [792, 670] width 108 height 33
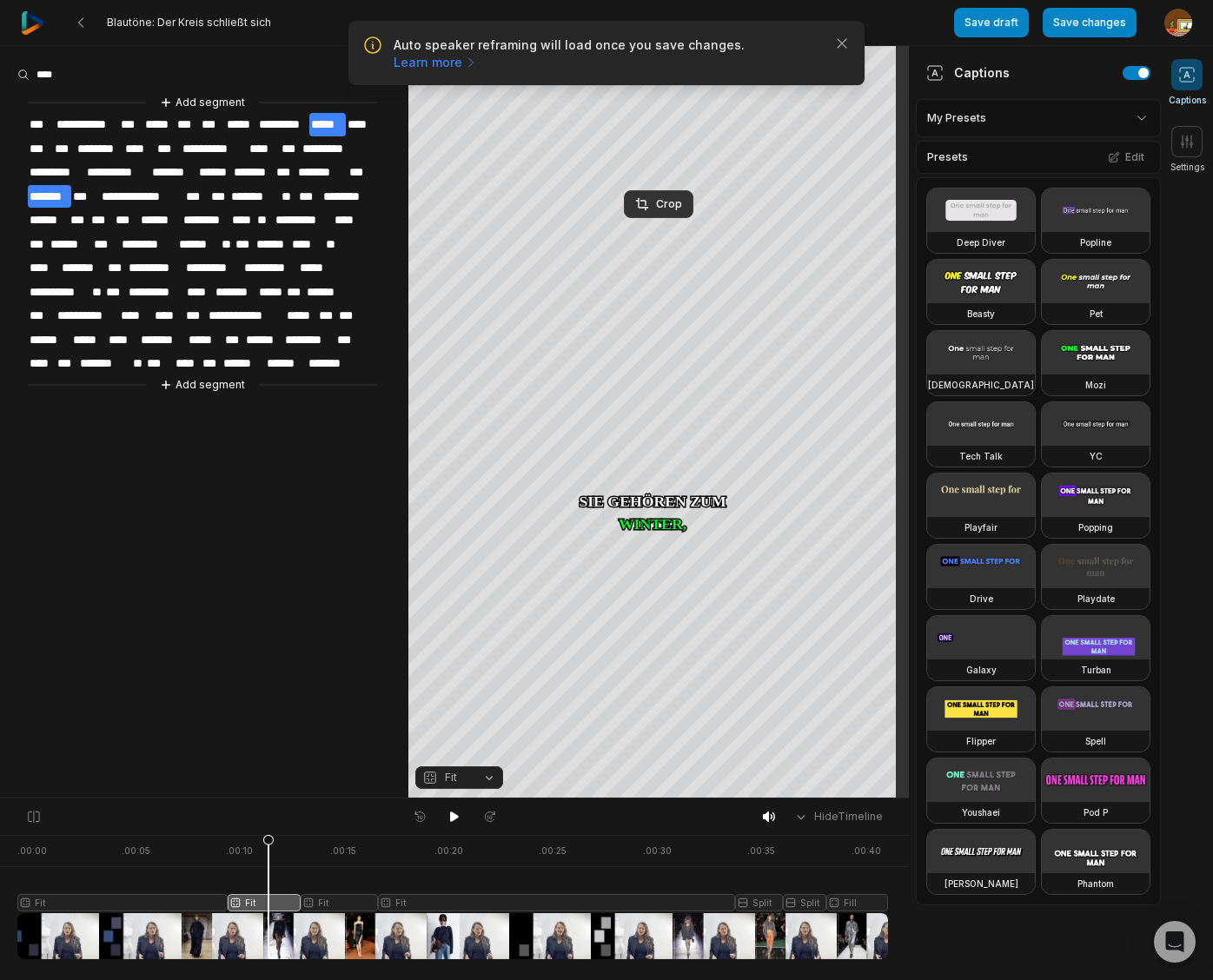
click at [340, 904] on div at bounding box center [452, 897] width 871 height 124
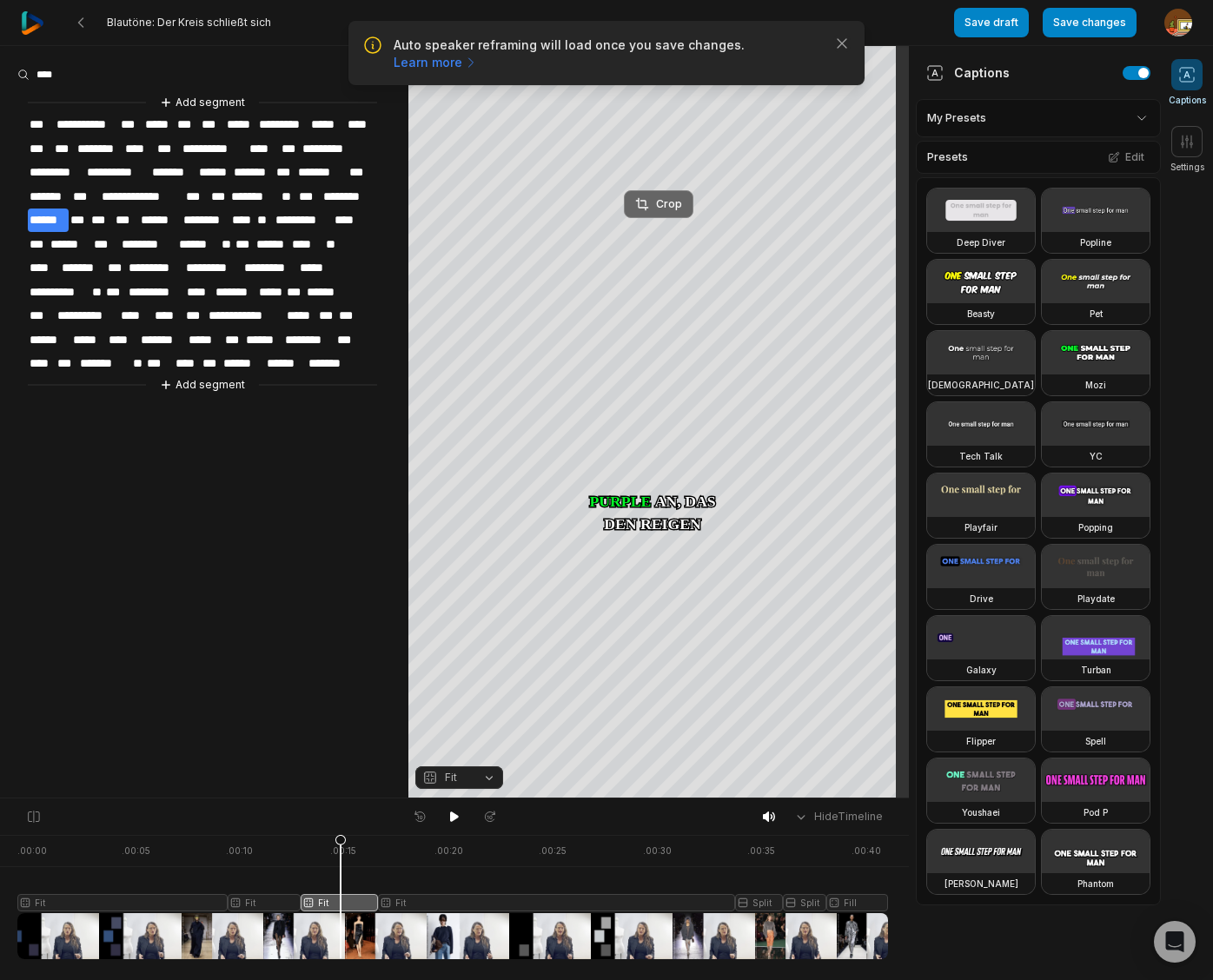
click at [669, 208] on div "Crop" at bounding box center [659, 204] width 47 height 16
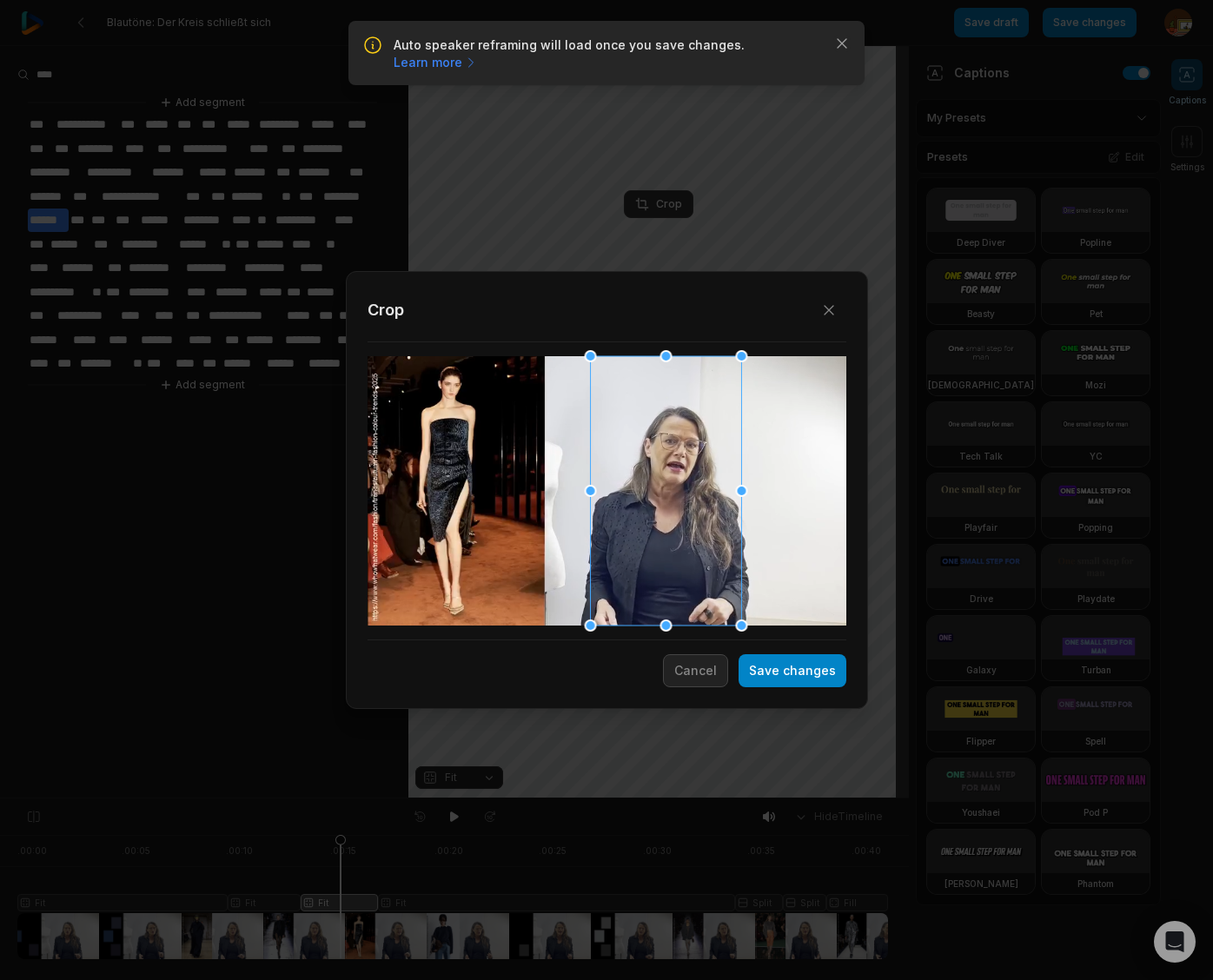
drag, startPoint x: 628, startPoint y: 555, endPoint x: 682, endPoint y: 556, distance: 54.0
click at [682, 556] on div at bounding box center [665, 491] width 151 height 270
drag, startPoint x: 777, startPoint y: 669, endPoint x: 596, endPoint y: 847, distance: 253.9
click at [777, 669] on button "Save changes" at bounding box center [792, 670] width 108 height 33
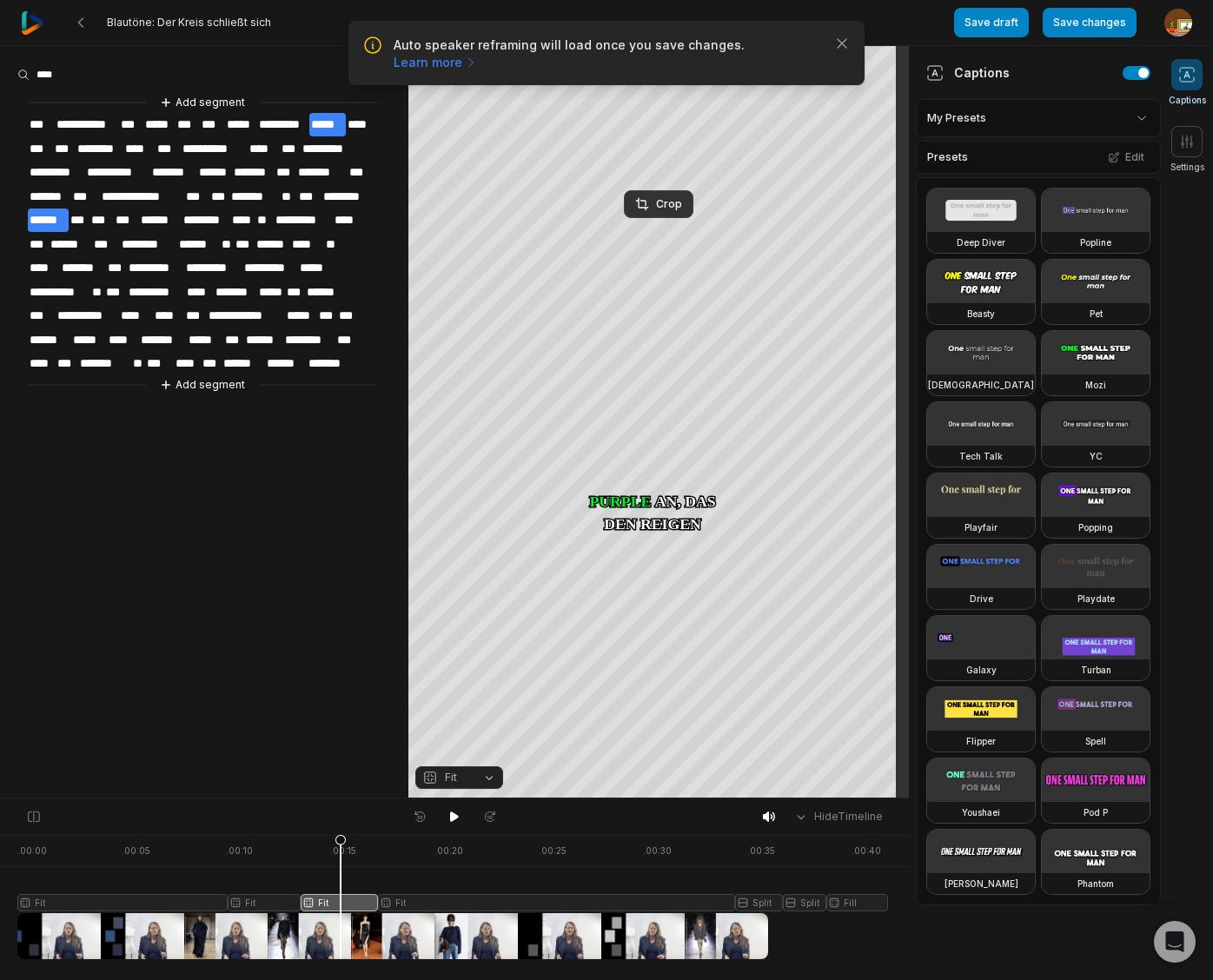
click at [427, 901] on div at bounding box center [452, 897] width 871 height 124
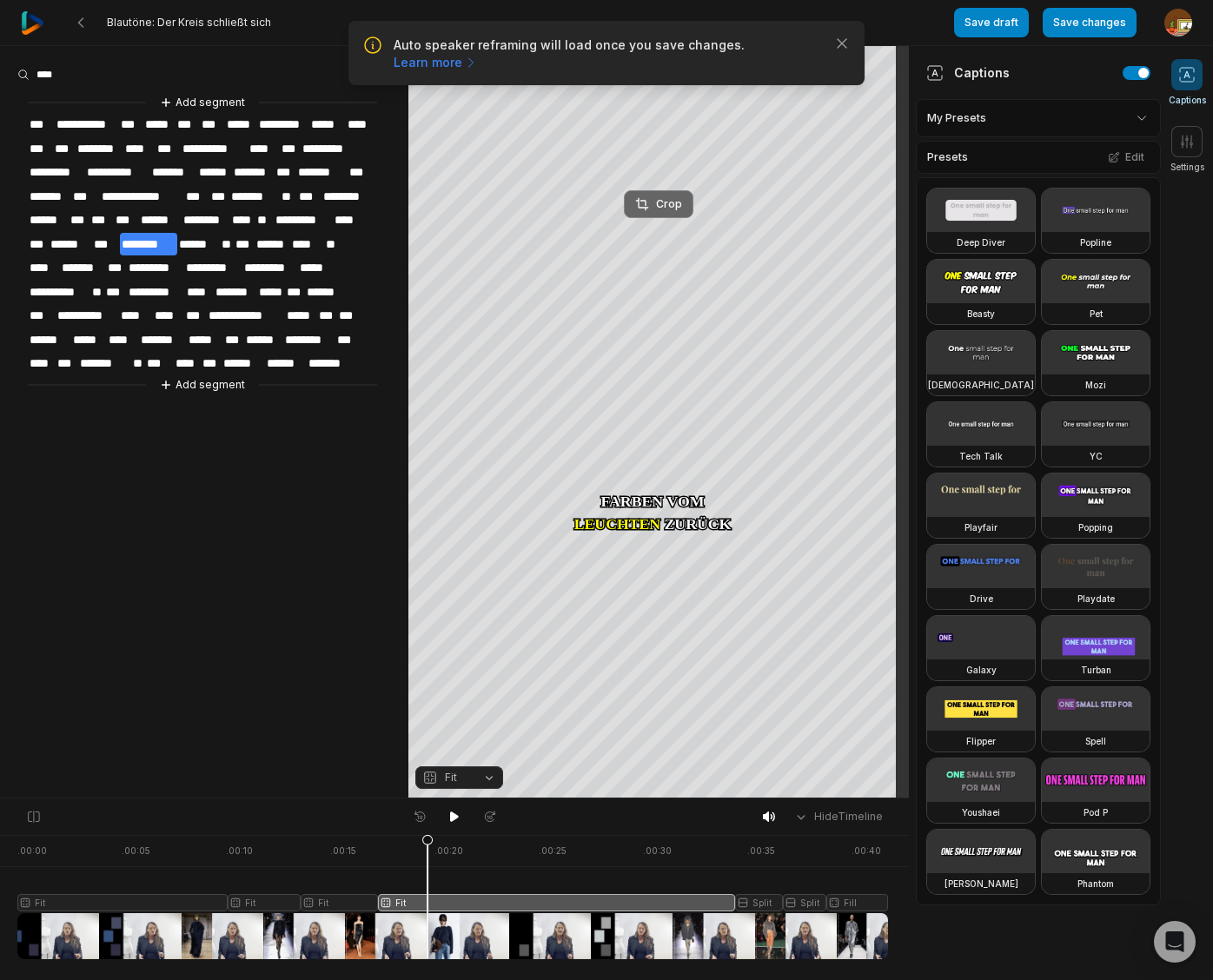
click at [667, 206] on div "Crop" at bounding box center [659, 204] width 47 height 16
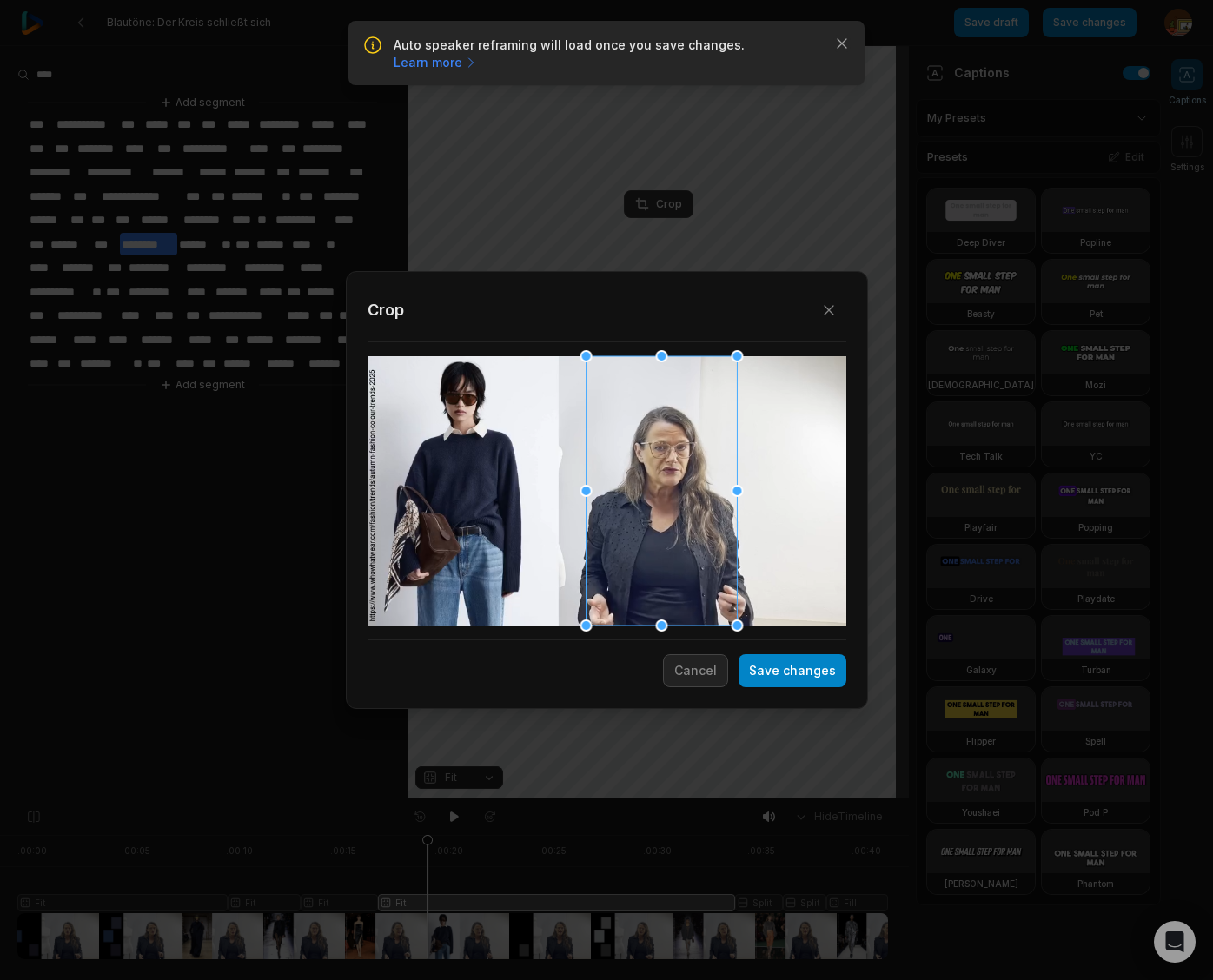
drag, startPoint x: 629, startPoint y: 556, endPoint x: 684, endPoint y: 557, distance: 55.0
click at [684, 557] on div at bounding box center [661, 491] width 151 height 270
click at [781, 676] on button "Save changes" at bounding box center [792, 670] width 108 height 33
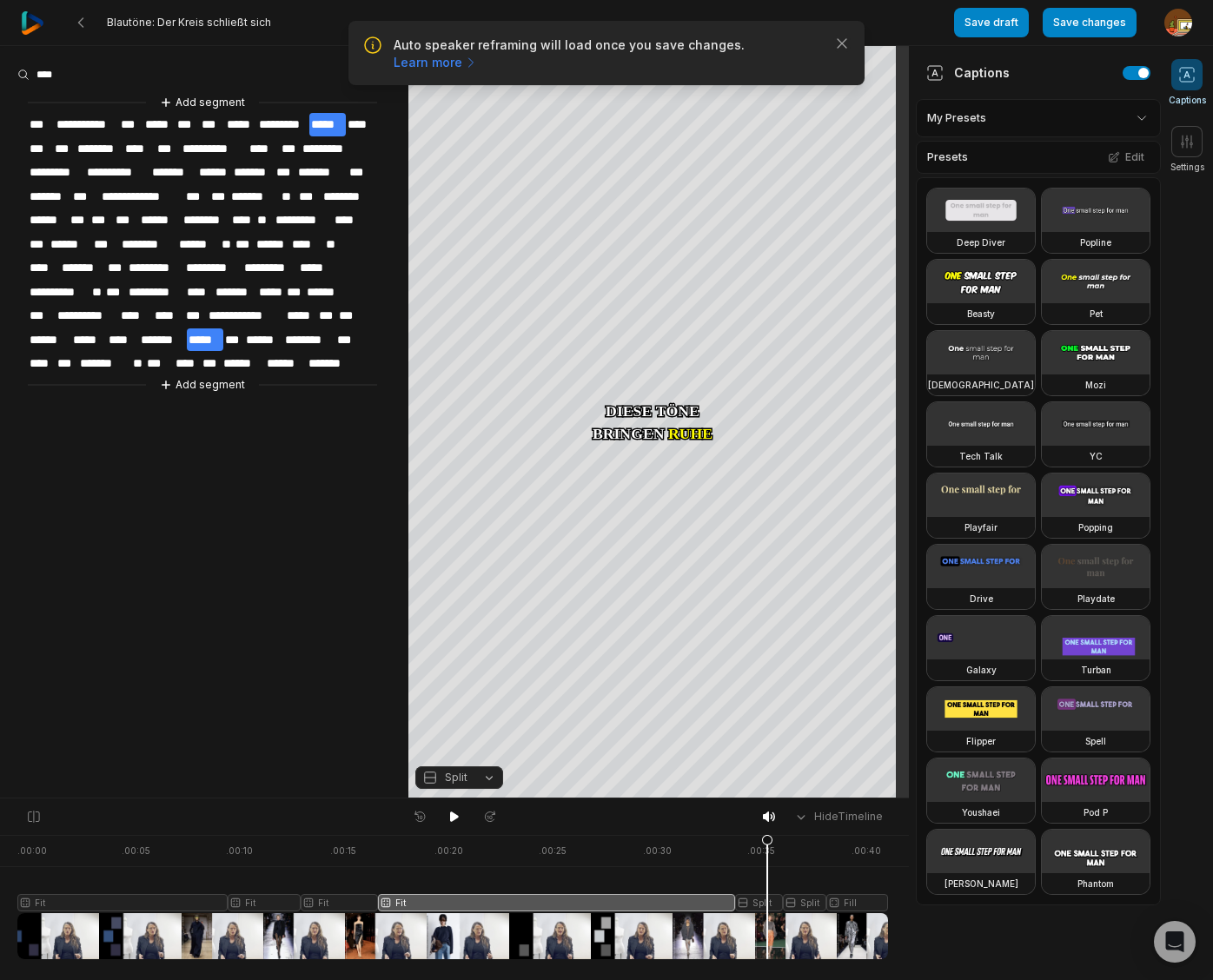
click at [767, 904] on div at bounding box center [452, 897] width 871 height 124
click at [487, 774] on button "Split" at bounding box center [459, 777] width 88 height 23
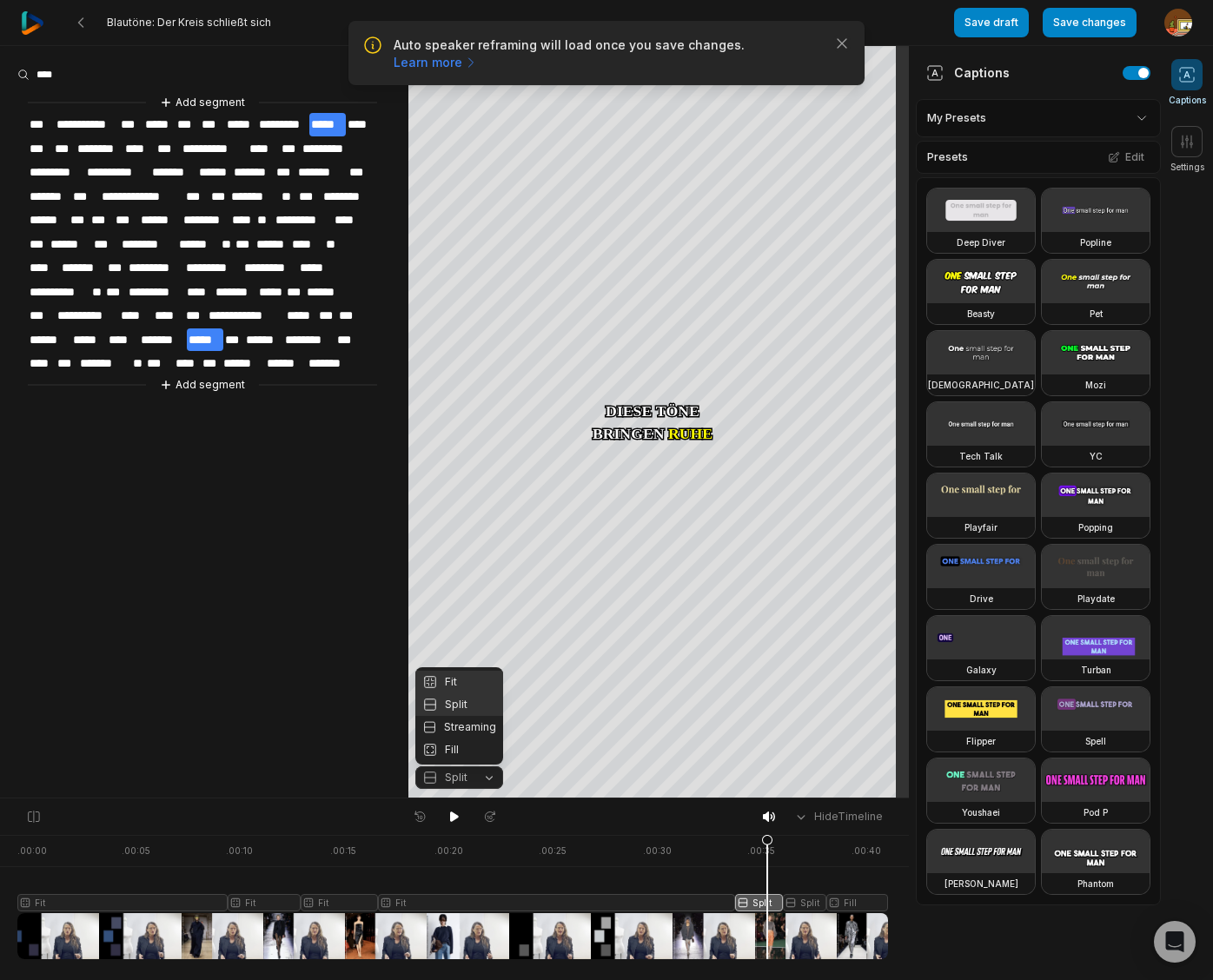
click at [455, 682] on div "Fit" at bounding box center [459, 682] width 88 height 23
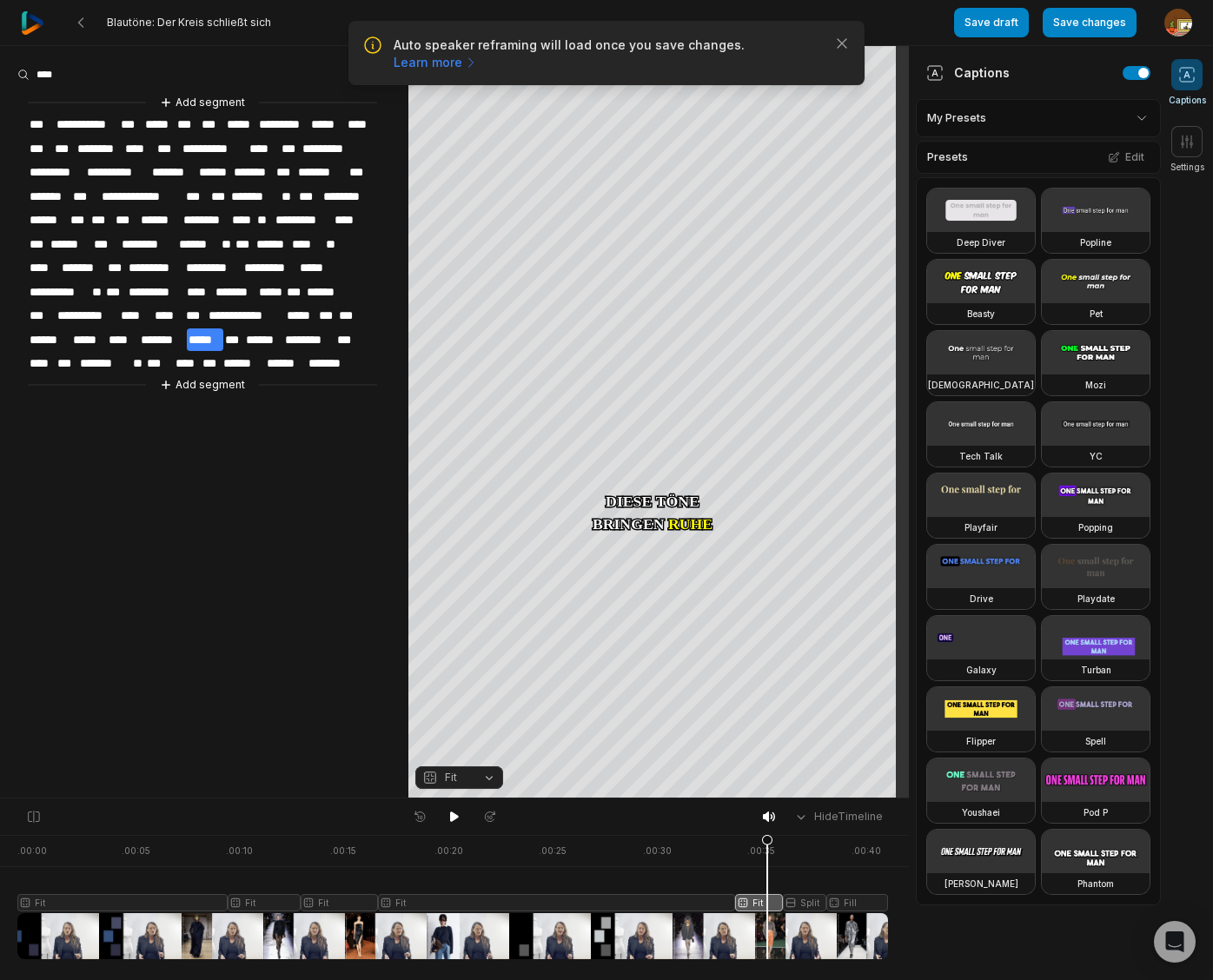
click at [811, 899] on div at bounding box center [452, 897] width 871 height 124
click at [488, 775] on button "Split" at bounding box center [459, 777] width 88 height 23
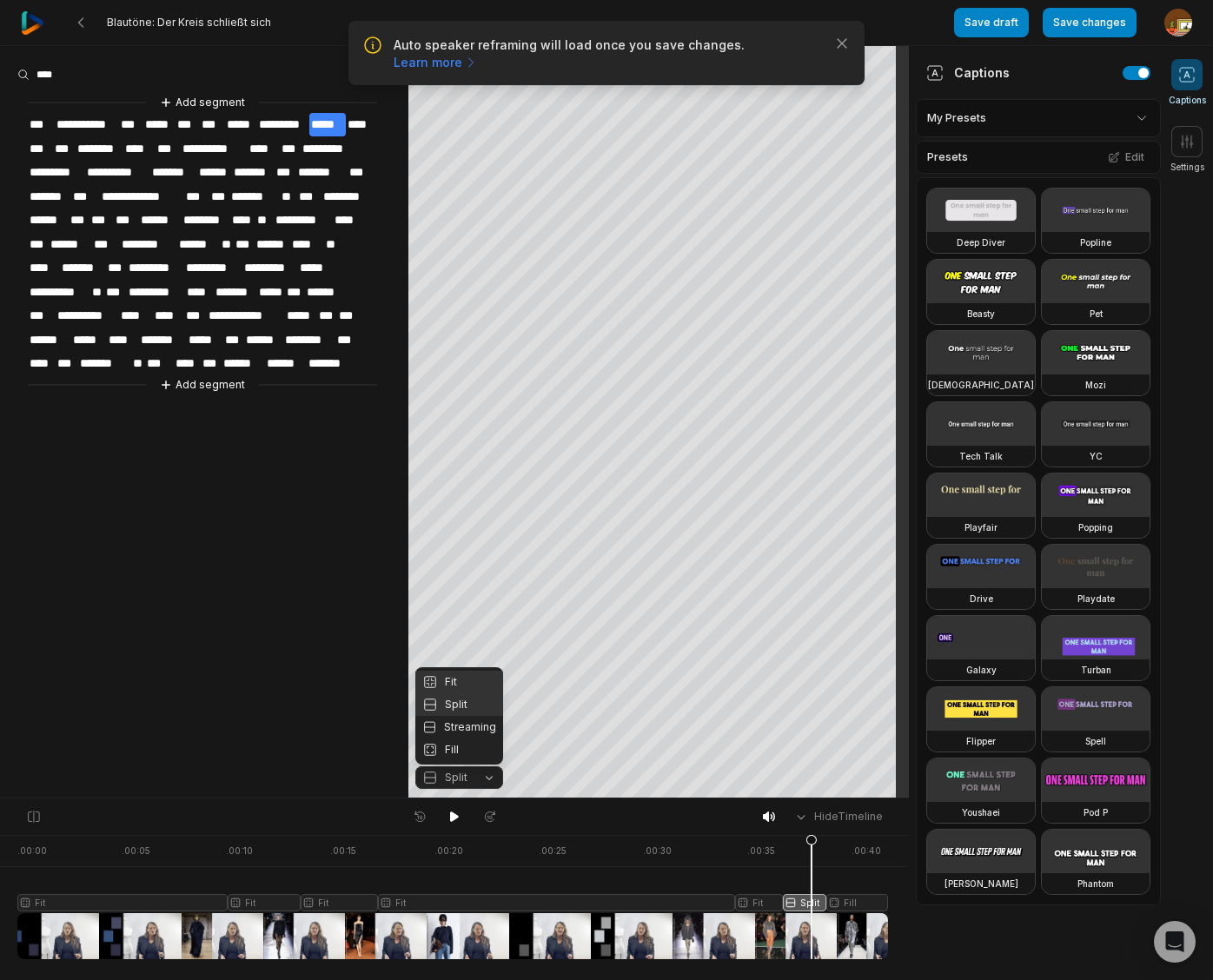
click at [459, 685] on div "Fit" at bounding box center [459, 682] width 88 height 23
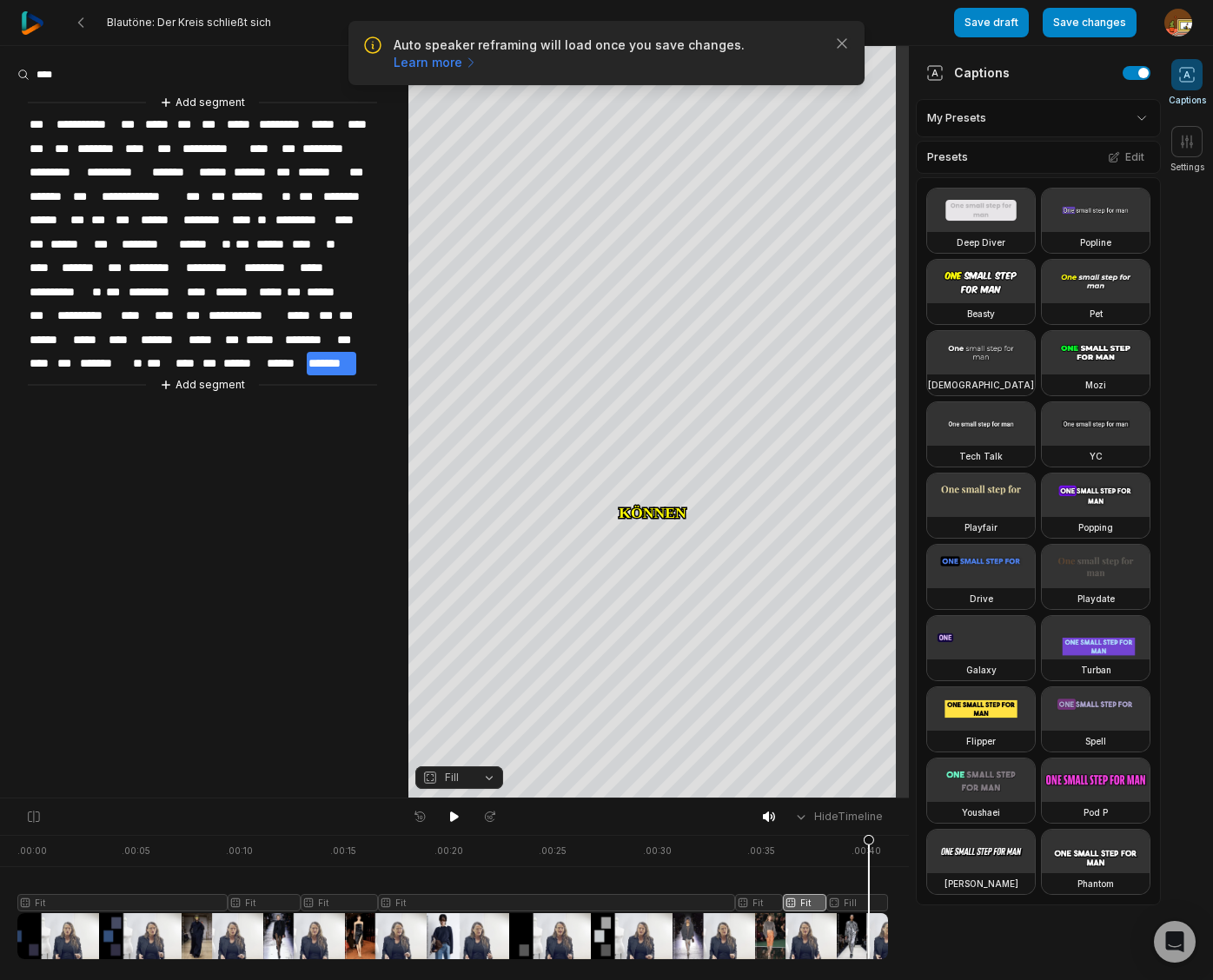
click at [869, 905] on div at bounding box center [452, 897] width 871 height 124
click at [490, 778] on button "Fill" at bounding box center [459, 777] width 88 height 23
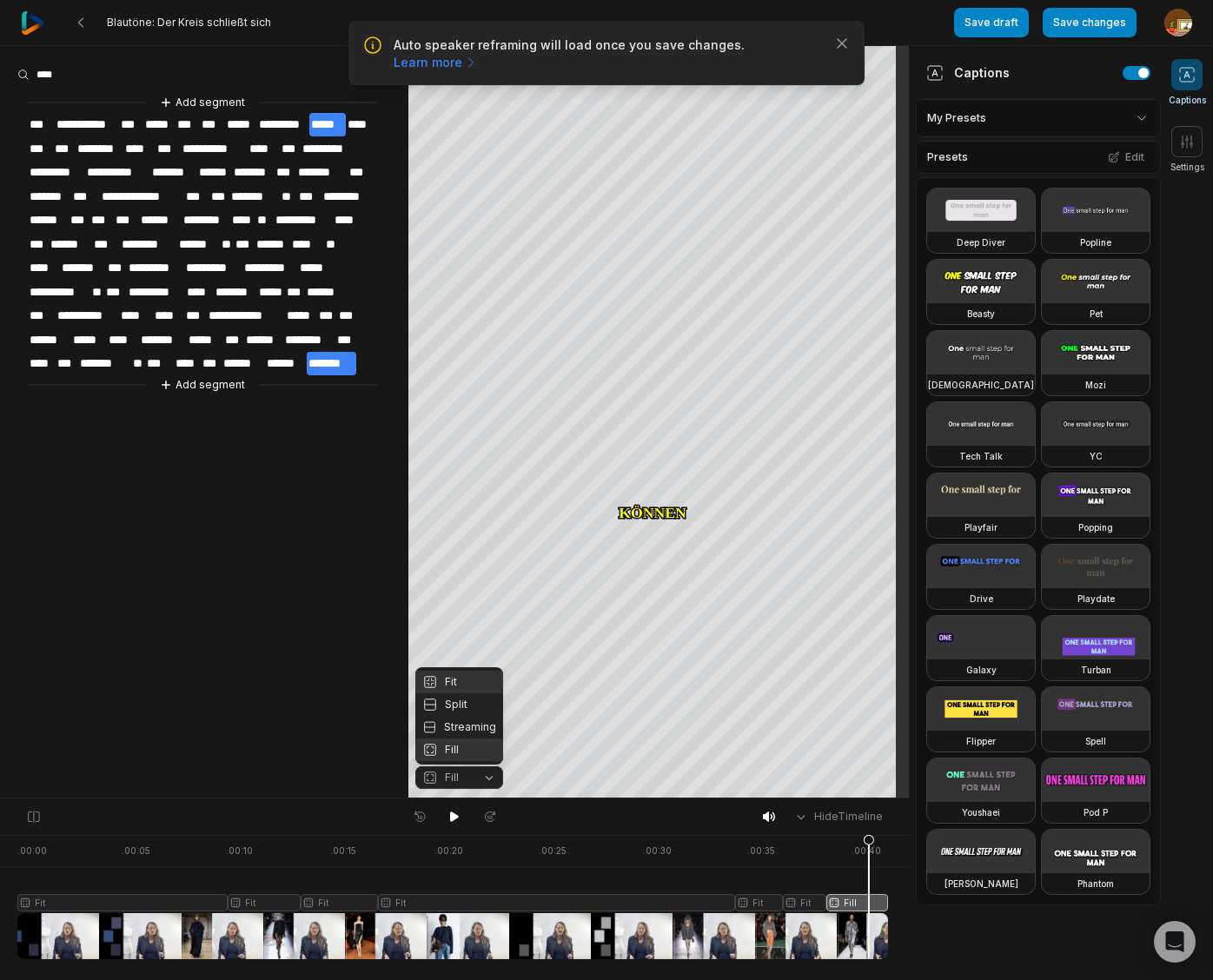
click at [455, 682] on div "Fit" at bounding box center [459, 682] width 88 height 23
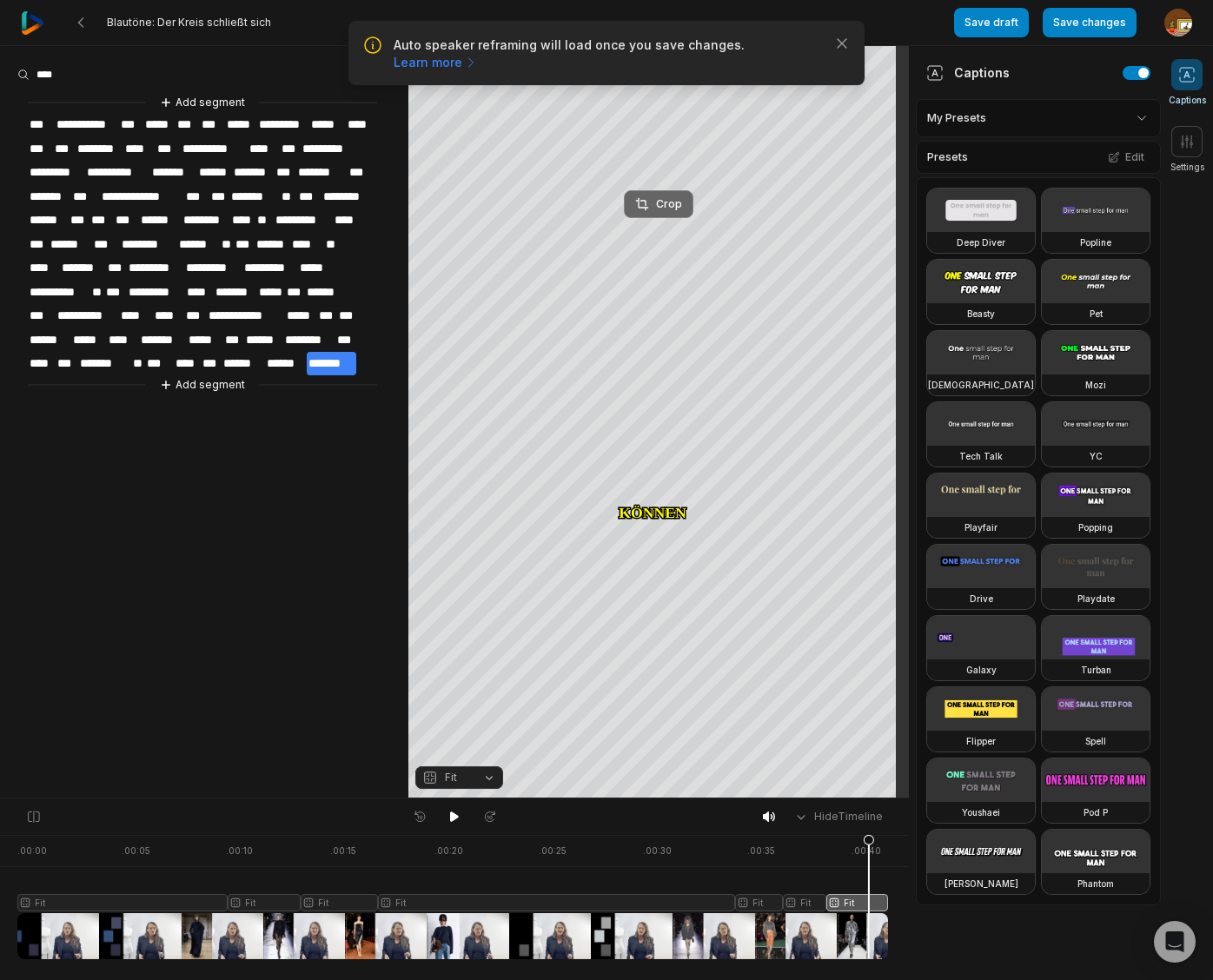
click at [670, 205] on div "Crop" at bounding box center [659, 204] width 47 height 16
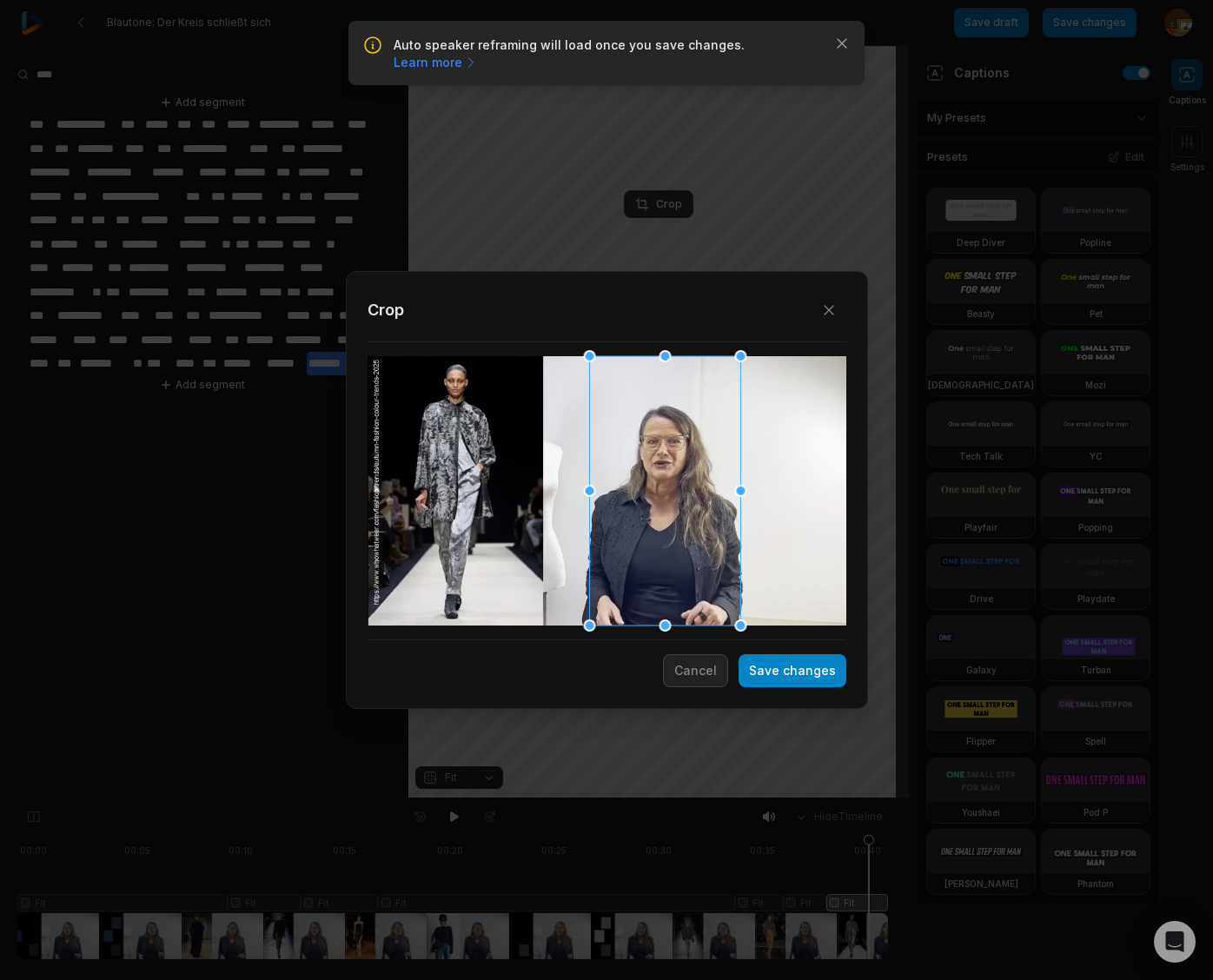
drag, startPoint x: 607, startPoint y: 499, endPoint x: 665, endPoint y: 500, distance: 58.0
click at [665, 500] on div at bounding box center [664, 491] width 151 height 270
click at [794, 675] on button "Save changes" at bounding box center [792, 670] width 108 height 33
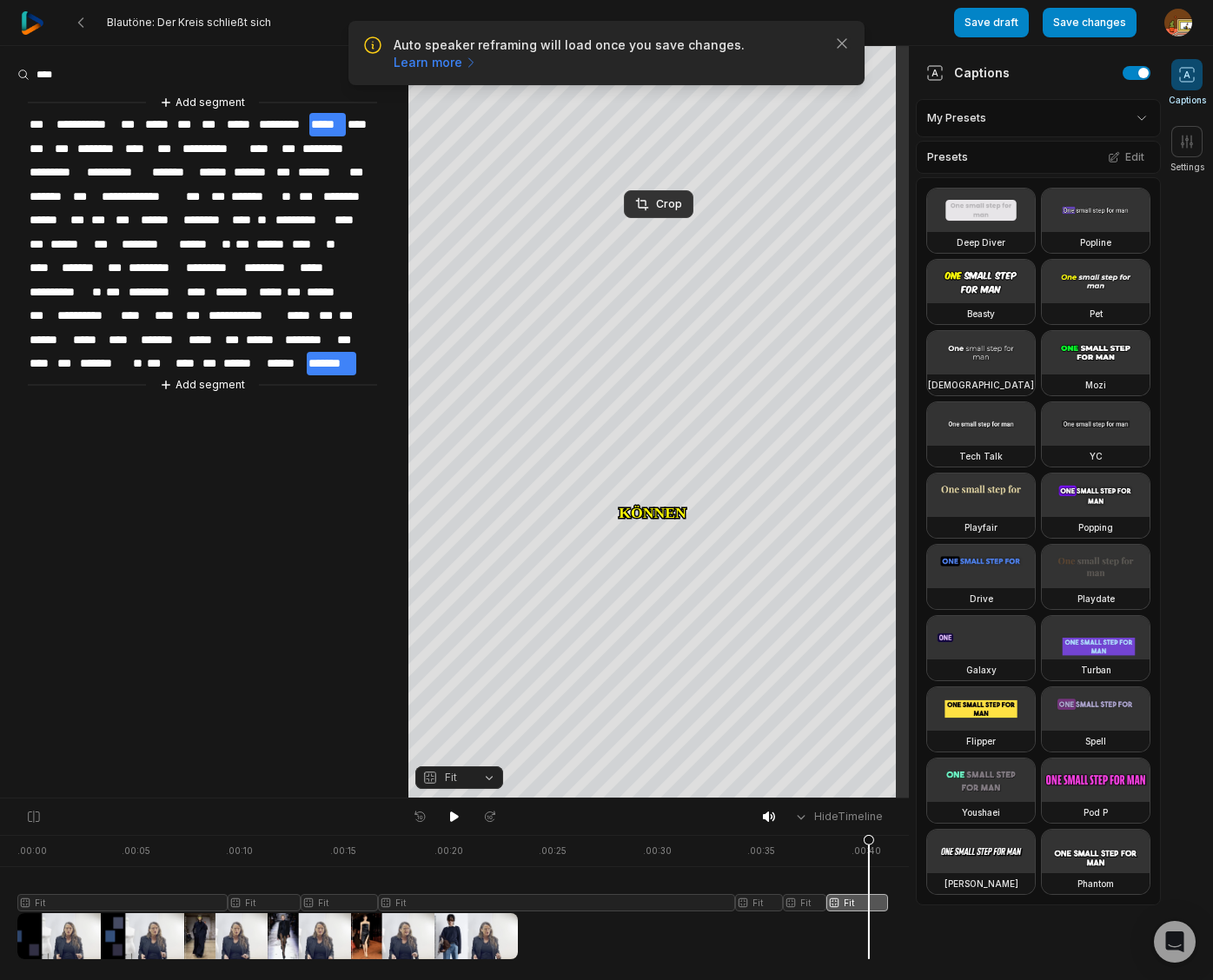
click at [804, 898] on div at bounding box center [452, 897] width 871 height 124
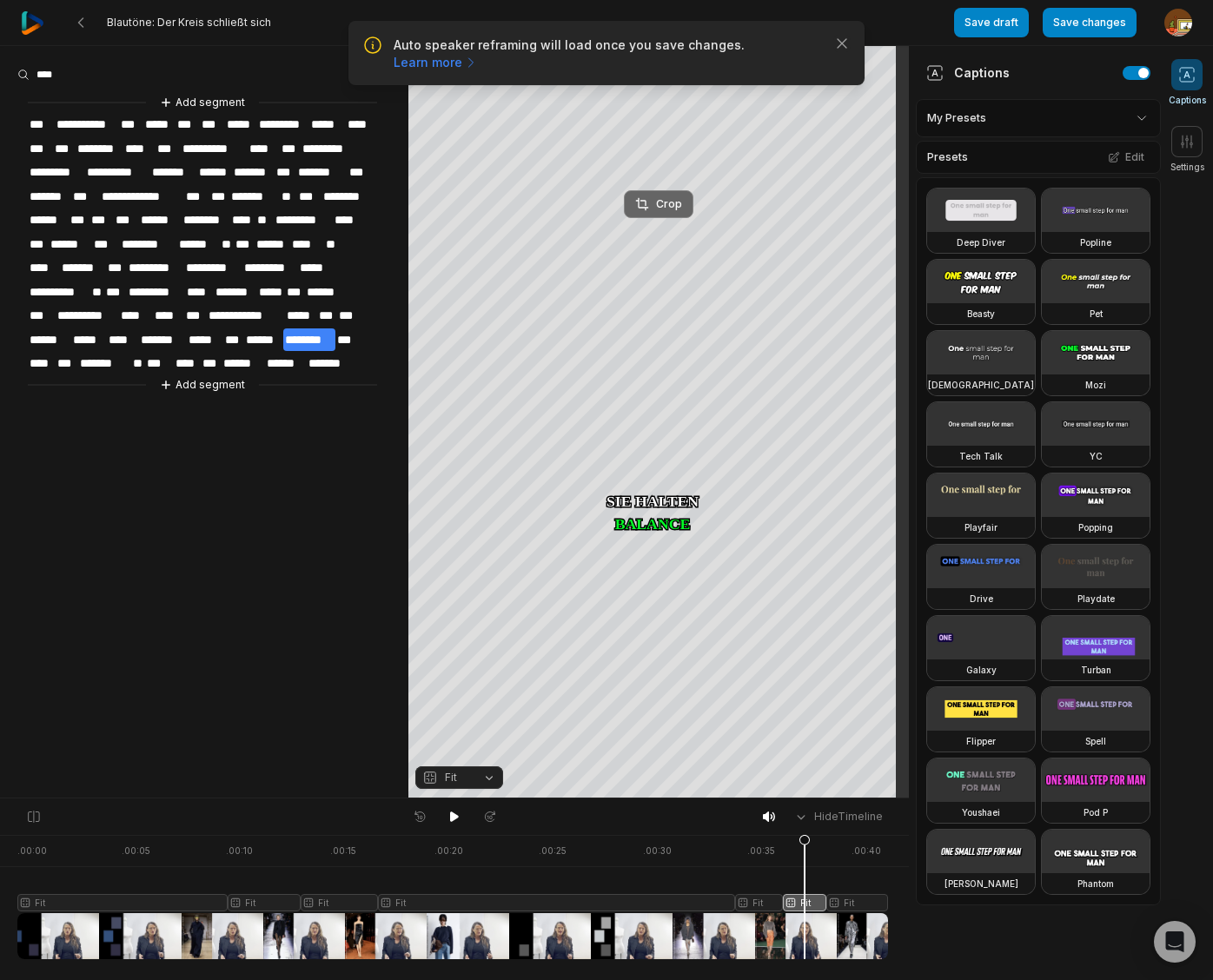
click at [671, 203] on div "Crop" at bounding box center [659, 204] width 47 height 16
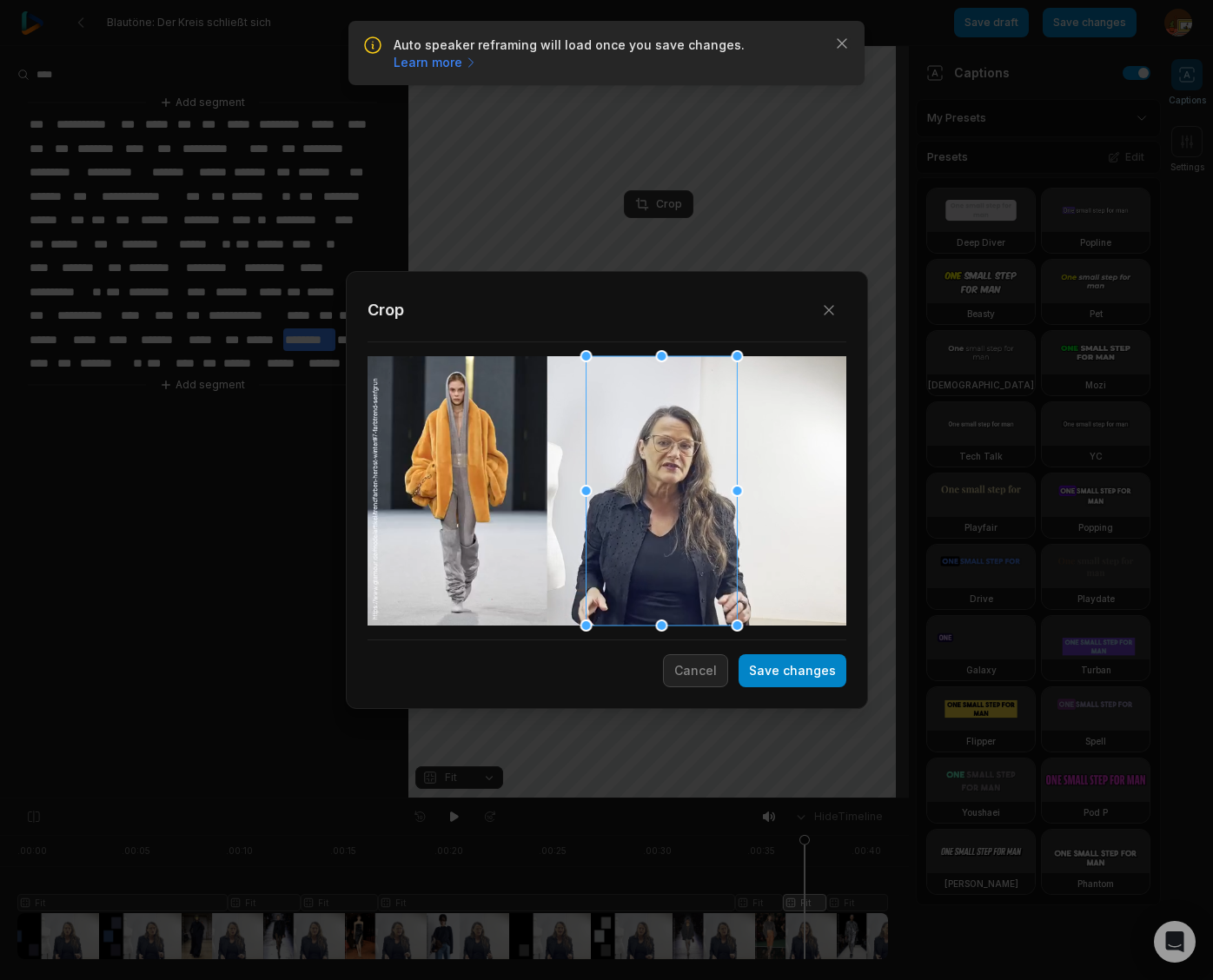
drag, startPoint x: 630, startPoint y: 546, endPoint x: 684, endPoint y: 548, distance: 54.0
click at [684, 548] on div at bounding box center [661, 491] width 151 height 270
click at [786, 674] on button "Save changes" at bounding box center [792, 670] width 108 height 33
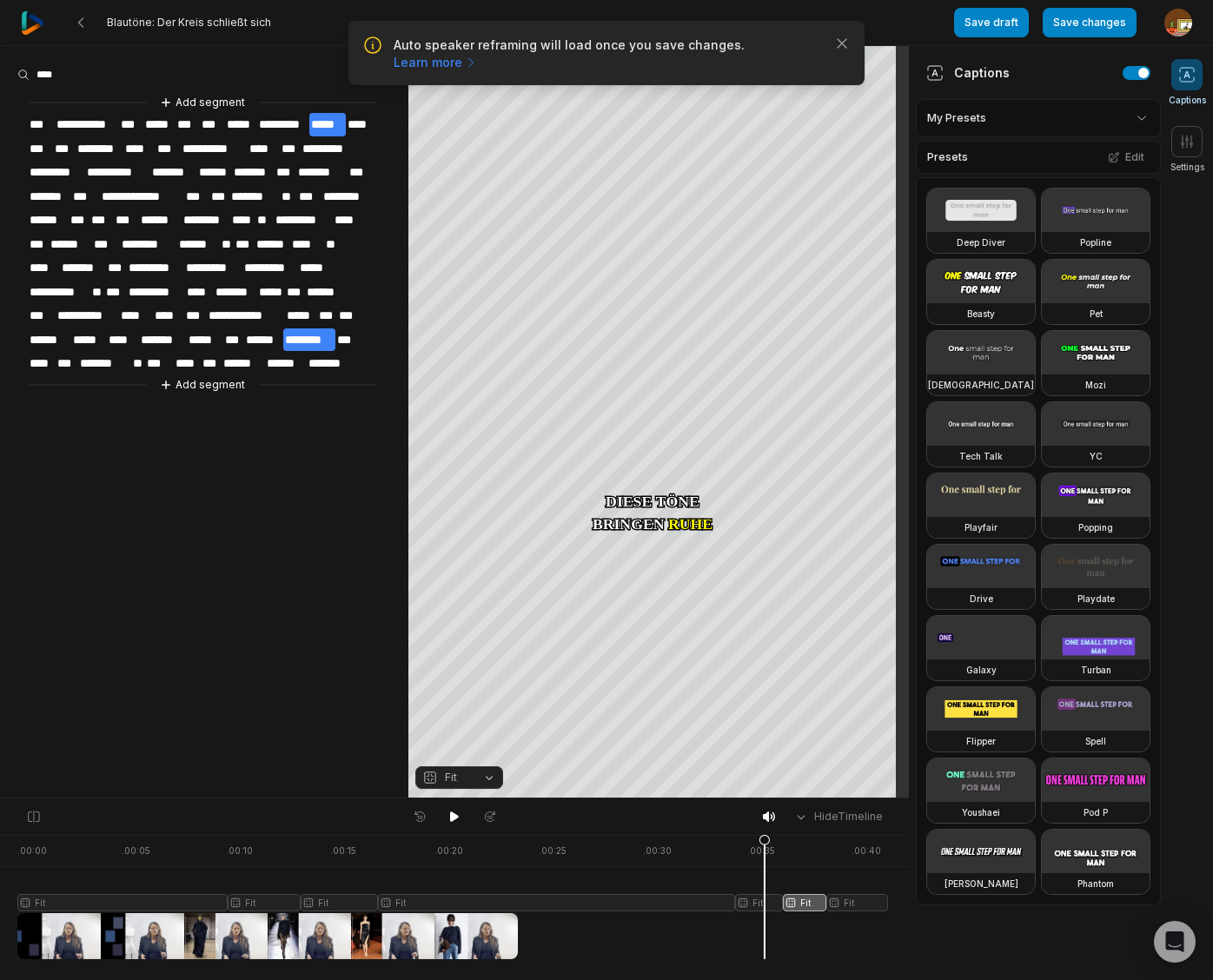
click at [764, 902] on div at bounding box center [452, 897] width 871 height 124
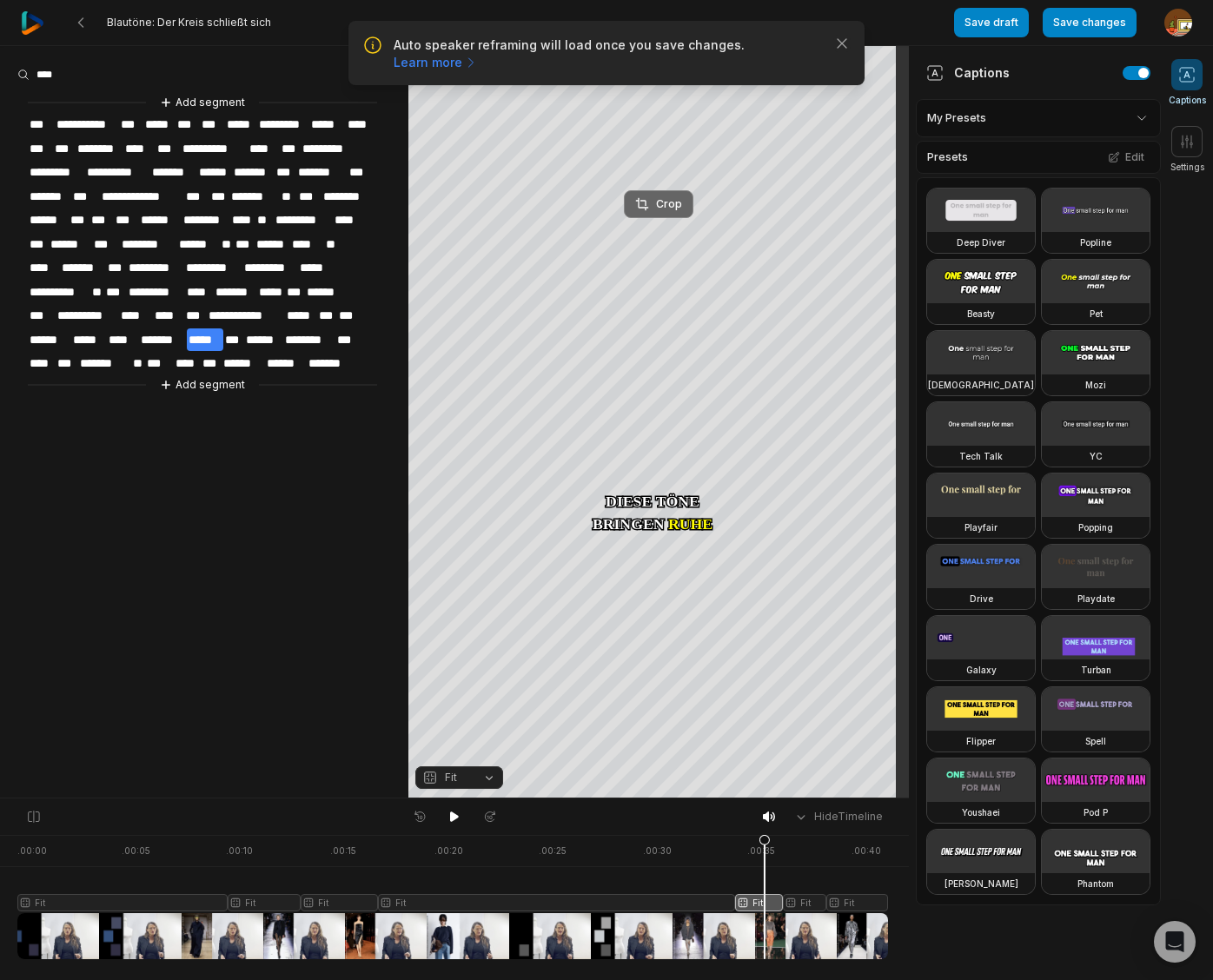
click at [668, 191] on button "Crop" at bounding box center [658, 204] width 69 height 28
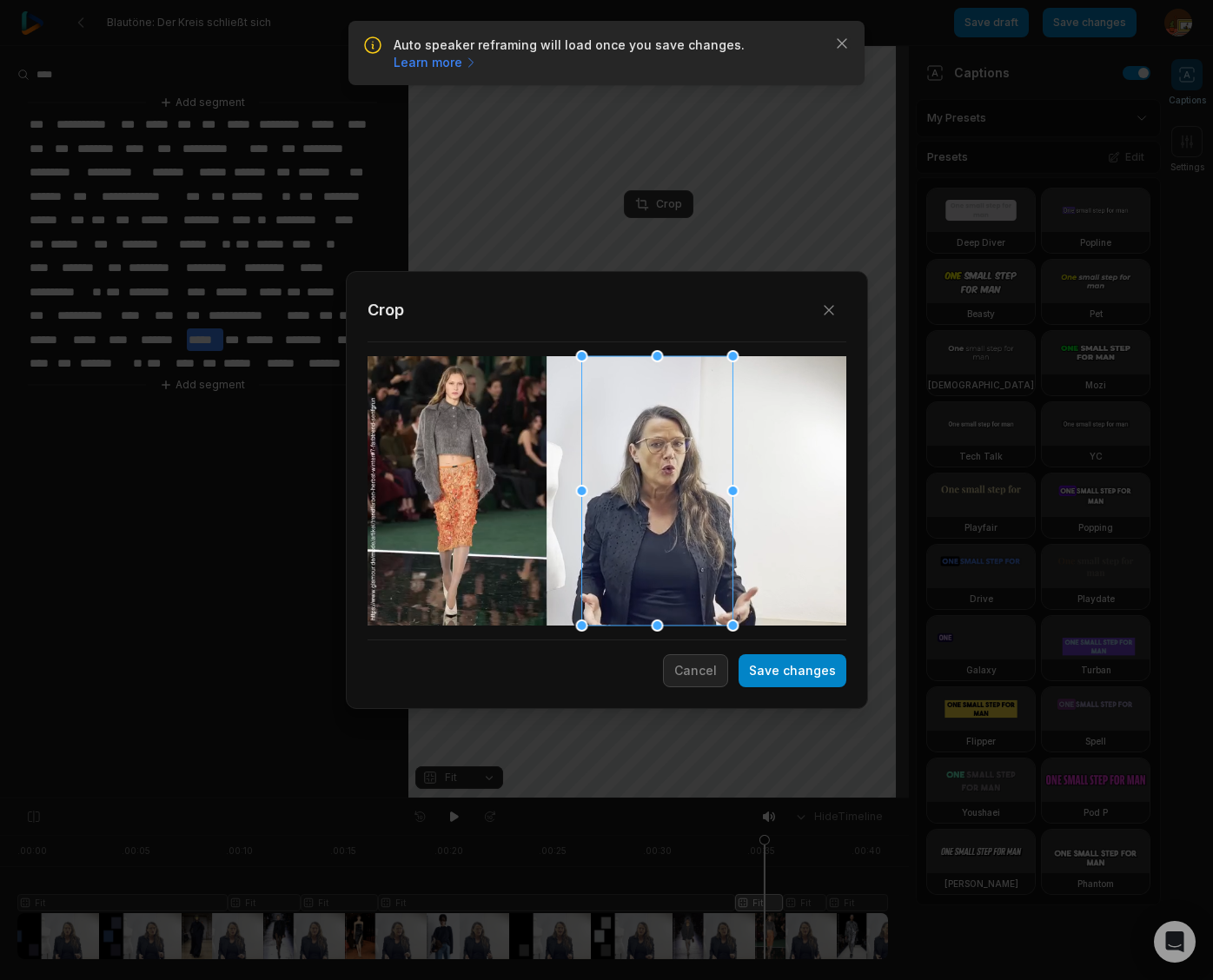
drag, startPoint x: 610, startPoint y: 544, endPoint x: 660, endPoint y: 551, distance: 50.5
click at [660, 551] on div at bounding box center [656, 491] width 151 height 270
click at [817, 668] on button "Save changes" at bounding box center [792, 670] width 108 height 33
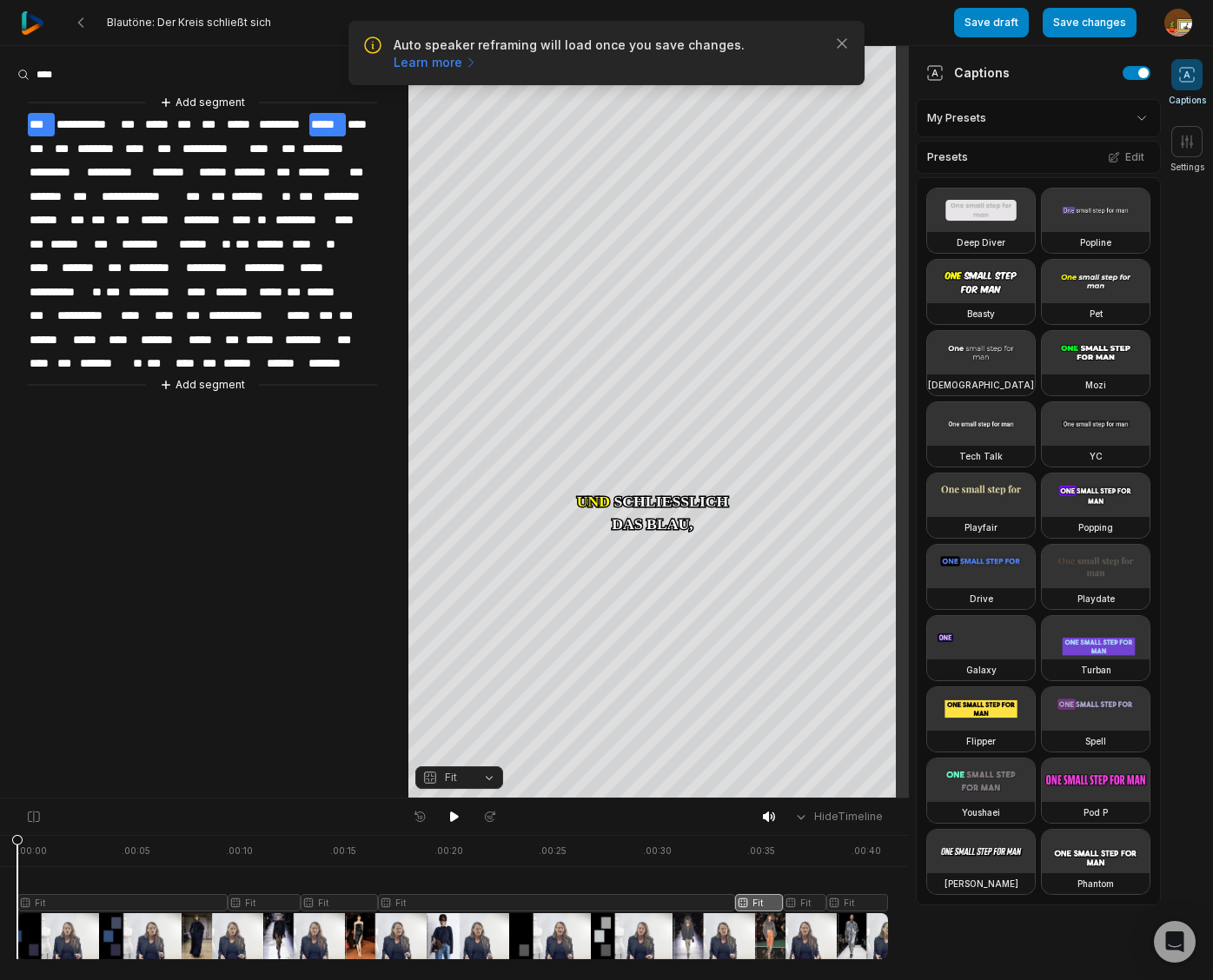
drag, startPoint x: 763, startPoint y: 842, endPoint x: -69, endPoint y: 898, distance: 833.9
click at [0, 898] on html "Auto speaker reframing will load once you save changes. Learn more Close Blautö…" at bounding box center [606, 490] width 1213 height 980
click at [159, 123] on span "*****" at bounding box center [159, 124] width 32 height 24
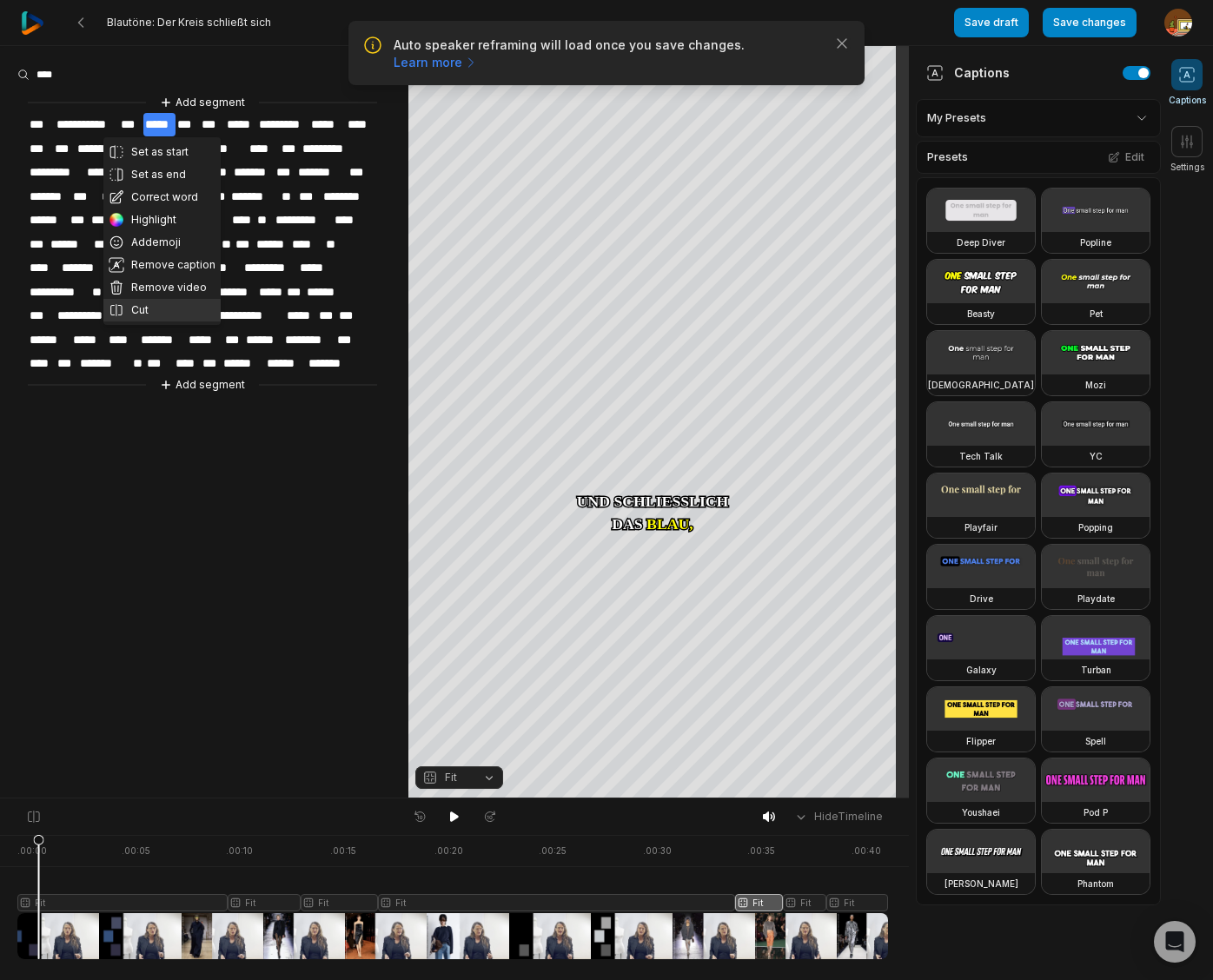
click at [145, 302] on button "Cut" at bounding box center [162, 310] width 117 height 23
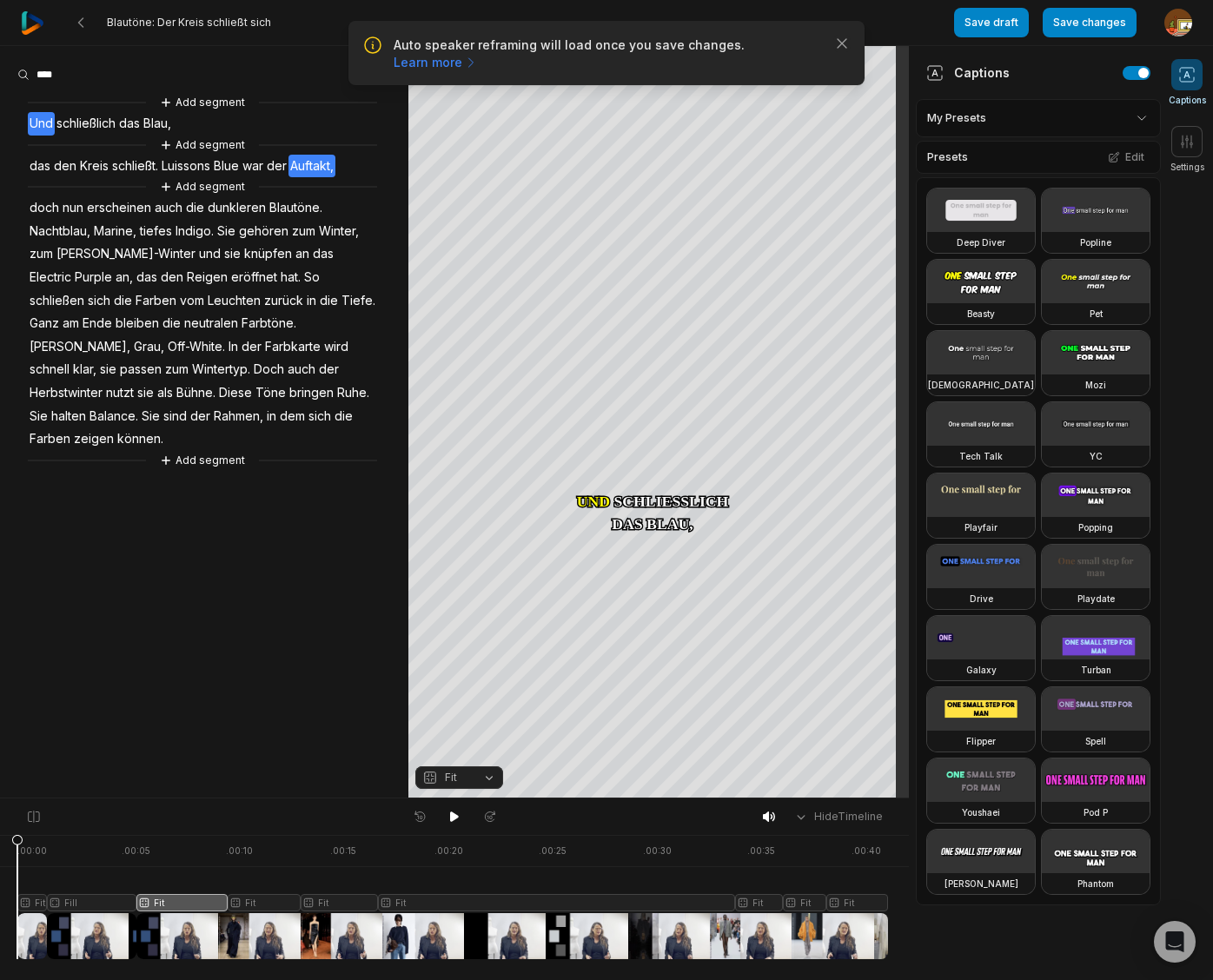
drag, startPoint x: 176, startPoint y: 839, endPoint x: -154, endPoint y: 861, distance: 330.7
click at [0, 861] on html "Auto speaker reframing will load once you save changes. Learn more Close Blautö…" at bounding box center [606, 490] width 1213 height 980
drag, startPoint x: 451, startPoint y: 816, endPoint x: 593, endPoint y: 835, distance: 143.3
click at [452, 816] on icon at bounding box center [454, 816] width 9 height 10
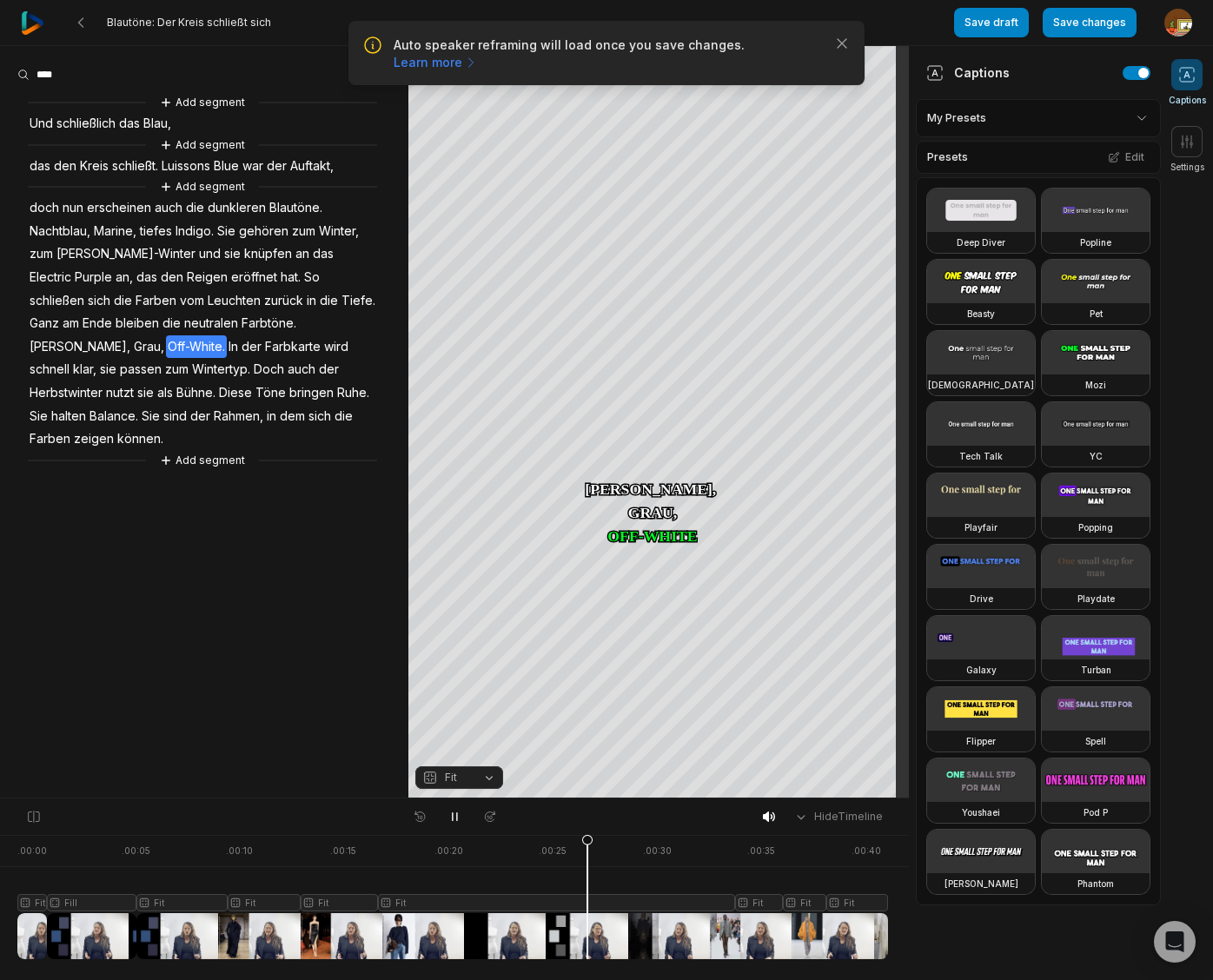
drag, startPoint x: 456, startPoint y: 816, endPoint x: 459, endPoint y: 780, distance: 36.1
click at [456, 816] on icon at bounding box center [454, 816] width 4 height 8
click at [132, 335] on span "[PERSON_NAME]," at bounding box center [80, 346] width 104 height 24
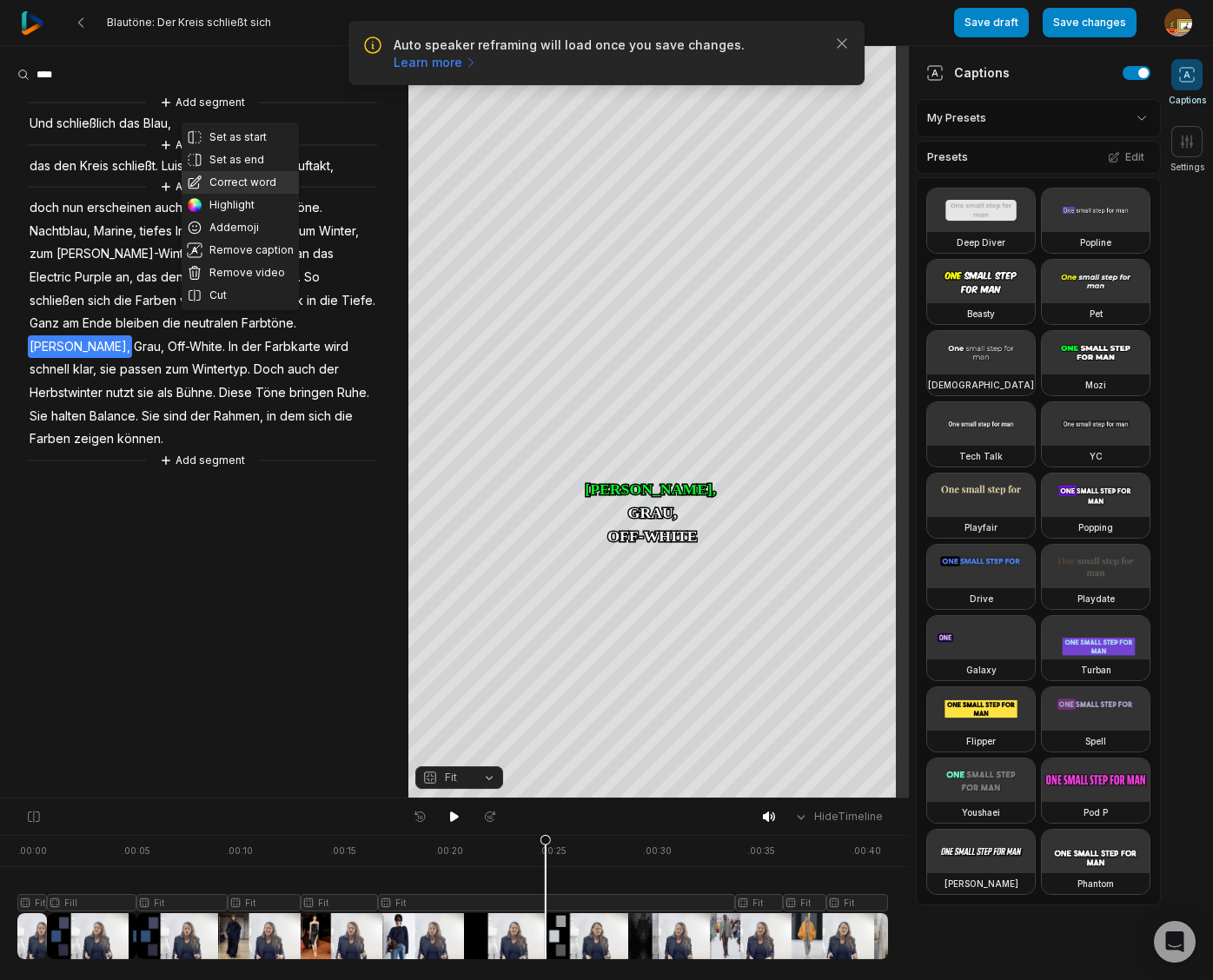
click at [234, 183] on button "Correct word" at bounding box center [240, 183] width 117 height 23
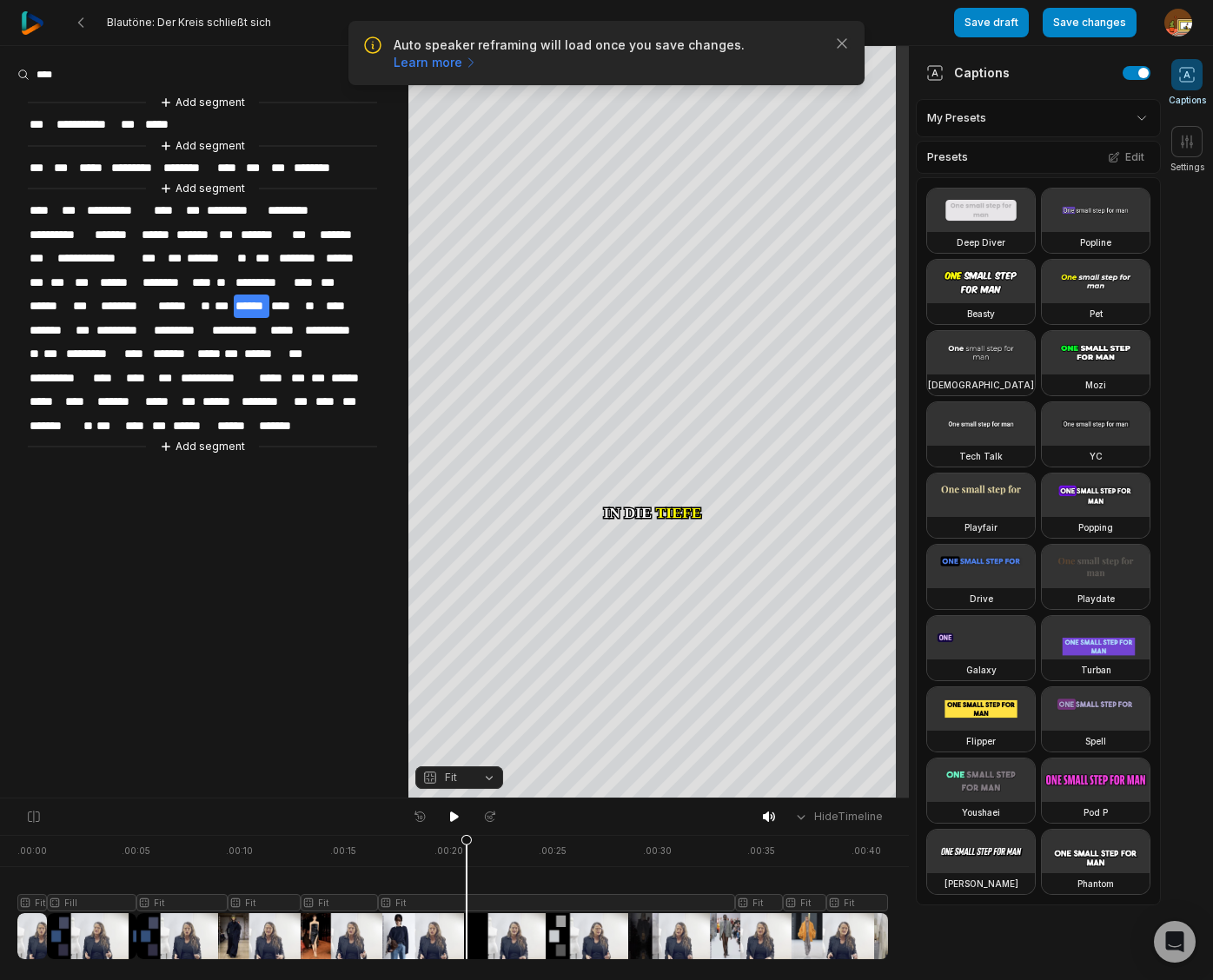
drag, startPoint x: 545, startPoint y: 842, endPoint x: 455, endPoint y: 833, distance: 90.4
click at [466, 854] on icon at bounding box center [466, 900] width 11 height 132
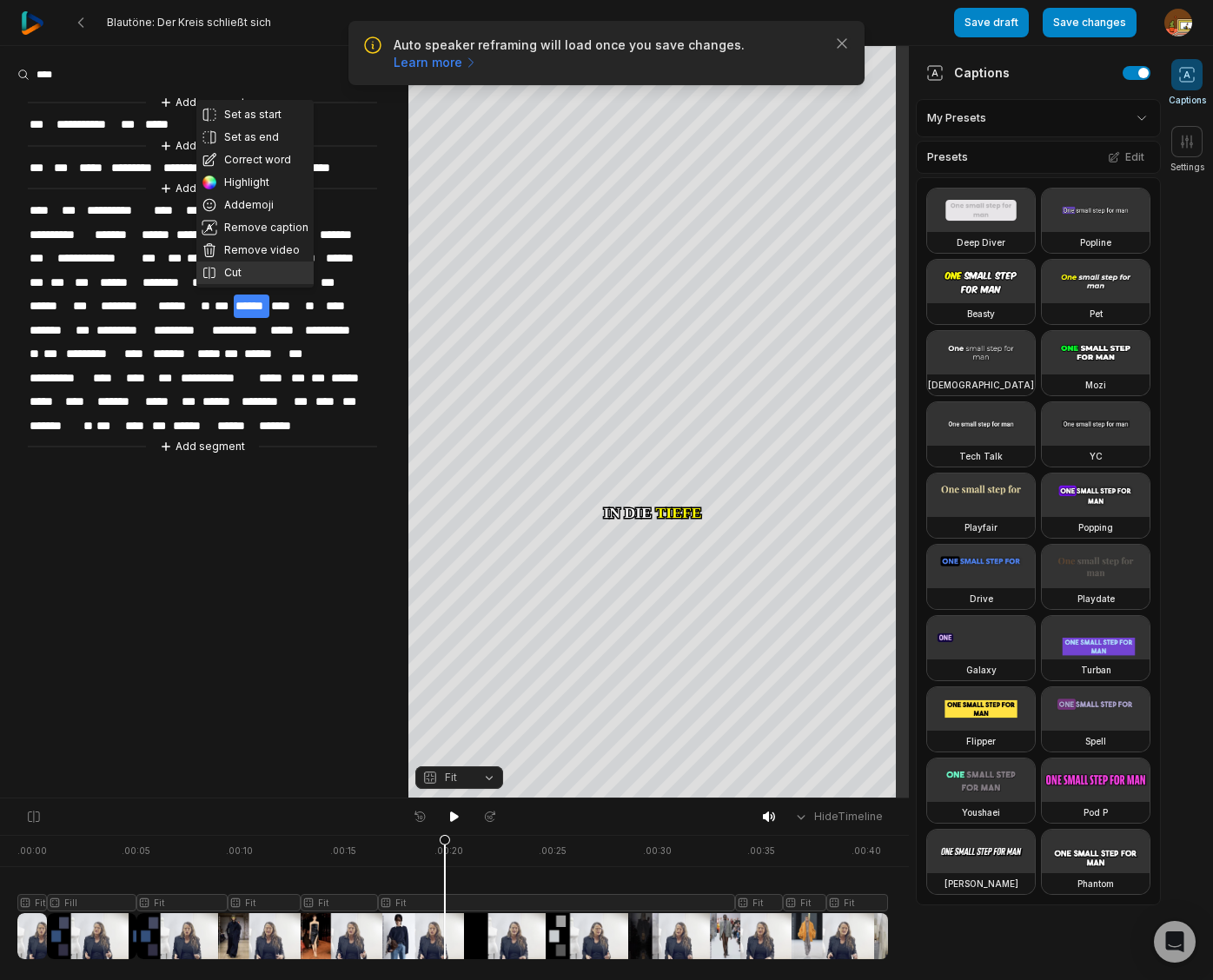
click at [251, 276] on button "Cut" at bounding box center [255, 273] width 117 height 23
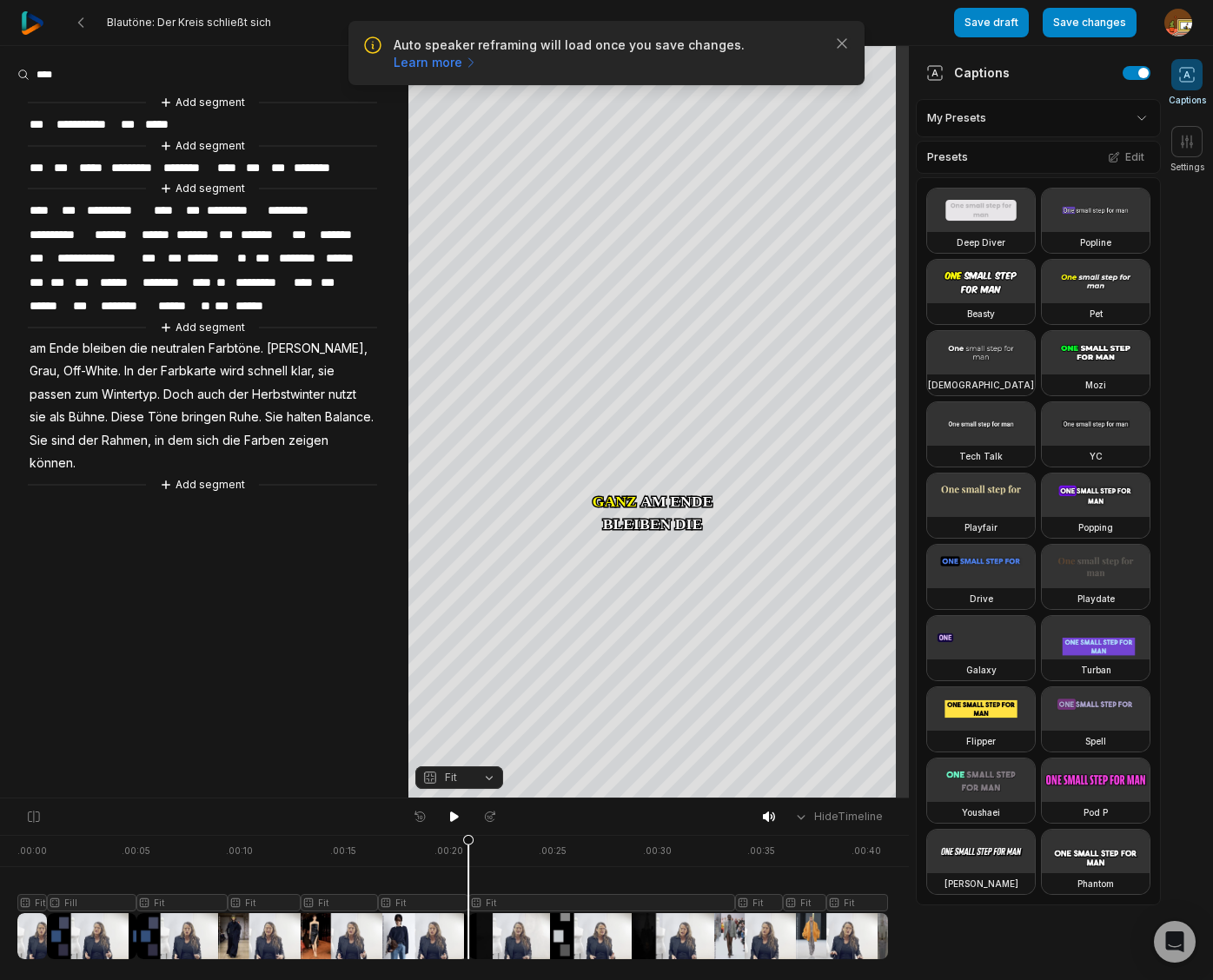
drag, startPoint x: 445, startPoint y: 842, endPoint x: 500, endPoint y: 875, distance: 64.1
click at [468, 848] on icon at bounding box center [468, 900] width 11 height 132
click at [543, 901] on div at bounding box center [452, 897] width 871 height 124
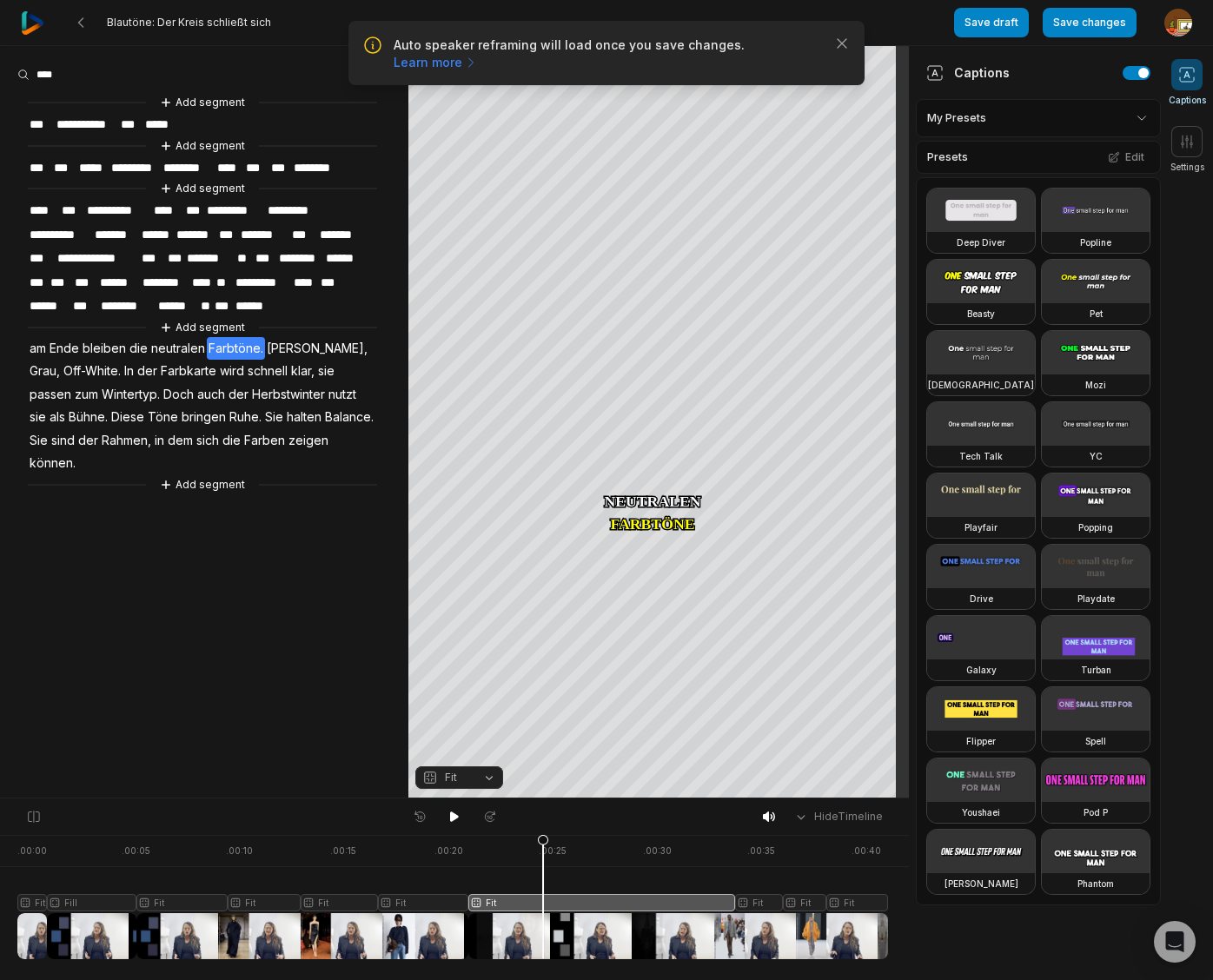
drag, startPoint x: 484, startPoint y: 775, endPoint x: 466, endPoint y: 658, distance: 118.4
click at [485, 775] on button "Fit" at bounding box center [459, 777] width 88 height 23
click at [458, 749] on div "Fill" at bounding box center [459, 750] width 88 height 23
click at [195, 903] on div at bounding box center [452, 897] width 871 height 124
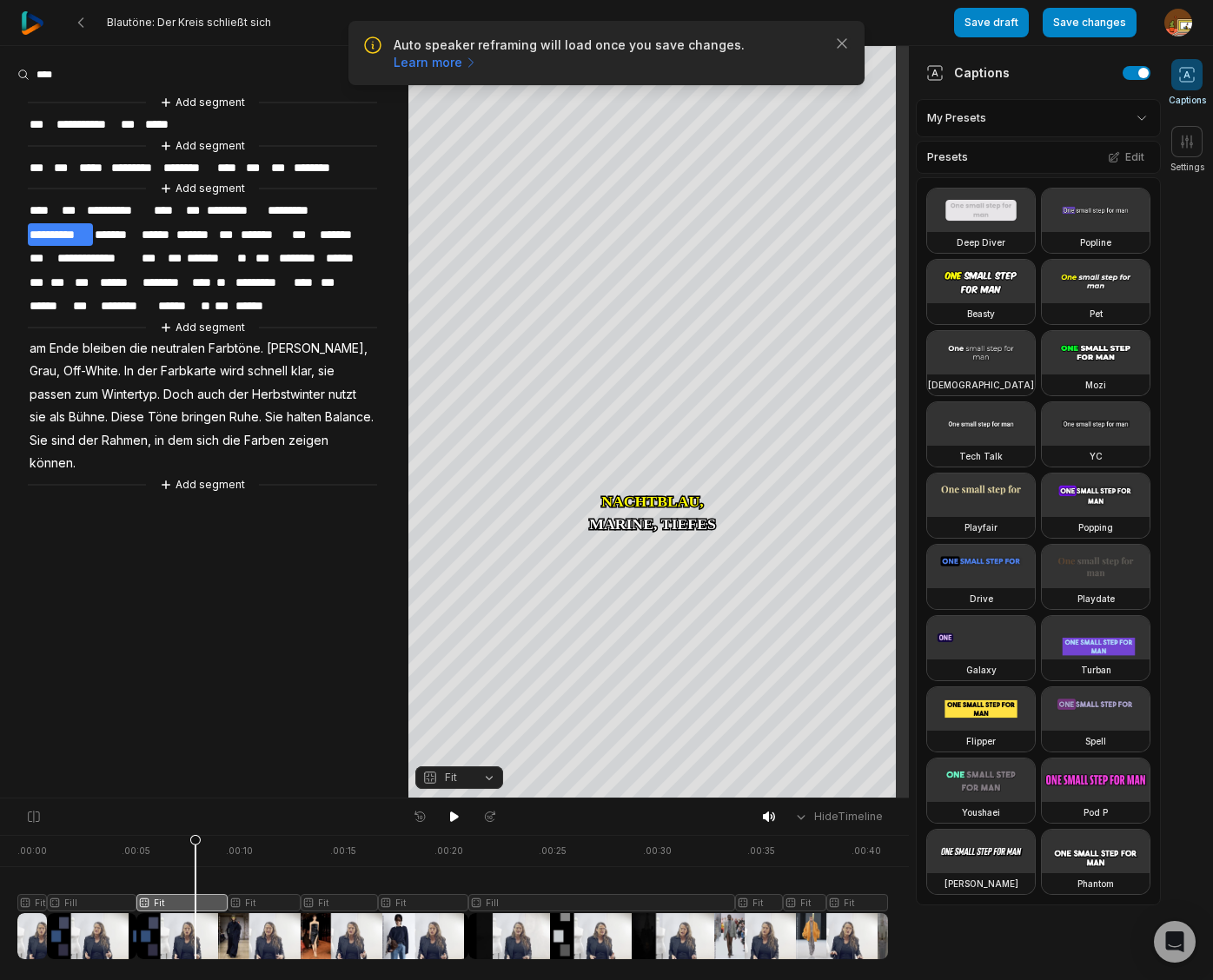
click at [487, 777] on button "Fit" at bounding box center [459, 777] width 88 height 23
click at [454, 747] on div "Fill" at bounding box center [459, 750] width 88 height 23
click at [486, 776] on button "Fill" at bounding box center [459, 777] width 88 height 23
click at [454, 681] on div "Fit" at bounding box center [459, 682] width 88 height 23
click at [665, 202] on div "Crop" at bounding box center [659, 204] width 47 height 16
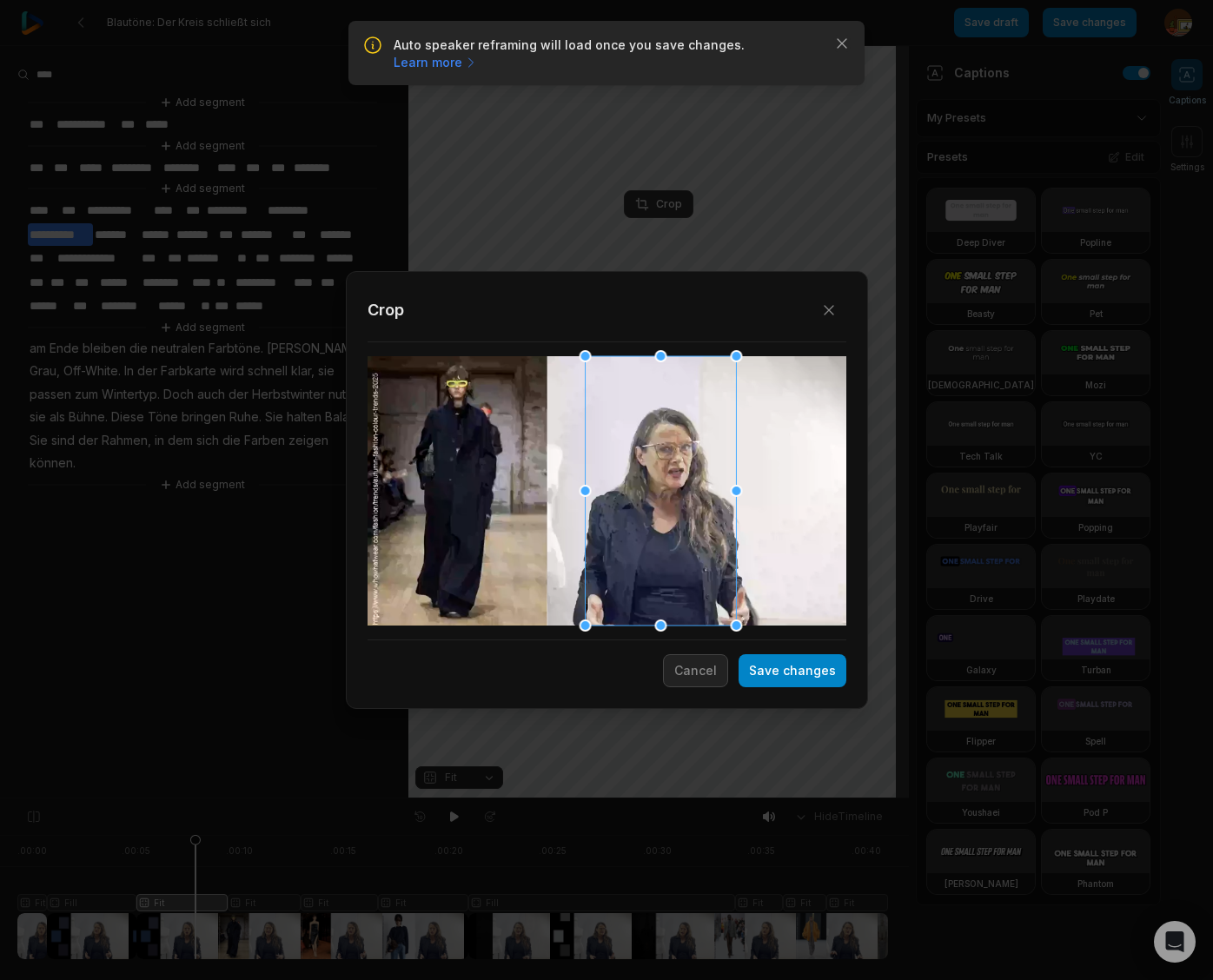
drag, startPoint x: 624, startPoint y: 512, endPoint x: 677, endPoint y: 514, distance: 53.0
click at [677, 514] on div at bounding box center [660, 491] width 151 height 270
drag, startPoint x: 797, startPoint y: 668, endPoint x: 533, endPoint y: 937, distance: 376.9
click at [798, 669] on button "Save changes" at bounding box center [792, 670] width 108 height 33
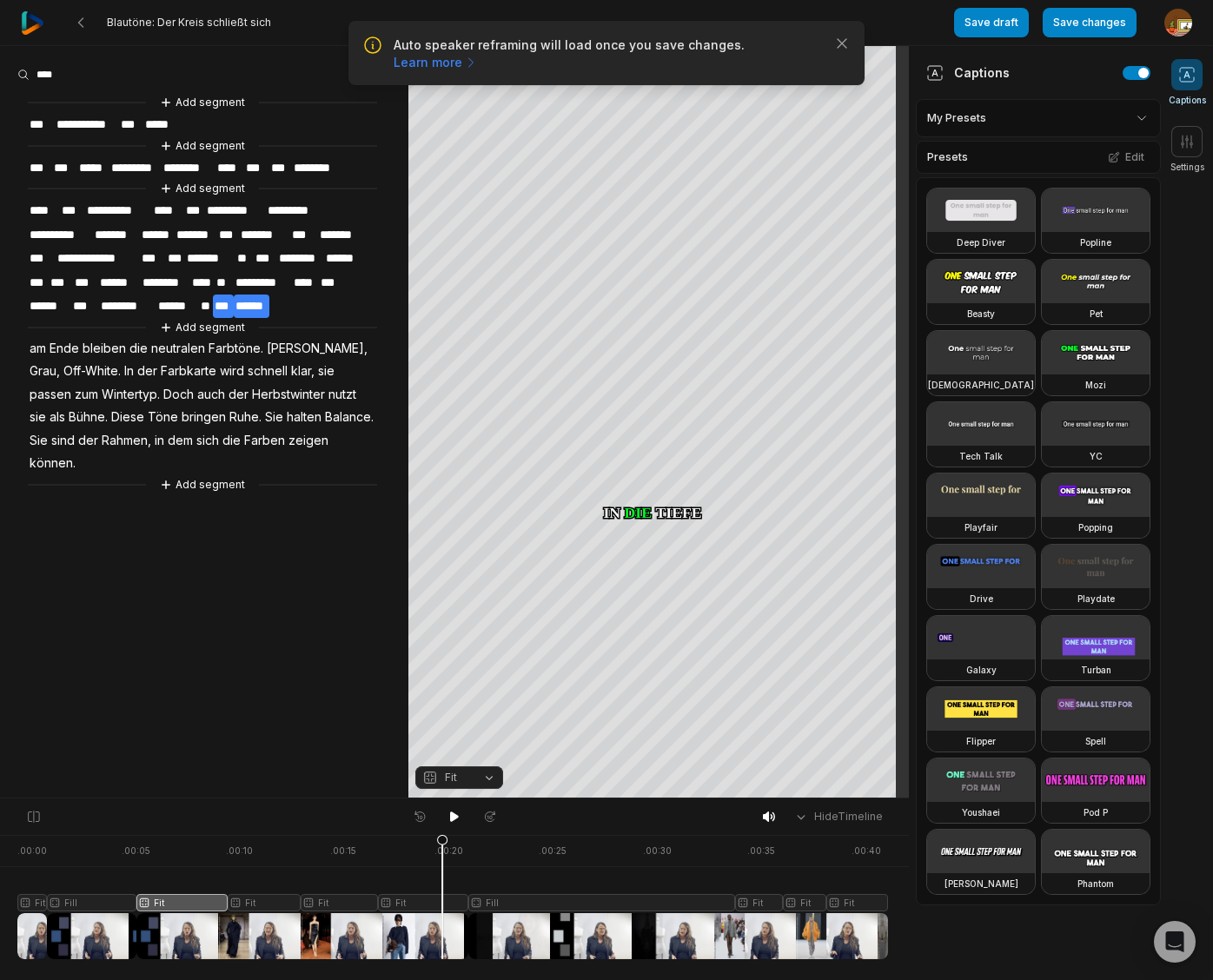
drag, startPoint x: 198, startPoint y: 838, endPoint x: 450, endPoint y: 836, distance: 252.0
click at [443, 850] on icon at bounding box center [442, 900] width 11 height 132
drag, startPoint x: 454, startPoint y: 817, endPoint x: 445, endPoint y: 815, distance: 9.2
click at [454, 817] on icon at bounding box center [454, 816] width 9 height 10
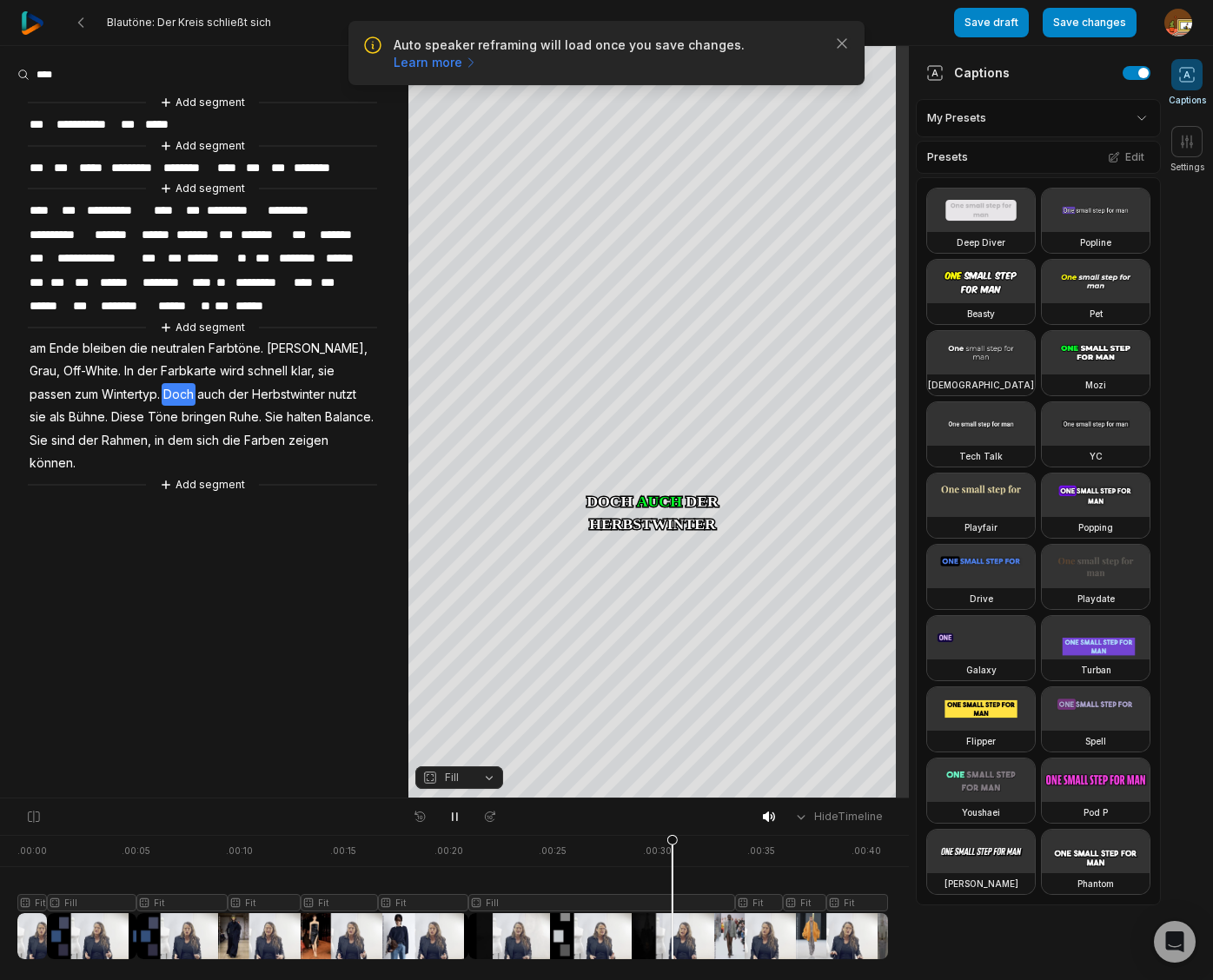
drag, startPoint x: 457, startPoint y: 816, endPoint x: 521, endPoint y: 831, distance: 65.7
click at [461, 817] on button at bounding box center [454, 816] width 25 height 23
click at [72, 367] on span "Off-White." at bounding box center [91, 371] width 60 height 24
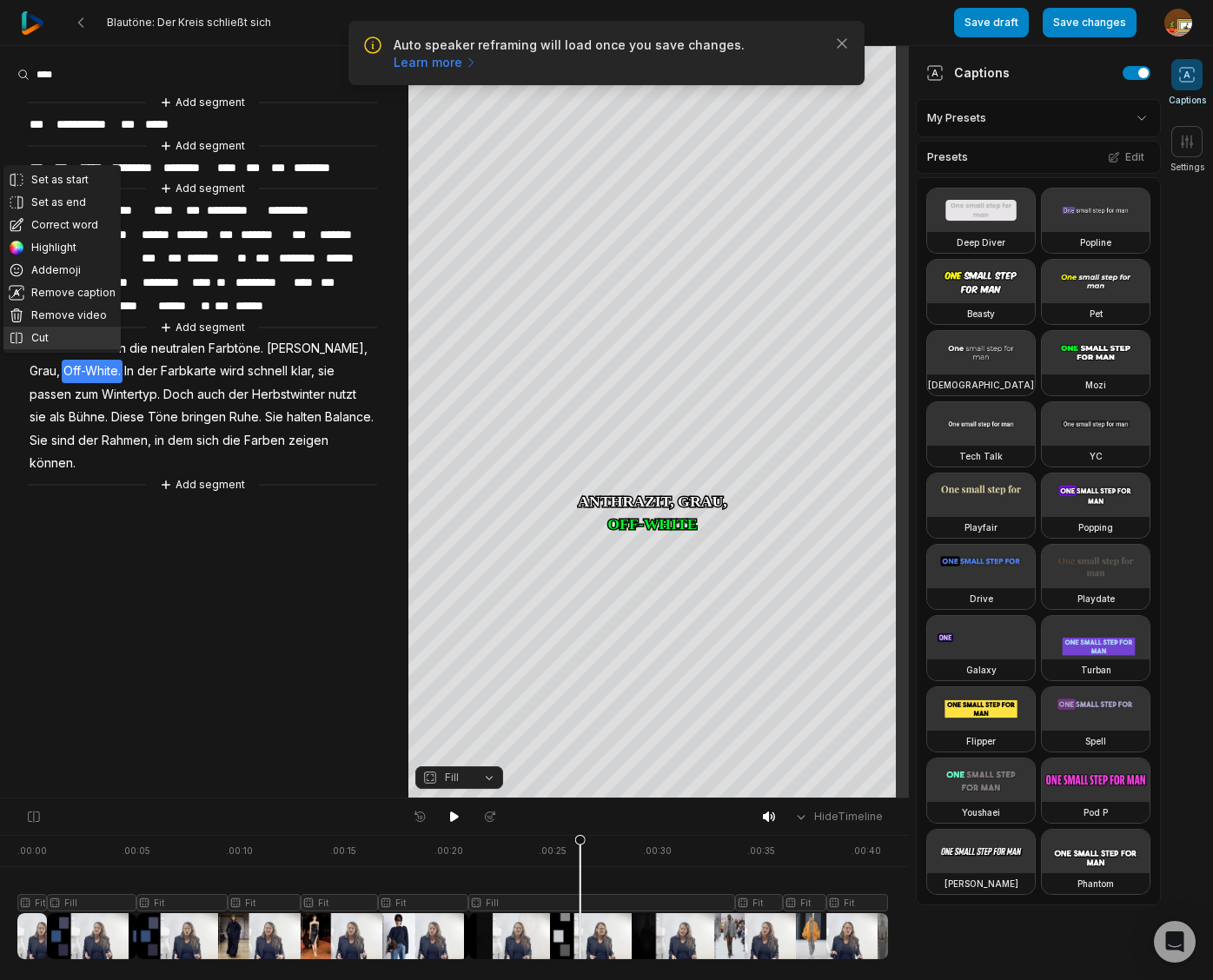
click at [40, 337] on button "Cut" at bounding box center [62, 338] width 117 height 23
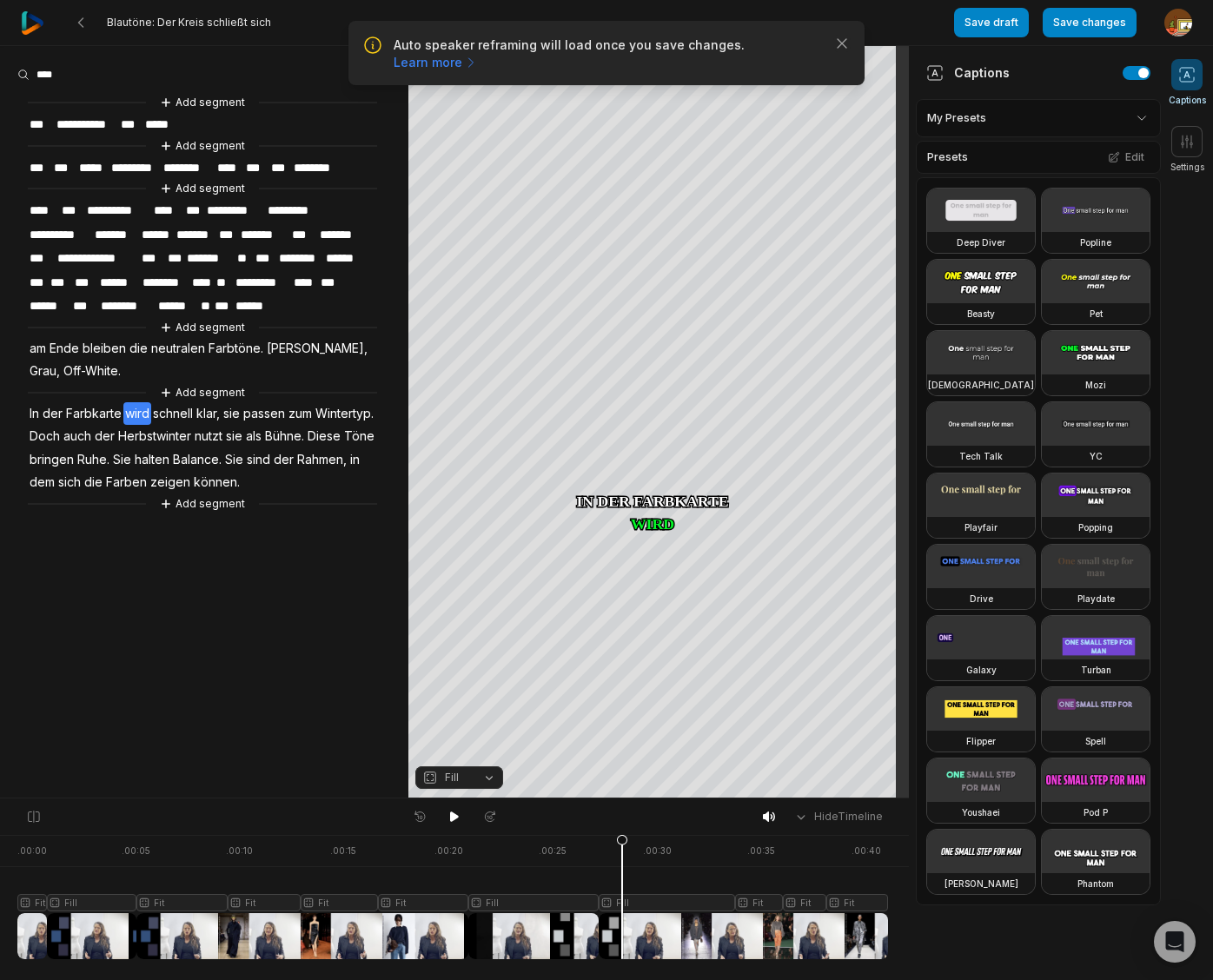
drag, startPoint x: 581, startPoint y: 844, endPoint x: 622, endPoint y: 844, distance: 41.0
click at [622, 844] on icon at bounding box center [622, 896] width 12 height 125
click at [204, 407] on span "klar," at bounding box center [207, 414] width 27 height 24
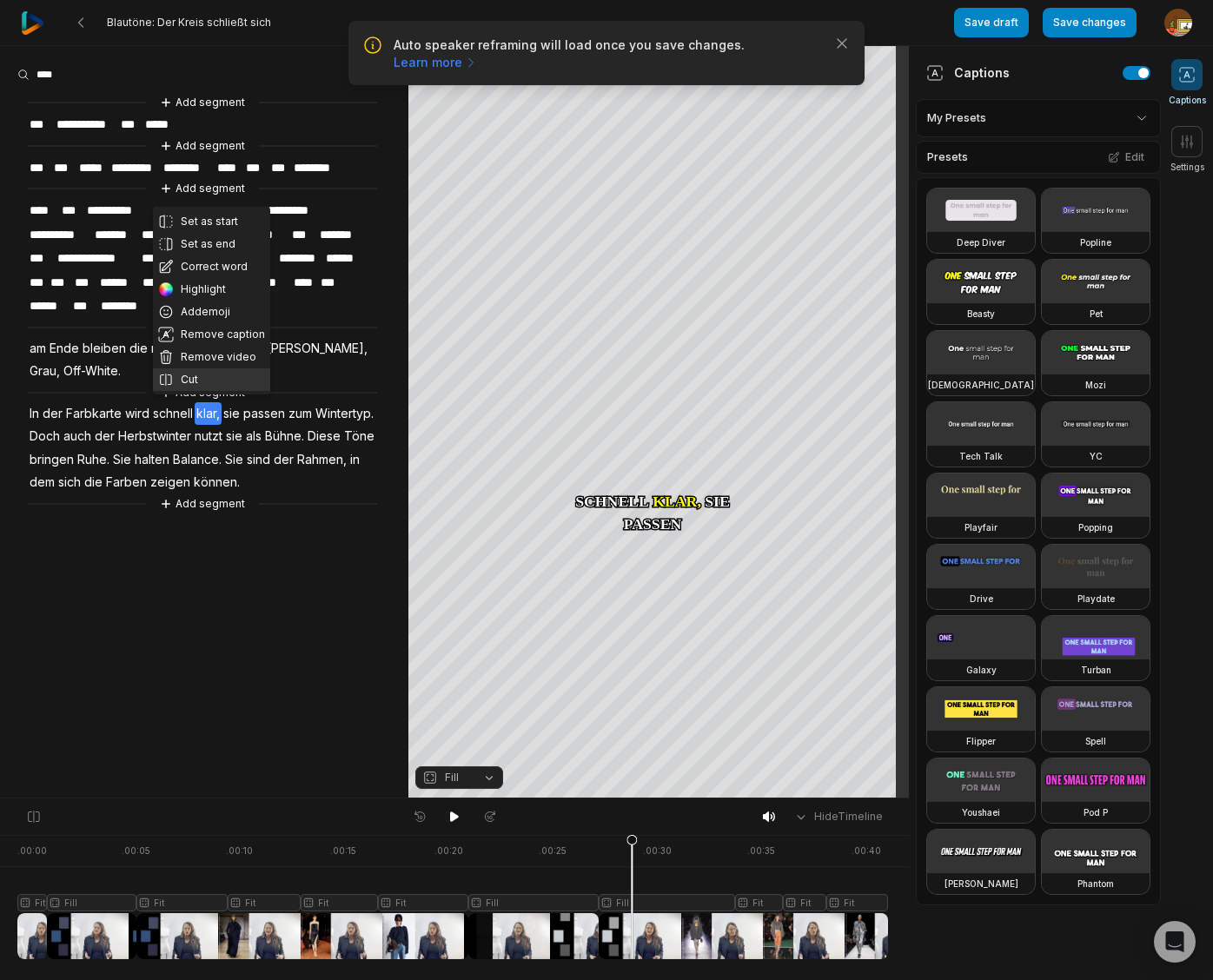
click at [200, 376] on button "Cut" at bounding box center [212, 380] width 117 height 23
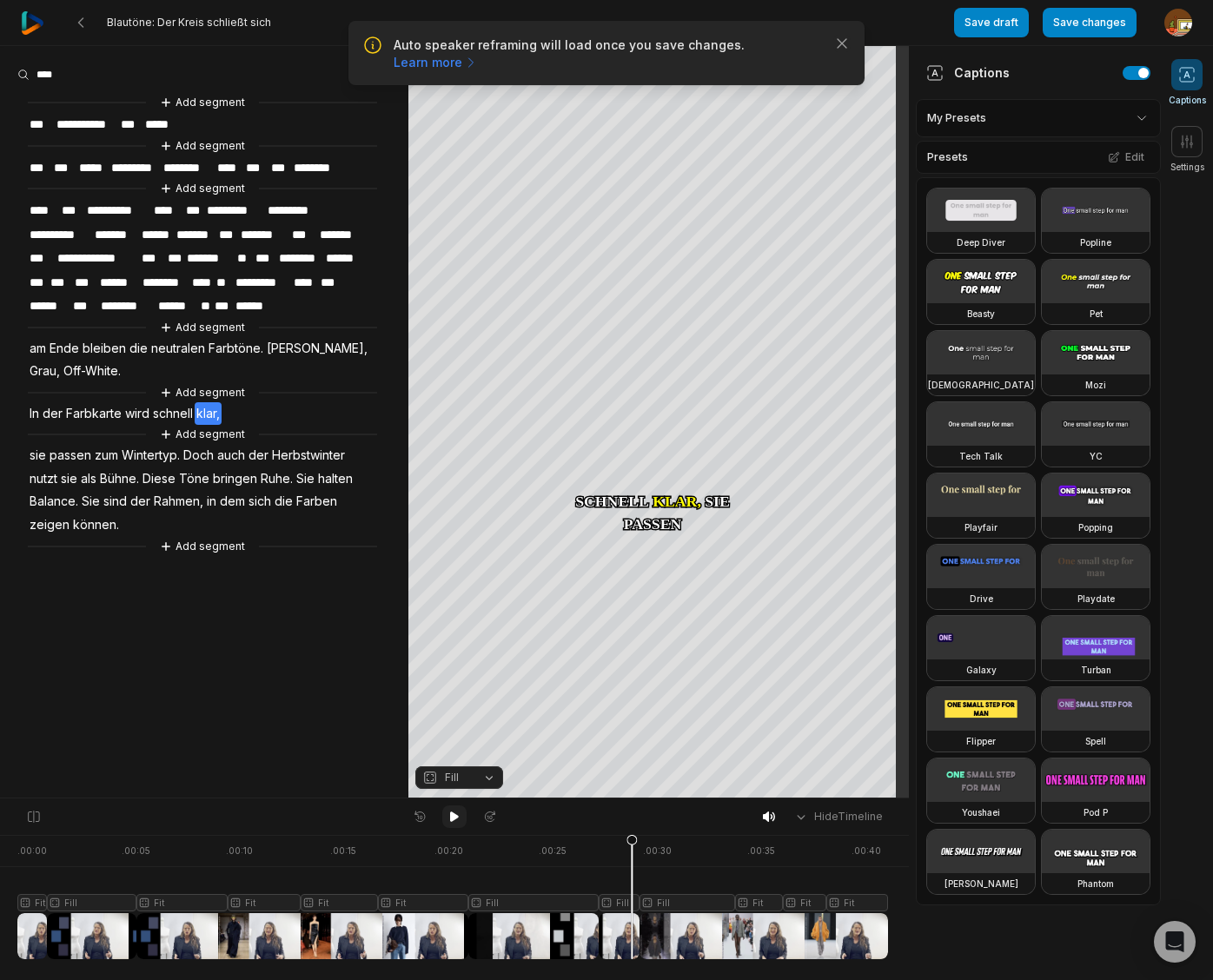
click at [450, 814] on icon at bounding box center [454, 816] width 9 height 10
drag, startPoint x: 452, startPoint y: 814, endPoint x: 591, endPoint y: 856, distance: 145.2
click at [452, 814] on icon at bounding box center [454, 816] width 14 height 14
click at [684, 902] on div at bounding box center [452, 897] width 871 height 124
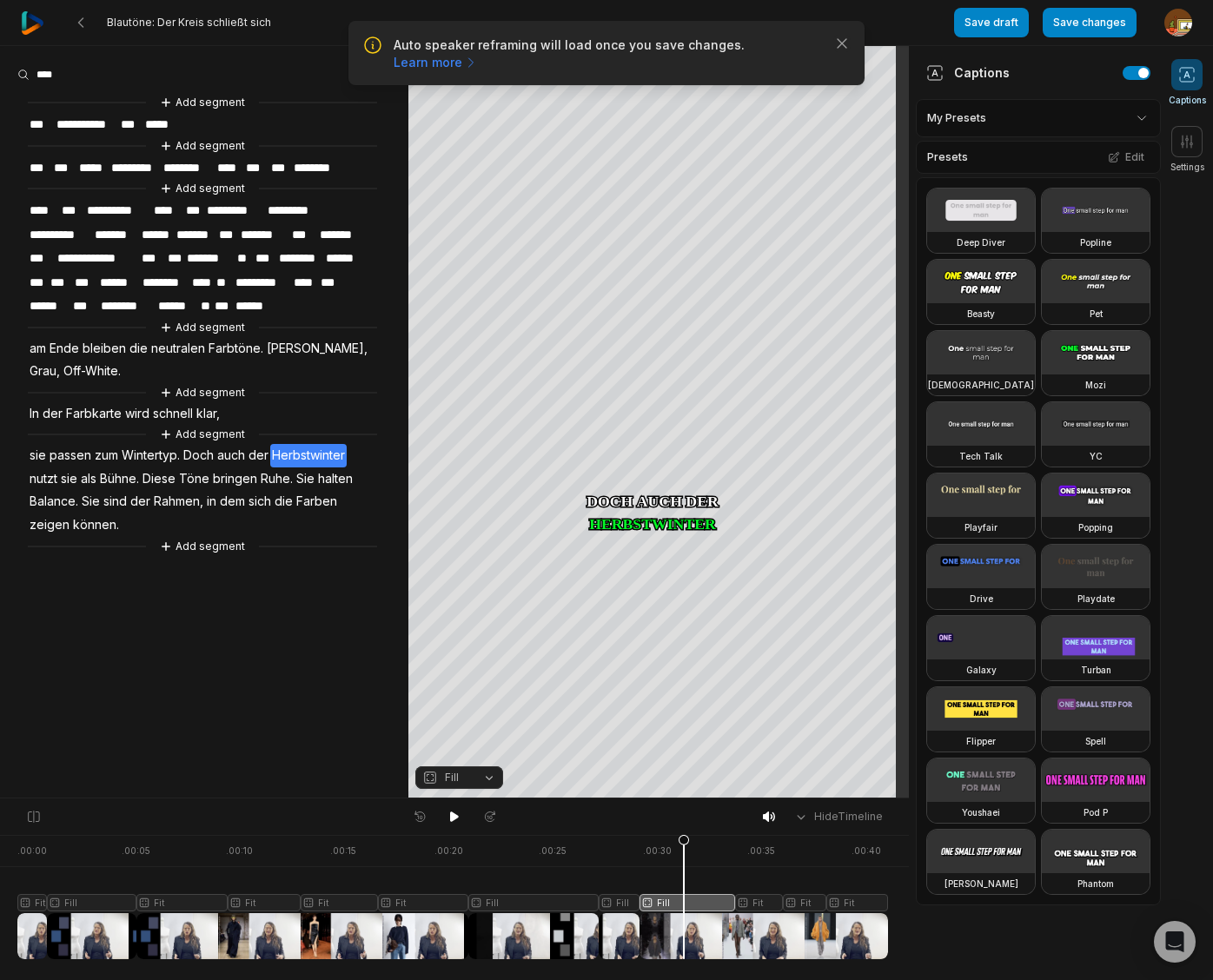
click at [487, 777] on button "Fill" at bounding box center [459, 777] width 88 height 23
click at [459, 681] on div "Fit" at bounding box center [459, 682] width 88 height 23
click at [673, 204] on div "Crop" at bounding box center [659, 204] width 47 height 16
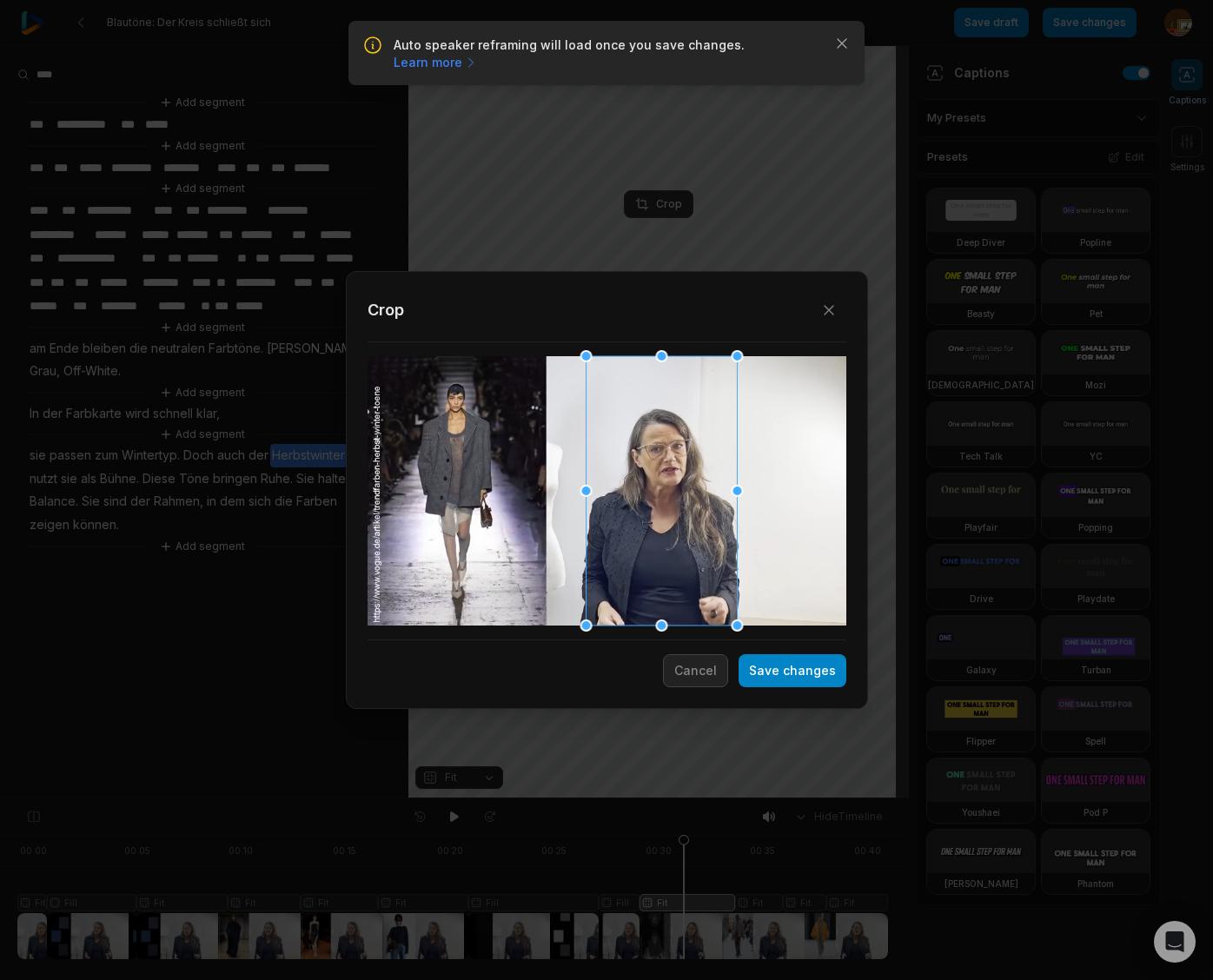
drag, startPoint x: 614, startPoint y: 482, endPoint x: 669, endPoint y: 490, distance: 55.6
click at [669, 490] on div at bounding box center [661, 491] width 151 height 270
drag, startPoint x: 819, startPoint y: 666, endPoint x: 674, endPoint y: 886, distance: 263.5
click at [819, 666] on button "Save changes" at bounding box center [792, 670] width 108 height 33
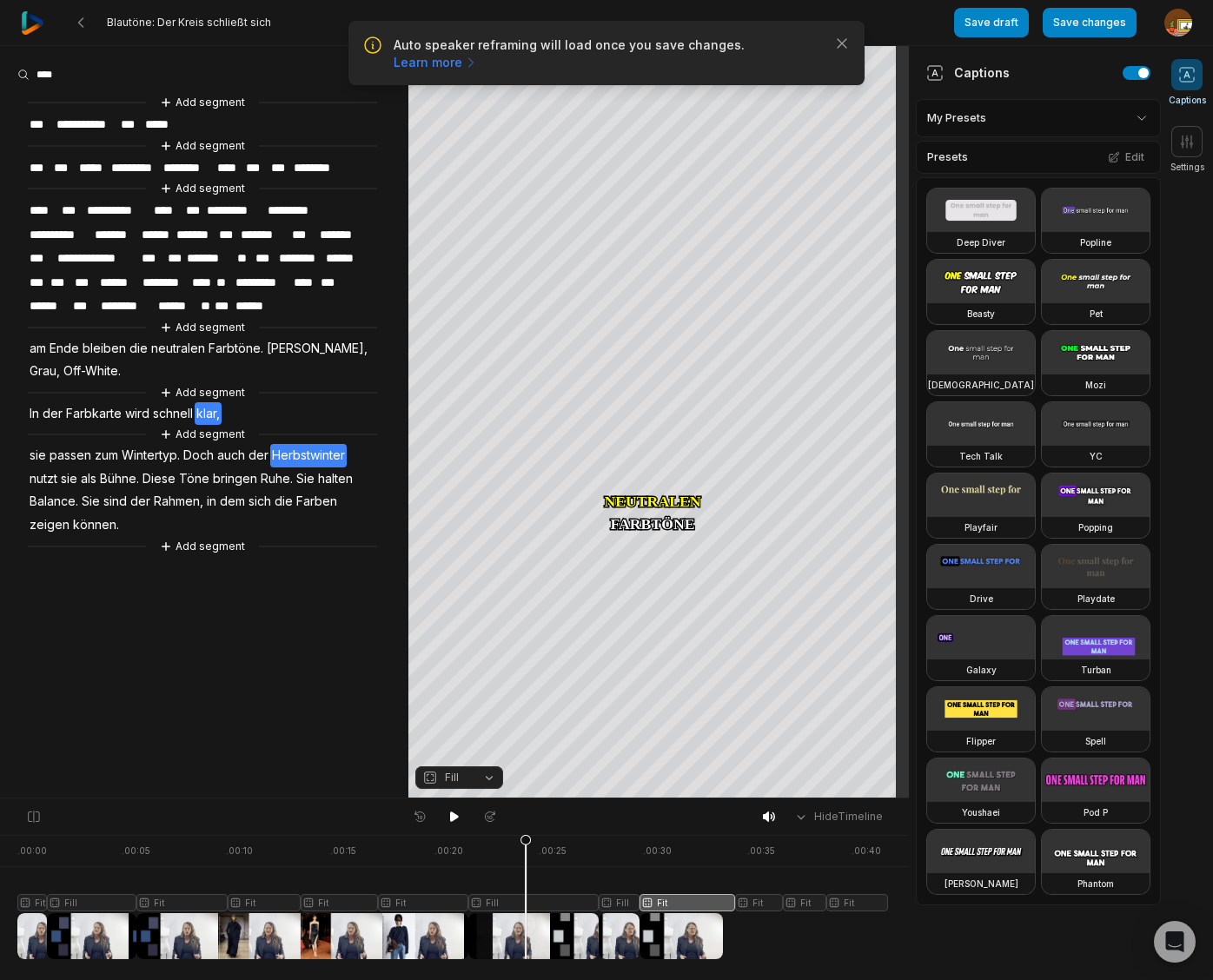
drag, startPoint x: 683, startPoint y: 844, endPoint x: 508, endPoint y: 840, distance: 175.0
click at [522, 854] on icon at bounding box center [526, 896] width 12 height 125
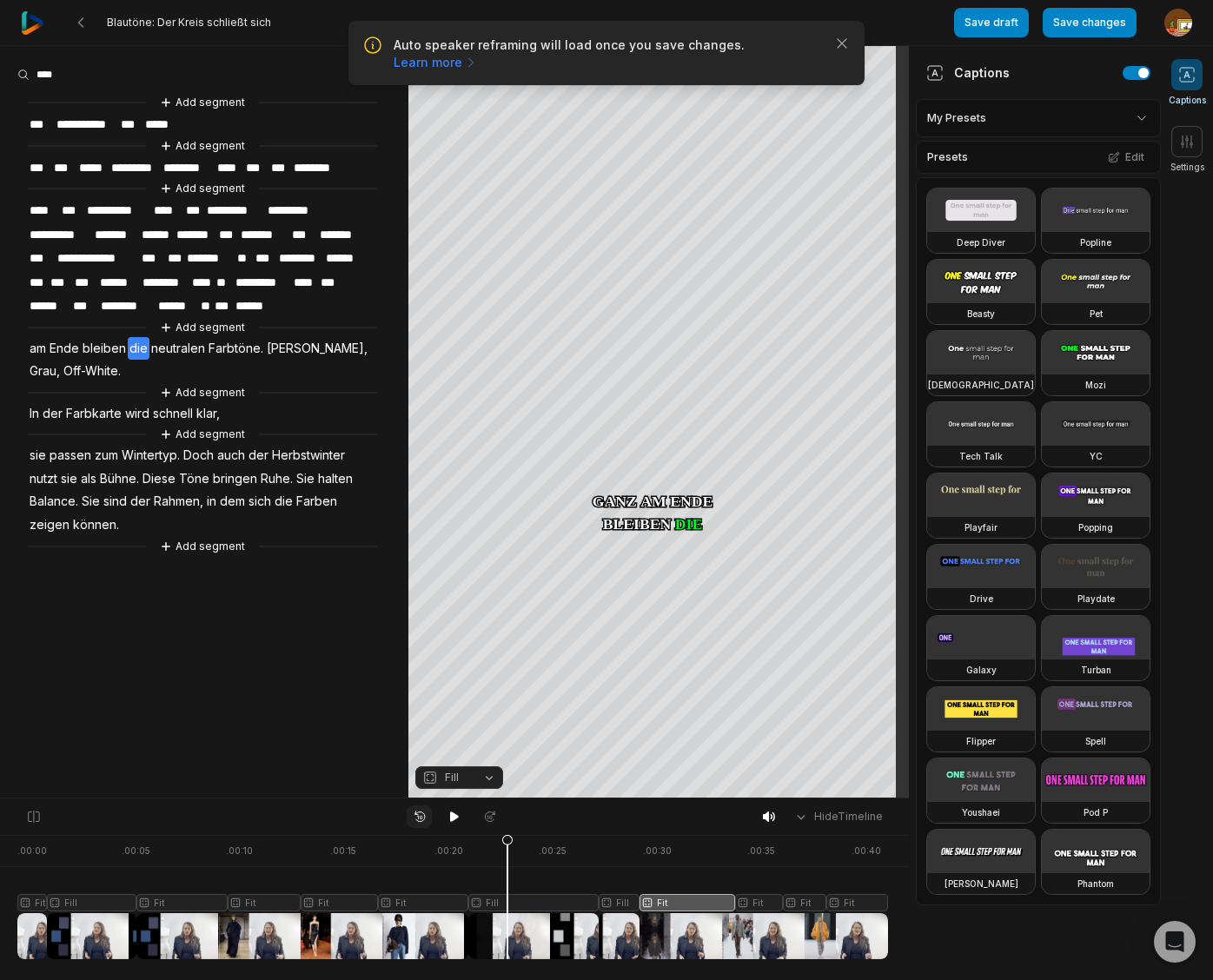
drag, startPoint x: 450, startPoint y: 815, endPoint x: 415, endPoint y: 804, distance: 36.7
click at [445, 813] on button at bounding box center [454, 816] width 25 height 23
drag, startPoint x: 452, startPoint y: 816, endPoint x: 456, endPoint y: 802, distance: 14.6
click at [455, 811] on icon at bounding box center [454, 816] width 14 height 14
click at [291, 342] on span "[PERSON_NAME]," at bounding box center [317, 348] width 104 height 24
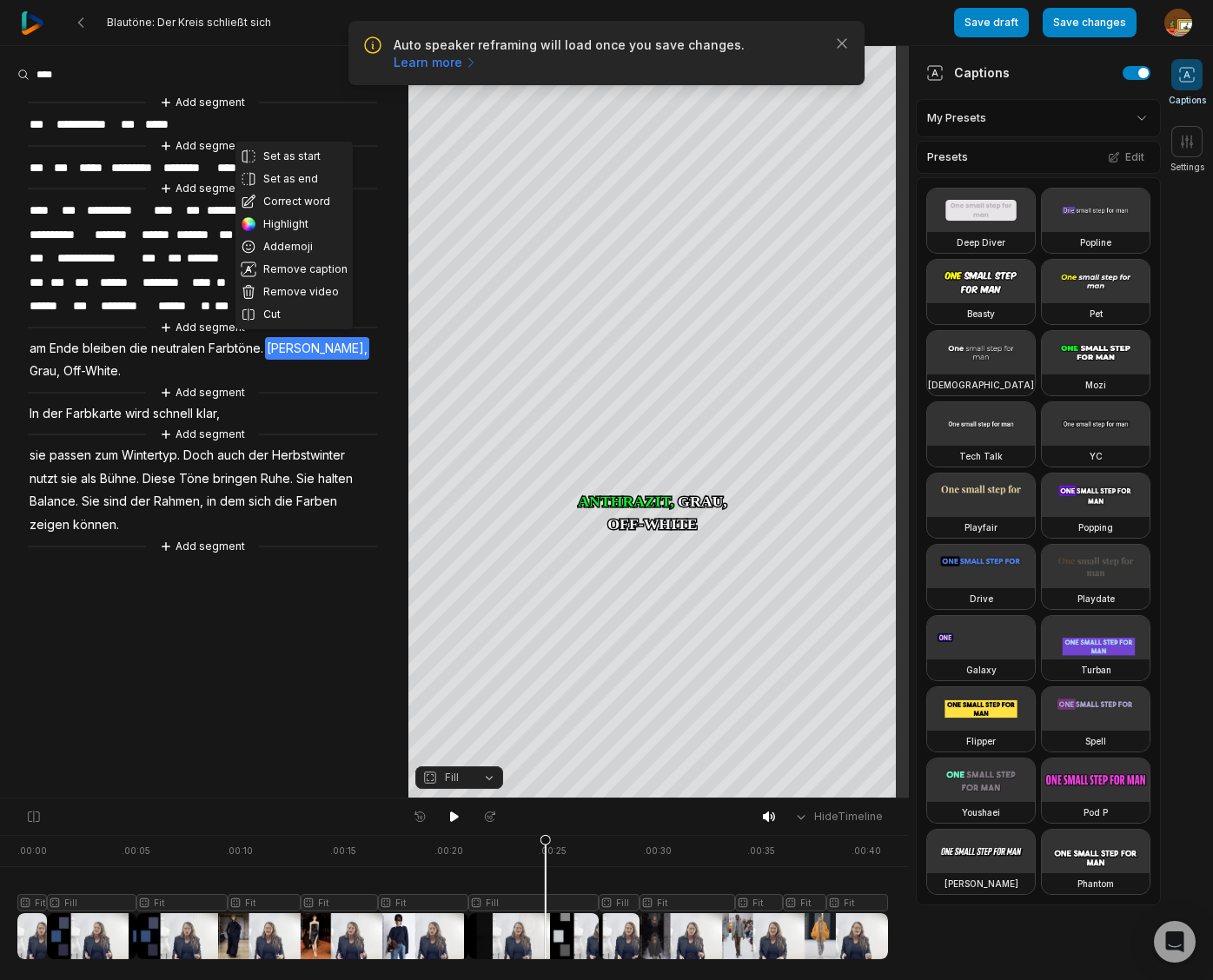
drag, startPoint x: 294, startPoint y: 199, endPoint x: 301, endPoint y: 299, distance: 100.2
click at [295, 200] on button "Correct word" at bounding box center [294, 201] width 117 height 23
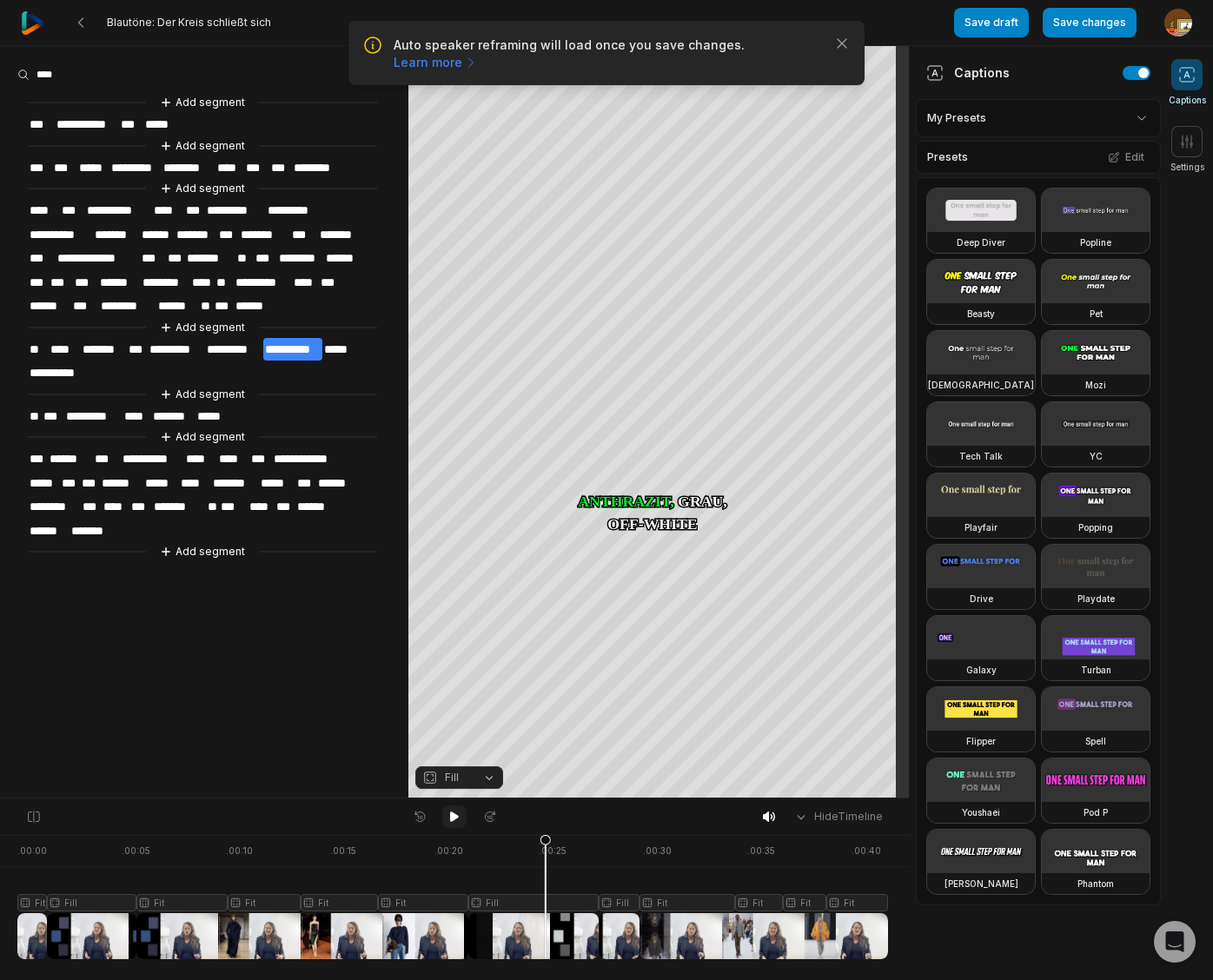
click at [454, 815] on icon at bounding box center [454, 816] width 9 height 10
drag, startPoint x: 452, startPoint y: 816, endPoint x: 453, endPoint y: 796, distance: 20.0
click at [453, 813] on icon at bounding box center [454, 816] width 14 height 14
click at [312, 452] on span "**********" at bounding box center [311, 458] width 78 height 24
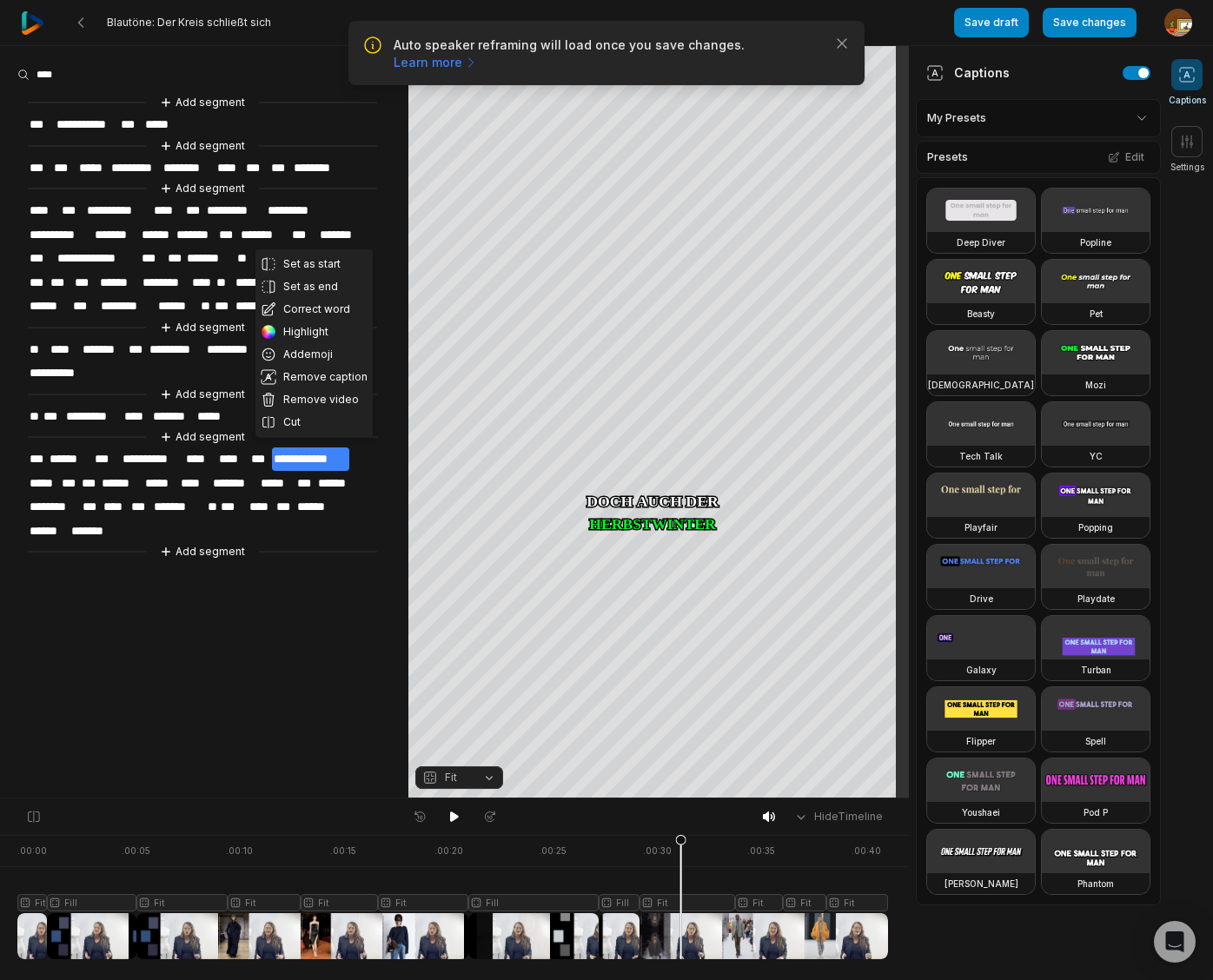
drag, startPoint x: 333, startPoint y: 309, endPoint x: 305, endPoint y: 402, distance: 97.1
click at [333, 309] on button "Correct word" at bounding box center [314, 309] width 117 height 23
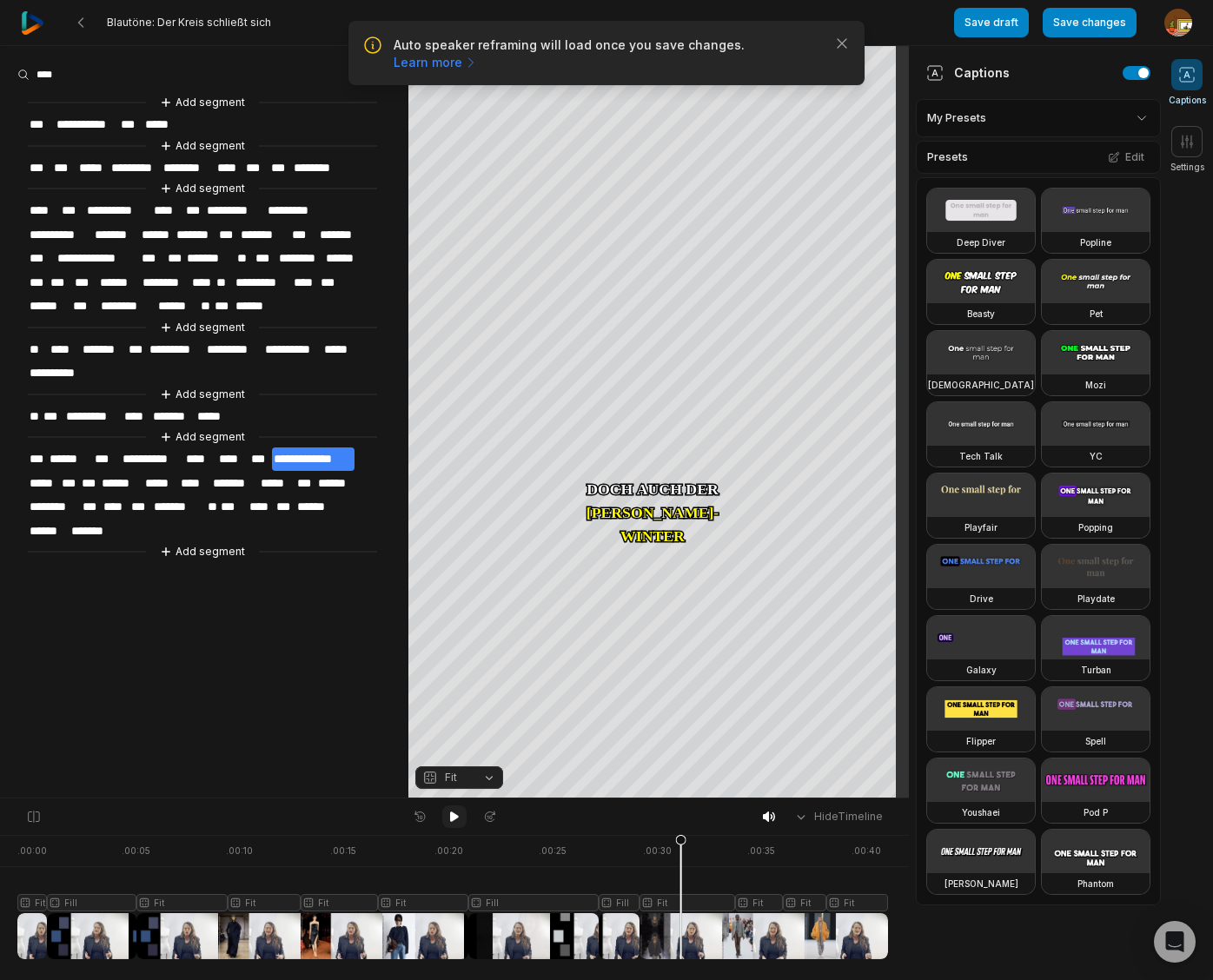
click at [453, 816] on icon at bounding box center [454, 816] width 9 height 10
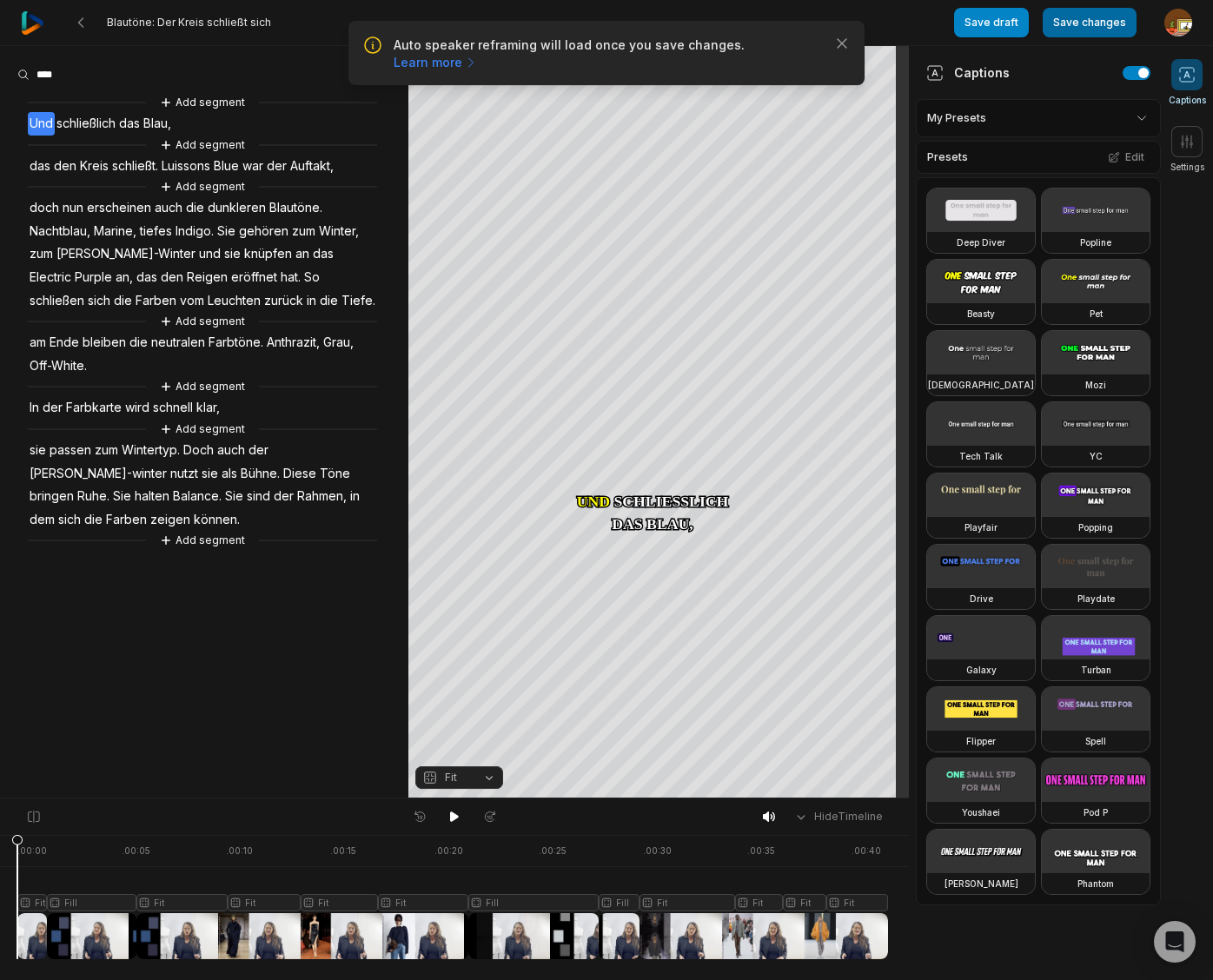
drag, startPoint x: 1105, startPoint y: 24, endPoint x: 981, endPoint y: 26, distance: 124.0
click at [1104, 24] on button "Save changes" at bounding box center [1089, 23] width 94 height 30
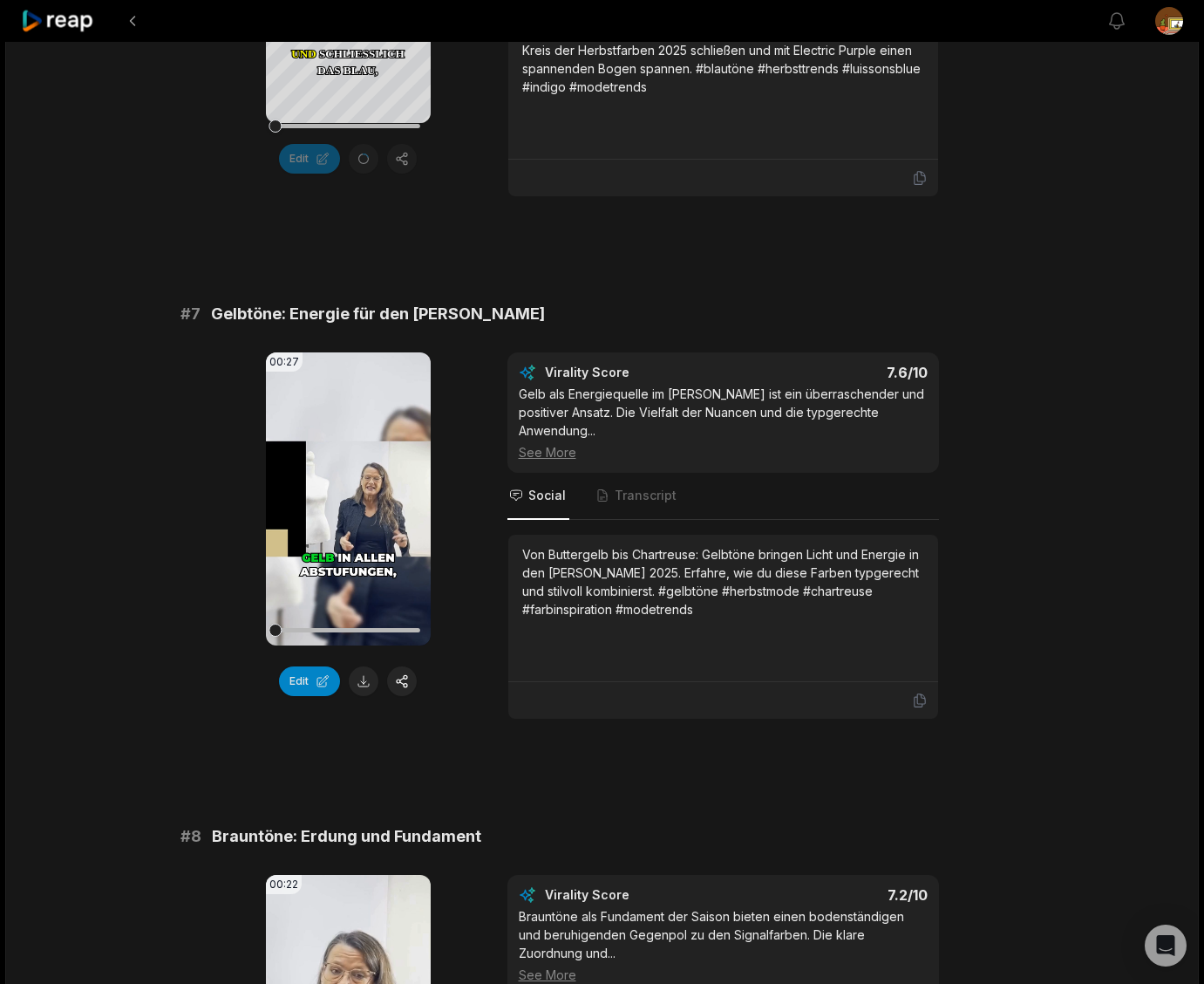
scroll to position [3016, 0]
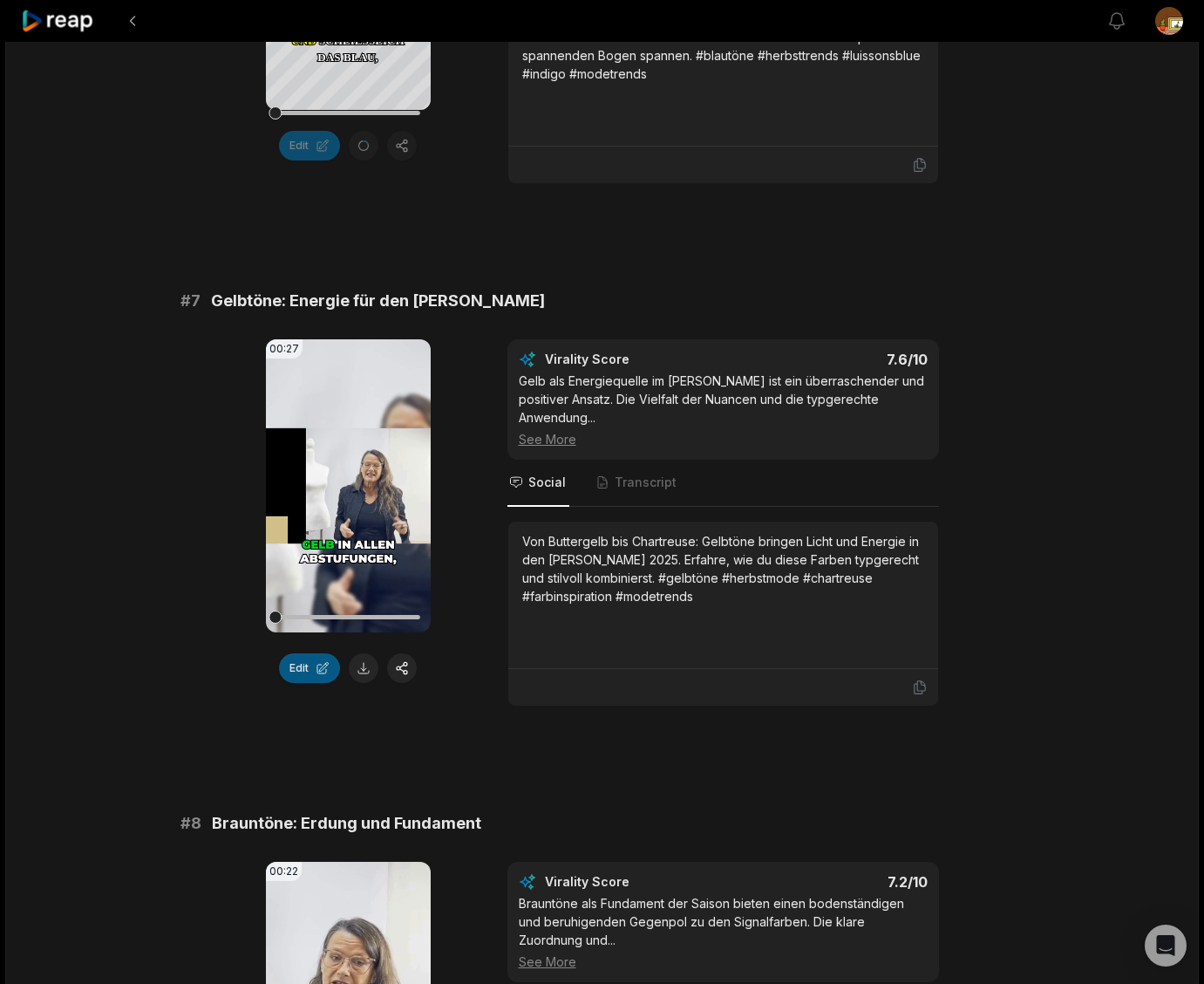
click at [308, 683] on button "Edit" at bounding box center [309, 668] width 61 height 30
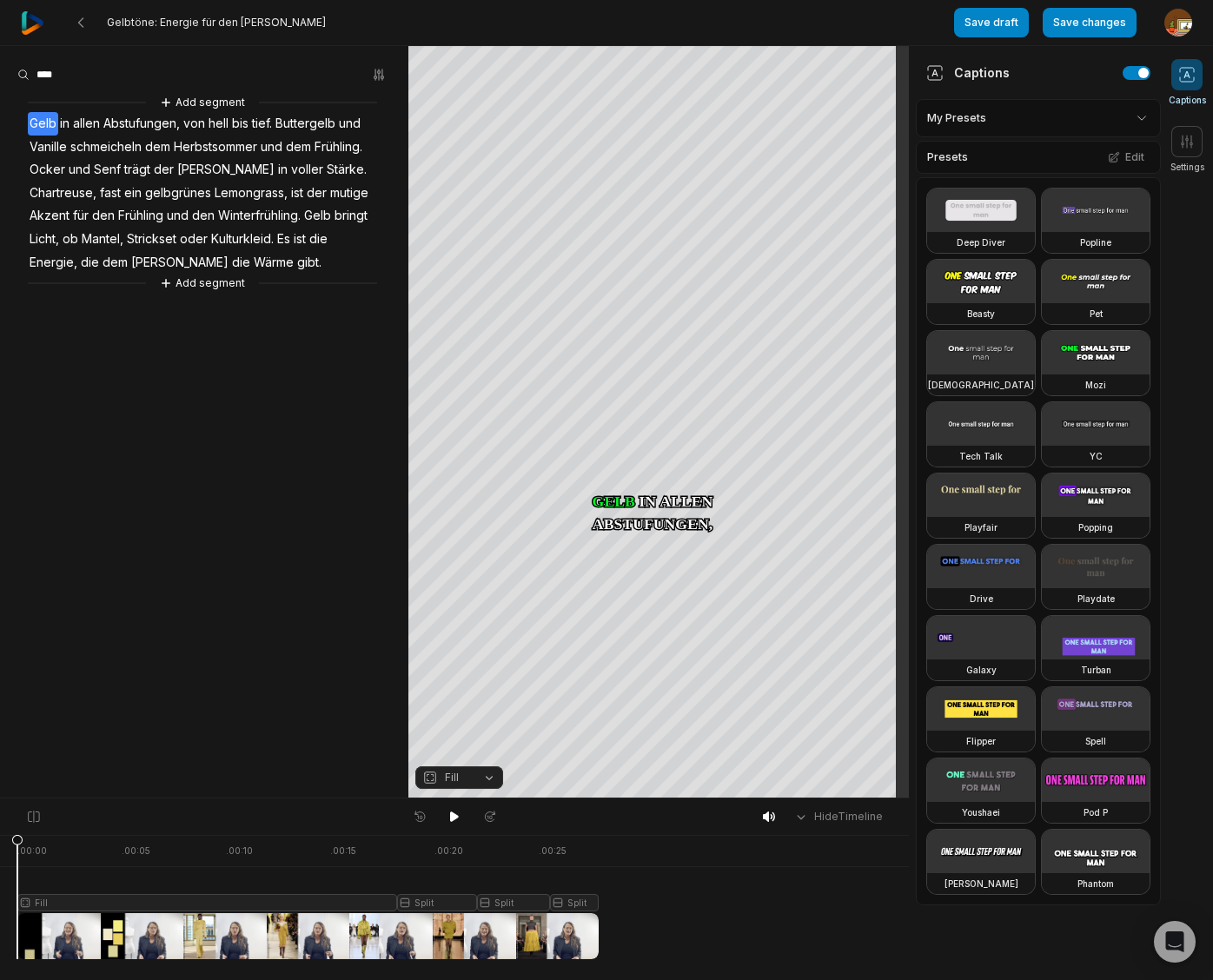
click at [155, 122] on span "Abstufungen," at bounding box center [141, 123] width 80 height 24
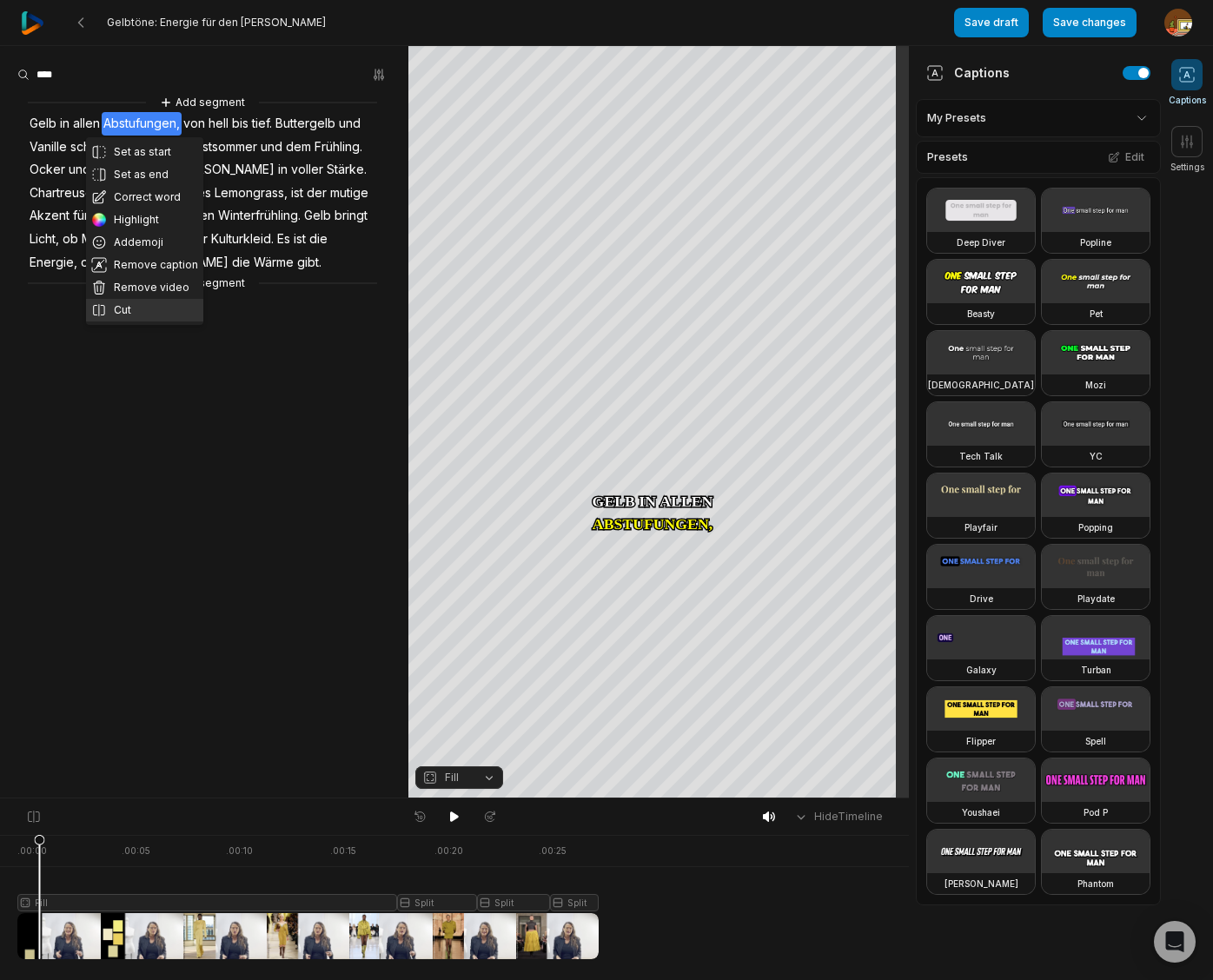
click at [123, 306] on button "Cut" at bounding box center [144, 310] width 117 height 23
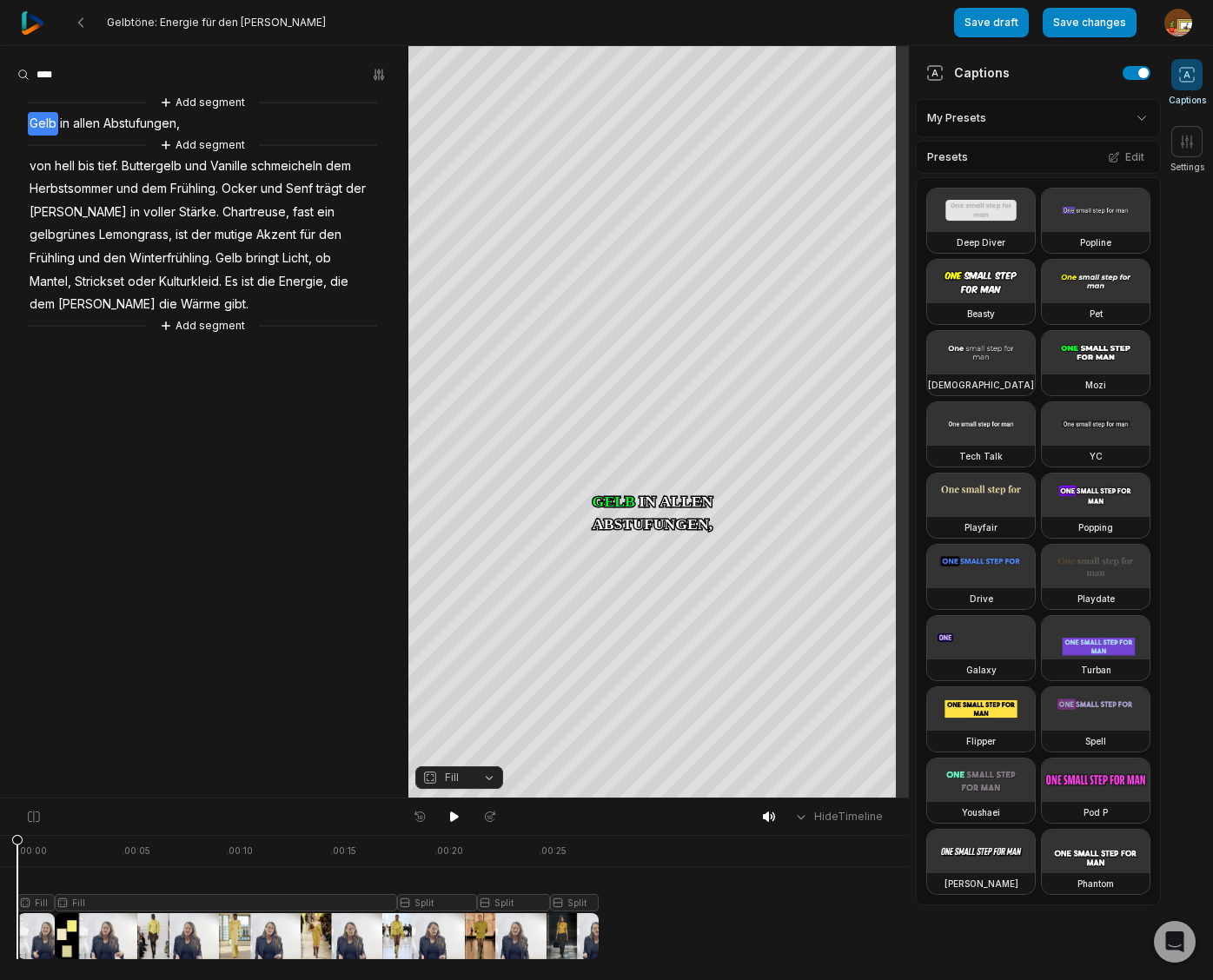
drag, startPoint x: 41, startPoint y: 845, endPoint x: 369, endPoint y: 844, distance: 328.0
click at [14, 848] on icon at bounding box center [18, 900] width 11 height 132
drag, startPoint x: 487, startPoint y: 776, endPoint x: 483, endPoint y: 651, distance: 125.1
click at [487, 776] on button "Fill" at bounding box center [459, 777] width 88 height 23
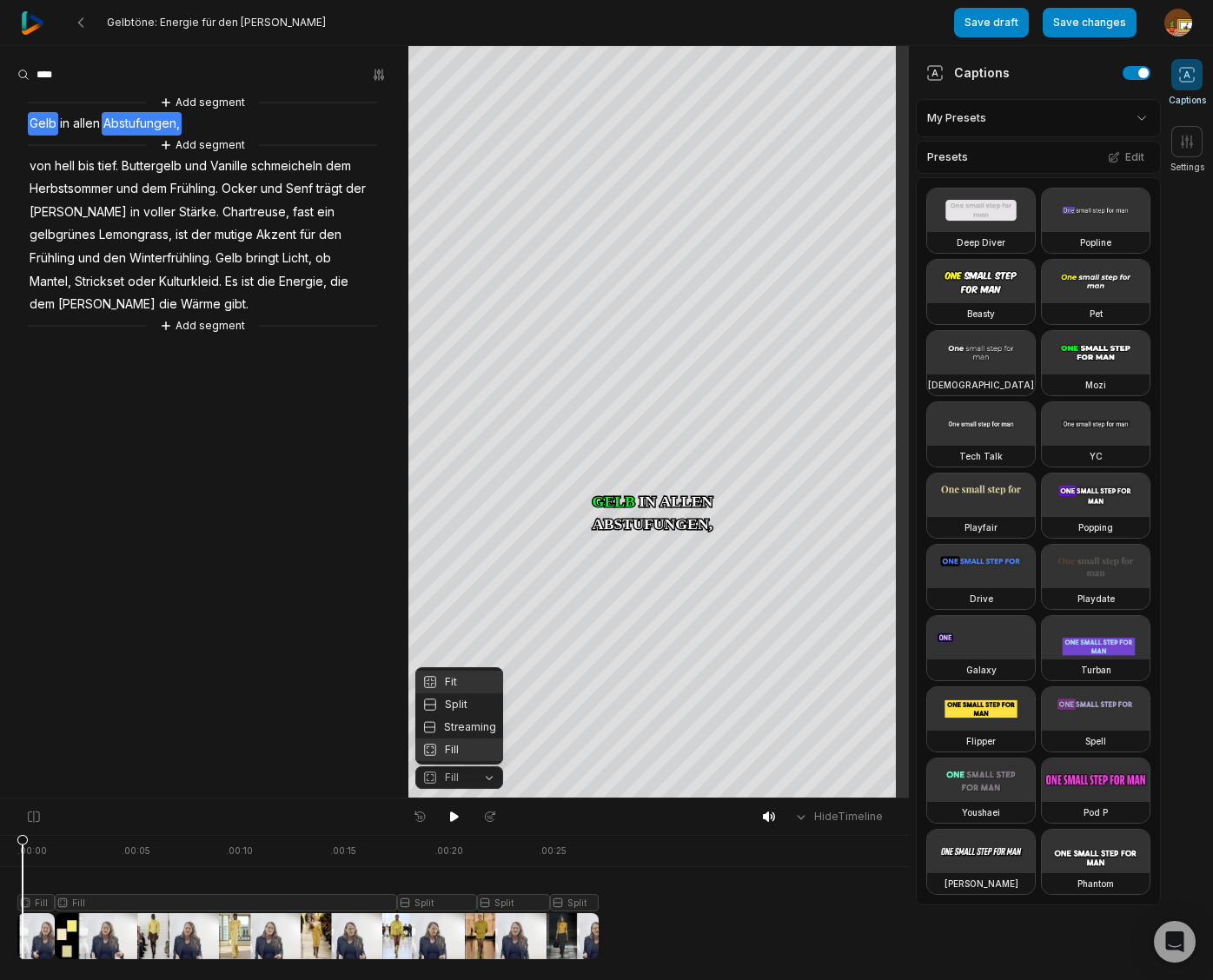
click at [449, 686] on div "Fit" at bounding box center [459, 682] width 88 height 23
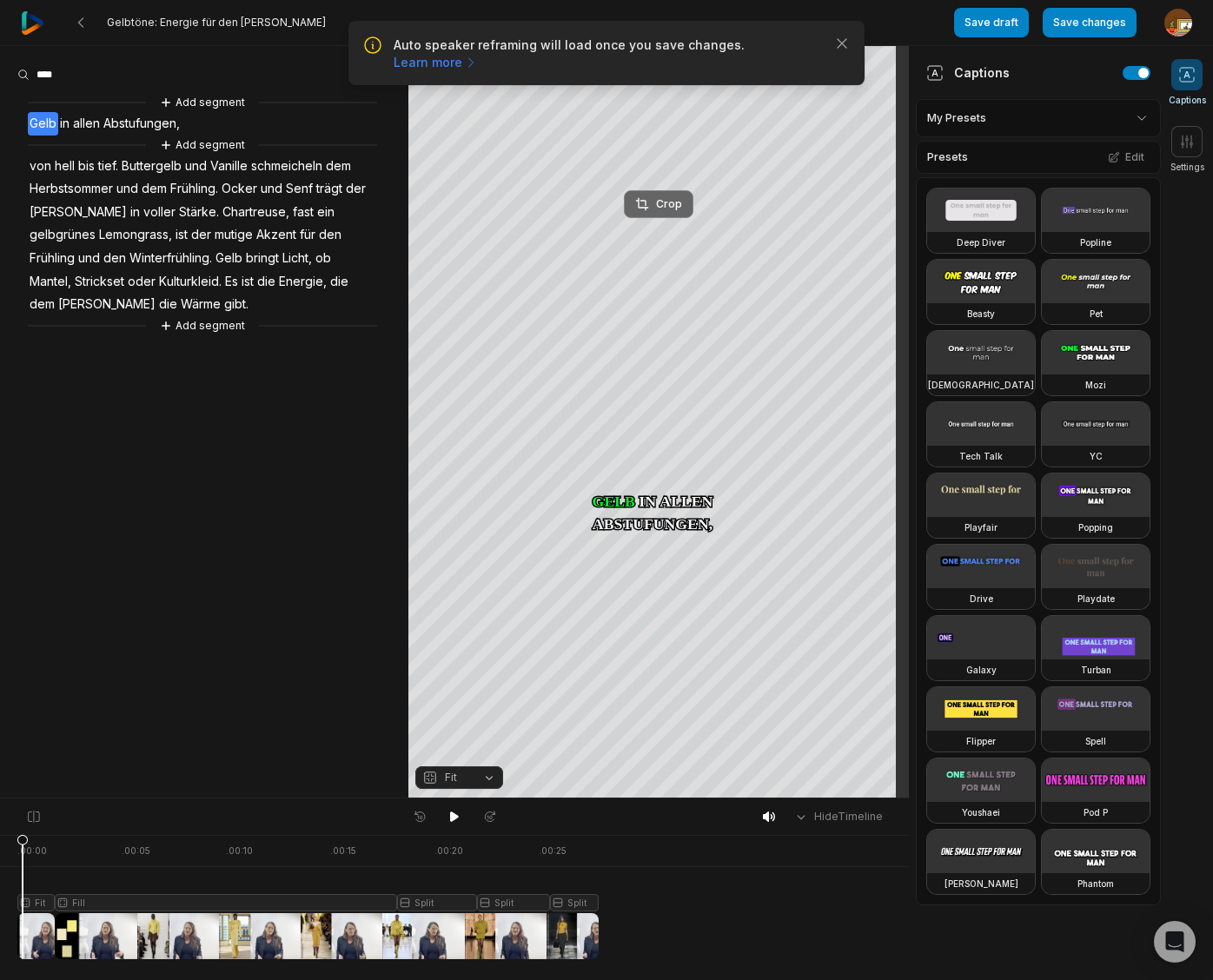
click at [674, 196] on button "Crop" at bounding box center [658, 204] width 69 height 28
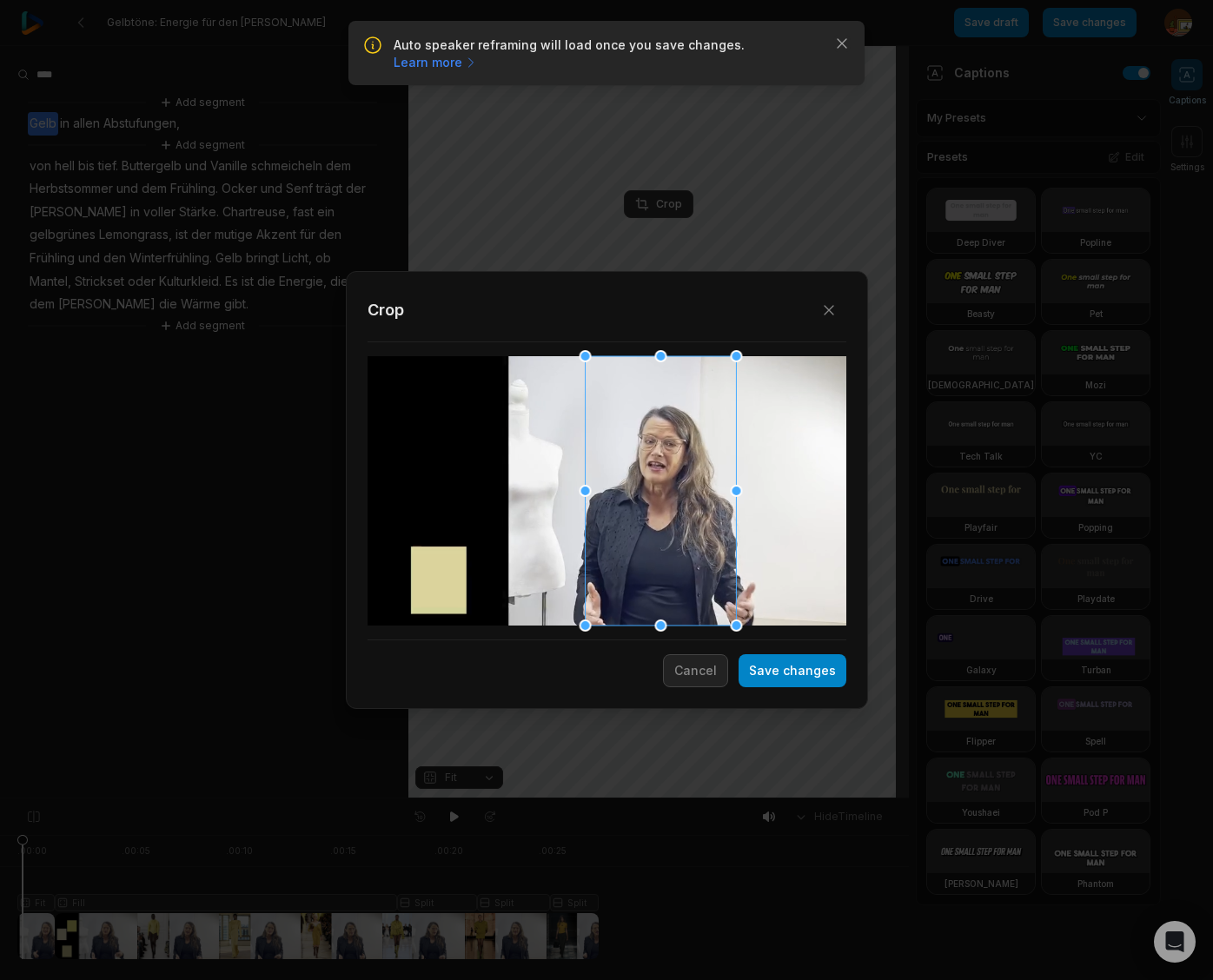
drag, startPoint x: 625, startPoint y: 548, endPoint x: 678, endPoint y: 550, distance: 53.0
click at [678, 550] on div at bounding box center [660, 491] width 151 height 270
drag, startPoint x: 808, startPoint y: 673, endPoint x: 816, endPoint y: 695, distance: 23.4
click at [808, 673] on button "Save changes" at bounding box center [792, 670] width 108 height 33
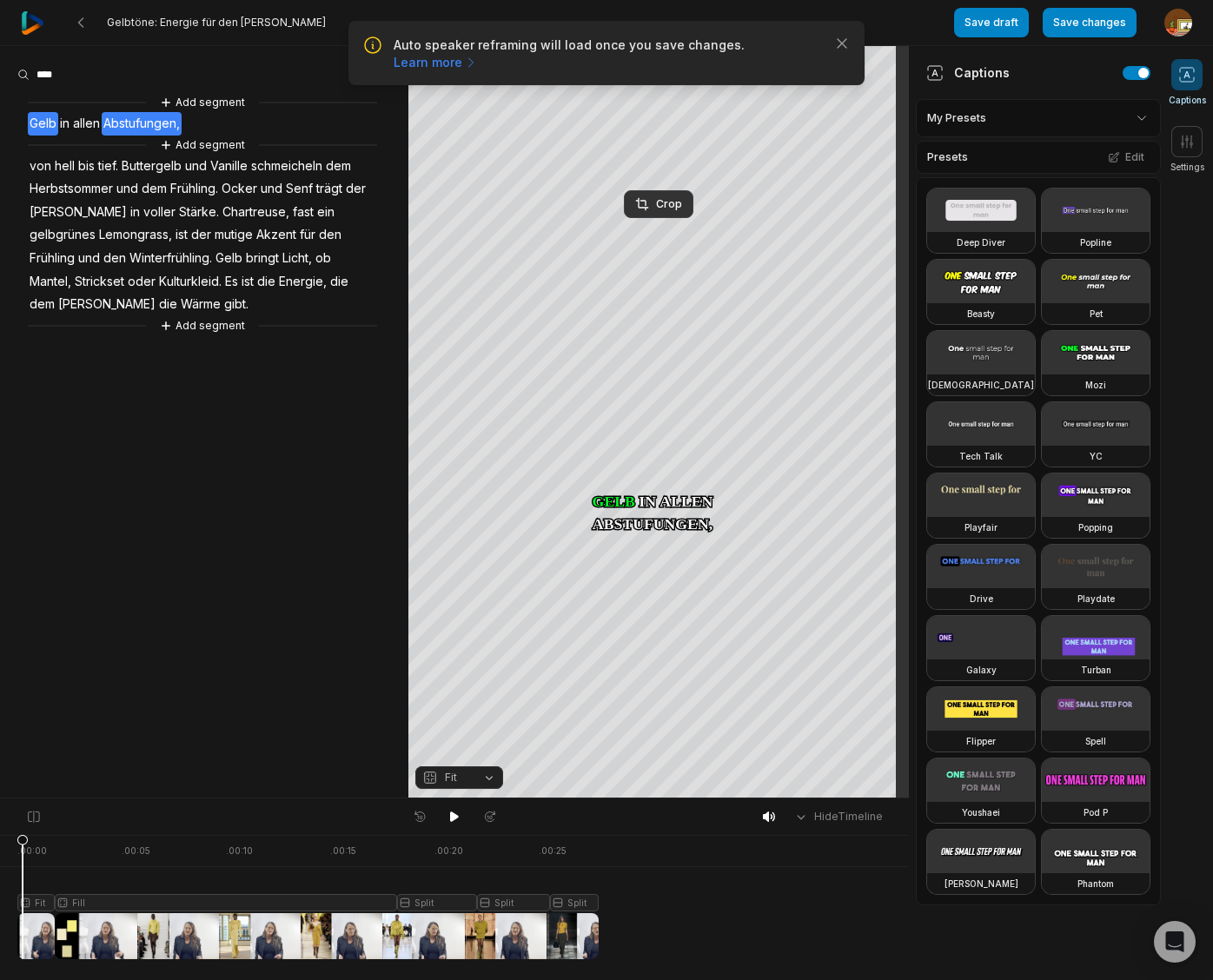
drag, startPoint x: 454, startPoint y: 817, endPoint x: 431, endPoint y: 808, distance: 24.7
click at [454, 817] on icon at bounding box center [454, 816] width 9 height 10
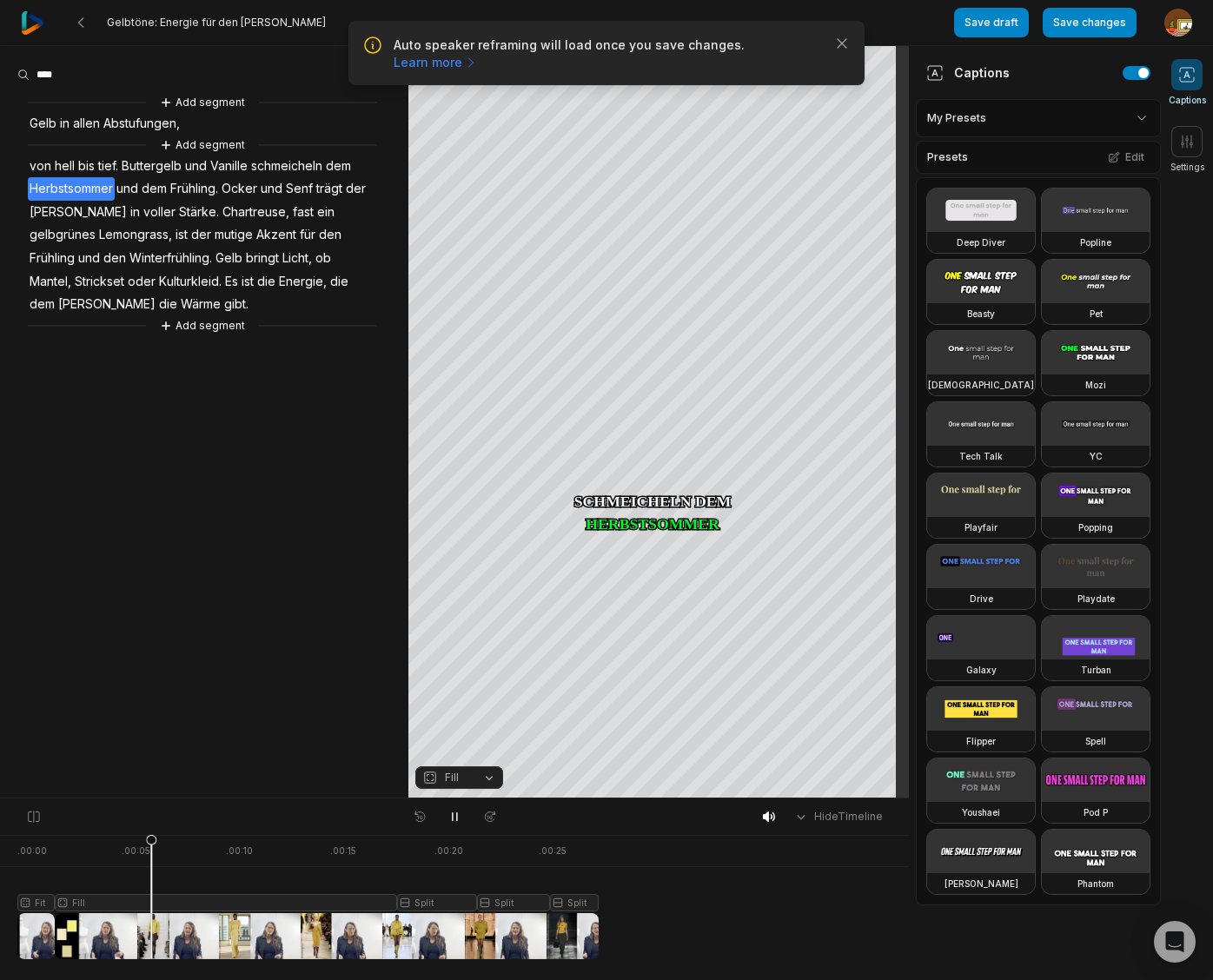
drag, startPoint x: 450, startPoint y: 811, endPoint x: 478, endPoint y: 774, distance: 46.4
click at [452, 810] on icon at bounding box center [454, 816] width 14 height 14
click at [154, 168] on span "Buttergelb" at bounding box center [151, 166] width 63 height 24
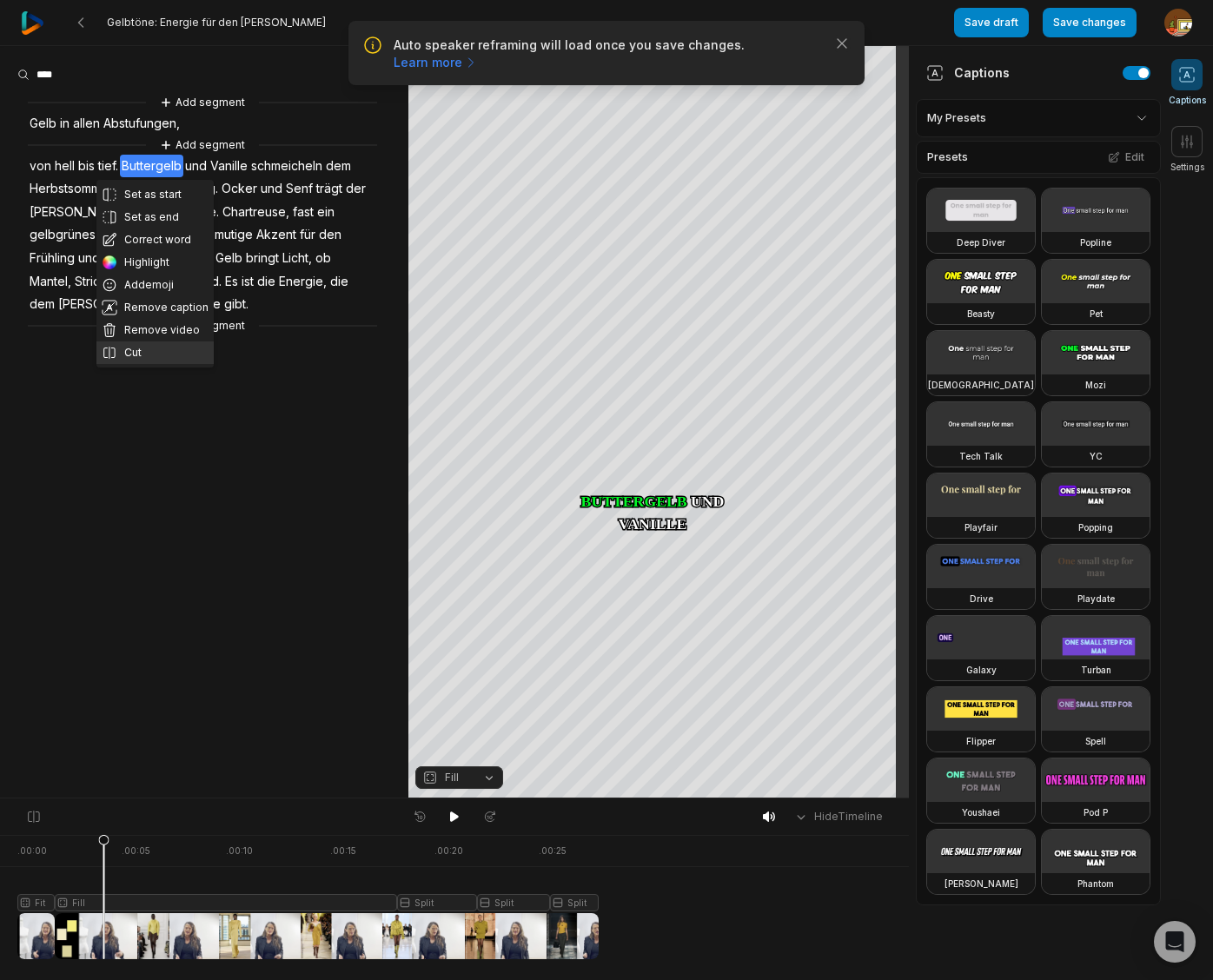
click at [147, 355] on button "Cut" at bounding box center [155, 353] width 117 height 23
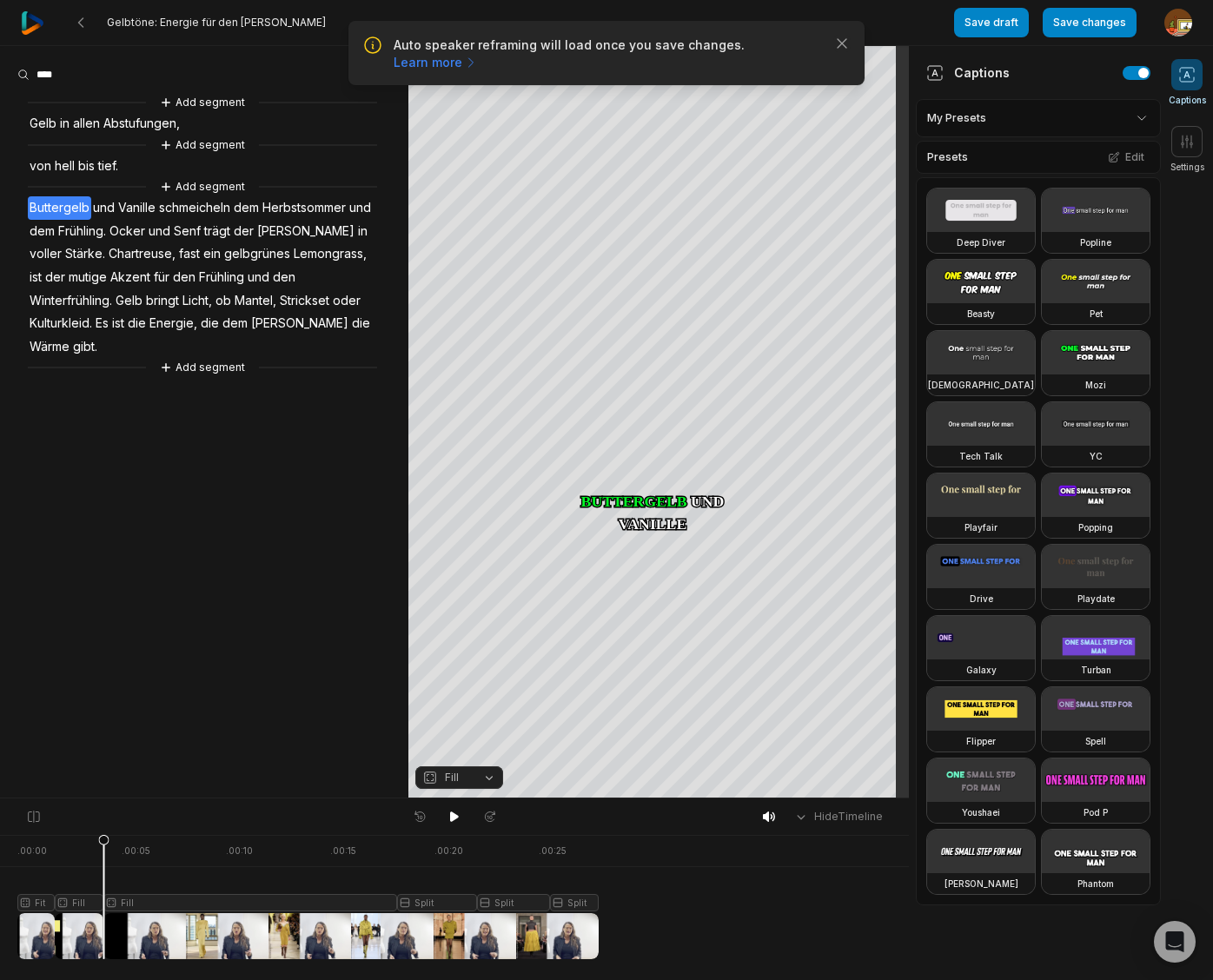
click at [228, 899] on div at bounding box center [308, 897] width 581 height 124
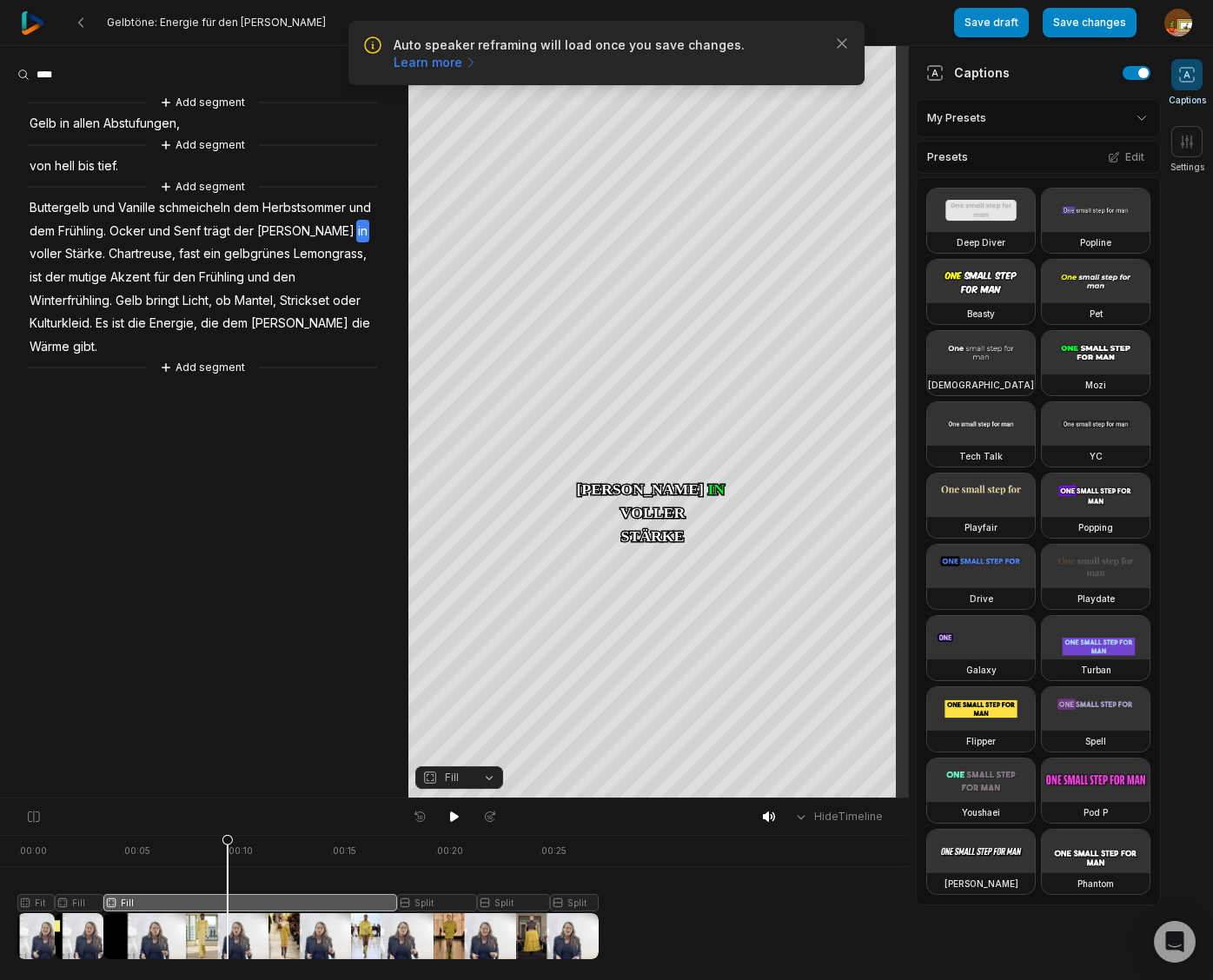
click at [489, 781] on button "Fill" at bounding box center [459, 777] width 88 height 23
click at [459, 681] on div "Fit" at bounding box center [459, 682] width 88 height 23
click at [665, 199] on div "Crop" at bounding box center [659, 204] width 47 height 16
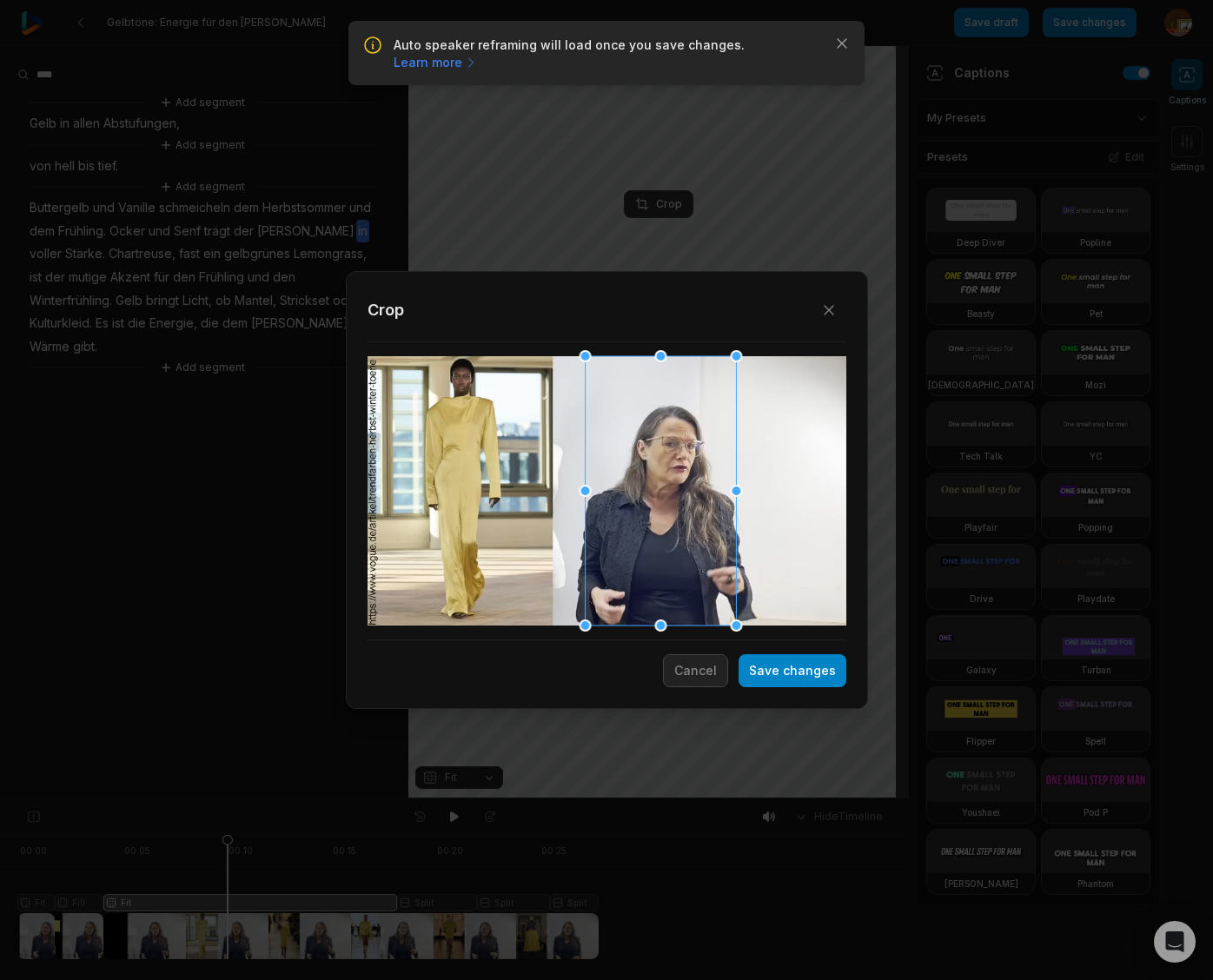
drag, startPoint x: 578, startPoint y: 513, endPoint x: 631, endPoint y: 511, distance: 53.0
click at [631, 511] on div at bounding box center [660, 491] width 151 height 270
drag, startPoint x: 777, startPoint y: 668, endPoint x: 299, endPoint y: 840, distance: 508.0
click at [777, 668] on button "Save changes" at bounding box center [792, 670] width 108 height 33
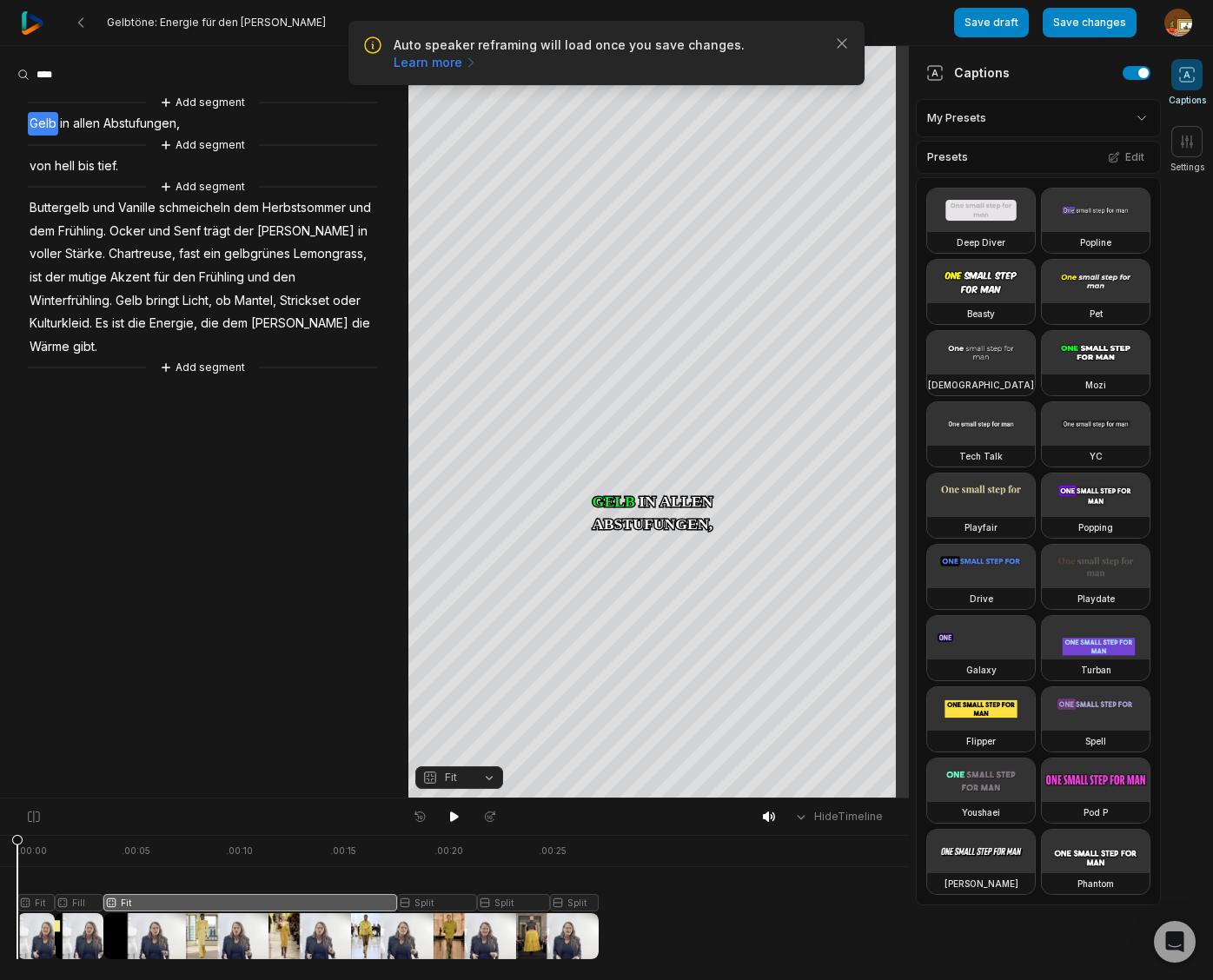
drag, startPoint x: 226, startPoint y: 842, endPoint x: -52, endPoint y: 867, distance: 279.1
click at [0, 867] on html "Auto speaker reframing will load once you save changes. Learn more Close Gelbtö…" at bounding box center [606, 490] width 1213 height 980
drag, startPoint x: 456, startPoint y: 817, endPoint x: 403, endPoint y: 805, distance: 54.3
click at [452, 816] on icon at bounding box center [454, 816] width 9 height 10
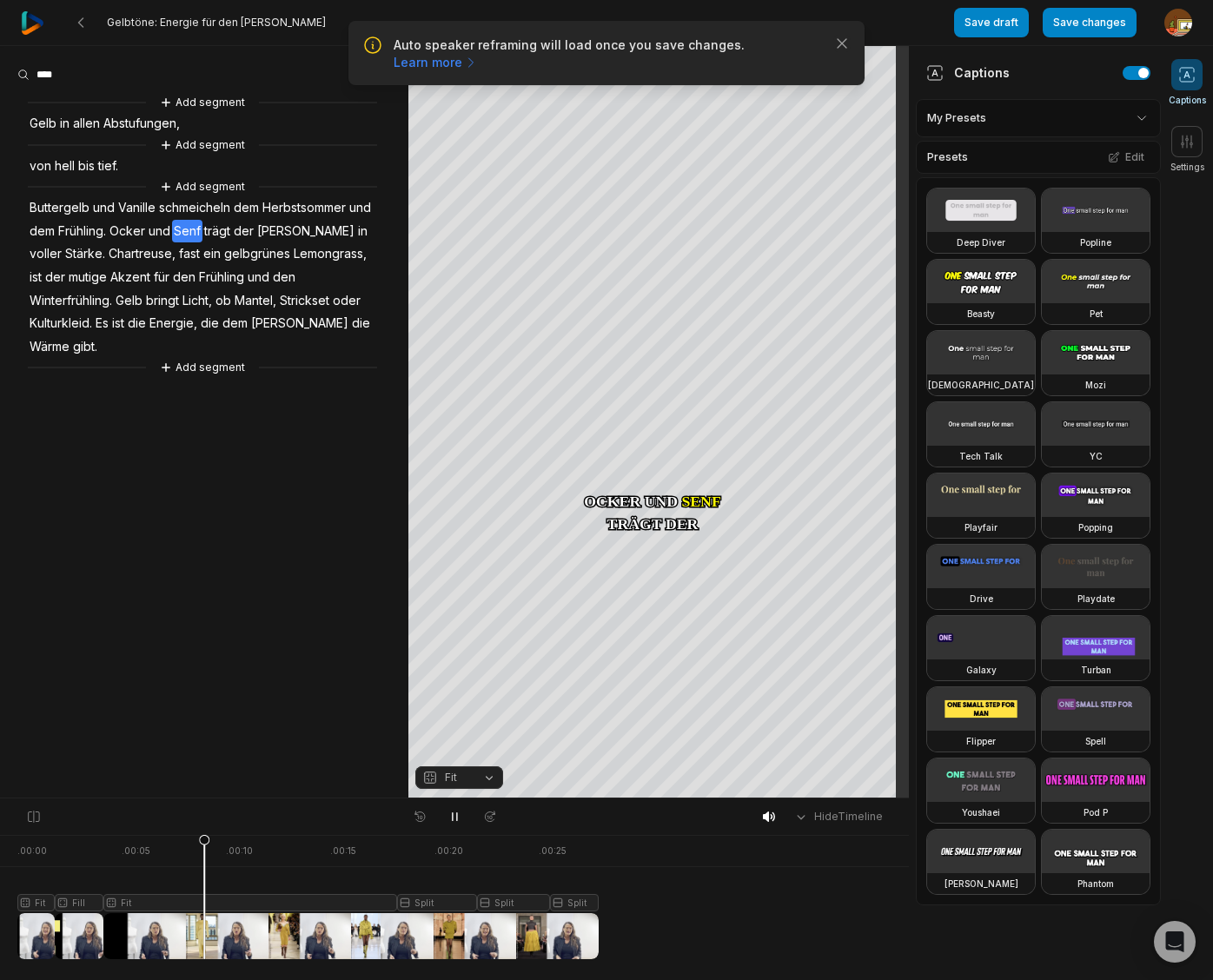
drag, startPoint x: 456, startPoint y: 816, endPoint x: 465, endPoint y: 806, distance: 13.5
click at [456, 816] on icon at bounding box center [454, 816] width 14 height 14
click at [298, 210] on span "Herbstsommer" at bounding box center [304, 207] width 87 height 24
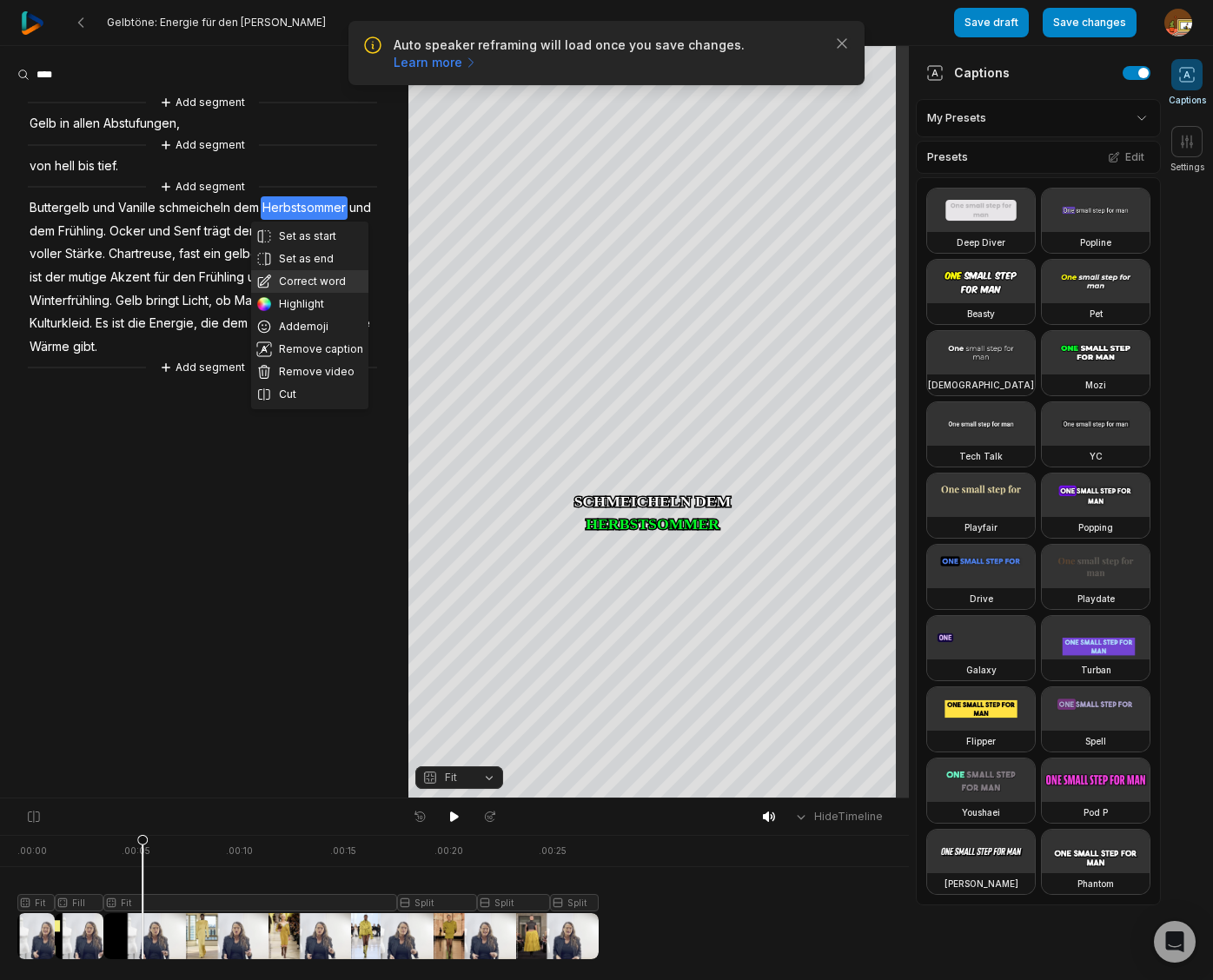
click at [301, 276] on button "Correct word" at bounding box center [310, 282] width 117 height 23
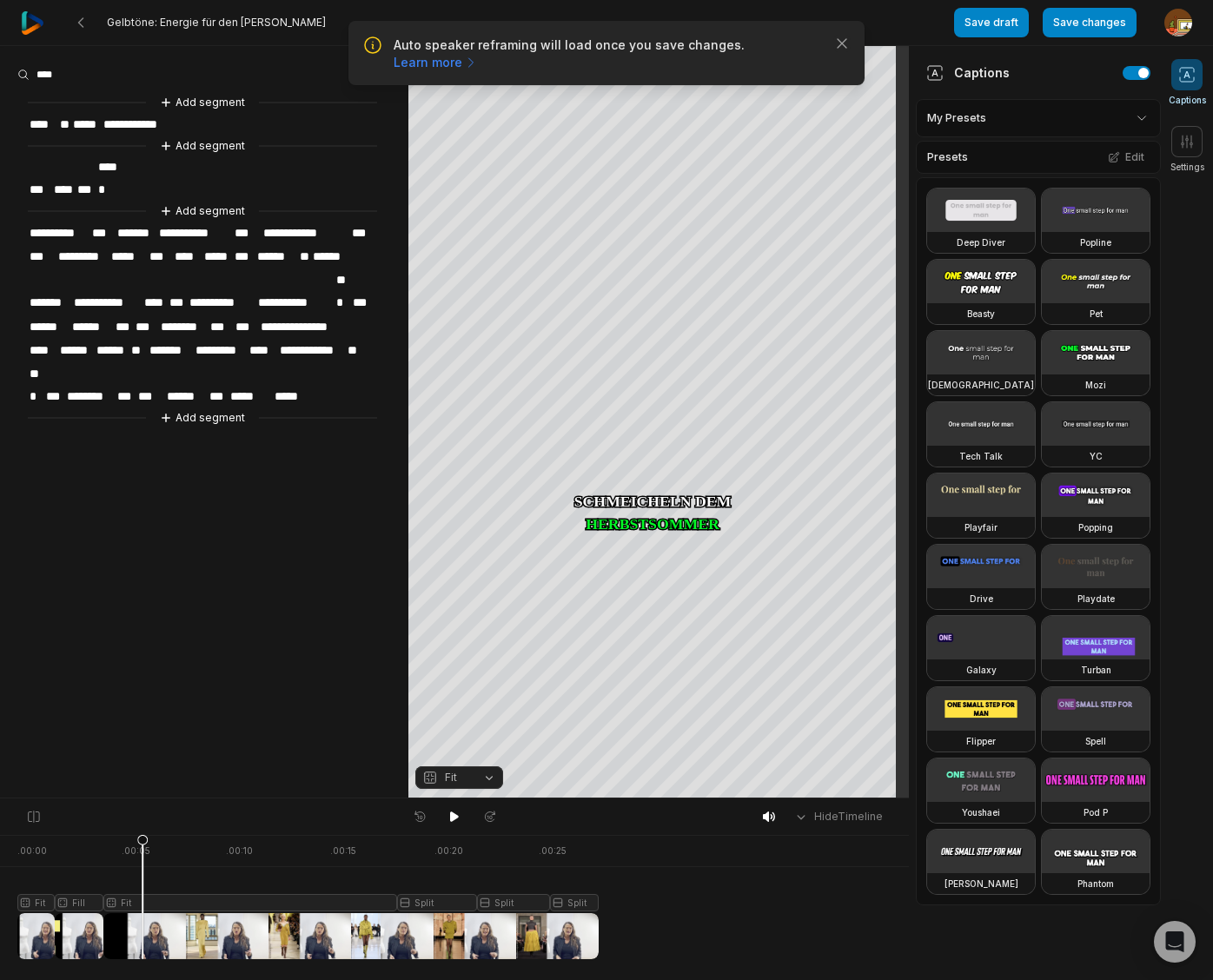
click at [303, 221] on span "**********" at bounding box center [305, 233] width 88 height 24
click at [452, 811] on icon at bounding box center [454, 816] width 14 height 14
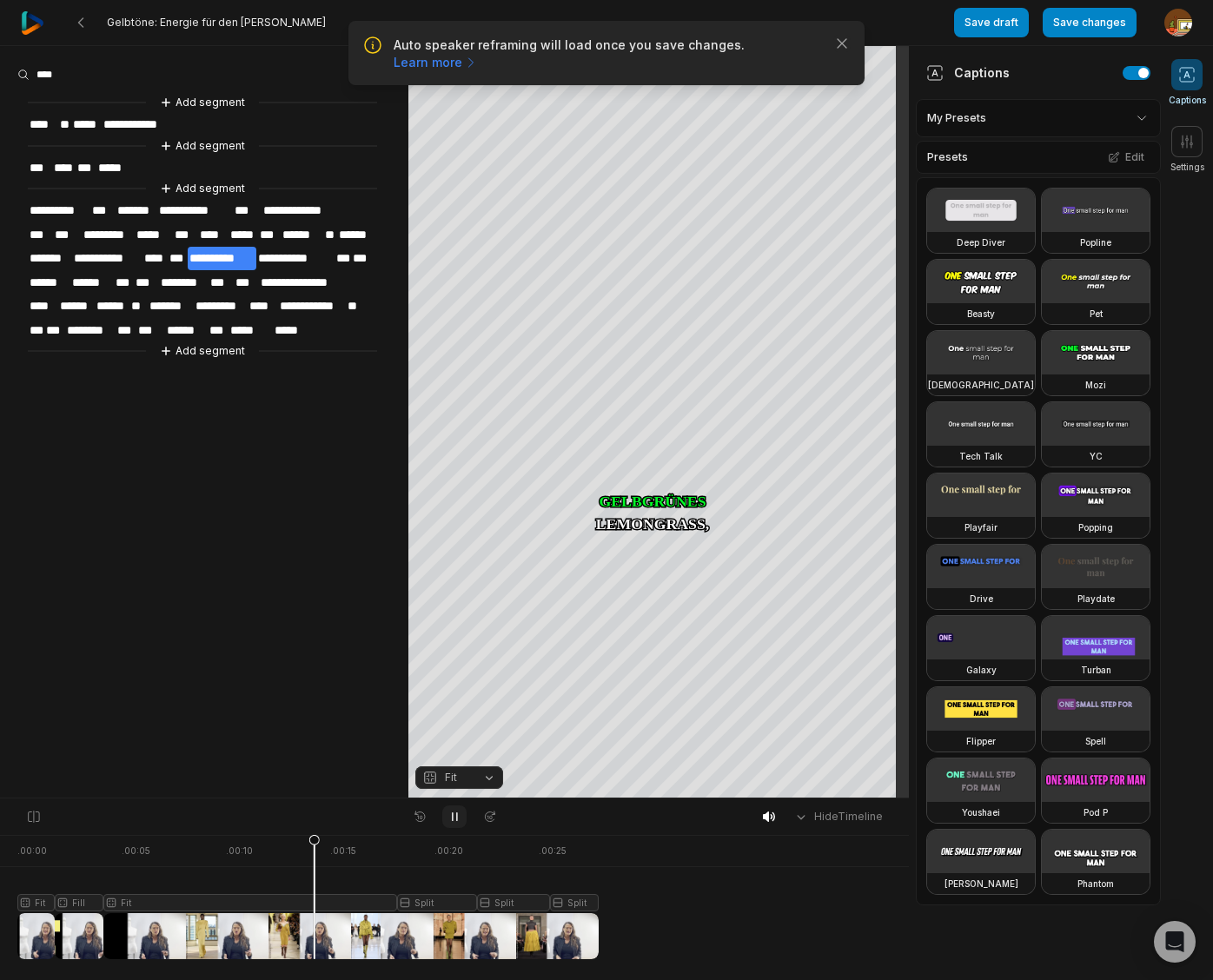
drag, startPoint x: 452, startPoint y: 816, endPoint x: 452, endPoint y: 804, distance: 12.0
click at [456, 814] on icon at bounding box center [454, 816] width 4 height 8
click at [298, 255] on span "**********" at bounding box center [295, 258] width 78 height 24
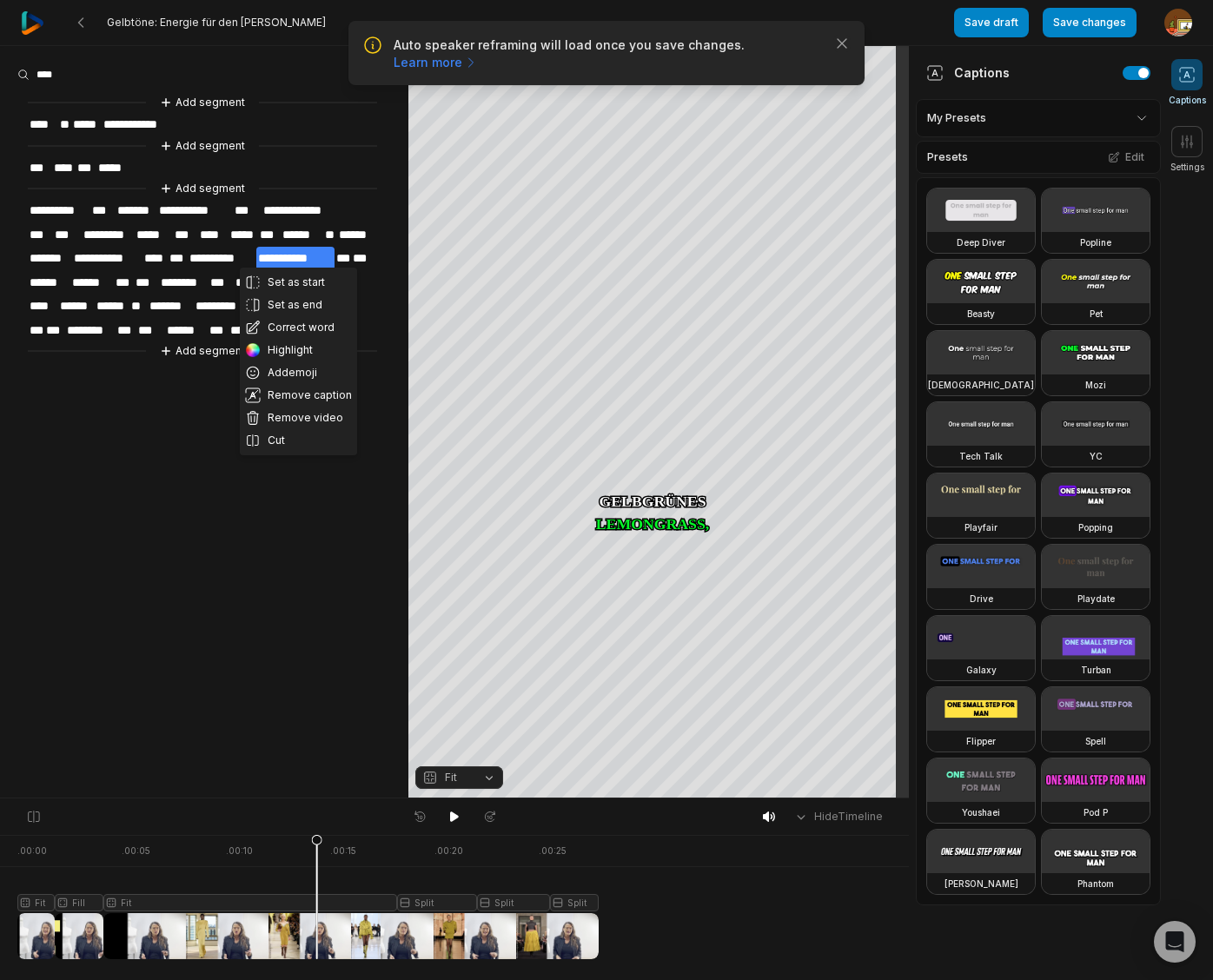
drag, startPoint x: 291, startPoint y: 324, endPoint x: 291, endPoint y: 292, distance: 32.0
click at [291, 323] on button "Correct word" at bounding box center [298, 327] width 117 height 23
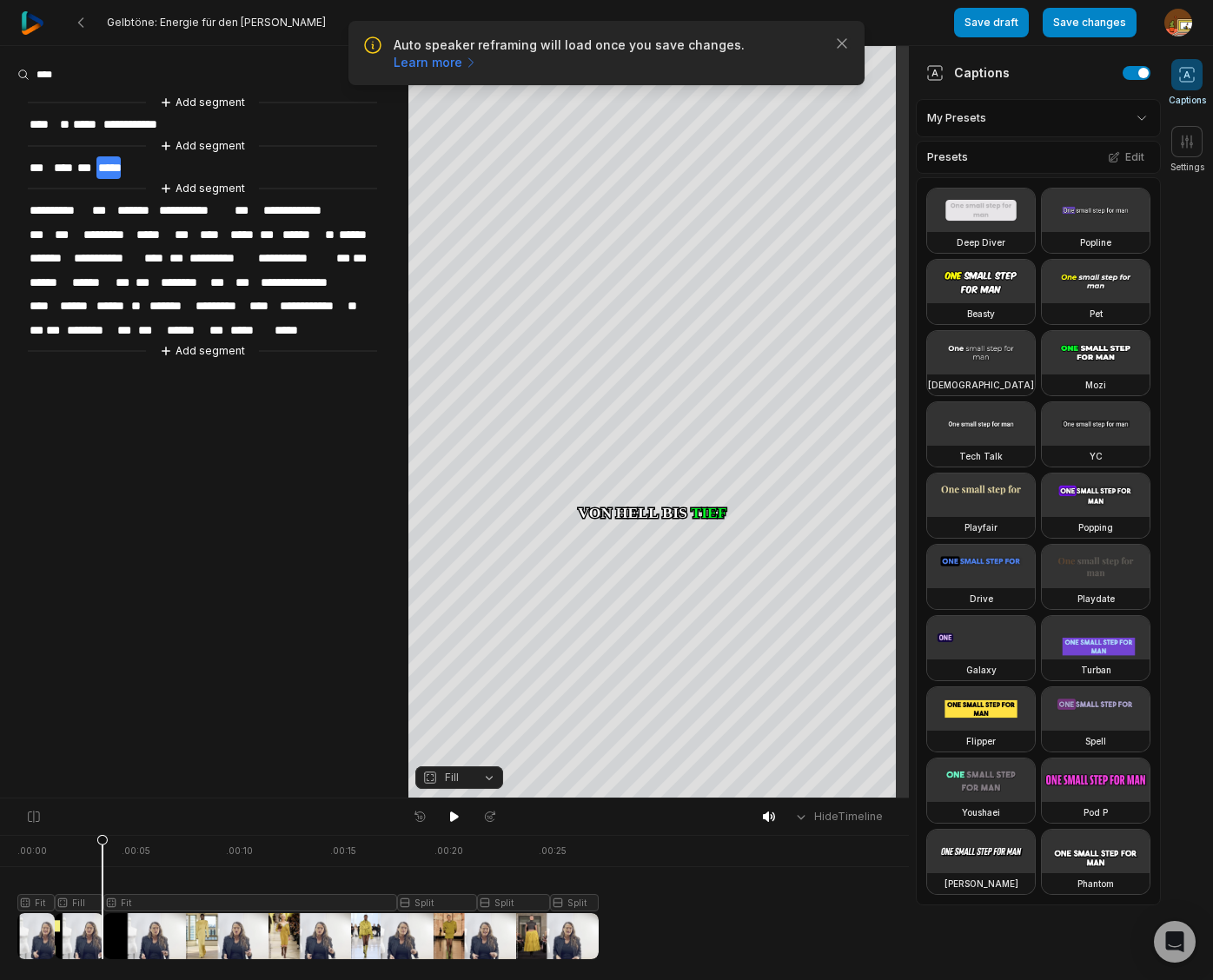
drag, startPoint x: 316, startPoint y: 844, endPoint x: 102, endPoint y: 859, distance: 214.5
click at [102, 859] on icon at bounding box center [102, 896] width 12 height 125
click at [454, 818] on icon at bounding box center [454, 816] width 9 height 10
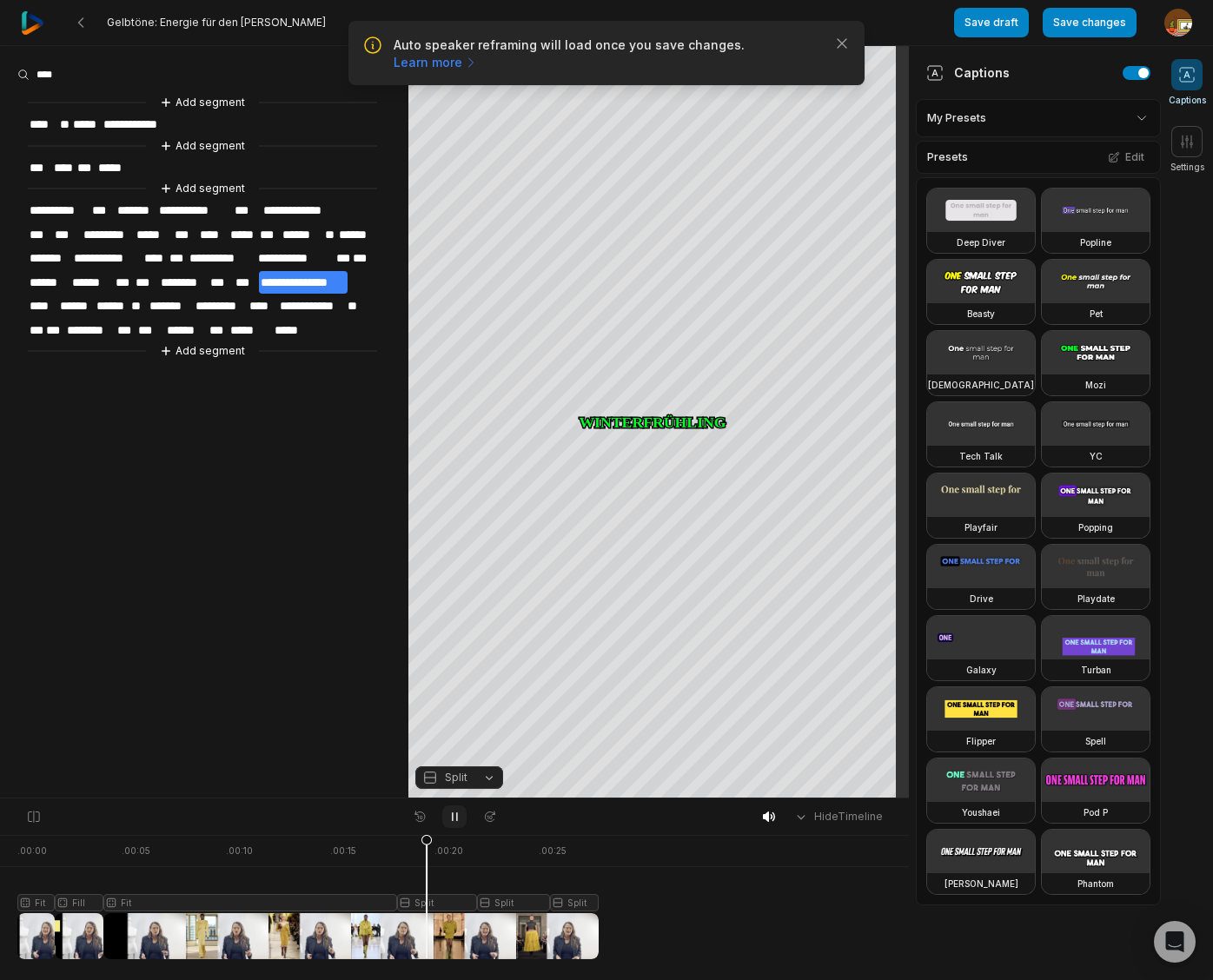
click at [453, 815] on icon at bounding box center [454, 816] width 14 height 14
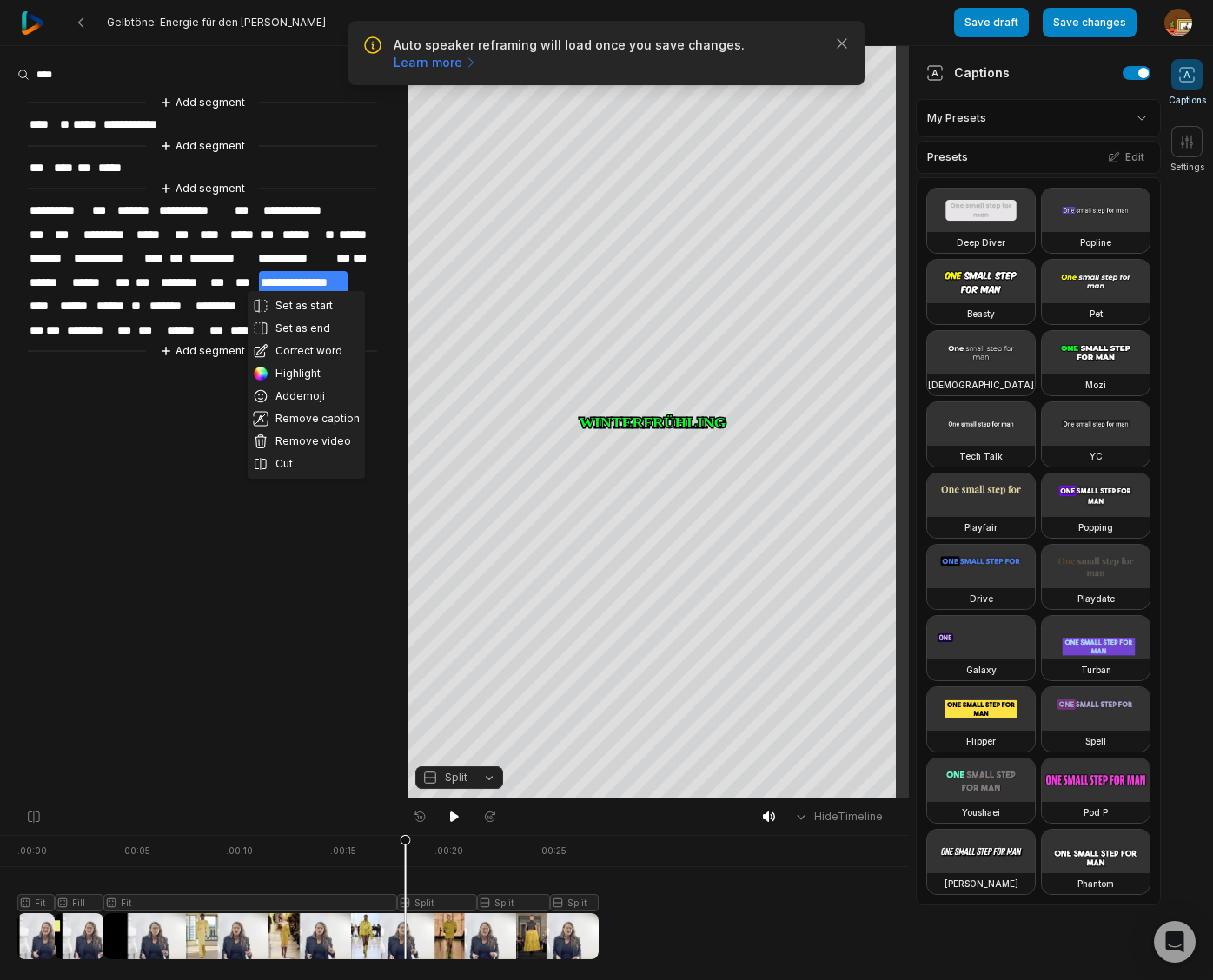
drag, startPoint x: 305, startPoint y: 348, endPoint x: 309, endPoint y: 309, distance: 39.2
click at [305, 347] on button "Correct word" at bounding box center [306, 351] width 117 height 23
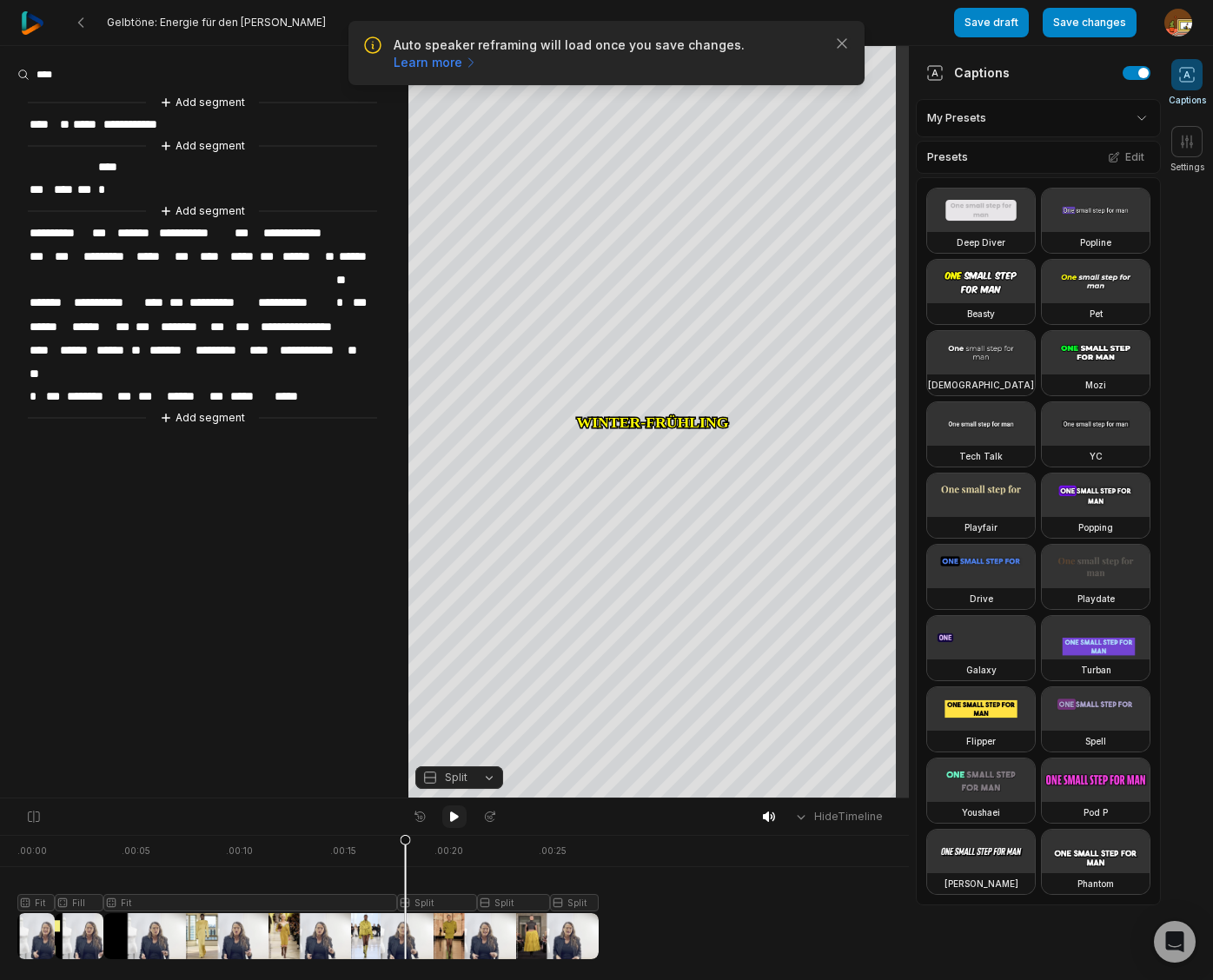
click at [456, 816] on icon at bounding box center [454, 816] width 9 height 10
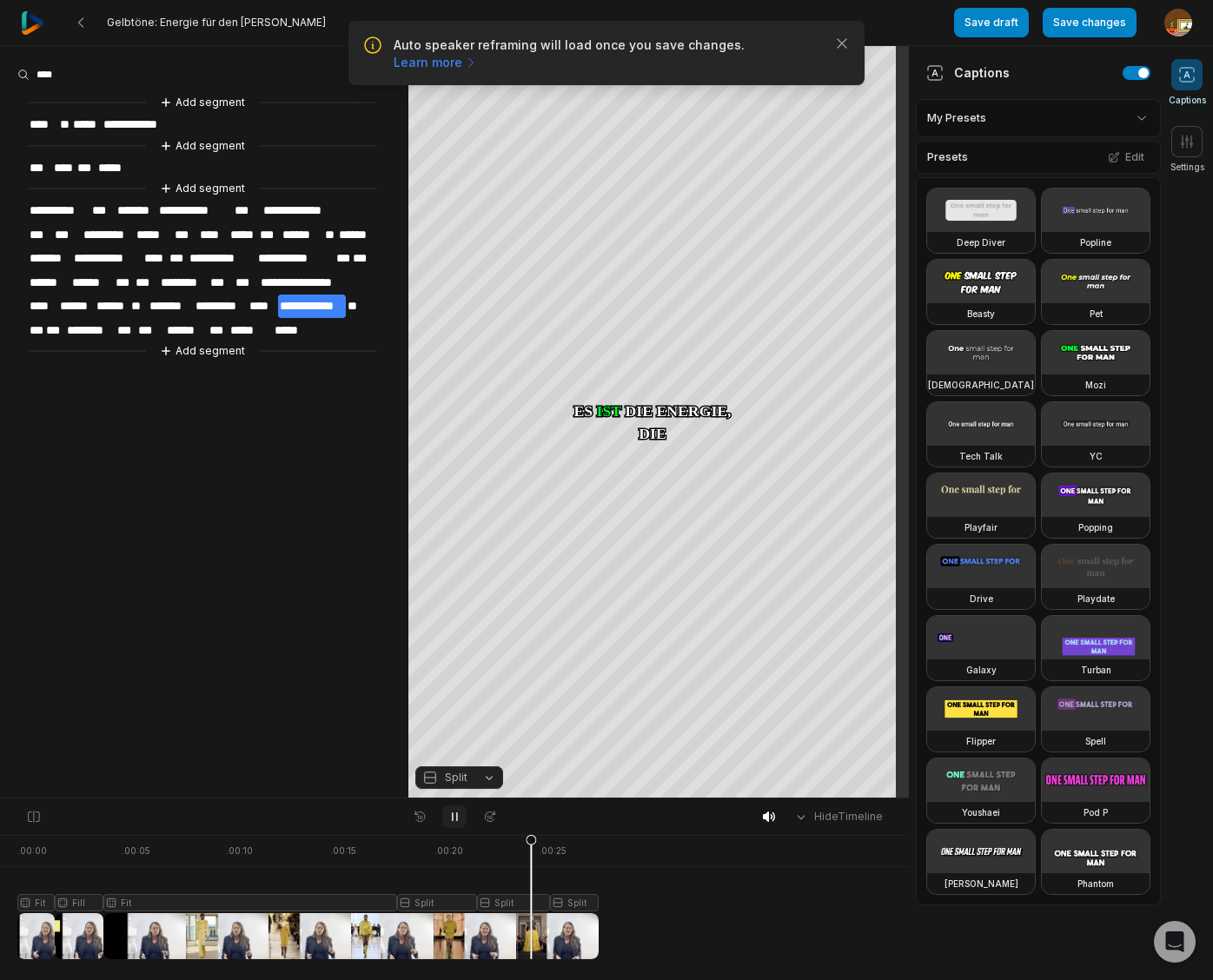
click at [454, 810] on icon at bounding box center [454, 816] width 14 height 14
click at [304, 296] on span "**********" at bounding box center [312, 305] width 67 height 24
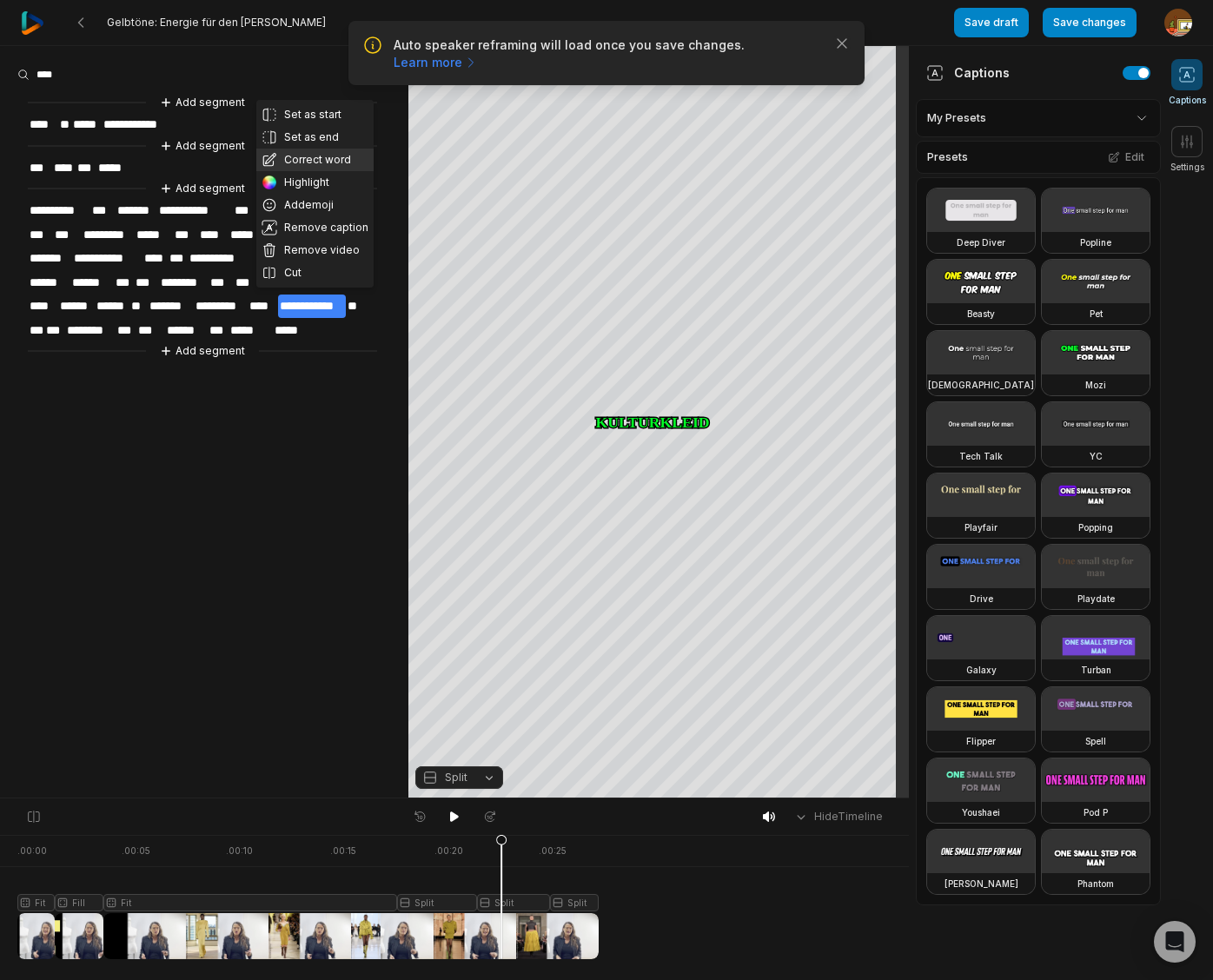
click at [319, 161] on button "Correct word" at bounding box center [315, 160] width 117 height 23
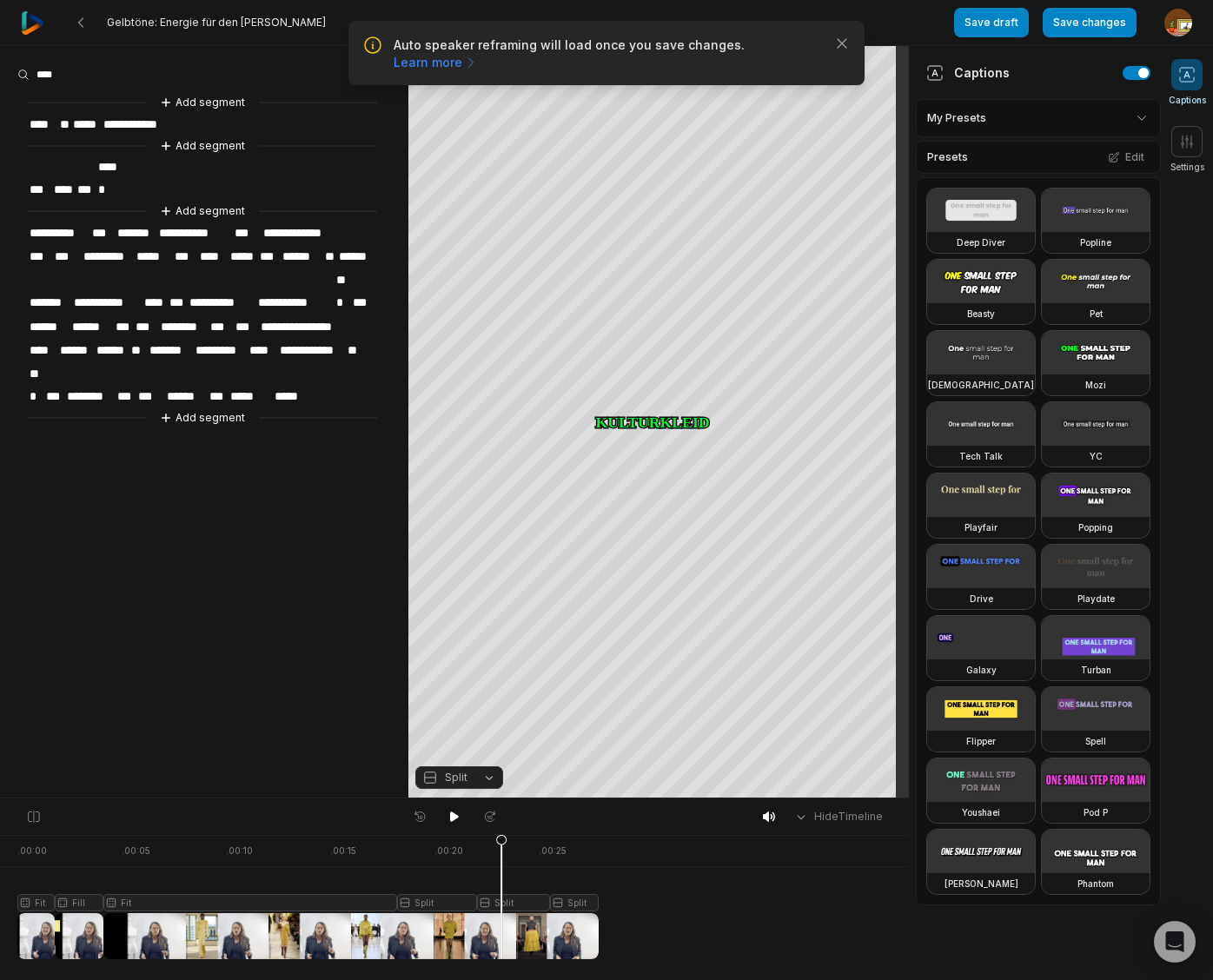
click at [312, 339] on span "**********" at bounding box center [312, 350] width 67 height 24
click at [450, 816] on icon at bounding box center [454, 816] width 9 height 10
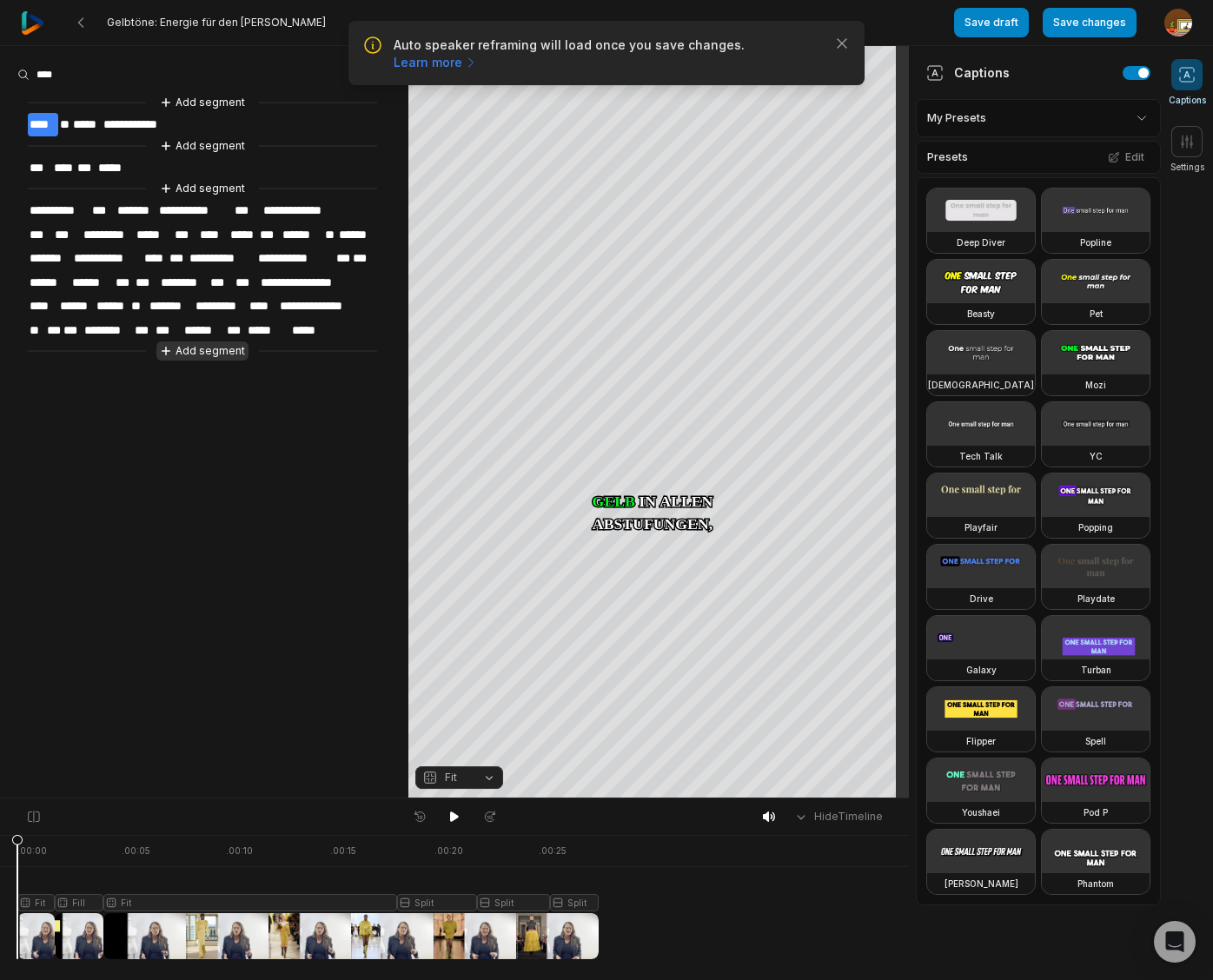
click at [224, 346] on button "Add segment" at bounding box center [202, 351] width 92 height 19
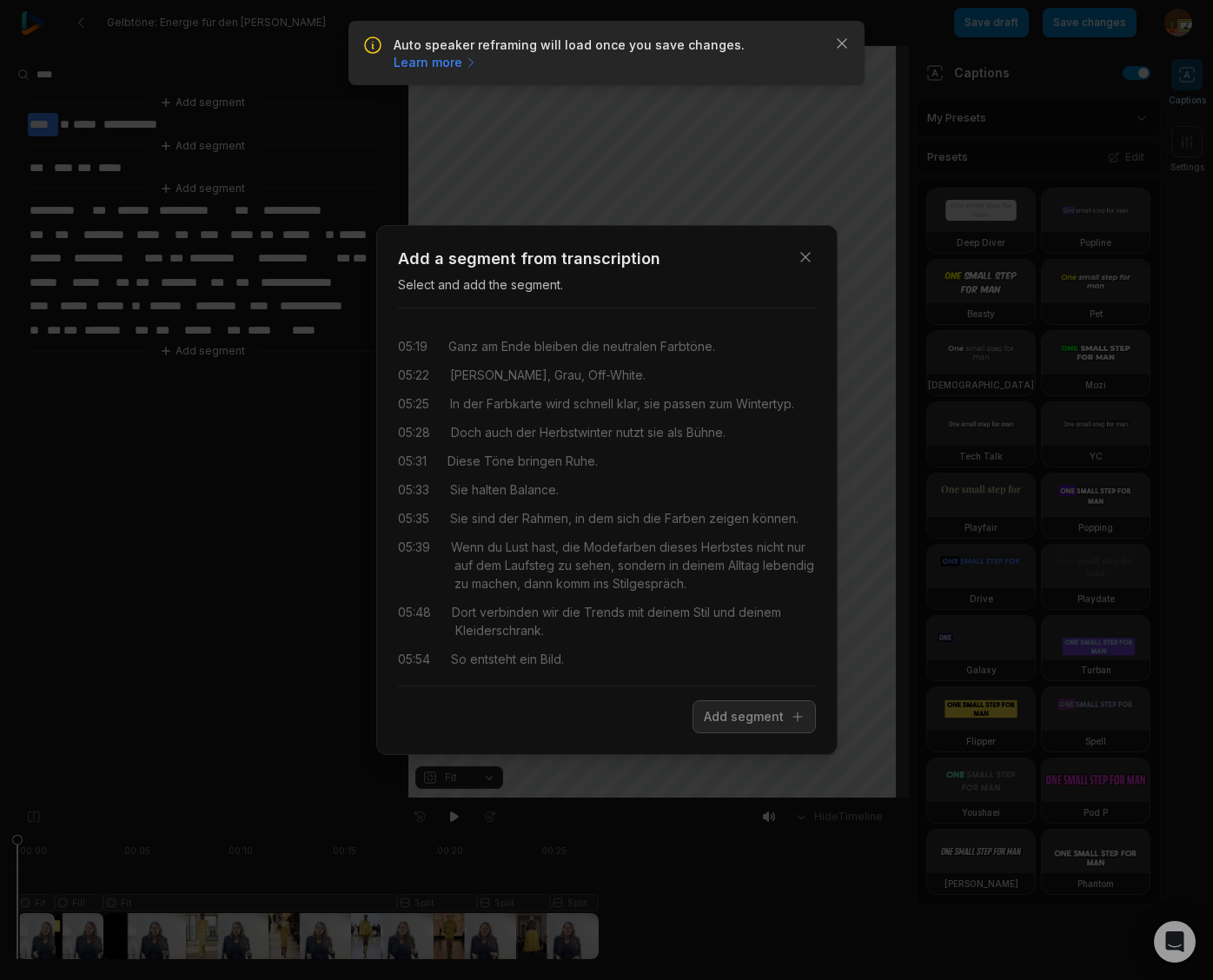
scroll to position [1167, 0]
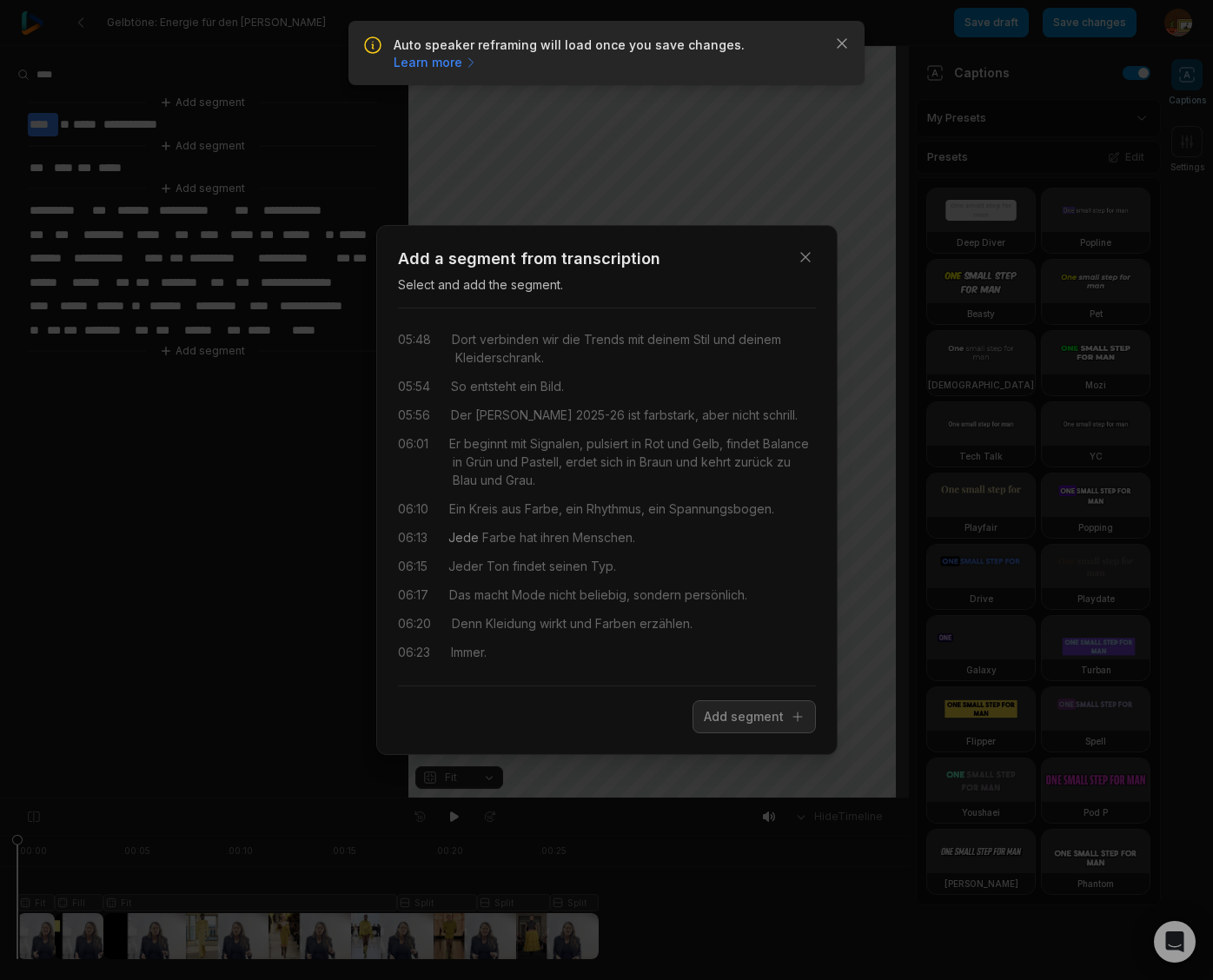
click at [464, 541] on span "Jede" at bounding box center [463, 536] width 31 height 18
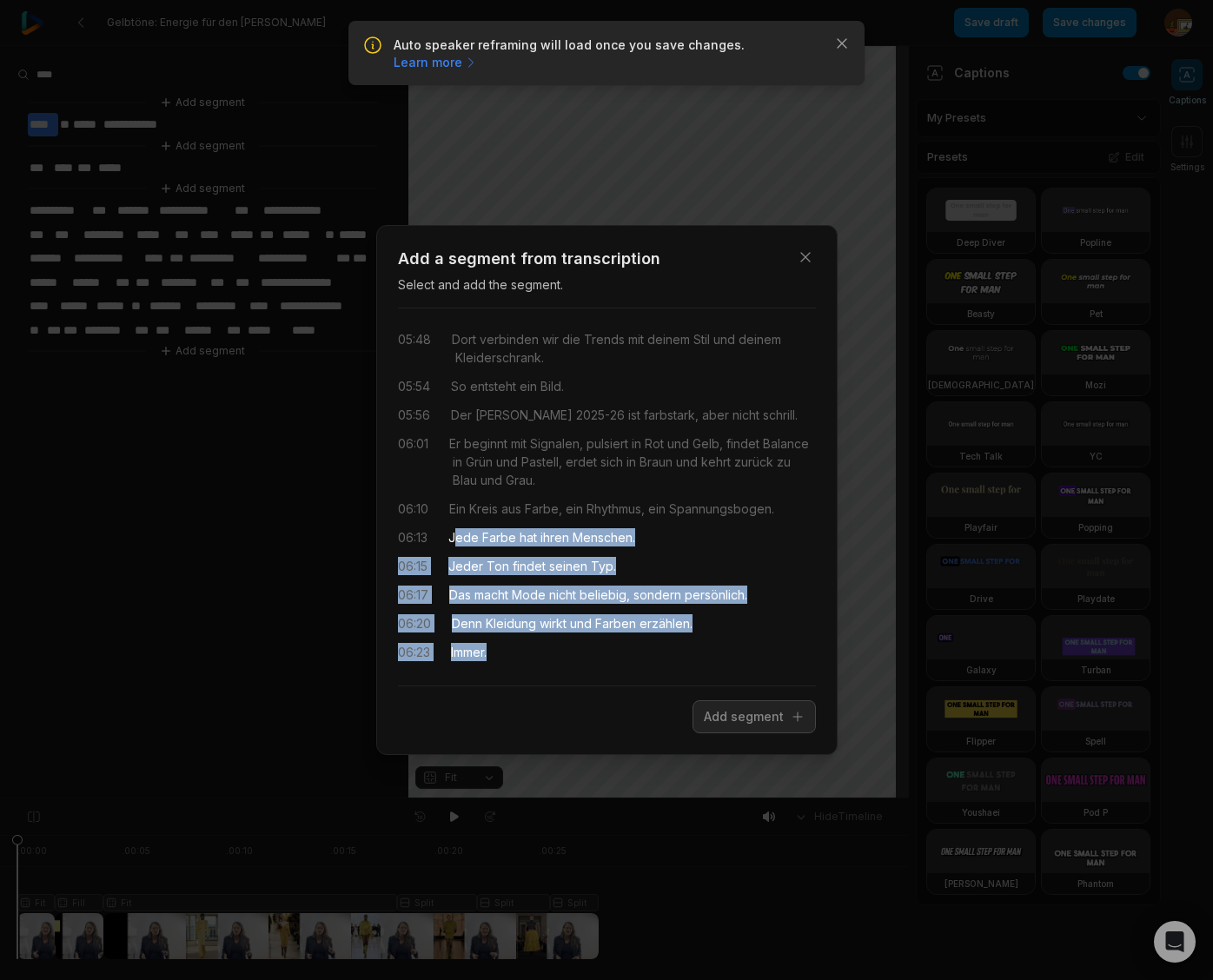
drag, startPoint x: 457, startPoint y: 539, endPoint x: 515, endPoint y: 656, distance: 130.6
click at [515, 656] on div "03:39 Grün verbindet. 03:41 Pistazie, weich, hell, fast milchig, passt zum Somm…" at bounding box center [606, 496] width 417 height 349
click at [741, 719] on button "Add segment" at bounding box center [754, 717] width 123 height 33
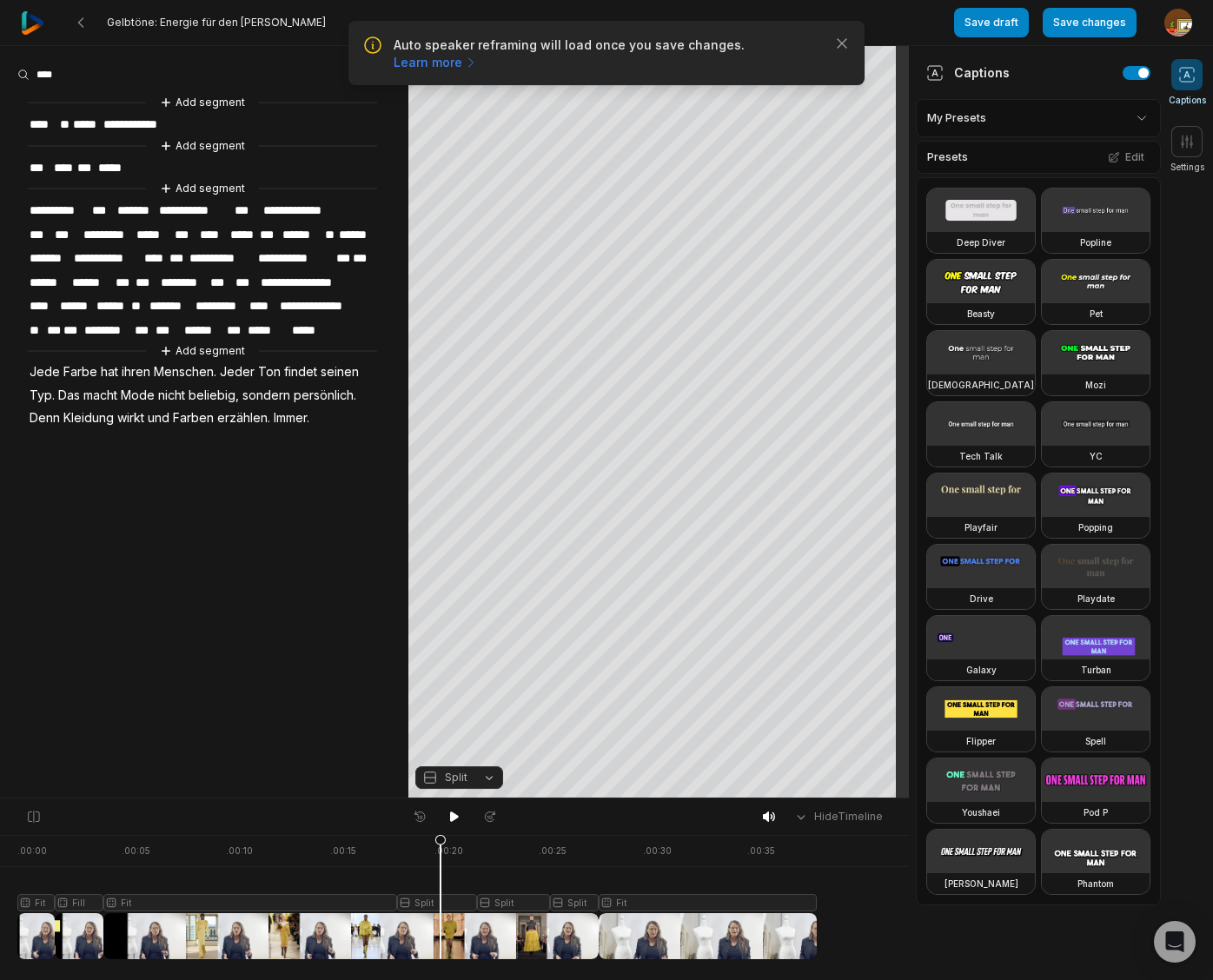
drag, startPoint x: 17, startPoint y: 839, endPoint x: 440, endPoint y: 864, distance: 423.7
click at [440, 864] on icon at bounding box center [440, 900] width 11 height 132
click at [453, 904] on div at bounding box center [417, 897] width 799 height 124
drag, startPoint x: 487, startPoint y: 774, endPoint x: 480, endPoint y: 624, distance: 150.2
click at [487, 774] on button "Split" at bounding box center [459, 777] width 88 height 23
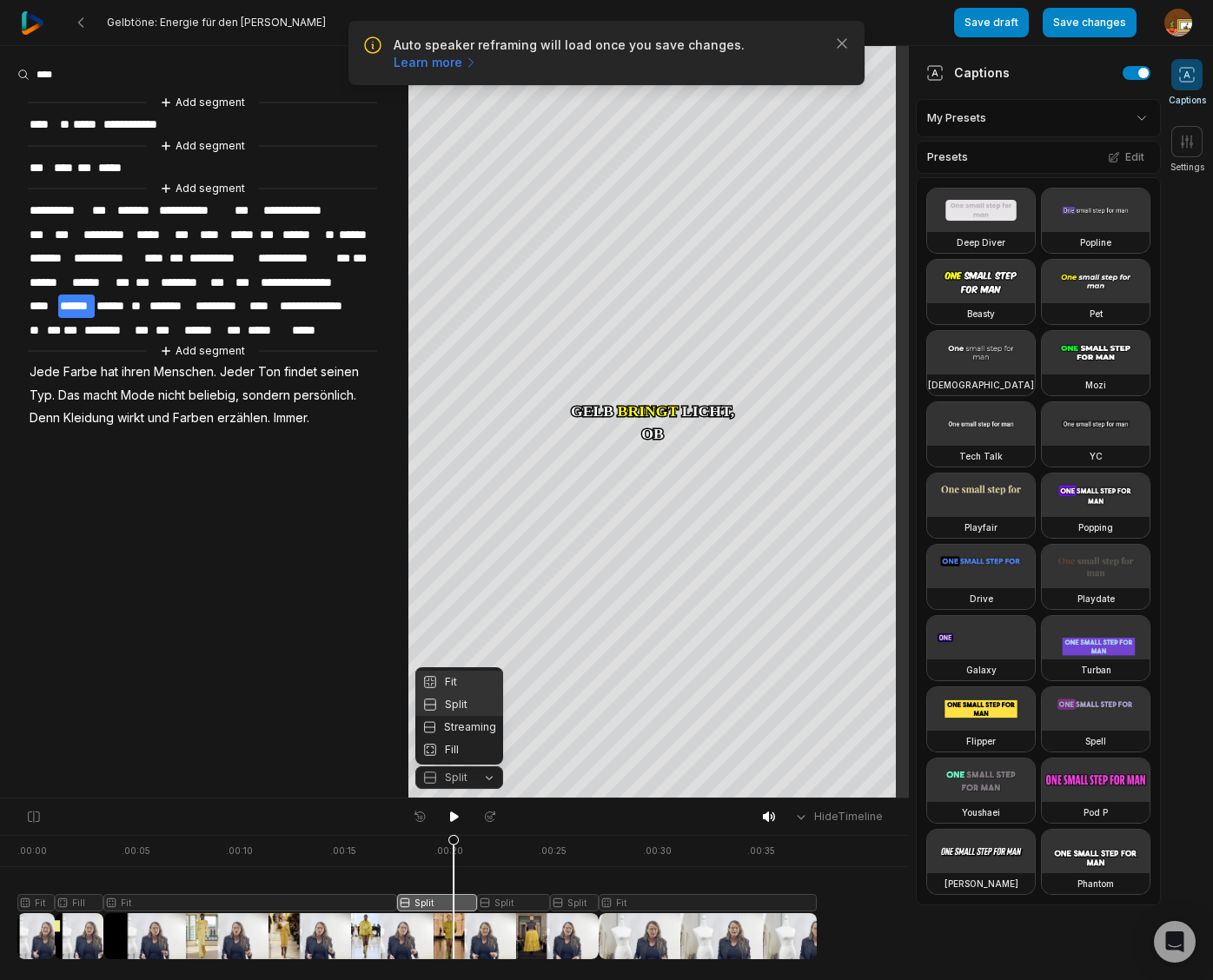
click at [448, 681] on div "Fit" at bounding box center [459, 682] width 88 height 23
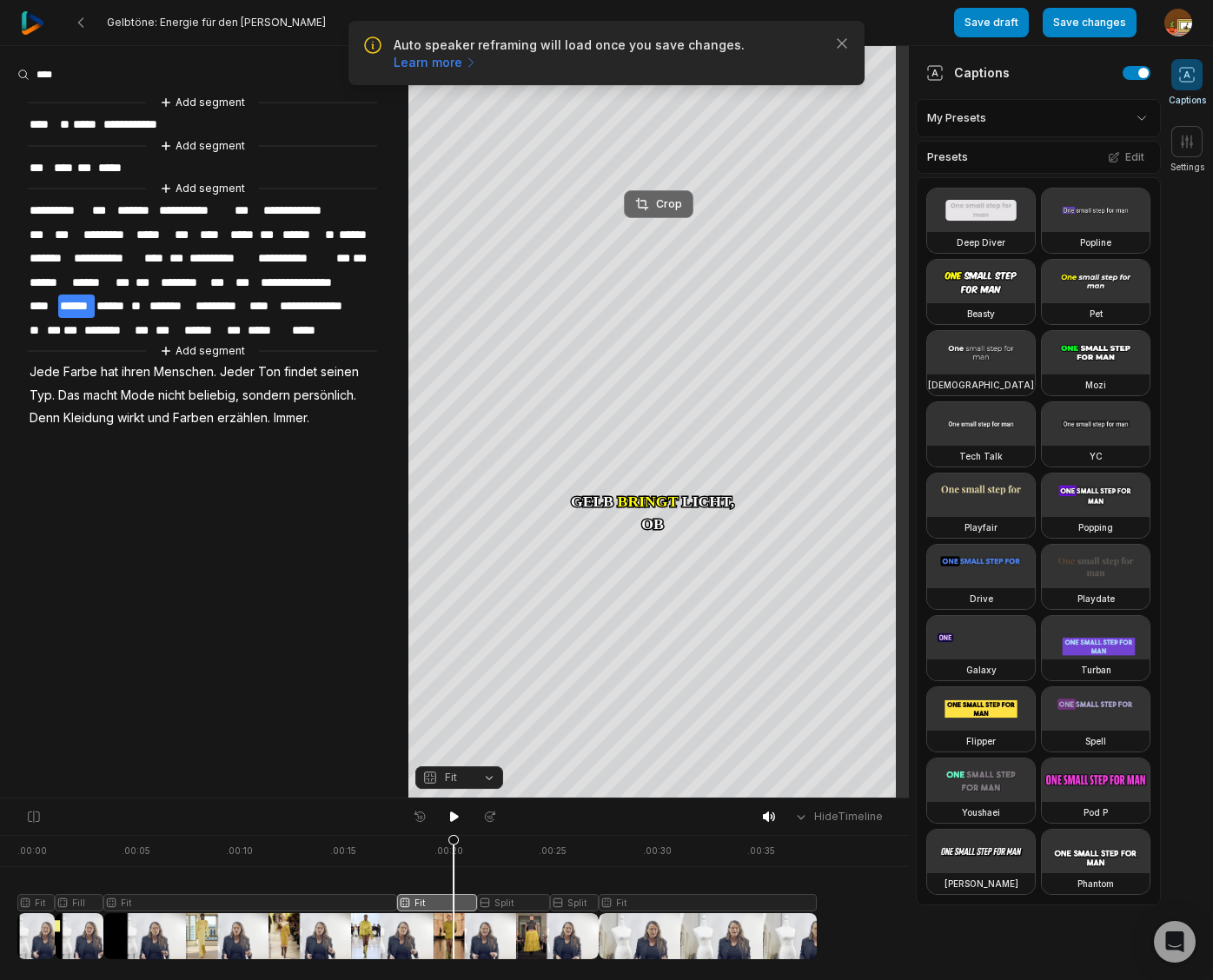
click at [664, 206] on div "Crop" at bounding box center [659, 204] width 47 height 16
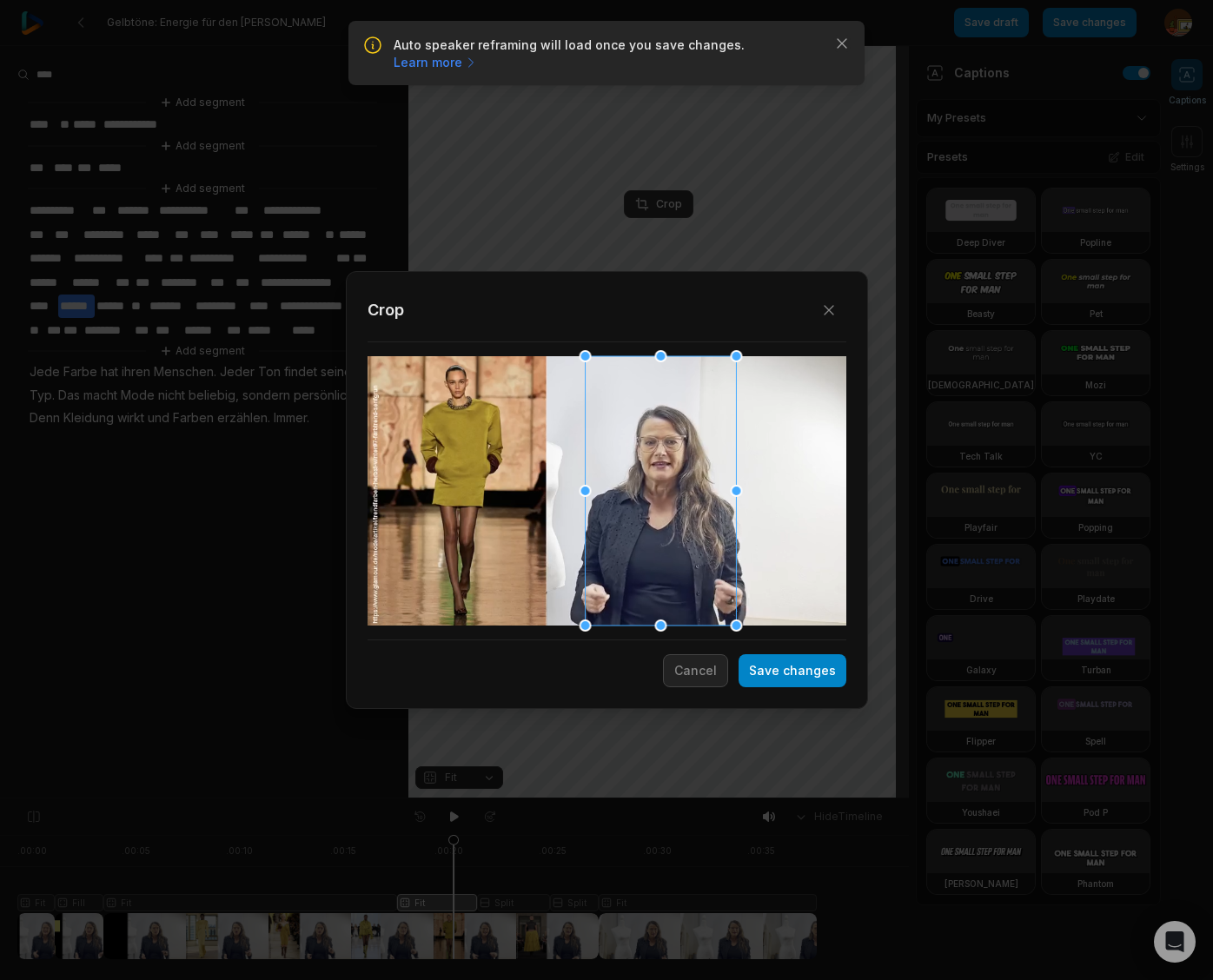
drag, startPoint x: 611, startPoint y: 507, endPoint x: 664, endPoint y: 514, distance: 53.5
click at [664, 514] on div at bounding box center [660, 491] width 151 height 270
click at [797, 675] on button "Save changes" at bounding box center [792, 670] width 108 height 33
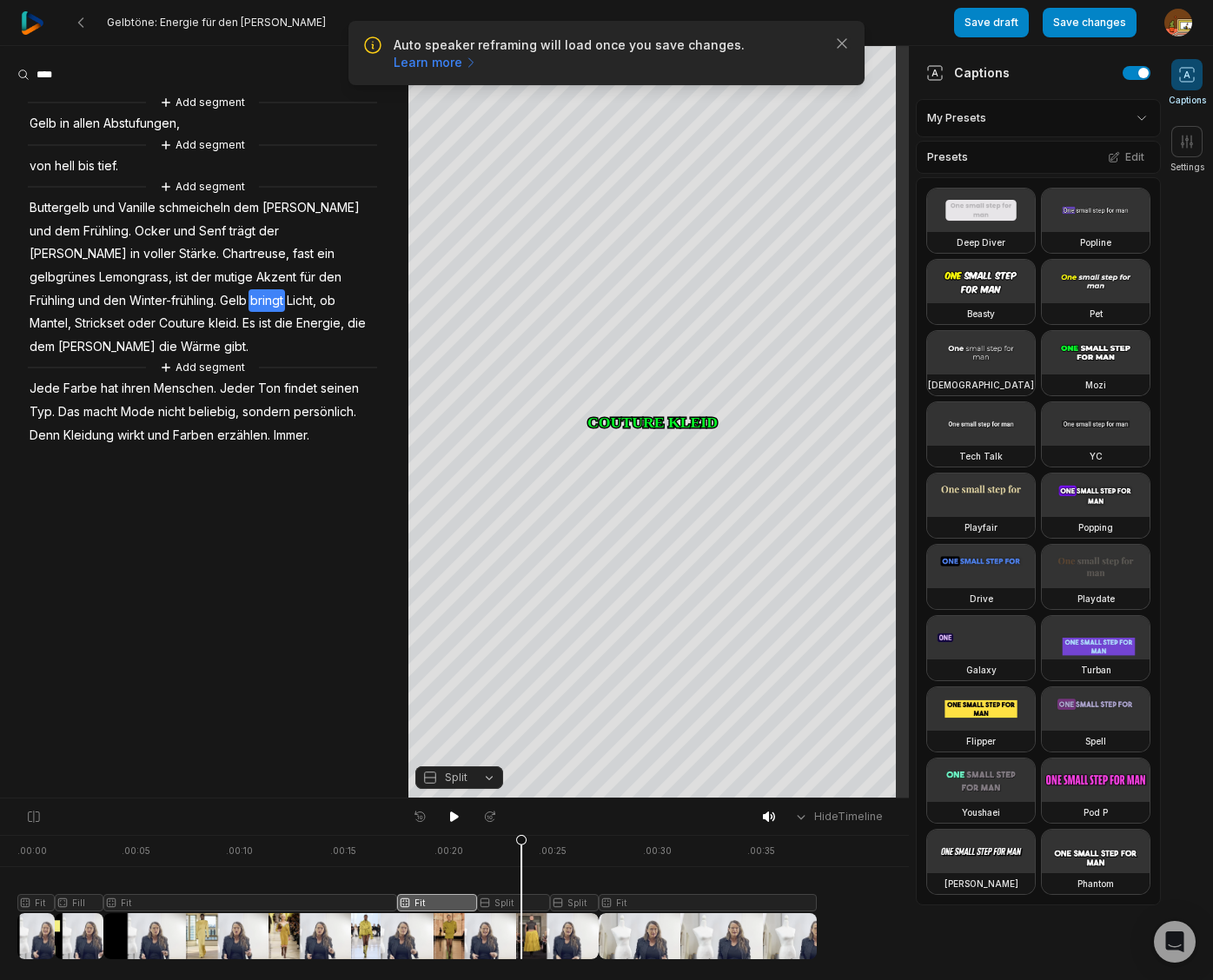
click at [522, 902] on div at bounding box center [417, 897] width 799 height 124
click at [487, 777] on button "Split" at bounding box center [459, 777] width 88 height 23
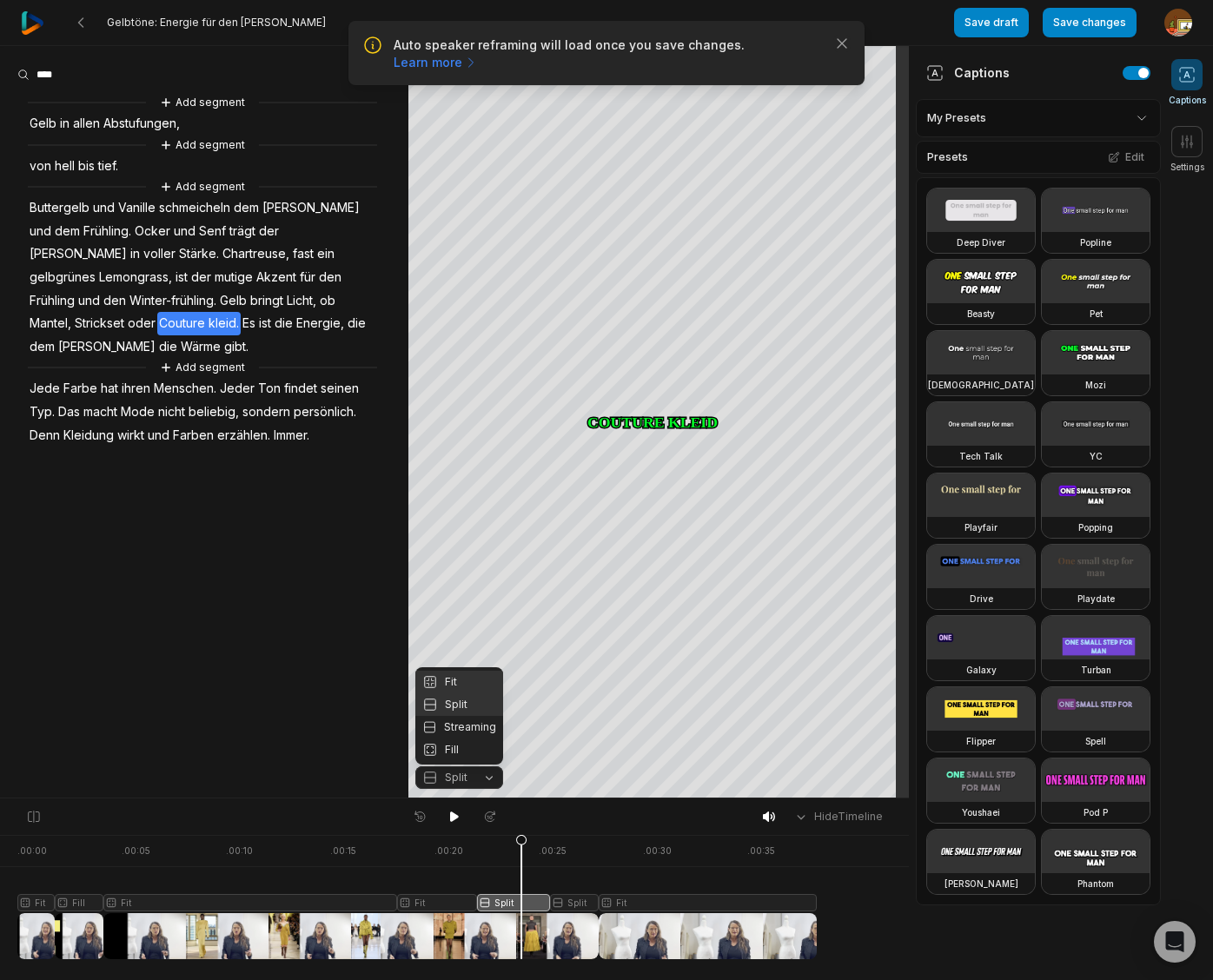
click at [460, 684] on div "Fit" at bounding box center [459, 682] width 88 height 23
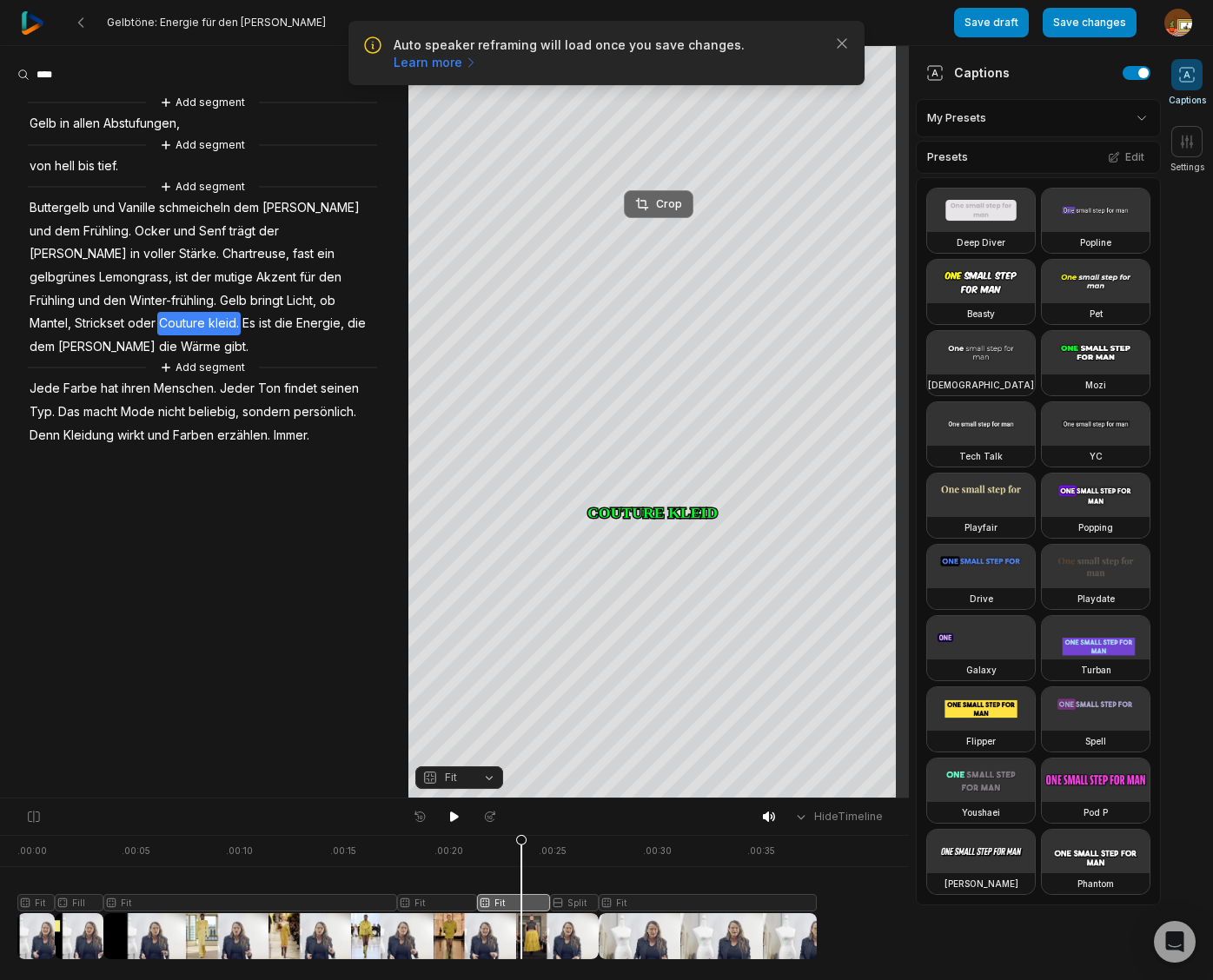
click at [666, 208] on div "Crop" at bounding box center [659, 204] width 47 height 16
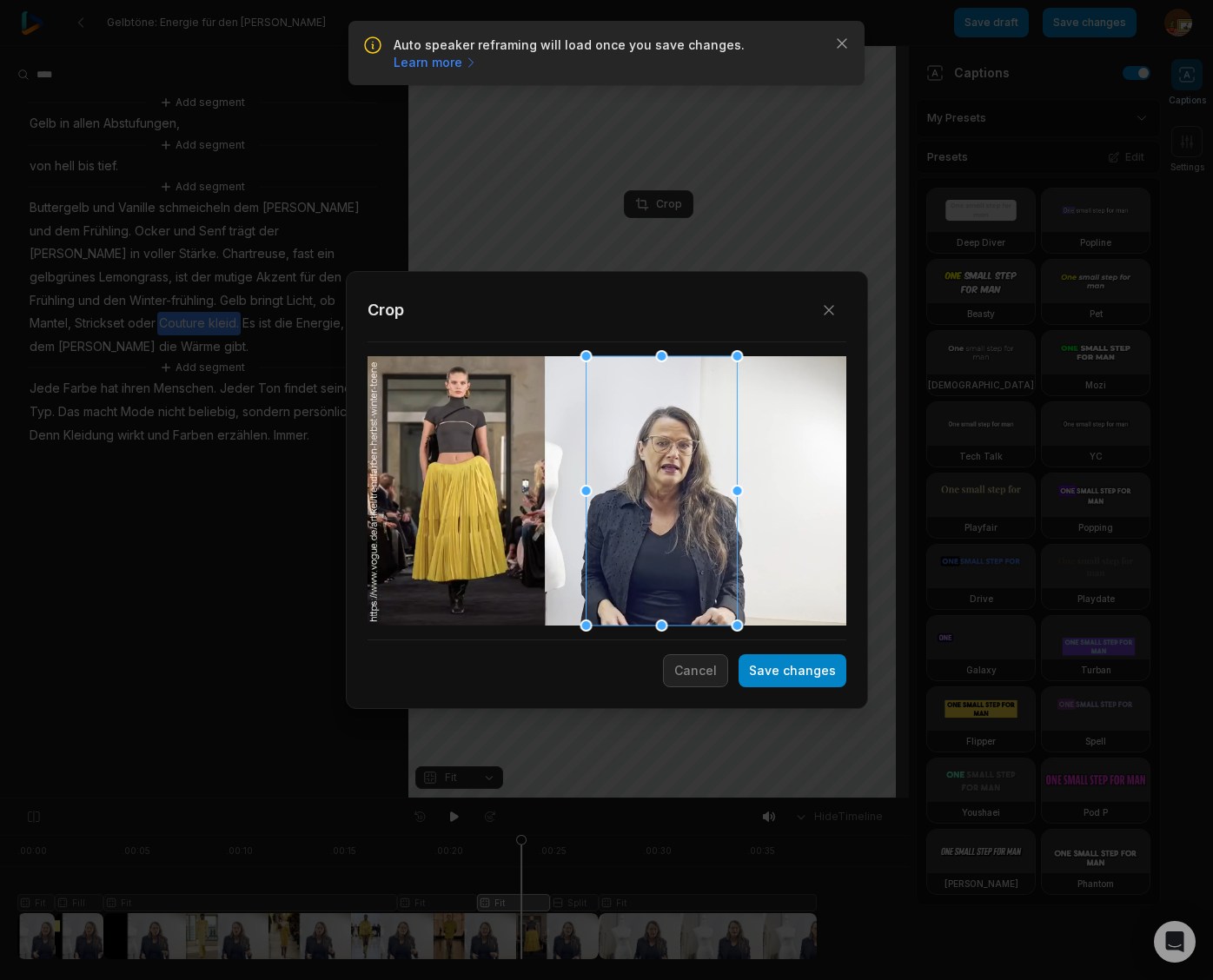
drag, startPoint x: 611, startPoint y: 515, endPoint x: 663, endPoint y: 518, distance: 52.1
click at [663, 518] on div at bounding box center [661, 491] width 151 height 270
click at [803, 677] on button "Save changes" at bounding box center [792, 670] width 108 height 33
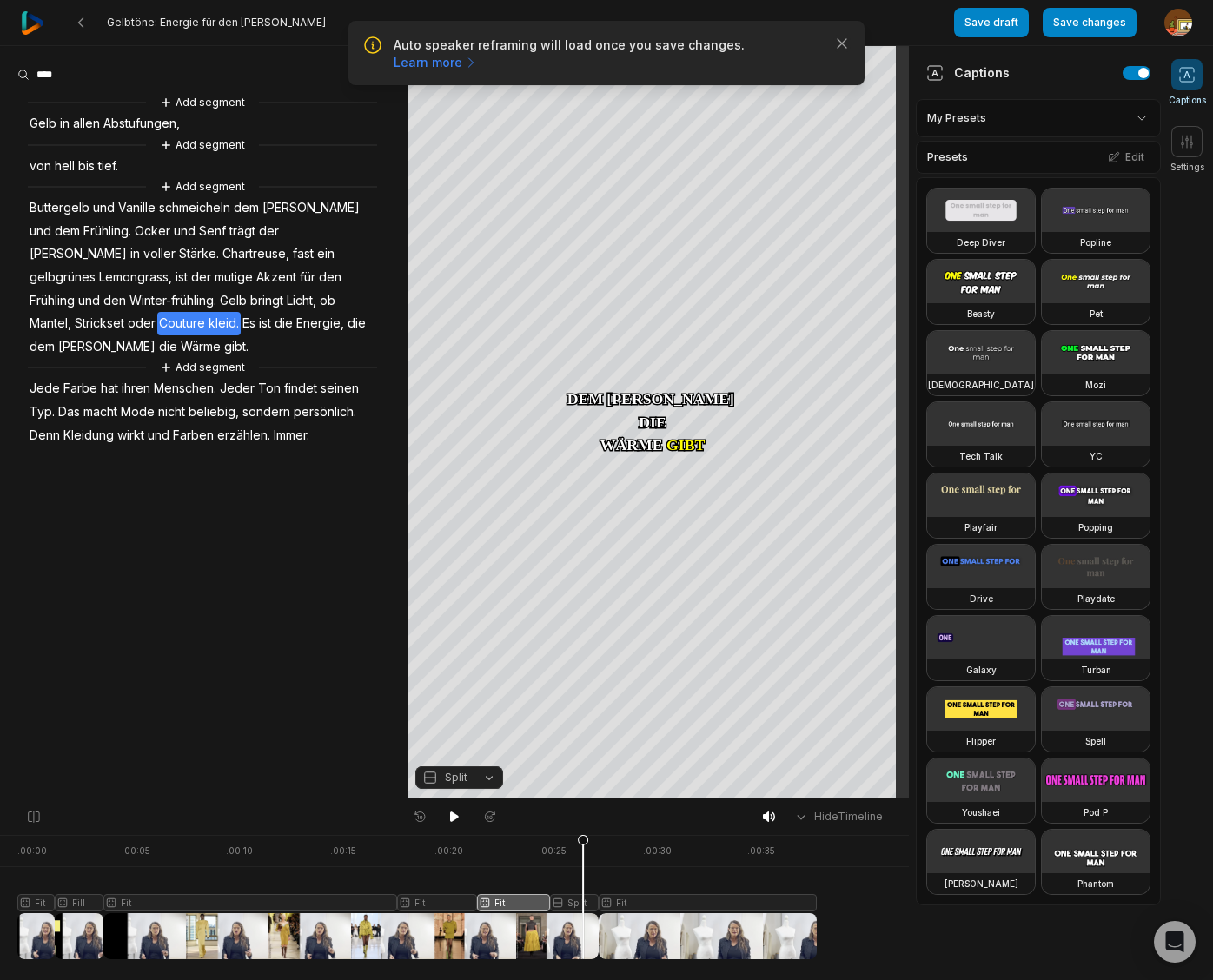
click at [583, 900] on div at bounding box center [417, 897] width 799 height 124
click at [490, 778] on button "Split" at bounding box center [459, 777] width 88 height 23
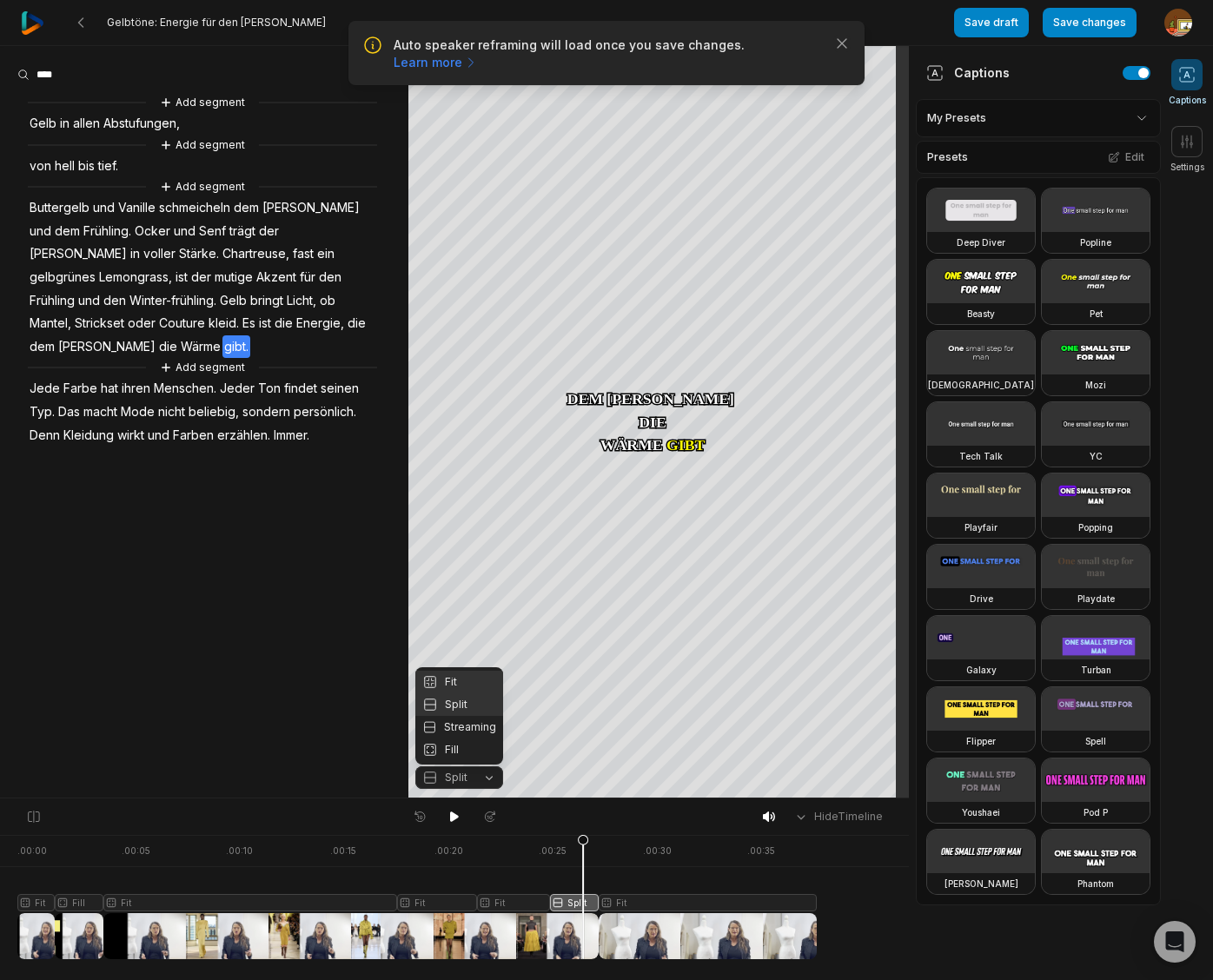
click at [465, 681] on div "Fit" at bounding box center [459, 682] width 88 height 23
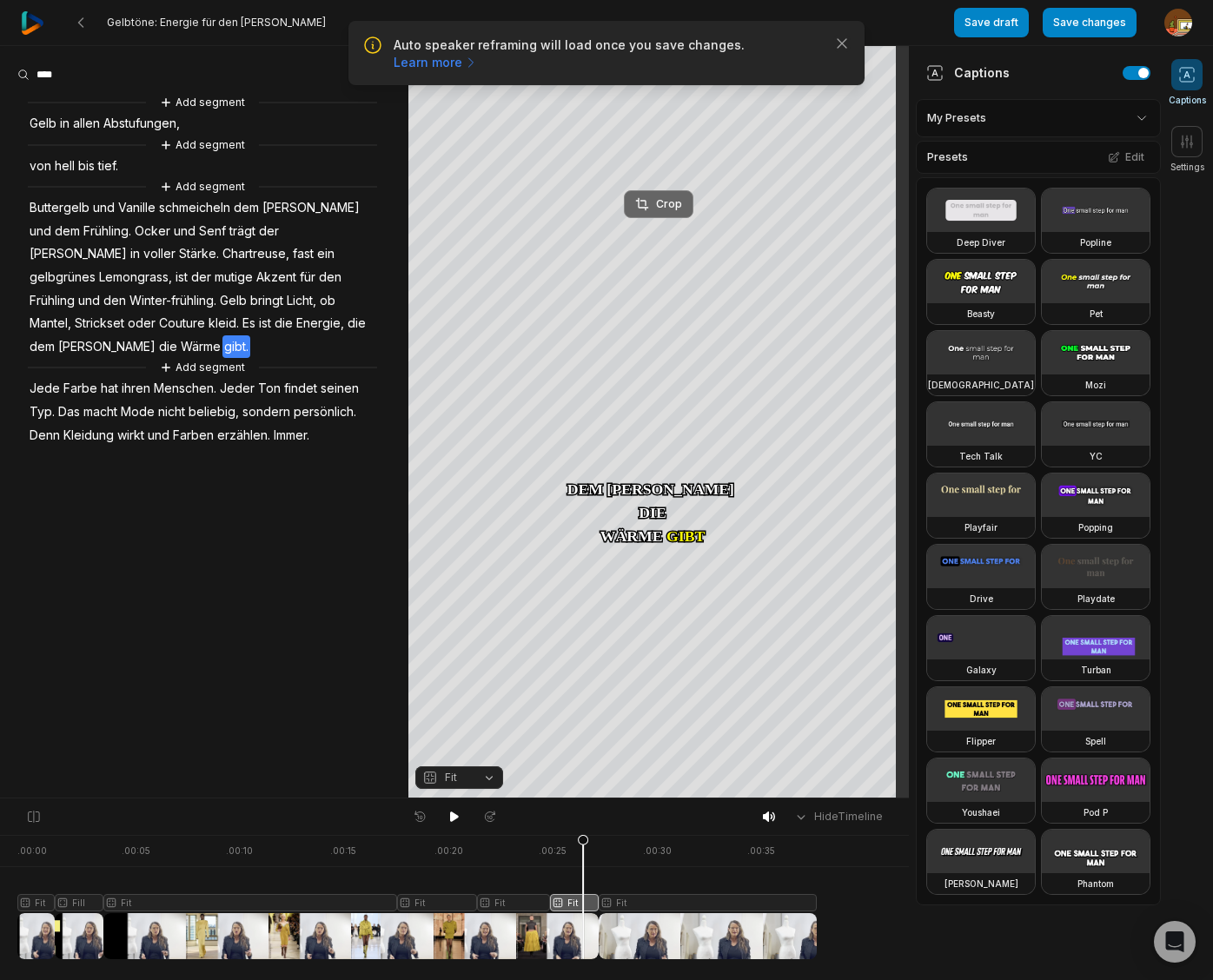
click at [674, 207] on div "Crop" at bounding box center [659, 204] width 47 height 16
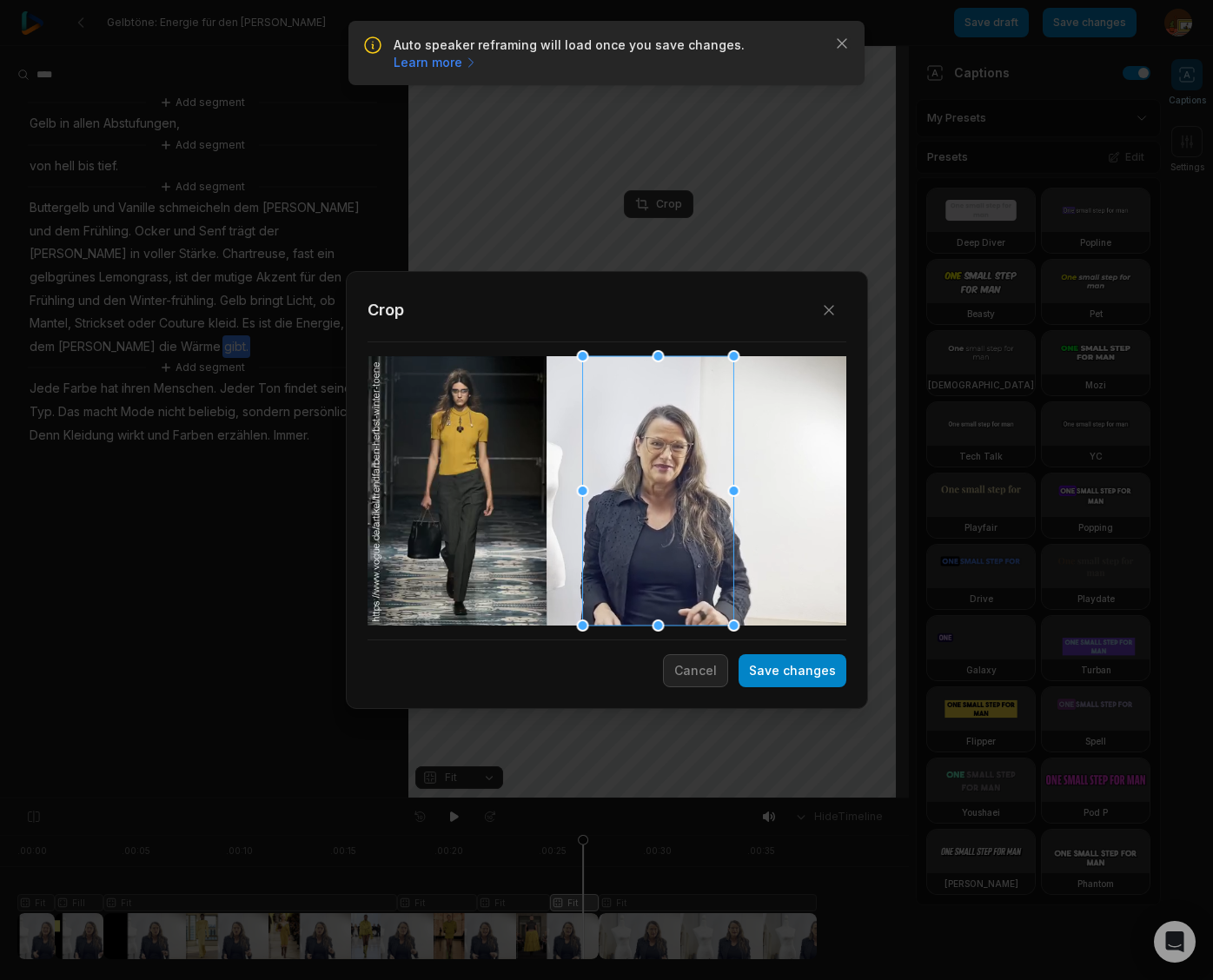
drag, startPoint x: 637, startPoint y: 459, endPoint x: 688, endPoint y: 466, distance: 51.5
click at [688, 466] on div at bounding box center [657, 491] width 151 height 270
click at [793, 670] on button "Save changes" at bounding box center [792, 670] width 108 height 33
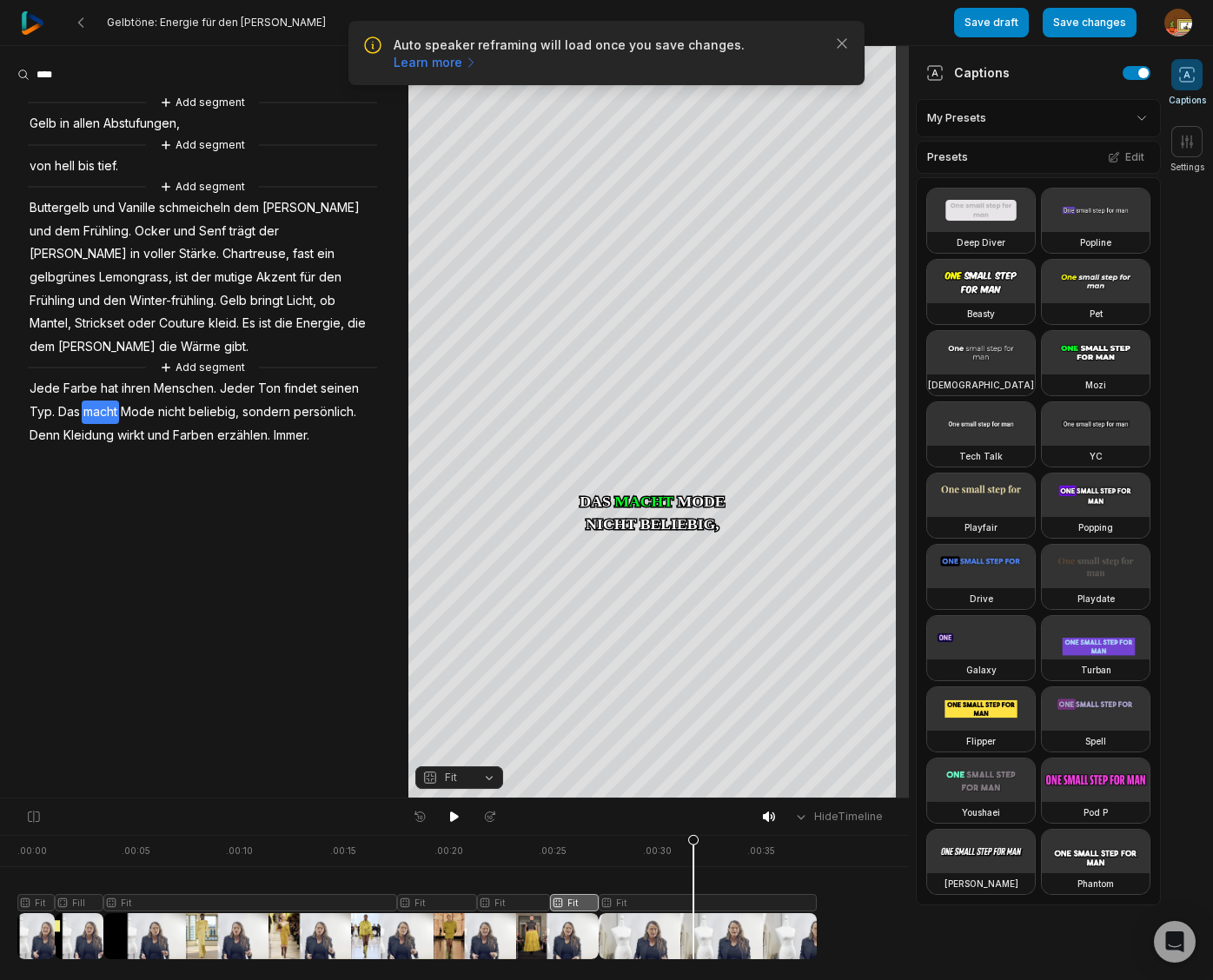
click at [693, 899] on div at bounding box center [417, 897] width 799 height 124
click at [664, 198] on div "Crop" at bounding box center [659, 204] width 47 height 16
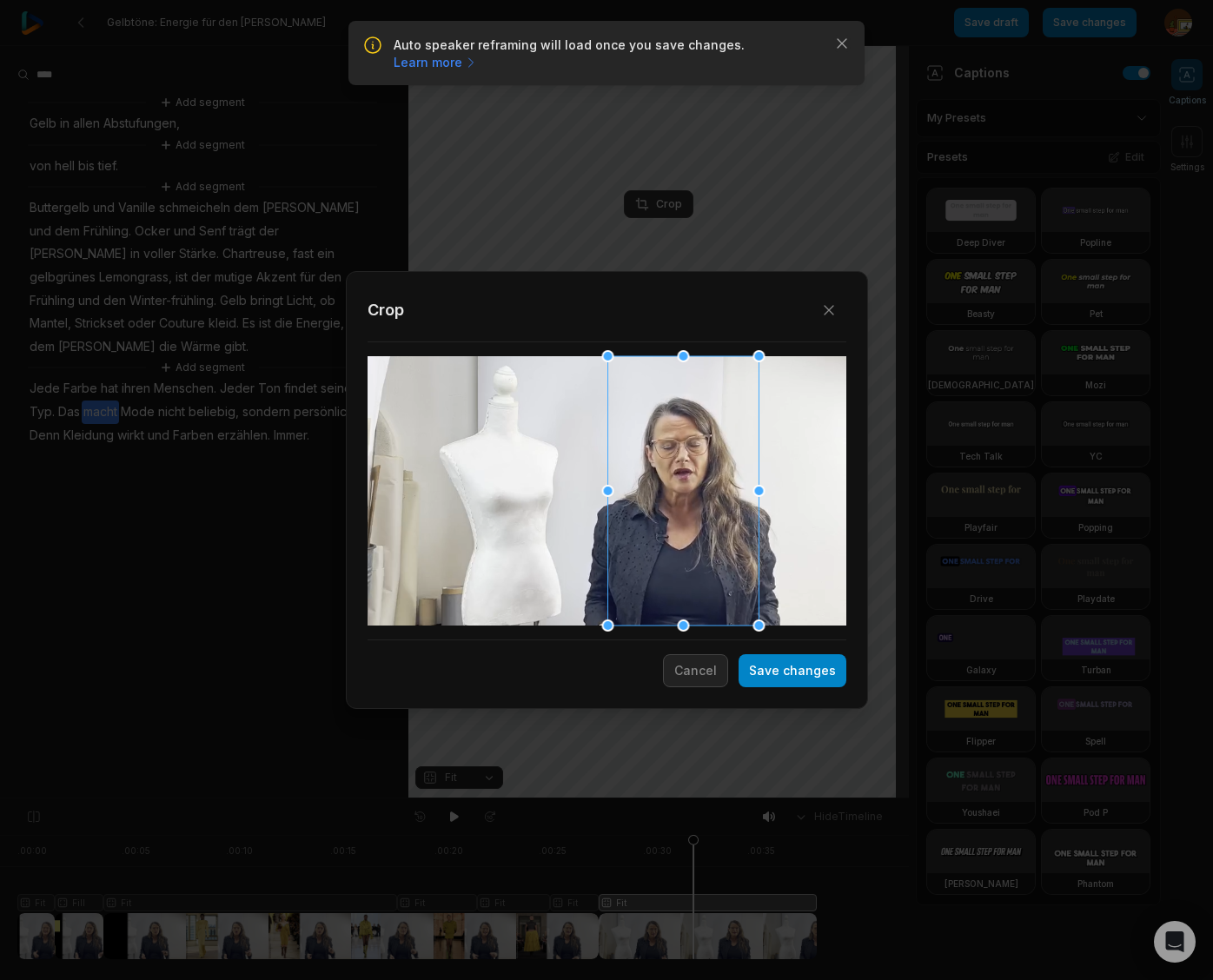
drag, startPoint x: 636, startPoint y: 549, endPoint x: 712, endPoint y: 554, distance: 76.2
click at [712, 554] on div at bounding box center [683, 491] width 151 height 270
click at [793, 677] on button "Save changes" at bounding box center [792, 670] width 108 height 33
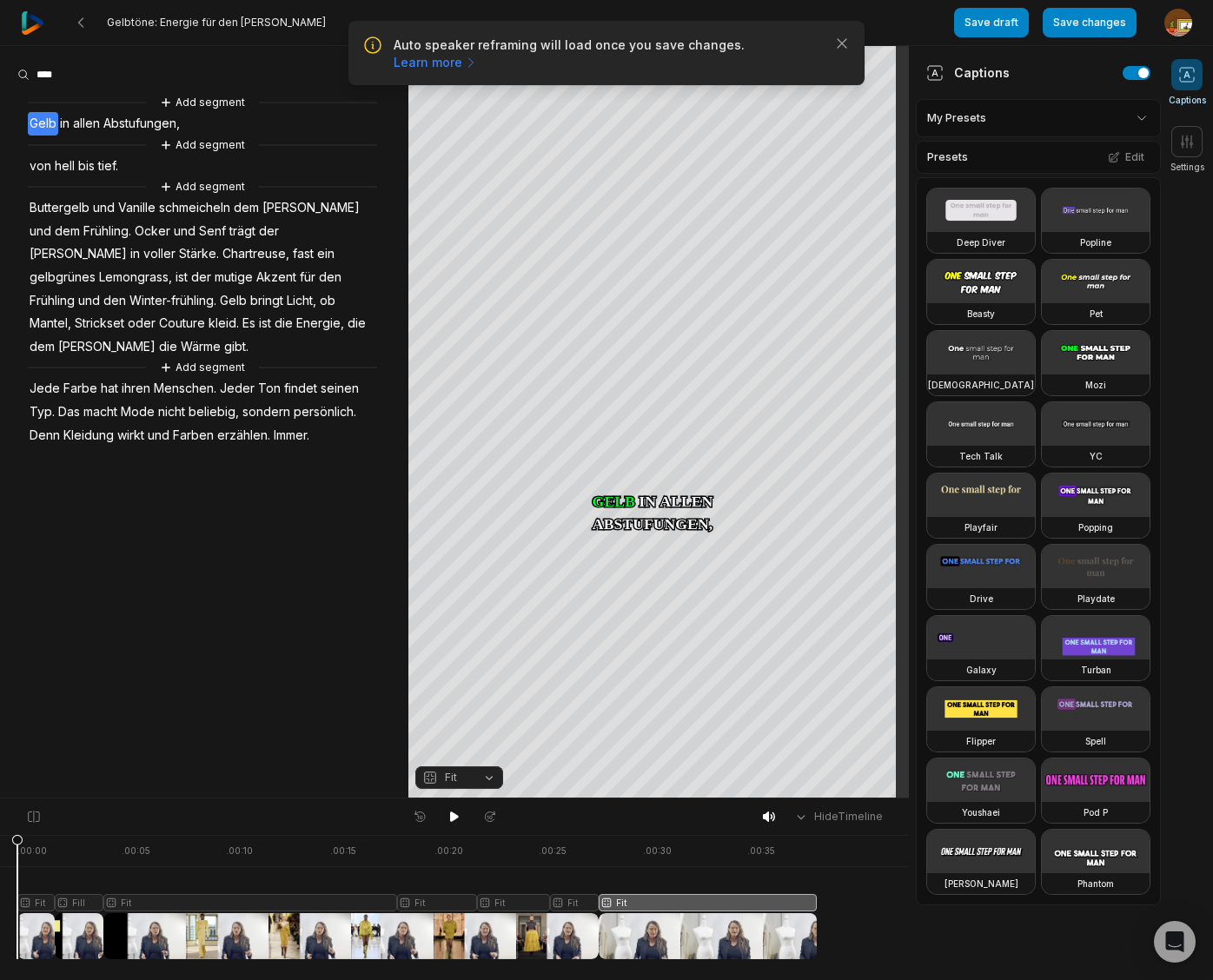
drag, startPoint x: 691, startPoint y: 842, endPoint x: -122, endPoint y: 919, distance: 816.6
click at [0, 919] on html "Auto speaker reframing will load once you save changes. Learn more Close Gelbtö…" at bounding box center [606, 490] width 1213 height 980
click at [455, 816] on icon at bounding box center [454, 816] width 9 height 10
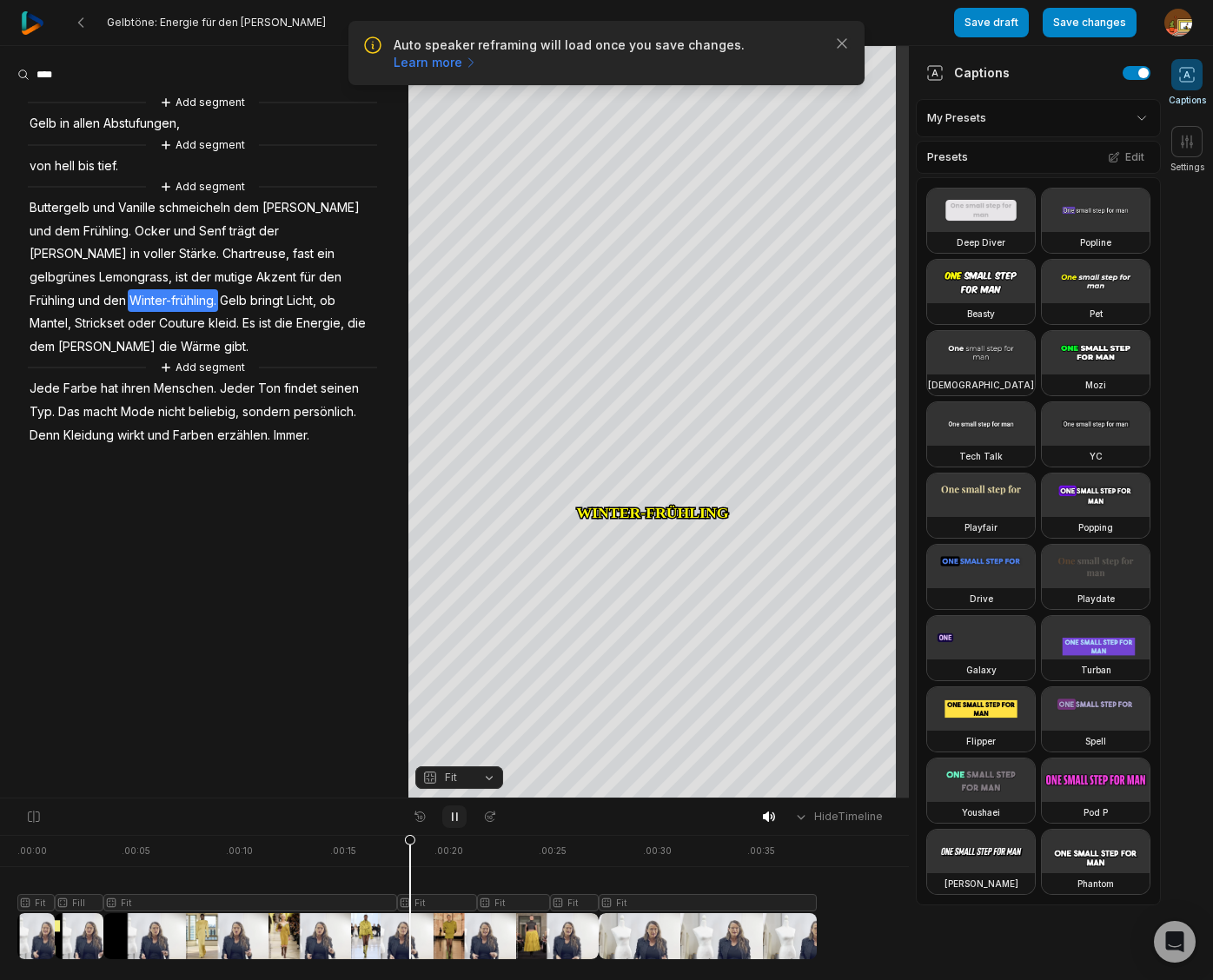
drag, startPoint x: 455, startPoint y: 815, endPoint x: 471, endPoint y: 804, distance: 19.4
click at [455, 815] on icon at bounding box center [454, 816] width 14 height 14
click at [97, 266] on span "gelbgrünes" at bounding box center [62, 277] width 69 height 24
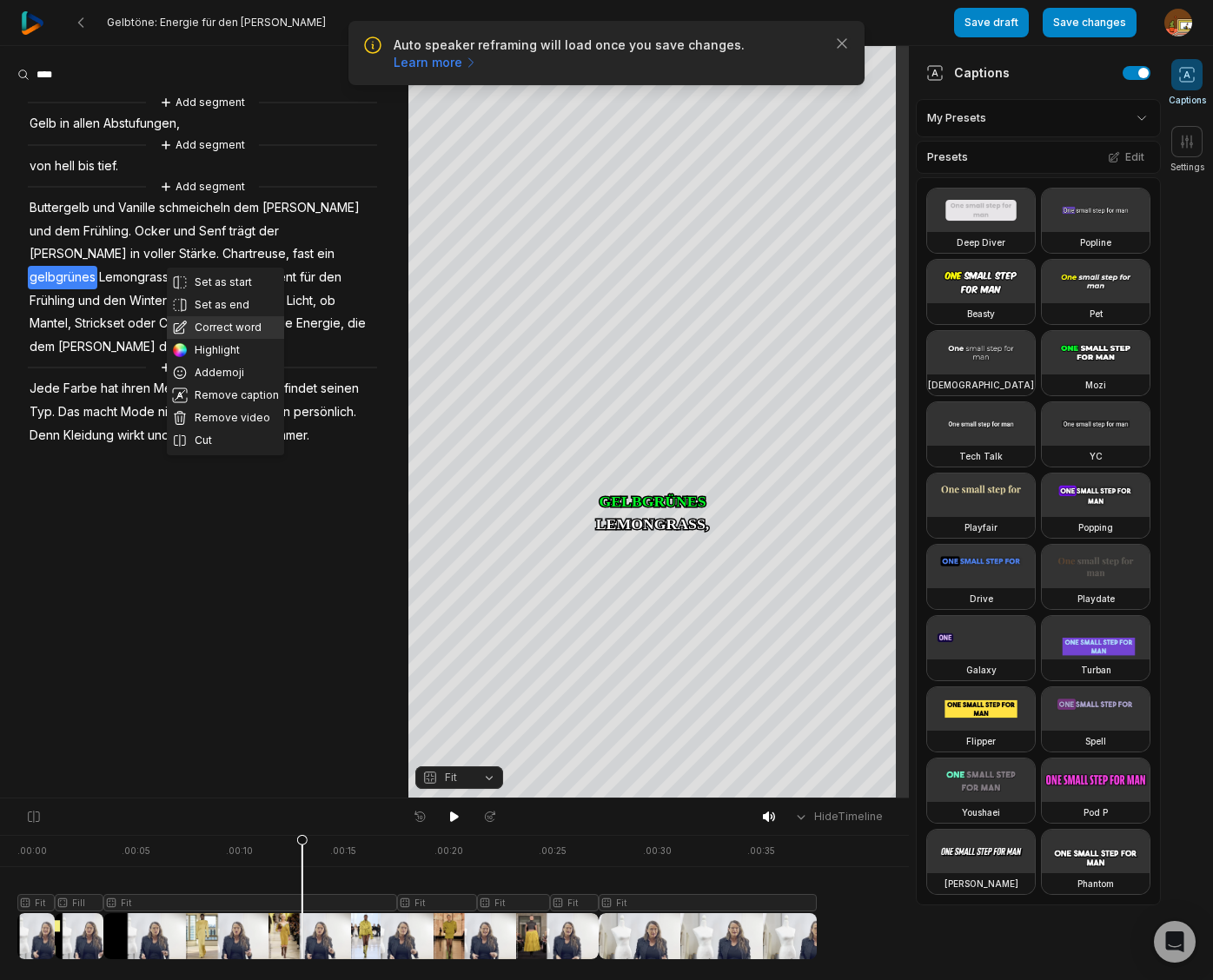
click at [218, 326] on button "Correct word" at bounding box center [226, 327] width 117 height 23
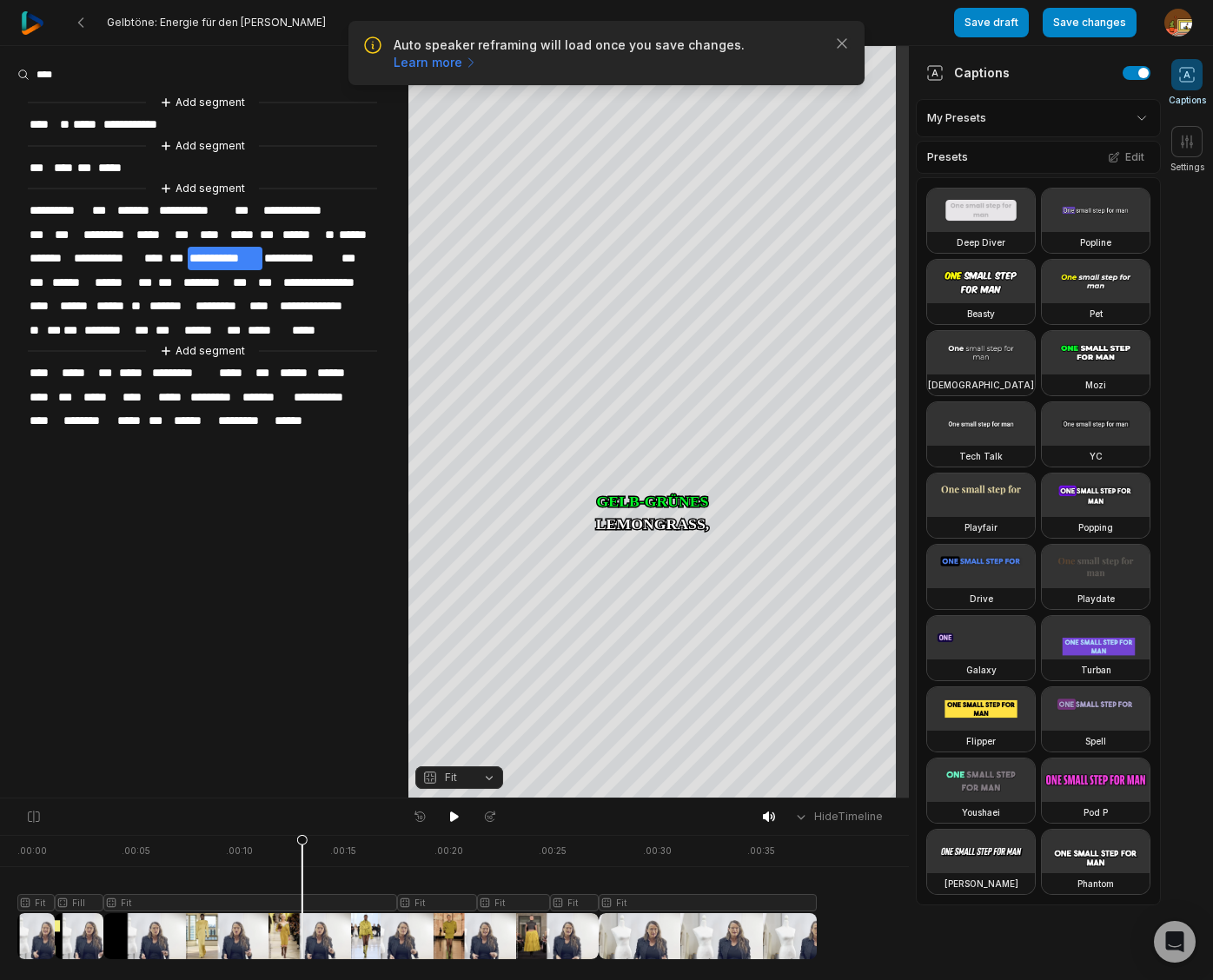
drag, startPoint x: 454, startPoint y: 817, endPoint x: 434, endPoint y: 804, distance: 23.9
click at [454, 817] on icon at bounding box center [454, 816] width 9 height 10
click at [1090, 29] on button "Save changes" at bounding box center [1089, 23] width 94 height 30
click at [79, 26] on icon at bounding box center [81, 23] width 14 height 14
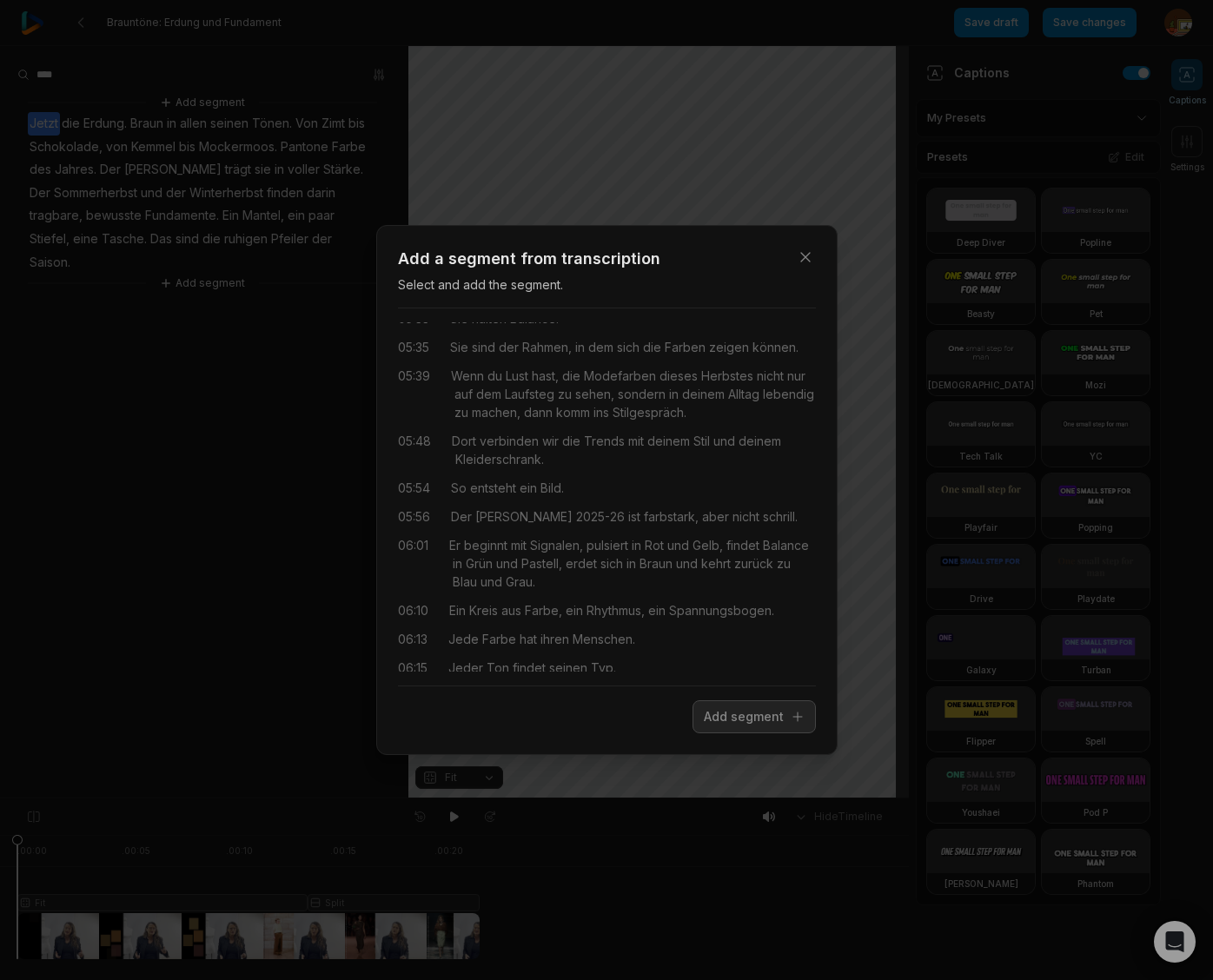
scroll to position [368, 0]
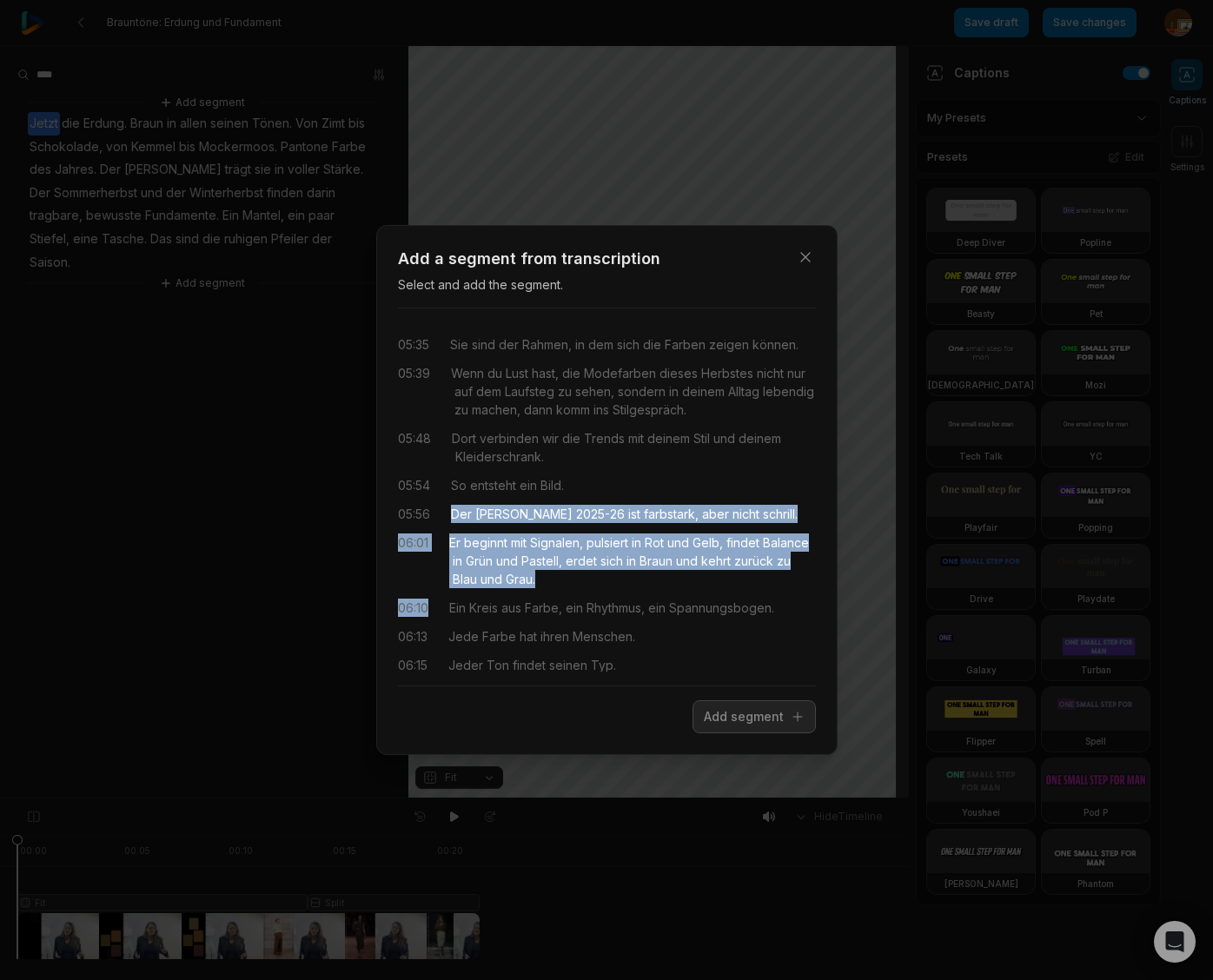
drag, startPoint x: 451, startPoint y: 514, endPoint x: 622, endPoint y: 592, distance: 187.9
click at [622, 592] on div "04:57 Und schließlich das Blau, das den Kreis schließt. 05:00 Luissons Blue war…" at bounding box center [606, 496] width 417 height 349
click at [757, 724] on button "Add segment" at bounding box center [754, 717] width 123 height 33
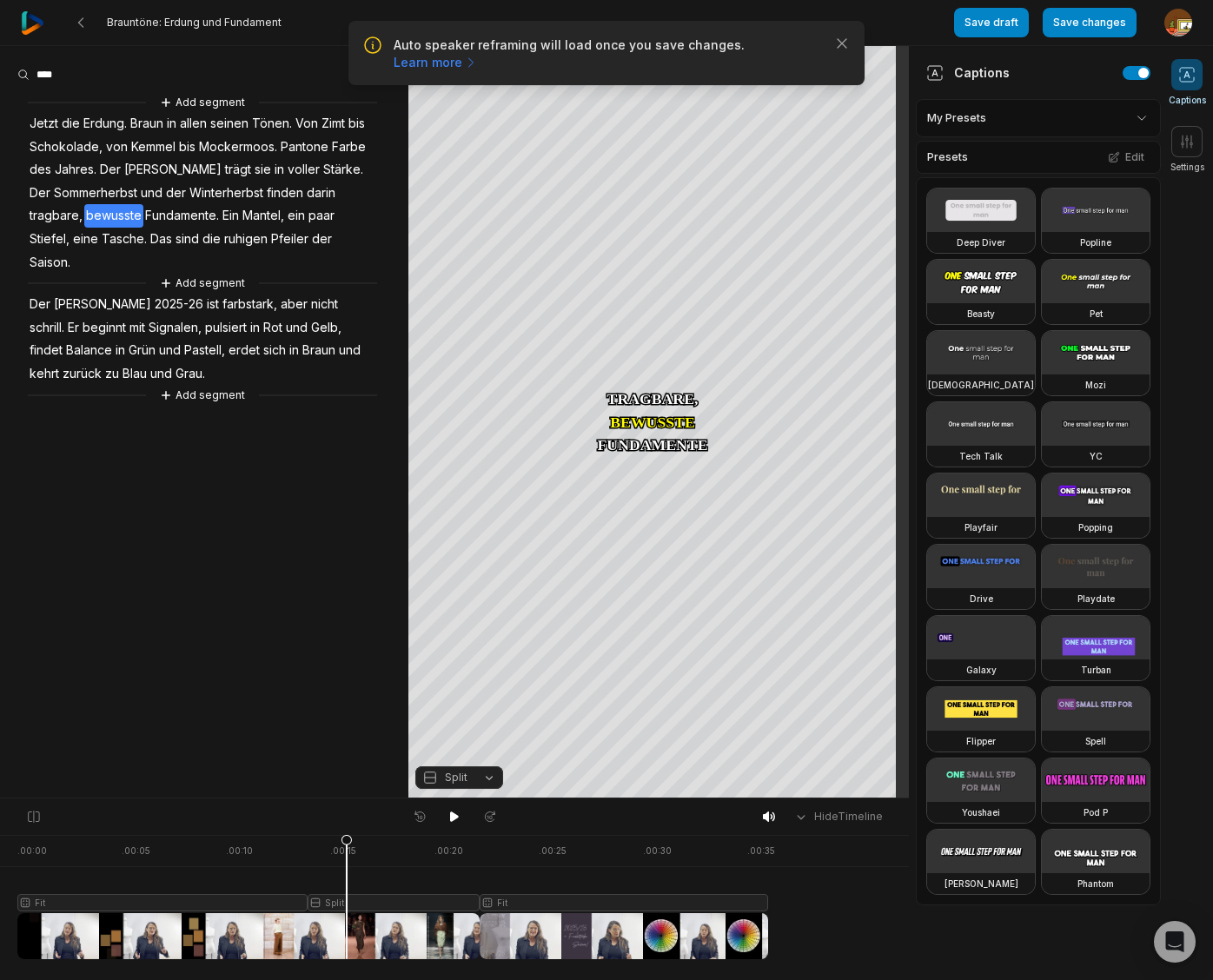
drag, startPoint x: 19, startPoint y: 843, endPoint x: 382, endPoint y: 880, distance: 364.9
click at [347, 858] on icon at bounding box center [347, 900] width 11 height 132
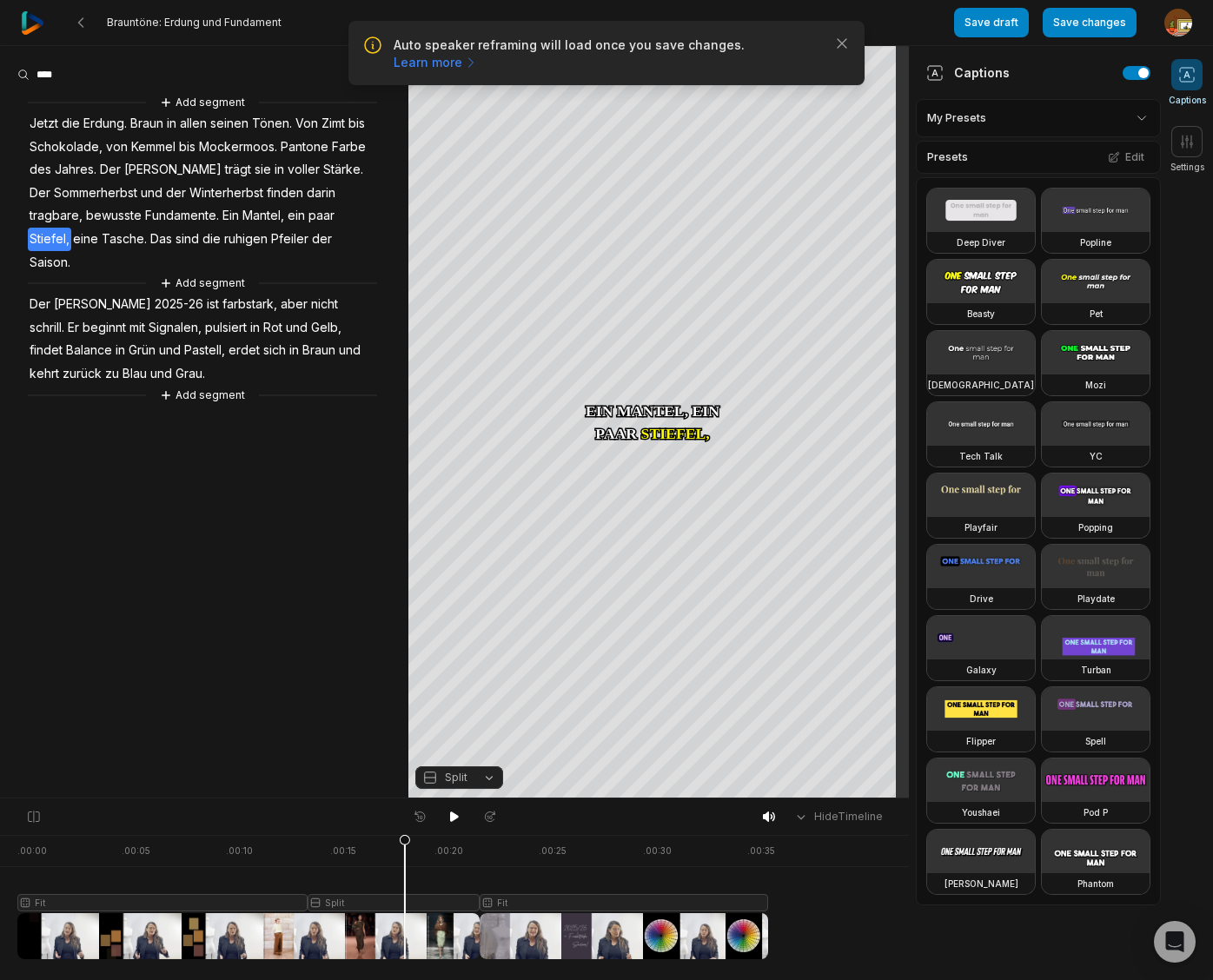
click at [405, 902] on div at bounding box center [393, 897] width 751 height 124
click at [492, 779] on button "Split" at bounding box center [459, 777] width 88 height 23
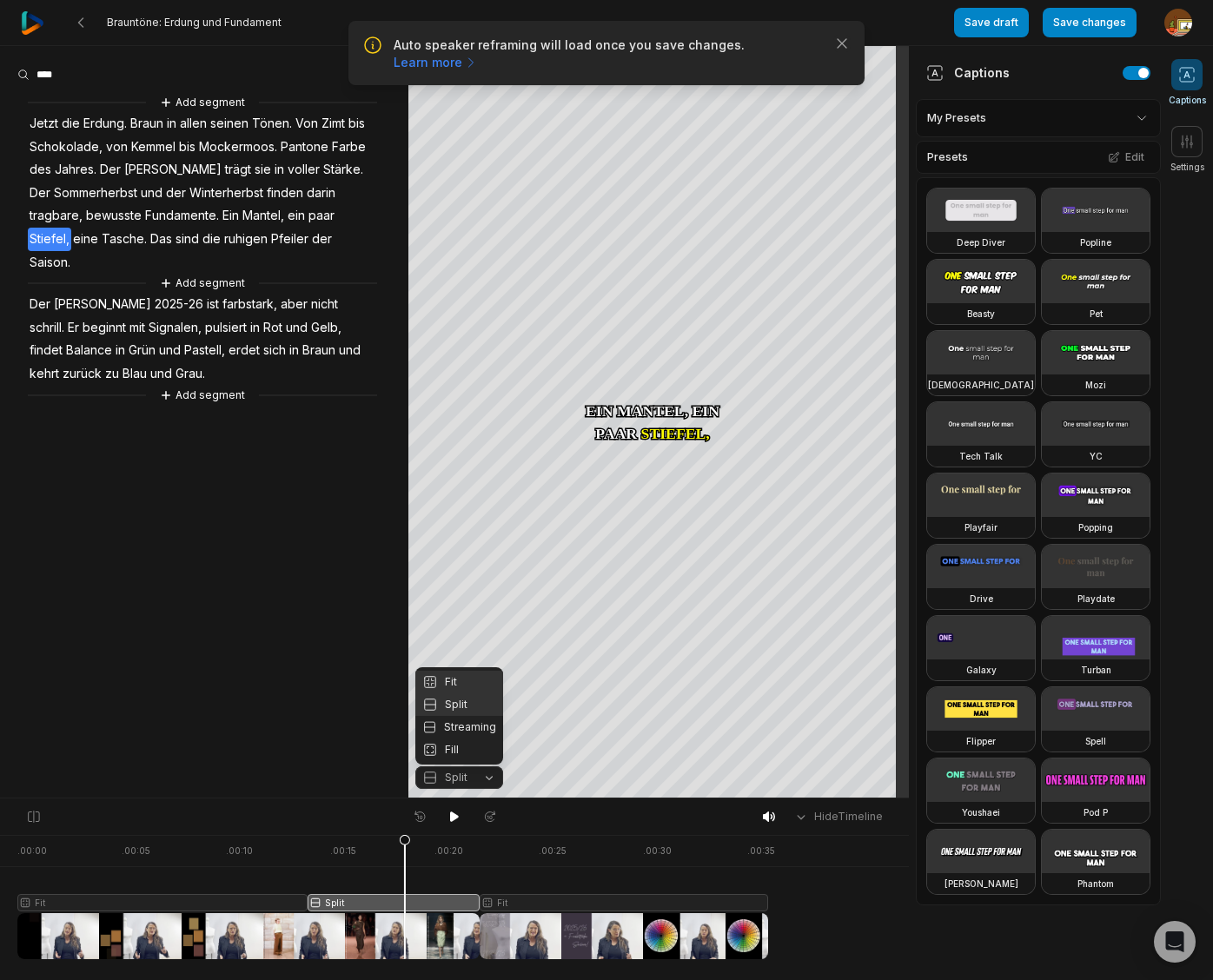
click at [466, 690] on div "Fit" at bounding box center [459, 682] width 88 height 23
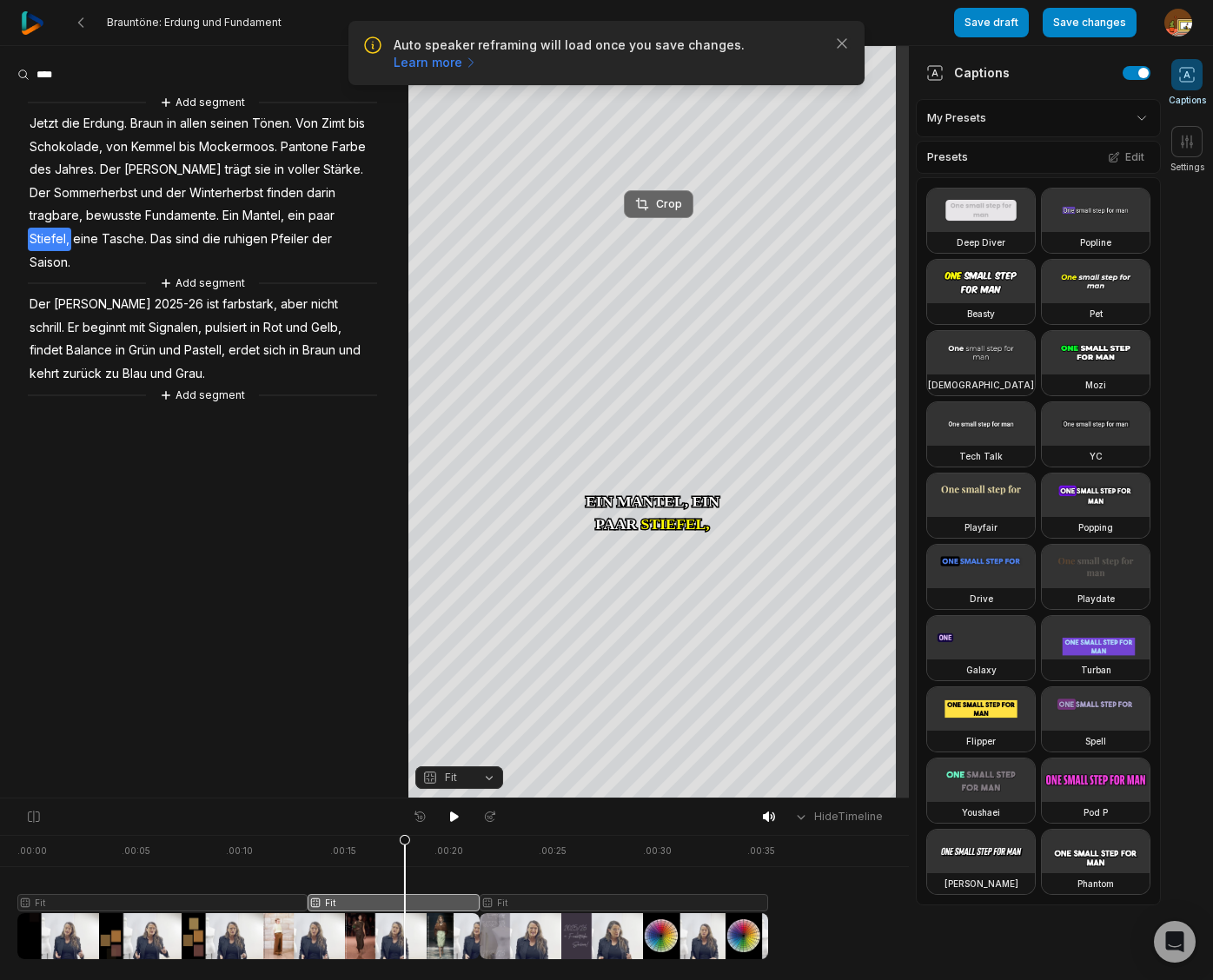
click at [669, 209] on div "Crop" at bounding box center [659, 204] width 47 height 16
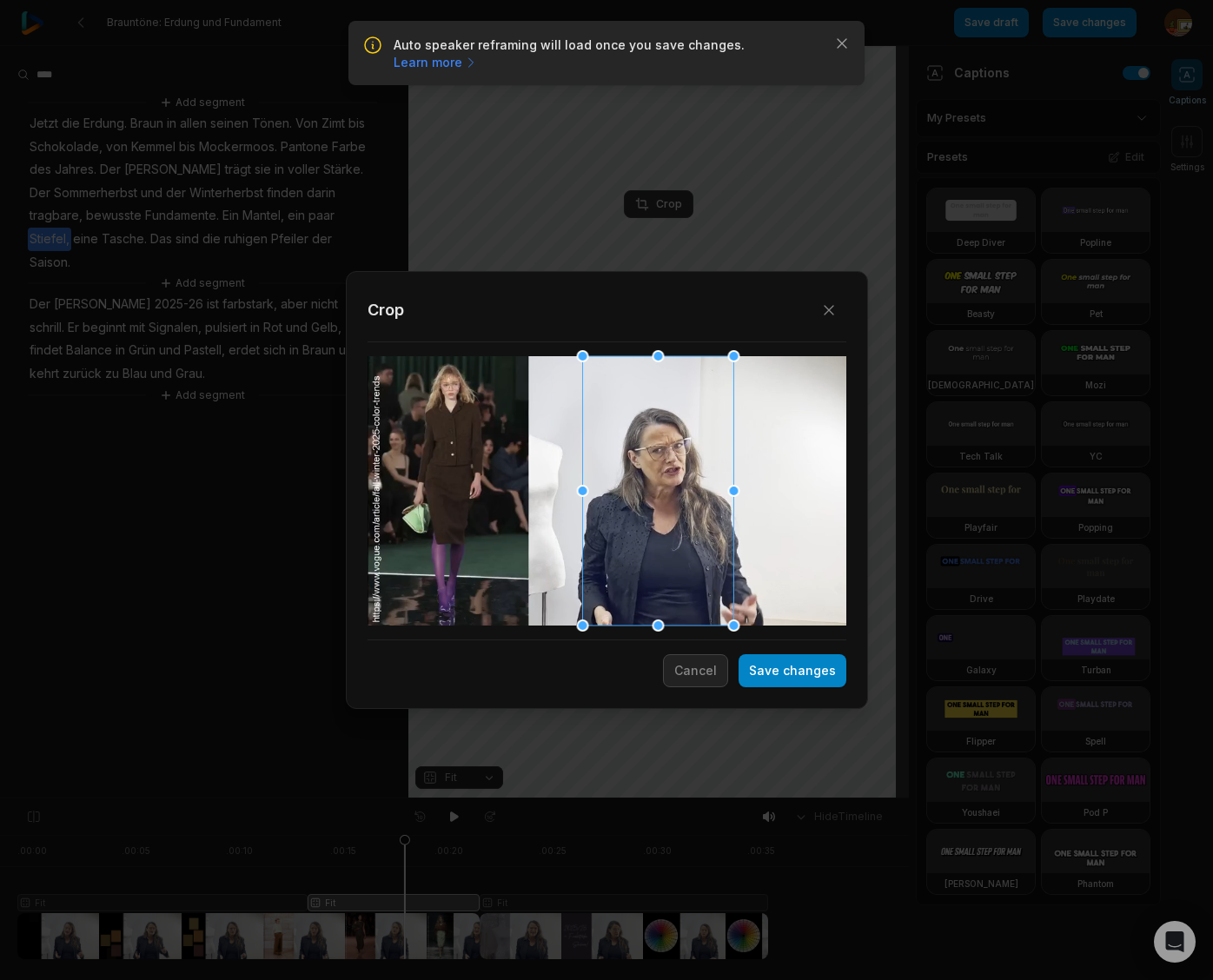
drag, startPoint x: 619, startPoint y: 522, endPoint x: 670, endPoint y: 523, distance: 51.0
click at [670, 523] on div at bounding box center [657, 491] width 151 height 270
click at [808, 675] on button "Save changes" at bounding box center [792, 670] width 108 height 33
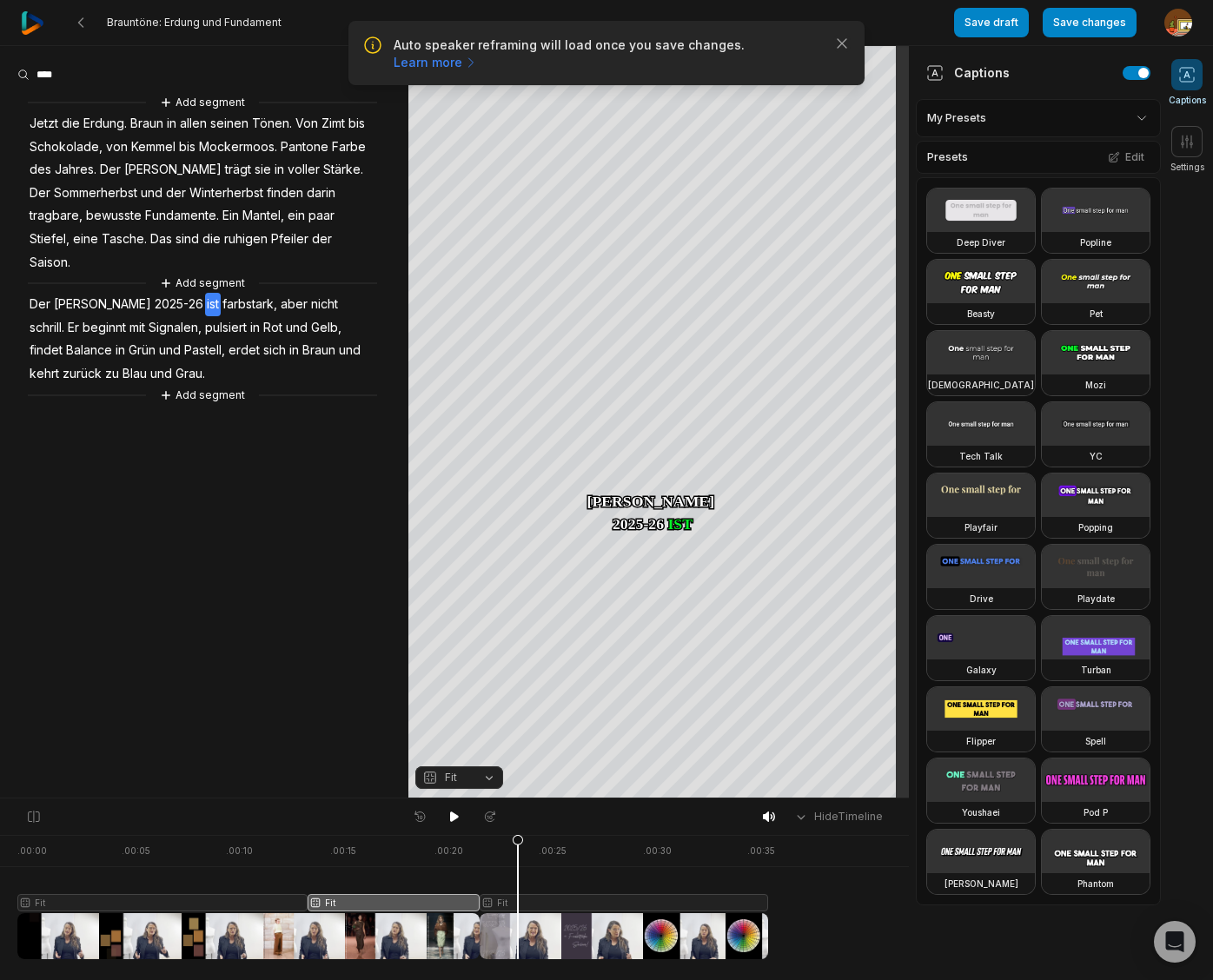
drag, startPoint x: 404, startPoint y: 842, endPoint x: 518, endPoint y: 852, distance: 114.4
click at [518, 852] on icon at bounding box center [518, 900] width 11 height 132
click at [487, 778] on button "Fit" at bounding box center [459, 777] width 88 height 23
click at [466, 701] on div "Split" at bounding box center [459, 704] width 88 height 23
click at [486, 780] on button "Split" at bounding box center [459, 777] width 88 height 23
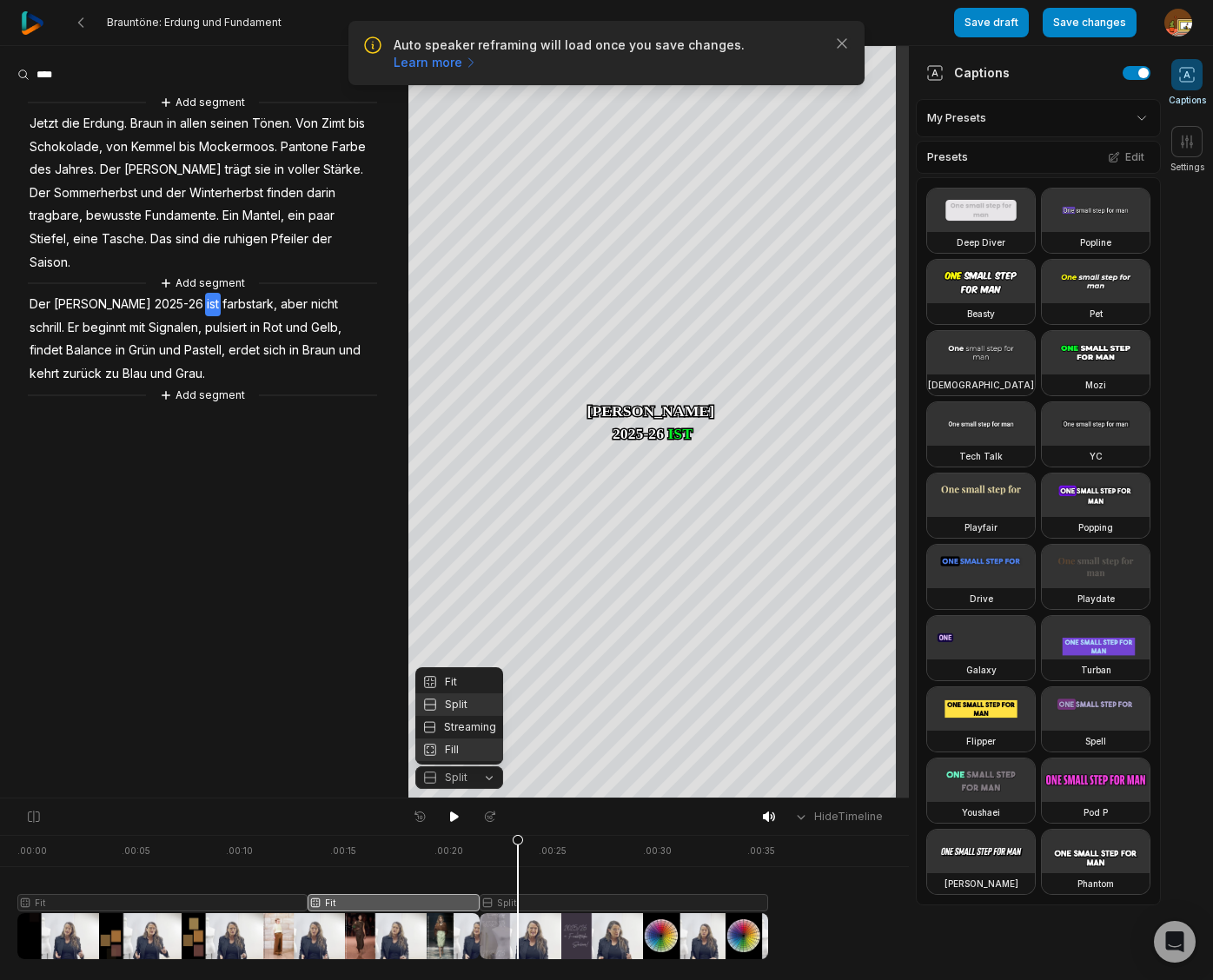
click at [456, 751] on div "Fill" at bounding box center [459, 750] width 88 height 23
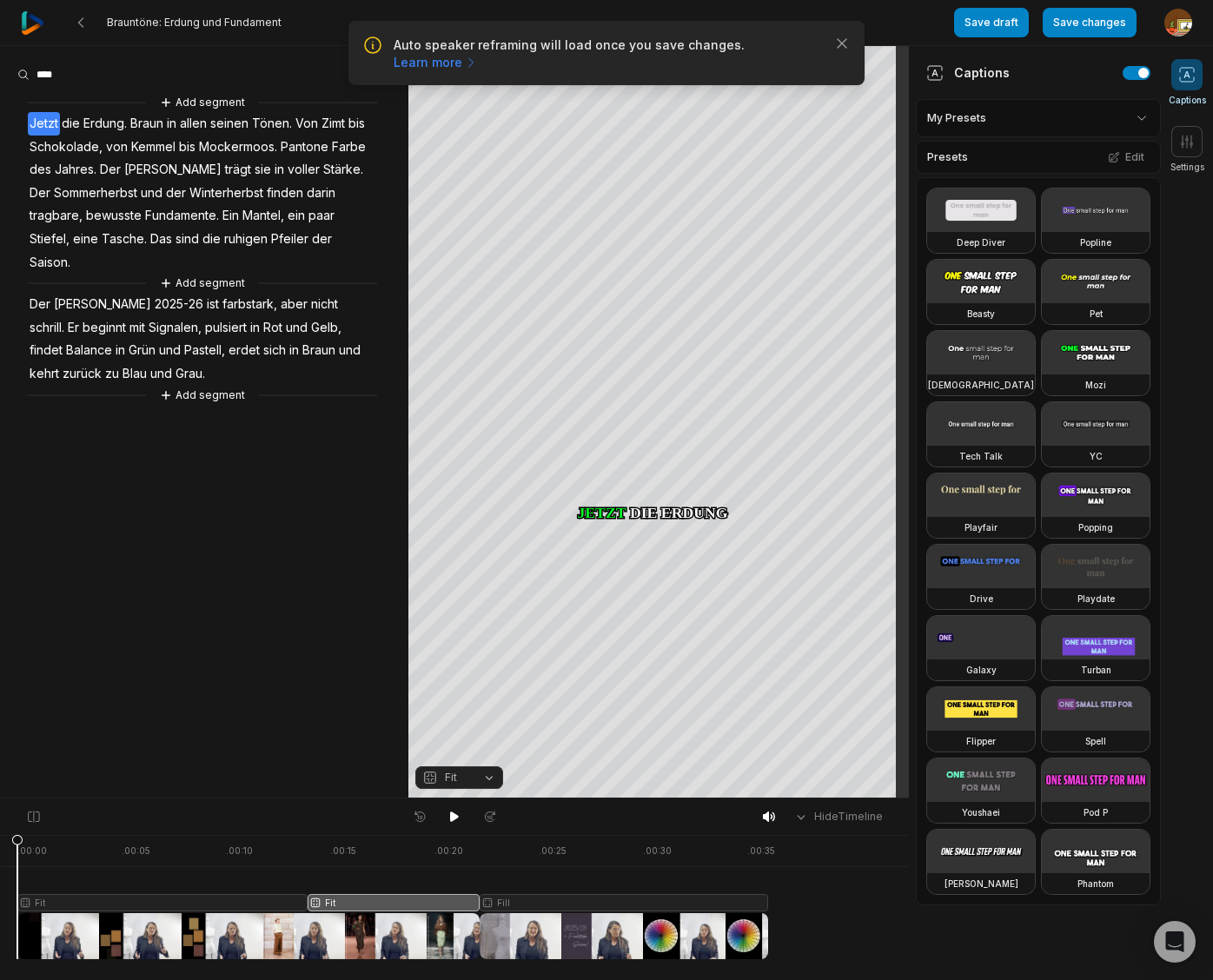
drag, startPoint x: 517, startPoint y: 838, endPoint x: 9, endPoint y: 873, distance: 509.2
click at [9, 873] on div ". 00:00 . 00:05 . 00:10 . 00:15 . 00:20 . 00:25 . 00:30 . 00:35 Fit Fit Fill" at bounding box center [454, 907] width 908 height 145
click at [102, 118] on span "Erdung." at bounding box center [105, 123] width 47 height 24
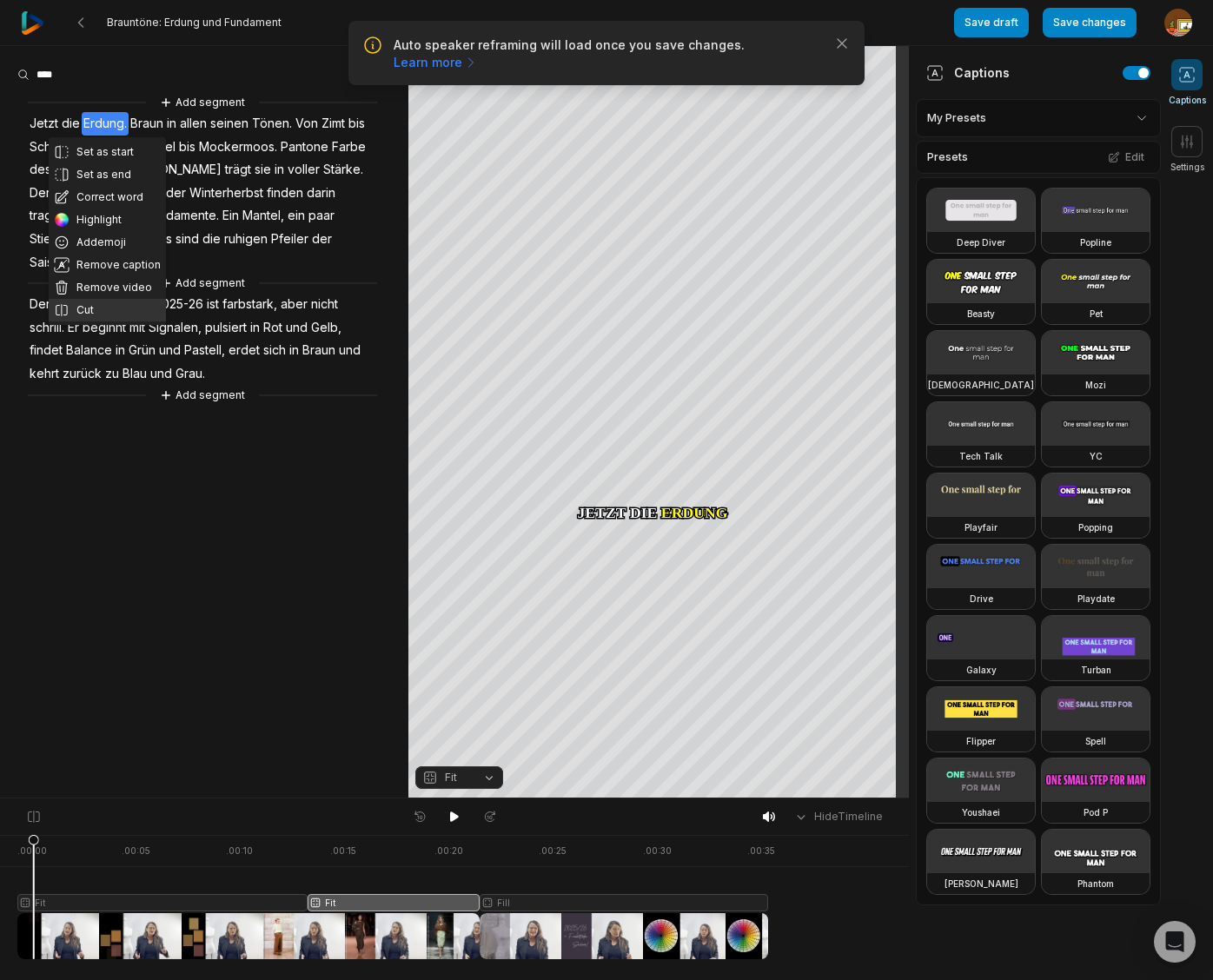
click at [103, 307] on button "Cut" at bounding box center [108, 310] width 117 height 23
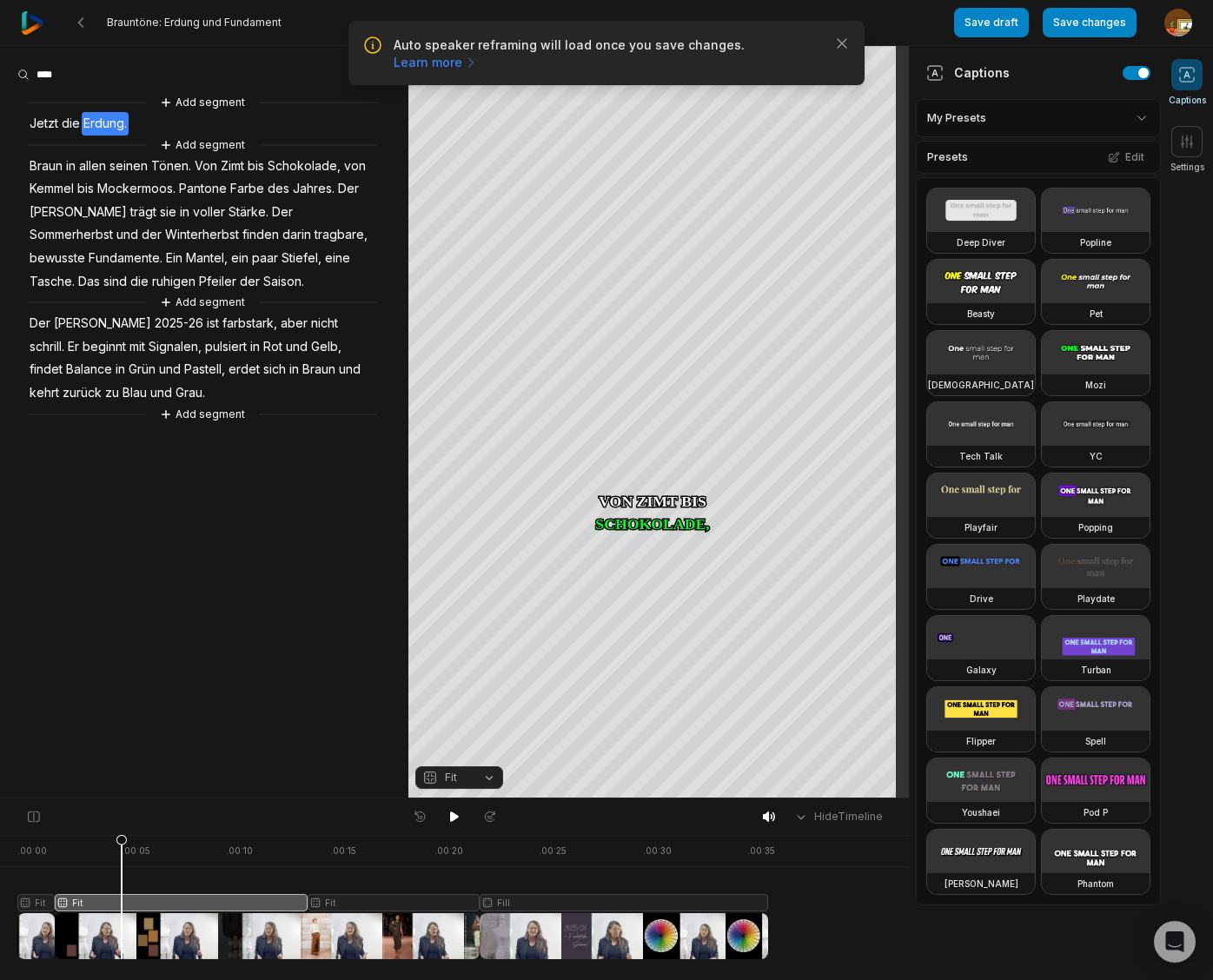
click at [122, 900] on div at bounding box center [393, 897] width 751 height 124
click at [487, 777] on button "Fit" at bounding box center [459, 777] width 88 height 23
click at [453, 749] on div "Fill" at bounding box center [459, 750] width 88 height 23
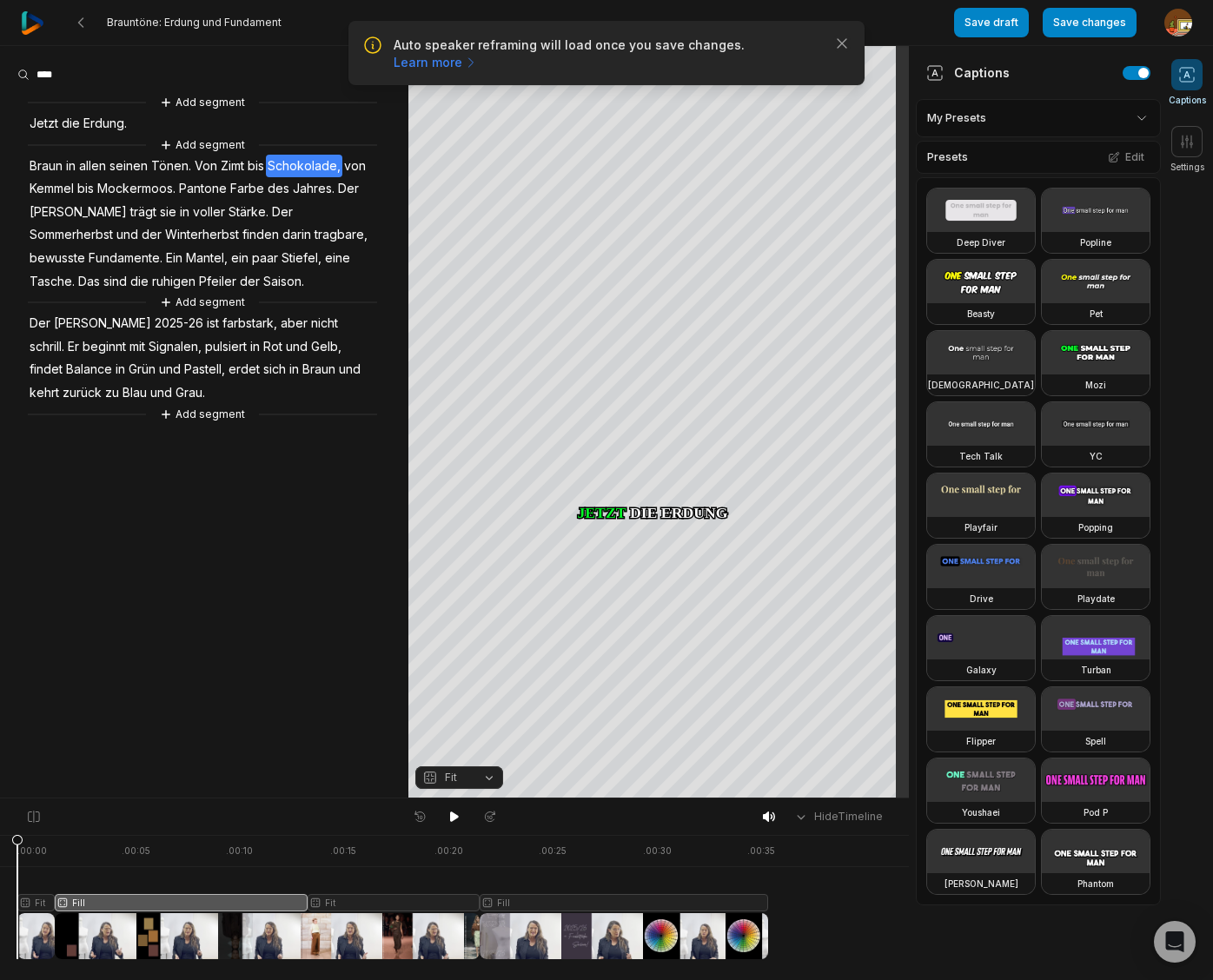
drag, startPoint x: 117, startPoint y: 838, endPoint x: 242, endPoint y: 850, distance: 125.6
click at [0, 842] on html "Auto speaker reframing will load once you save changes. Learn more Close Braunt…" at bounding box center [606, 490] width 1213 height 980
click at [453, 815] on icon at bounding box center [454, 816] width 9 height 10
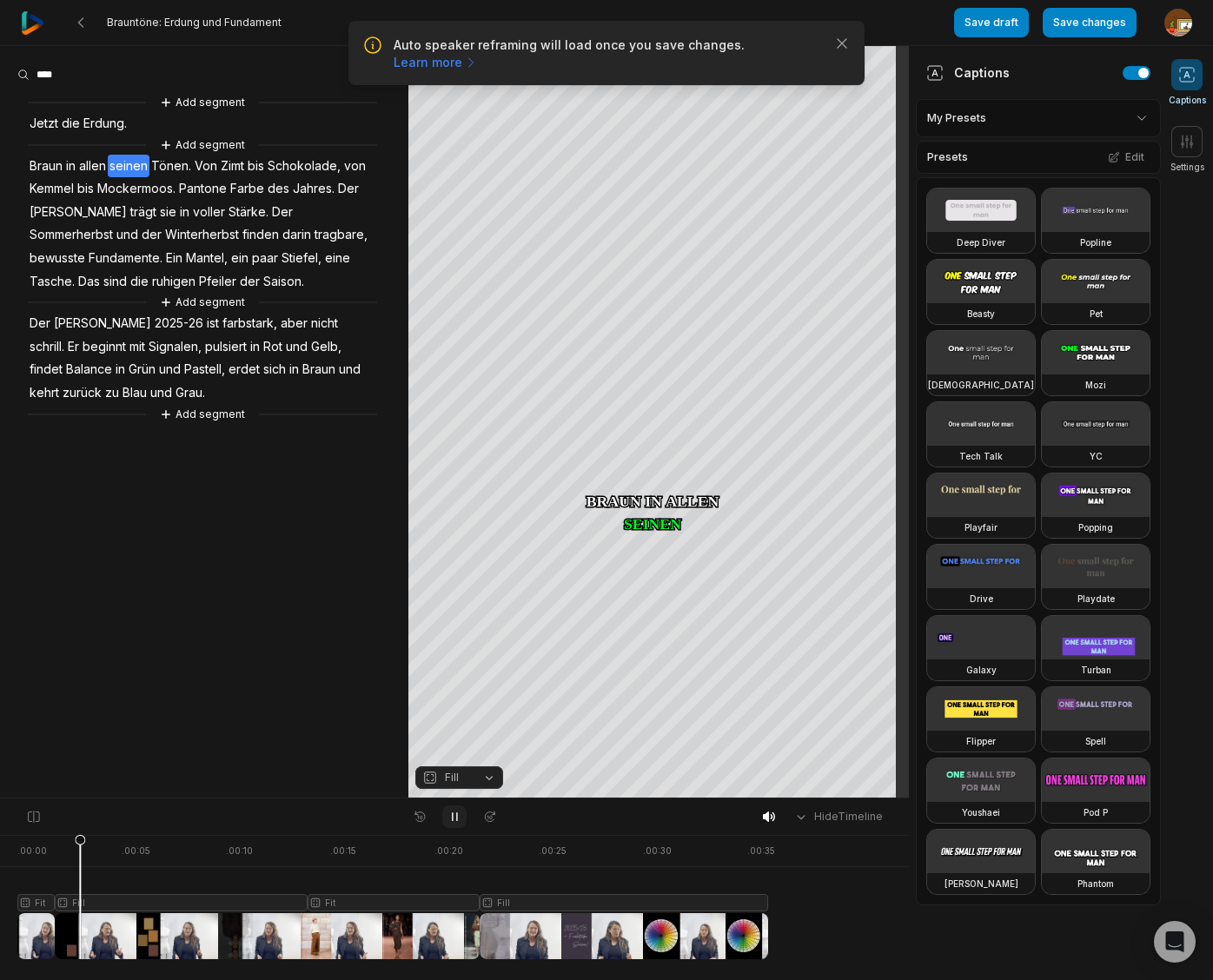
click at [457, 815] on icon at bounding box center [454, 816] width 14 height 14
click at [32, 900] on div at bounding box center [393, 897] width 751 height 124
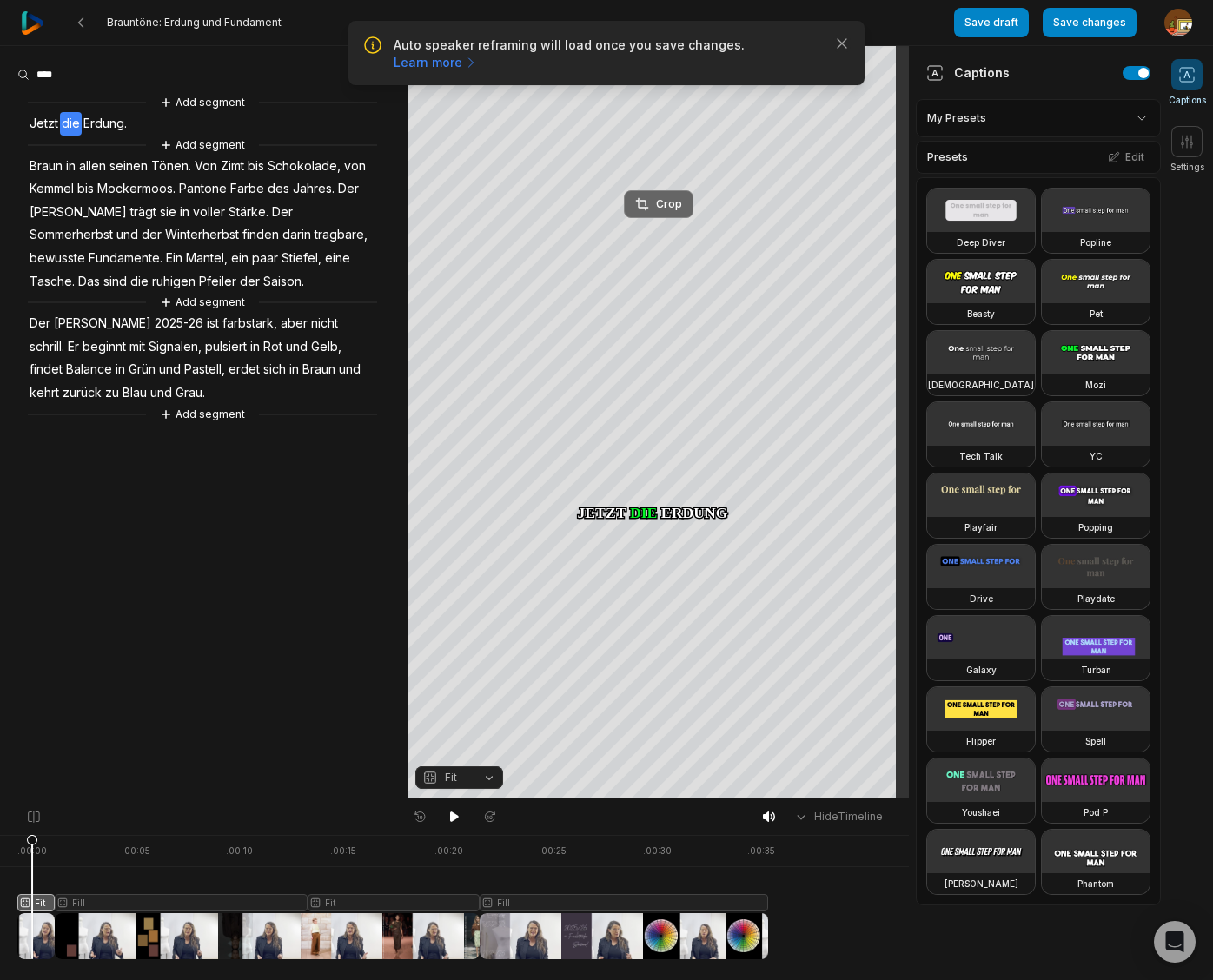
click at [664, 195] on button "Crop" at bounding box center [658, 204] width 69 height 28
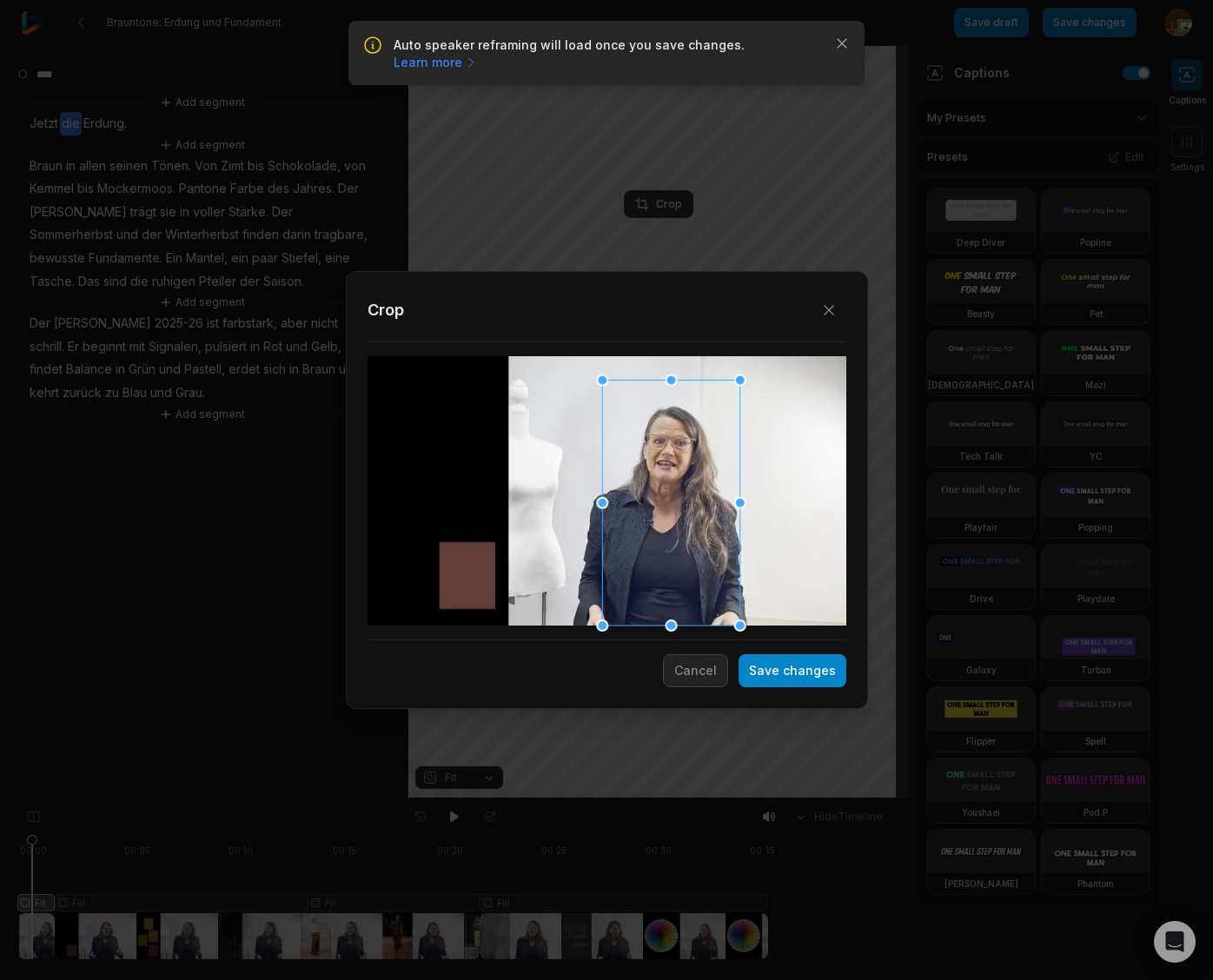
drag, startPoint x: 590, startPoint y: 360, endPoint x: 620, endPoint y: 434, distance: 79.8
click at [593, 798] on div "Close Crop Save changes Cancel" at bounding box center [606, 798] width 1213 height 0
drag, startPoint x: 649, startPoint y: 544, endPoint x: 643, endPoint y: 533, distance: 12.5
click at [643, 533] on div at bounding box center [665, 491] width 137 height 245
drag, startPoint x: 594, startPoint y: 366, endPoint x: 603, endPoint y: 391, distance: 26.6
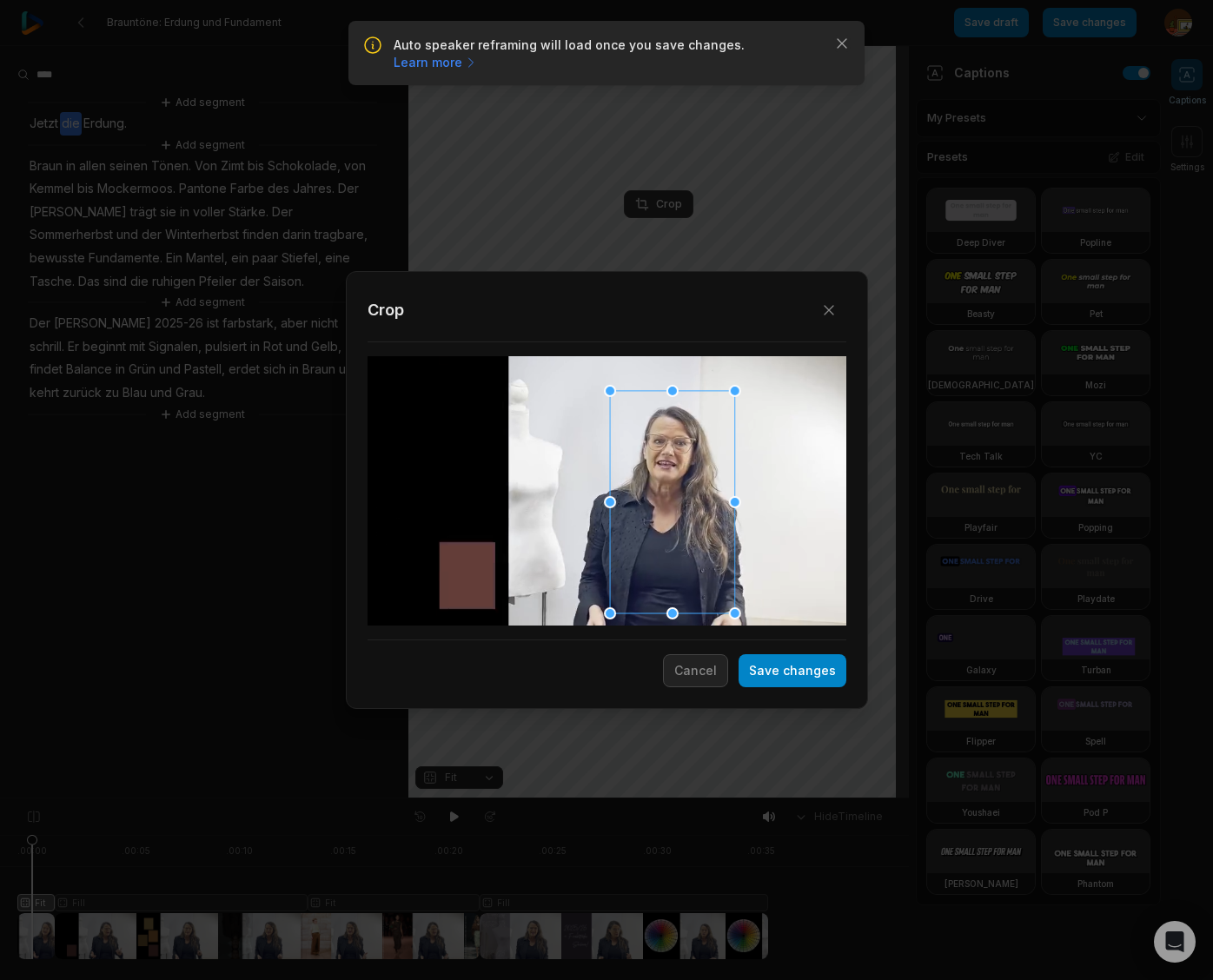
click at [603, 798] on div "Close Crop Save changes Cancel" at bounding box center [606, 798] width 1213 height 0
drag, startPoint x: 630, startPoint y: 548, endPoint x: 626, endPoint y: 531, distance: 17.5
click at [626, 531] on div at bounding box center [667, 485] width 125 height 222
click at [797, 676] on button "Save changes" at bounding box center [792, 670] width 108 height 33
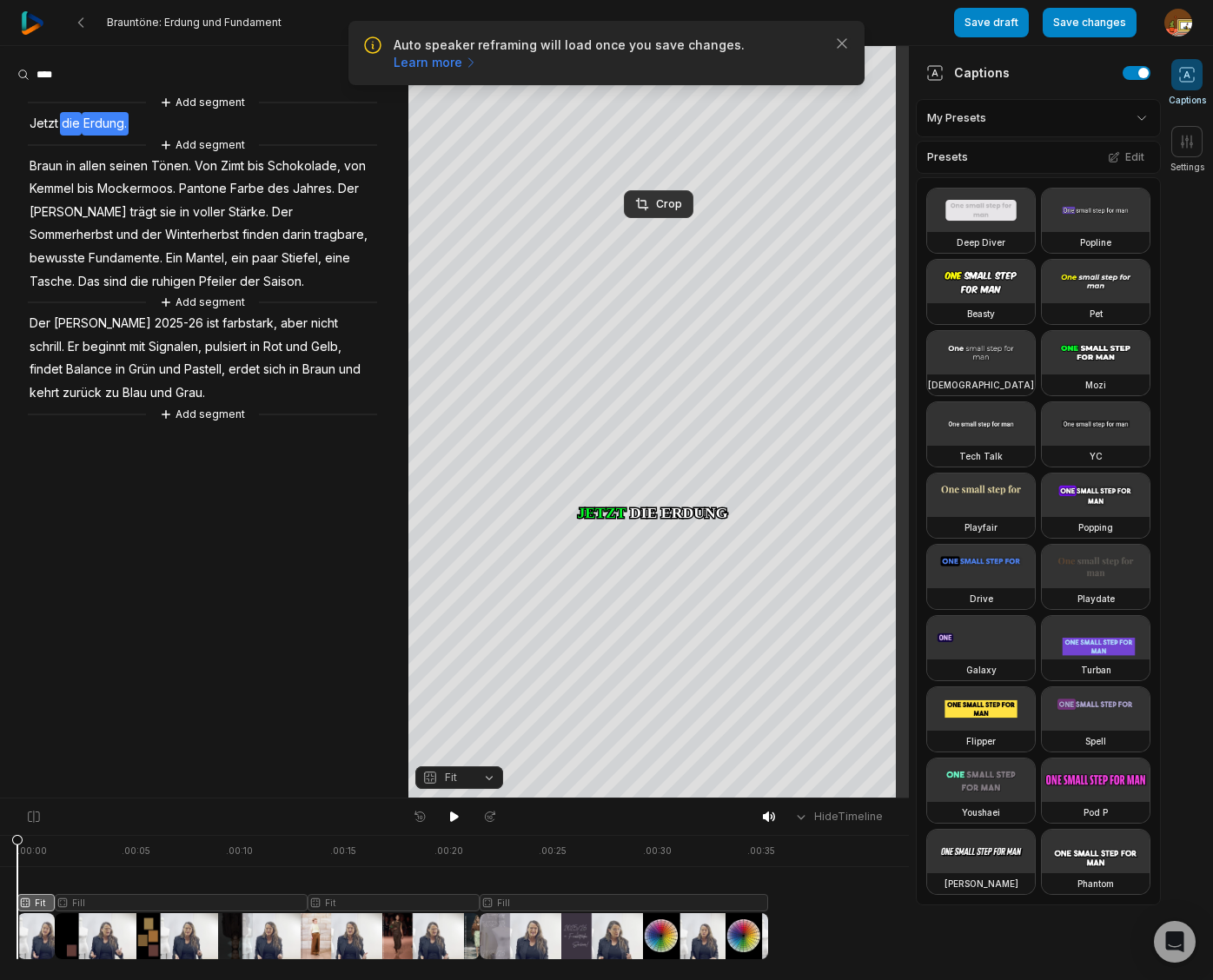
drag, startPoint x: 31, startPoint y: 838, endPoint x: -44, endPoint y: 834, distance: 75.1
click at [0, 834] on html "Auto speaker reframing will load once you save changes. Learn more Close Braunt…" at bounding box center [606, 490] width 1213 height 980
drag, startPoint x: 452, startPoint y: 819, endPoint x: 290, endPoint y: 763, distance: 171.4
click at [425, 811] on div at bounding box center [453, 816] width 95 height 23
click at [455, 816] on icon at bounding box center [454, 816] width 9 height 10
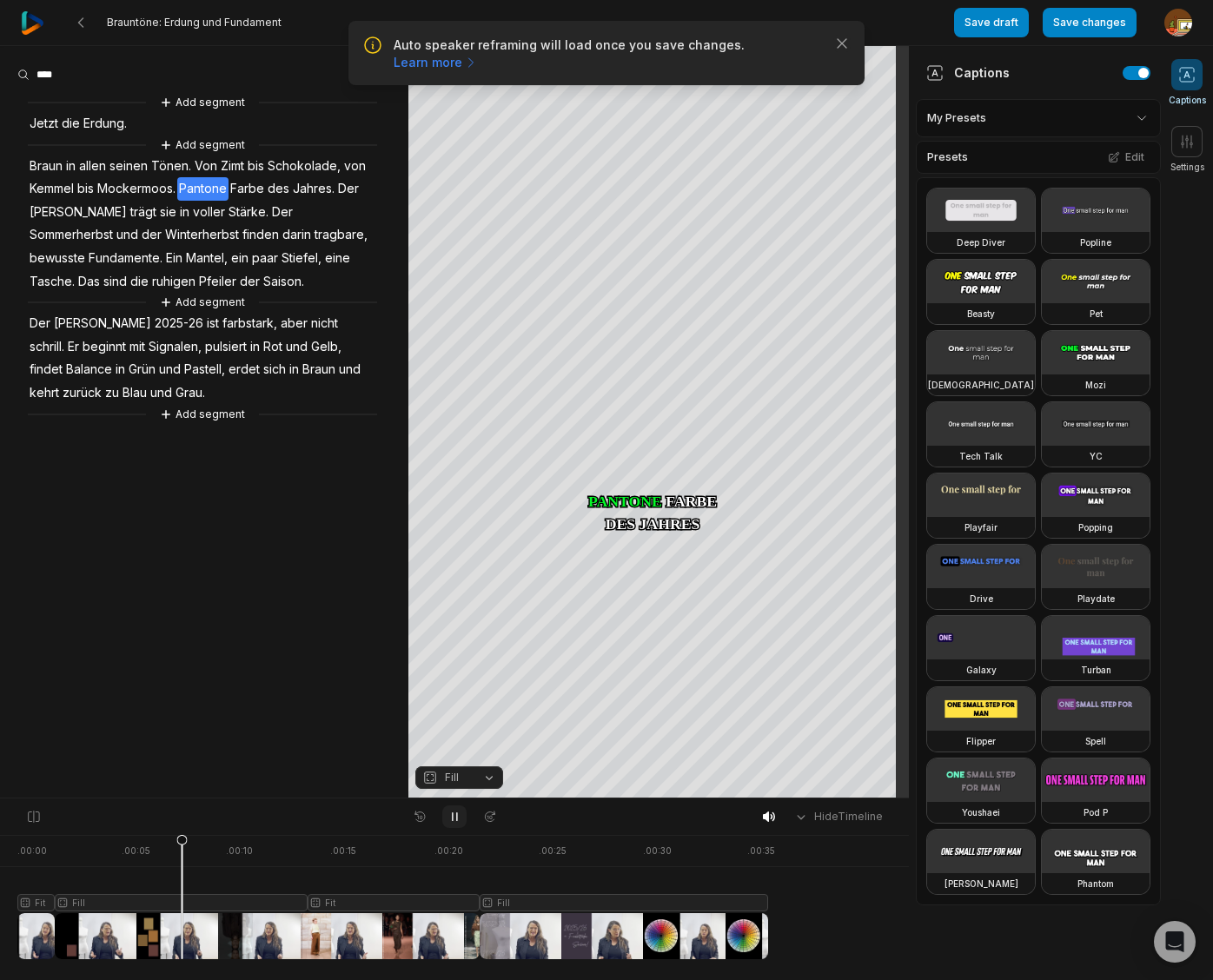
click at [459, 815] on icon at bounding box center [454, 816] width 14 height 14
click at [51, 188] on span "Kemmel" at bounding box center [52, 188] width 48 height 24
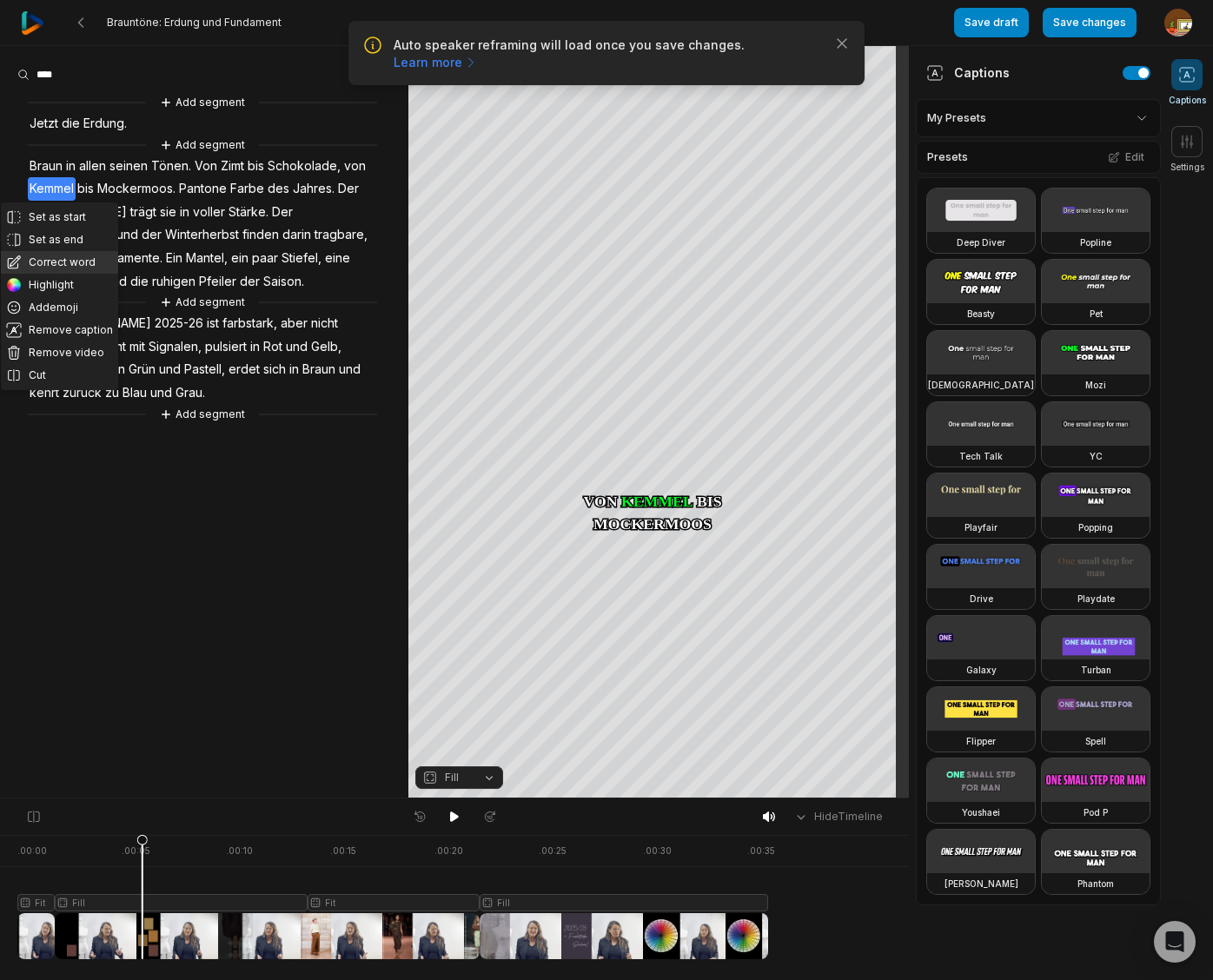
click at [58, 256] on button "Correct word" at bounding box center [60, 262] width 117 height 23
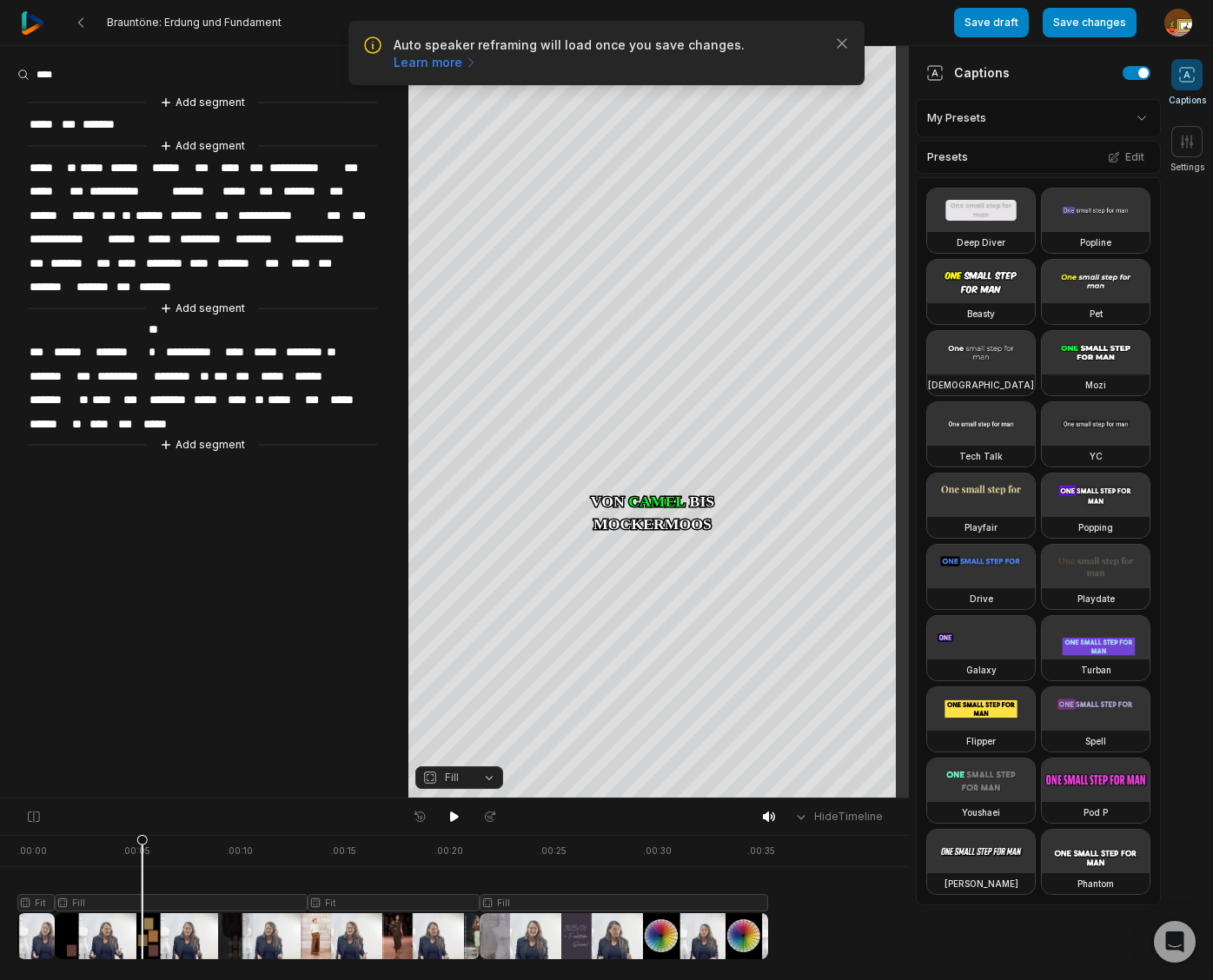
click at [132, 190] on span "**********" at bounding box center [129, 191] width 82 height 24
click at [160, 186] on span "**********" at bounding box center [131, 191] width 88 height 24
click at [184, 190] on span "*******" at bounding box center [207, 191] width 51 height 24
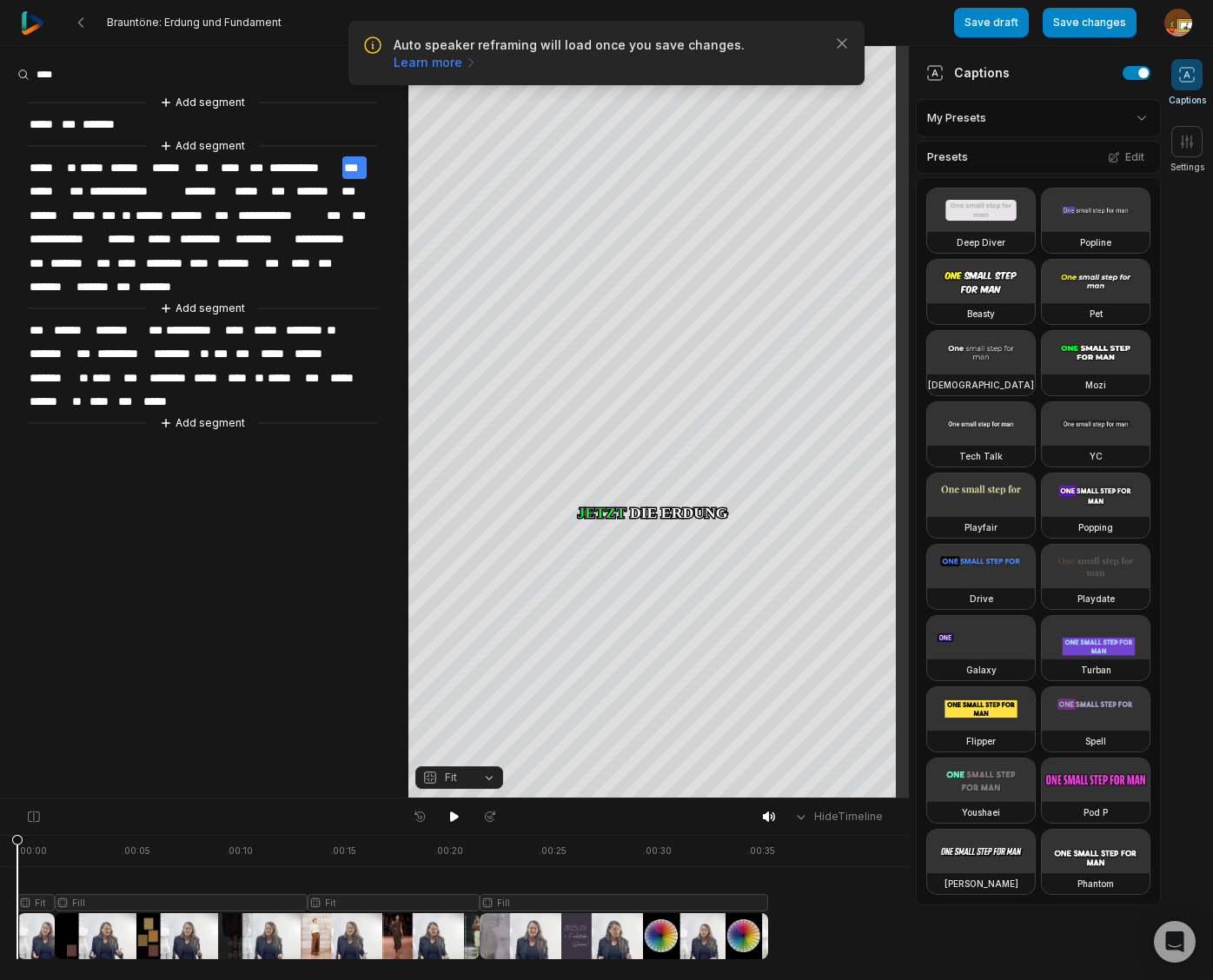
drag, startPoint x: 140, startPoint y: 840, endPoint x: 242, endPoint y: 858, distance: 103.6
click at [0, 852] on html "Auto speaker reframing will load once you save changes. Learn more Close Braunt…" at bounding box center [606, 490] width 1213 height 980
click at [452, 818] on icon at bounding box center [454, 816] width 9 height 10
drag, startPoint x: 320, startPoint y: 839, endPoint x: 102, endPoint y: 849, distance: 218.2
click at [102, 849] on icon at bounding box center [108, 900] width 11 height 132
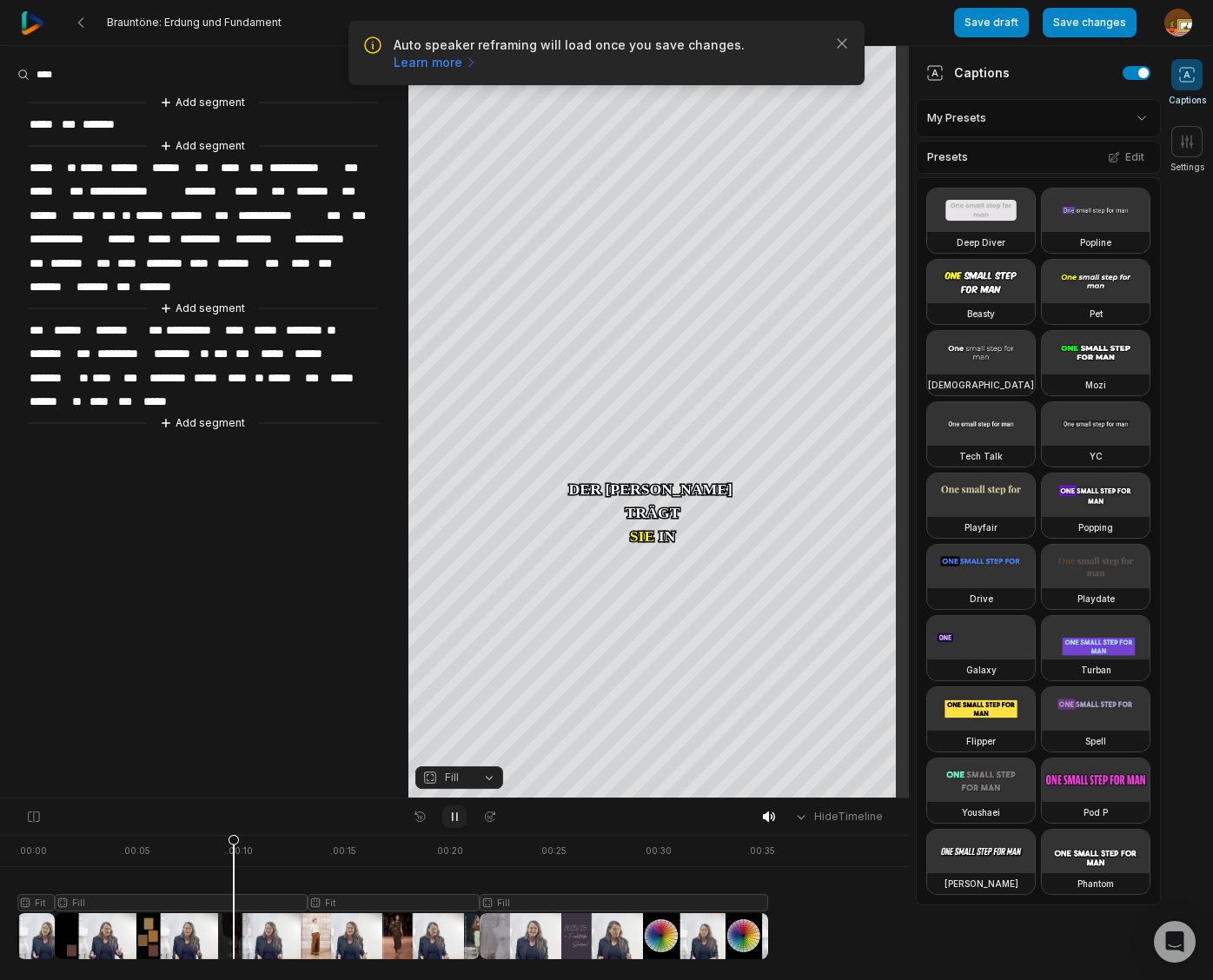
click at [452, 817] on icon at bounding box center [454, 816] width 4 height 8
click at [326, 186] on span "*******" at bounding box center [317, 191] width 46 height 24
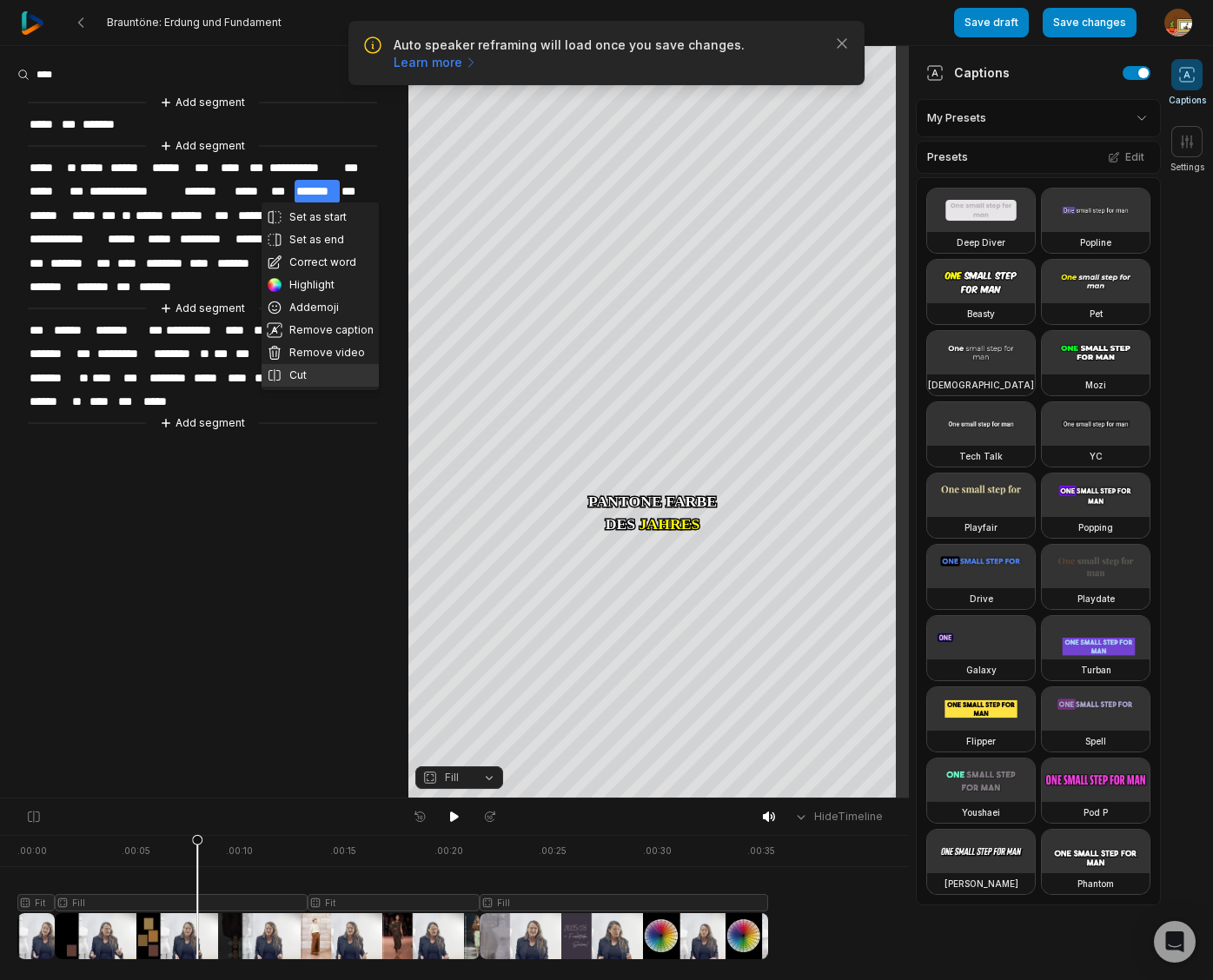
click at [304, 372] on button "Cut" at bounding box center [320, 375] width 117 height 23
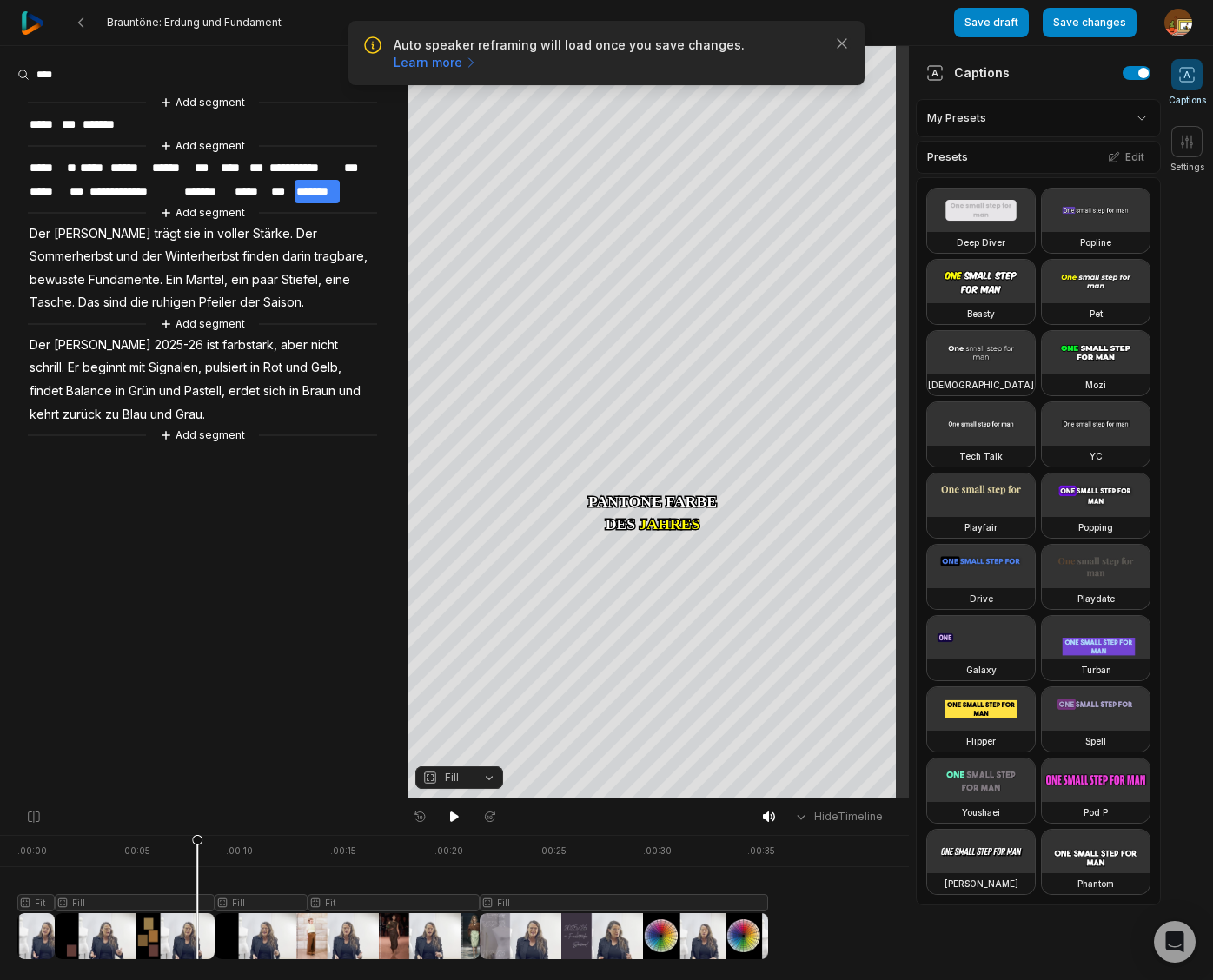
click at [262, 901] on div at bounding box center [393, 897] width 751 height 124
click at [486, 778] on button "Fill" at bounding box center [459, 777] width 88 height 23
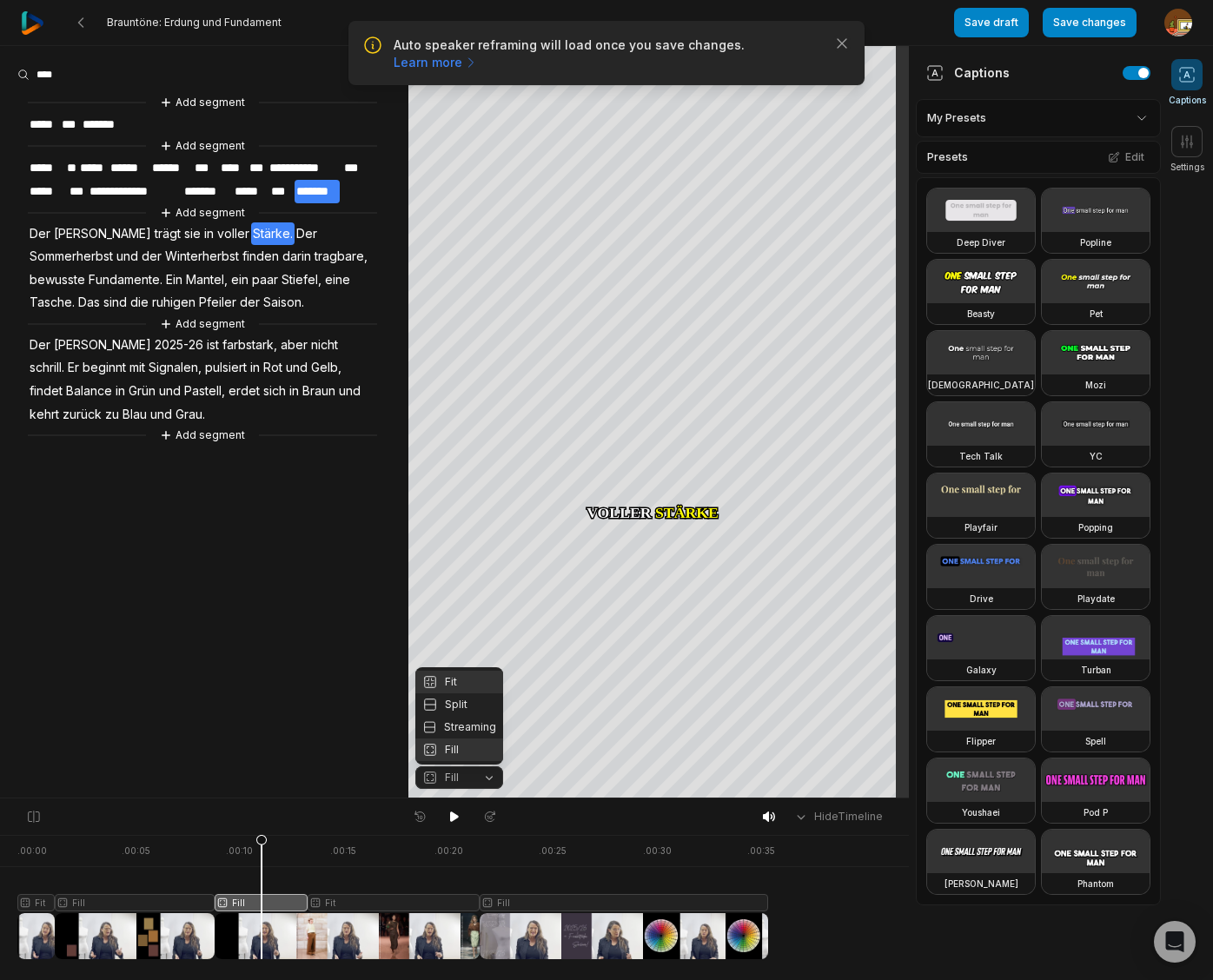
click at [464, 678] on div "Fit" at bounding box center [459, 682] width 88 height 23
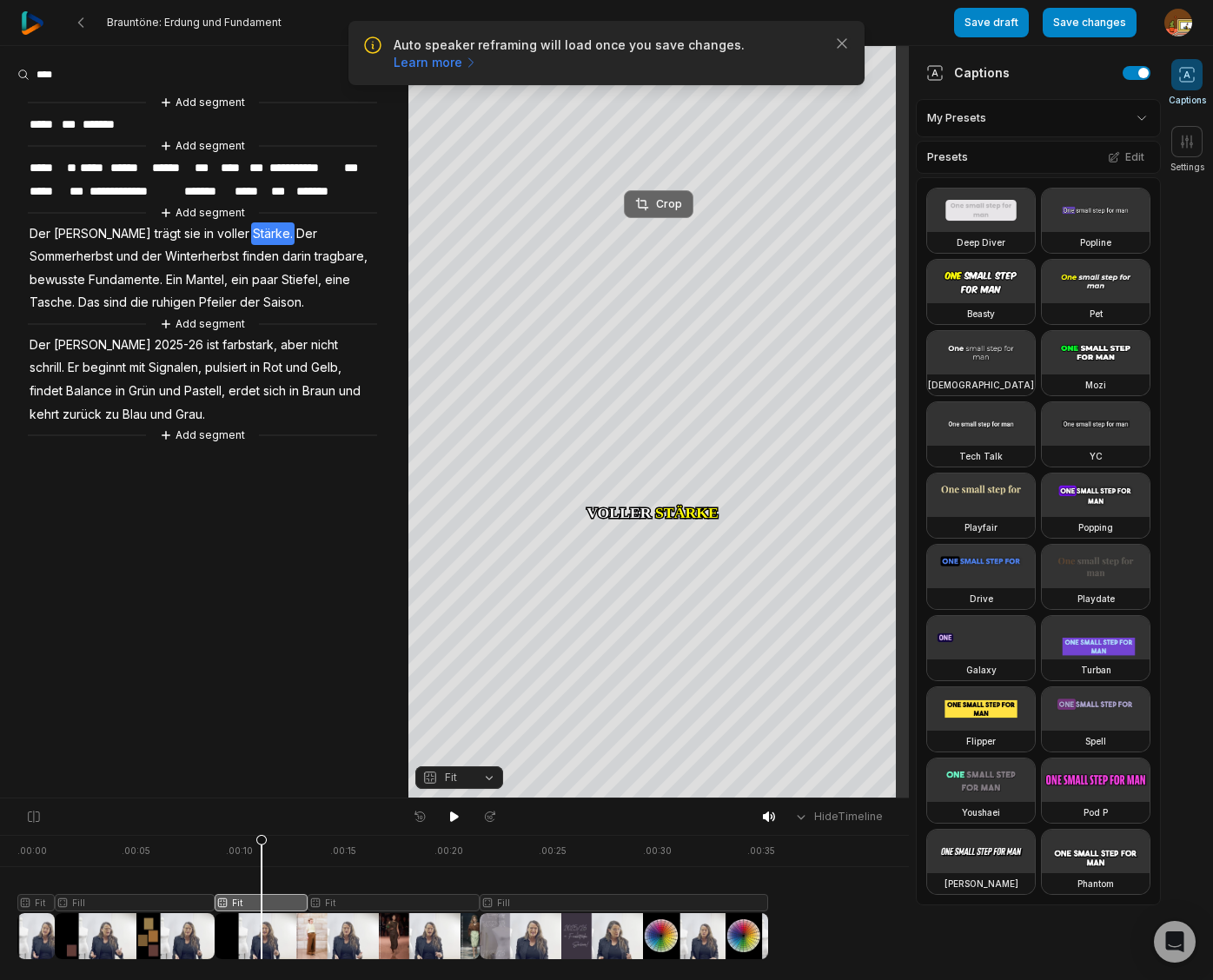
click at [667, 200] on div "Crop" at bounding box center [659, 204] width 47 height 16
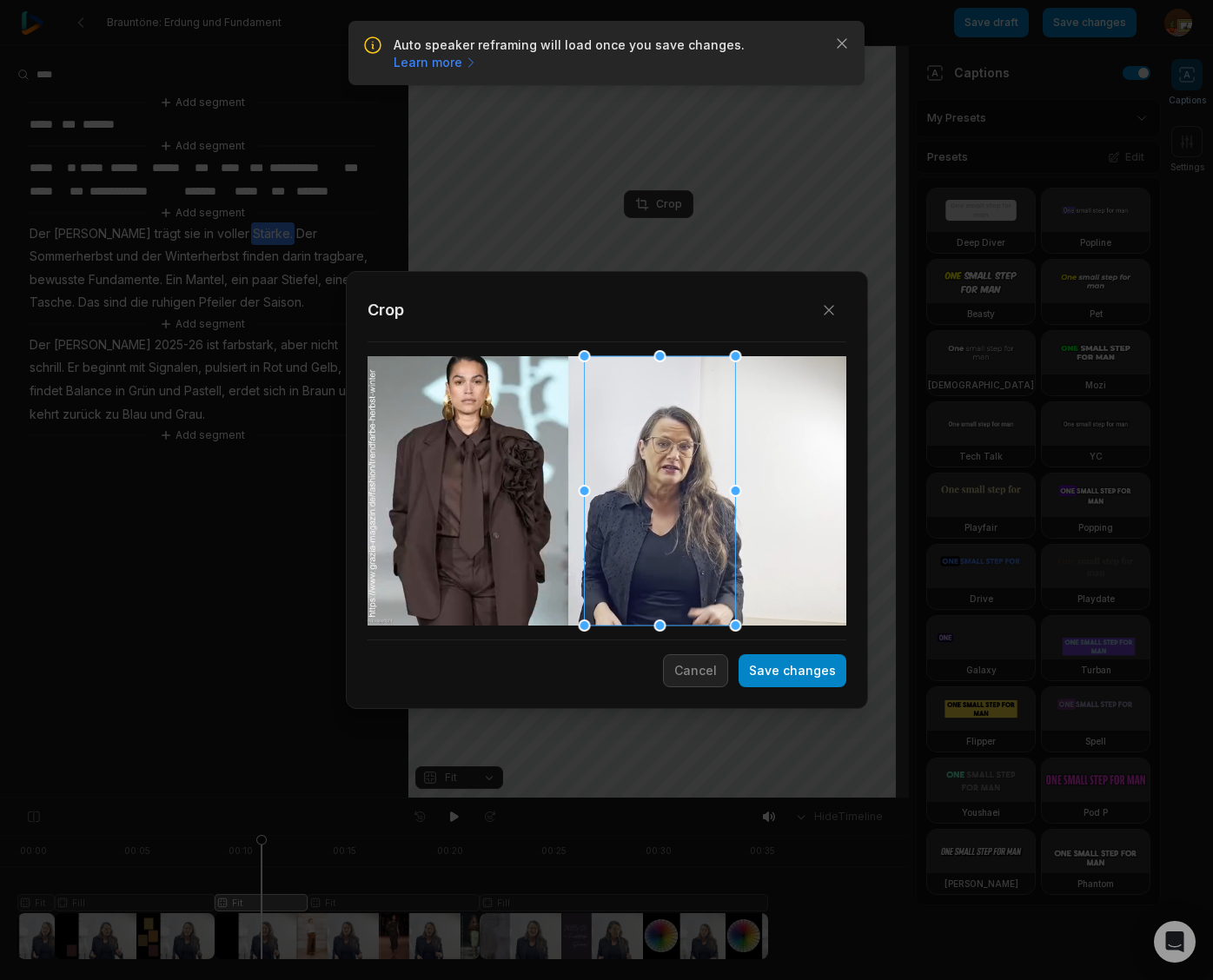
drag, startPoint x: 641, startPoint y: 512, endPoint x: 678, endPoint y: 516, distance: 37.2
click at [678, 516] on div at bounding box center [659, 491] width 151 height 270
drag, startPoint x: 581, startPoint y: 355, endPoint x: 589, endPoint y: 380, distance: 26.2
click at [589, 798] on div "Close Crop Save changes Cancel" at bounding box center [606, 798] width 1213 height 0
click at [646, 525] on div at bounding box center [663, 498] width 139 height 248
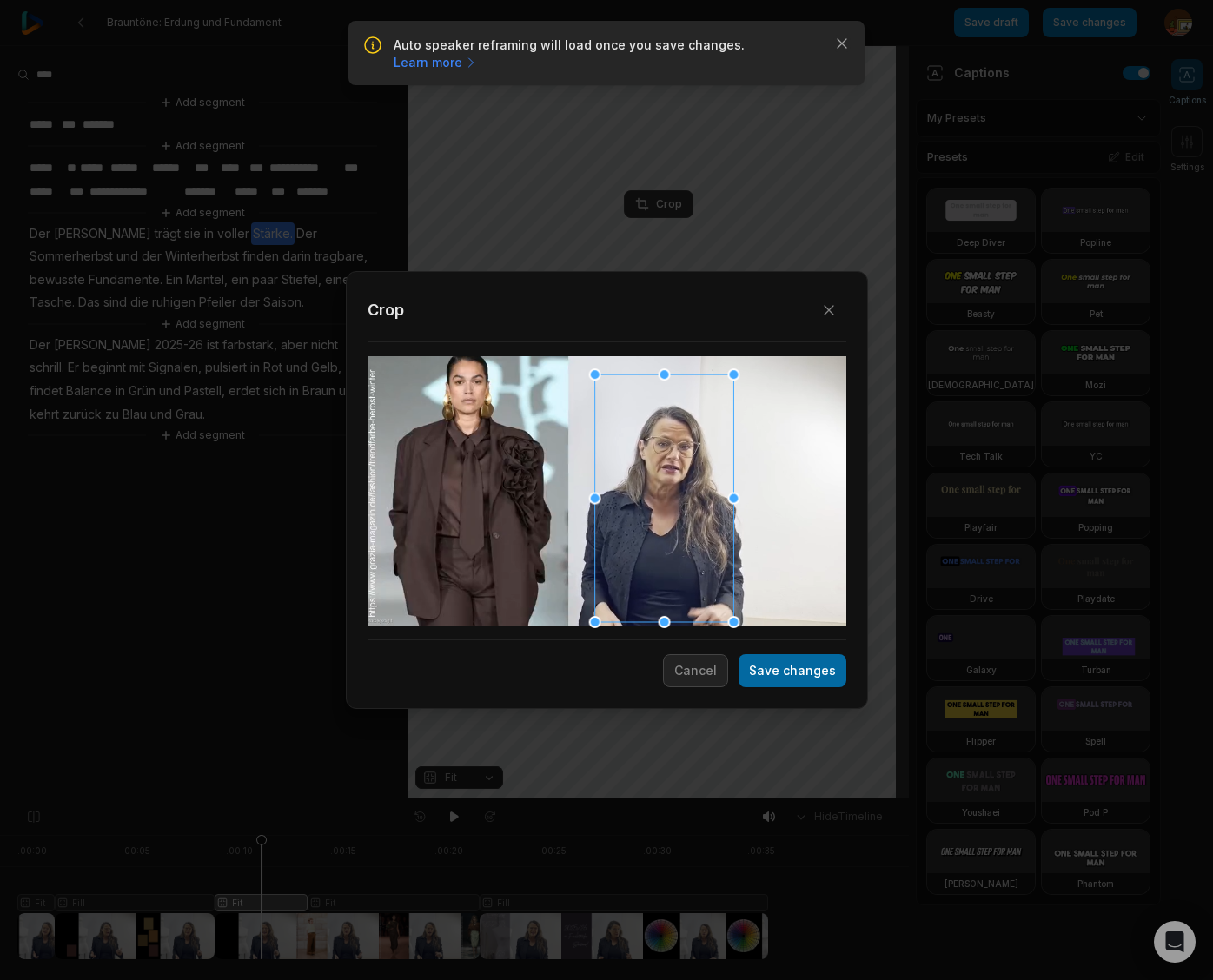
click at [803, 676] on button "Save changes" at bounding box center [792, 670] width 108 height 33
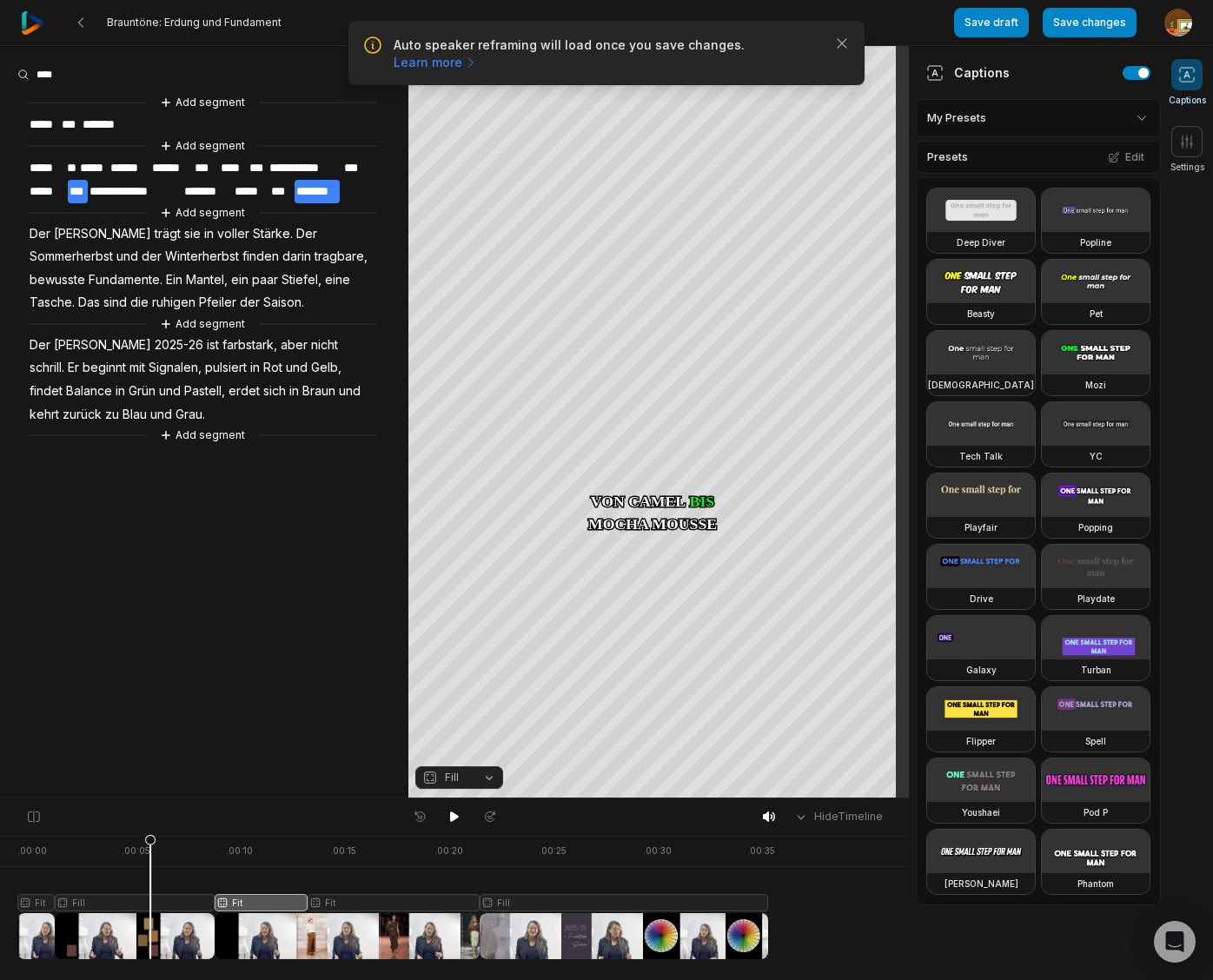
drag, startPoint x: 263, startPoint y: 837, endPoint x: 151, endPoint y: 848, distance: 112.5
click at [151, 848] on icon at bounding box center [151, 900] width 11 height 132
drag, startPoint x: 453, startPoint y: 813, endPoint x: 261, endPoint y: 740, distance: 205.4
click at [453, 813] on icon at bounding box center [454, 816] width 9 height 10
click at [455, 813] on icon at bounding box center [454, 816] width 14 height 14
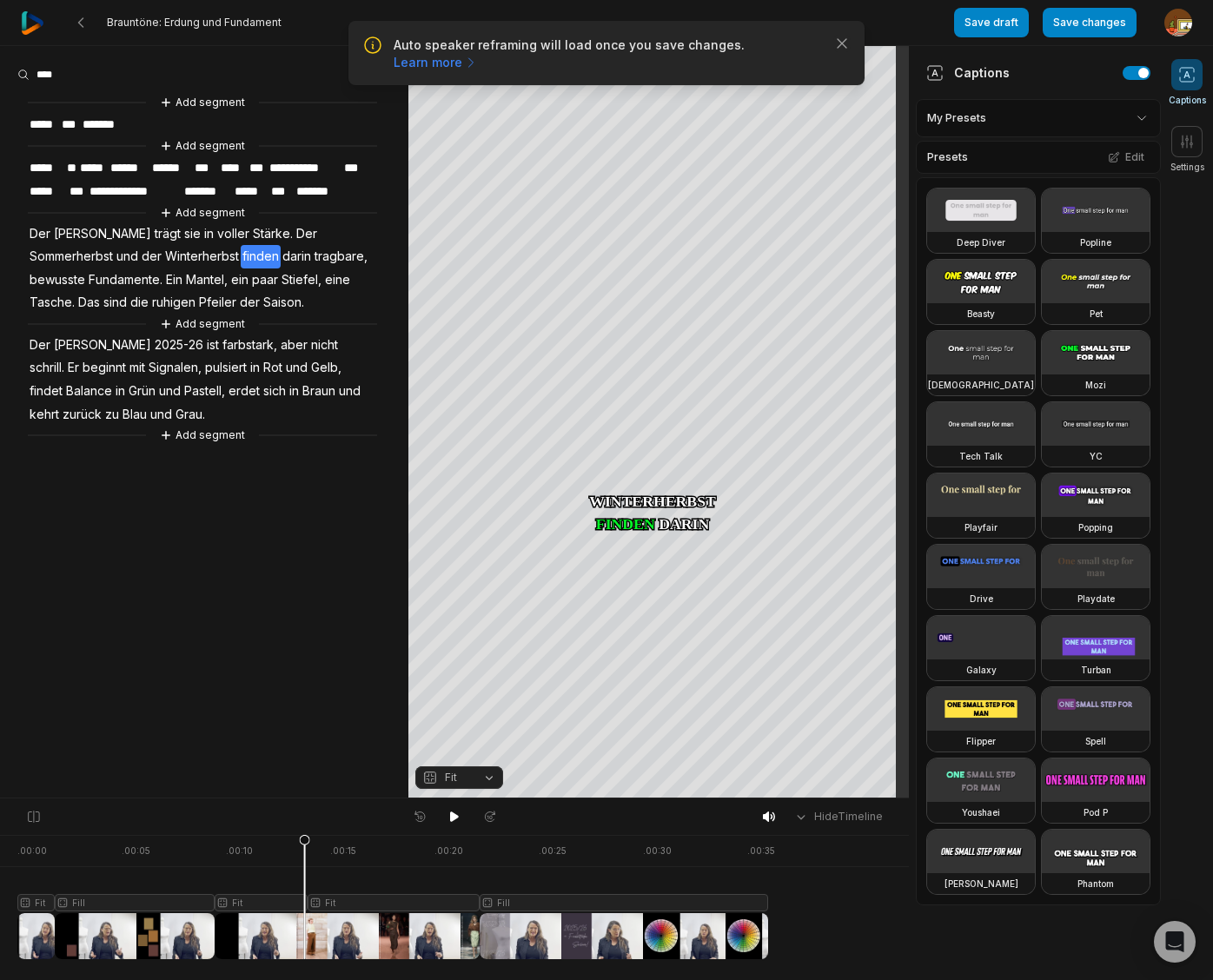
click at [115, 245] on span "Sommerherbst" at bounding box center [71, 256] width 87 height 24
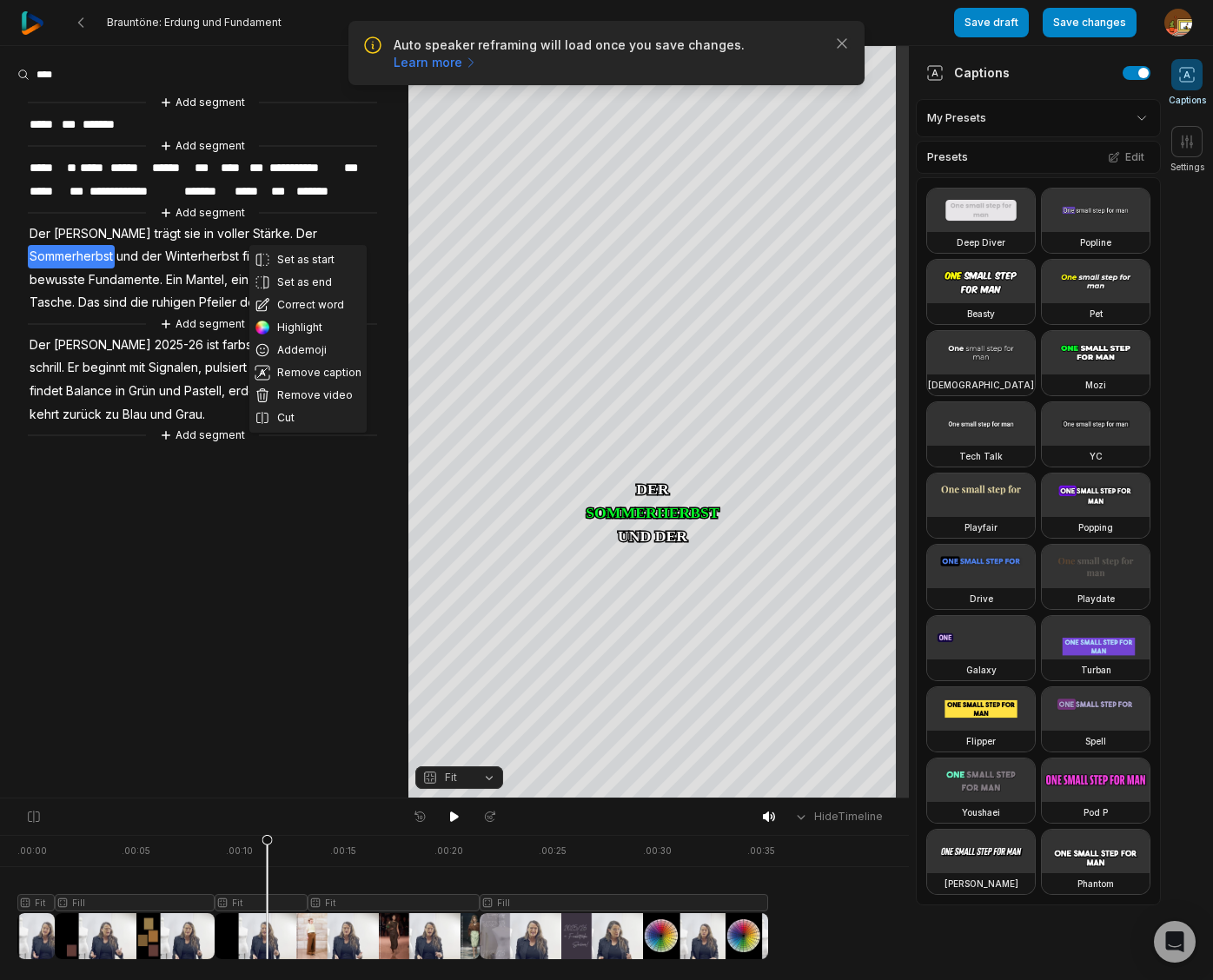
drag, startPoint x: 302, startPoint y: 306, endPoint x: 318, endPoint y: 268, distance: 41.2
click at [302, 305] on button "Correct word" at bounding box center [308, 304] width 117 height 23
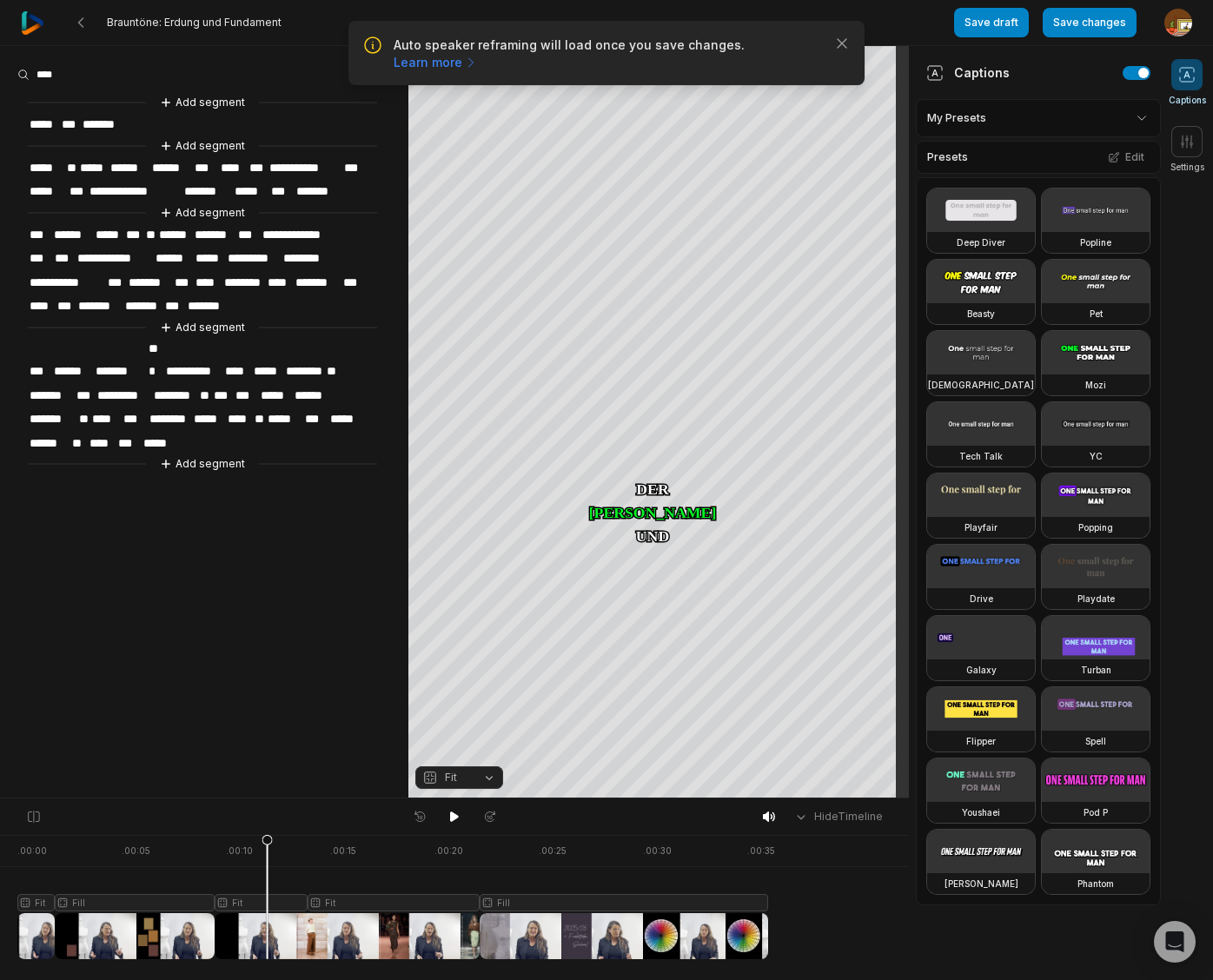
click at [115, 254] on span "**********" at bounding box center [114, 258] width 78 height 24
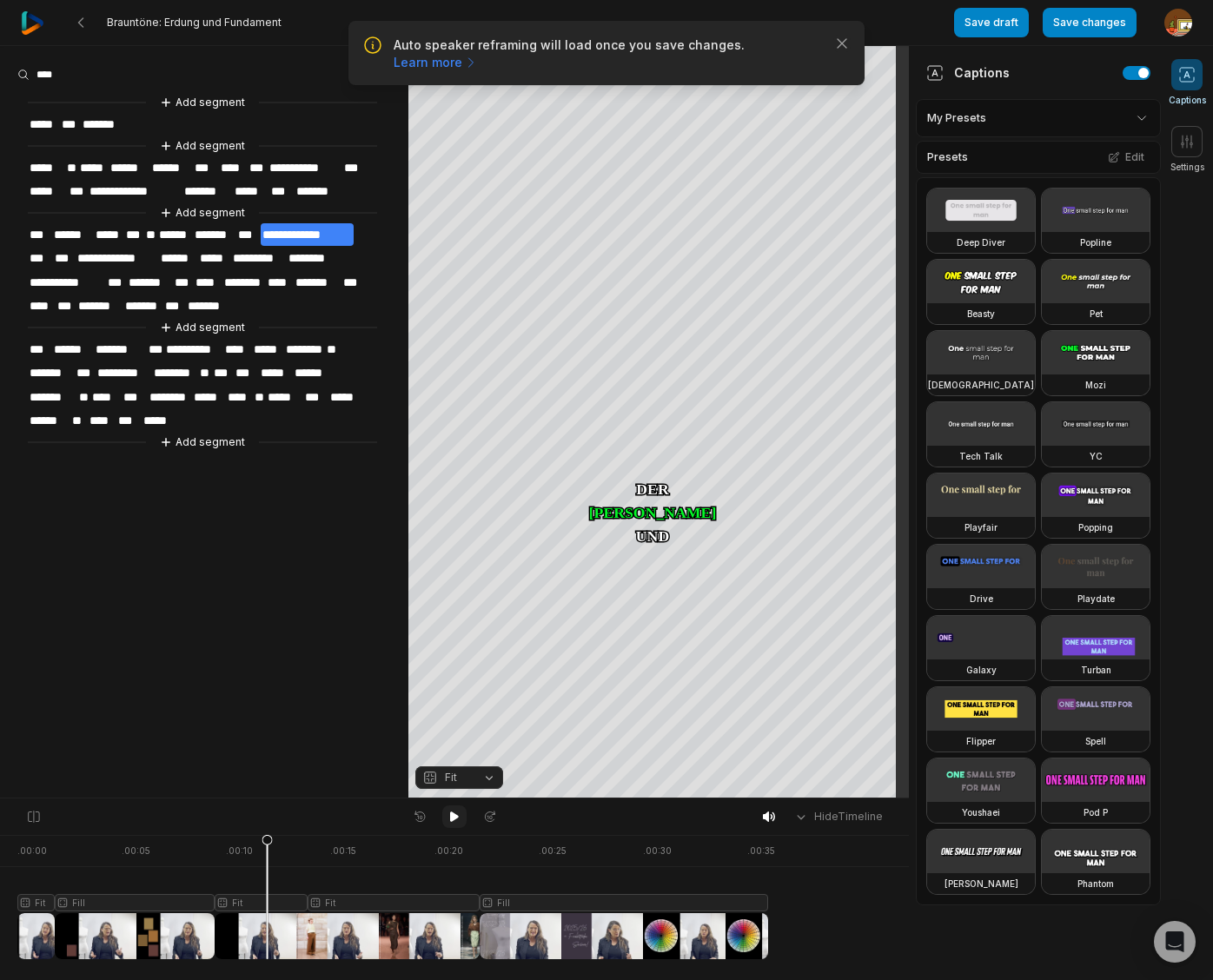
click at [452, 814] on icon at bounding box center [454, 816] width 9 height 10
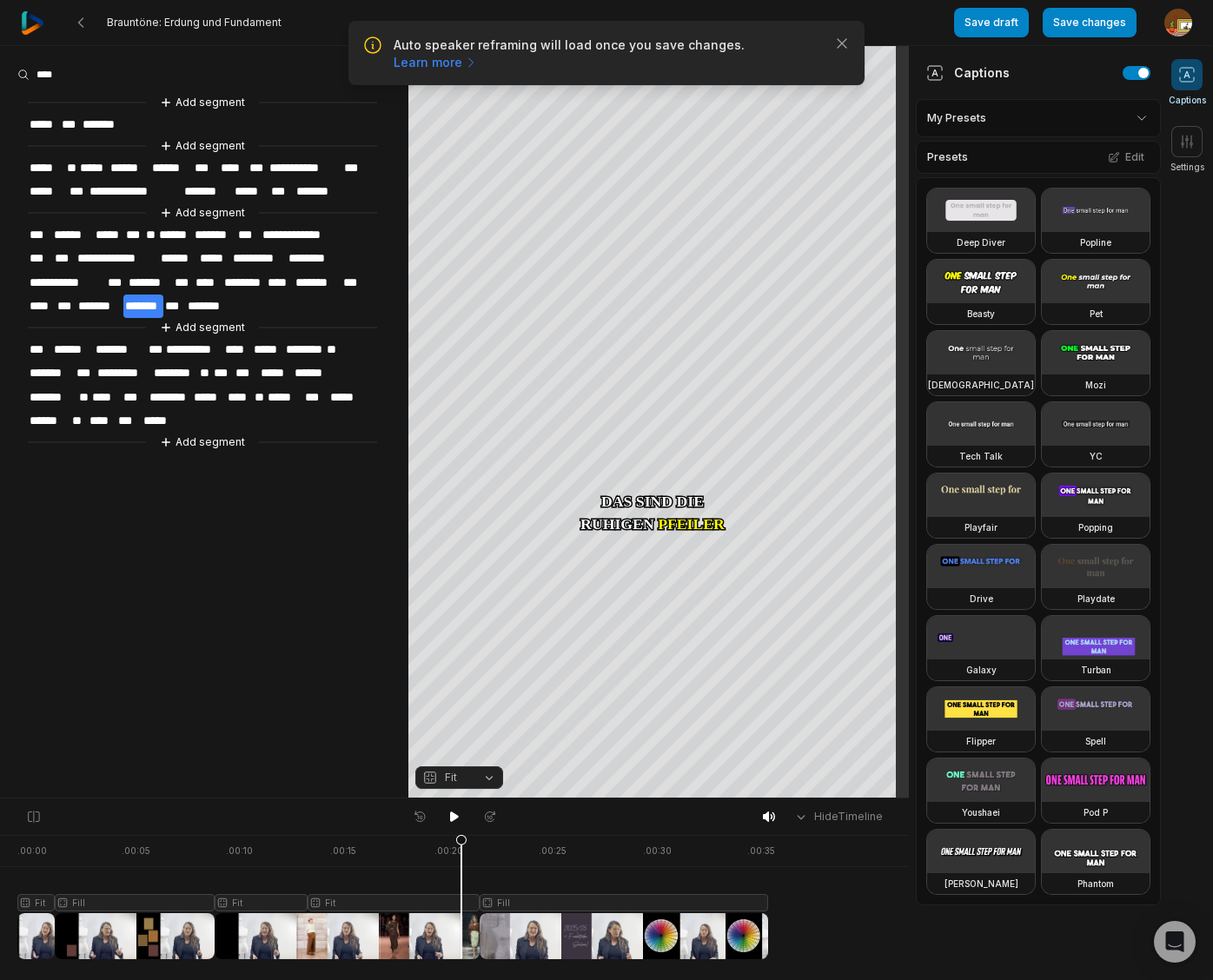
drag, startPoint x: 476, startPoint y: 843, endPoint x: 457, endPoint y: 824, distance: 26.9
click at [461, 847] on icon at bounding box center [461, 896] width 12 height 125
click at [452, 816] on icon at bounding box center [454, 816] width 9 height 10
drag, startPoint x: 452, startPoint y: 816, endPoint x: 446, endPoint y: 775, distance: 41.4
click at [452, 816] on icon at bounding box center [454, 816] width 4 height 8
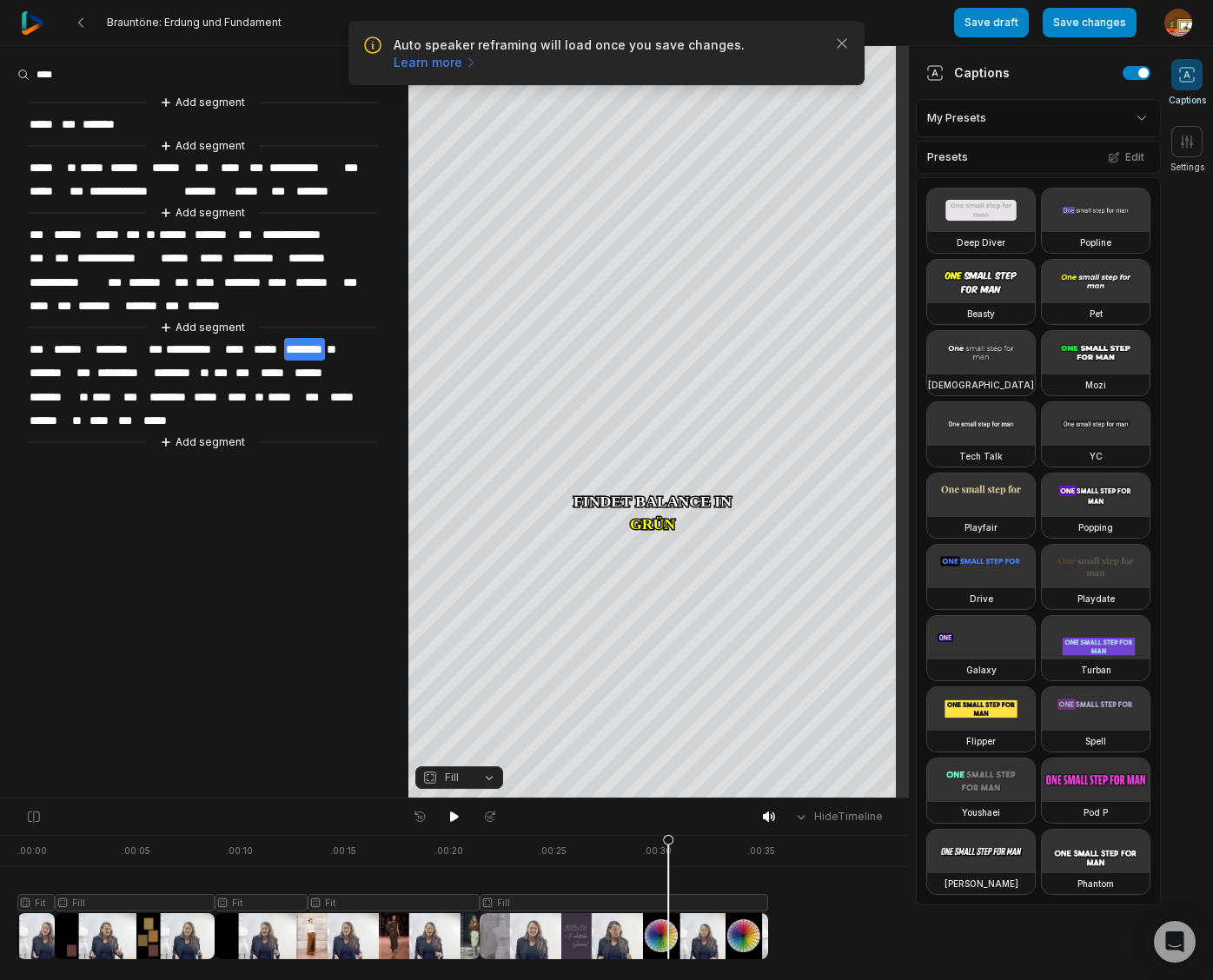
click at [305, 340] on span "********" at bounding box center [305, 349] width 41 height 24
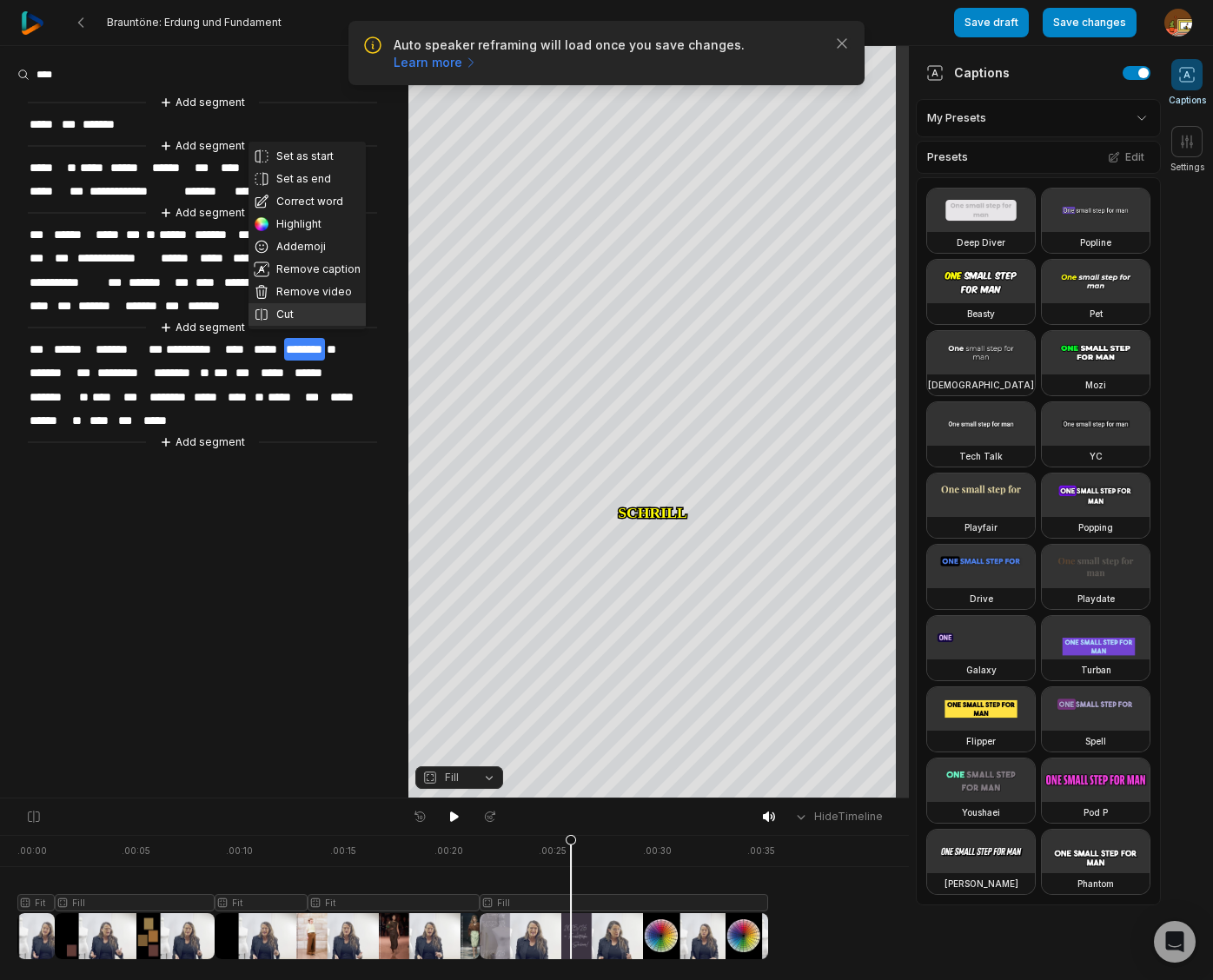
click at [290, 311] on button "Cut" at bounding box center [307, 314] width 117 height 23
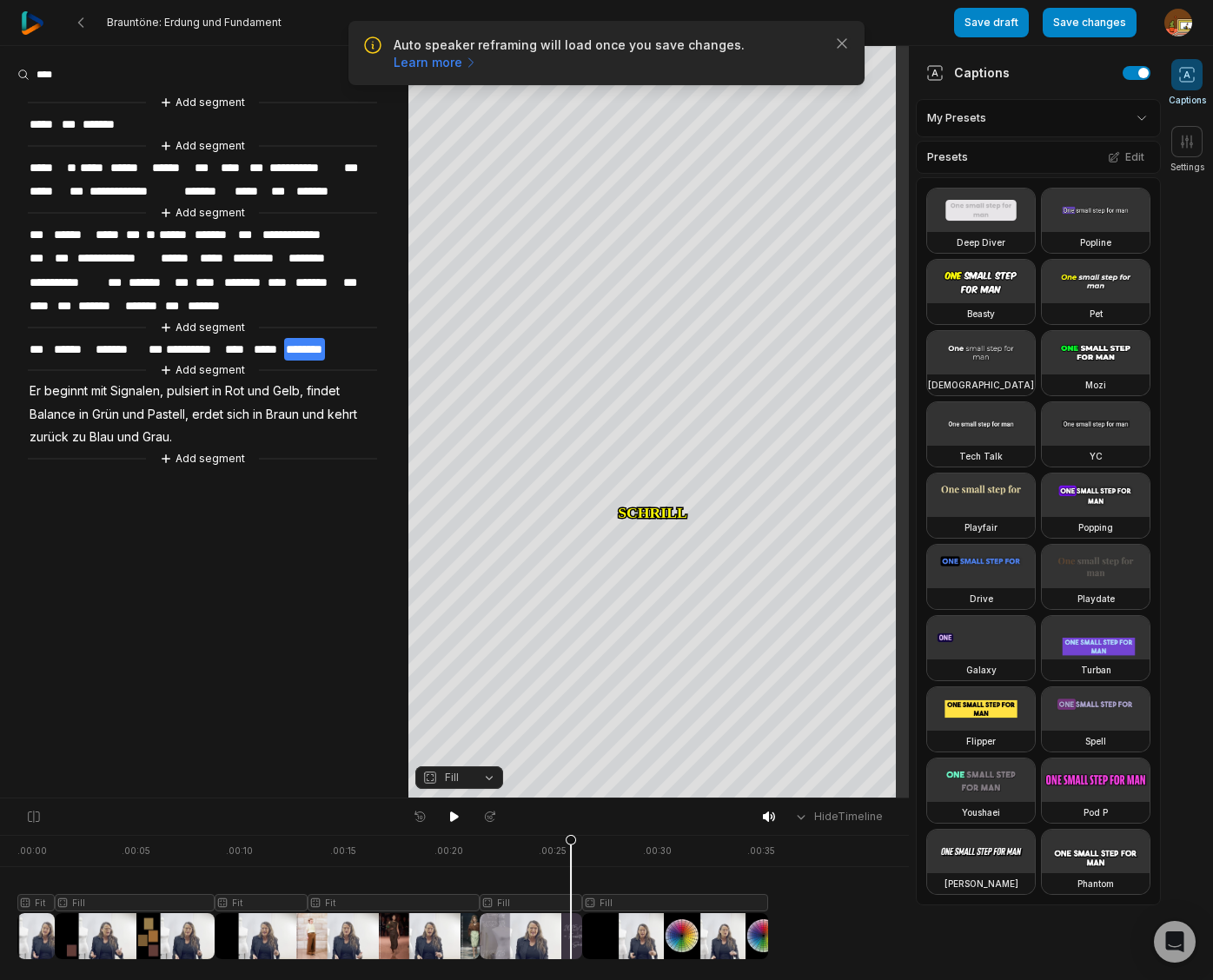
click at [605, 900] on div at bounding box center [393, 897] width 751 height 124
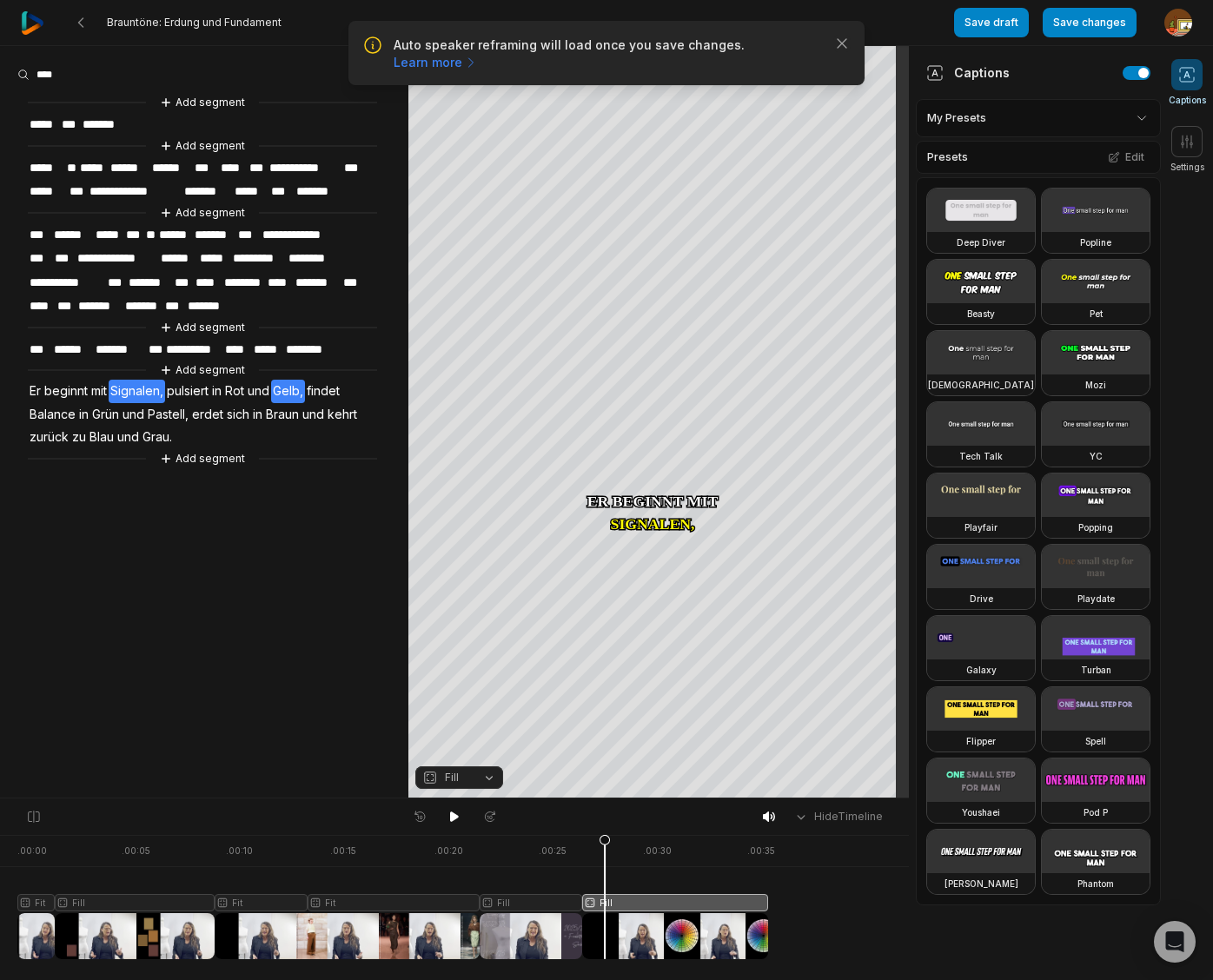
click at [289, 383] on span "Gelb," at bounding box center [288, 391] width 34 height 24
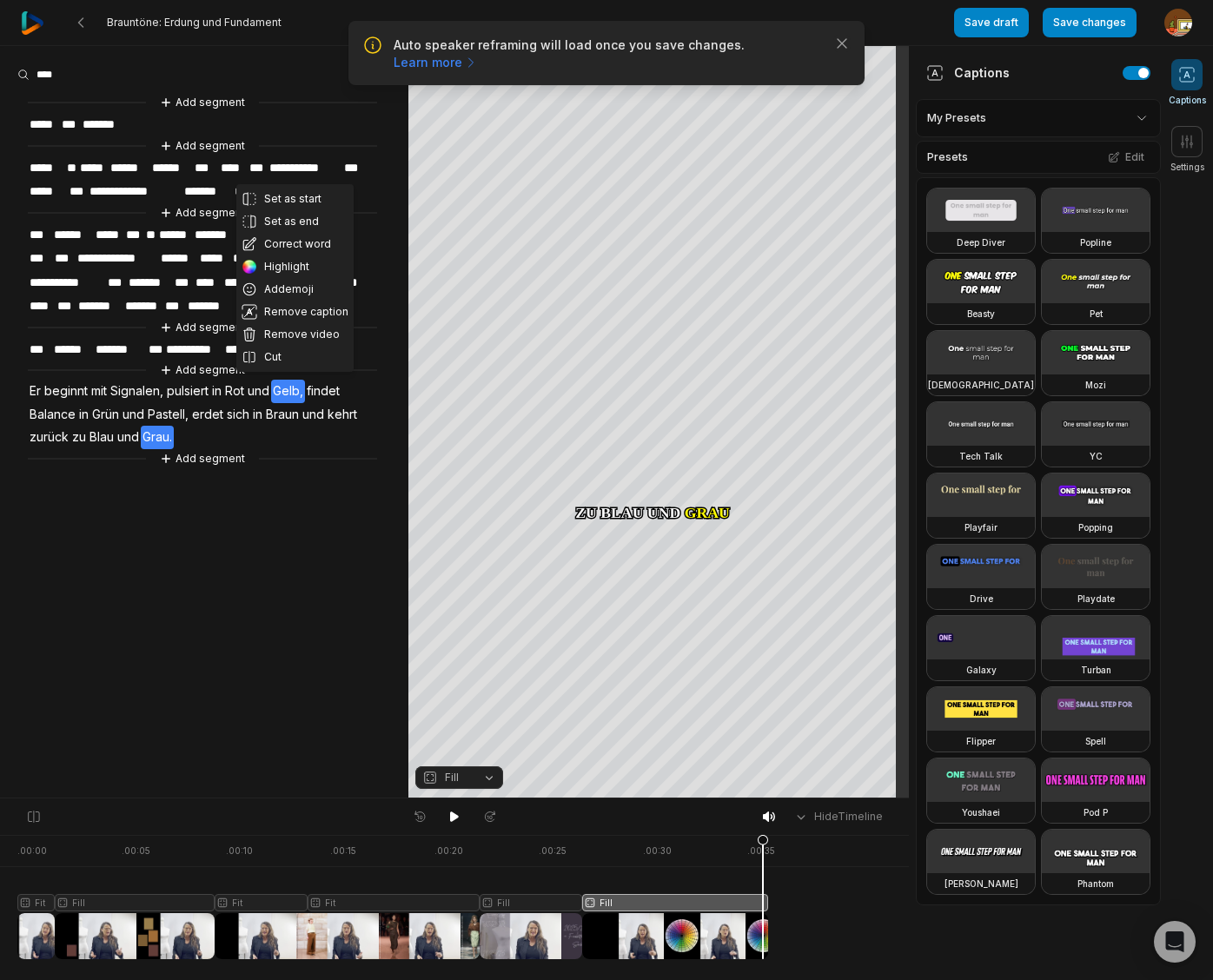
drag, startPoint x: 634, startPoint y: 839, endPoint x: 754, endPoint y: 844, distance: 120.1
click at [761, 846] on icon at bounding box center [762, 900] width 11 height 132
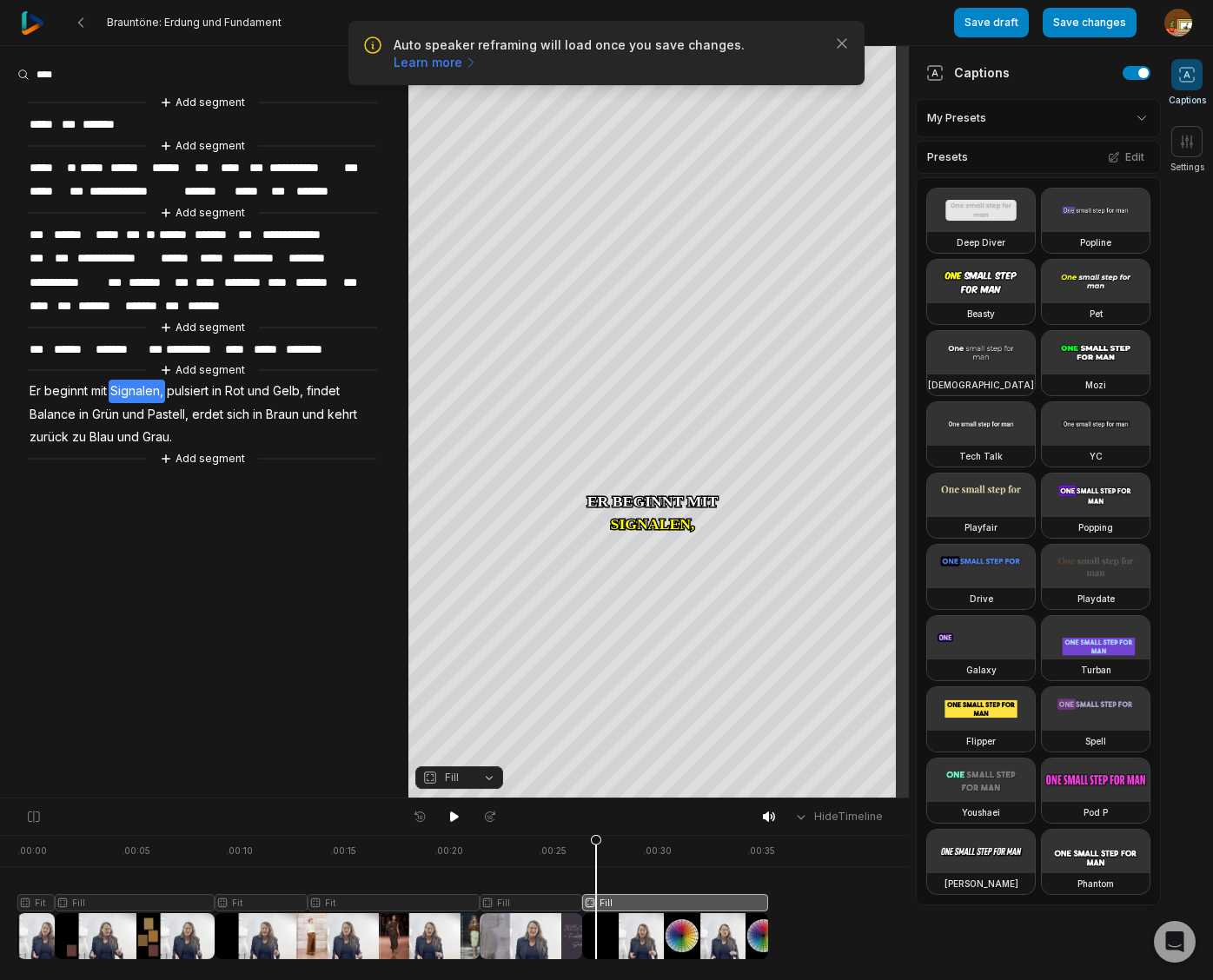
drag, startPoint x: 752, startPoint y: 838, endPoint x: 600, endPoint y: 850, distance: 152.5
click at [597, 844] on icon at bounding box center [596, 900] width 11 height 132
click at [624, 898] on div at bounding box center [393, 897] width 751 height 124
click at [487, 775] on button "Fill" at bounding box center [459, 777] width 88 height 23
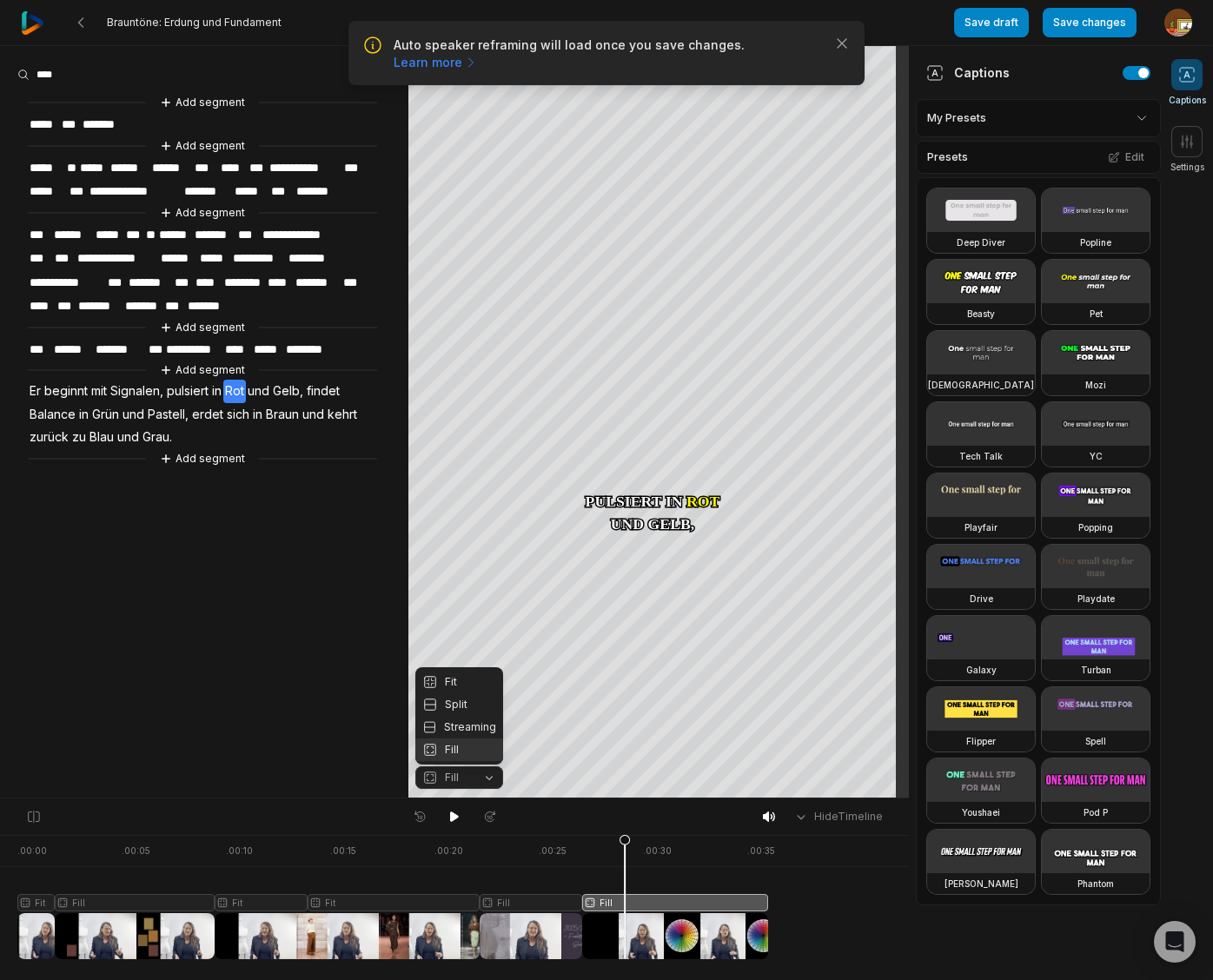
drag, startPoint x: 624, startPoint y: 840, endPoint x: 637, endPoint y: 840, distance: 13.0
click at [637, 840] on body "Auto speaker reframing will load once you save changes. Learn more Close Braunt…" at bounding box center [606, 490] width 1213 height 980
click at [293, 385] on span "Gelb," at bounding box center [288, 391] width 34 height 24
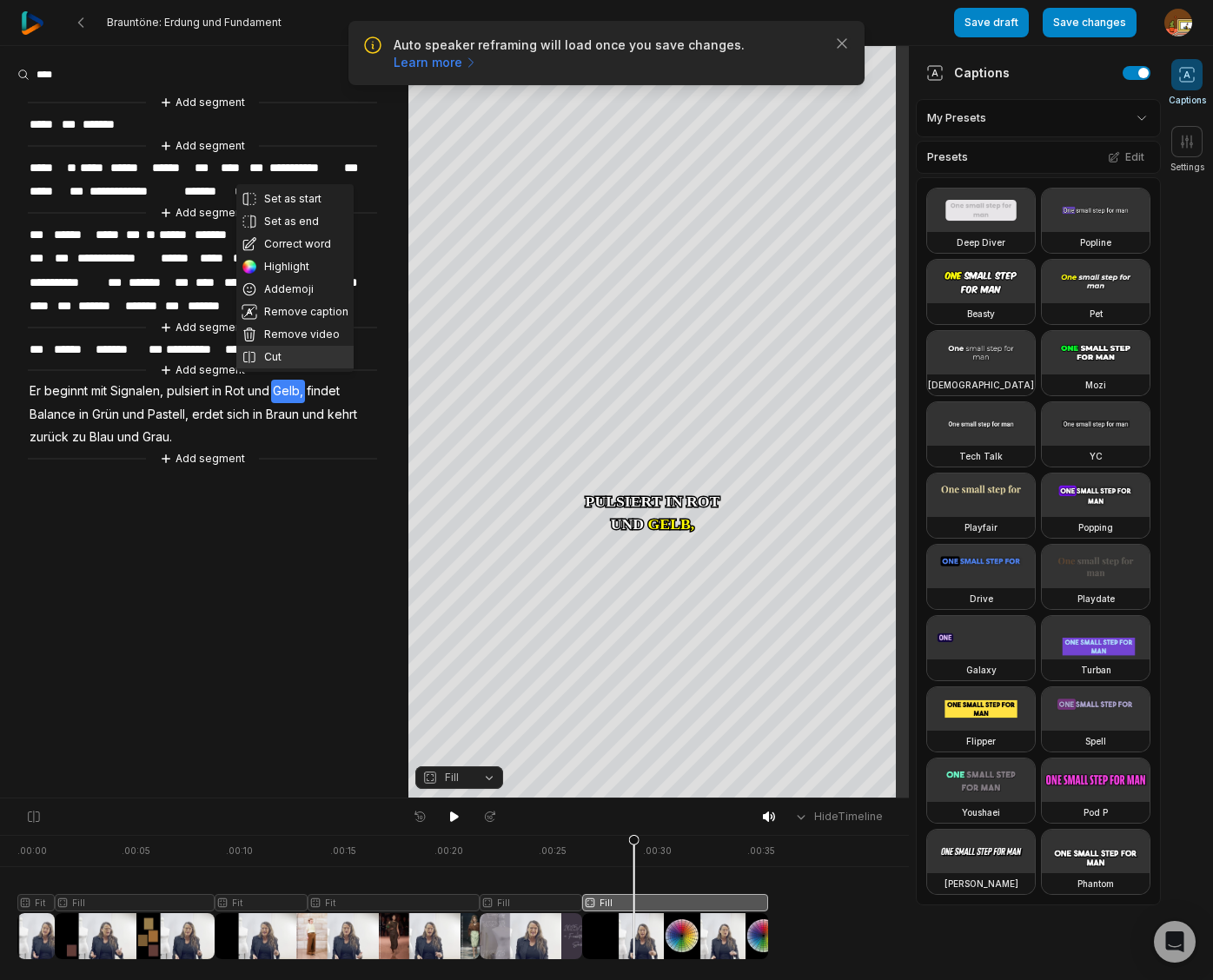
click at [283, 357] on button "Cut" at bounding box center [295, 357] width 117 height 23
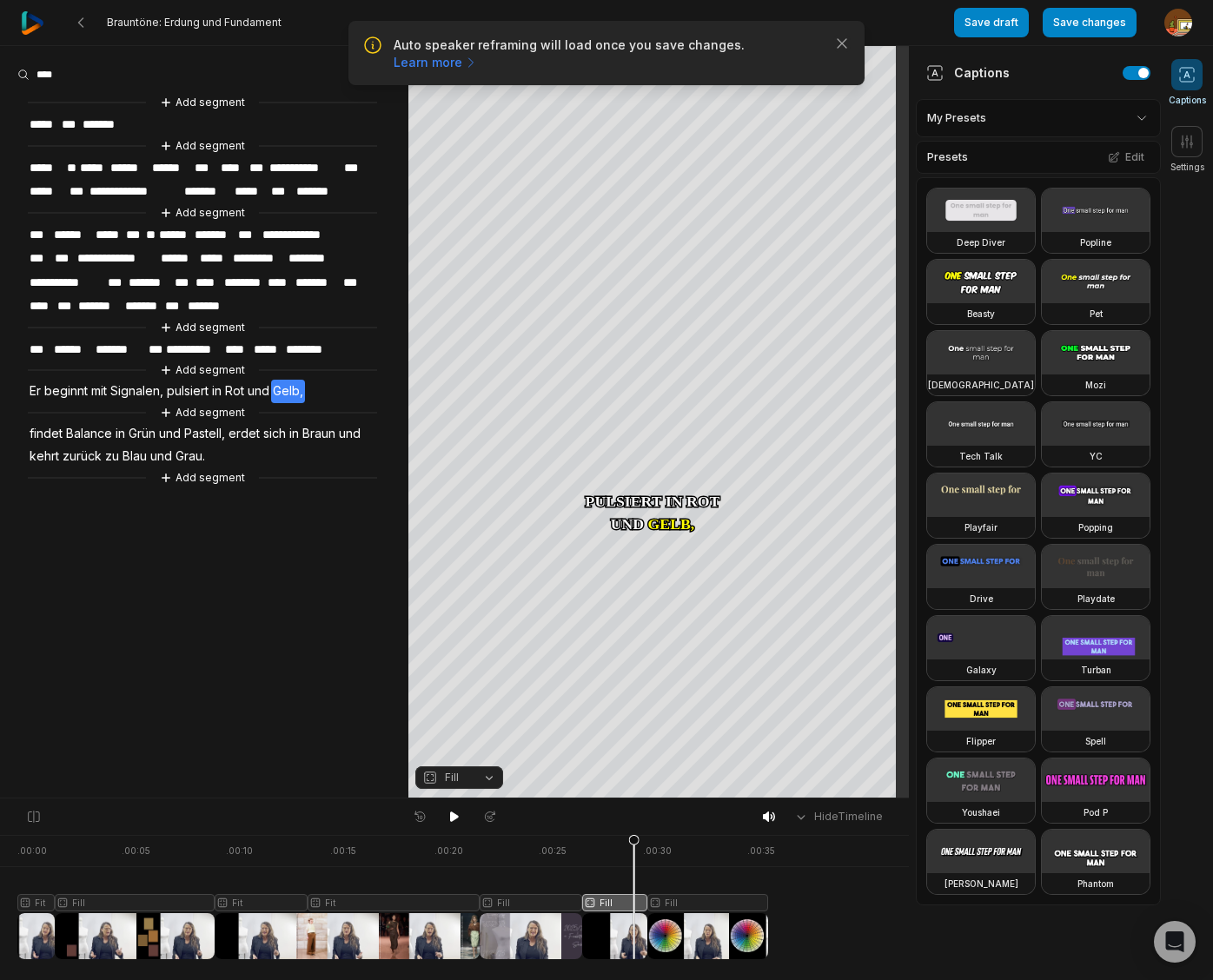
click at [694, 897] on div at bounding box center [393, 897] width 751 height 124
click at [487, 782] on button "Fill" at bounding box center [459, 777] width 88 height 23
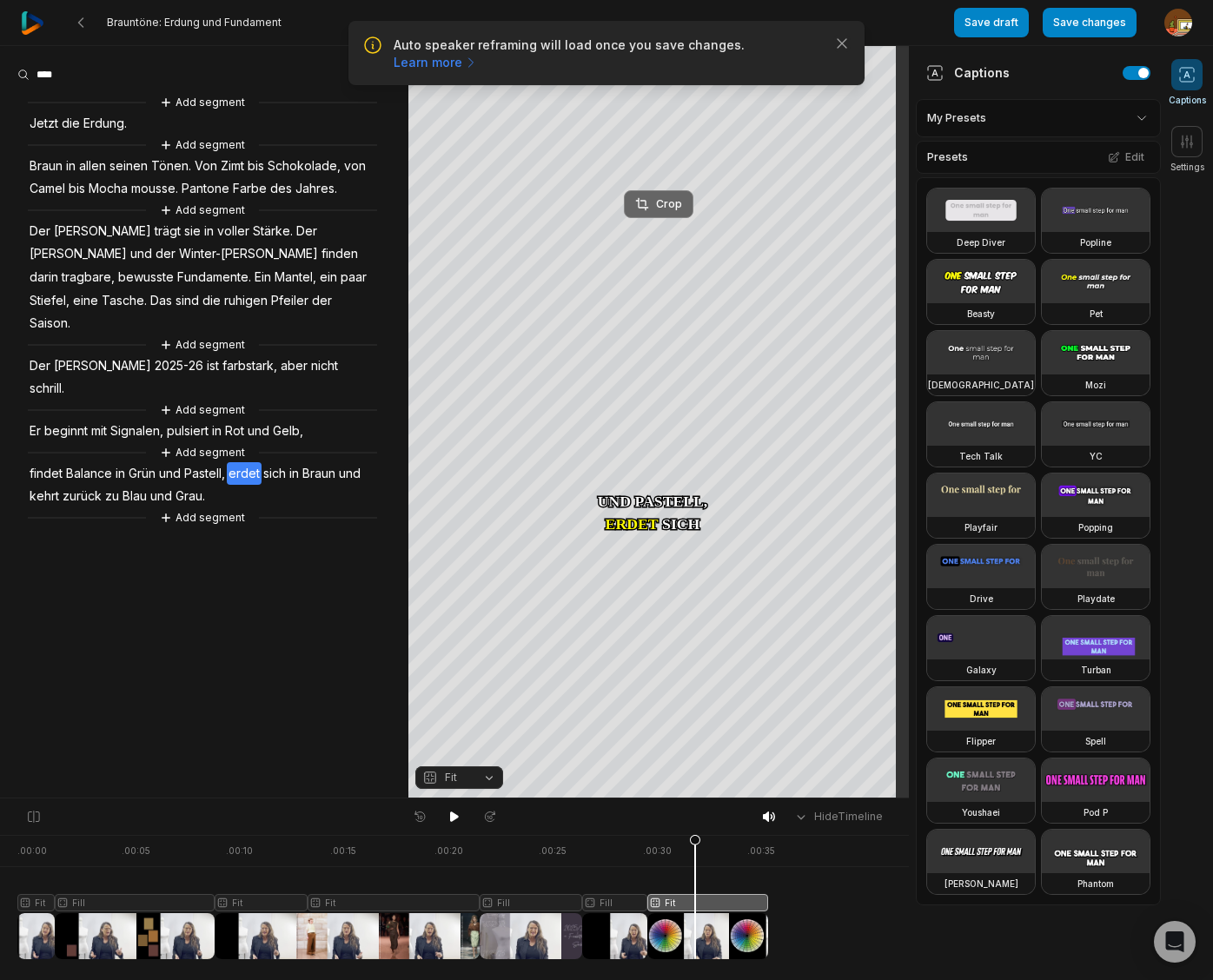
click at [668, 210] on div "Crop" at bounding box center [659, 204] width 47 height 16
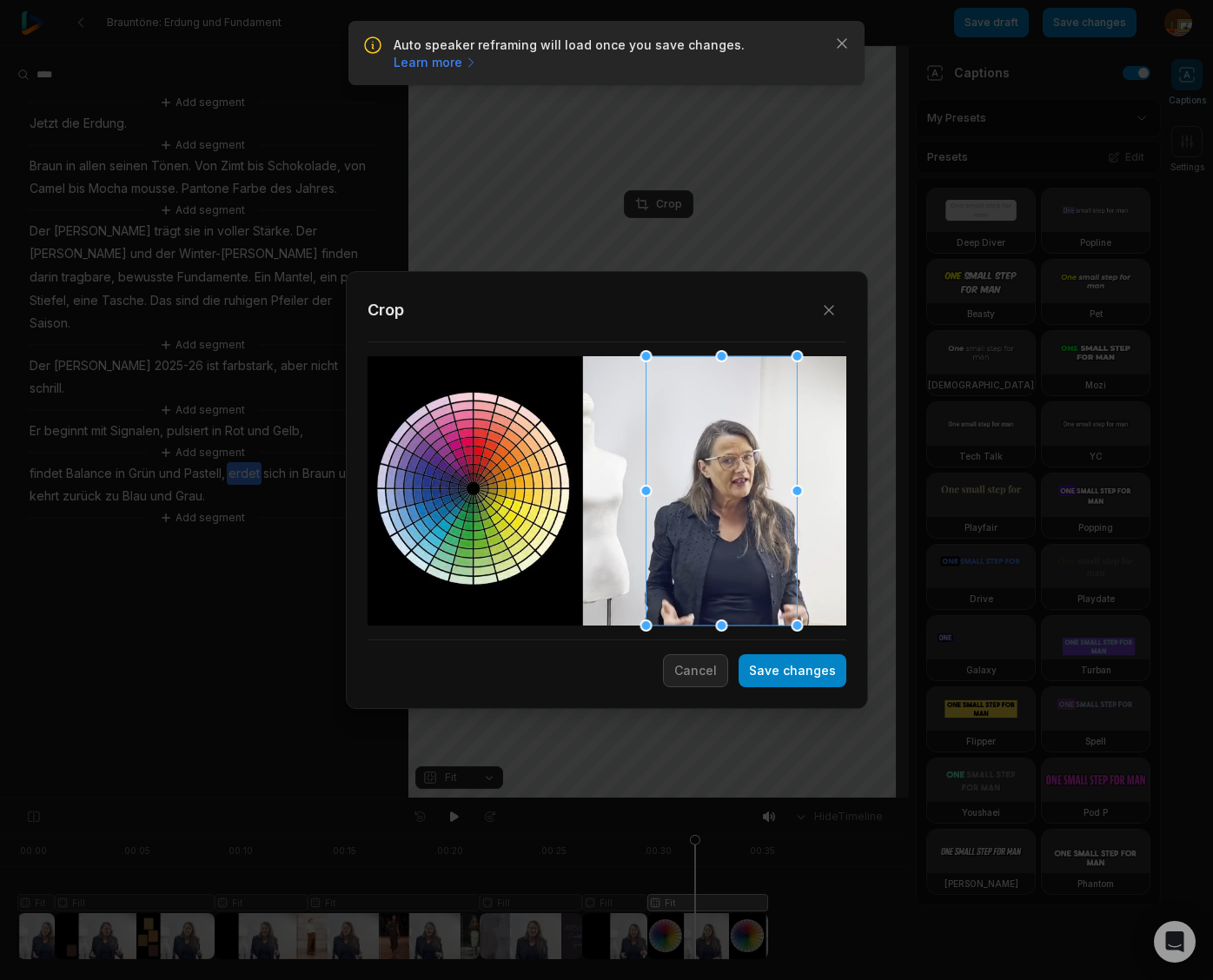
drag, startPoint x: 606, startPoint y: 536, endPoint x: 721, endPoint y: 556, distance: 116.7
click at [721, 556] on div at bounding box center [720, 491] width 151 height 270
click at [813, 679] on button "Save changes" at bounding box center [792, 670] width 108 height 33
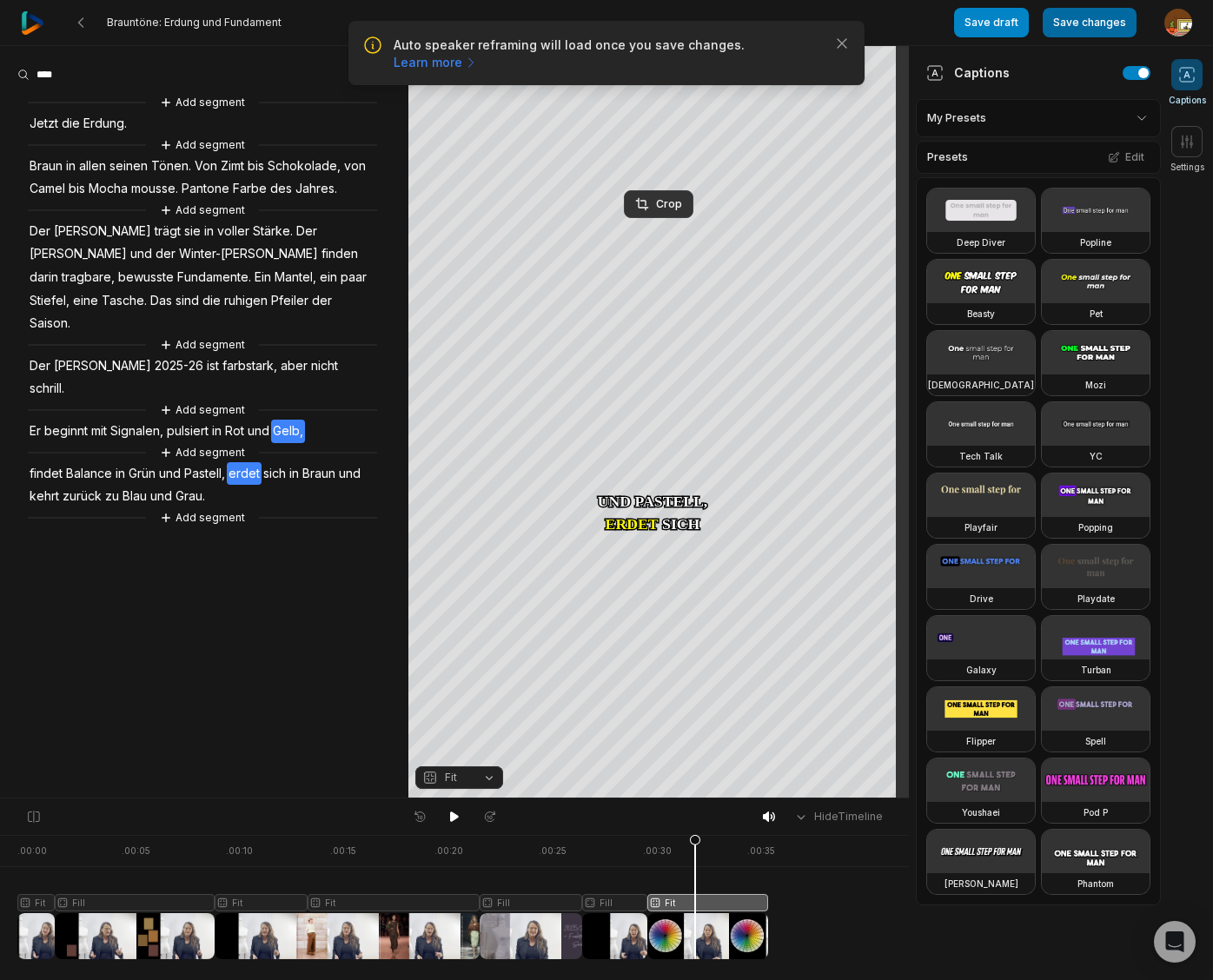
click at [1086, 34] on button "Save changes" at bounding box center [1089, 23] width 94 height 30
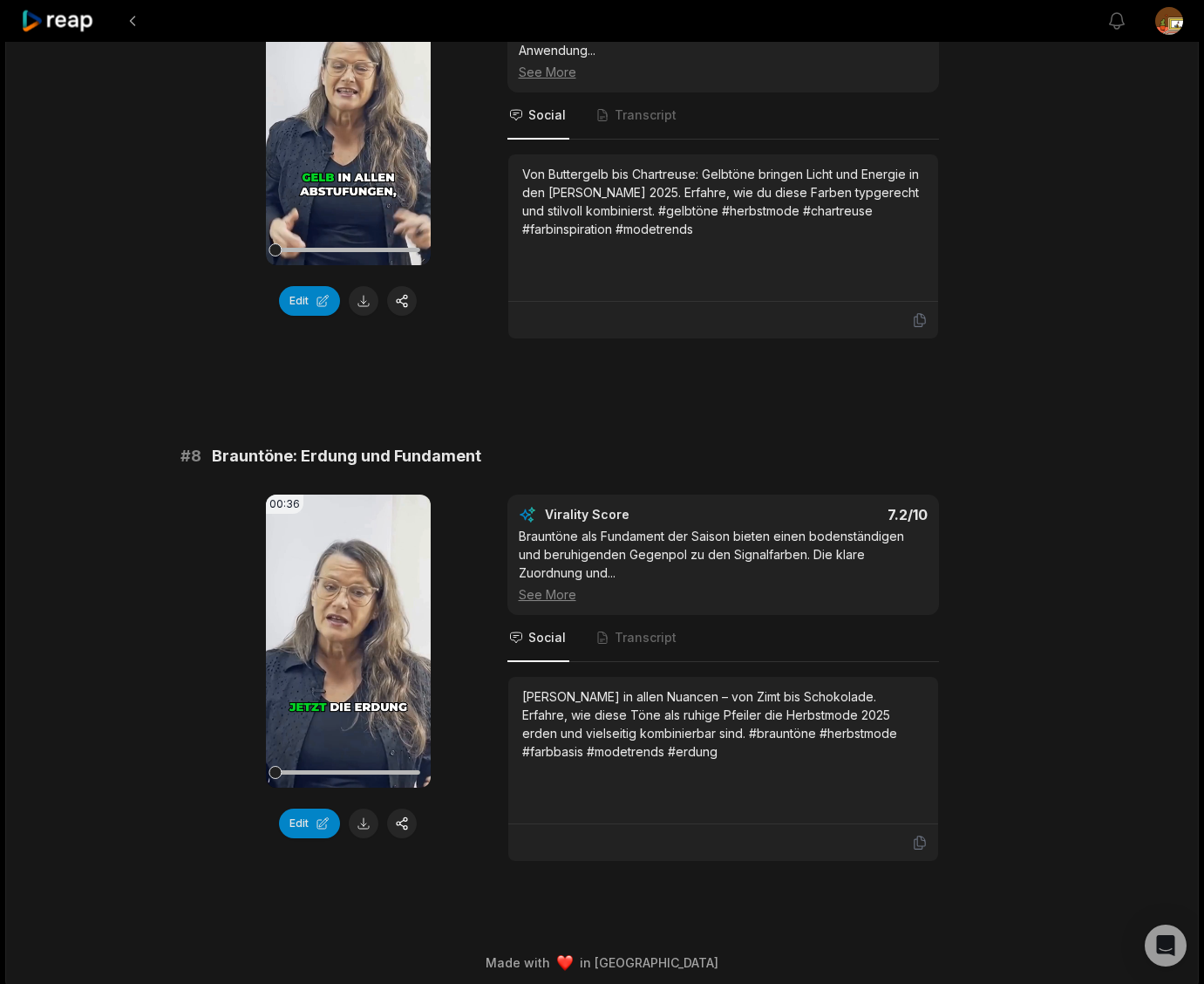
scroll to position [3384, 0]
click at [363, 822] on button at bounding box center [364, 822] width 30 height 30
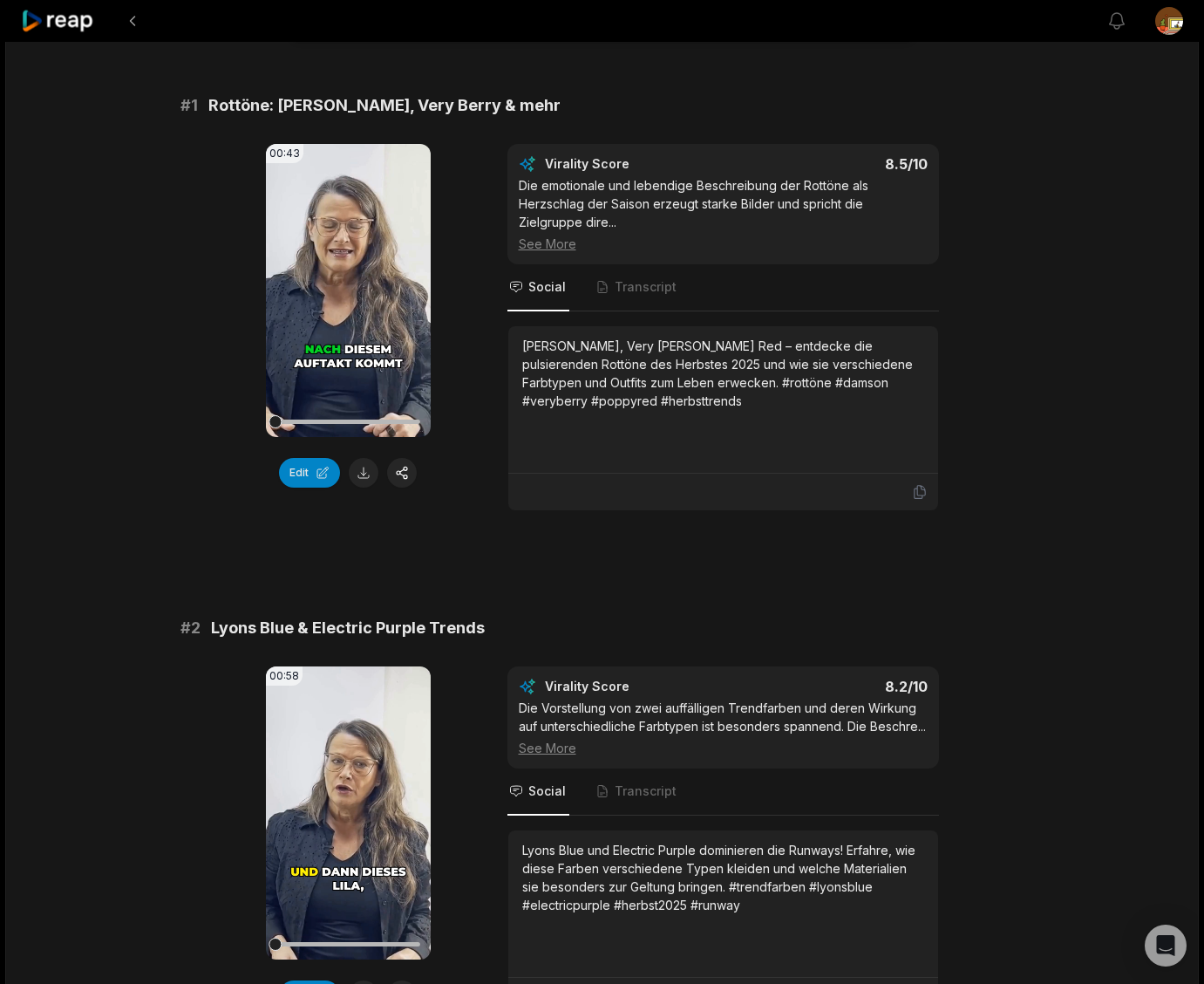
scroll to position [0, 0]
